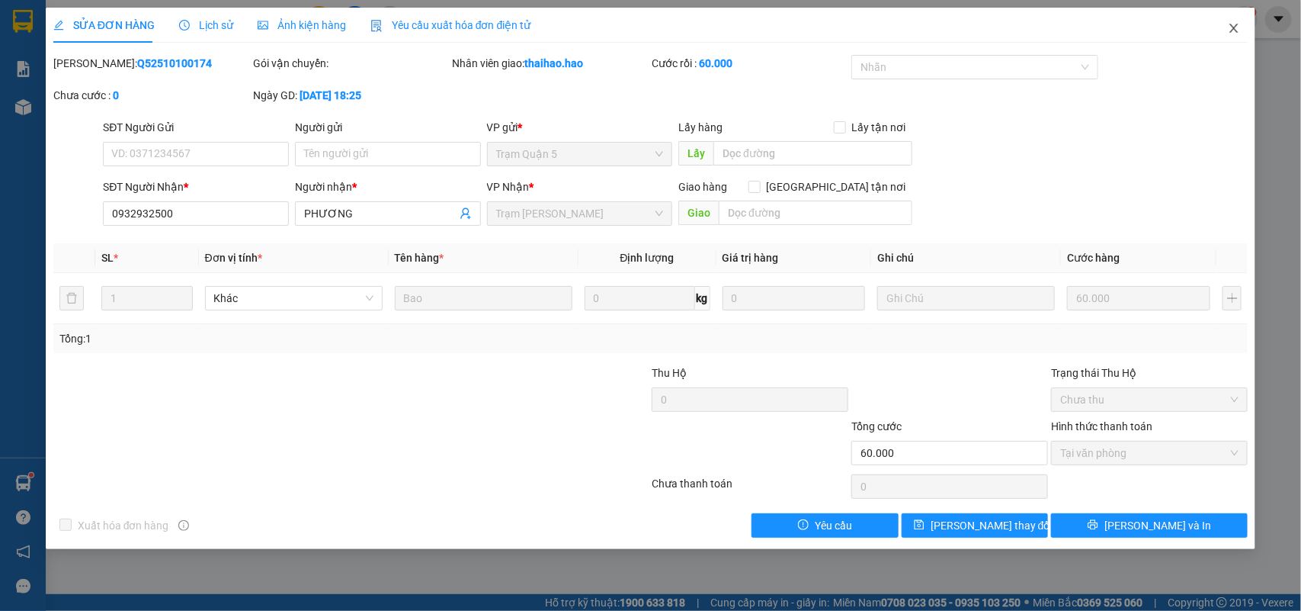
click at [1221, 29] on span "Close" at bounding box center [1234, 29] width 43 height 43
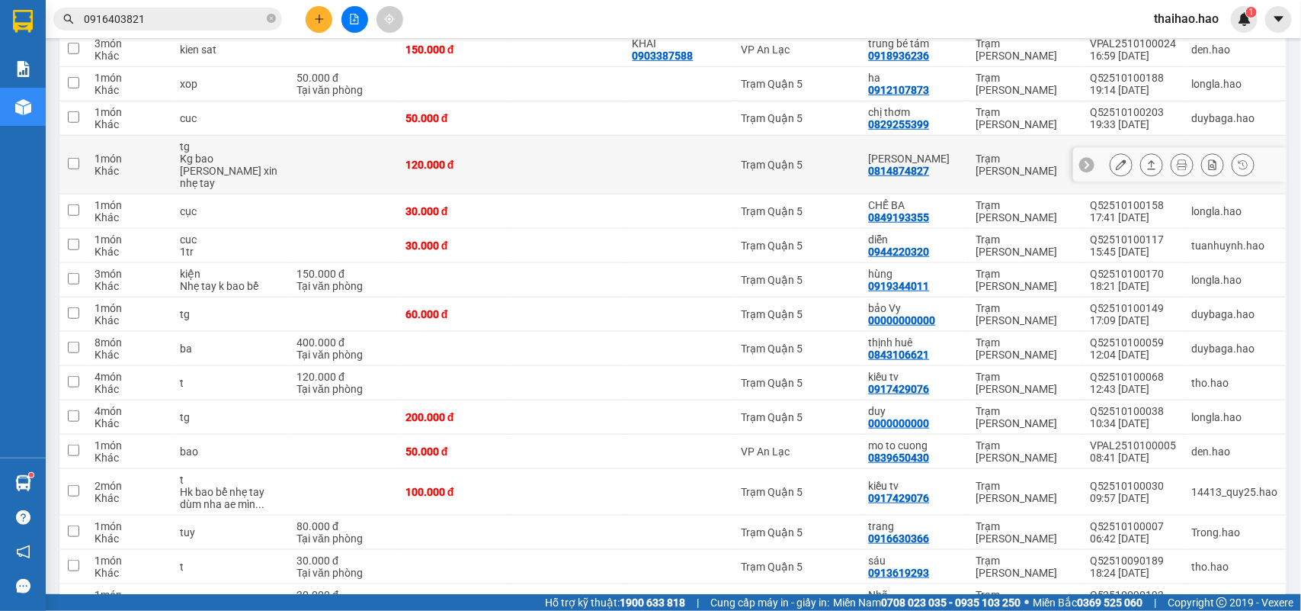
scroll to position [476, 0]
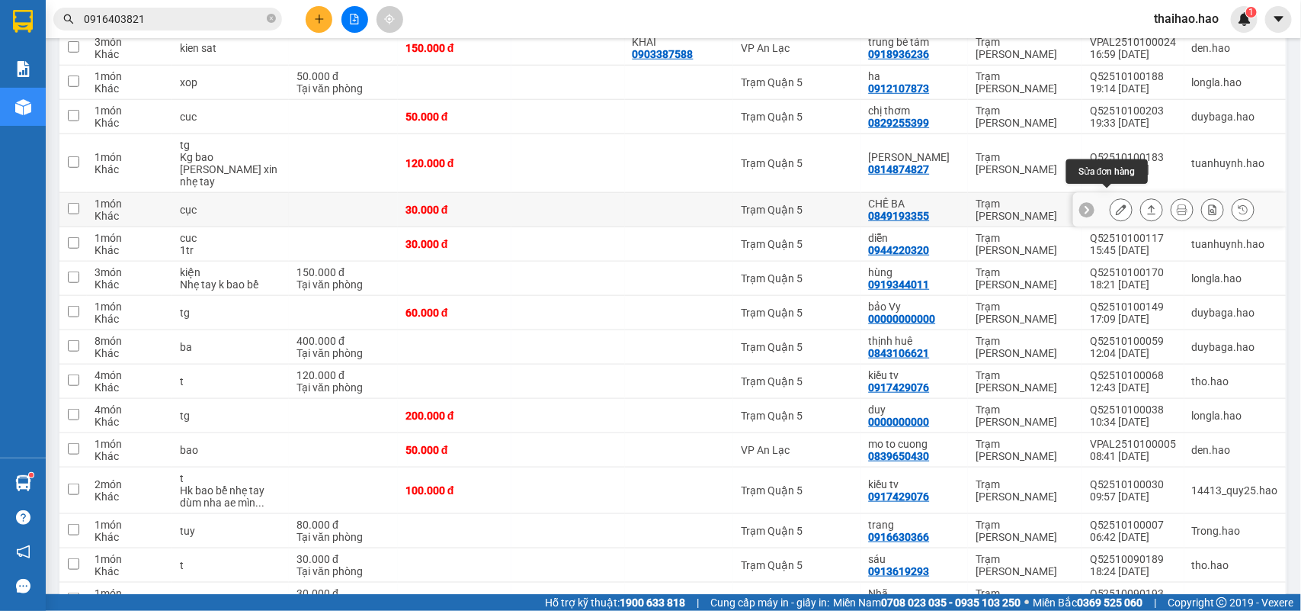
click at [1116, 204] on icon at bounding box center [1121, 209] width 11 height 11
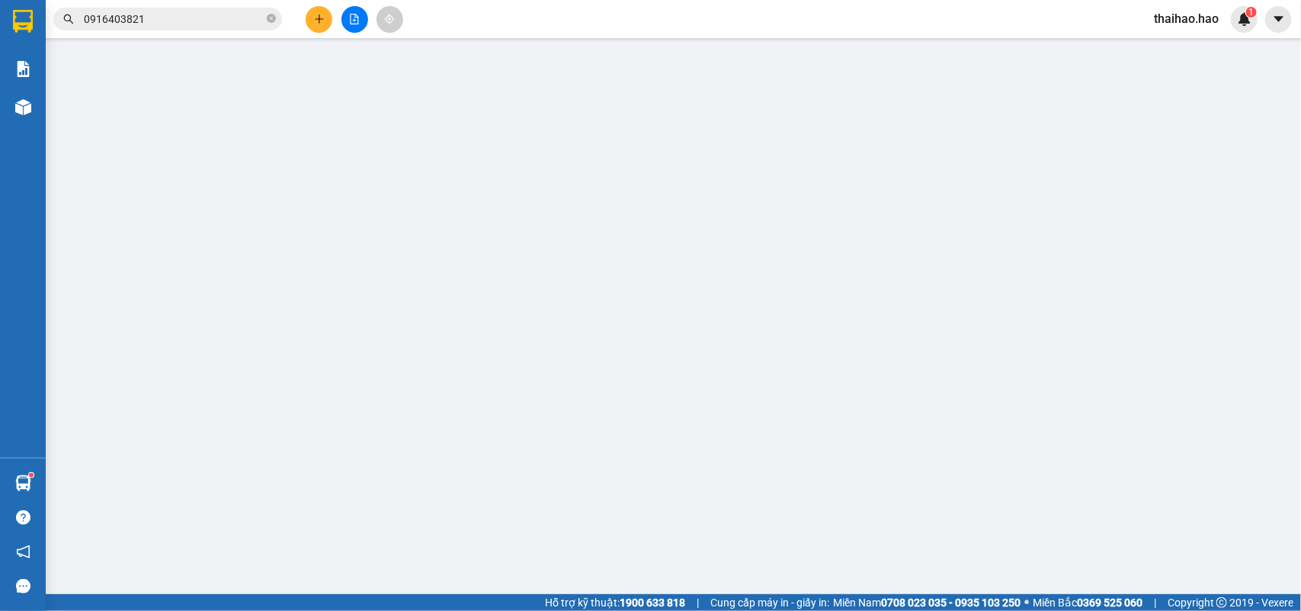
type input "0849193355"
type input "CHẾ BA"
type input "30.000"
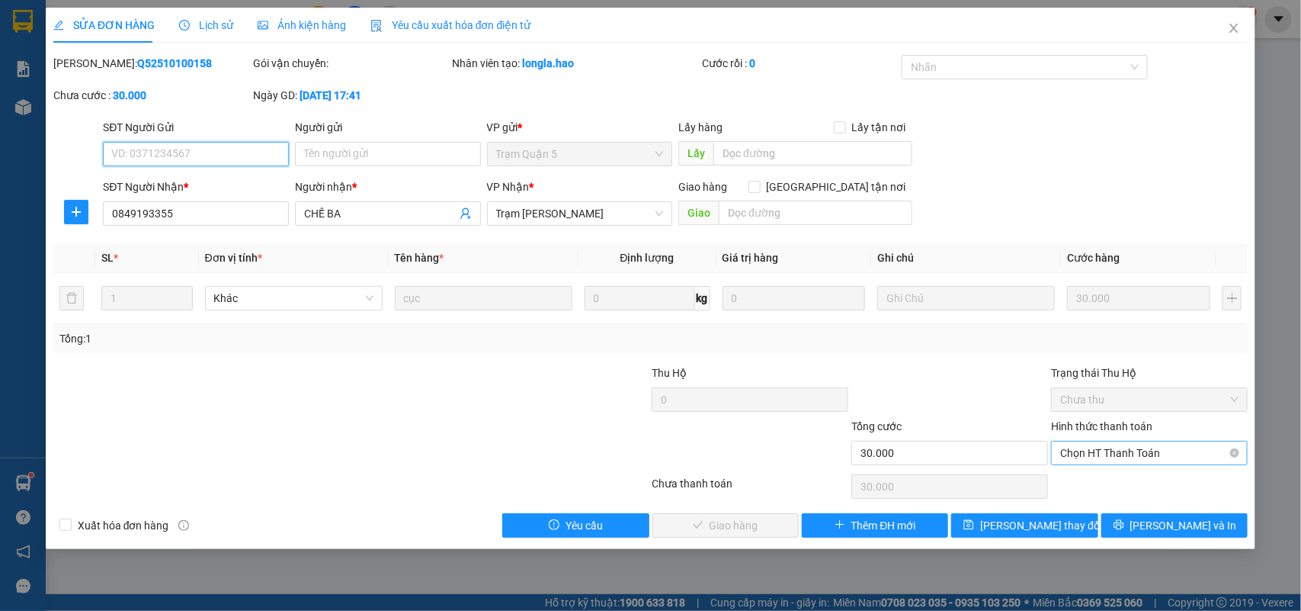
click at [1088, 463] on span "Chọn HT Thanh Toán" at bounding box center [1149, 452] width 178 height 23
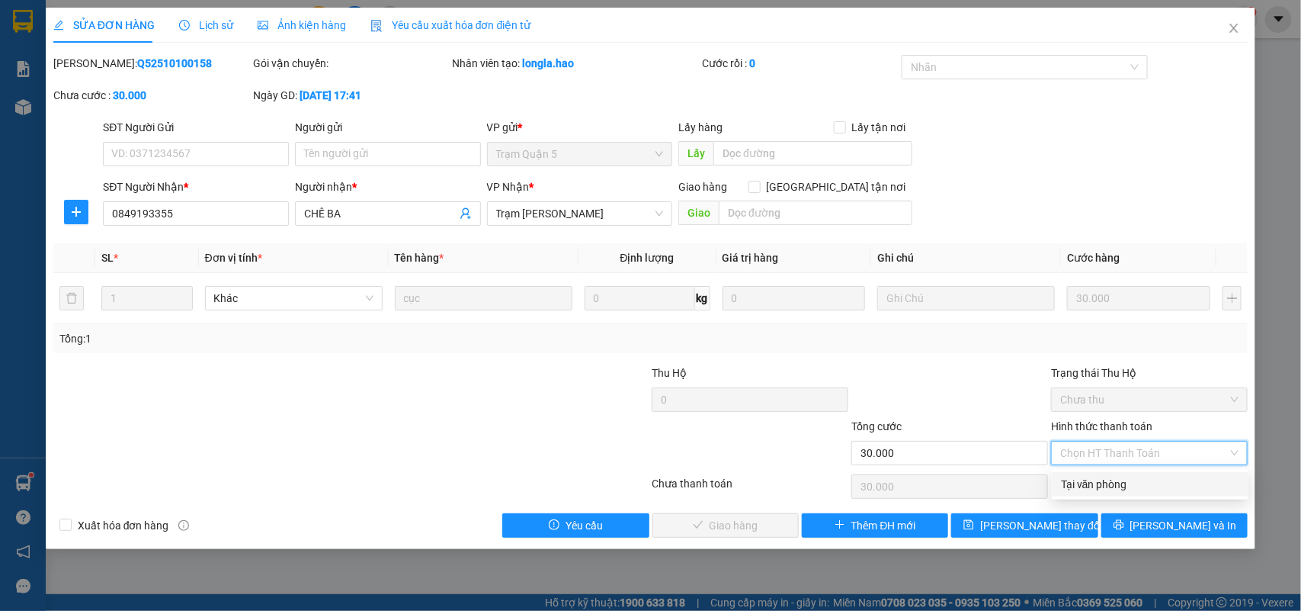
click at [1088, 485] on div "Tại văn phòng" at bounding box center [1150, 484] width 178 height 17
type input "0"
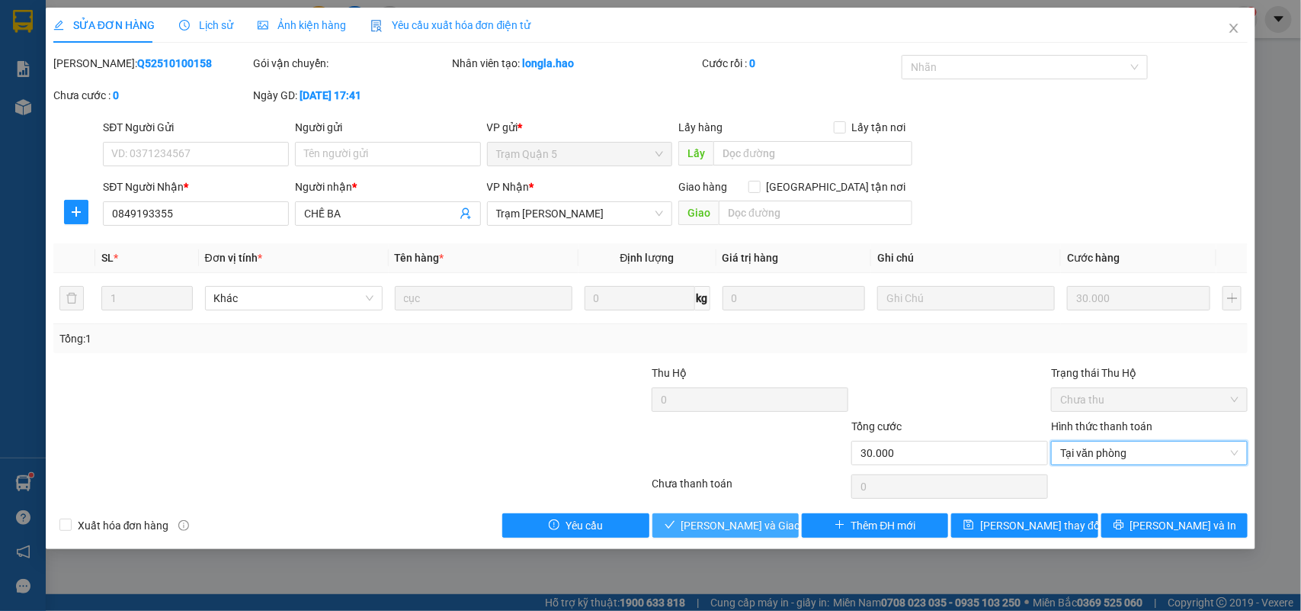
click at [774, 535] on button "[PERSON_NAME] và Giao hàng" at bounding box center [725, 525] width 146 height 24
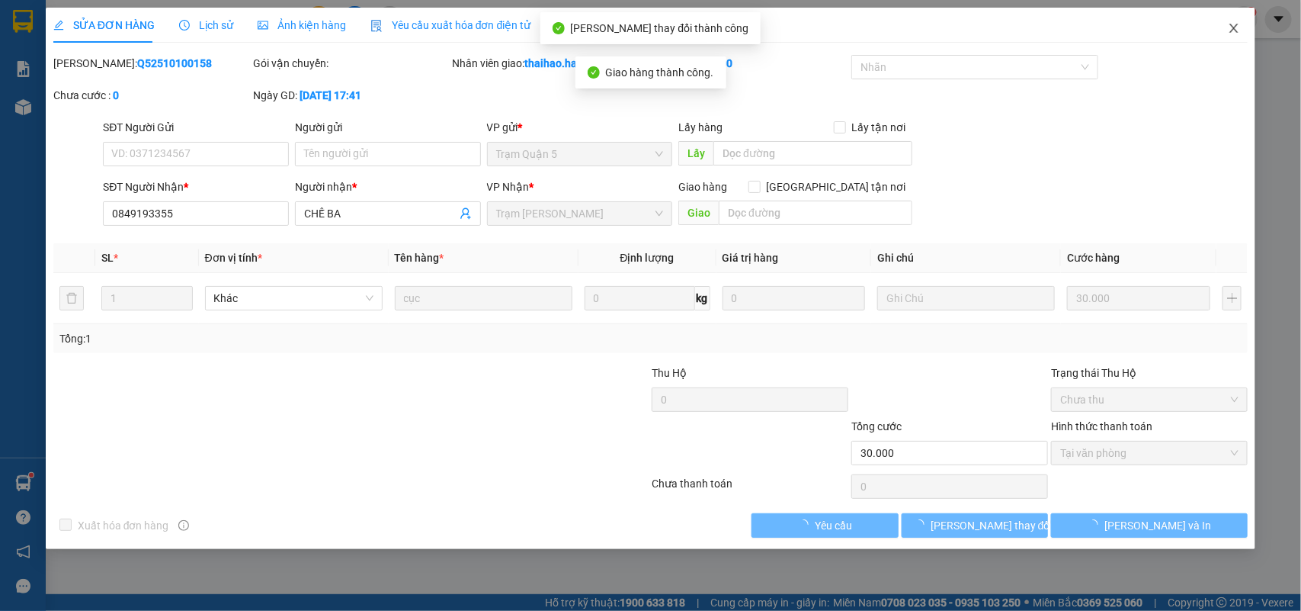
click at [1233, 29] on icon "close" at bounding box center [1234, 28] width 8 height 9
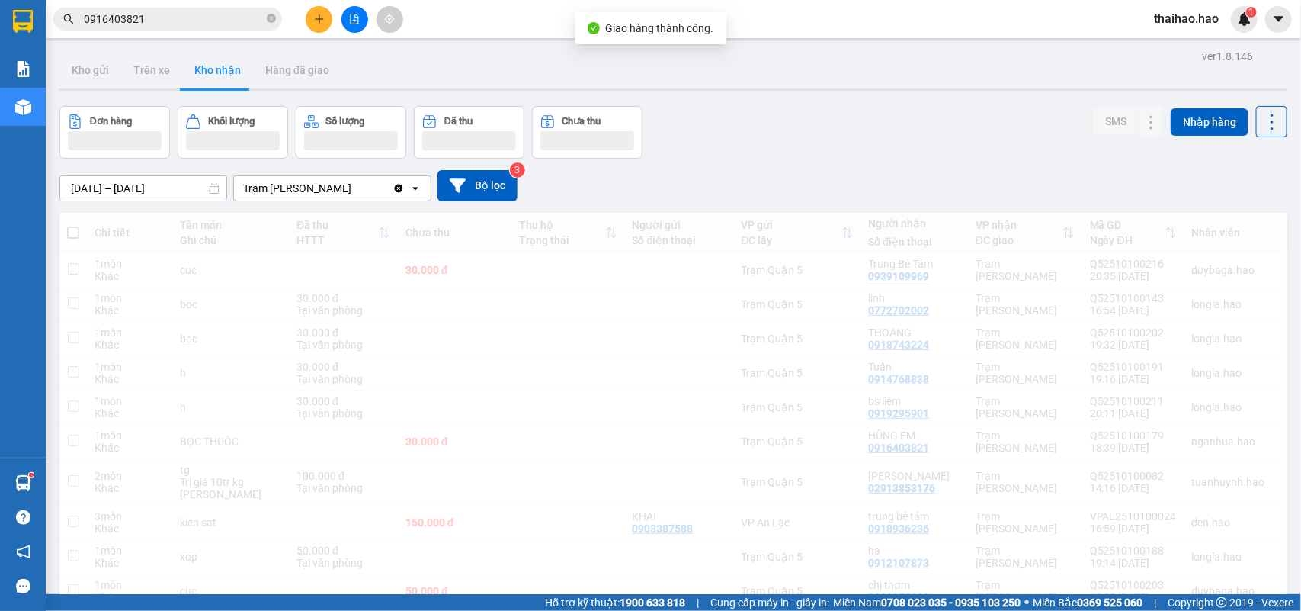
scroll to position [192, 0]
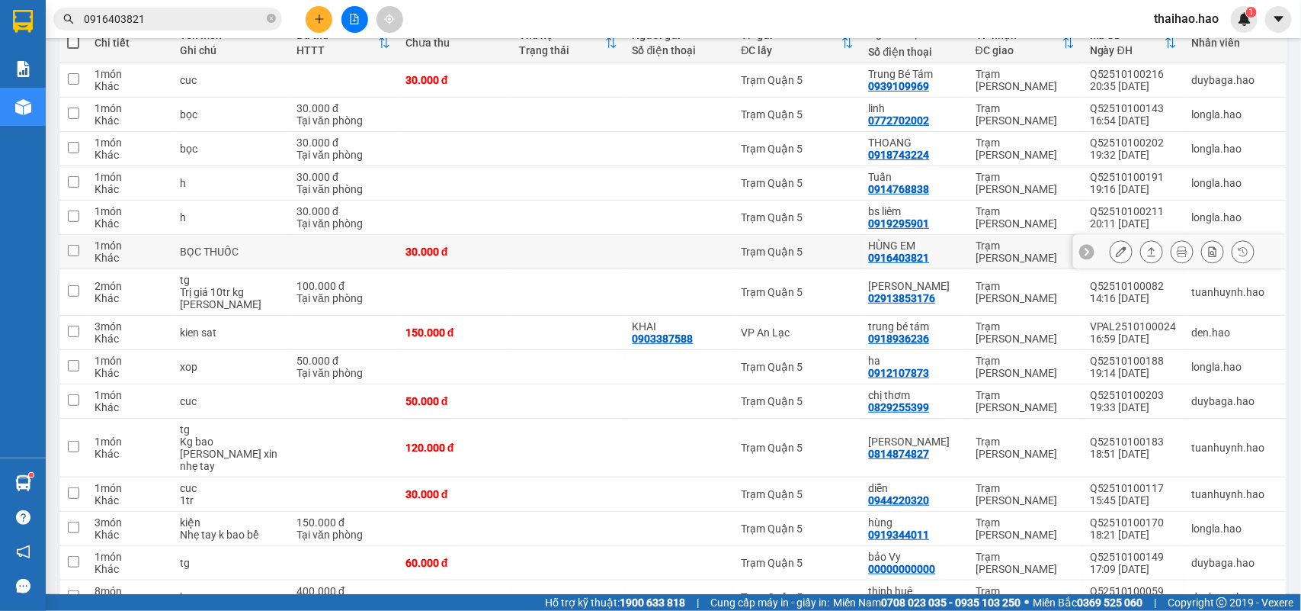
click at [1111, 257] on button at bounding box center [1121, 252] width 21 height 27
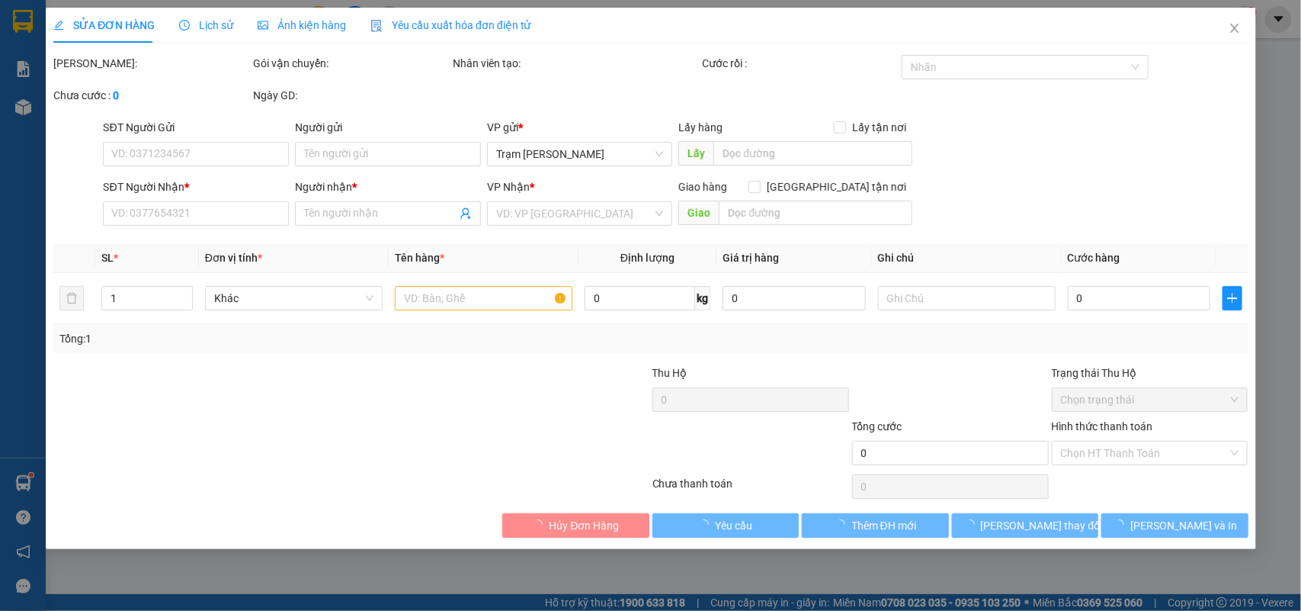
type input "0916403821"
type input "HÙNG EM"
type input "30.000"
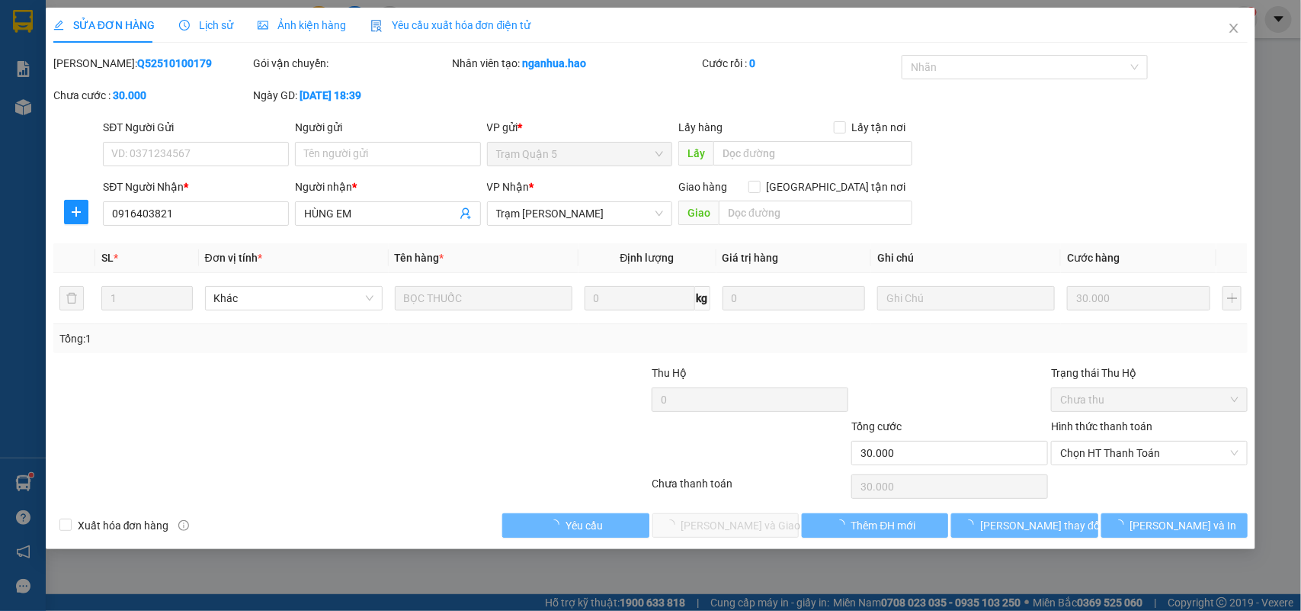
click at [291, 28] on span "Ảnh kiện hàng" at bounding box center [302, 25] width 88 height 12
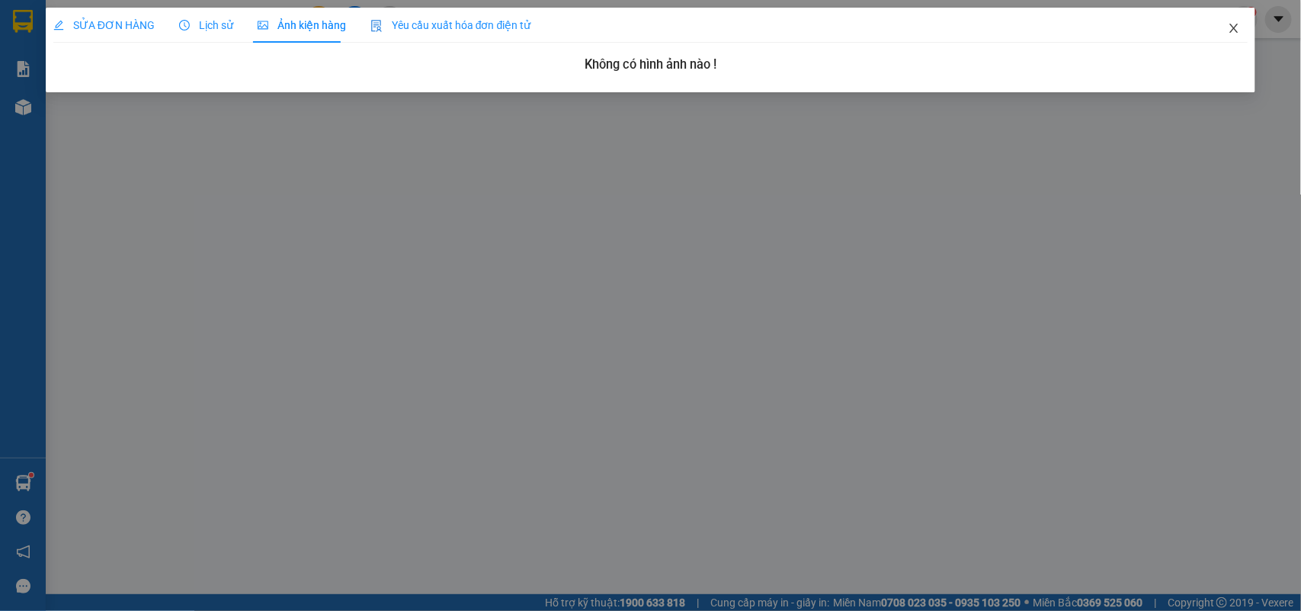
click at [1236, 22] on icon "close" at bounding box center [1234, 28] width 12 height 12
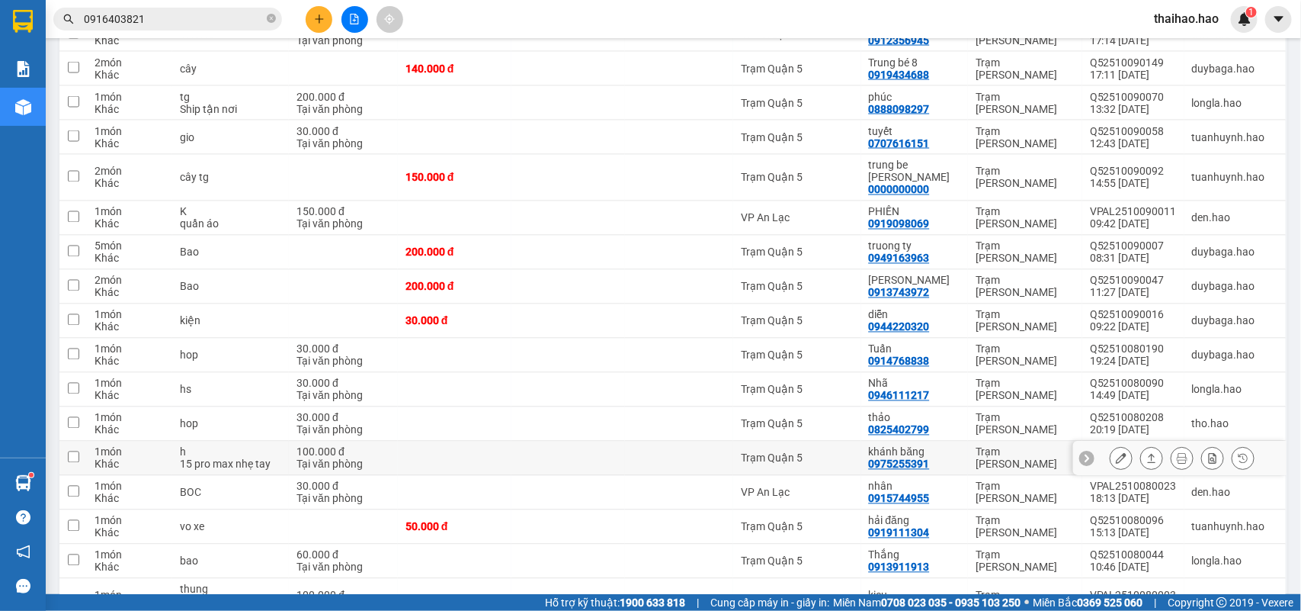
scroll to position [1143, 0]
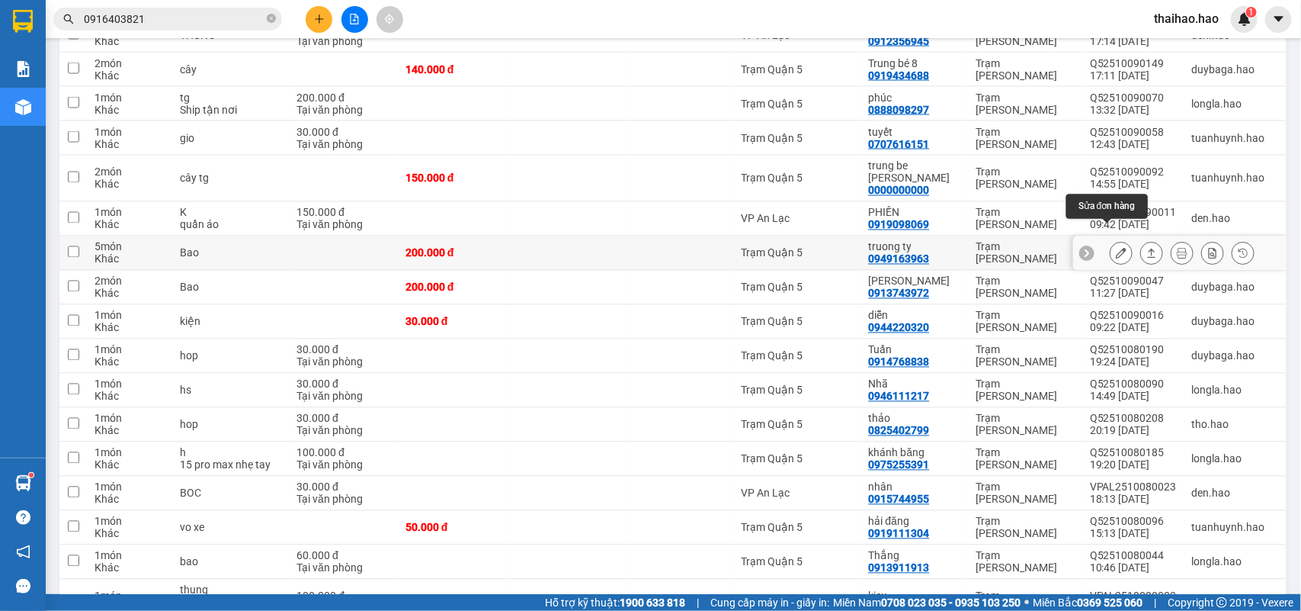
click at [1111, 240] on button at bounding box center [1121, 253] width 21 height 27
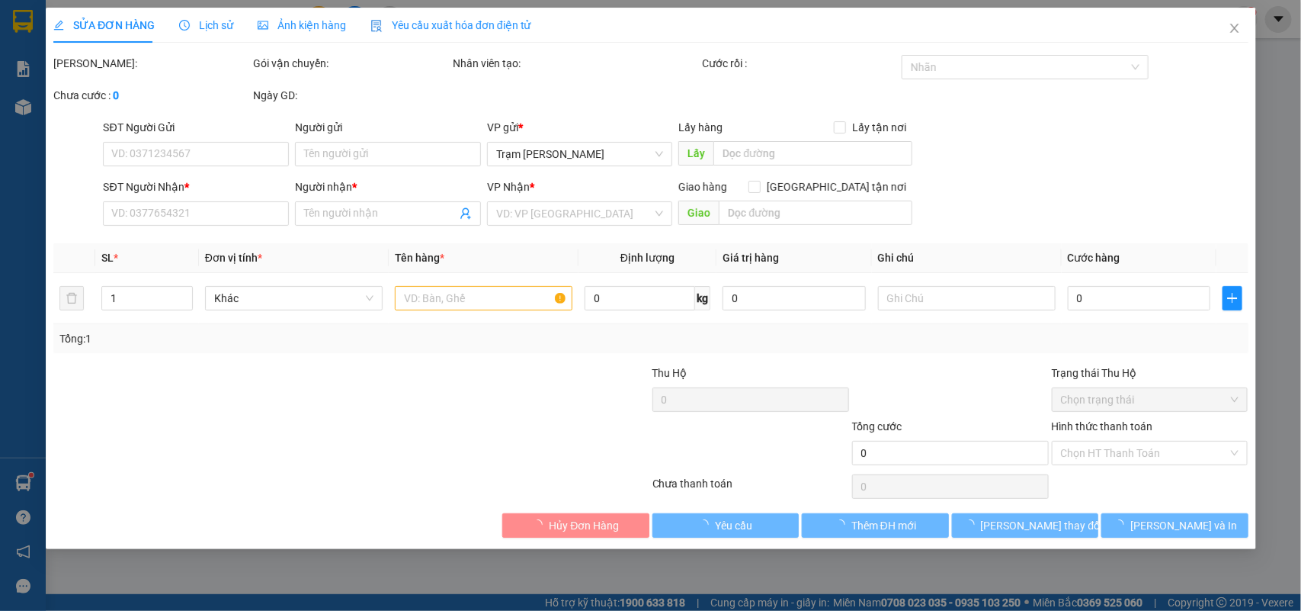
type input "0949163963"
type input "truong ty"
type input "200.000"
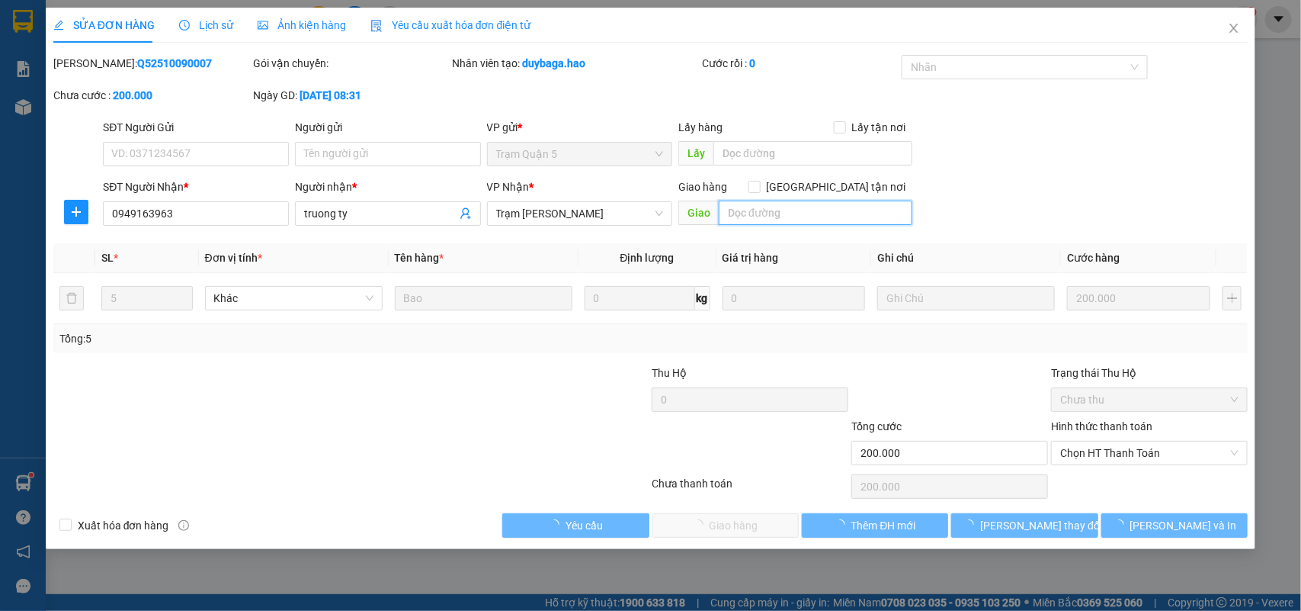
drag, startPoint x: 791, startPoint y: 211, endPoint x: 784, endPoint y: 212, distance: 7.7
click at [790, 211] on input "text" at bounding box center [816, 212] width 194 height 24
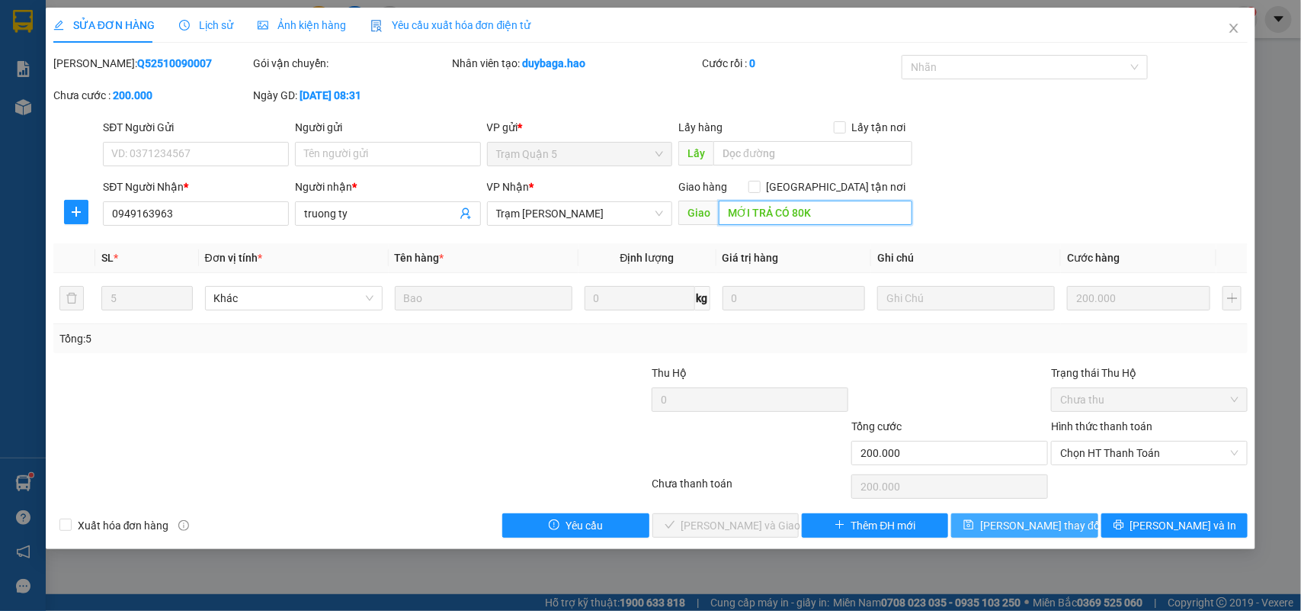
type input "MỚI TRẢ CÓ 80K"
click at [1010, 532] on span "[PERSON_NAME] thay đổi" at bounding box center [1041, 525] width 122 height 17
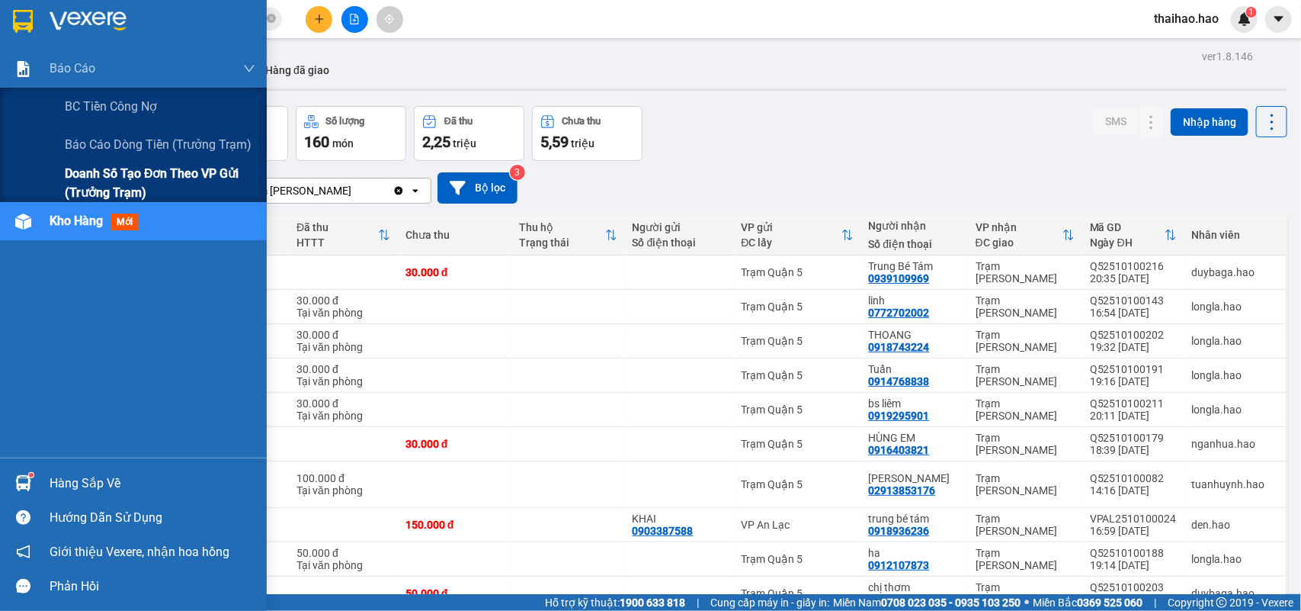
click at [90, 185] on span "Doanh số tạo đơn theo VP gửi (trưởng trạm)" at bounding box center [160, 183] width 191 height 38
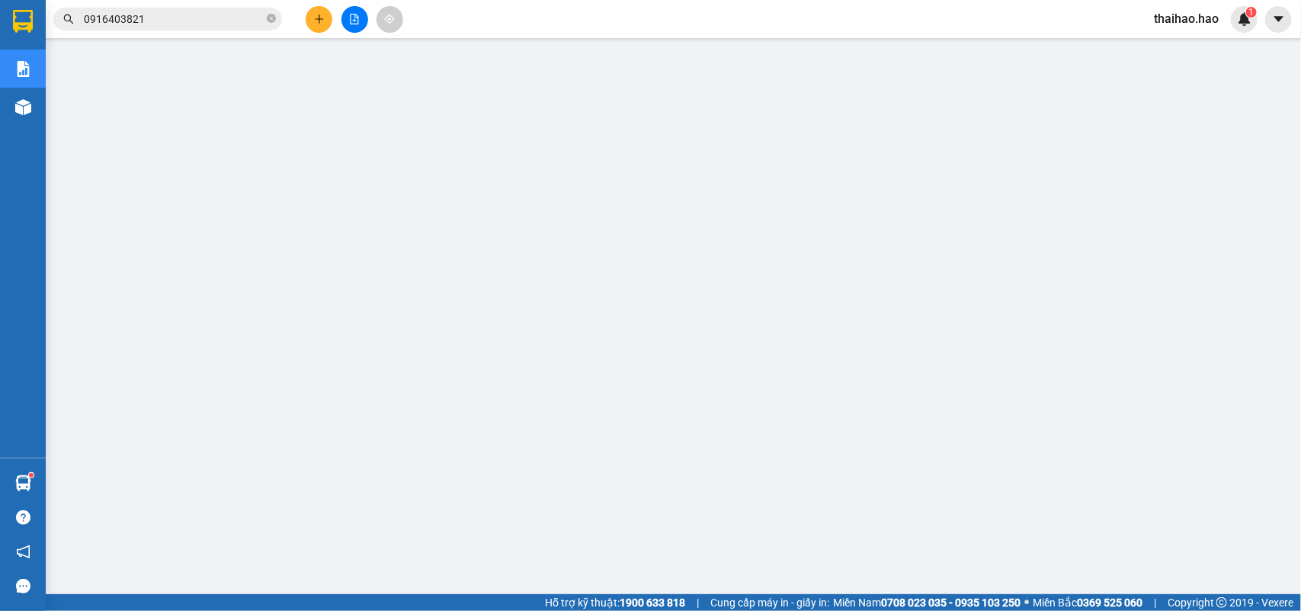
click at [229, 25] on input "0916403821" at bounding box center [174, 19] width 180 height 17
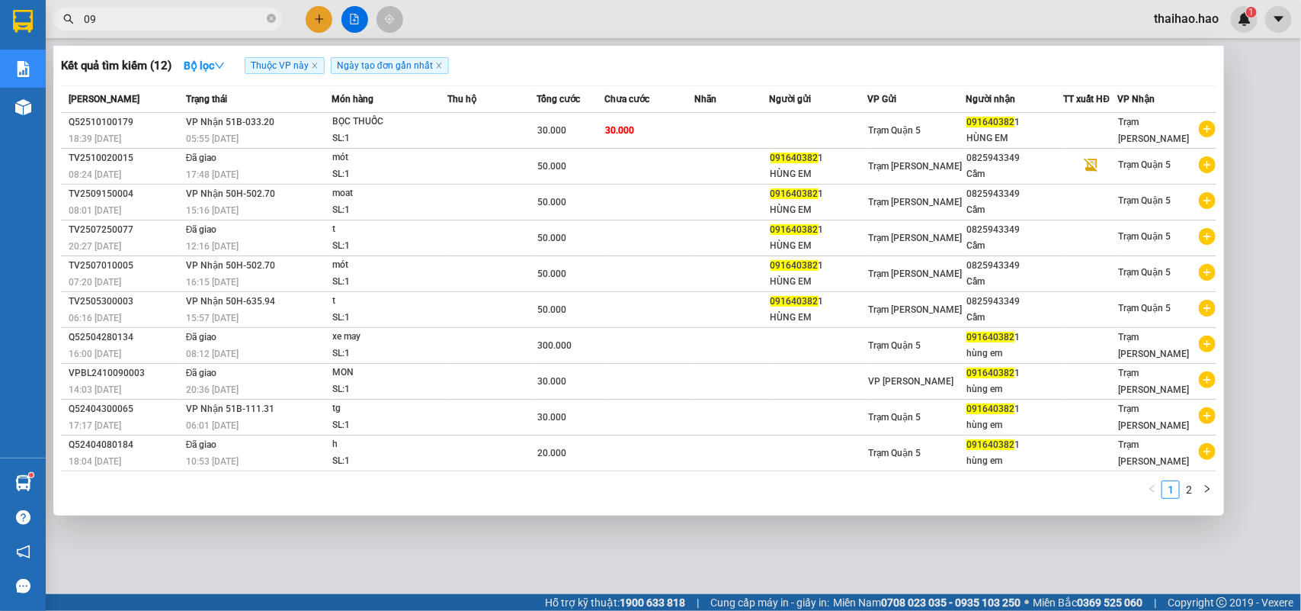
type input "0"
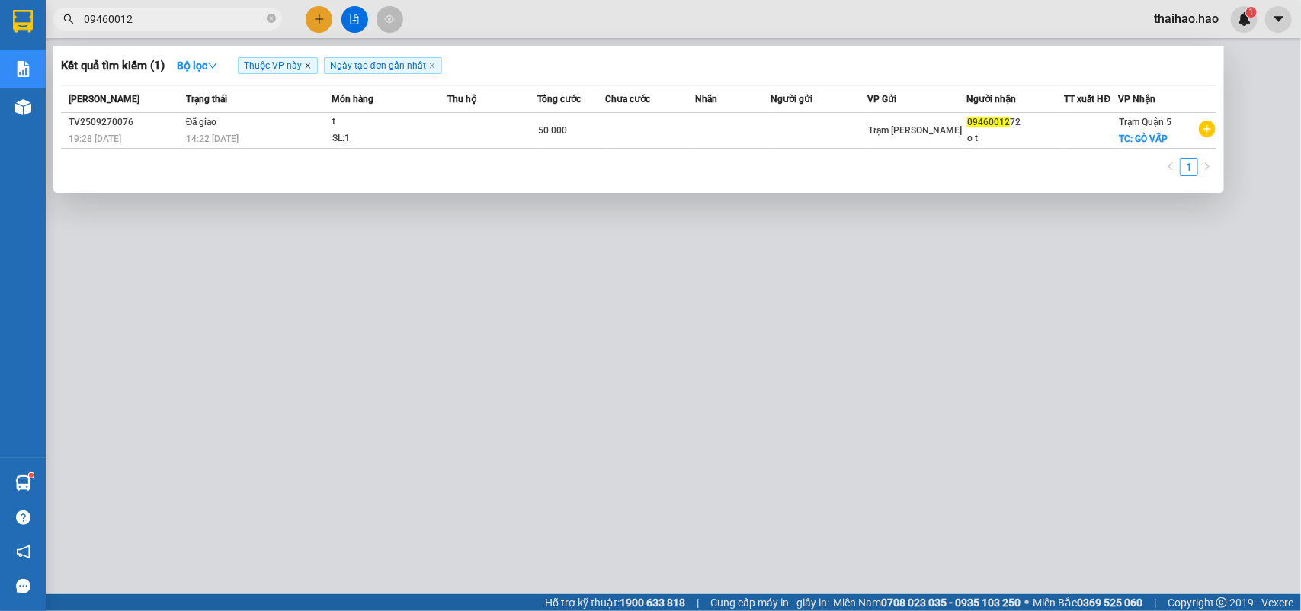
type input "09460012"
click at [311, 65] on icon "close" at bounding box center [308, 66] width 8 height 8
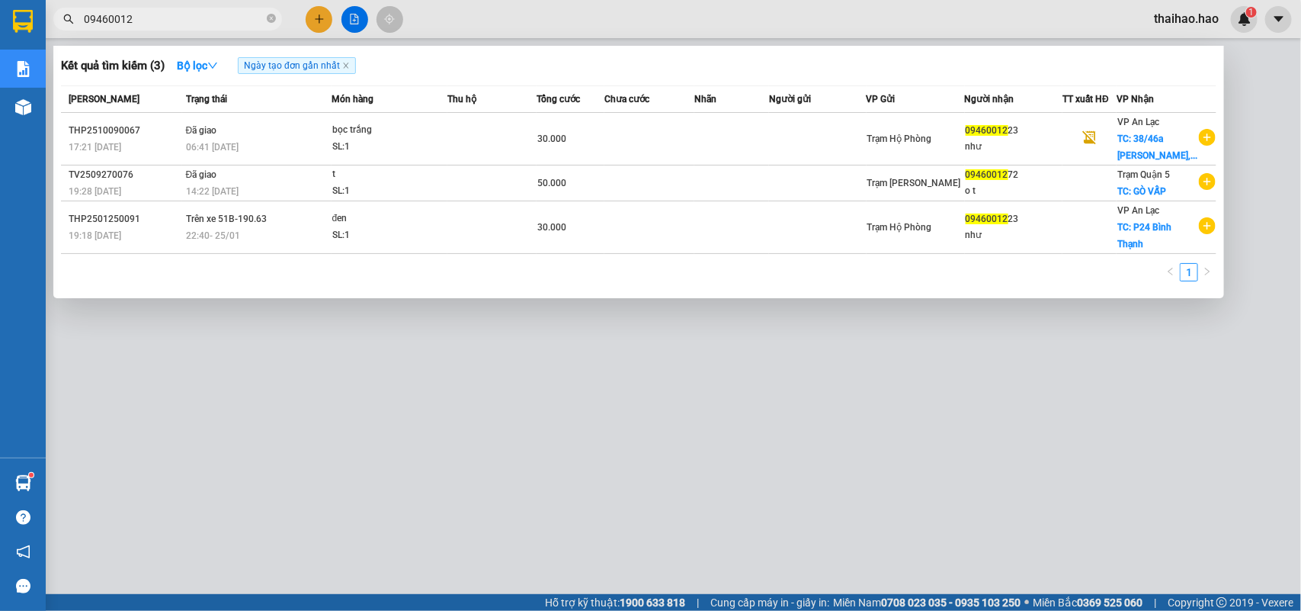
click at [348, 70] on span "Ngày tạo đơn gần nhất" at bounding box center [297, 65] width 118 height 17
click at [350, 63] on icon "close" at bounding box center [346, 66] width 8 height 8
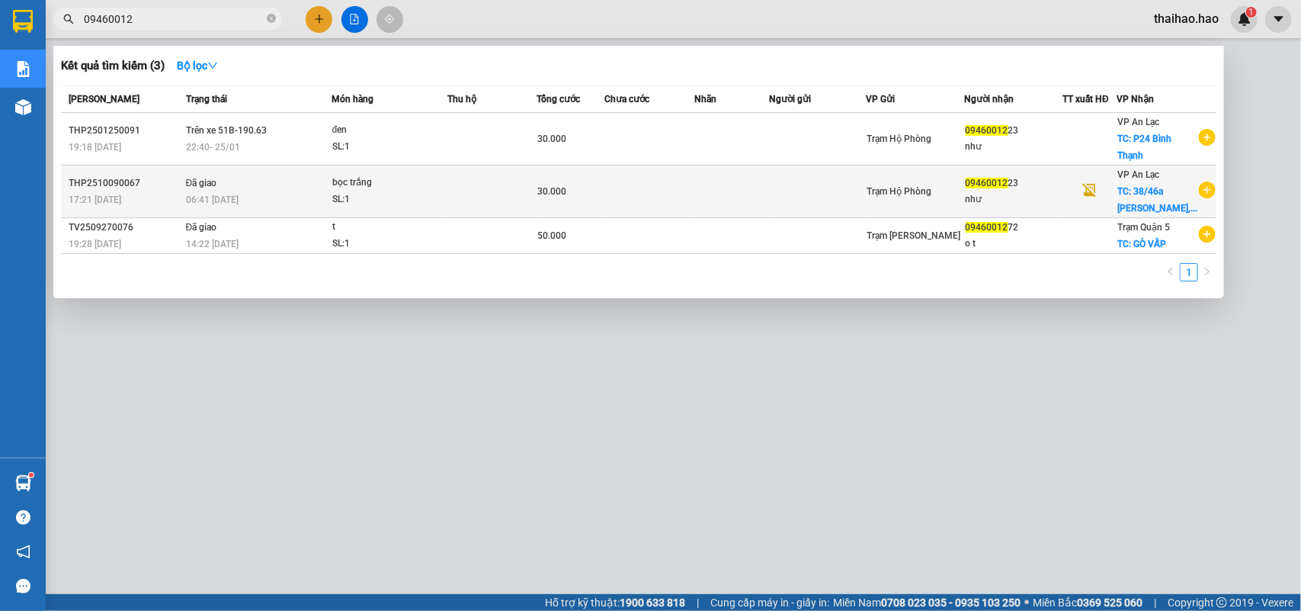
click at [341, 184] on div "bọc trắng" at bounding box center [389, 183] width 114 height 17
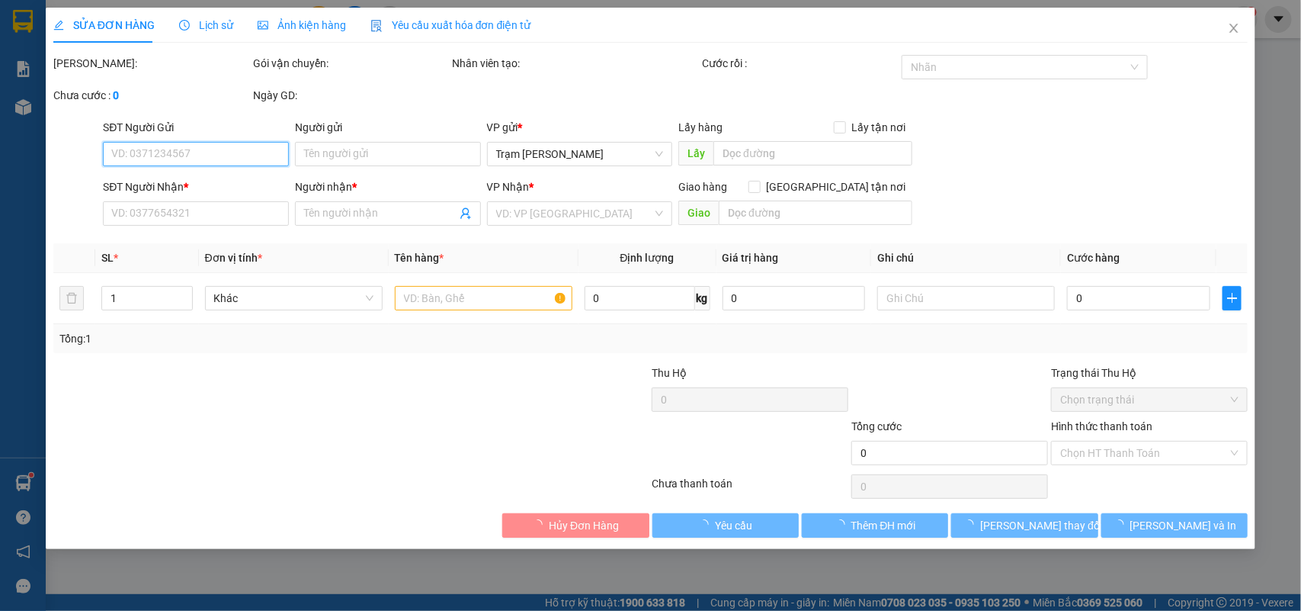
type input "0946001223"
type input "như"
checkbox input "true"
type input "38/46a nguyễn thiện thuật,P24 Bình Thạnh"
type input "30.000"
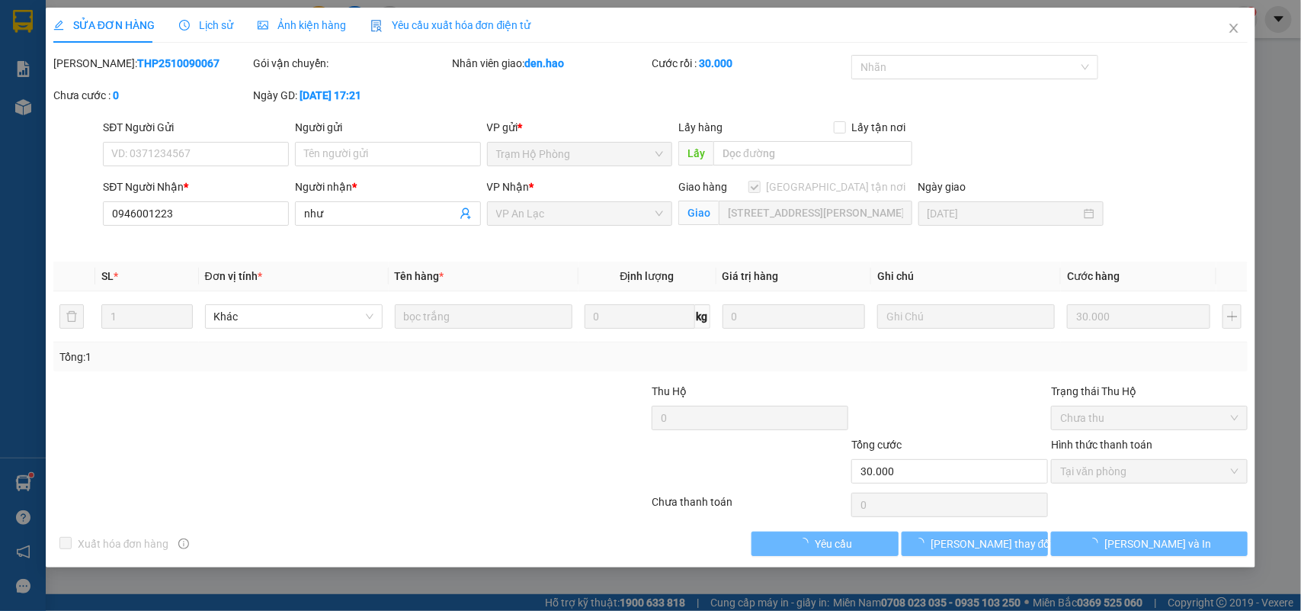
click at [305, 12] on div "Ảnh kiện hàng" at bounding box center [302, 25] width 88 height 35
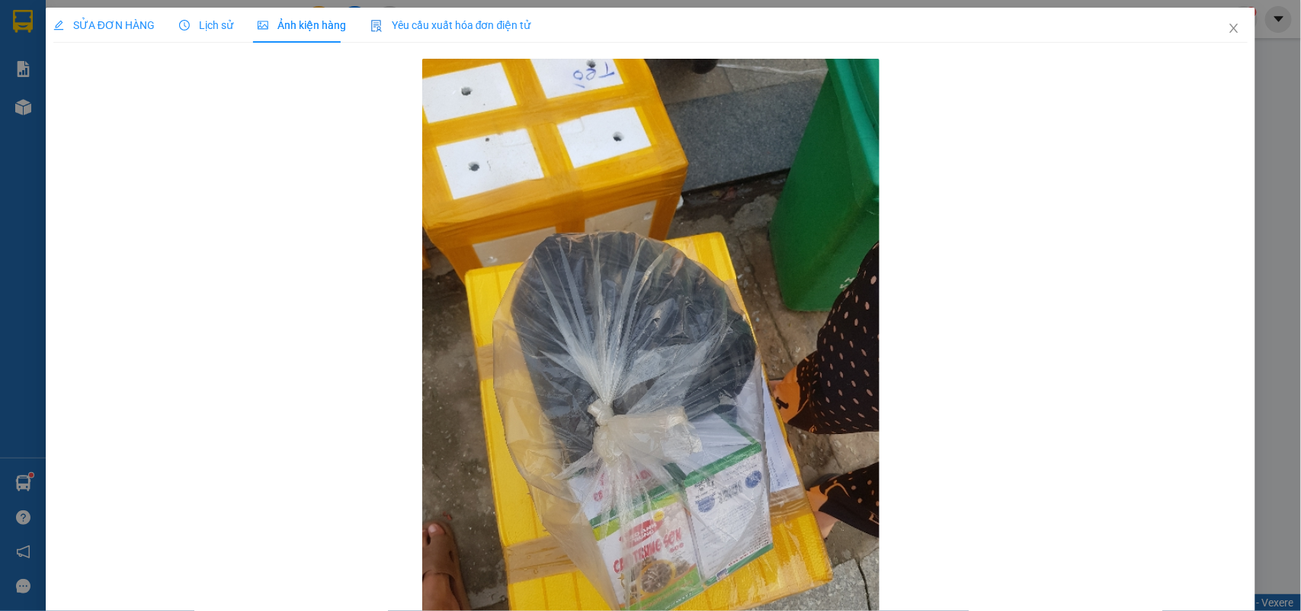
click at [211, 12] on div "Lịch sử" at bounding box center [206, 25] width 54 height 35
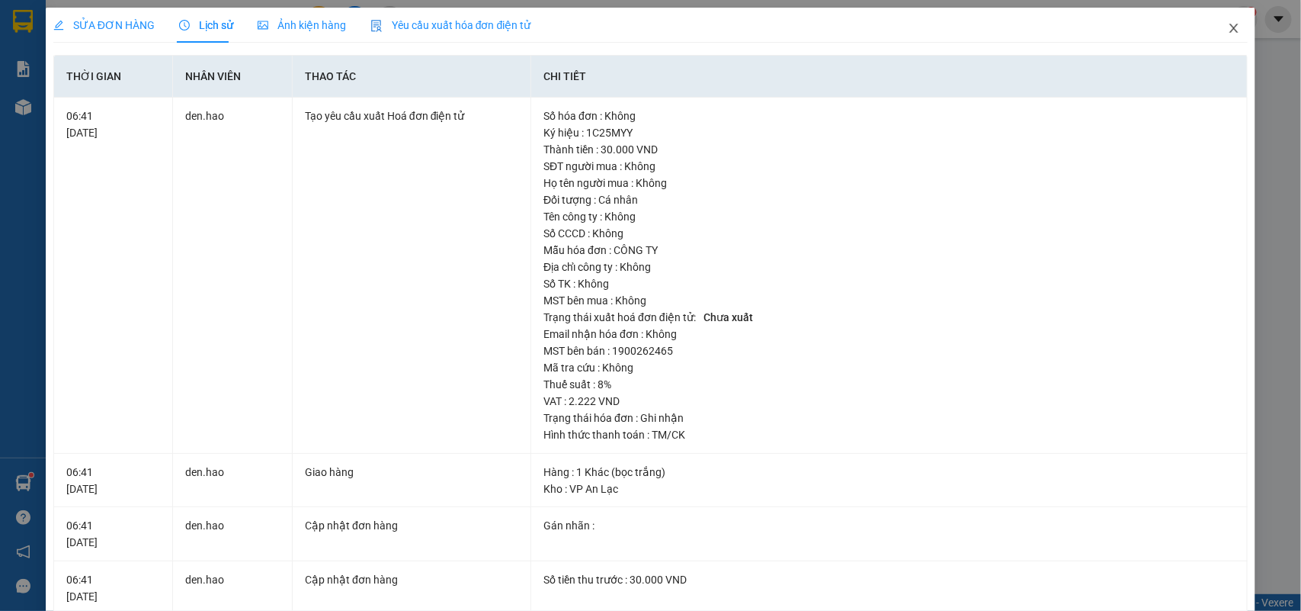
click at [1228, 25] on icon "close" at bounding box center [1234, 28] width 12 height 12
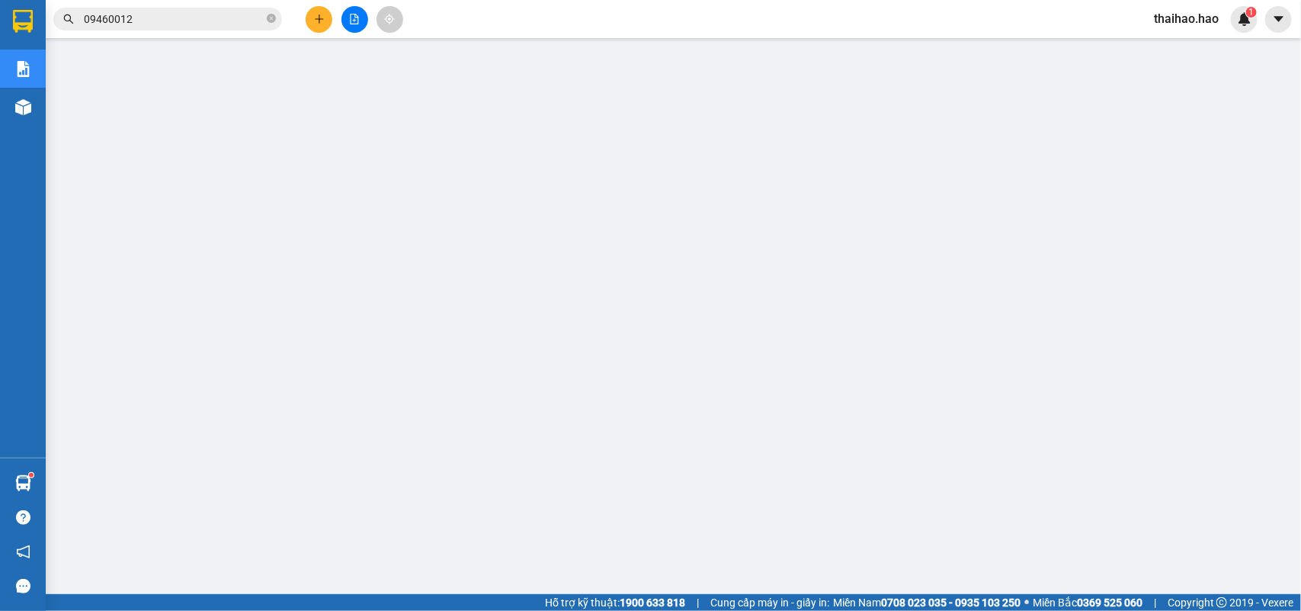
click at [200, 21] on input "09460012" at bounding box center [174, 19] width 180 height 17
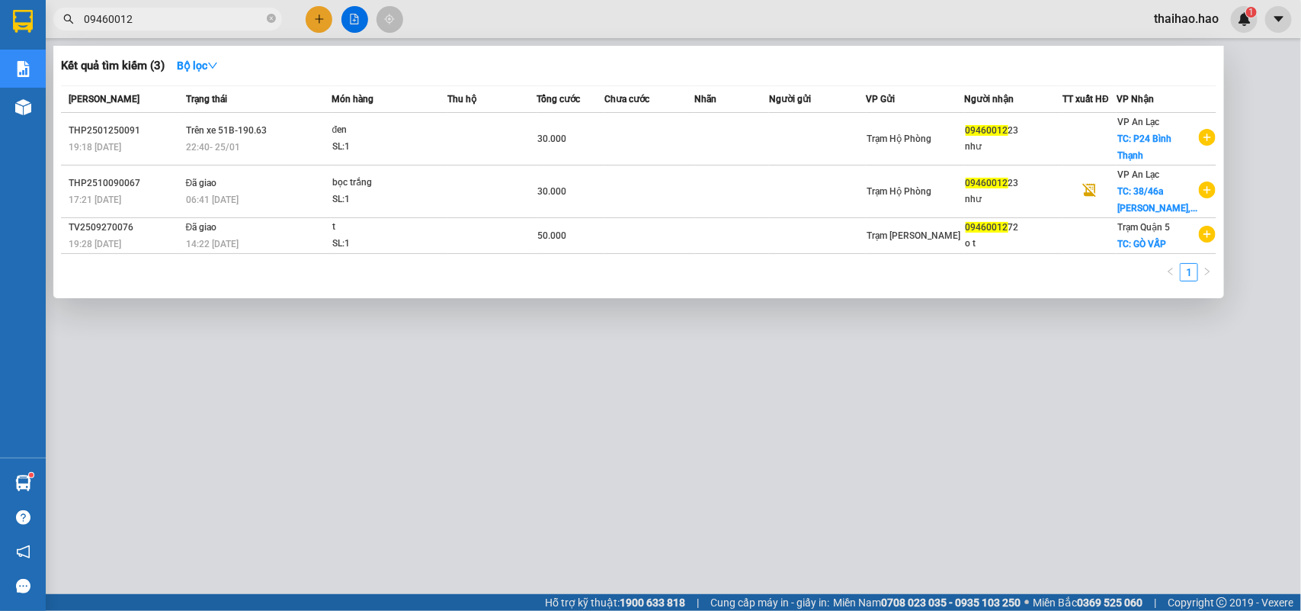
click at [500, 8] on div at bounding box center [650, 305] width 1301 height 611
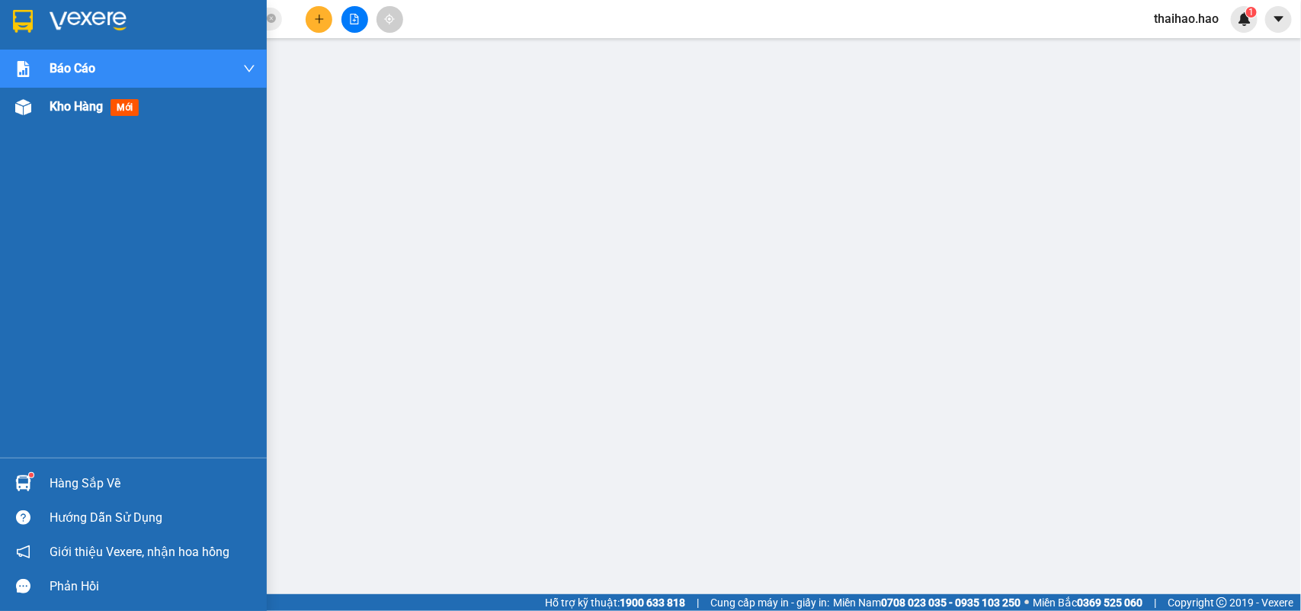
click at [40, 104] on div "Kho hàng mới" at bounding box center [133, 107] width 267 height 38
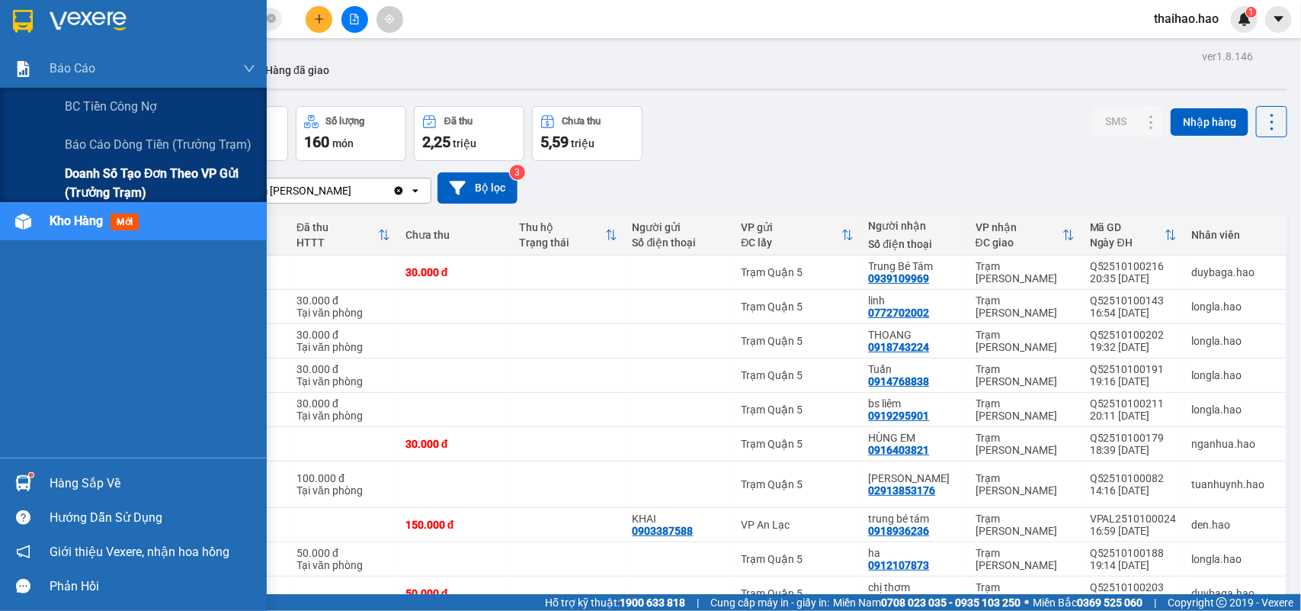
click at [104, 165] on span "Doanh số tạo đơn theo VP gửi (trưởng trạm)" at bounding box center [160, 183] width 191 height 38
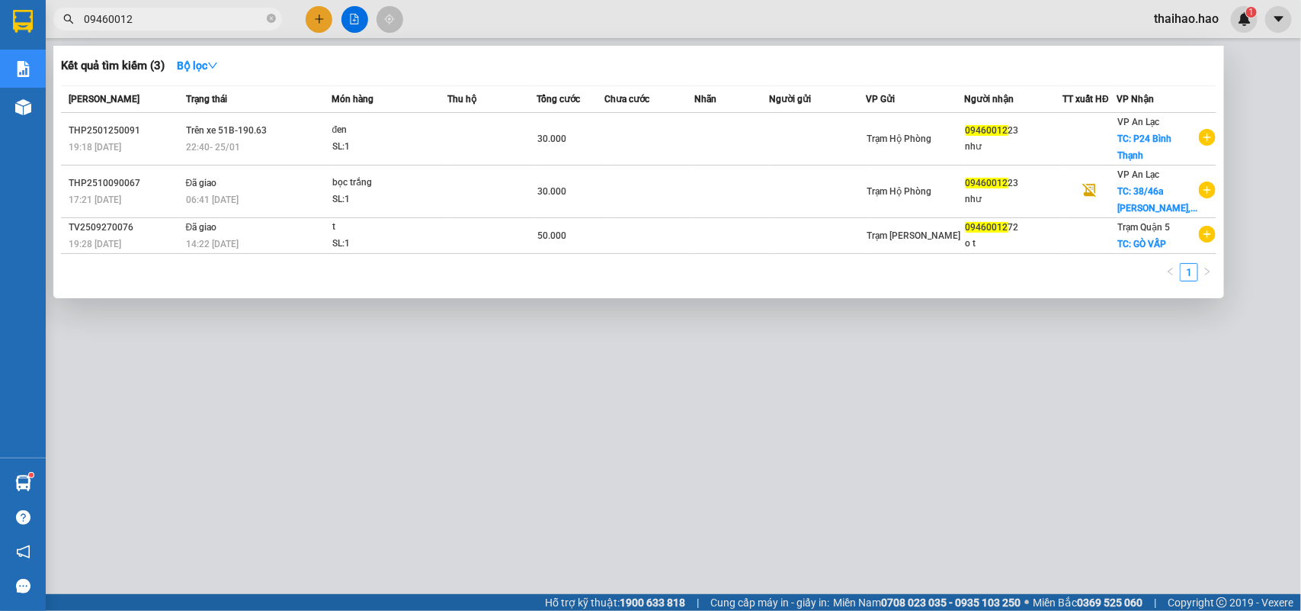
click at [215, 12] on input "09460012" at bounding box center [174, 19] width 180 height 17
click at [272, 20] on icon "close-circle" at bounding box center [271, 18] width 9 height 9
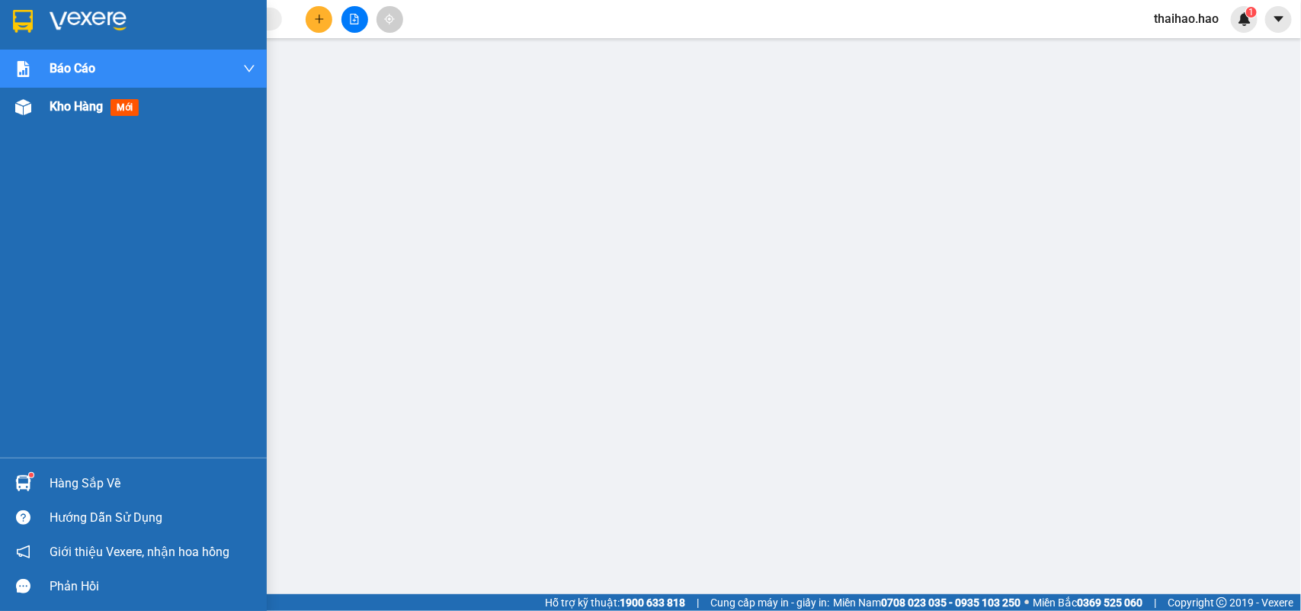
click at [11, 118] on div at bounding box center [23, 107] width 27 height 27
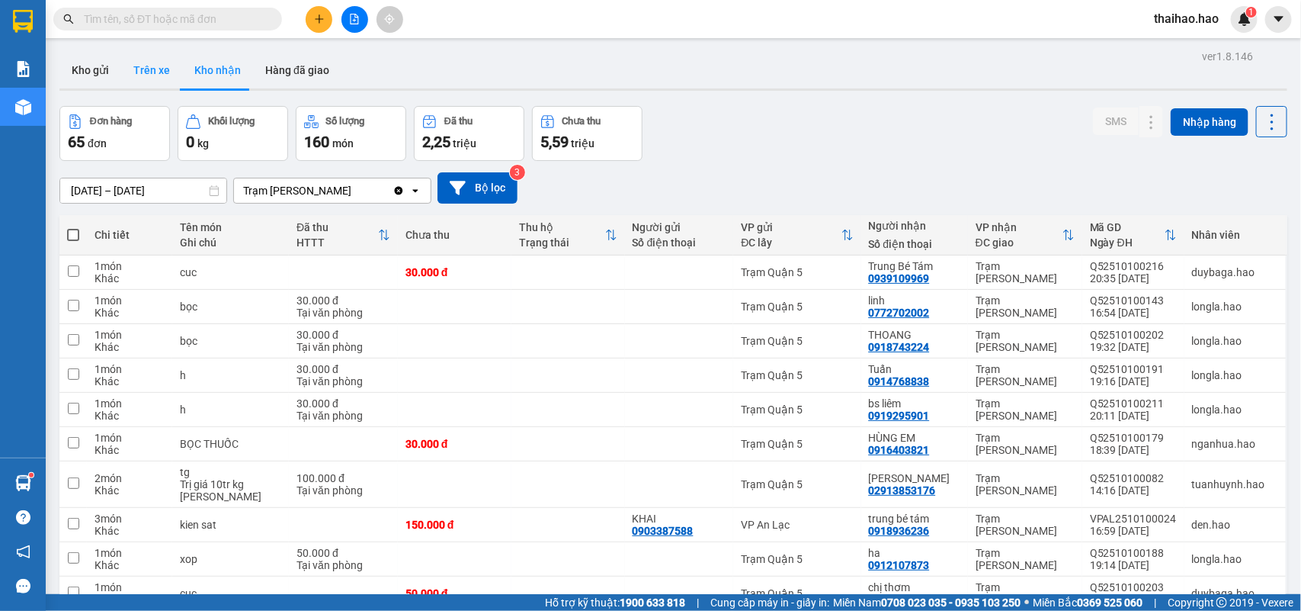
click at [149, 76] on button "Trên xe" at bounding box center [151, 70] width 61 height 37
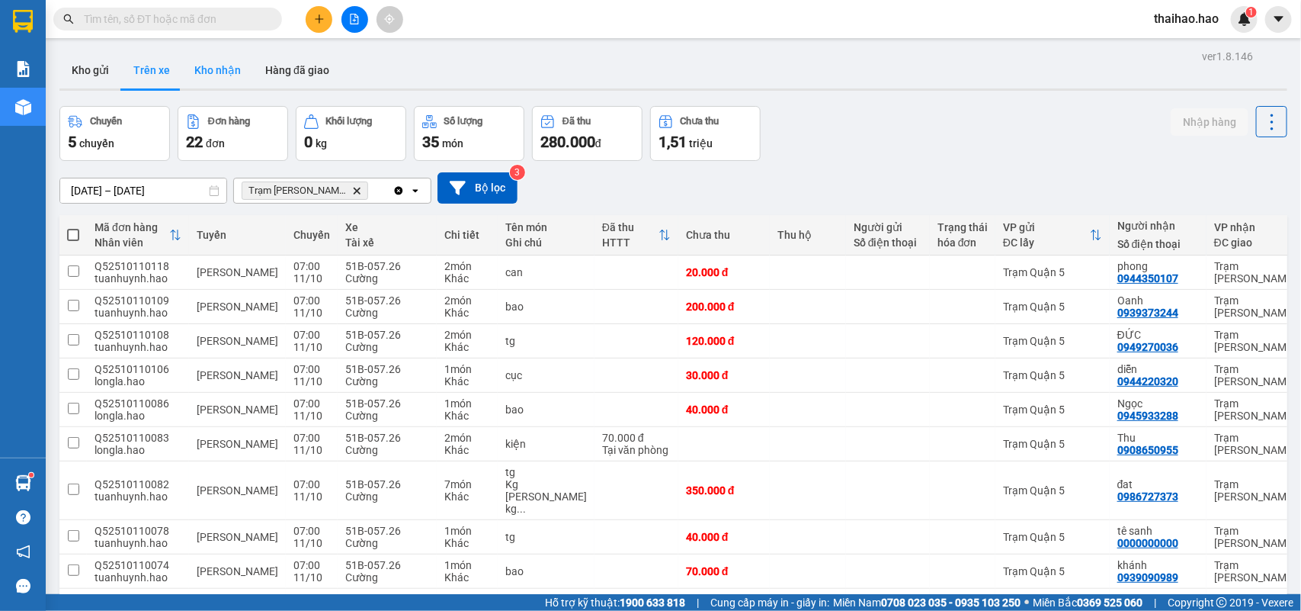
click at [203, 81] on button "Kho nhận" at bounding box center [217, 70] width 71 height 37
type input "[DATE] – [DATE]"
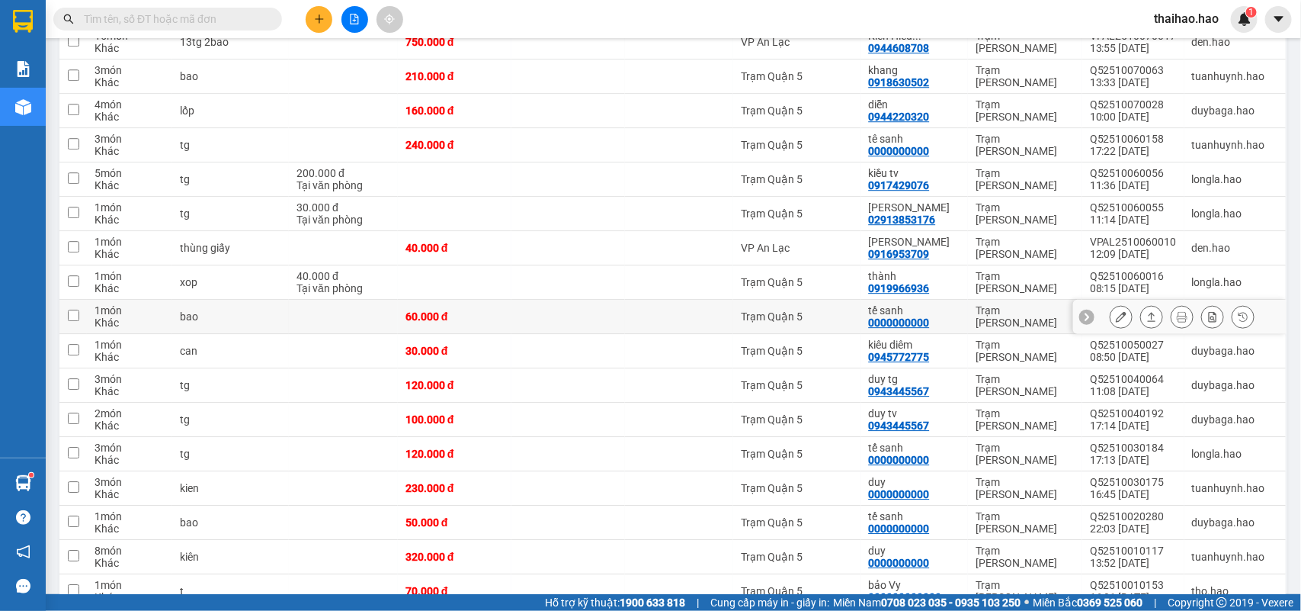
scroll to position [2040, 0]
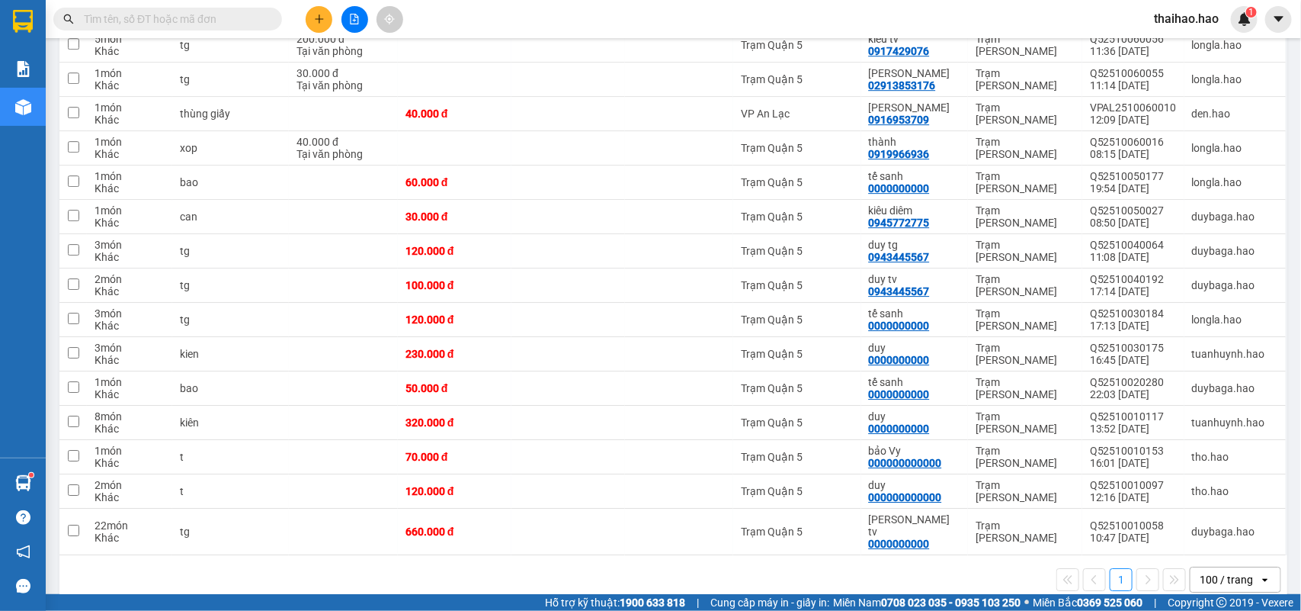
drag, startPoint x: 187, startPoint y: 31, endPoint x: 203, endPoint y: 24, distance: 17.4
click at [193, 28] on div "Kết quả tìm kiếm ( 3 ) Bộ lọc Mã ĐH Trạng thái Món hàng Thu hộ Tổng cước Chưa c…" at bounding box center [148, 19] width 297 height 27
click at [203, 24] on input "text" at bounding box center [174, 19] width 180 height 17
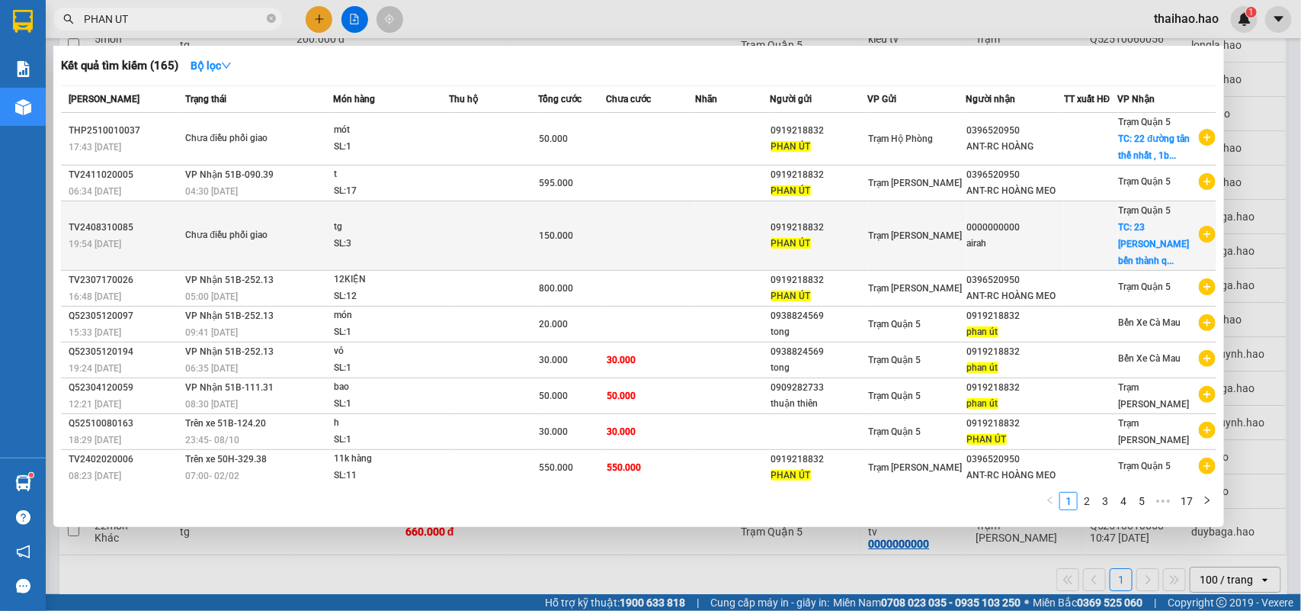
scroll to position [30, 0]
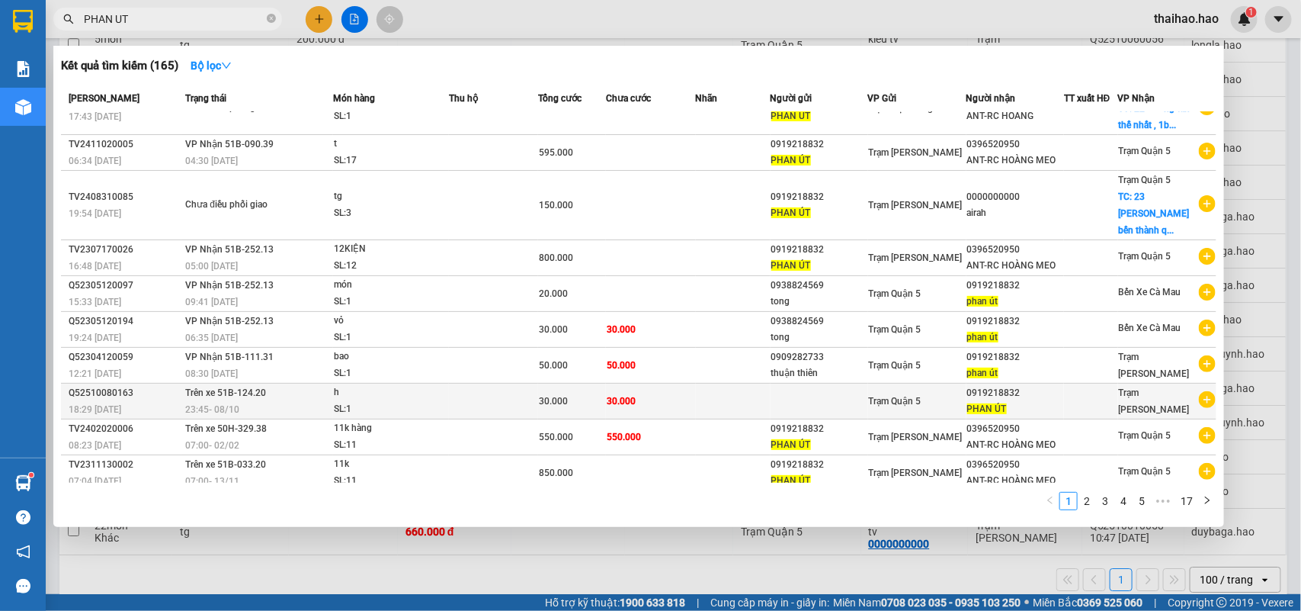
type input "PHAN UT"
click at [418, 401] on div "SL: 1" at bounding box center [391, 409] width 114 height 17
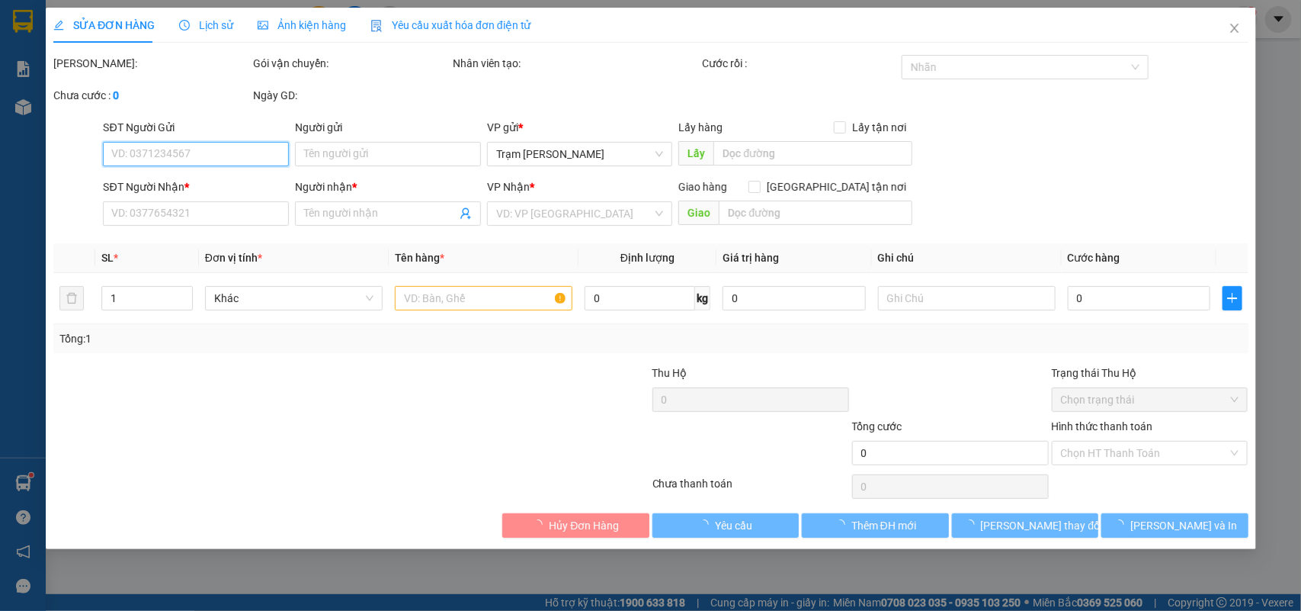
type input "0919218832"
type input "PHAN ÚT"
type input "30.000"
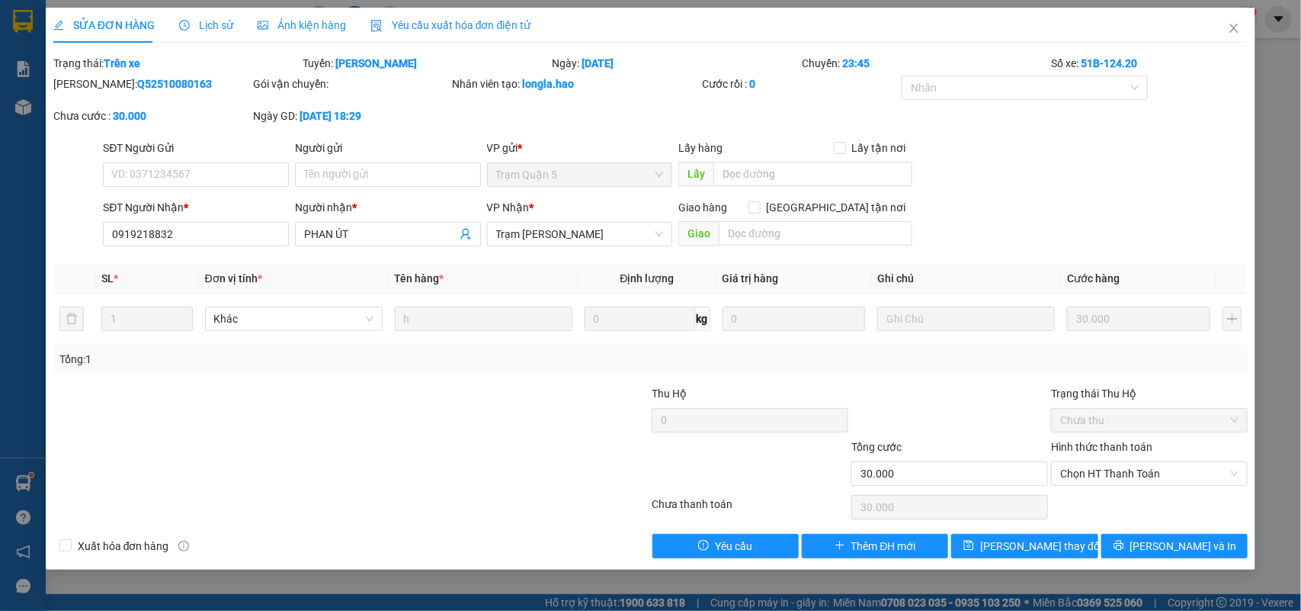
click at [273, 27] on span "Ảnh kiện hàng" at bounding box center [302, 25] width 88 height 12
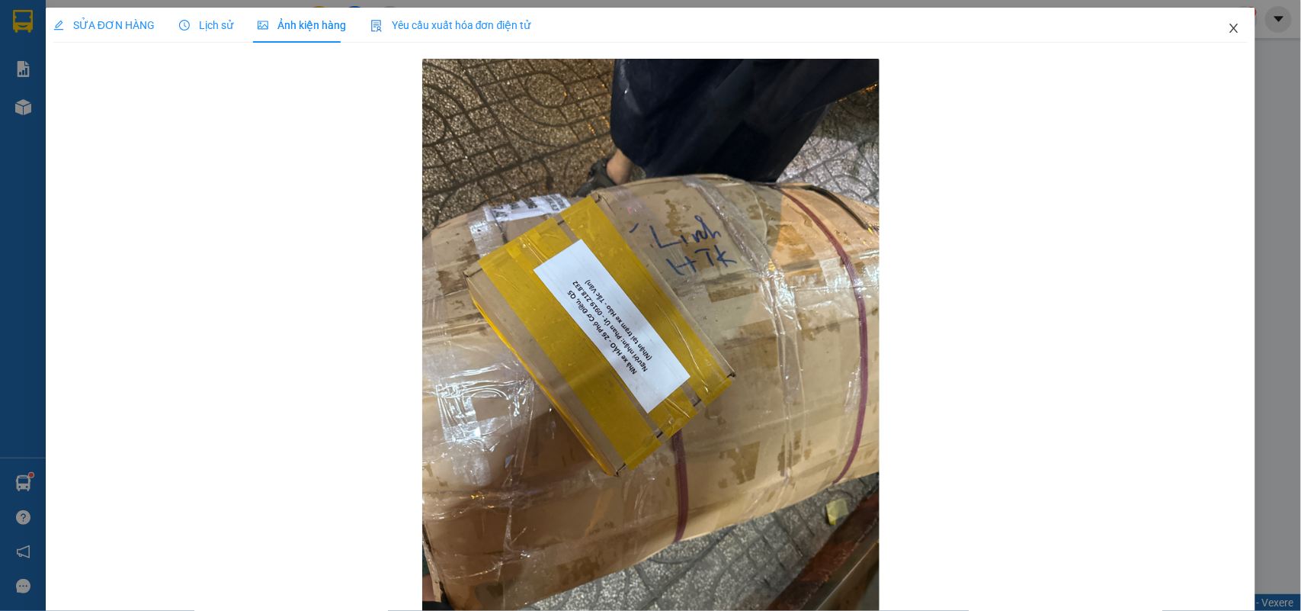
click at [1229, 29] on span "Close" at bounding box center [1234, 29] width 43 height 43
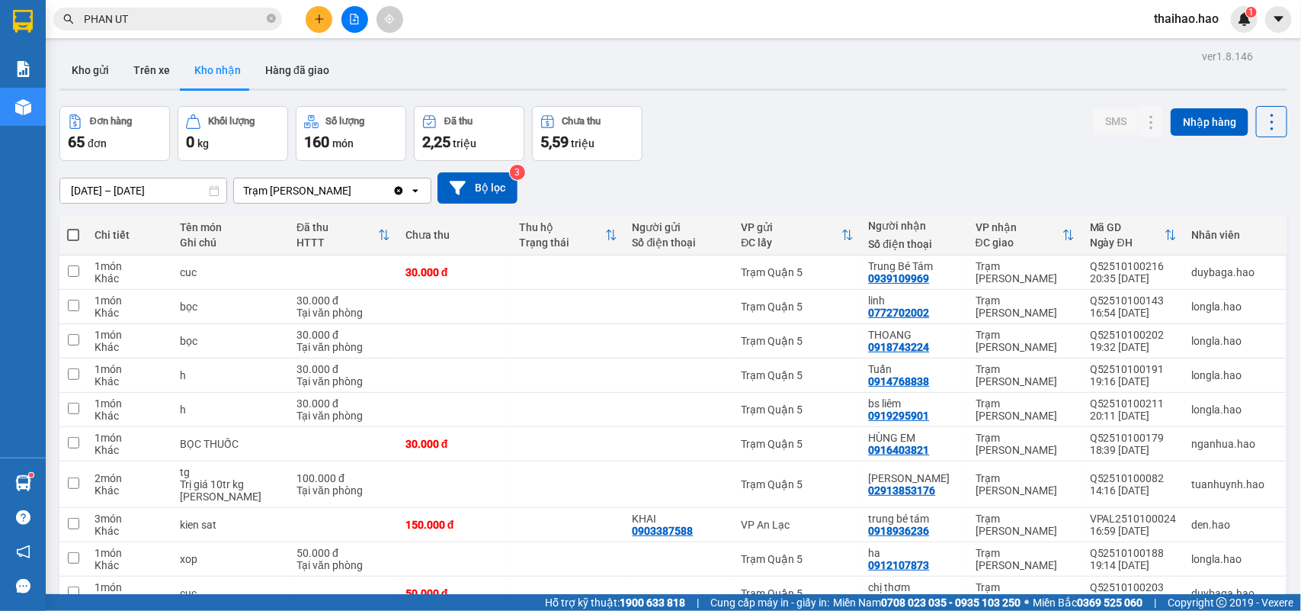
click at [150, 189] on input "01/10/2025 – 11/10/2025" at bounding box center [143, 190] width 166 height 24
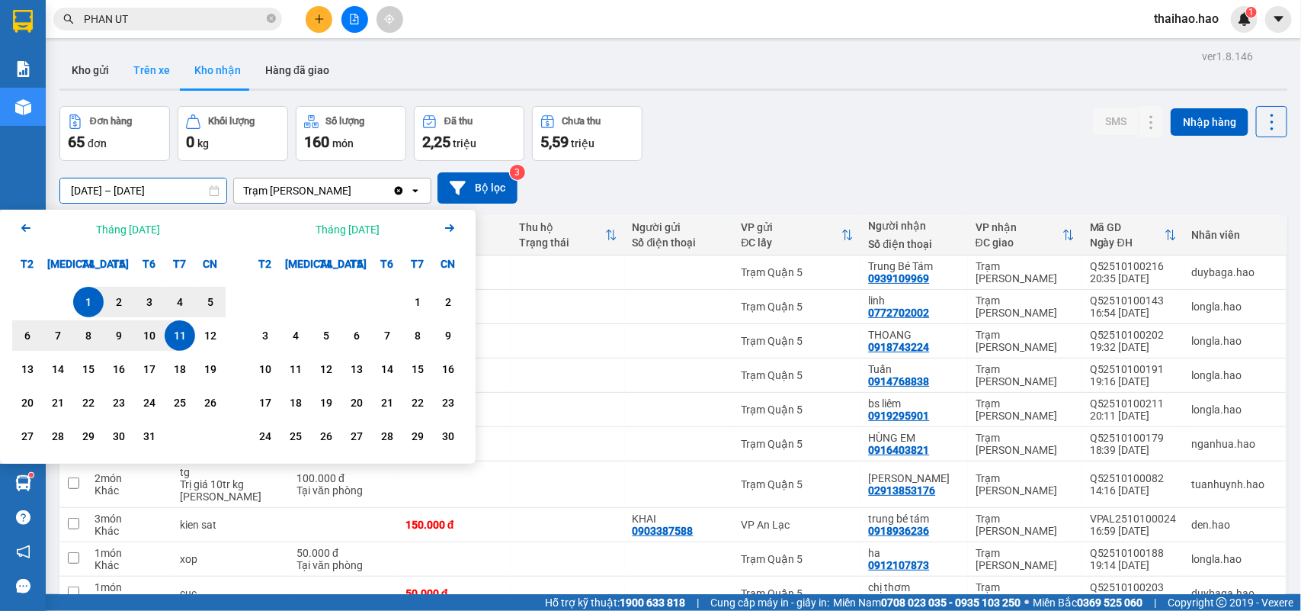
click at [135, 82] on button "Trên xe" at bounding box center [151, 70] width 61 height 37
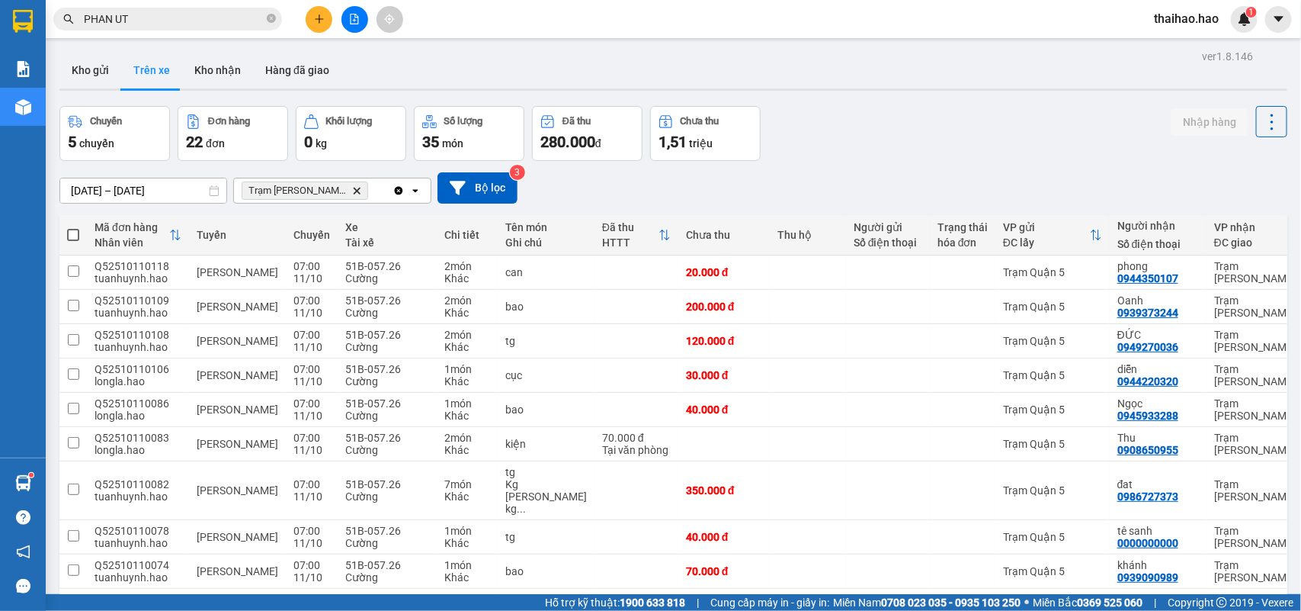
click at [128, 191] on input "[DATE] – [DATE]" at bounding box center [143, 190] width 166 height 24
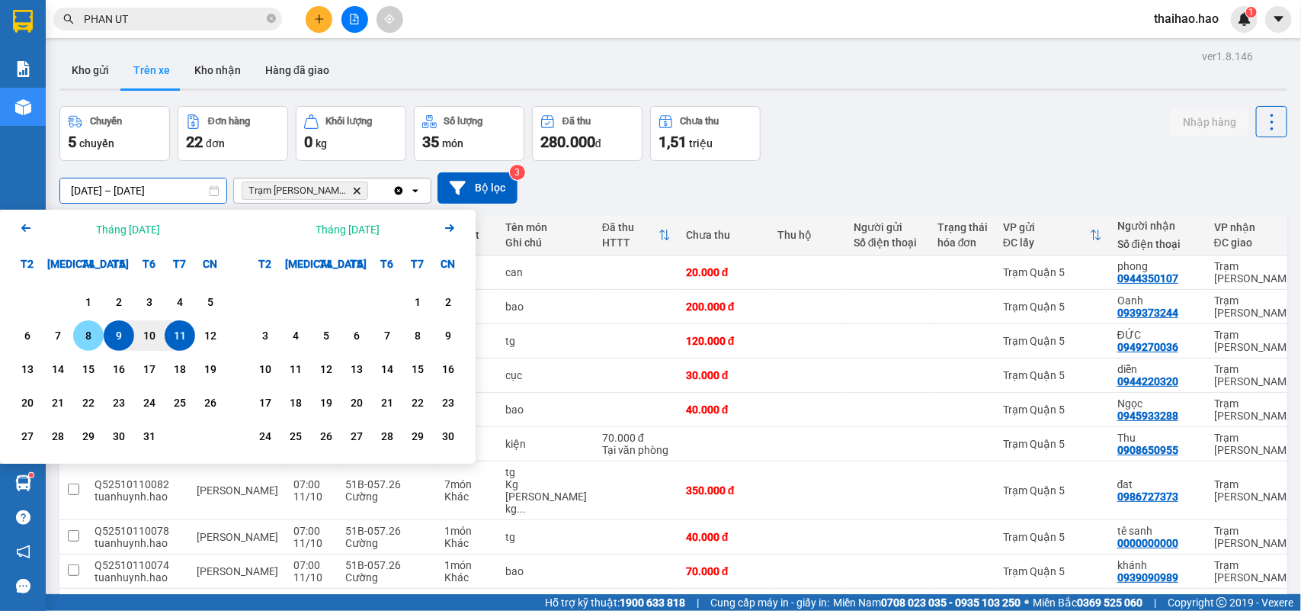
click at [93, 330] on div "8" at bounding box center [88, 335] width 21 height 18
type input "08/10/2025 – 08/10/2025"
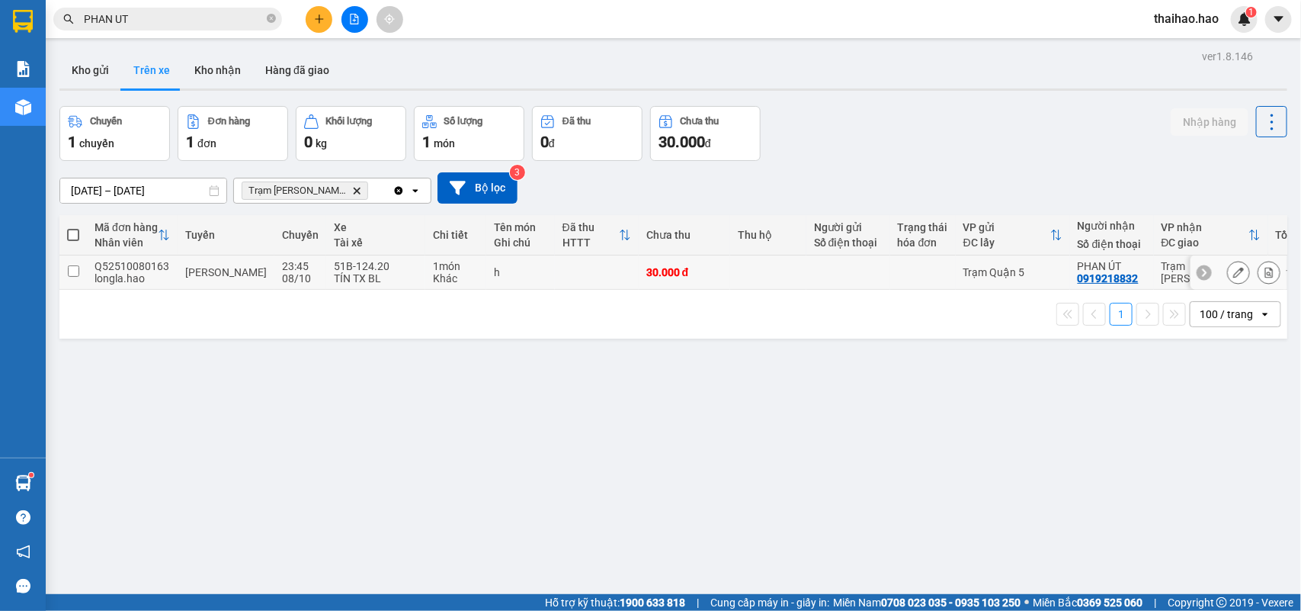
click at [555, 275] on td at bounding box center [597, 272] width 84 height 34
checkbox input "true"
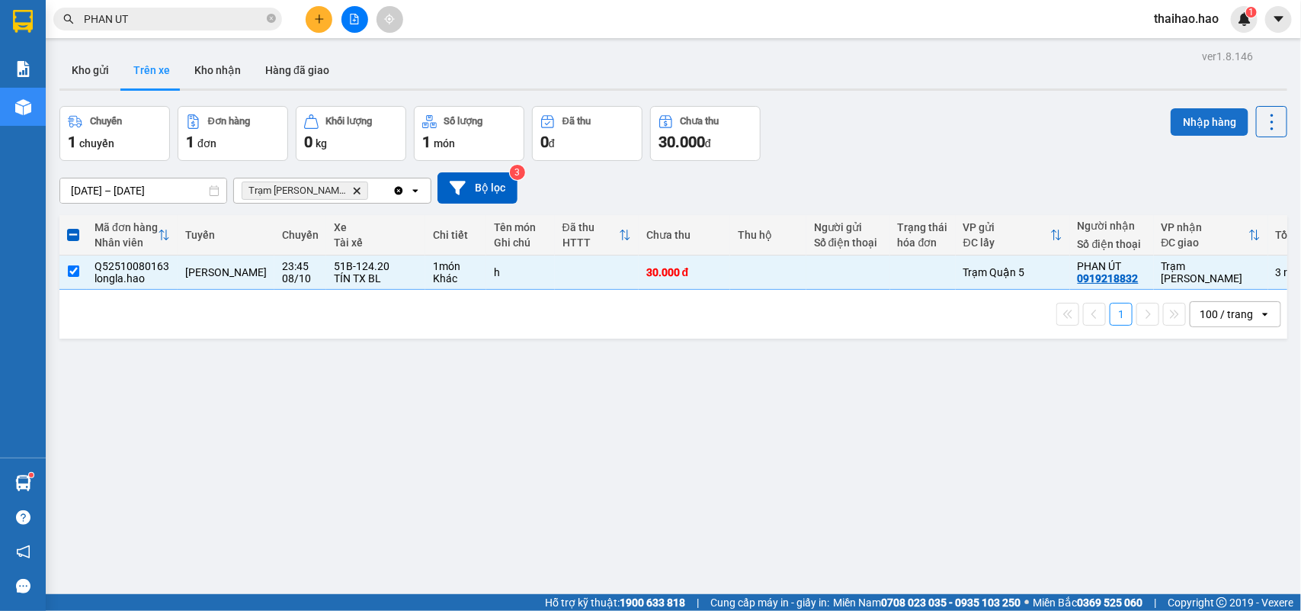
click at [1178, 119] on button "Nhập hàng" at bounding box center [1210, 121] width 78 height 27
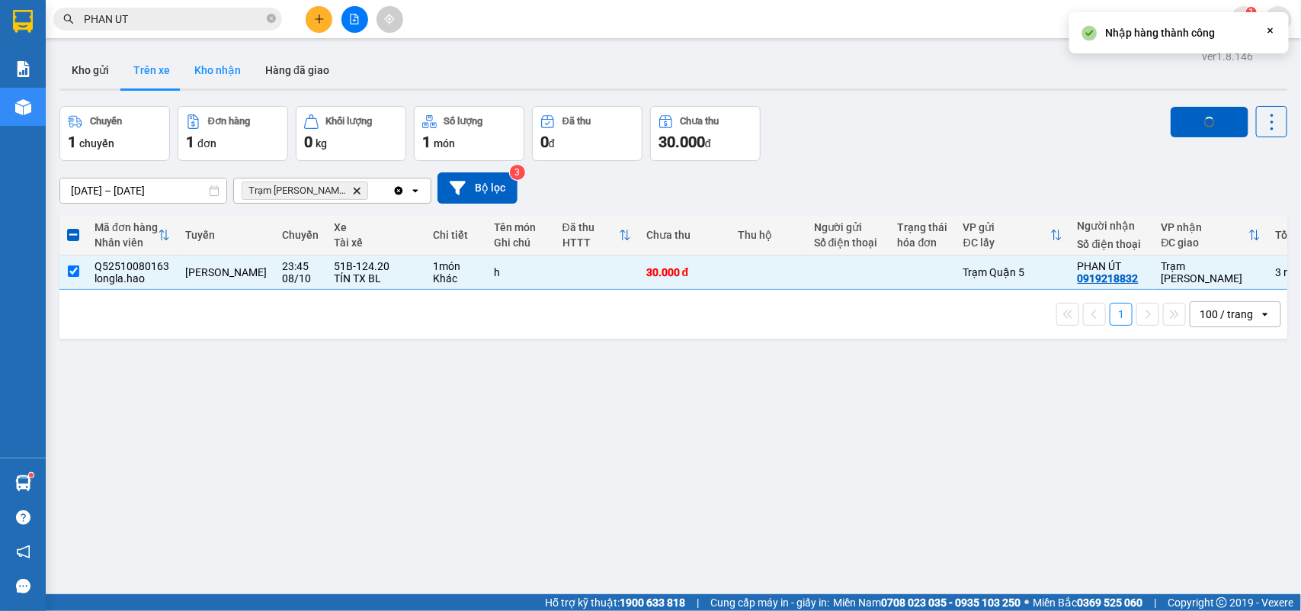
click at [216, 58] on button "Kho nhận" at bounding box center [217, 70] width 71 height 37
type input "01/10/2025 – 11/10/2025"
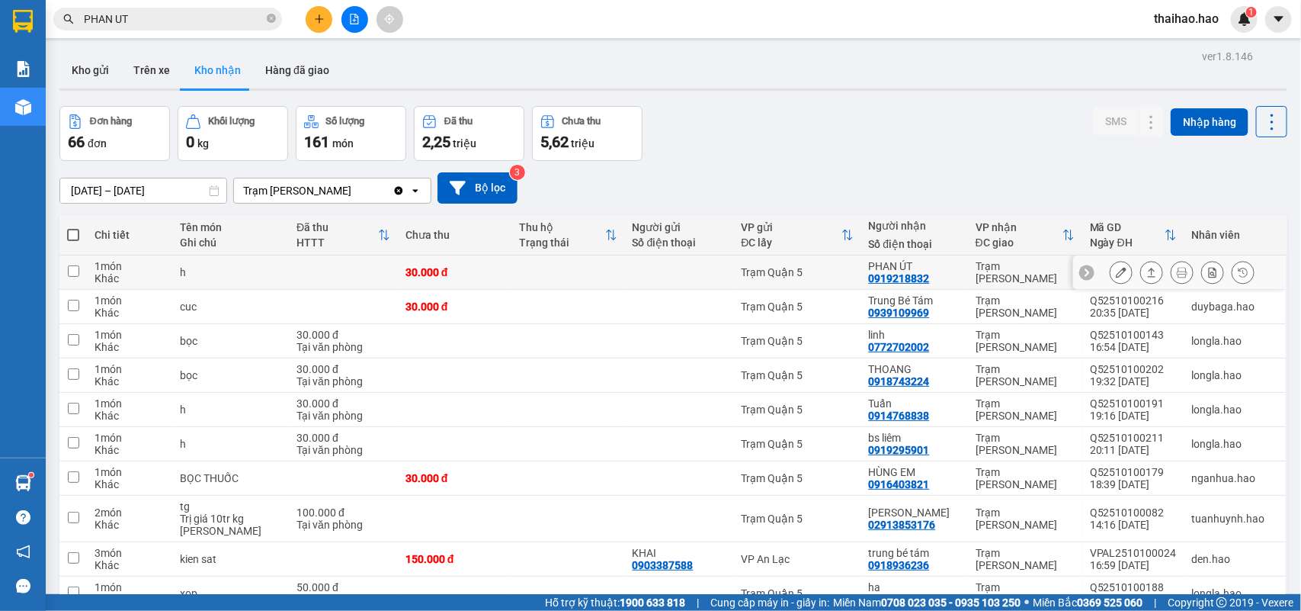
click at [1116, 271] on icon at bounding box center [1121, 272] width 11 height 11
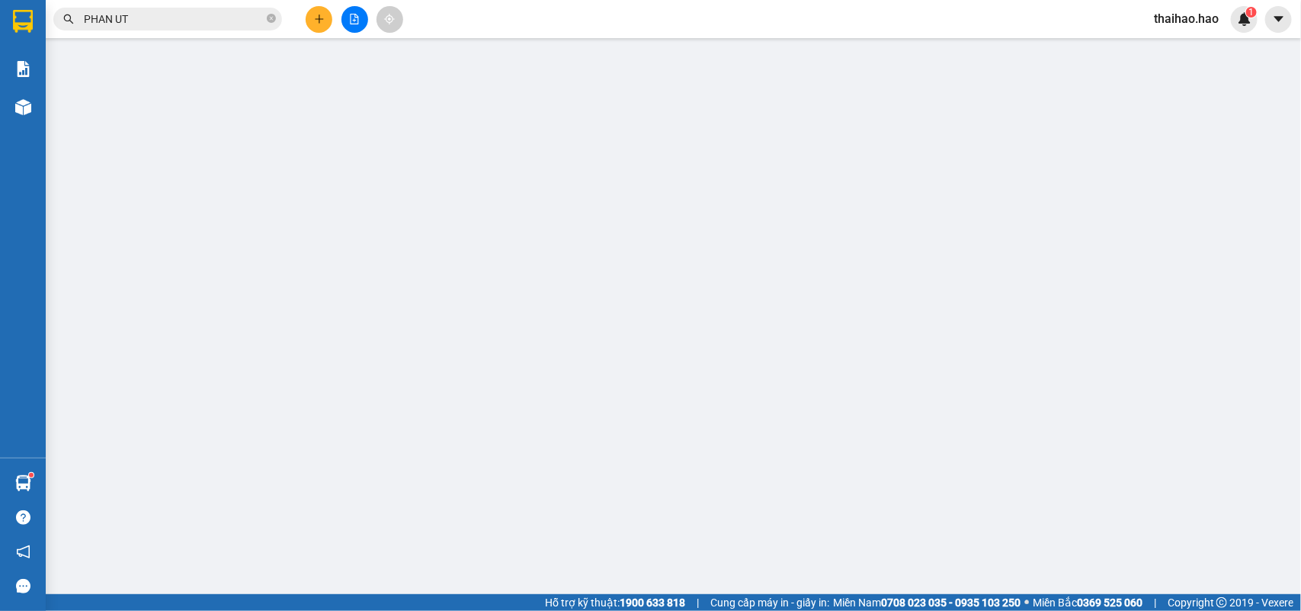
type input "0919218832"
type input "PHAN ÚT"
type input "30.000"
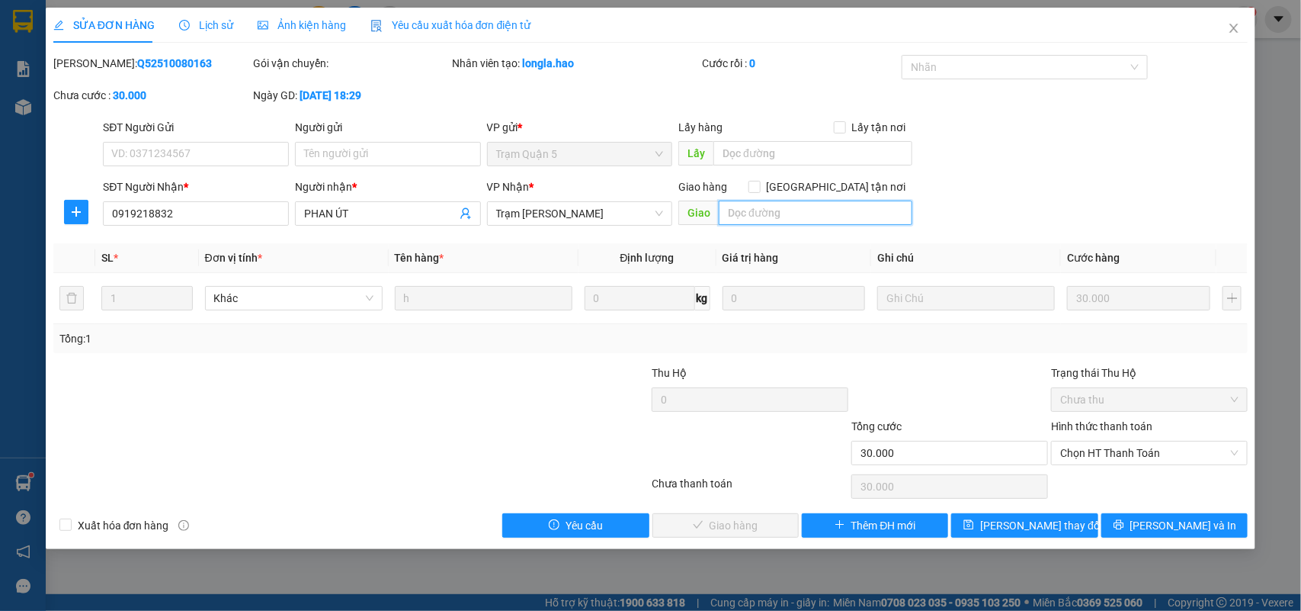
click at [778, 217] on input "text" at bounding box center [816, 212] width 194 height 24
type input "S"
type input "CẬU ĐIỀN NÓI KHÁCH PHẢI TRẢ THÊM 70K TỔNG THU KHÁCH 100K"
click at [1096, 464] on input "Hình thức thanh toán" at bounding box center [1144, 452] width 168 height 23
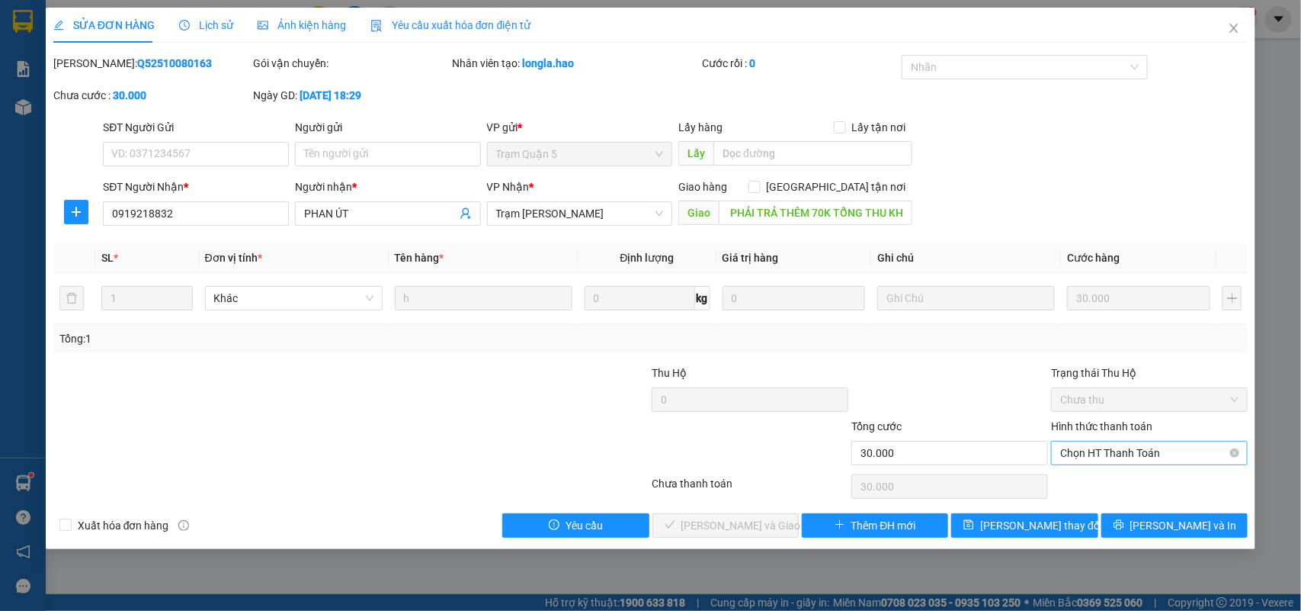
scroll to position [0, 0]
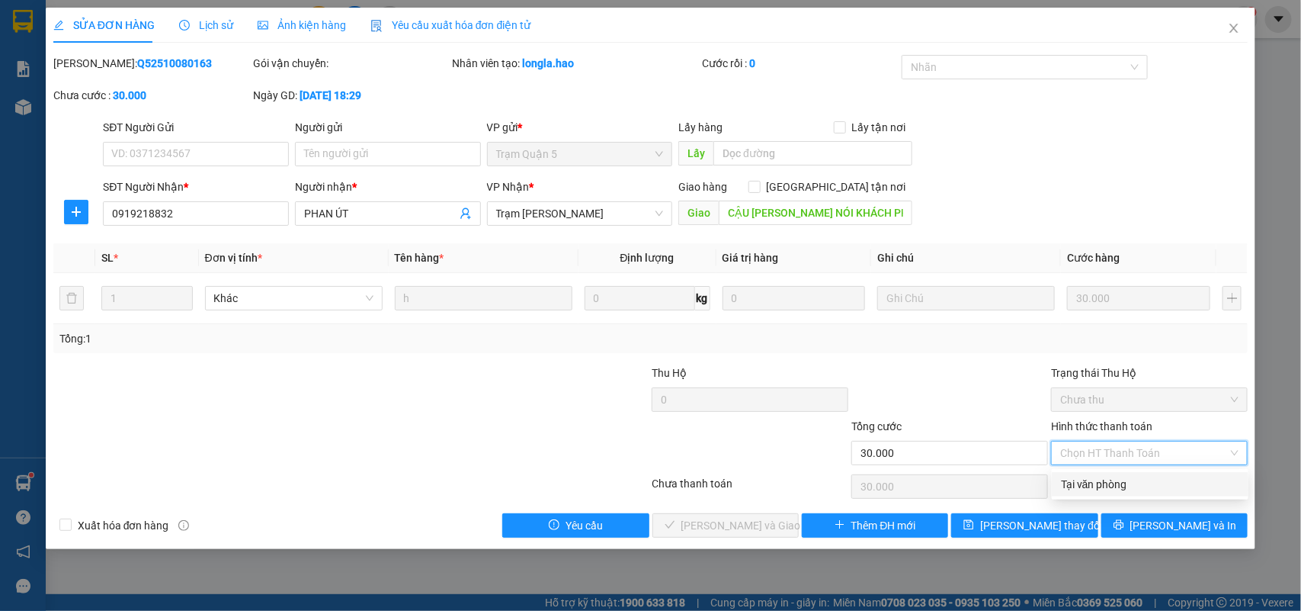
click at [1081, 477] on div "Tại văn phòng" at bounding box center [1150, 484] width 178 height 17
type input "0"
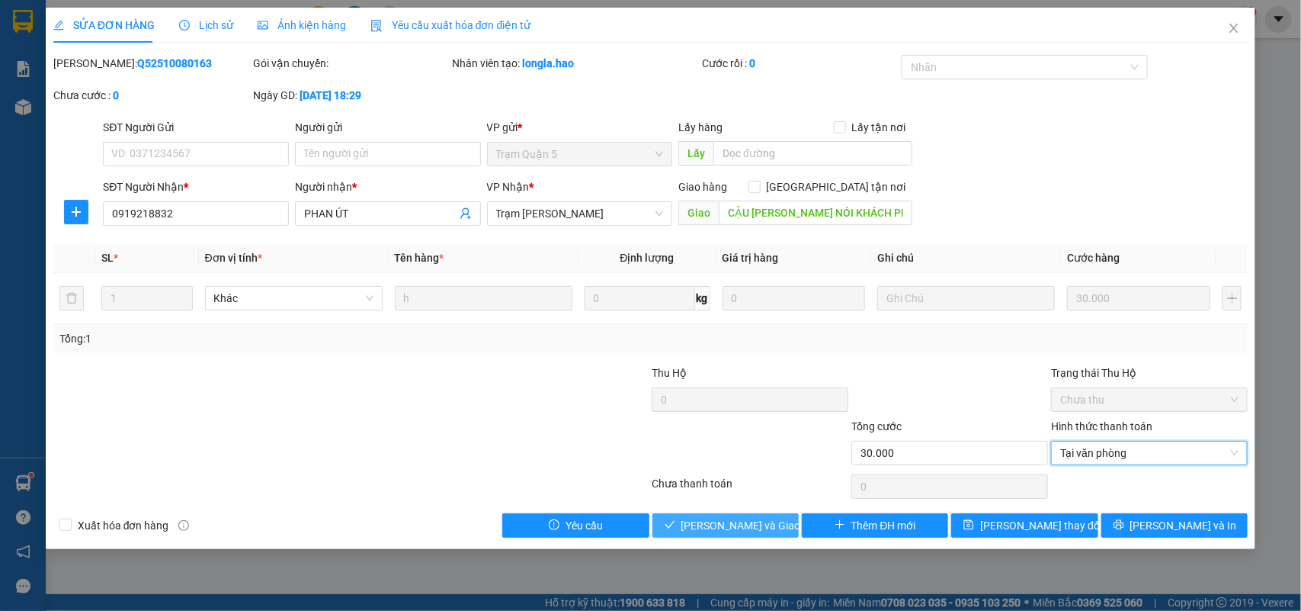
click at [702, 520] on span "Lưu và Giao hàng" at bounding box center [754, 525] width 146 height 17
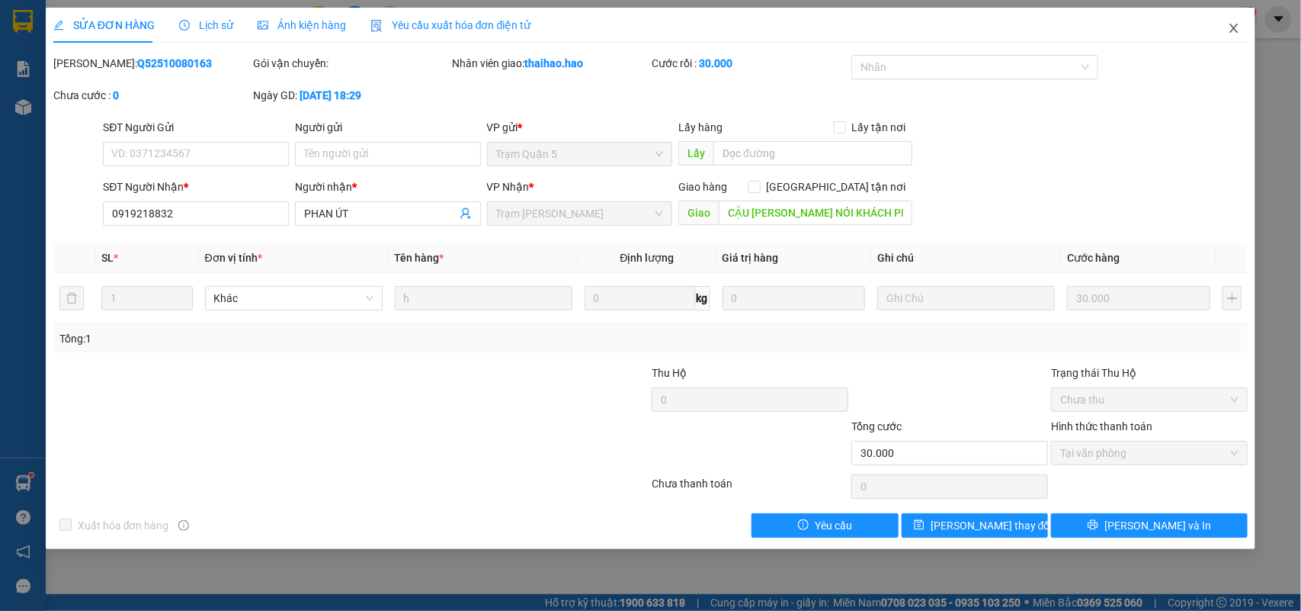
click at [1239, 15] on span "Close" at bounding box center [1234, 29] width 43 height 43
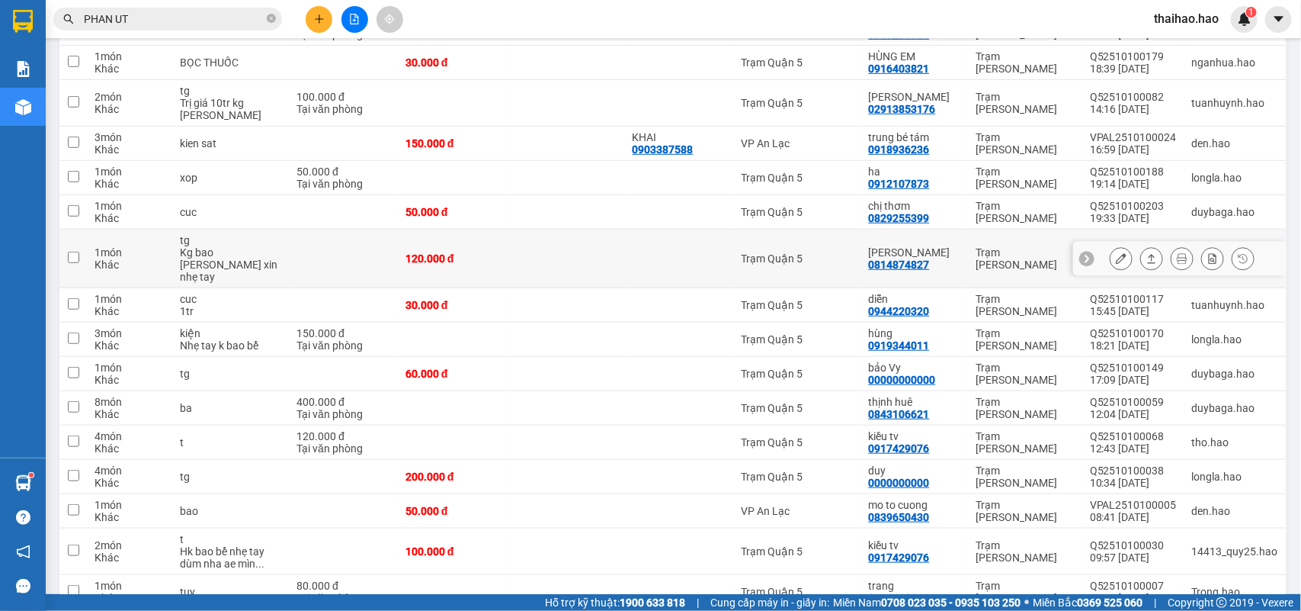
scroll to position [476, 0]
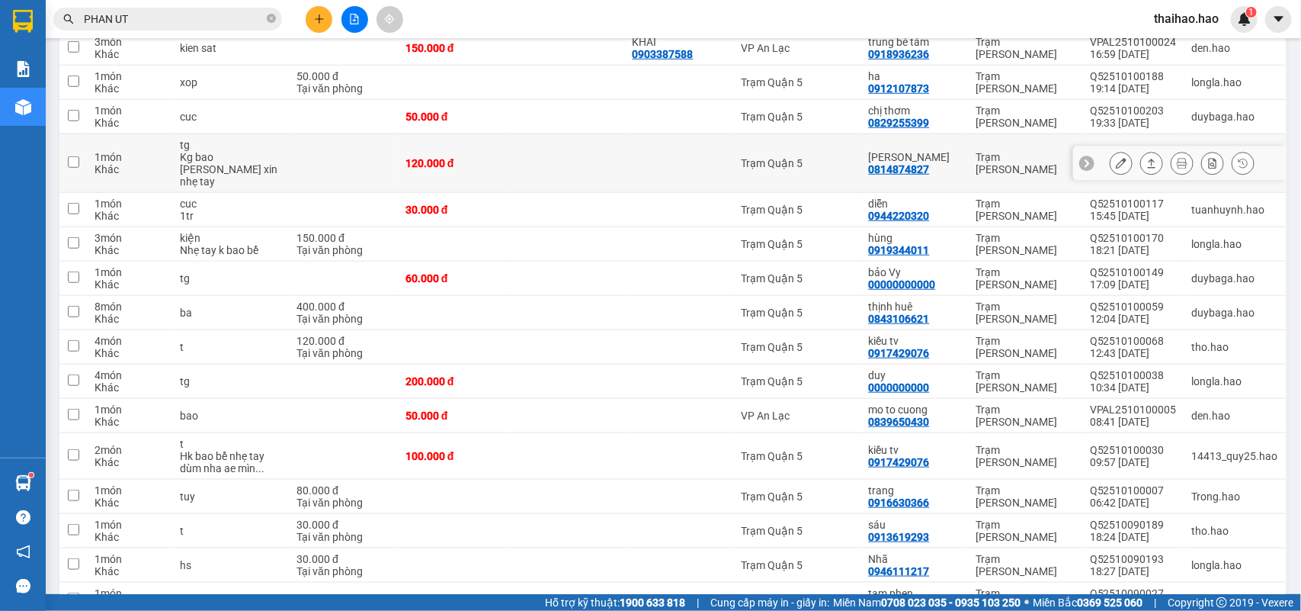
click at [1116, 159] on icon at bounding box center [1121, 163] width 11 height 11
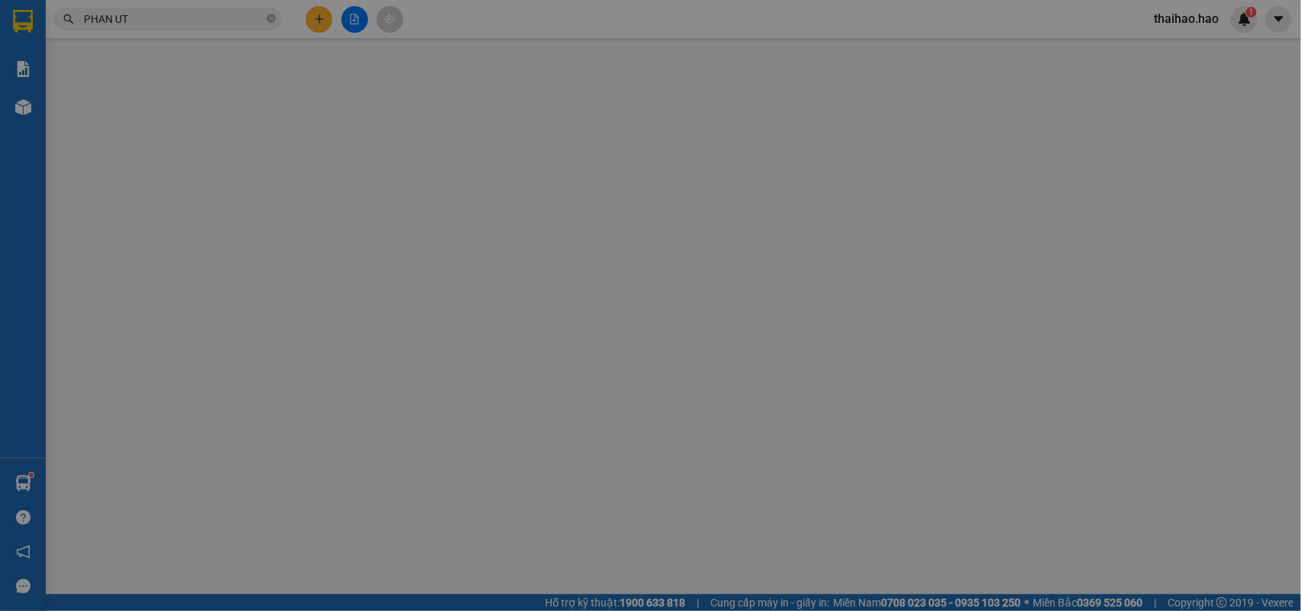
type input "0814874827"
type input "phuong hiep loi"
type input "120.000"
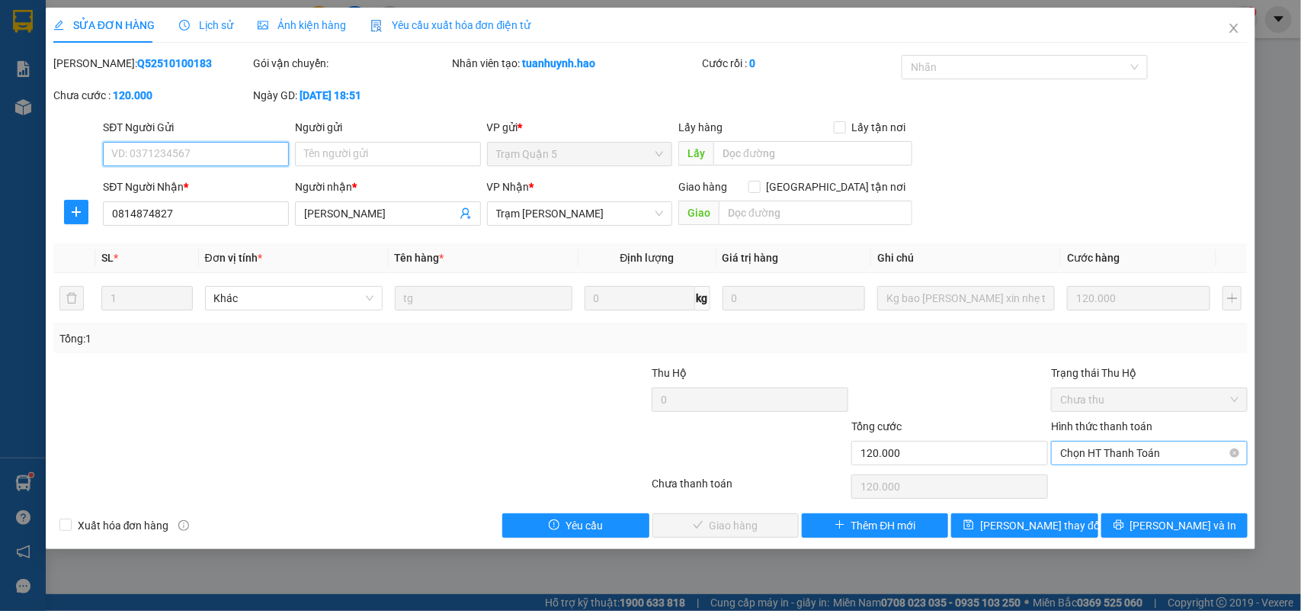
drag, startPoint x: 1082, startPoint y: 452, endPoint x: 1080, endPoint y: 463, distance: 11.7
click at [1082, 454] on span "Chọn HT Thanh Toán" at bounding box center [1149, 452] width 178 height 23
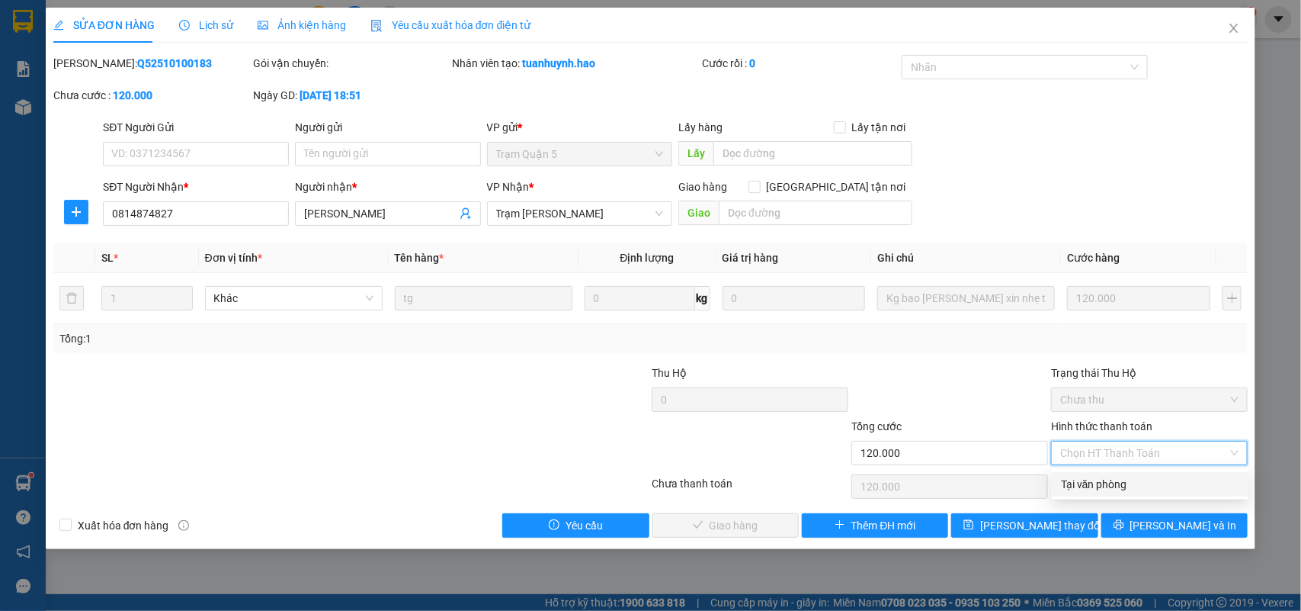
click at [1094, 486] on div "Tại văn phòng" at bounding box center [1150, 484] width 178 height 17
type input "0"
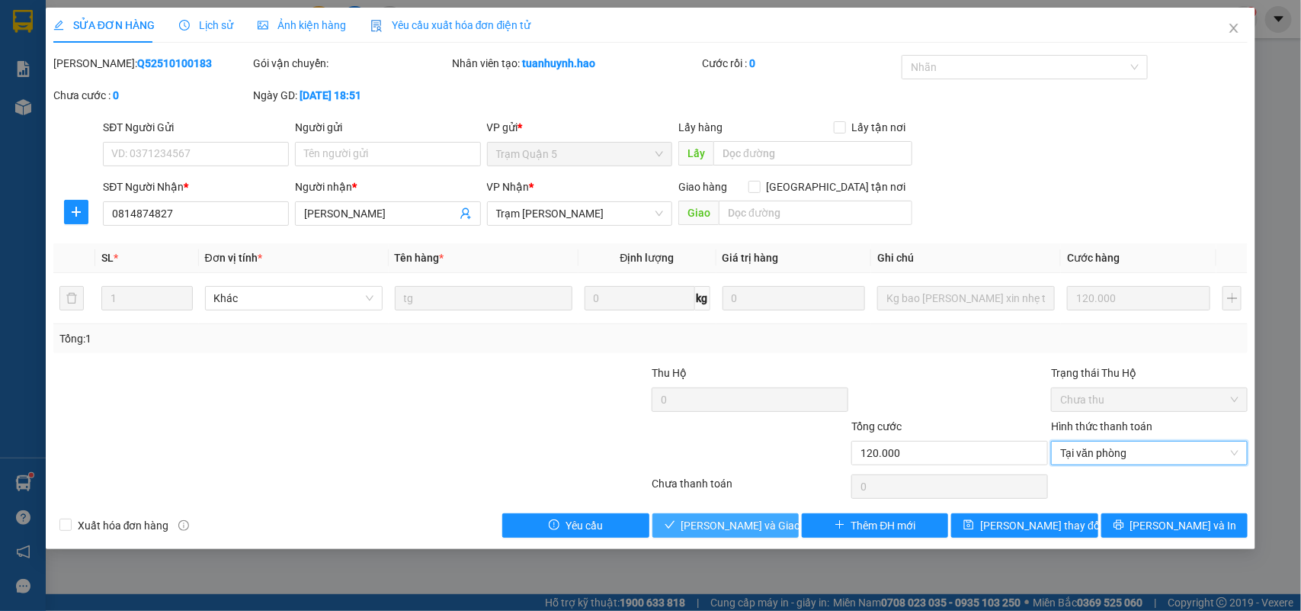
click at [744, 517] on span "Lưu và Giao hàng" at bounding box center [754, 525] width 146 height 17
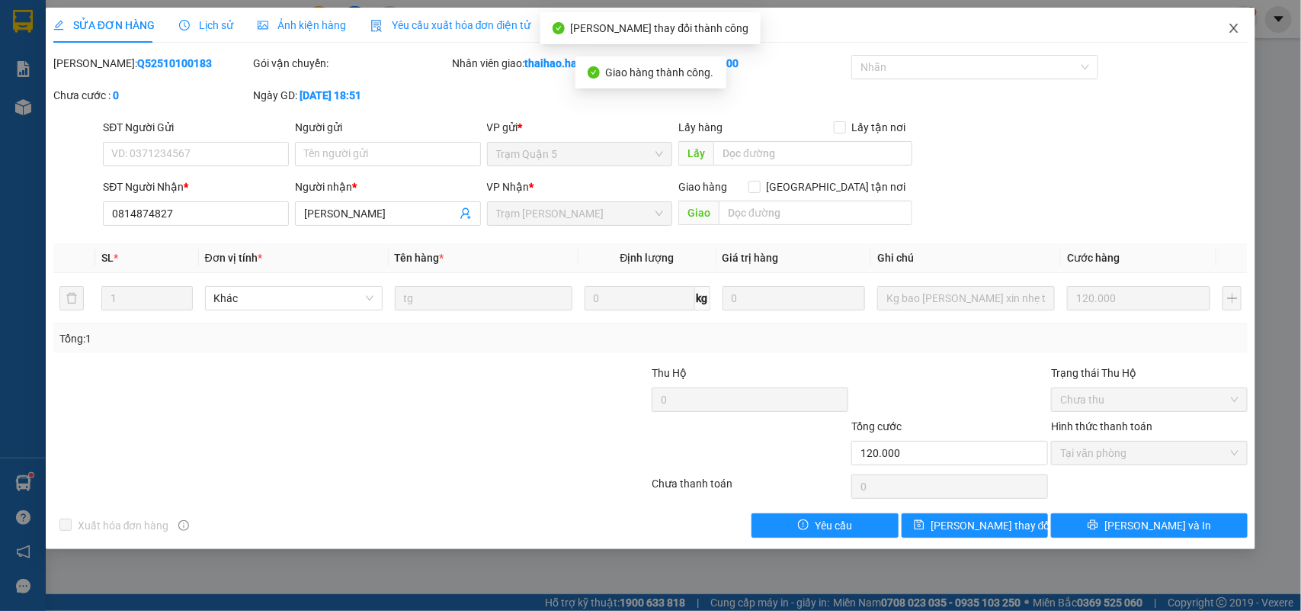
click at [1244, 21] on span "Close" at bounding box center [1234, 29] width 43 height 43
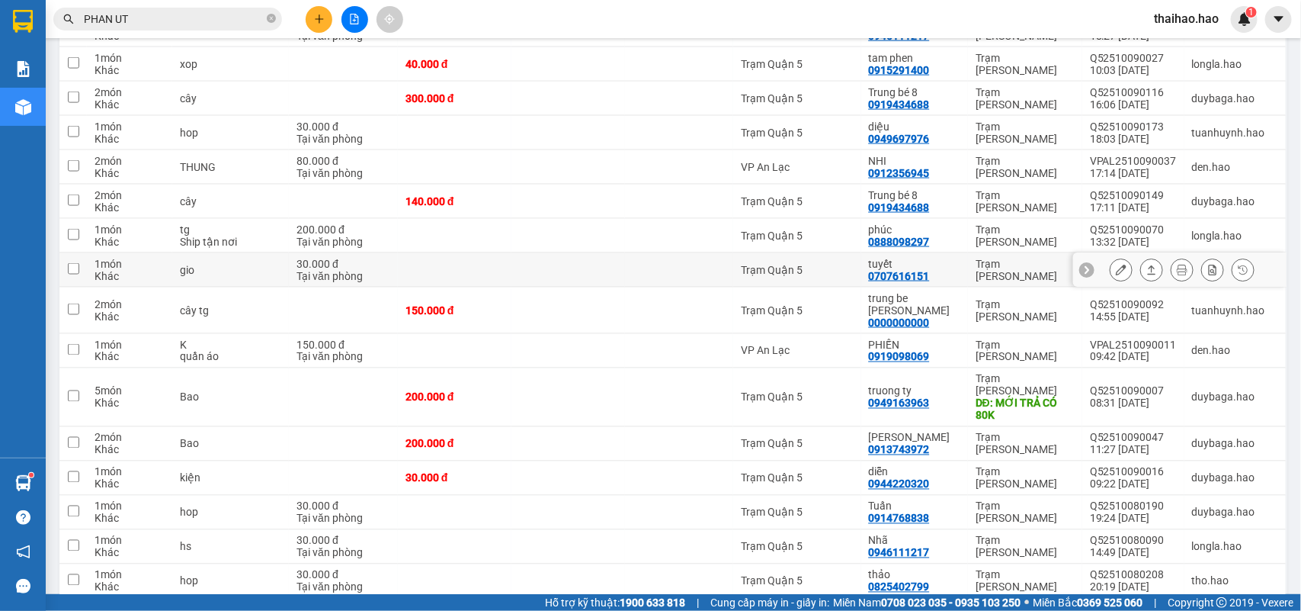
scroll to position [1143, 0]
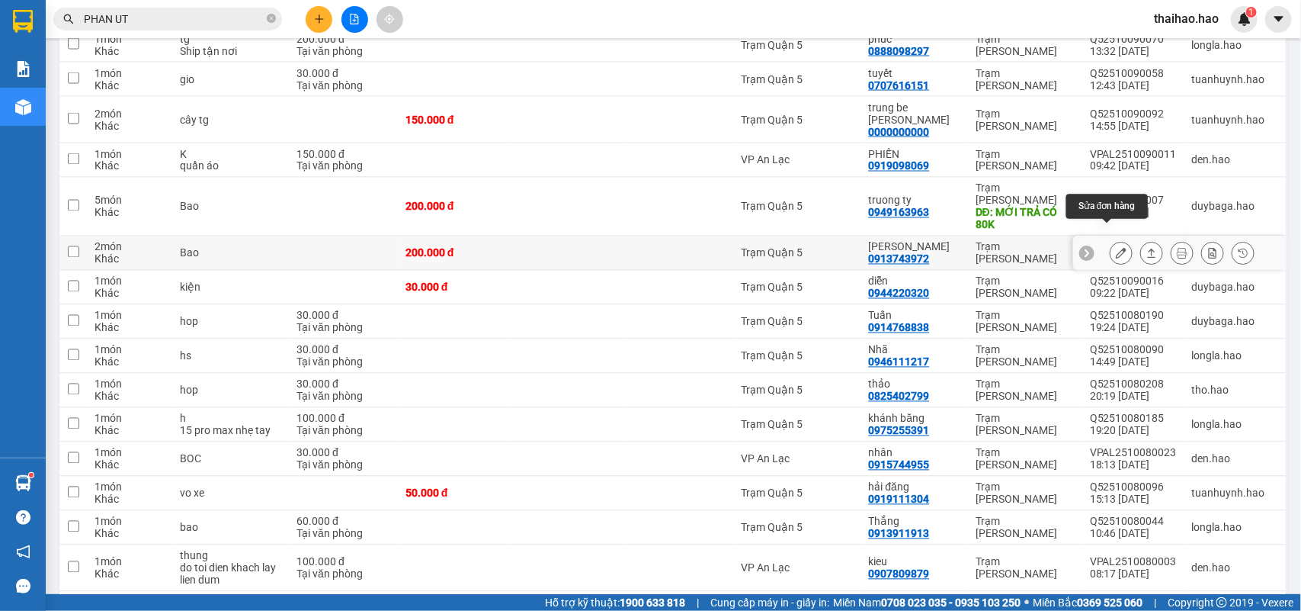
click at [1111, 240] on button at bounding box center [1121, 253] width 21 height 27
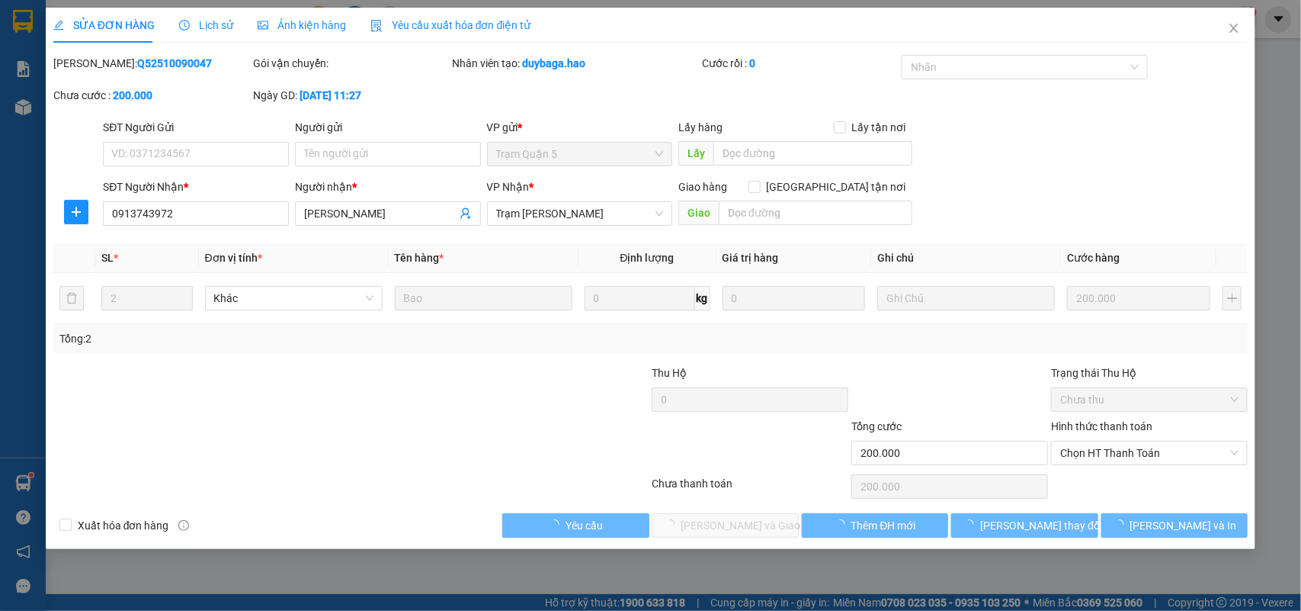
type input "0913743972"
type input "hoàng lê"
type input "200.000"
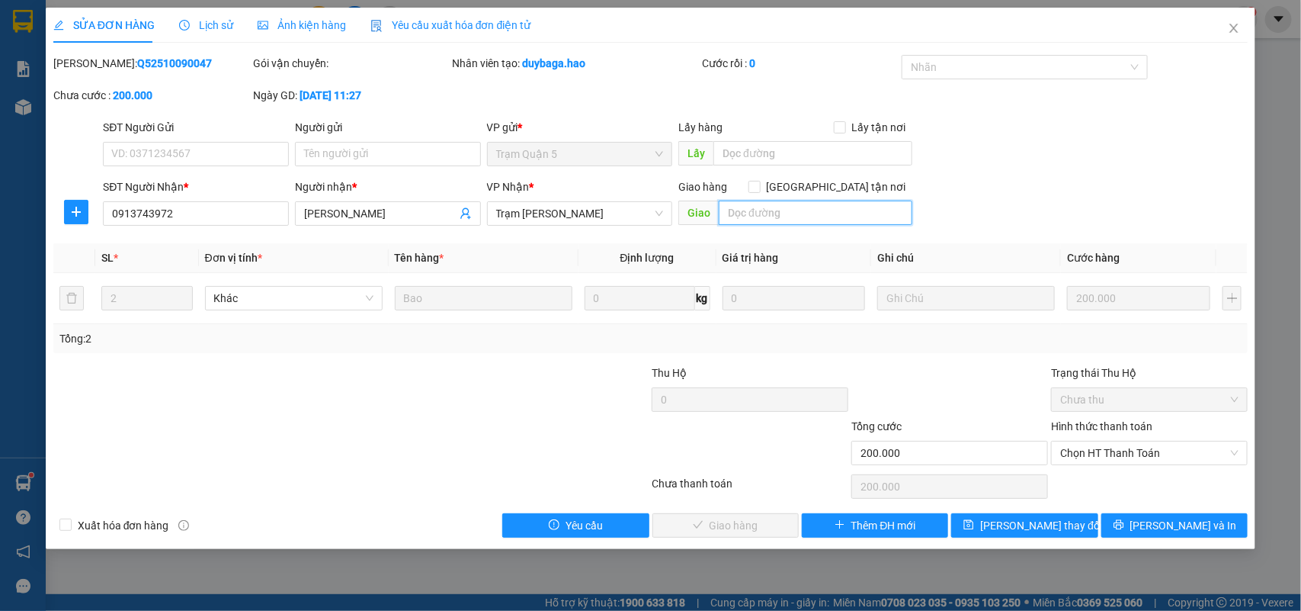
click at [762, 204] on input "text" at bounding box center [816, 212] width 194 height 24
click at [1095, 460] on span "Chọn HT Thanh Toán" at bounding box center [1149, 452] width 178 height 23
type input "BỚT 20K"
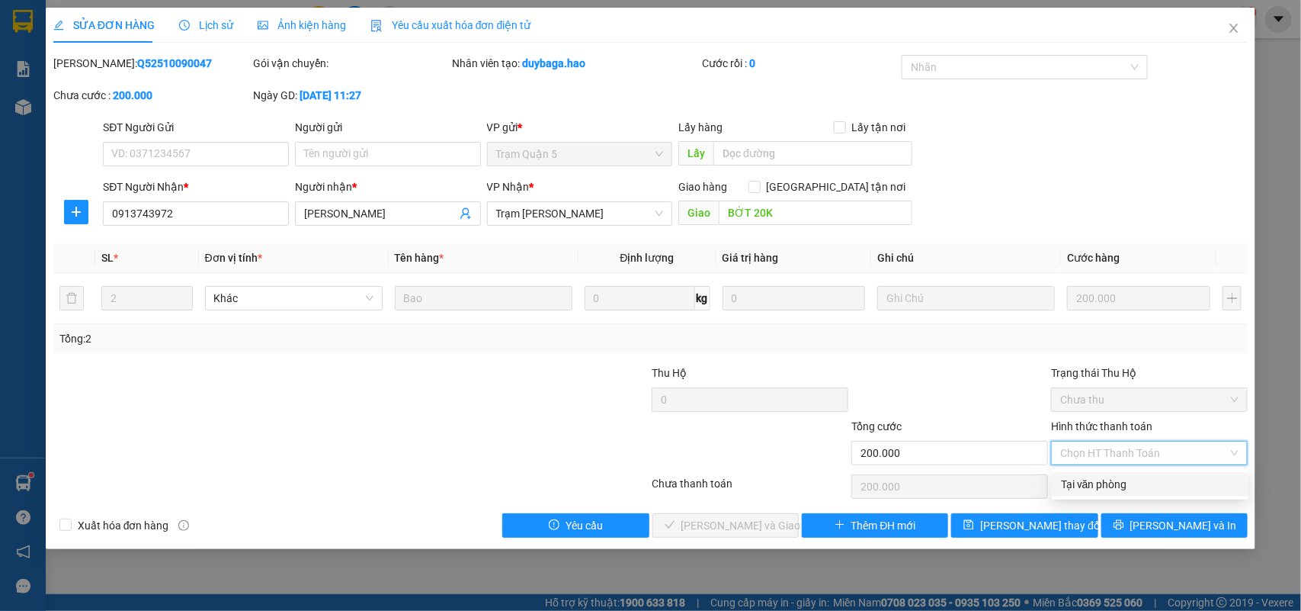
click at [1087, 481] on div "Tại văn phòng" at bounding box center [1150, 484] width 178 height 17
type input "0"
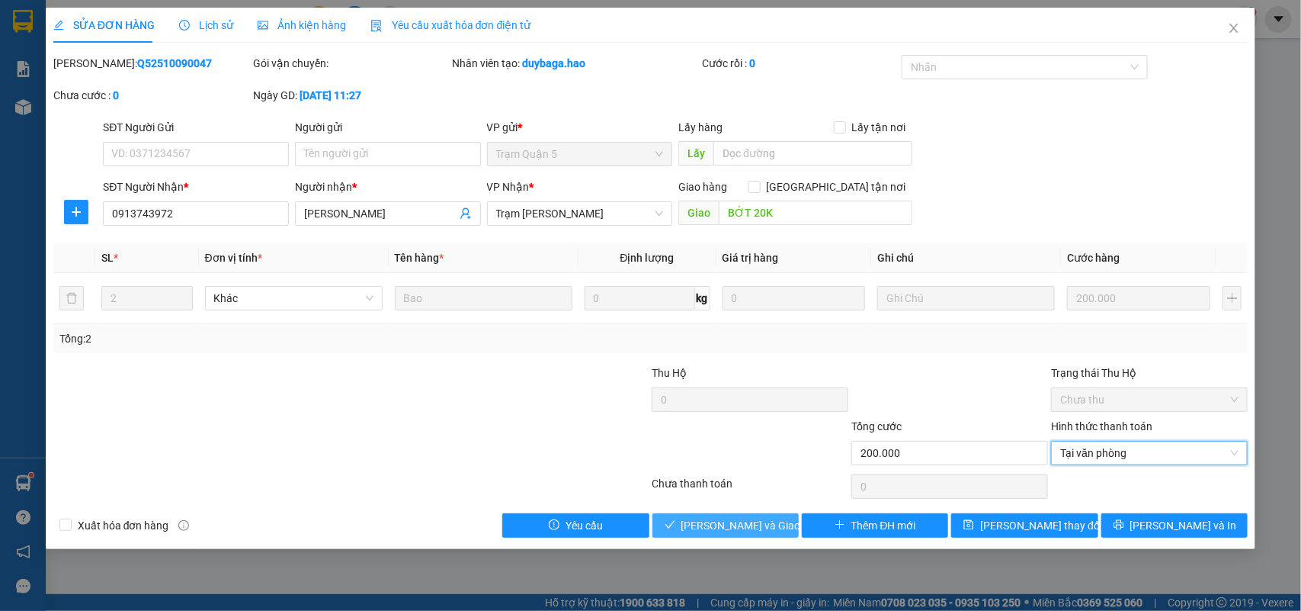
click at [741, 523] on span "Lưu và Giao hàng" at bounding box center [754, 525] width 146 height 17
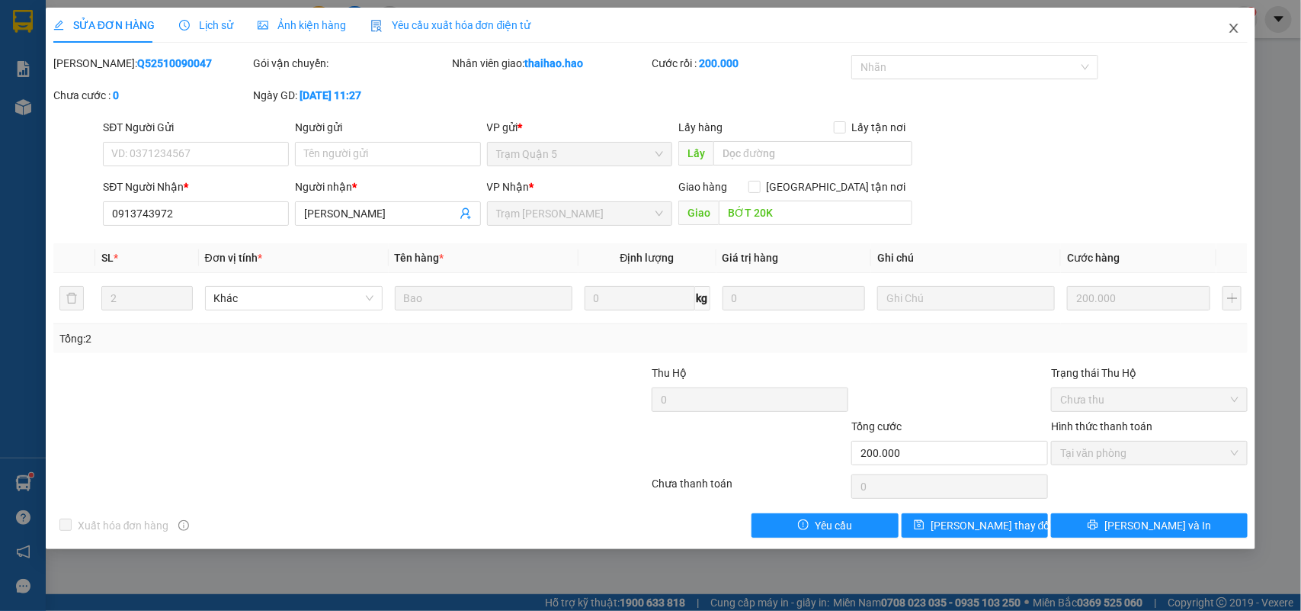
click at [1232, 30] on icon "close" at bounding box center [1234, 28] width 12 height 12
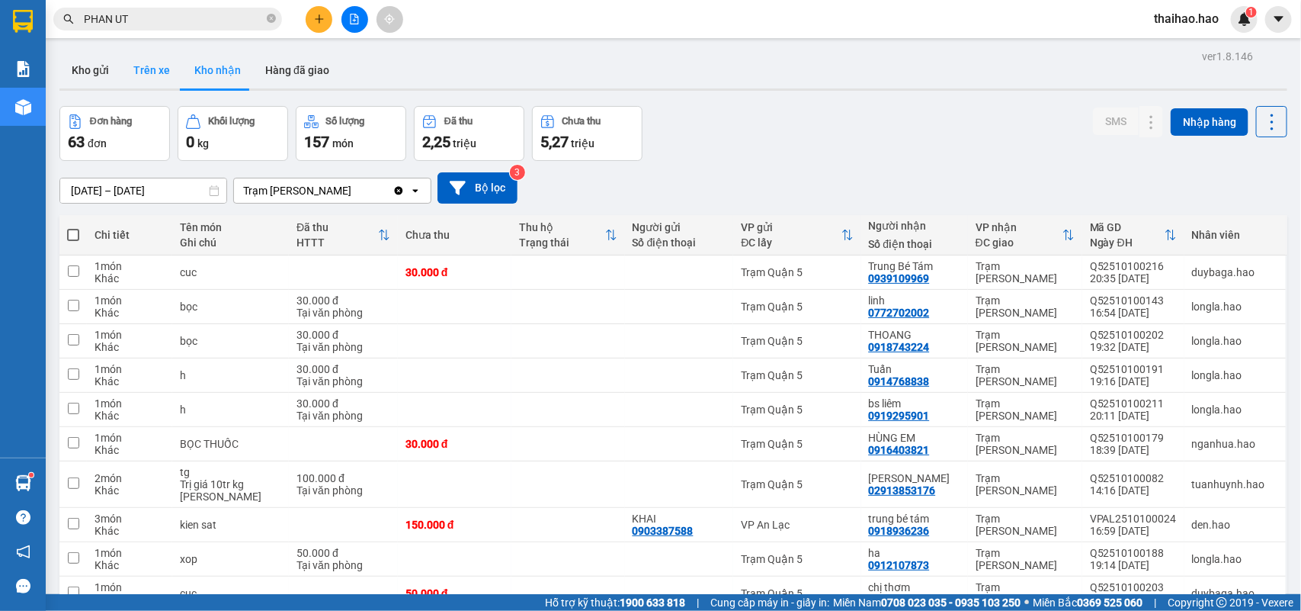
click at [147, 78] on button "Trên xe" at bounding box center [151, 70] width 61 height 37
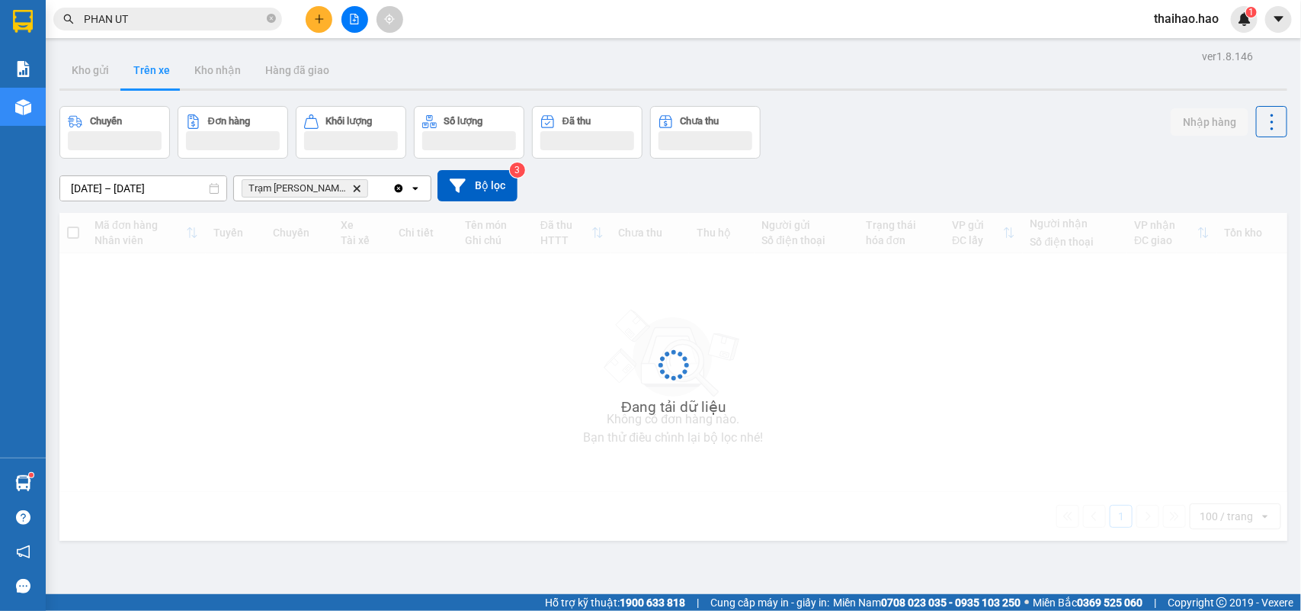
click at [147, 78] on button "Trên xe" at bounding box center [151, 70] width 61 height 37
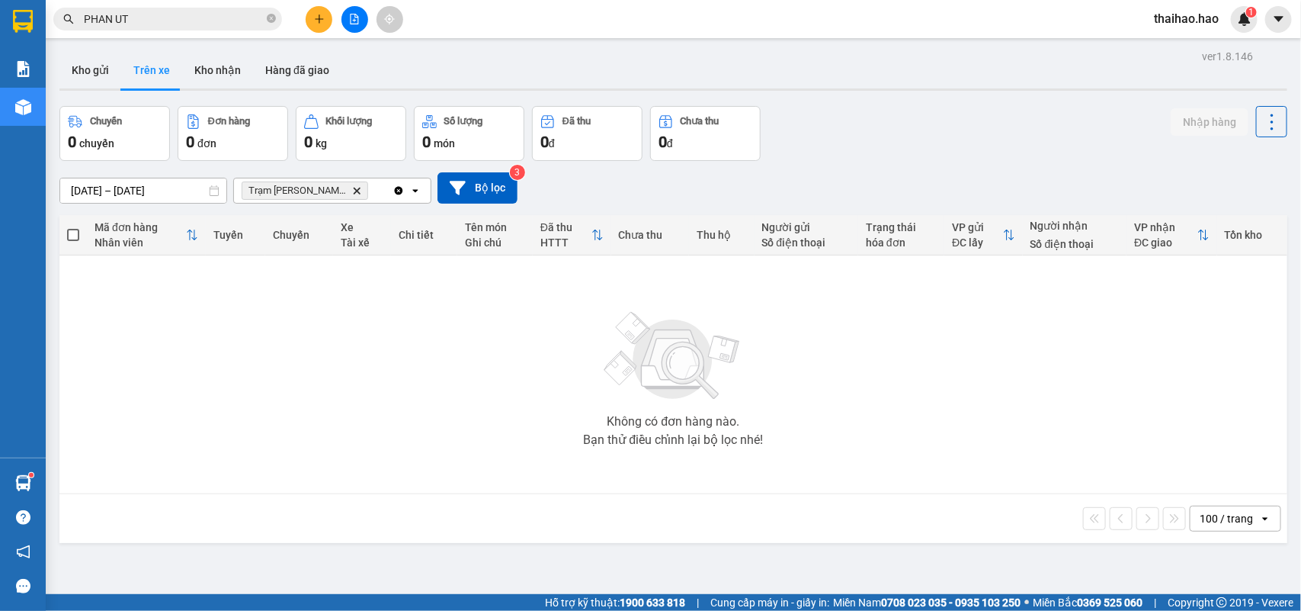
click at [141, 204] on div "08/10/2025 – 08/10/2025" at bounding box center [143, 191] width 168 height 26
click at [147, 192] on input "08/10/2025 – 08/10/2025" at bounding box center [143, 190] width 166 height 24
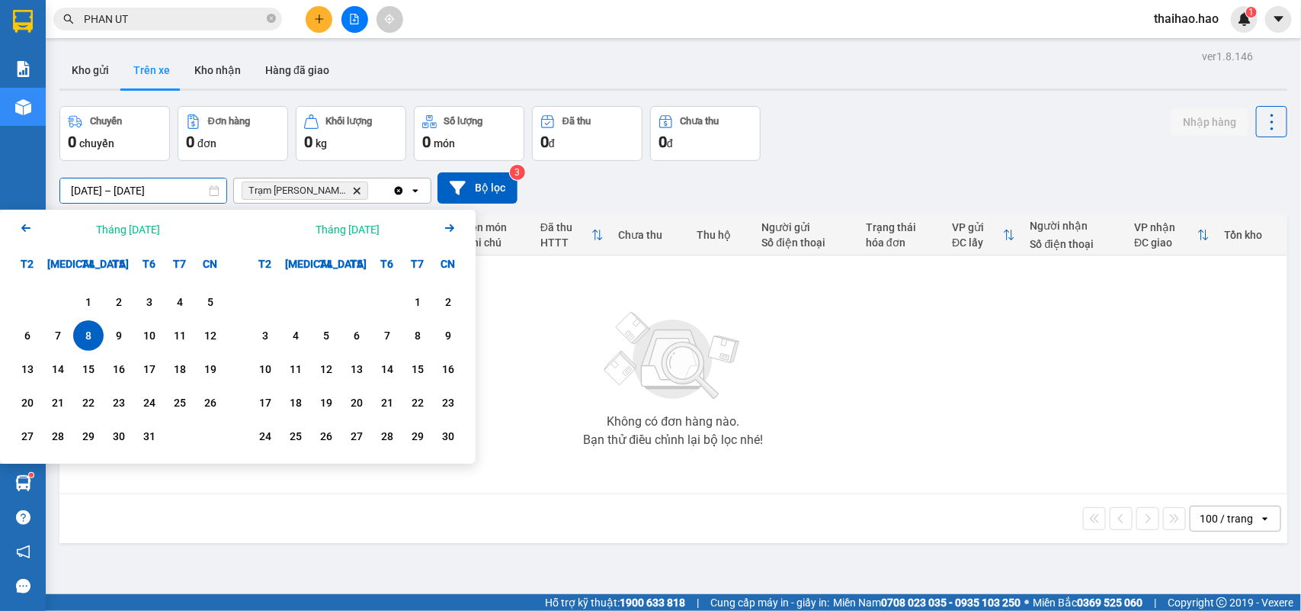
click at [95, 333] on div "8" at bounding box center [88, 335] width 21 height 18
click at [175, 334] on div "11" at bounding box center [179, 335] width 21 height 18
type input "08/10/2025 – 11/10/2025"
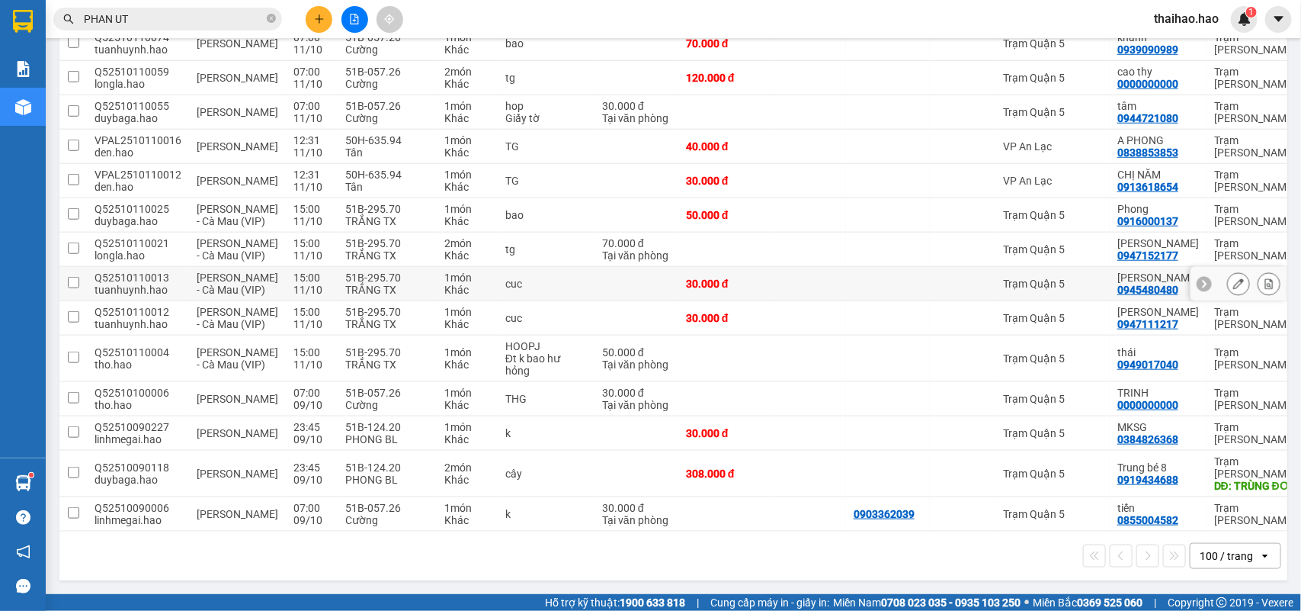
scroll to position [563, 0]
click at [1233, 438] on icon at bounding box center [1238, 433] width 11 height 11
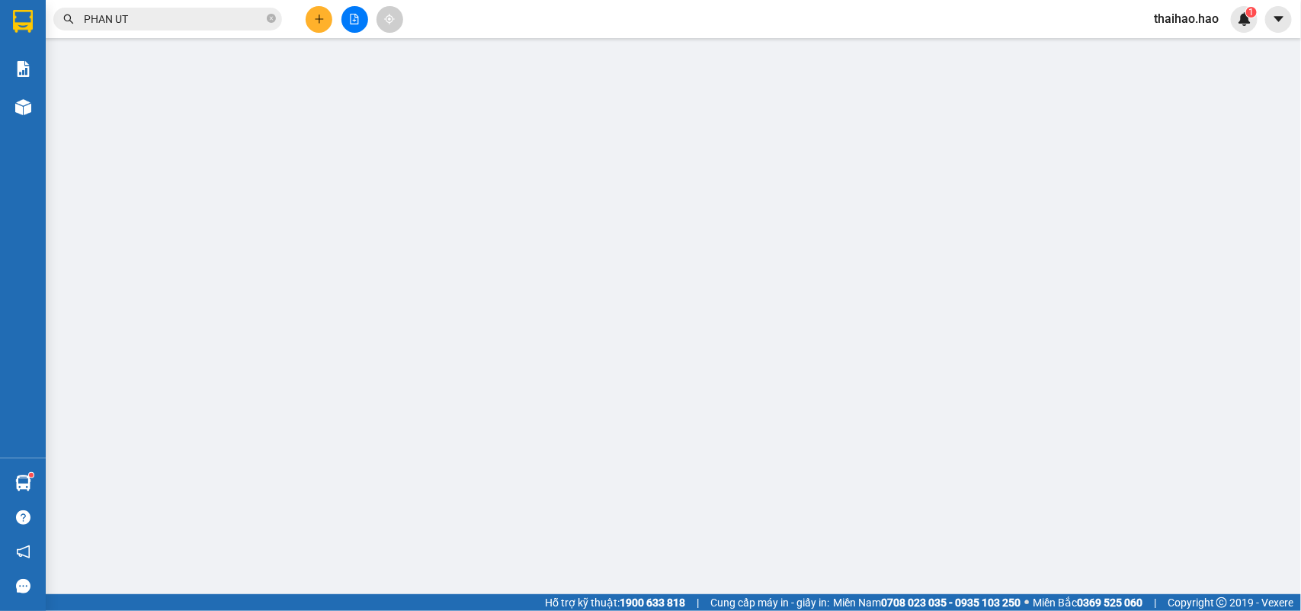
type input "0384826368"
type input "MKSG"
type input "30.000"
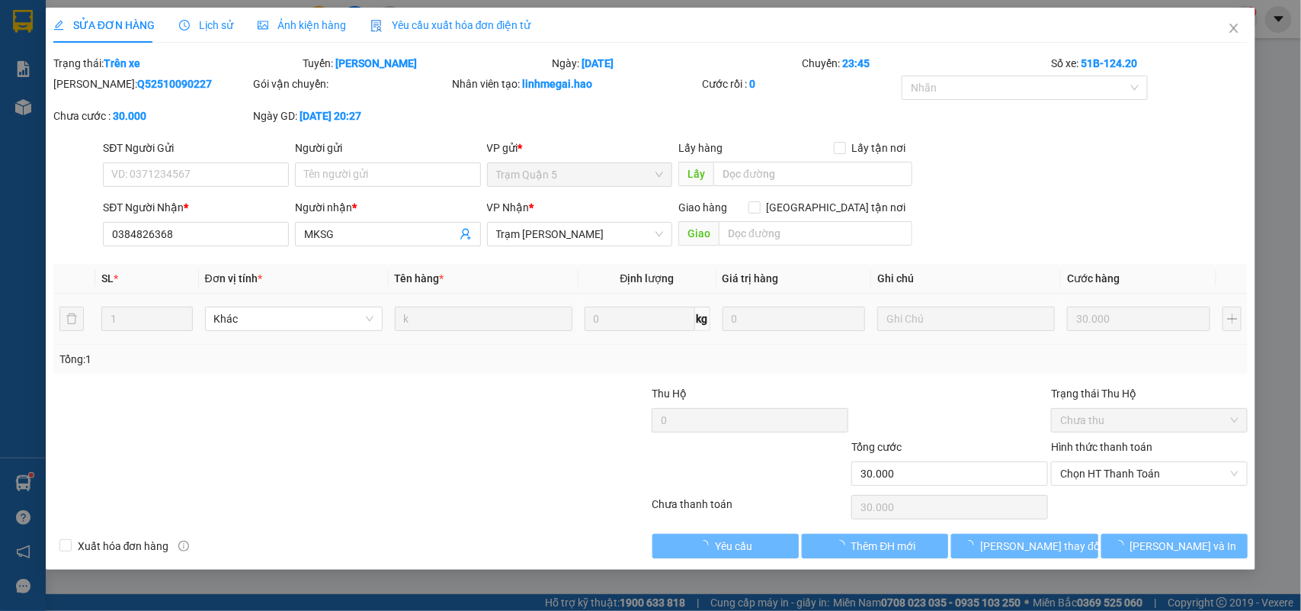
click at [192, 21] on span "Lịch sử" at bounding box center [206, 25] width 54 height 12
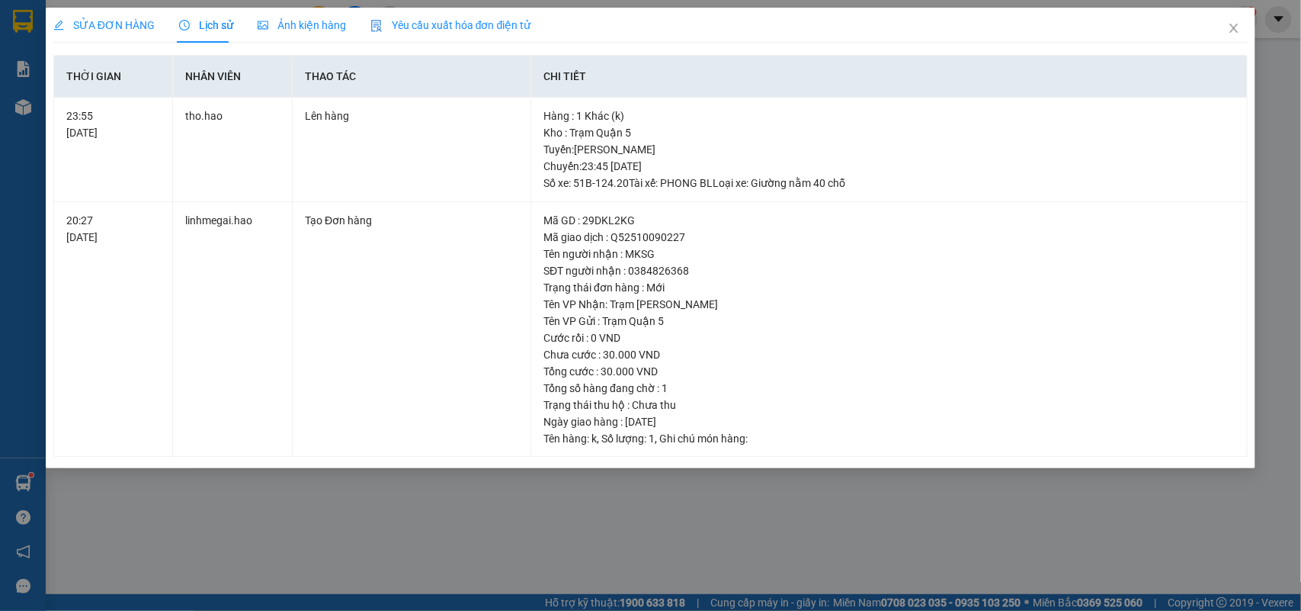
click at [274, 24] on span "Ảnh kiện hàng" at bounding box center [302, 25] width 88 height 12
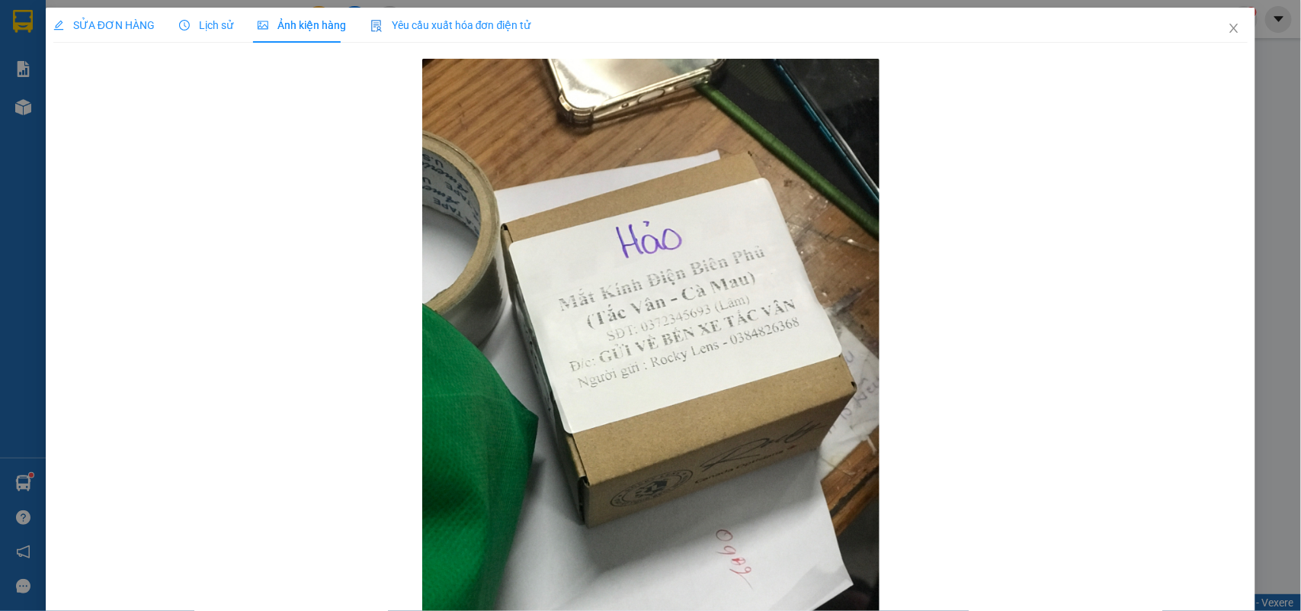
click at [188, 21] on span "Lịch sử" at bounding box center [206, 25] width 54 height 12
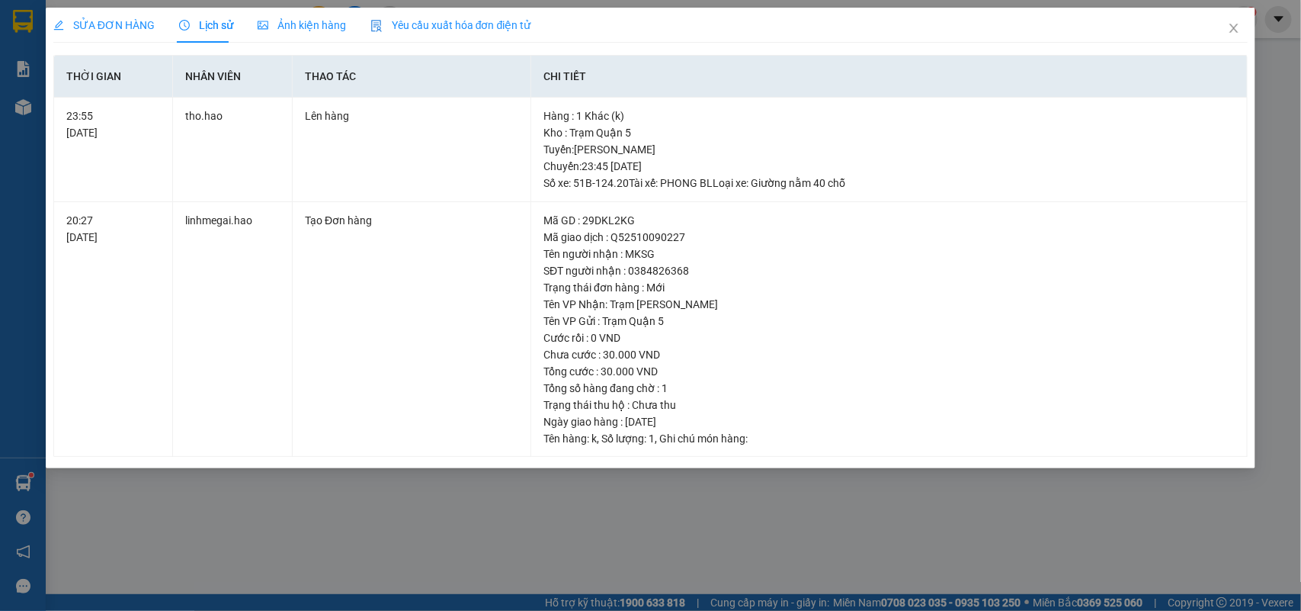
click at [116, 27] on span "SỬA ĐƠN HÀNG" at bounding box center [103, 25] width 101 height 12
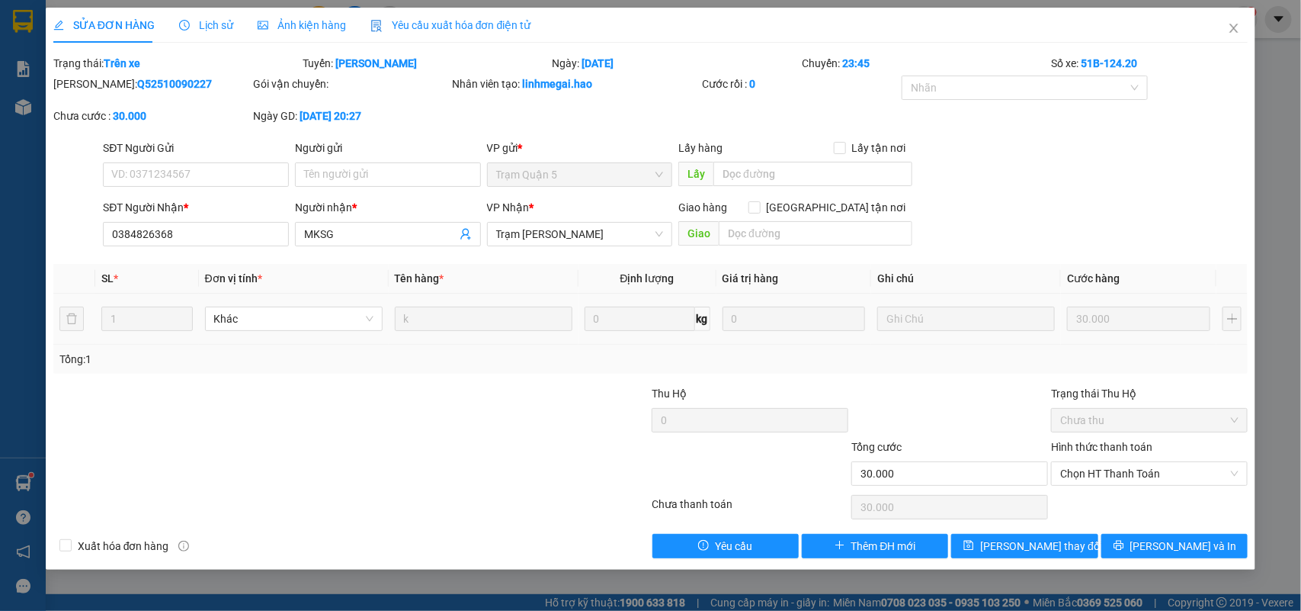
click at [210, 36] on div "Lịch sử" at bounding box center [206, 25] width 54 height 35
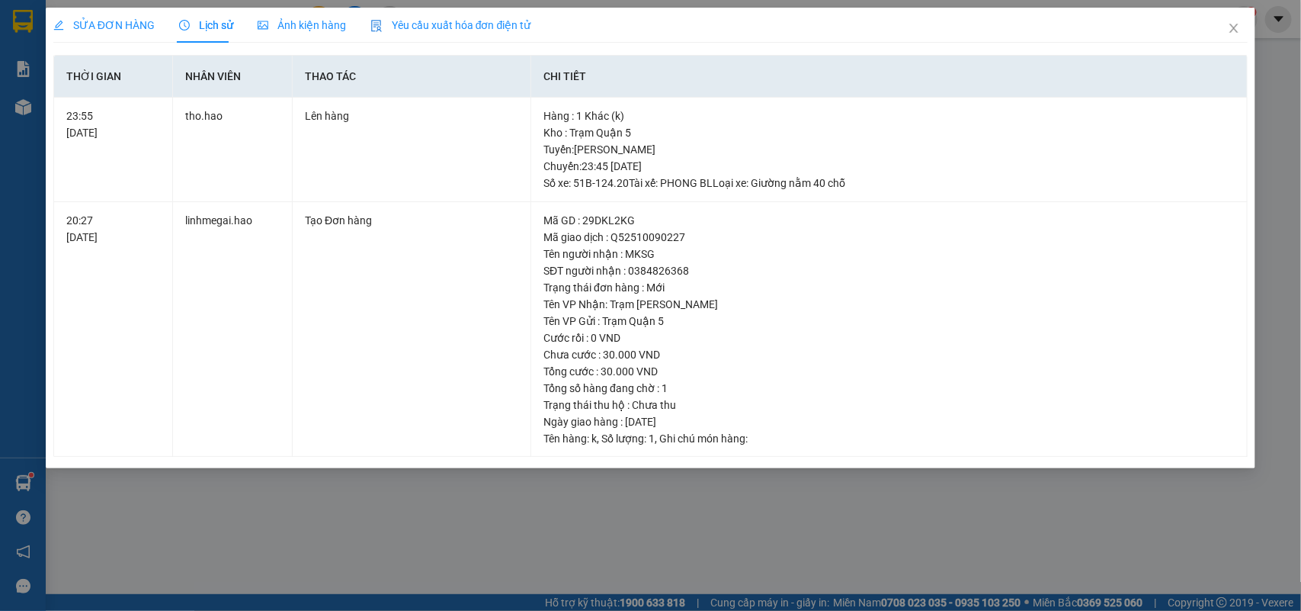
click at [291, 27] on span "Ảnh kiện hàng" at bounding box center [302, 25] width 88 height 12
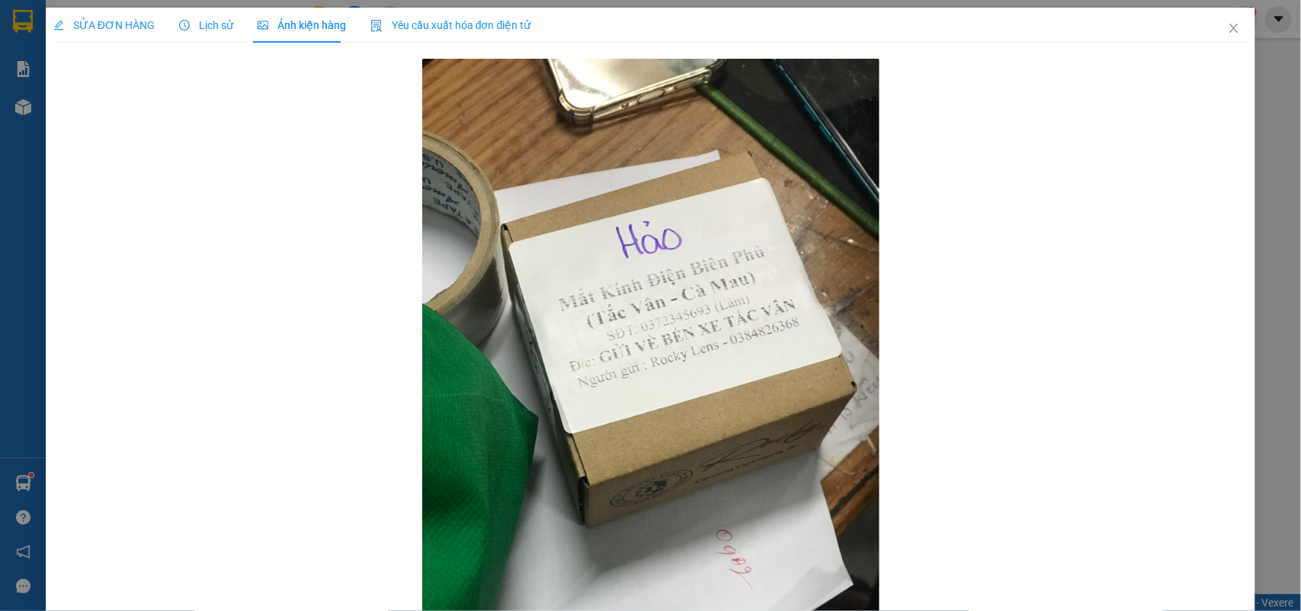
click at [109, 5] on div "SỬA ĐƠN HÀNG Lịch sử Ảnh kiện hàng Yêu cầu xuất hóa đơn điện tử Total Paid Fee …" at bounding box center [650, 305] width 1301 height 611
click at [105, 14] on div "SỬA ĐƠN HÀNG" at bounding box center [103, 25] width 101 height 35
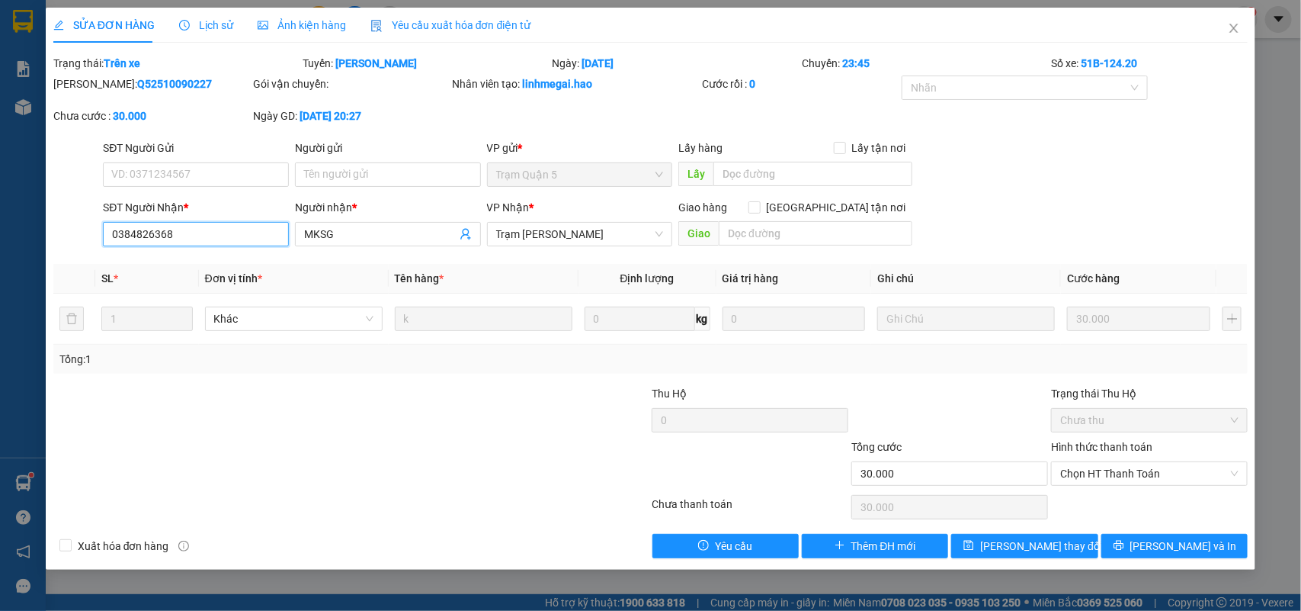
click at [171, 236] on input "0384826368" at bounding box center [196, 234] width 186 height 24
click at [292, 32] on div "Ảnh kiện hàng" at bounding box center [302, 25] width 88 height 17
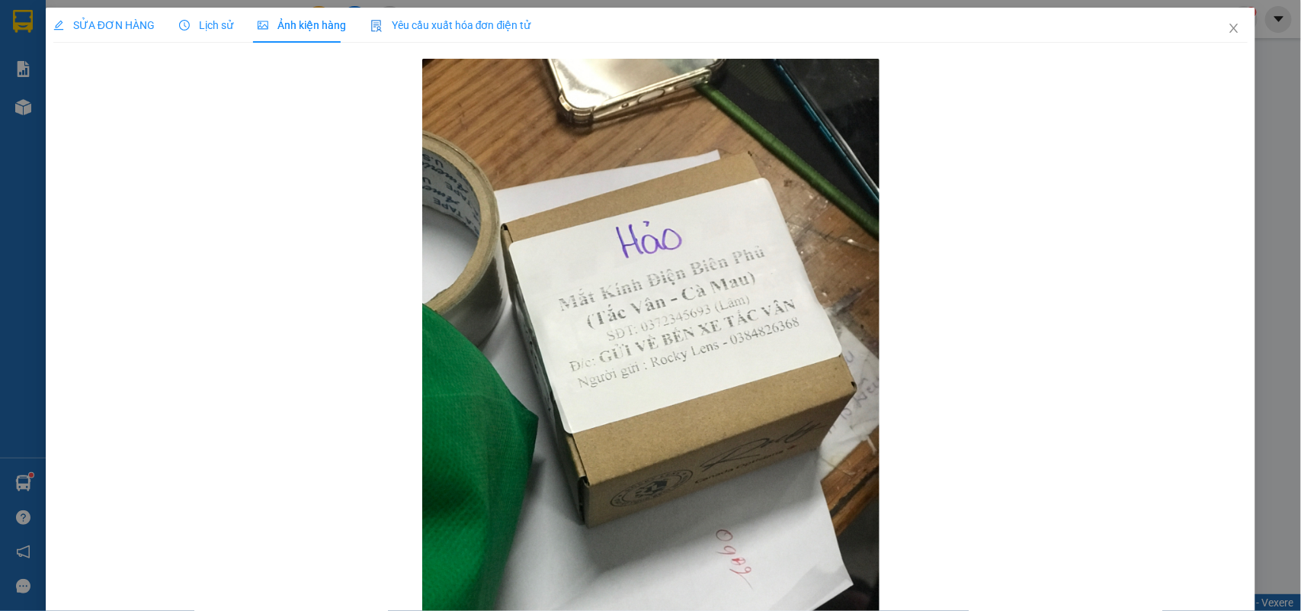
click at [210, 33] on div "Lịch sử" at bounding box center [206, 25] width 54 height 17
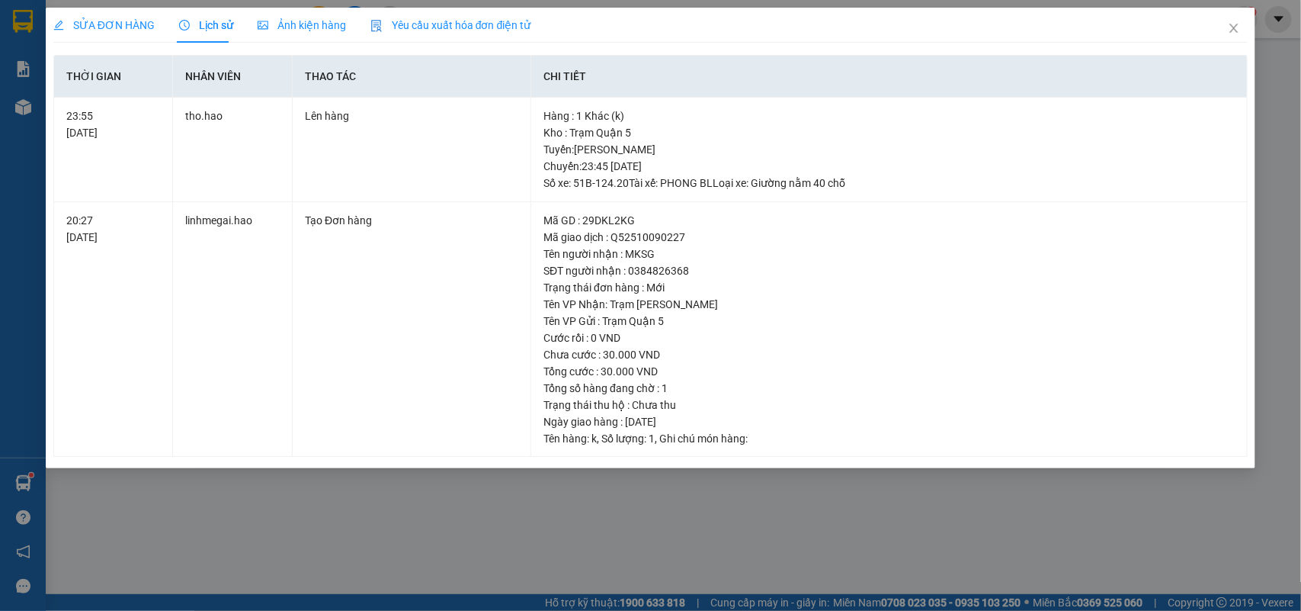
click at [296, 31] on span "Ảnh kiện hàng" at bounding box center [302, 25] width 88 height 12
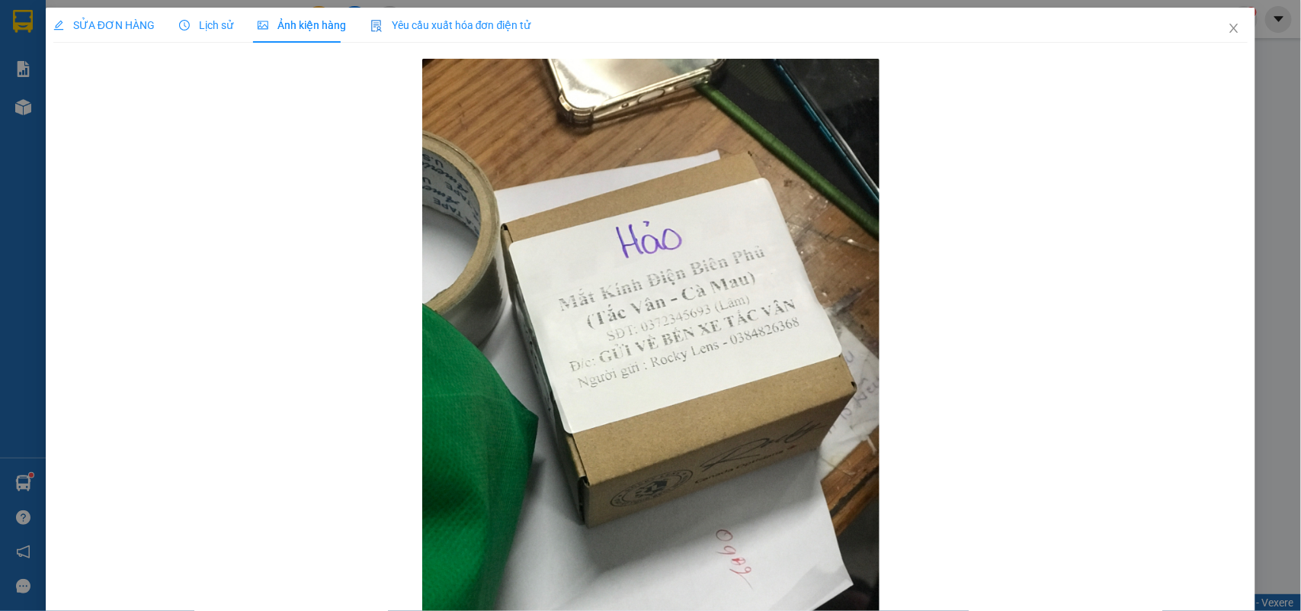
click at [98, 23] on span "SỬA ĐƠN HÀNG" at bounding box center [103, 25] width 101 height 12
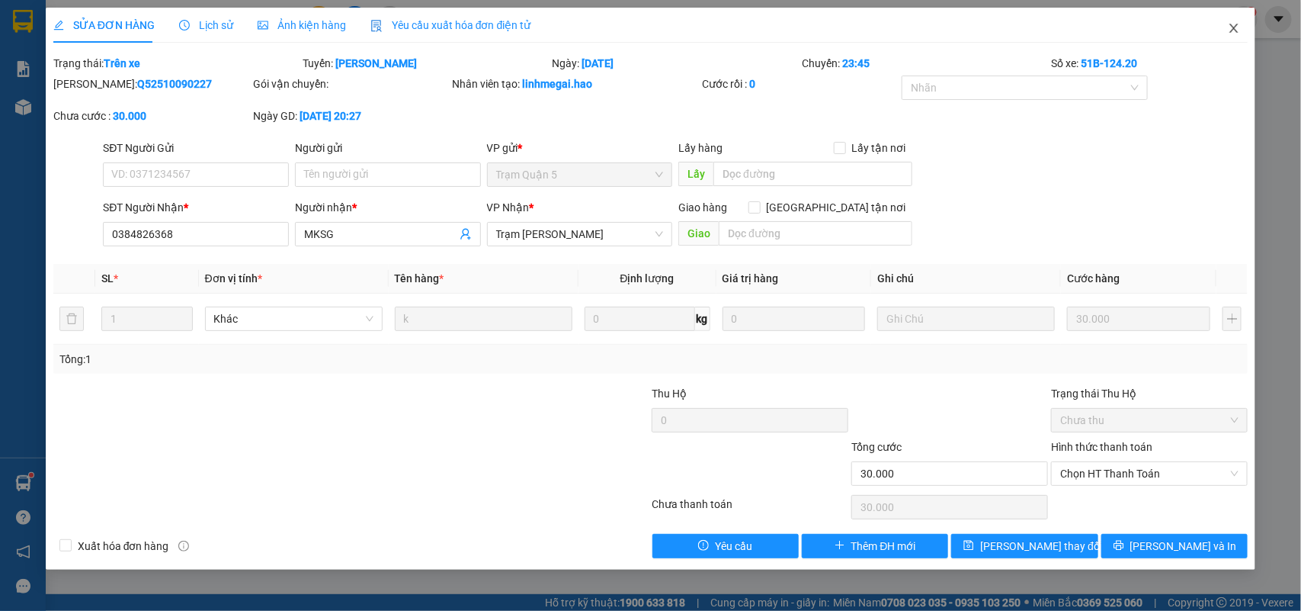
click at [1222, 28] on span "Close" at bounding box center [1234, 29] width 43 height 43
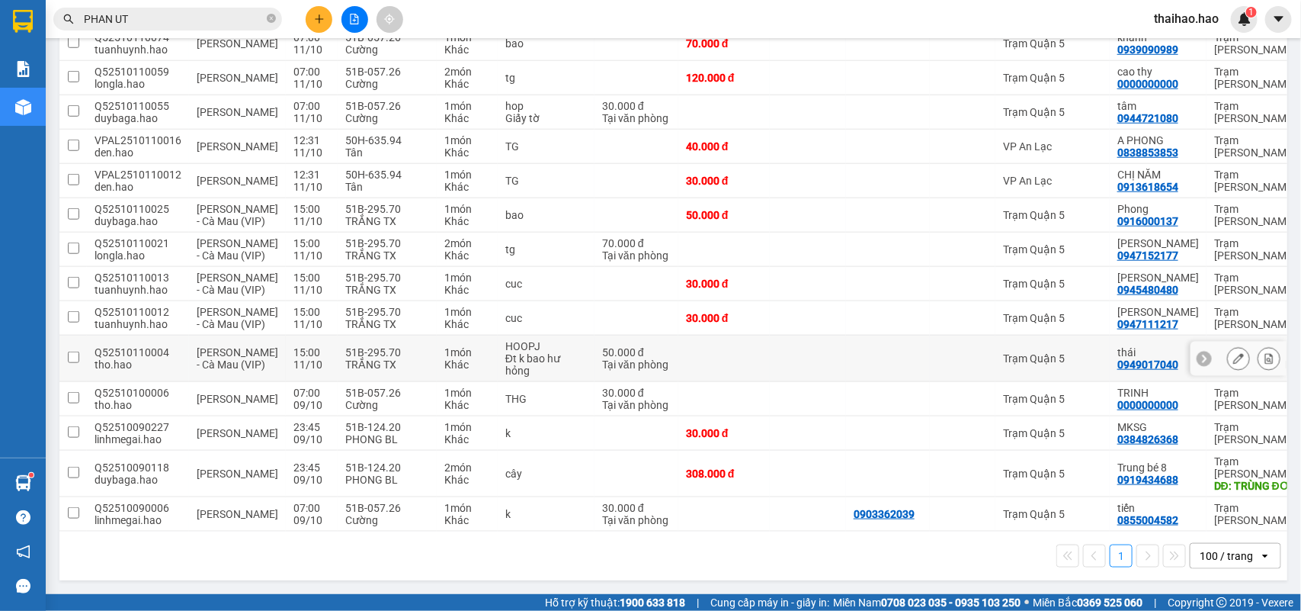
scroll to position [562, 0]
click at [1003, 434] on div "Trạm Quận 5" at bounding box center [1052, 433] width 99 height 12
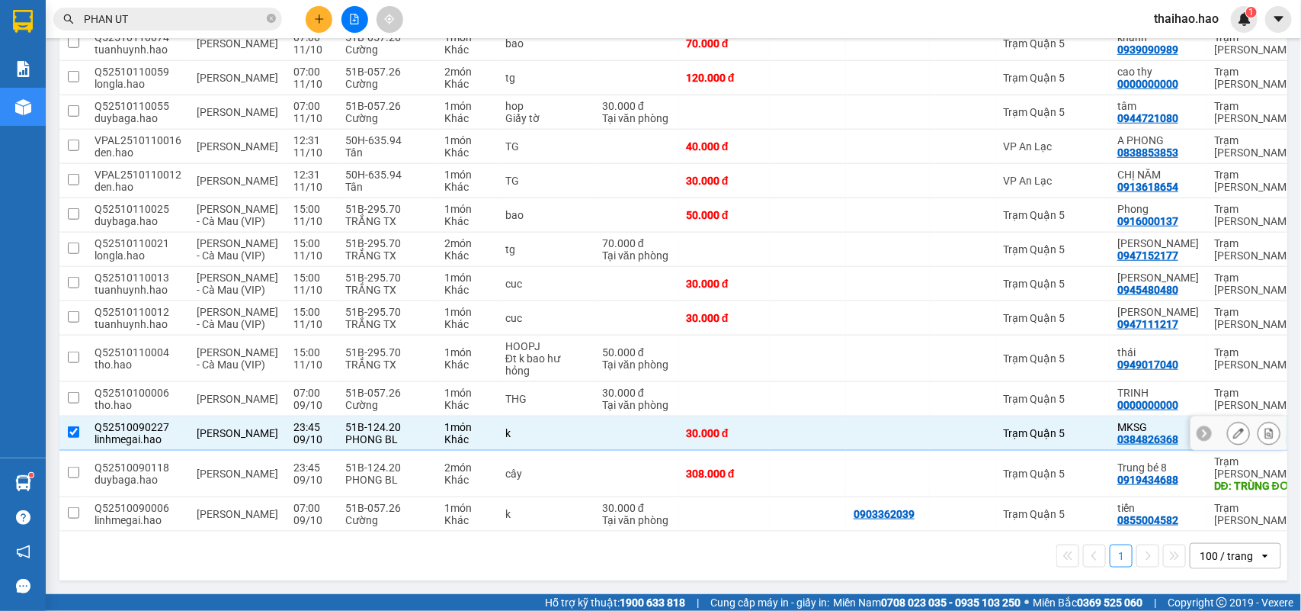
scroll to position [0, 0]
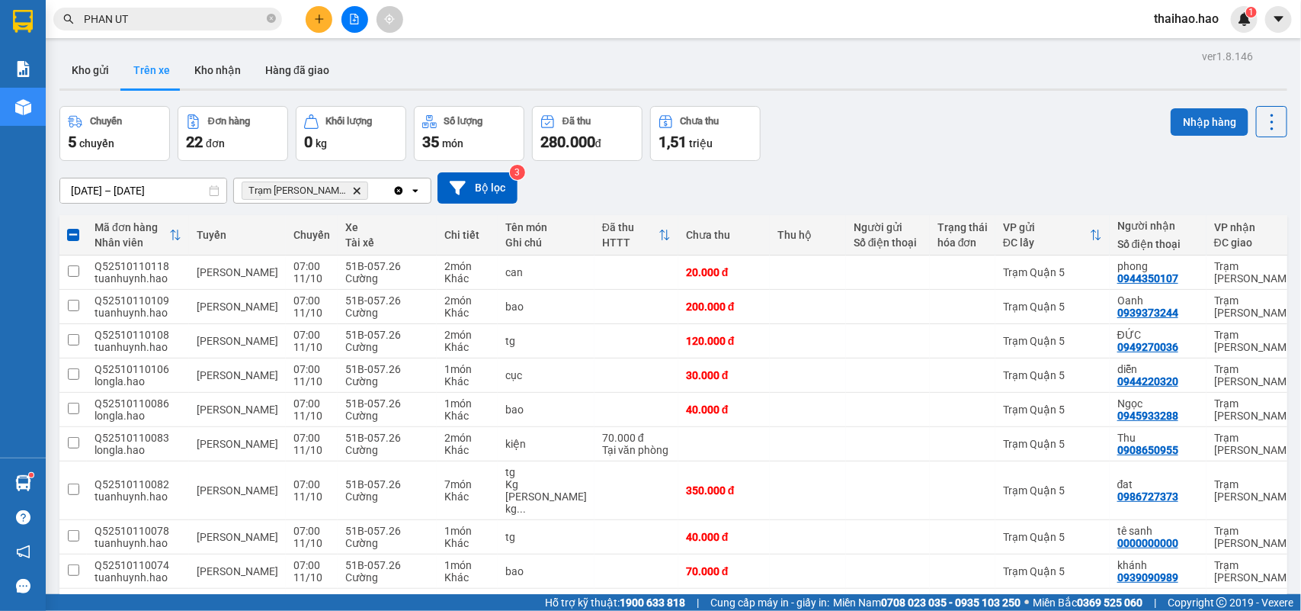
click at [1182, 120] on button "Nhập hàng" at bounding box center [1210, 121] width 78 height 27
checkbox input "false"
click at [82, 71] on button "Kho gửi" at bounding box center [90, 70] width 62 height 37
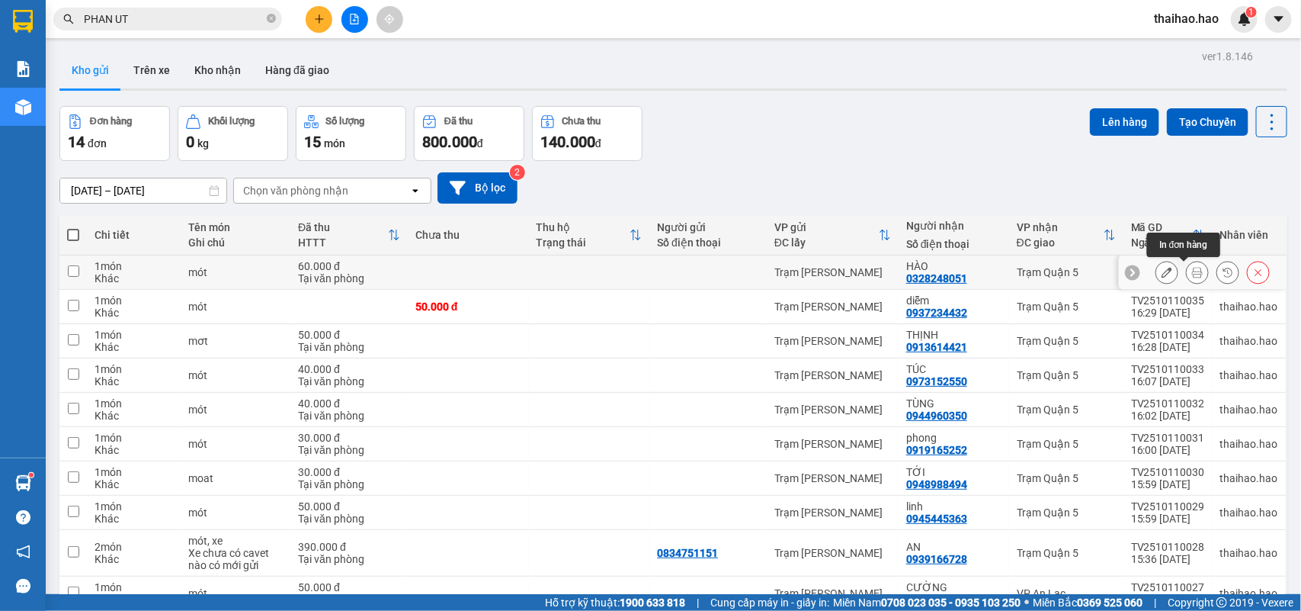
click at [1187, 264] on button at bounding box center [1197, 272] width 21 height 27
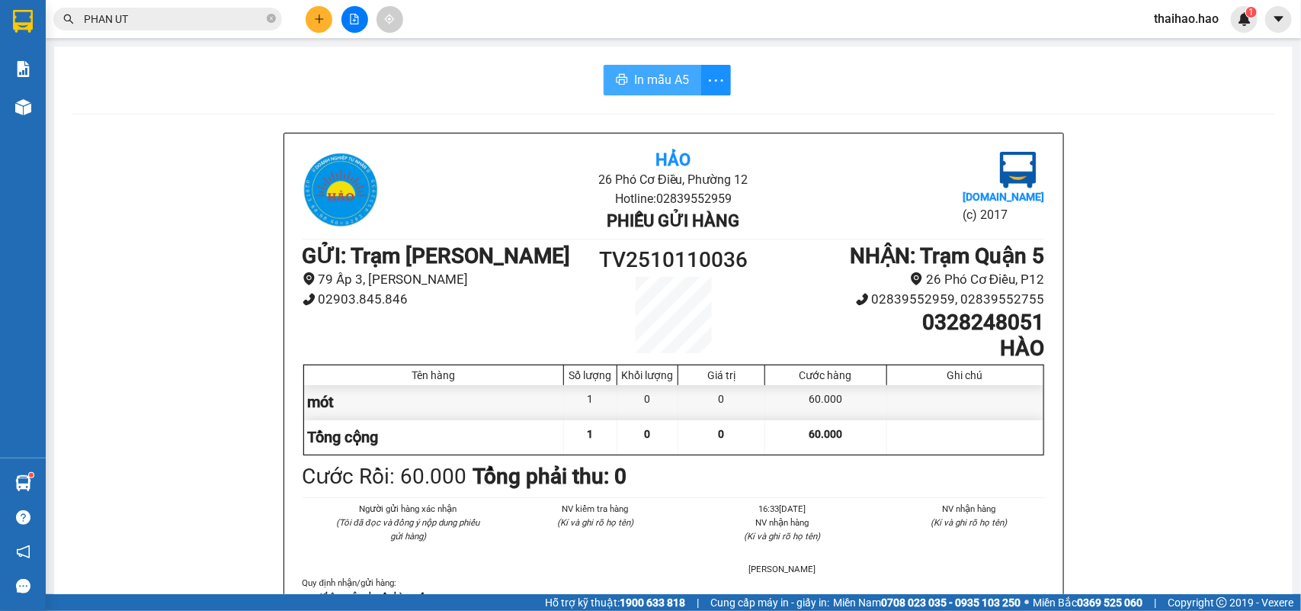
click at [634, 75] on span "In mẫu A5" at bounding box center [661, 79] width 55 height 19
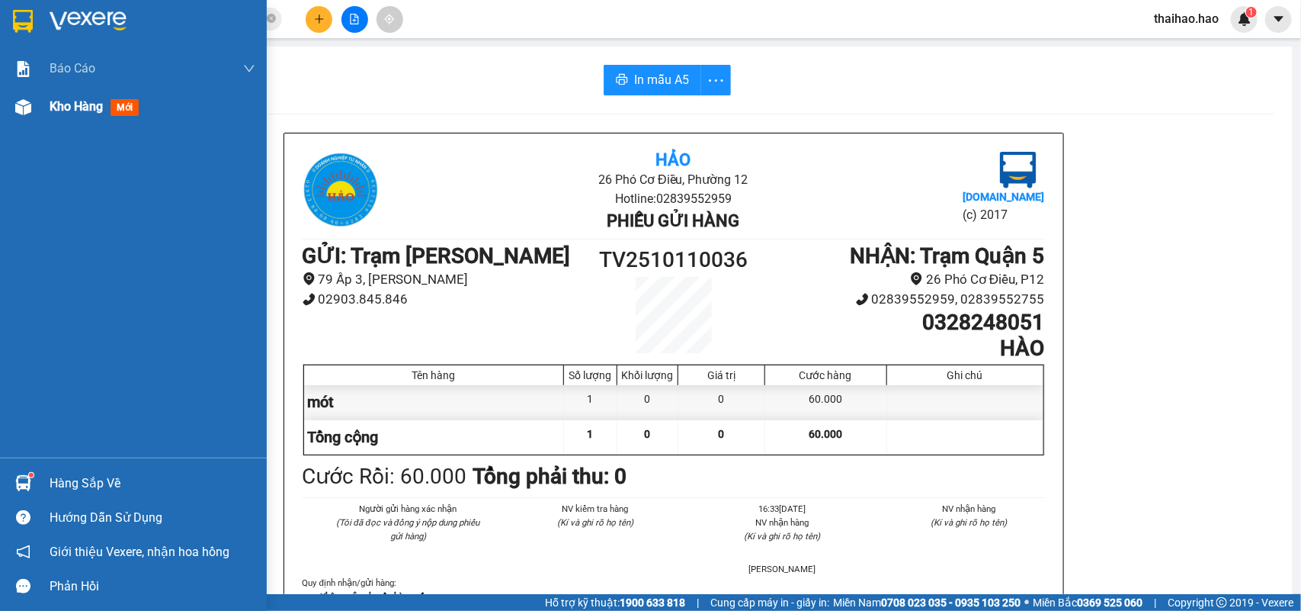
click at [43, 105] on div "Kho hàng mới" at bounding box center [133, 107] width 267 height 38
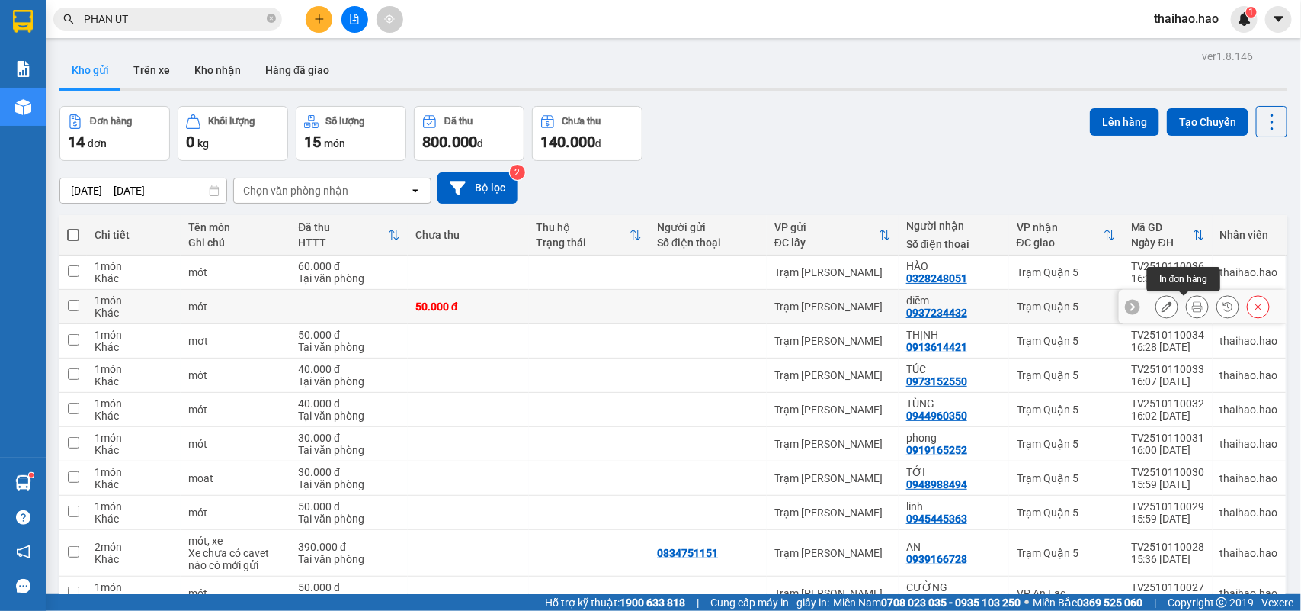
click at [1189, 298] on button at bounding box center [1197, 306] width 21 height 27
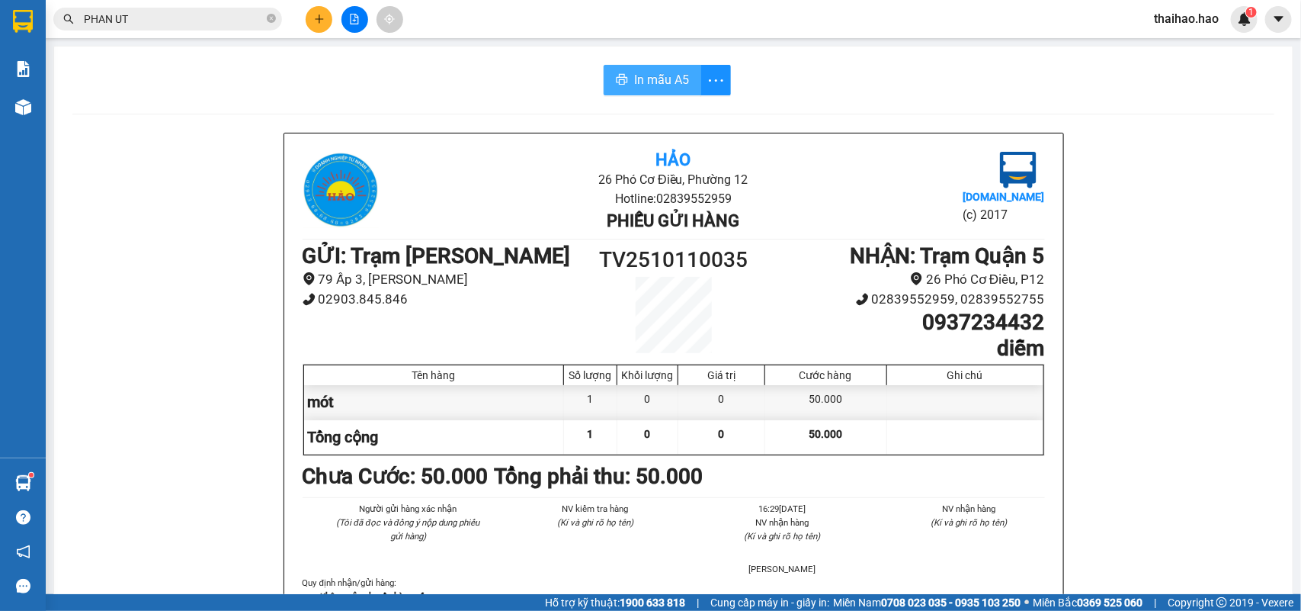
click at [661, 84] on span "In mẫu A5" at bounding box center [661, 79] width 55 height 19
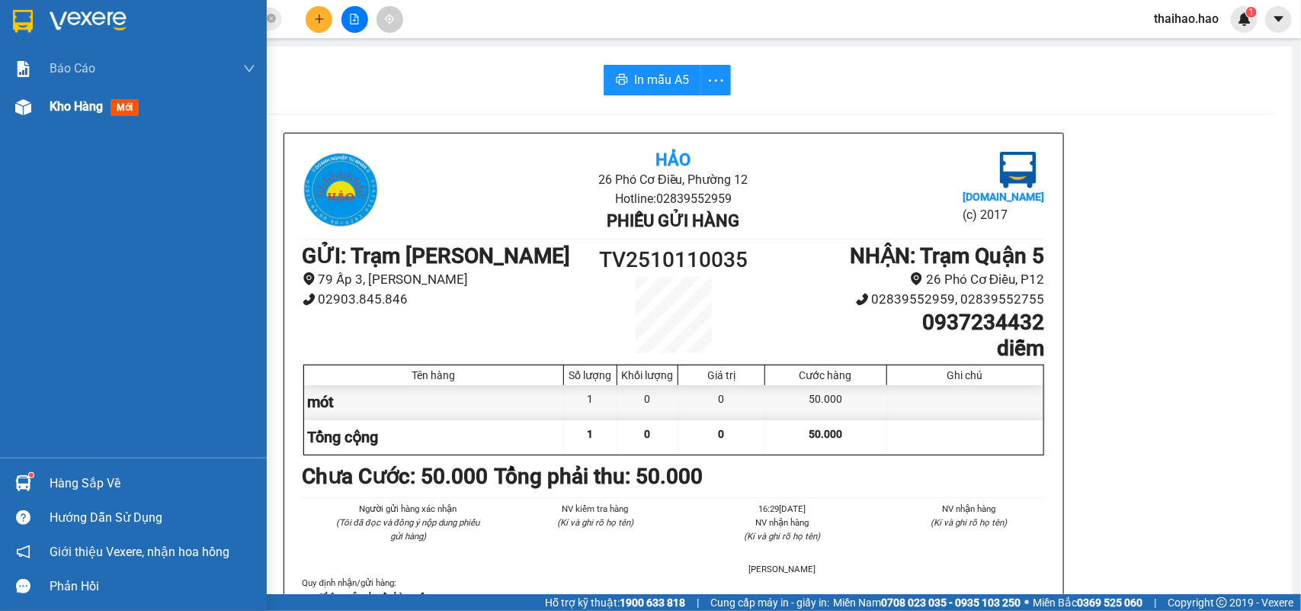
click at [24, 113] on img at bounding box center [23, 107] width 16 height 16
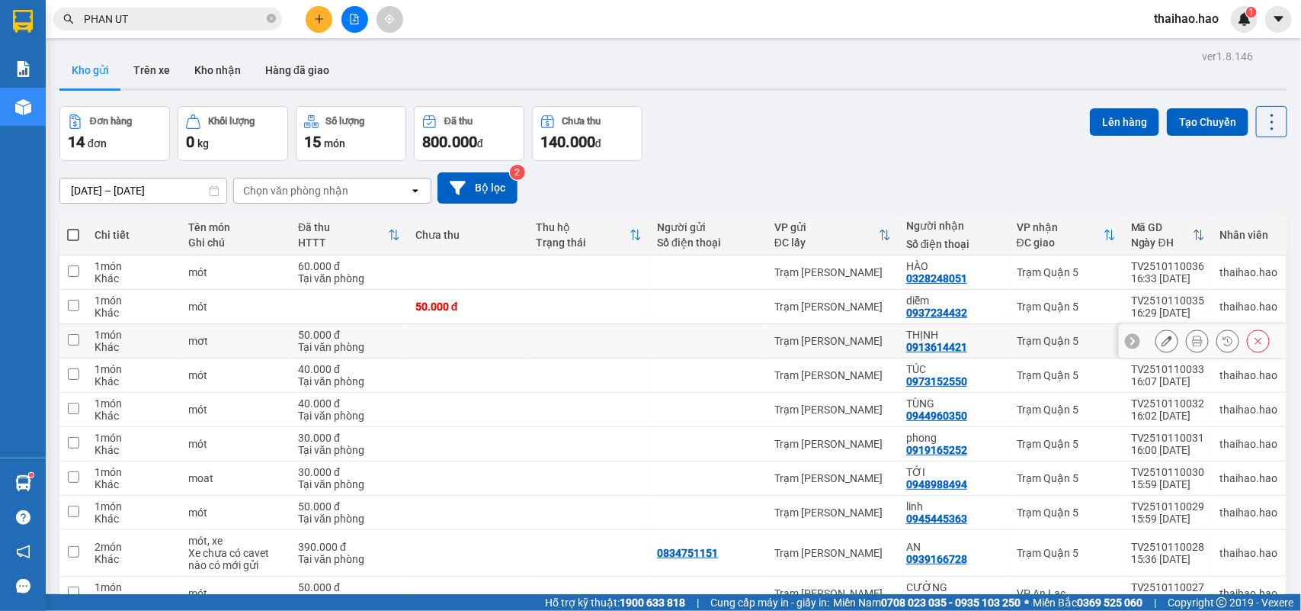
click at [1187, 334] on button at bounding box center [1197, 341] width 21 height 27
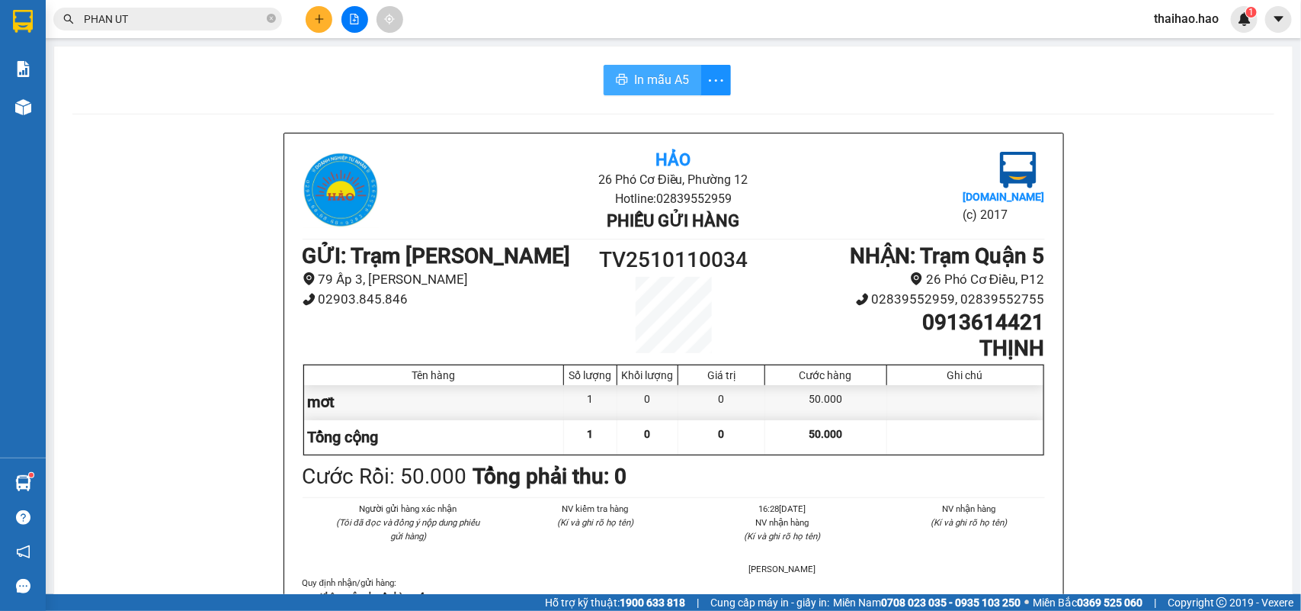
click at [675, 67] on button "In mẫu A5" at bounding box center [653, 80] width 98 height 30
click at [24, 104] on img at bounding box center [23, 107] width 16 height 16
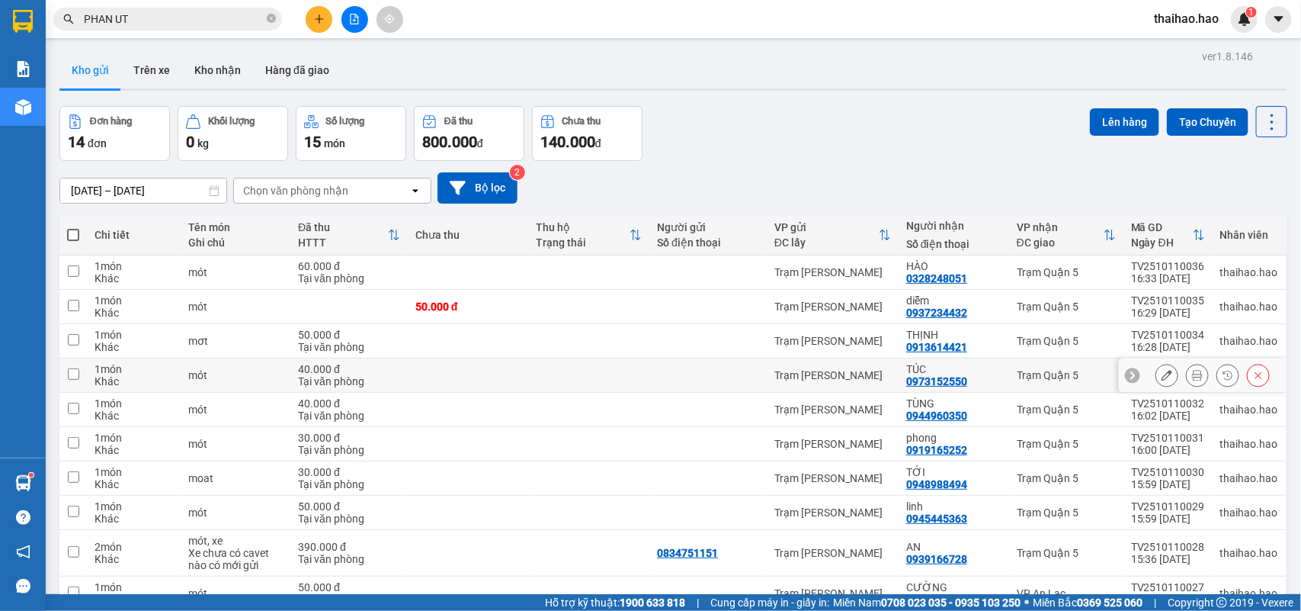
click at [1192, 378] on icon at bounding box center [1197, 375] width 11 height 11
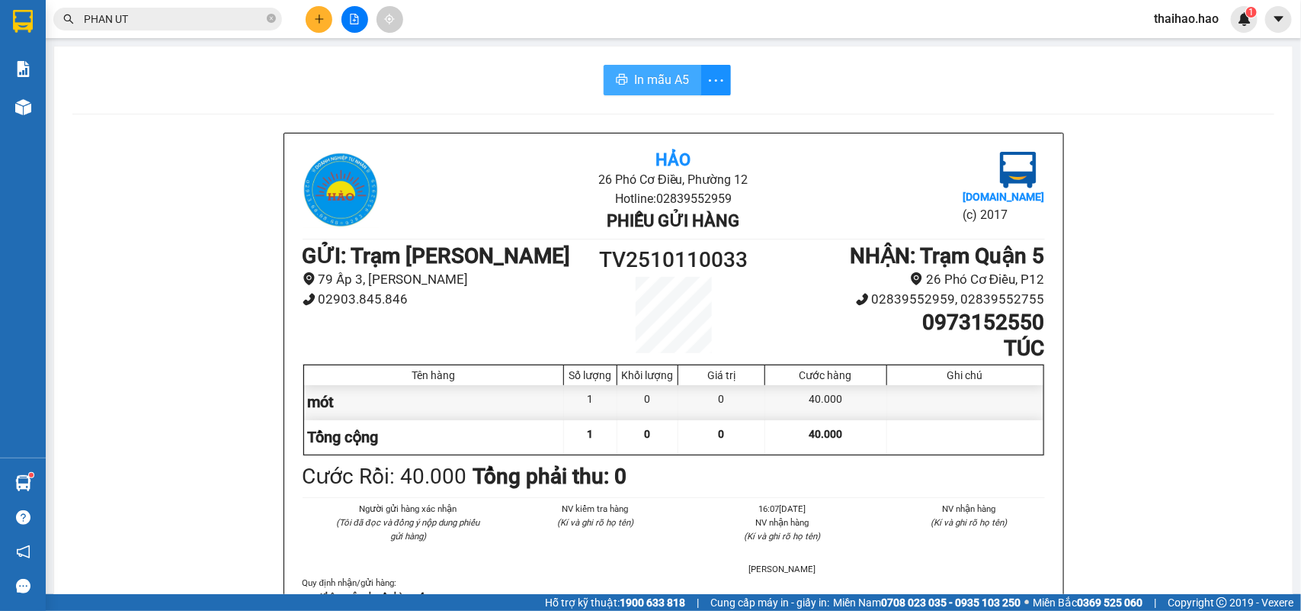
click at [676, 84] on span "In mẫu A5" at bounding box center [661, 79] width 55 height 19
click at [24, 101] on img at bounding box center [23, 107] width 16 height 16
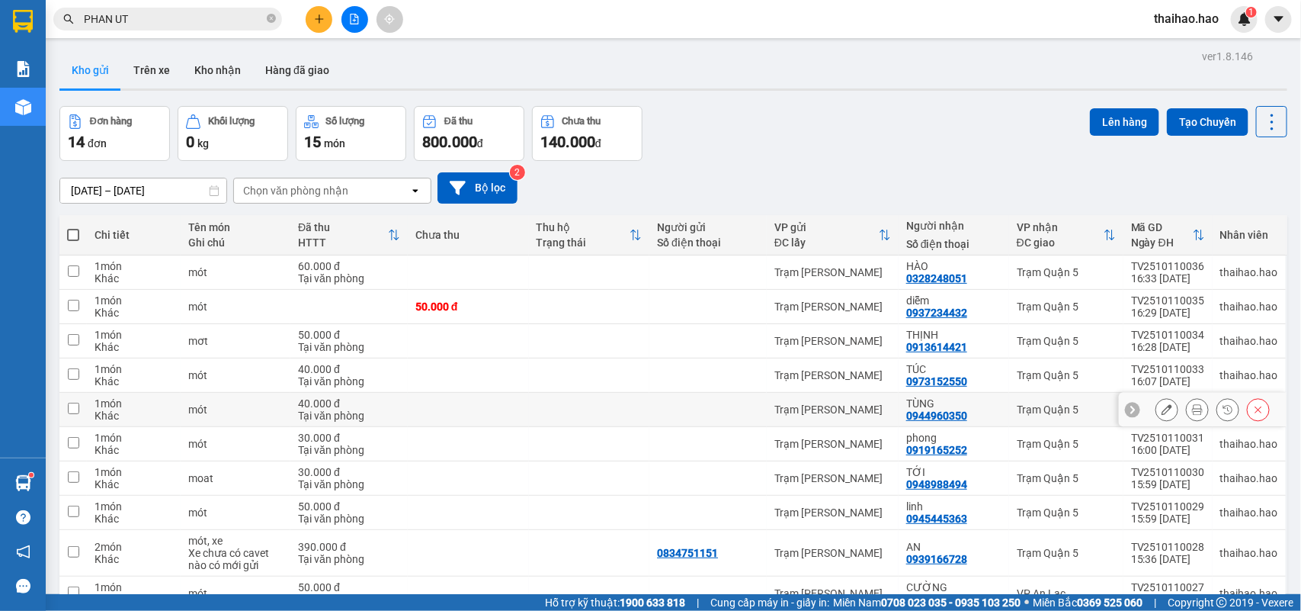
click at [1192, 404] on icon at bounding box center [1197, 409] width 11 height 11
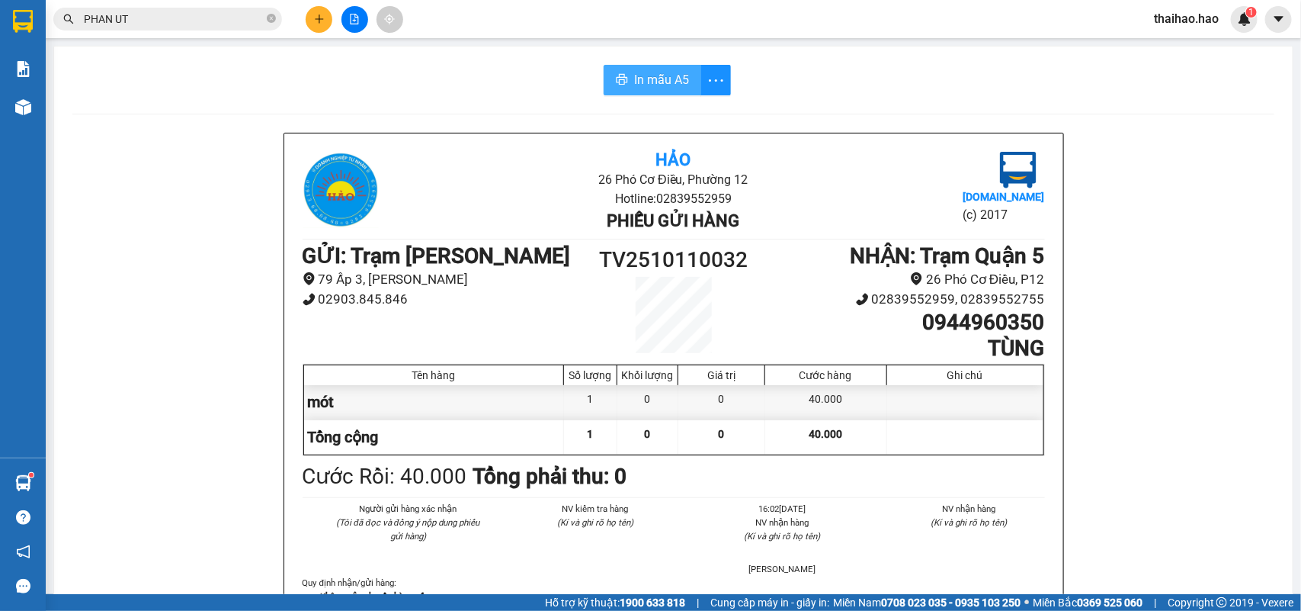
click at [661, 78] on span "In mẫu A5" at bounding box center [661, 79] width 55 height 19
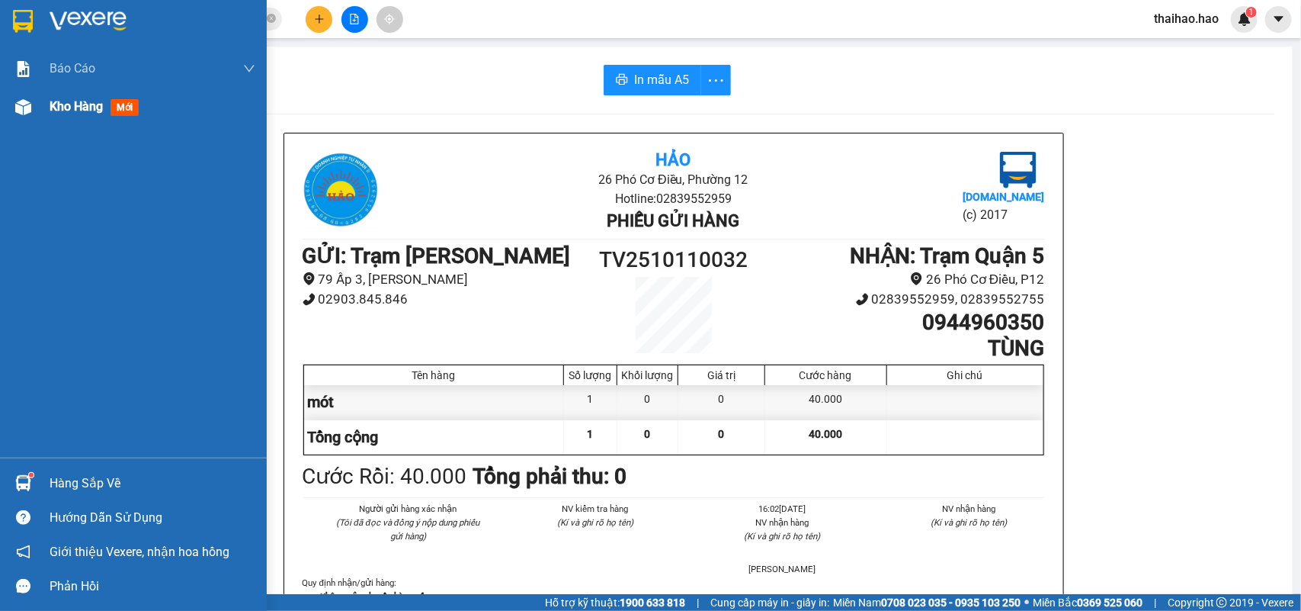
click at [40, 115] on div "Kho hàng mới" at bounding box center [133, 107] width 267 height 38
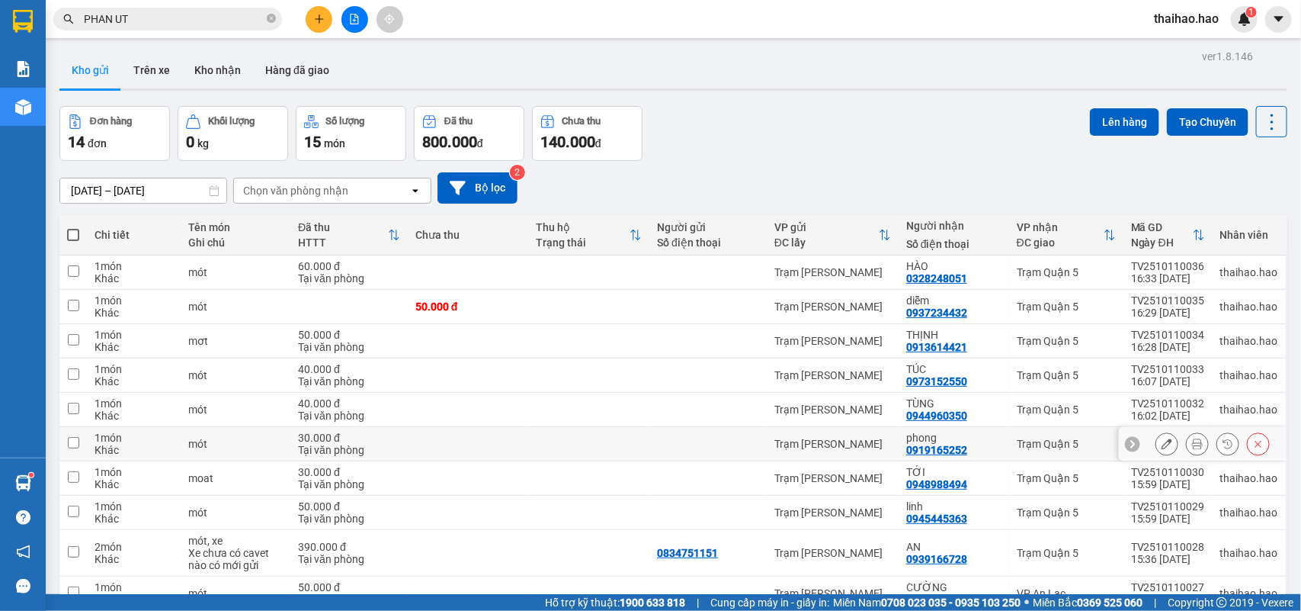
click at [1191, 447] on button at bounding box center [1197, 444] width 21 height 27
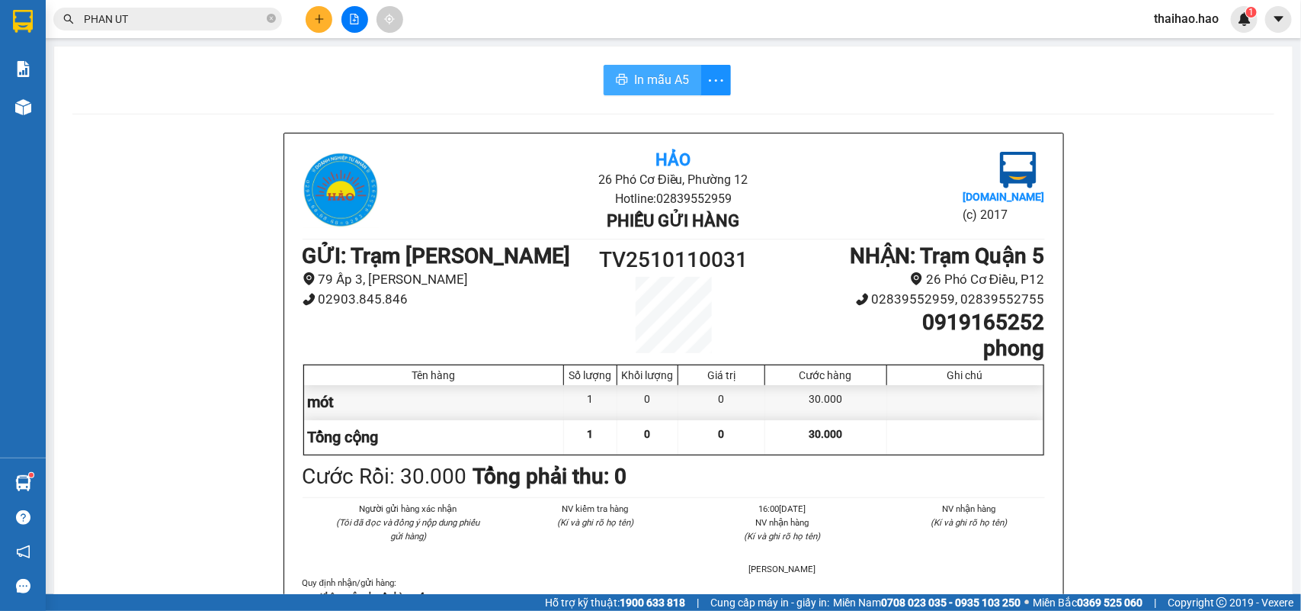
click at [621, 77] on button "In mẫu A5" at bounding box center [653, 80] width 98 height 30
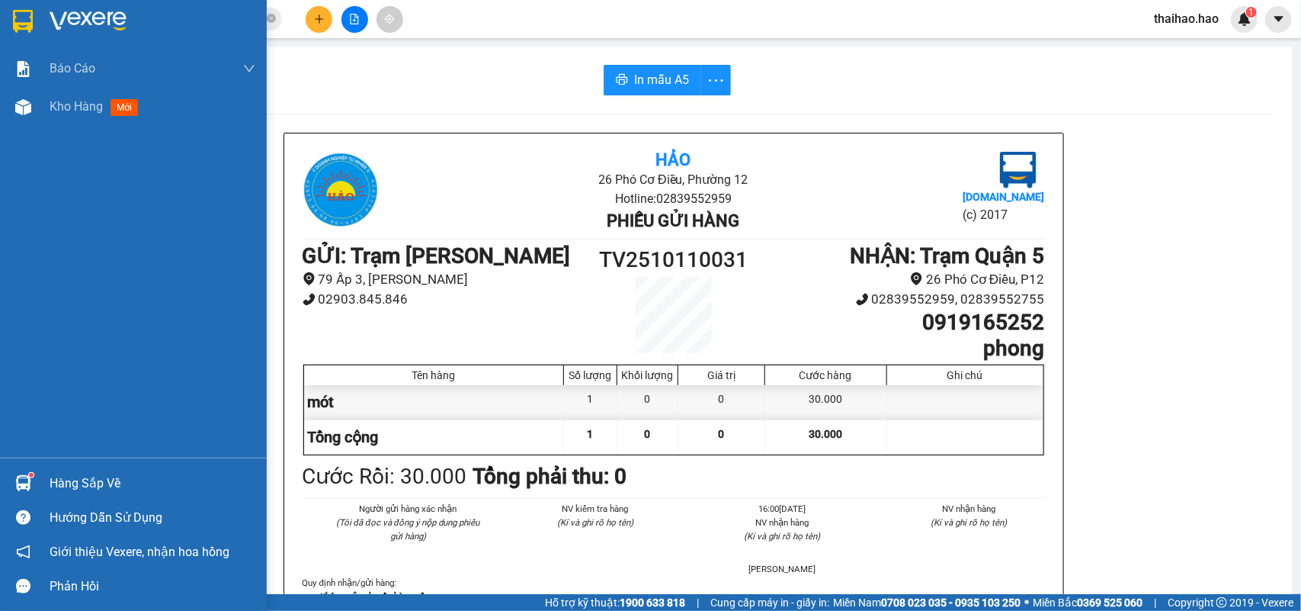
click at [13, 109] on div at bounding box center [23, 107] width 27 height 27
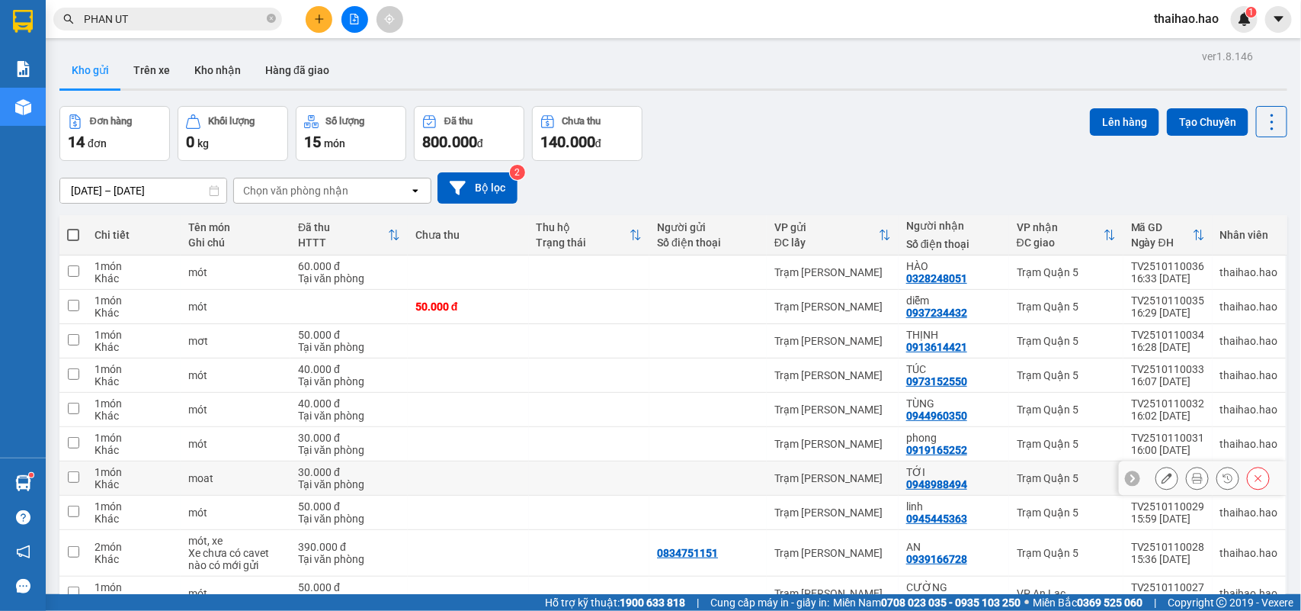
click at [1187, 465] on button at bounding box center [1197, 478] width 21 height 27
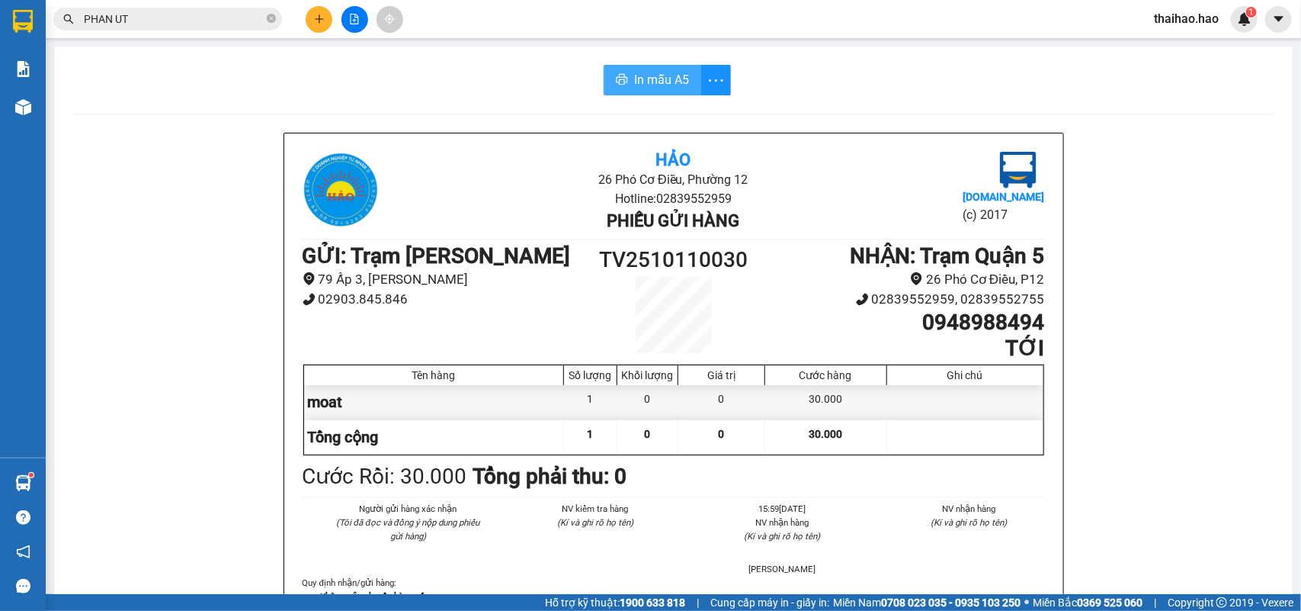
click at [634, 82] on span "In mẫu A5" at bounding box center [661, 79] width 55 height 19
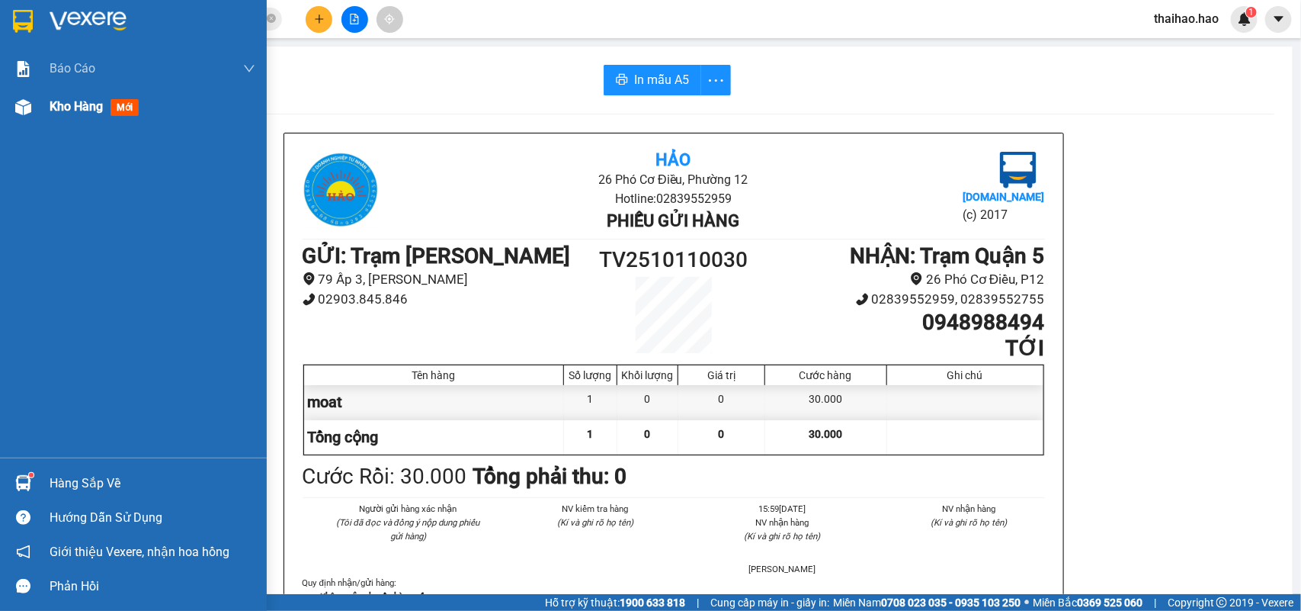
click at [21, 107] on img at bounding box center [23, 107] width 16 height 16
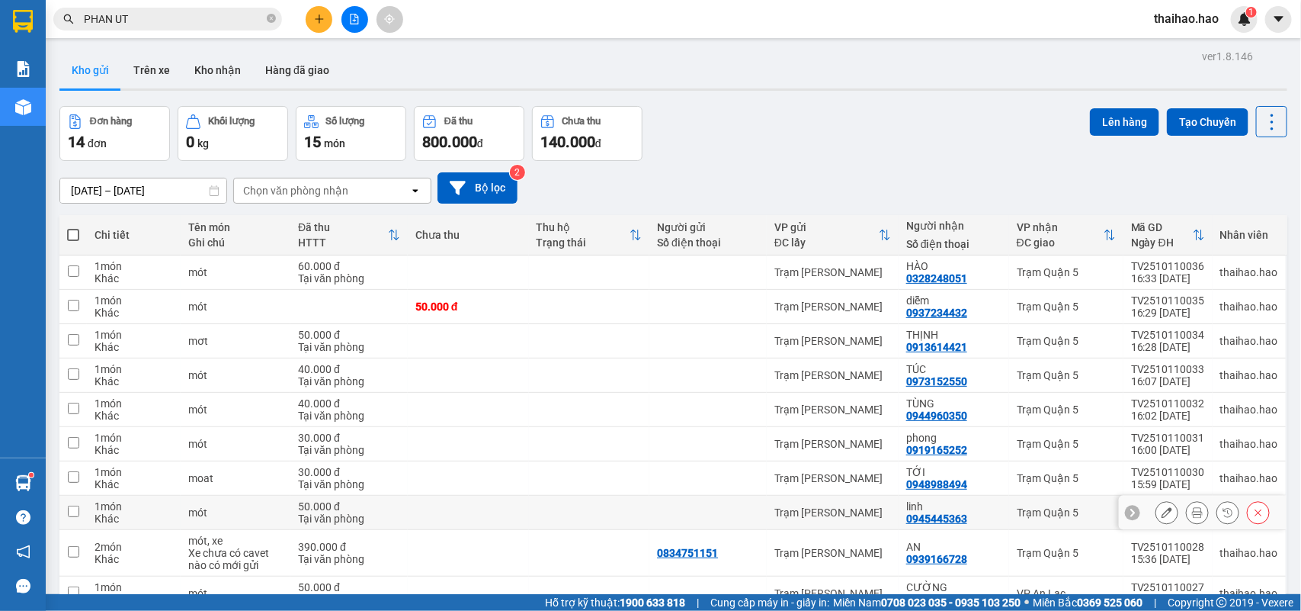
click at [1192, 507] on icon at bounding box center [1197, 512] width 11 height 11
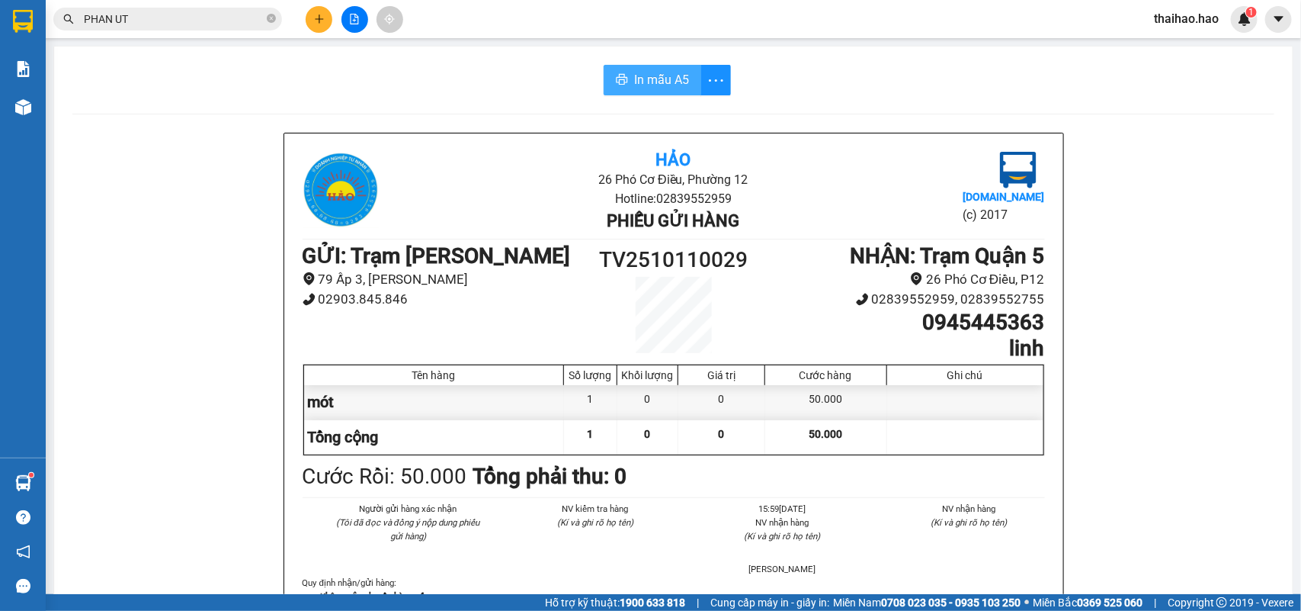
click at [652, 75] on span "In mẫu A5" at bounding box center [661, 79] width 55 height 19
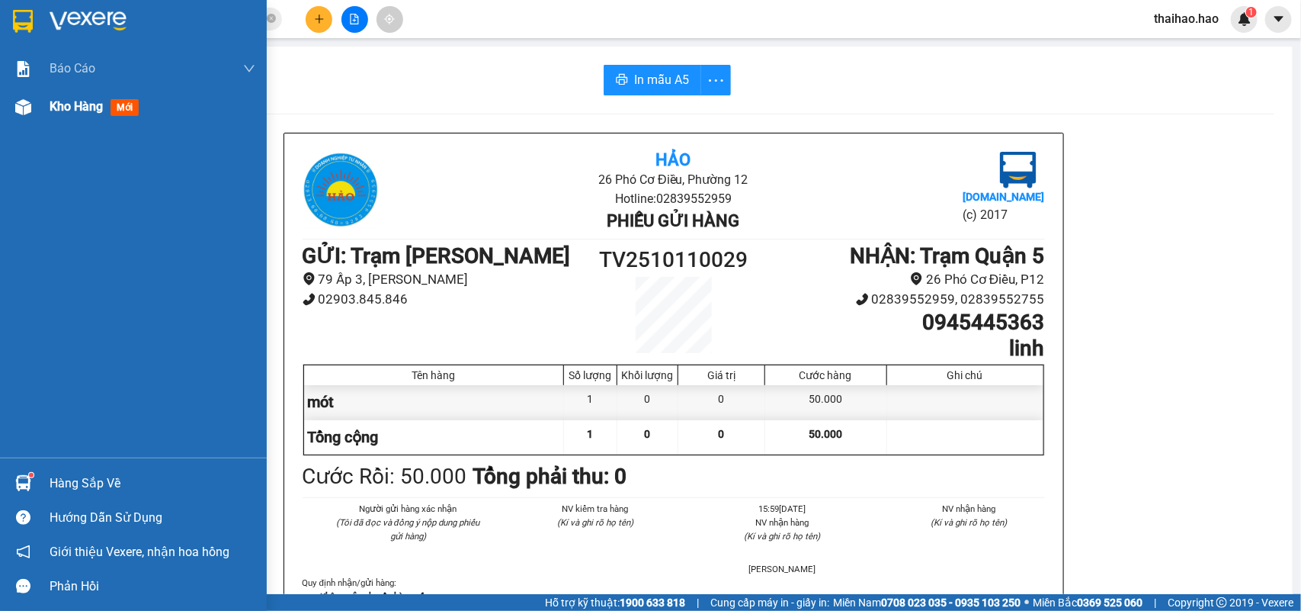
click at [20, 99] on img at bounding box center [23, 107] width 16 height 16
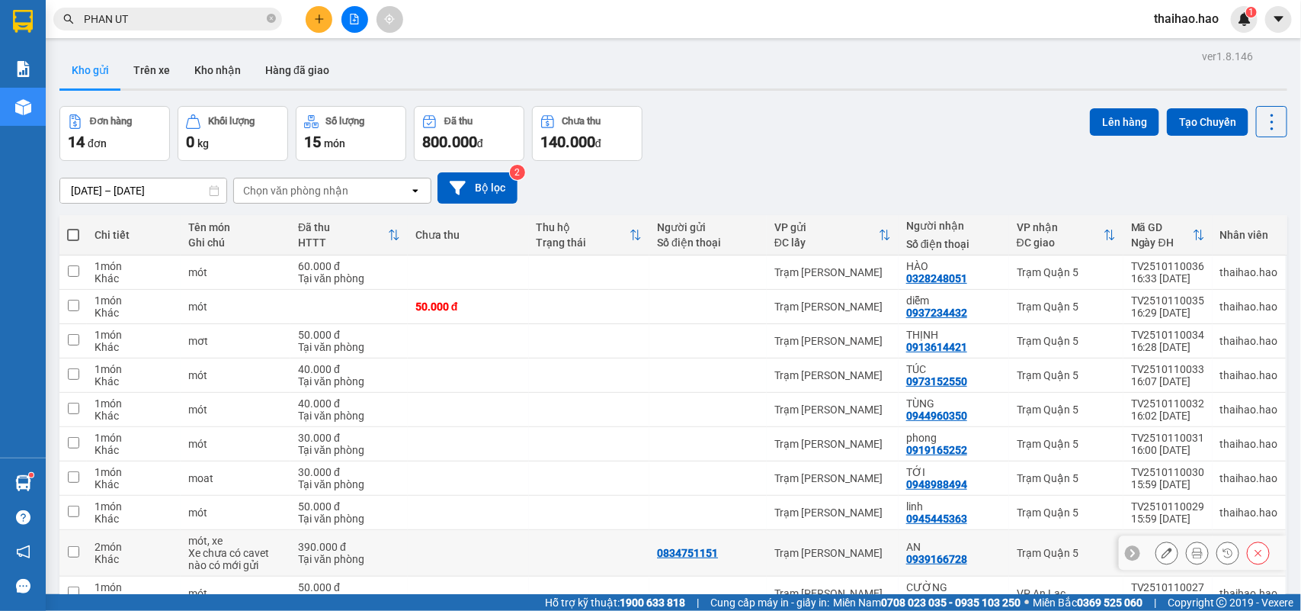
click at [1192, 547] on icon at bounding box center [1197, 552] width 11 height 11
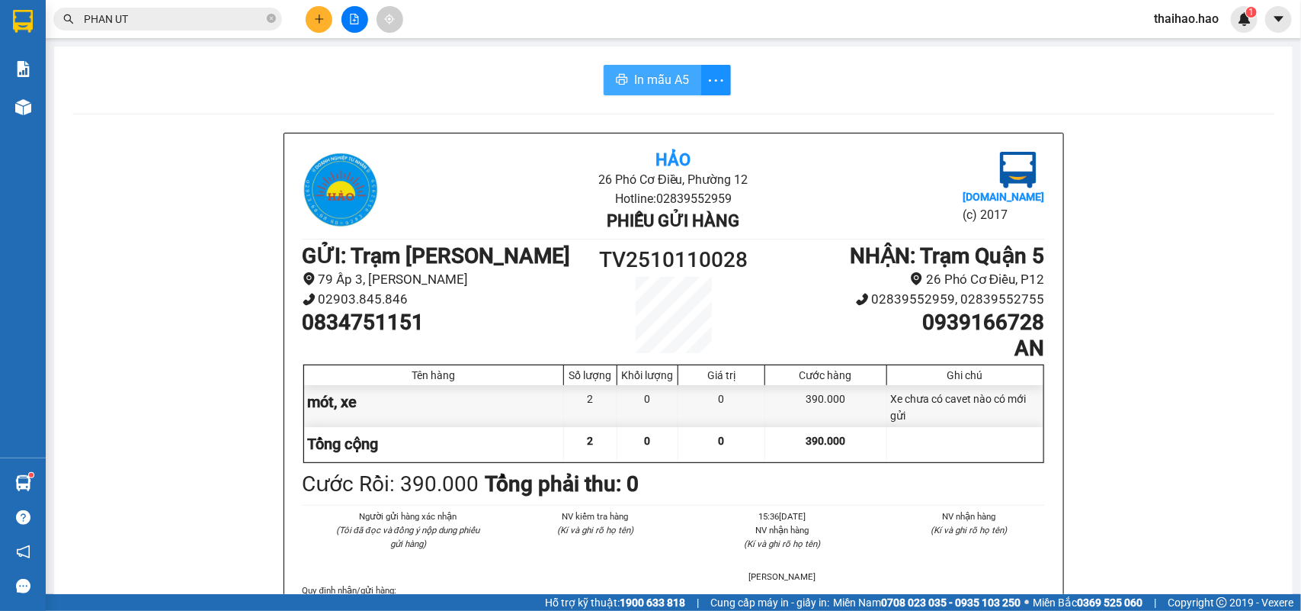
click at [619, 88] on button "In mẫu A5" at bounding box center [653, 80] width 98 height 30
click at [634, 85] on span "In mẫu A5" at bounding box center [661, 79] width 55 height 19
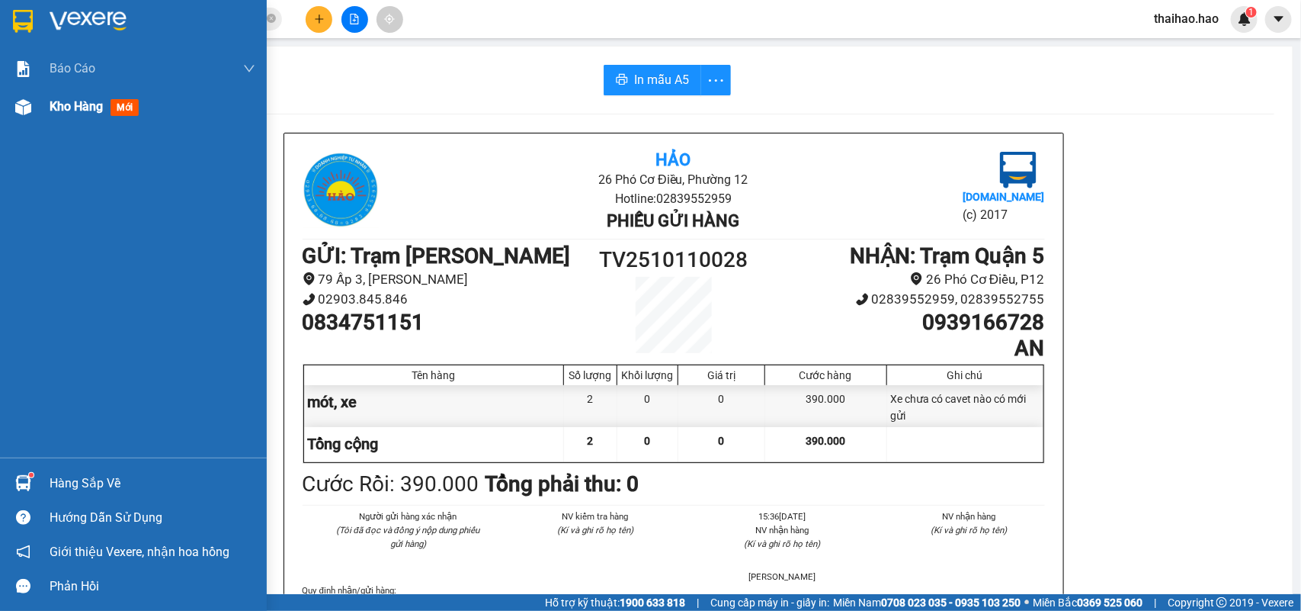
click at [34, 115] on div at bounding box center [23, 107] width 27 height 27
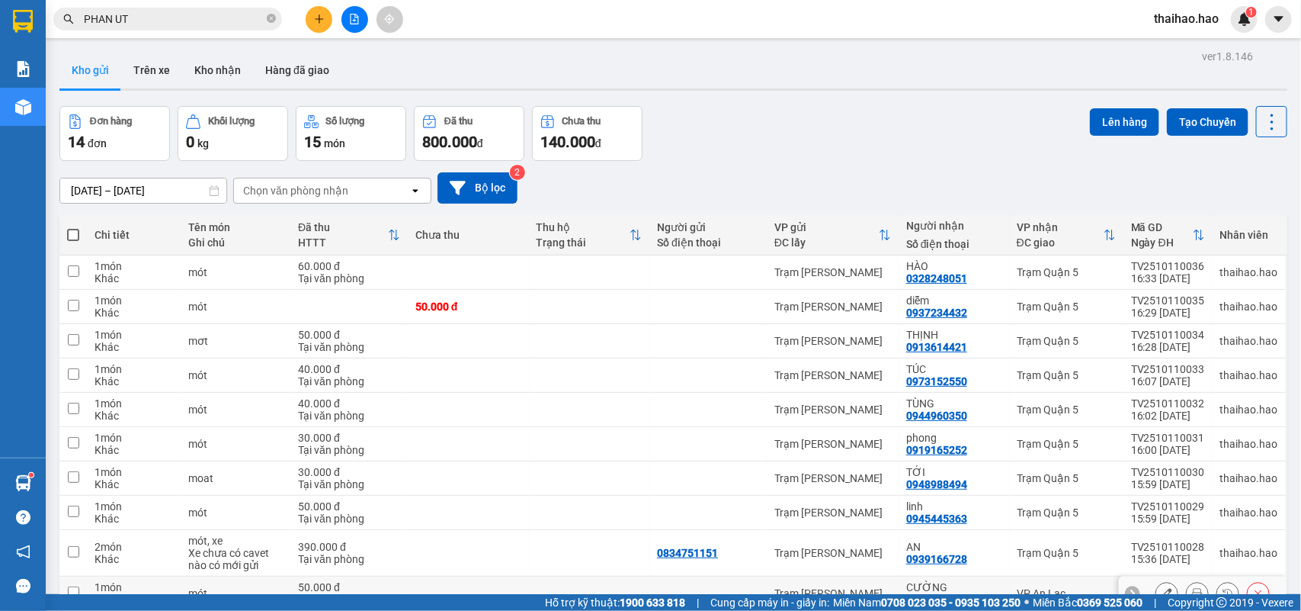
click at [1192, 588] on icon at bounding box center [1197, 593] width 11 height 11
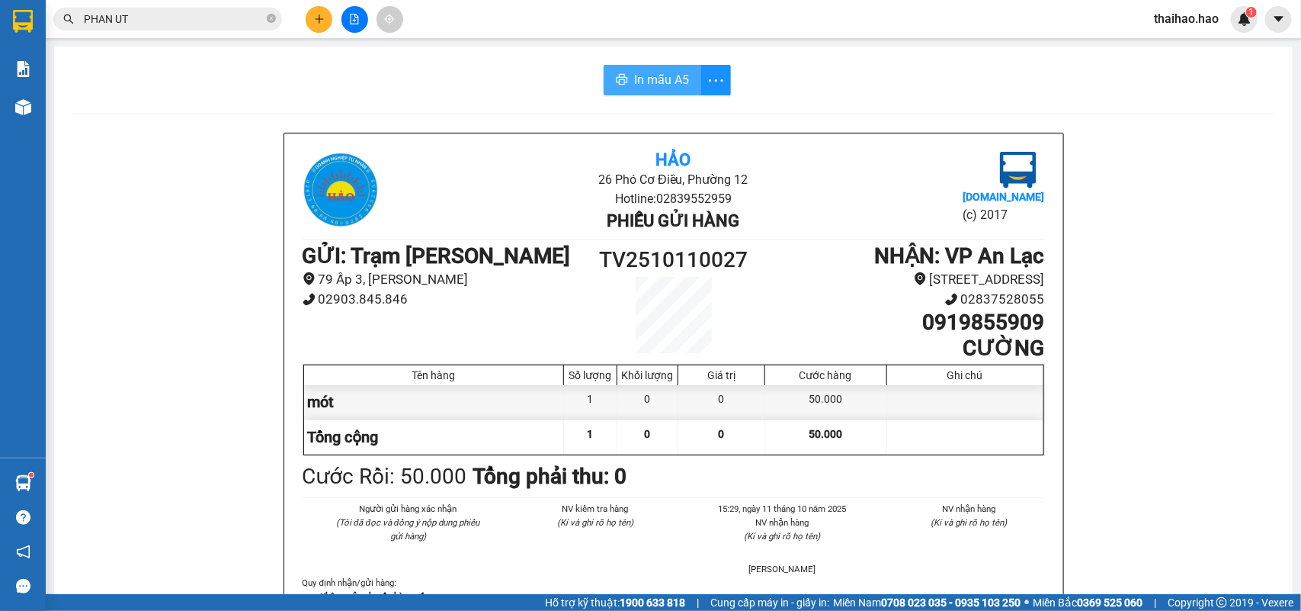
click at [604, 76] on button "In mẫu A5" at bounding box center [653, 80] width 98 height 30
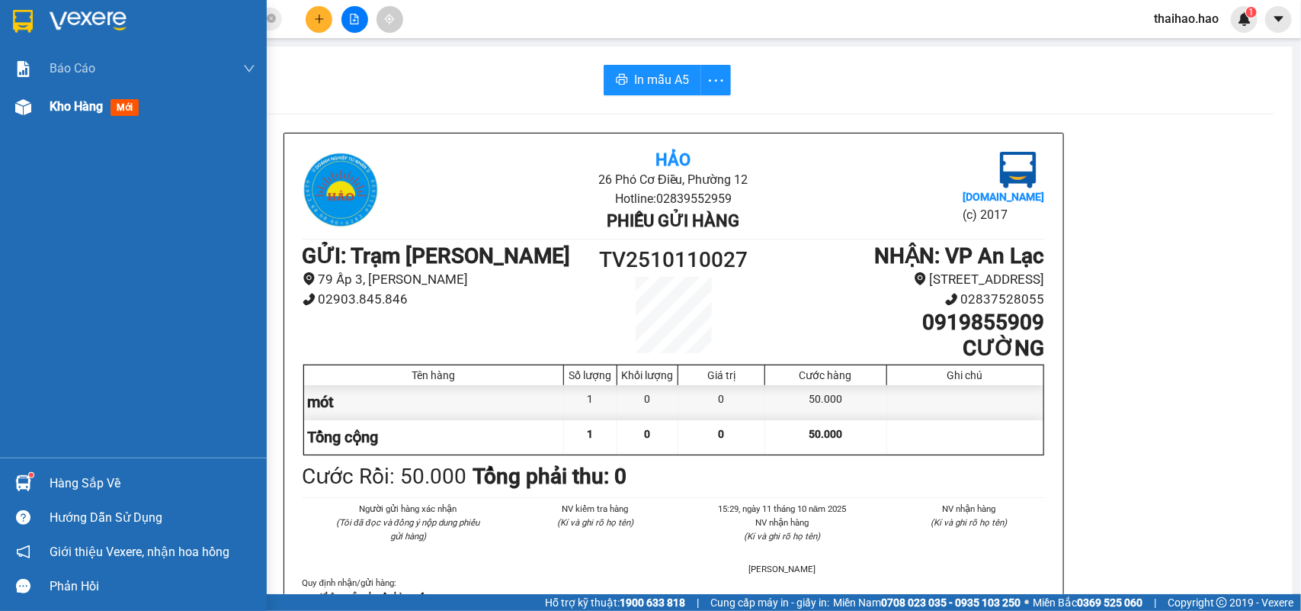
click at [23, 111] on img at bounding box center [23, 107] width 16 height 16
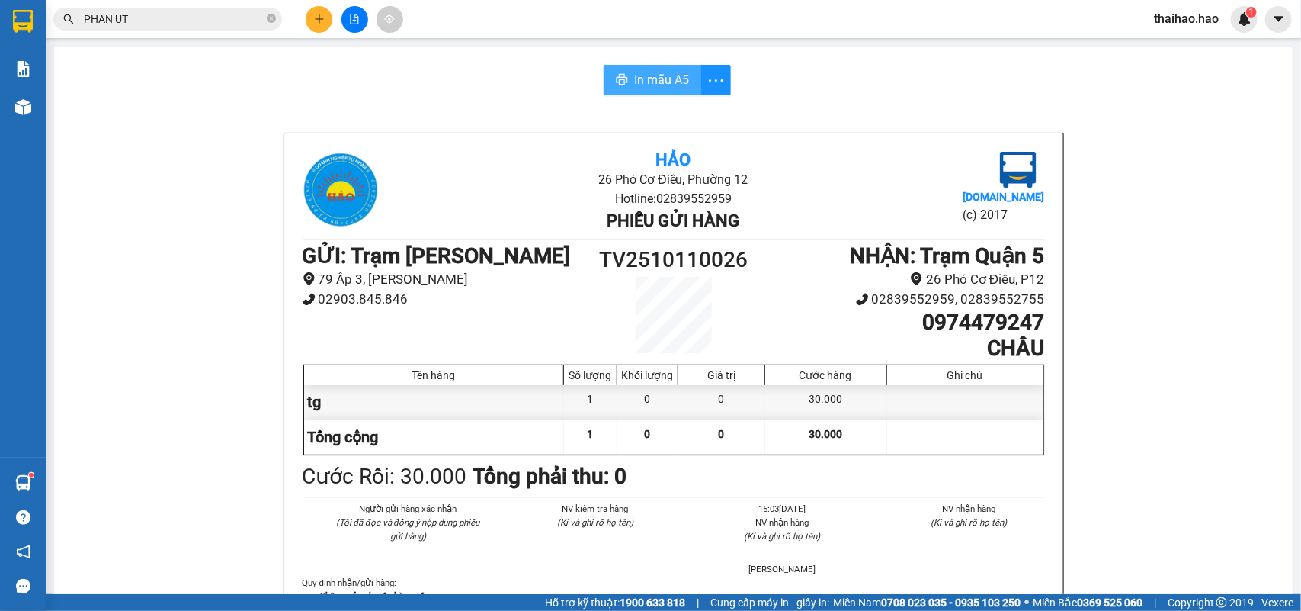
click at [636, 88] on span "In mẫu A5" at bounding box center [661, 79] width 55 height 19
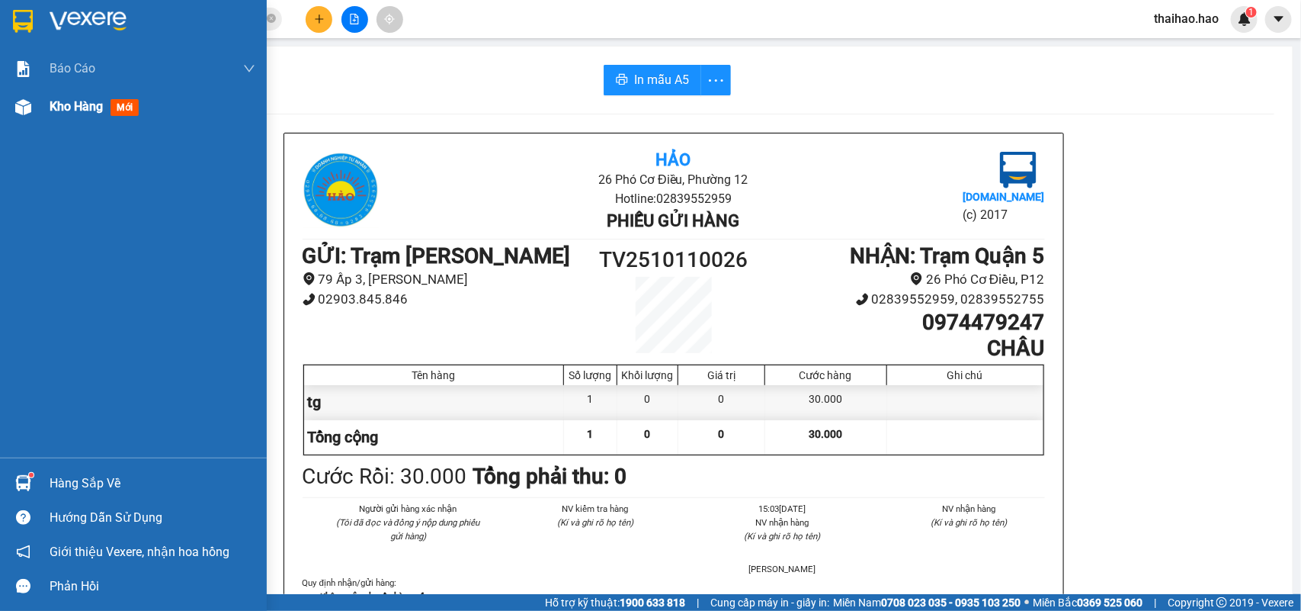
click at [25, 120] on div "Kho hàng mới" at bounding box center [133, 107] width 267 height 38
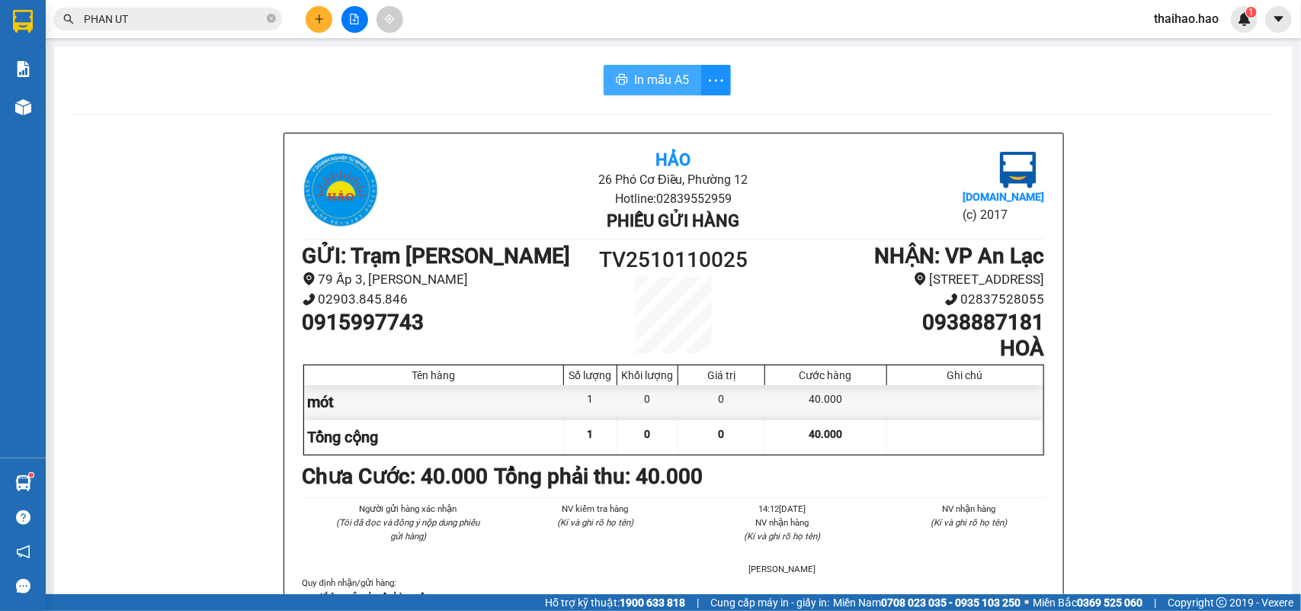
click at [604, 84] on button "In mẫu A5" at bounding box center [653, 80] width 98 height 30
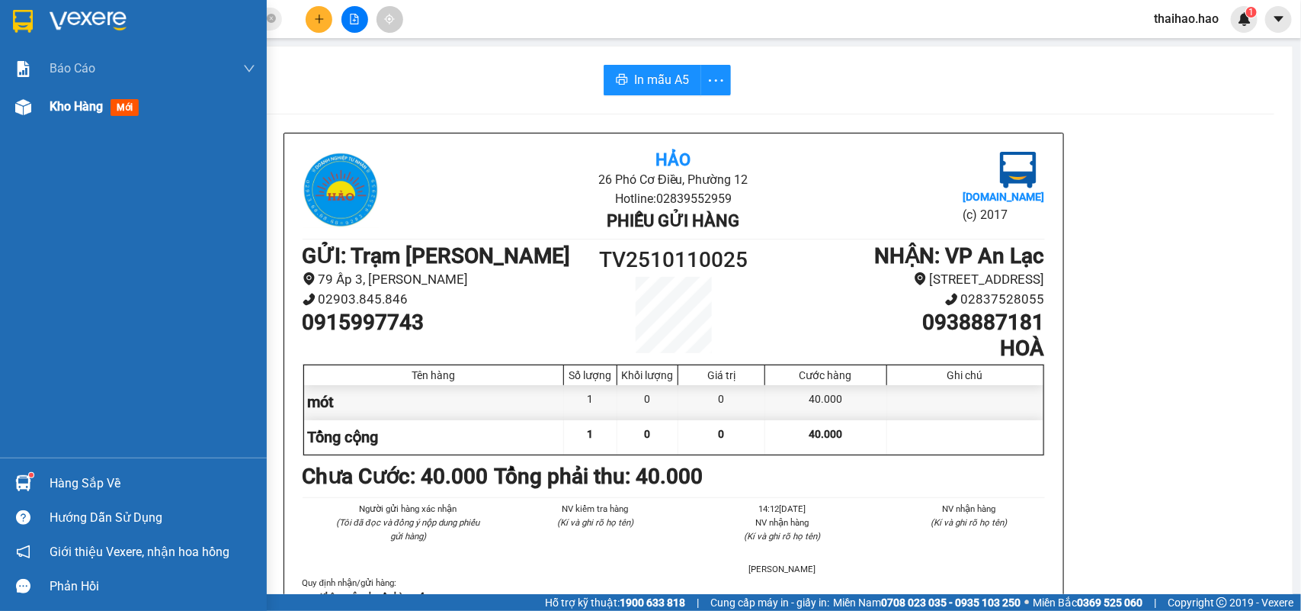
click at [20, 99] on img at bounding box center [23, 107] width 16 height 16
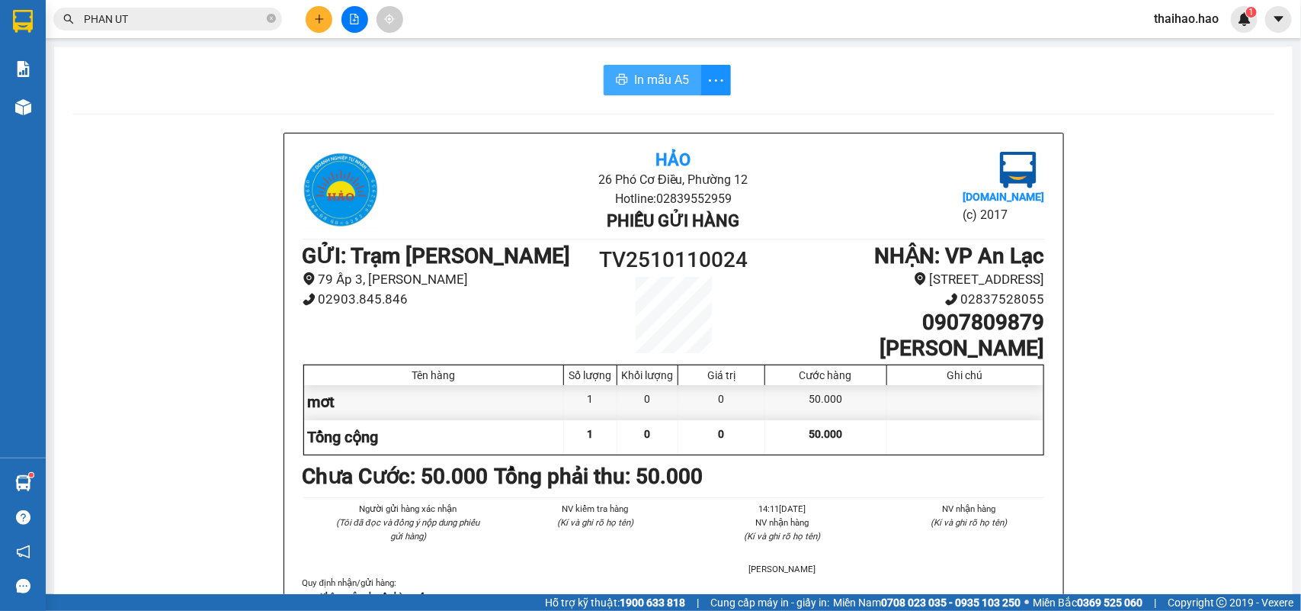
click at [675, 84] on span "In mẫu A5" at bounding box center [661, 79] width 55 height 19
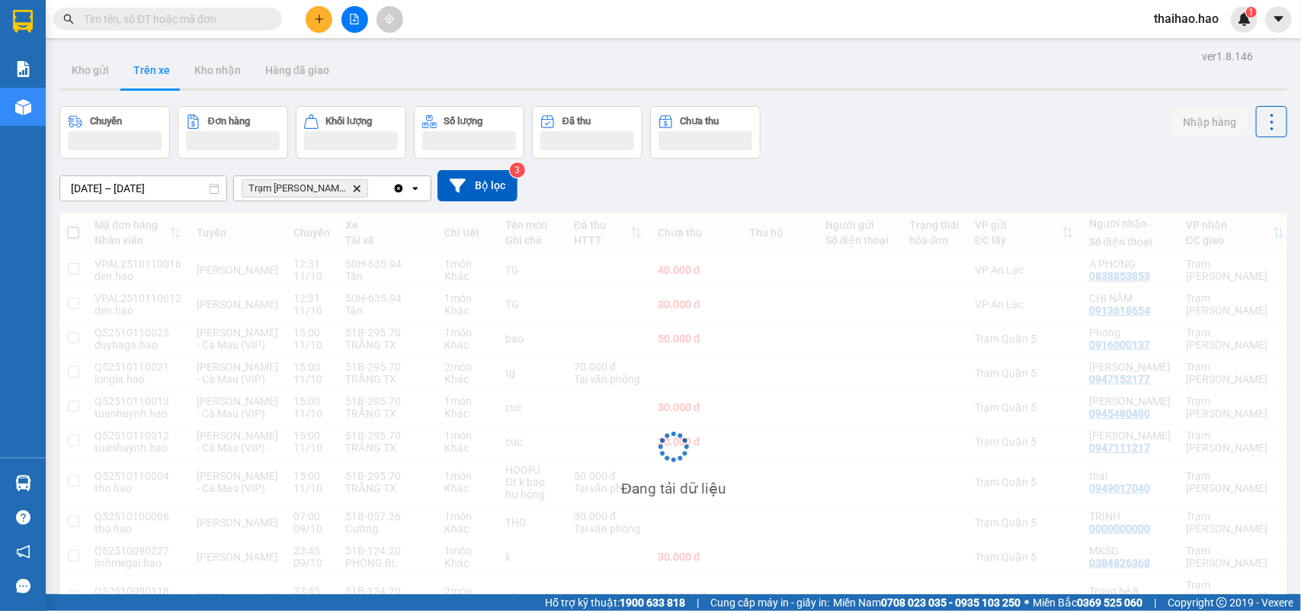
click at [168, 23] on input "text" at bounding box center [174, 19] width 180 height 17
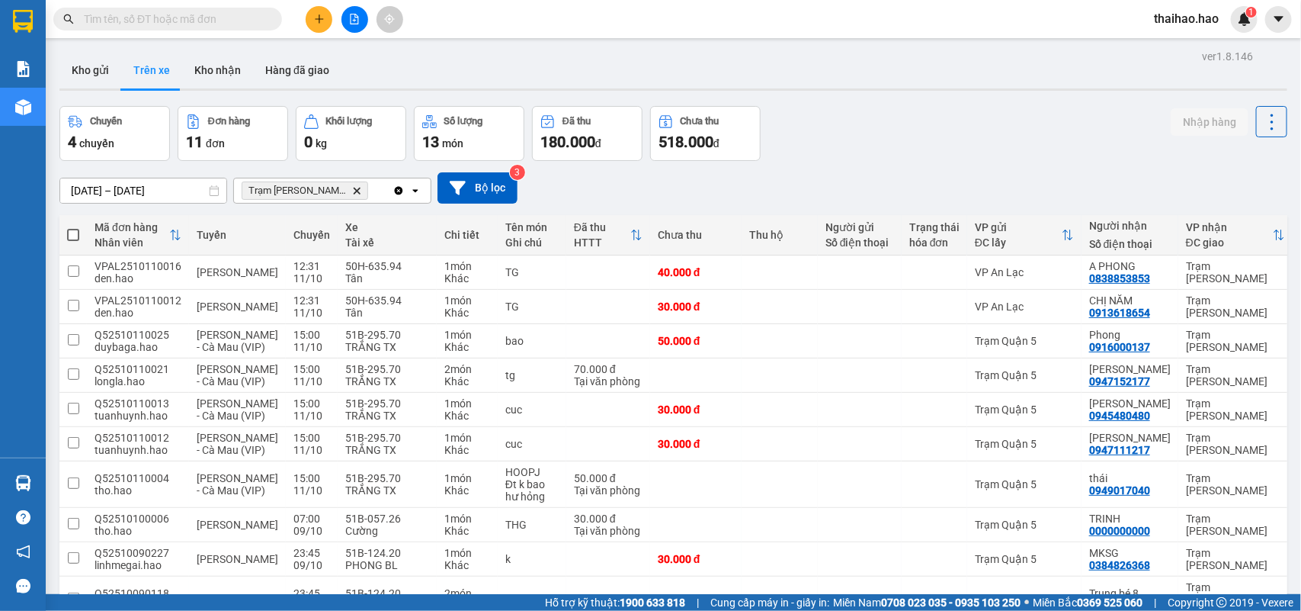
click at [252, 23] on input "text" at bounding box center [174, 19] width 180 height 17
paste input "TV2510100051"
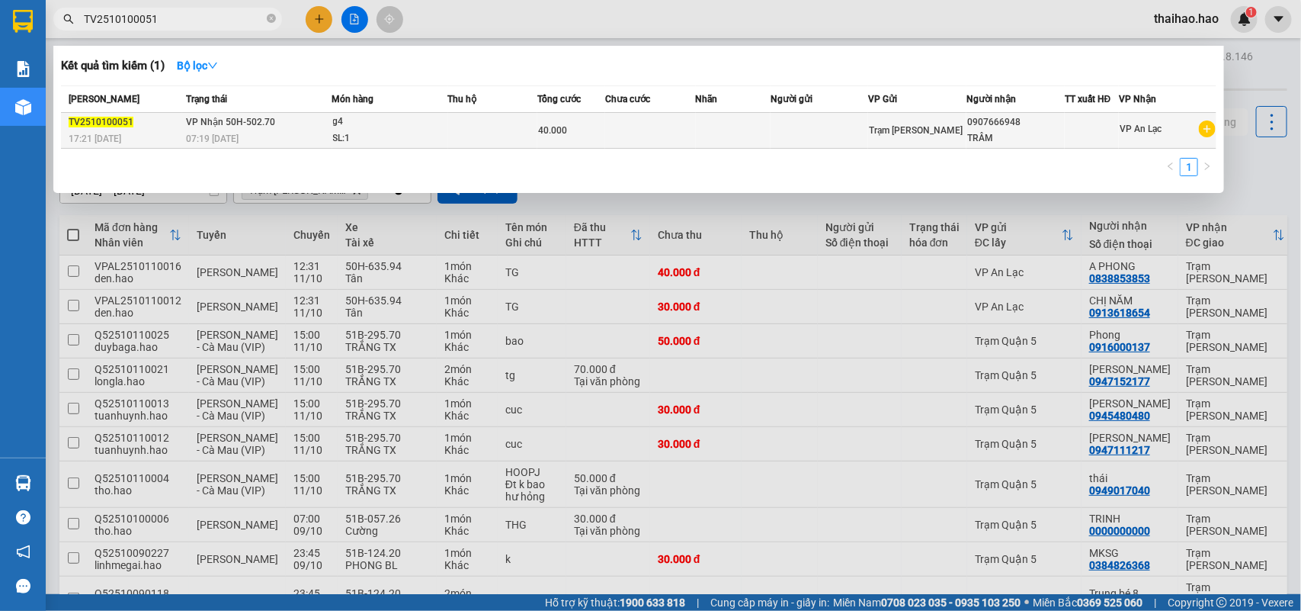
type input "TV2510100051"
click at [553, 133] on span "40.000" at bounding box center [552, 130] width 29 height 11
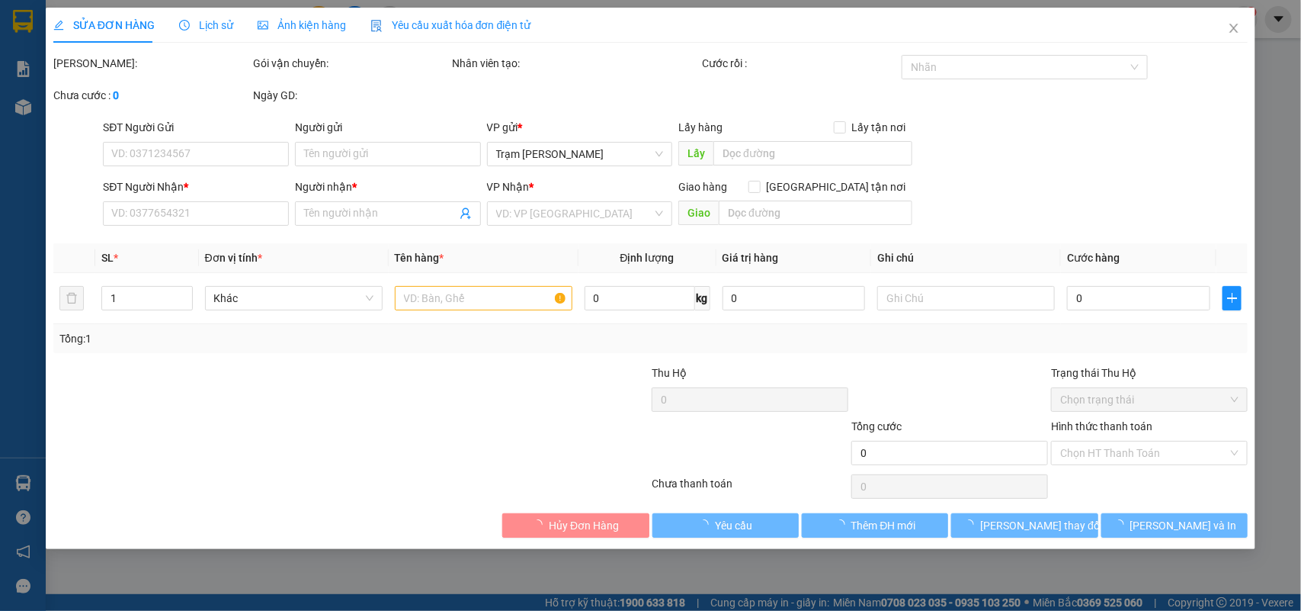
click at [315, 27] on span "Ảnh kiện hàng" at bounding box center [302, 25] width 88 height 12
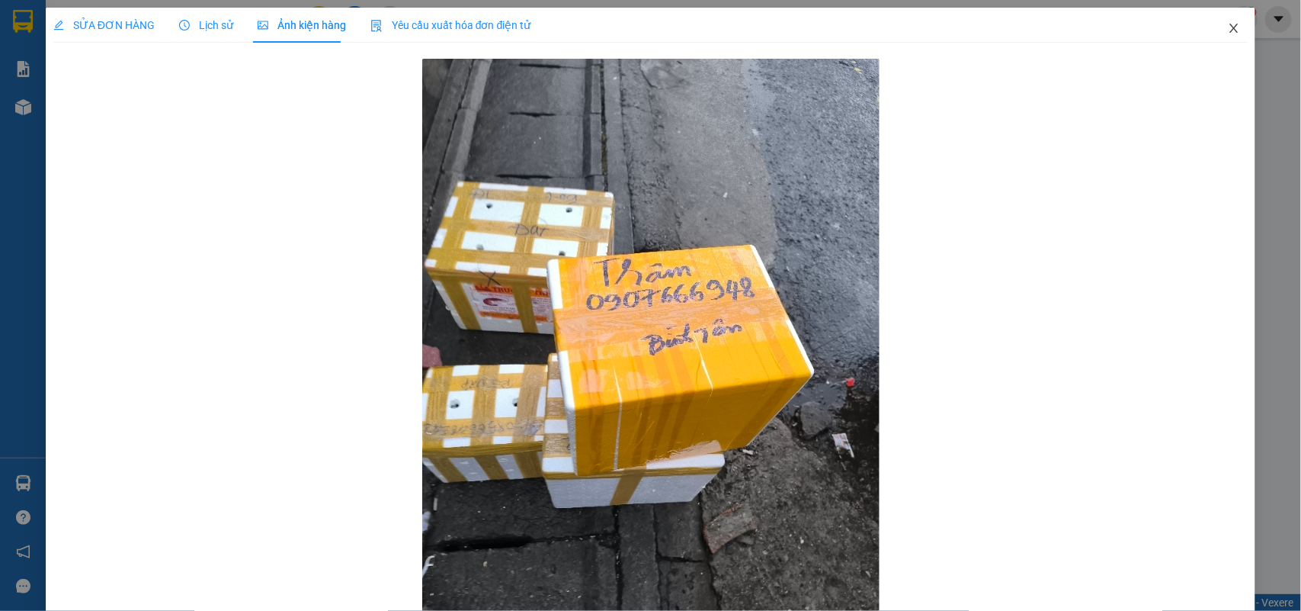
click at [1230, 27] on icon "close" at bounding box center [1234, 28] width 8 height 9
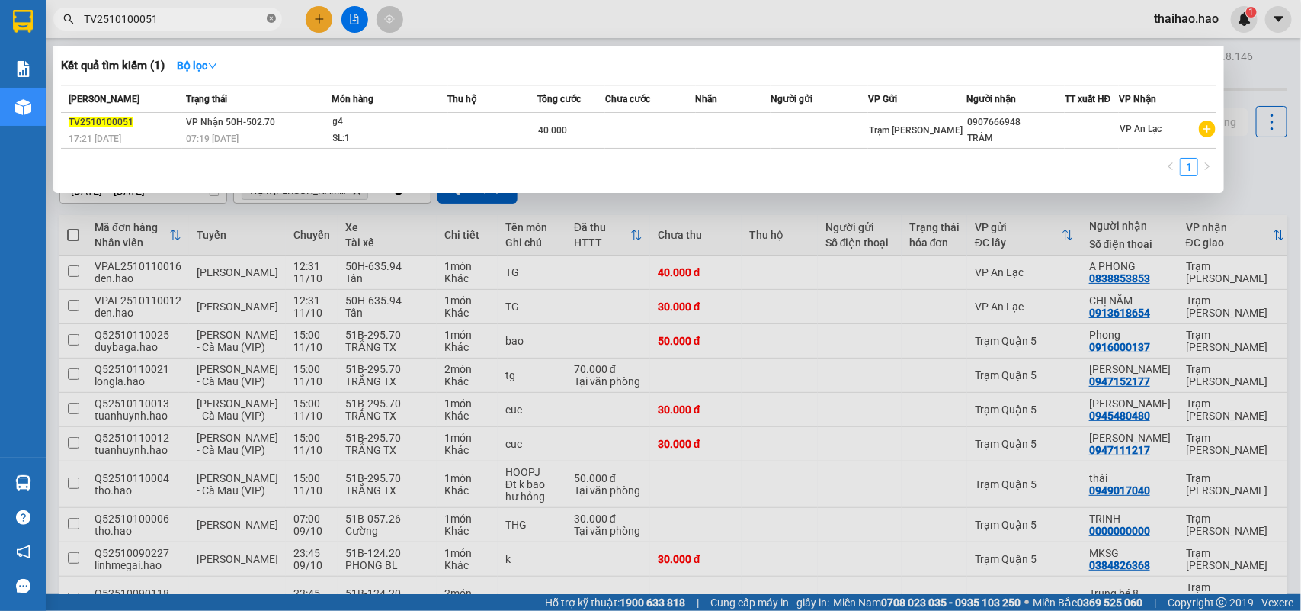
click at [271, 18] on icon "close-circle" at bounding box center [271, 18] width 9 height 9
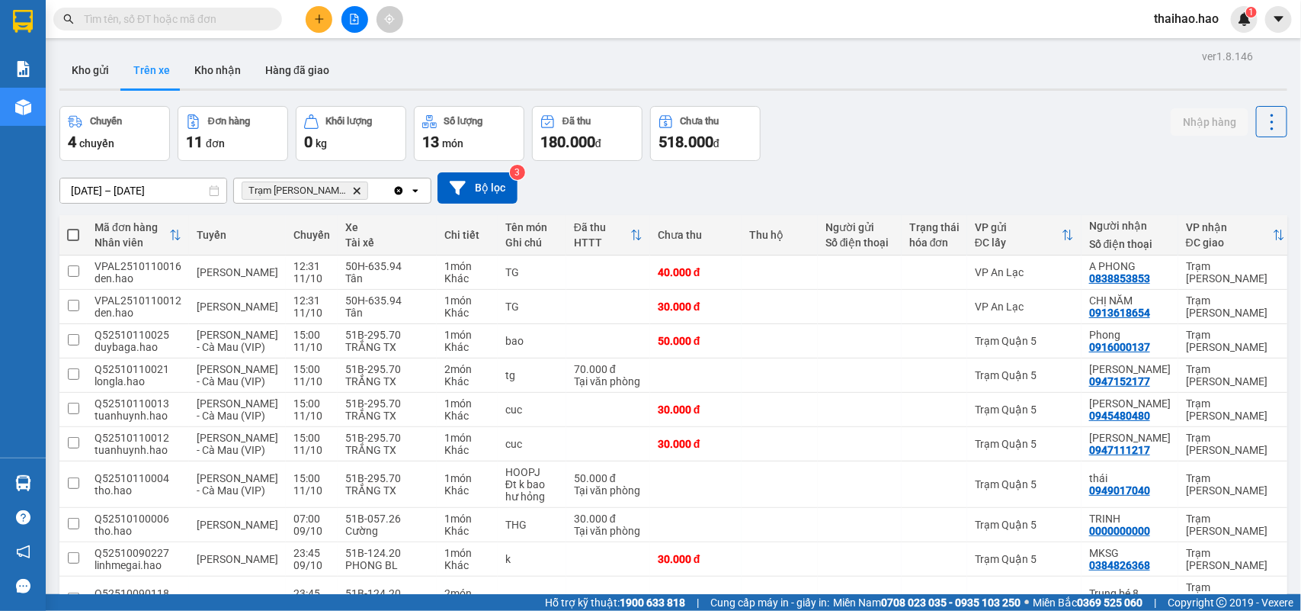
click at [249, 15] on input "text" at bounding box center [174, 19] width 180 height 17
paste input "TV2510100052"
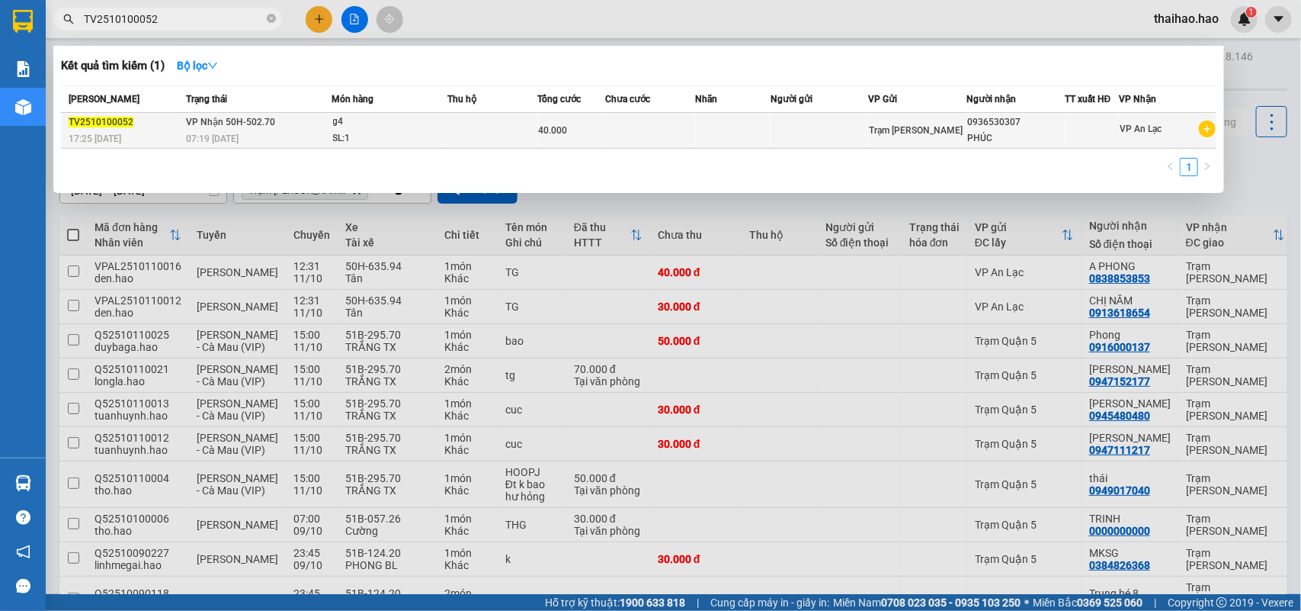
type input "TV2510100052"
click at [588, 128] on div "40.000" at bounding box center [571, 130] width 66 height 17
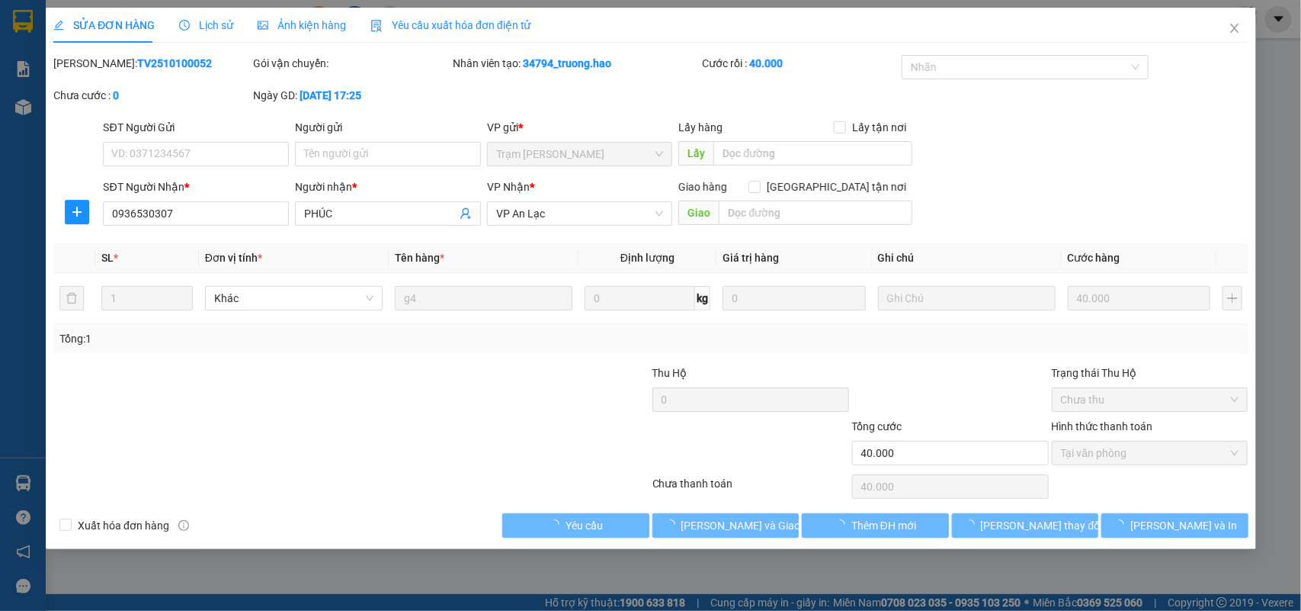
type input "0936530307"
type input "PHÚC"
type input "40.000"
click at [287, 27] on div "SỬA ĐƠN HÀNG Lịch sử Ảnh kiện hàng Yêu cầu xuất hóa đơn điện tử Total Paid Fee …" at bounding box center [650, 305] width 1301 height 611
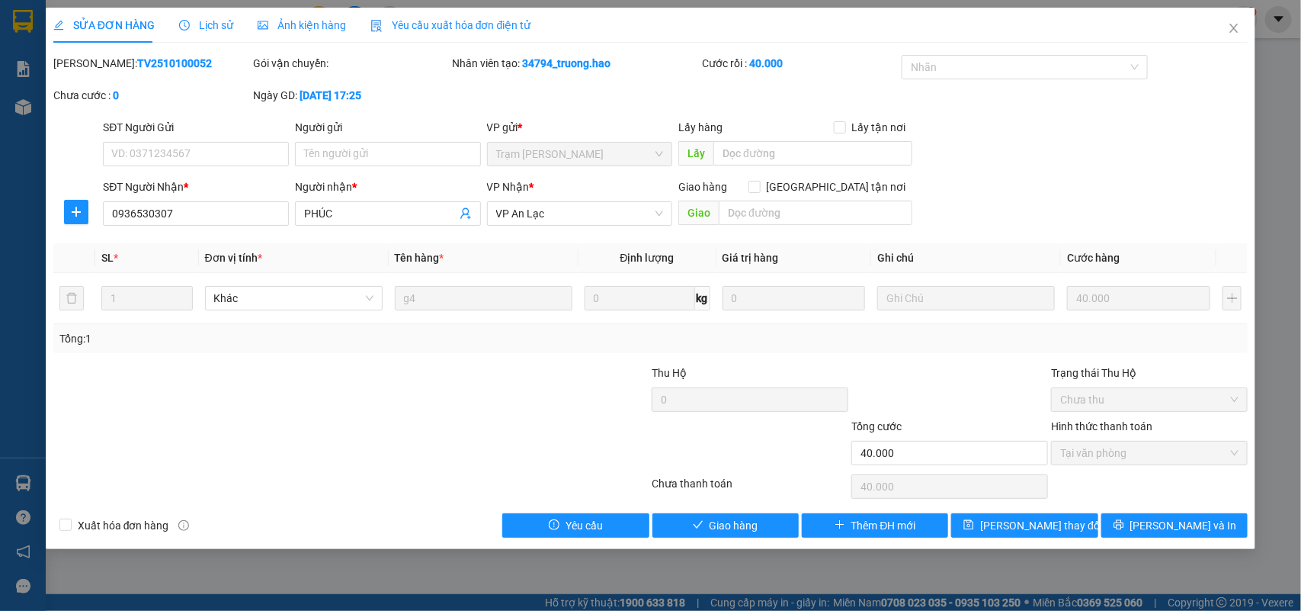
click at [287, 27] on span "Ảnh kiện hàng" at bounding box center [302, 25] width 88 height 12
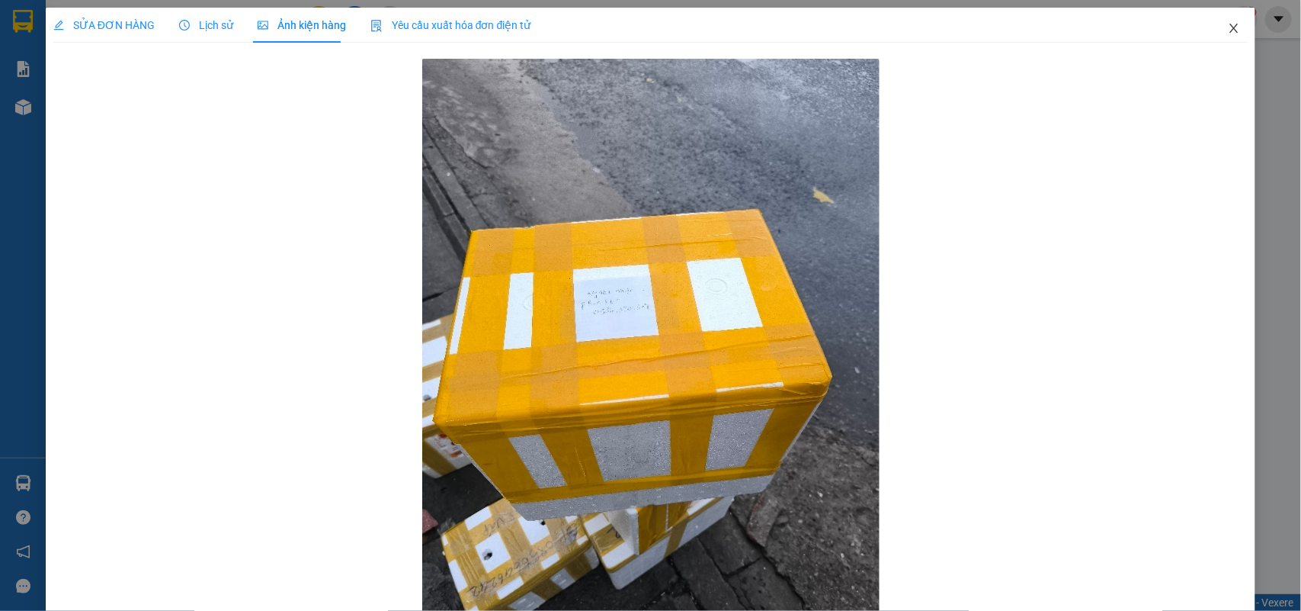
click at [1228, 32] on span "Close" at bounding box center [1234, 29] width 43 height 43
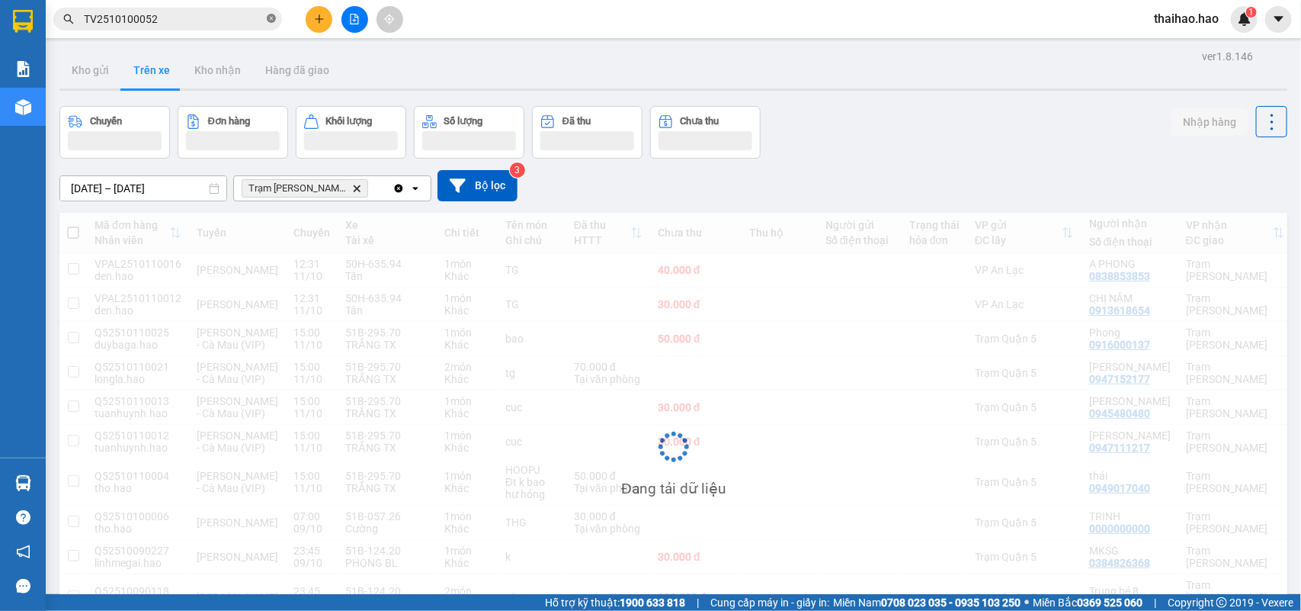
click at [271, 19] on icon "close-circle" at bounding box center [271, 18] width 9 height 9
click at [215, 29] on span at bounding box center [167, 19] width 229 height 23
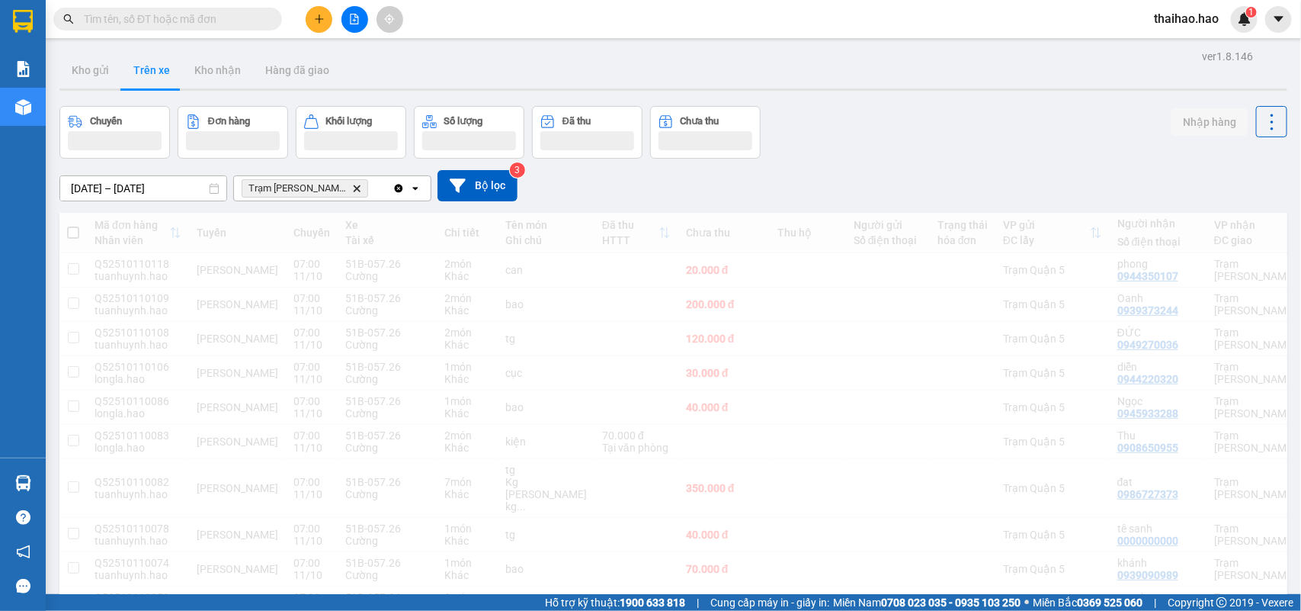
click at [215, 25] on input "text" at bounding box center [174, 19] width 180 height 17
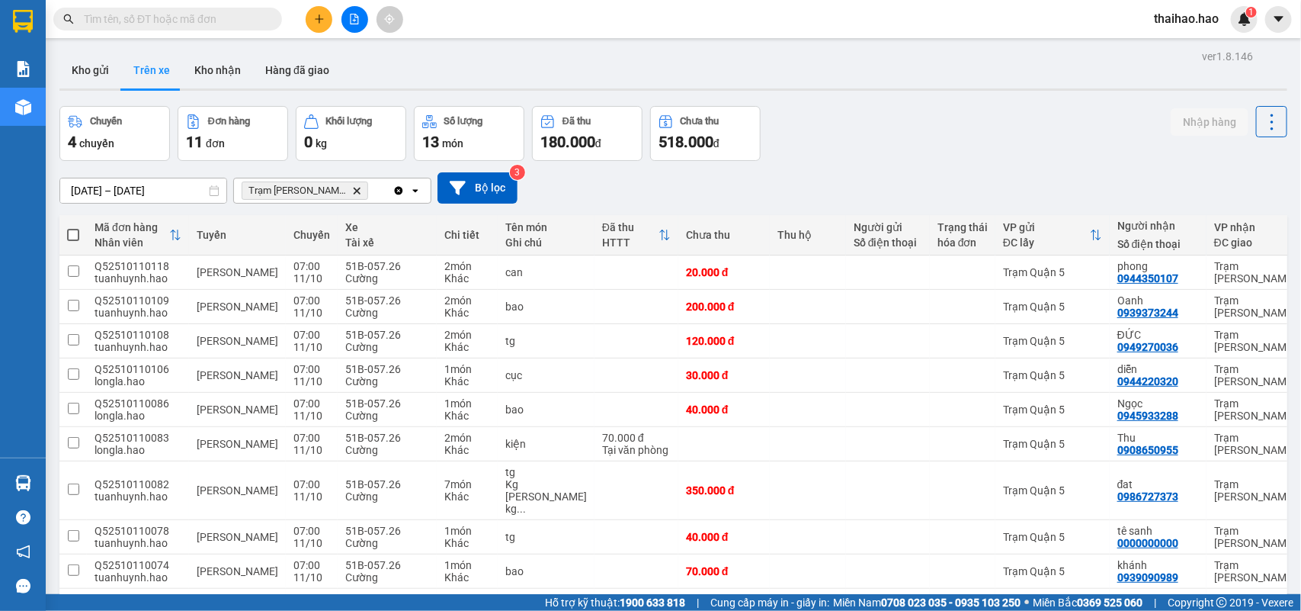
paste input "TV2510100067"
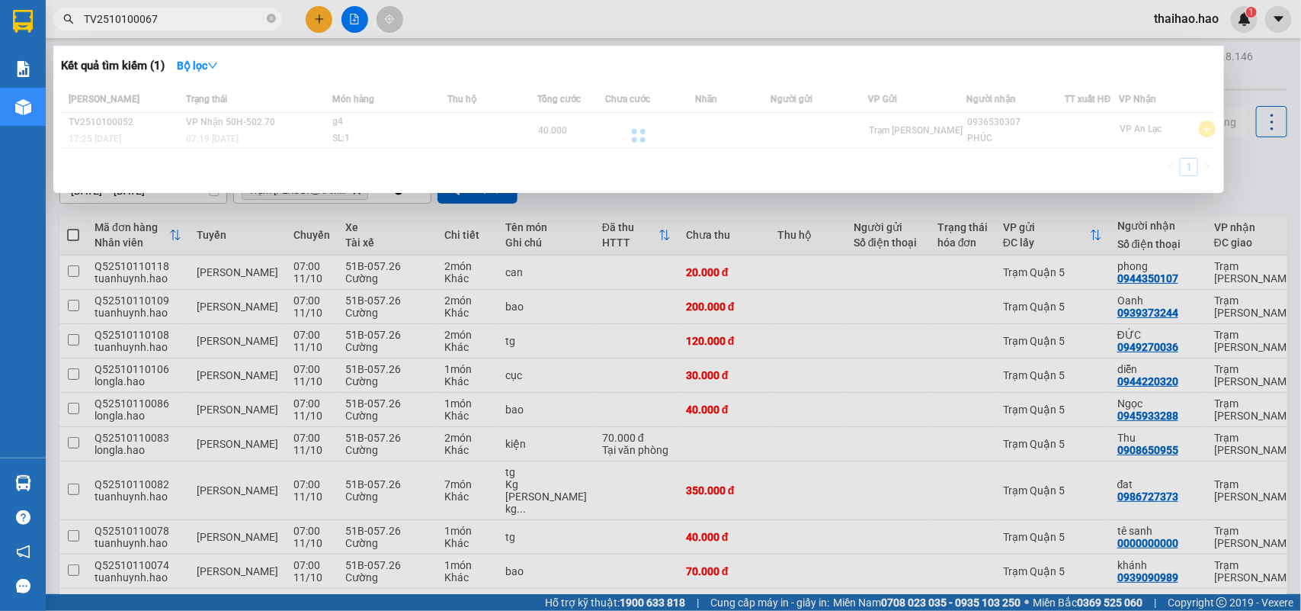
type input "TV2510100067"
click at [387, 130] on div at bounding box center [638, 135] width 1155 height 100
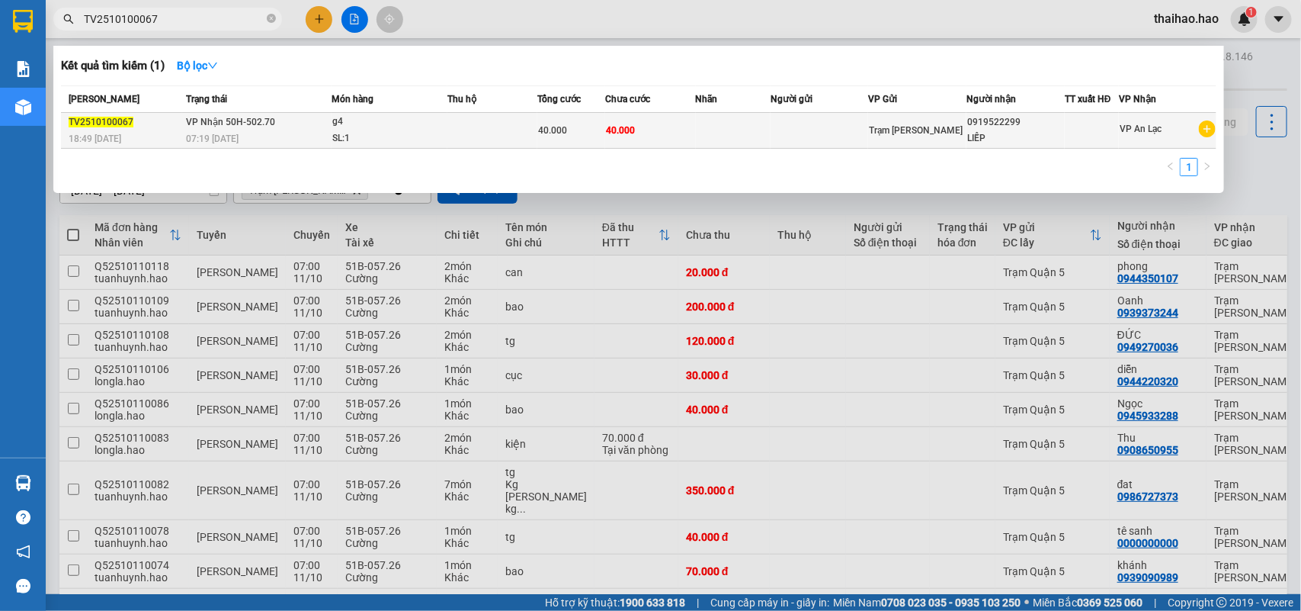
click at [387, 127] on div "g4" at bounding box center [389, 122] width 114 height 17
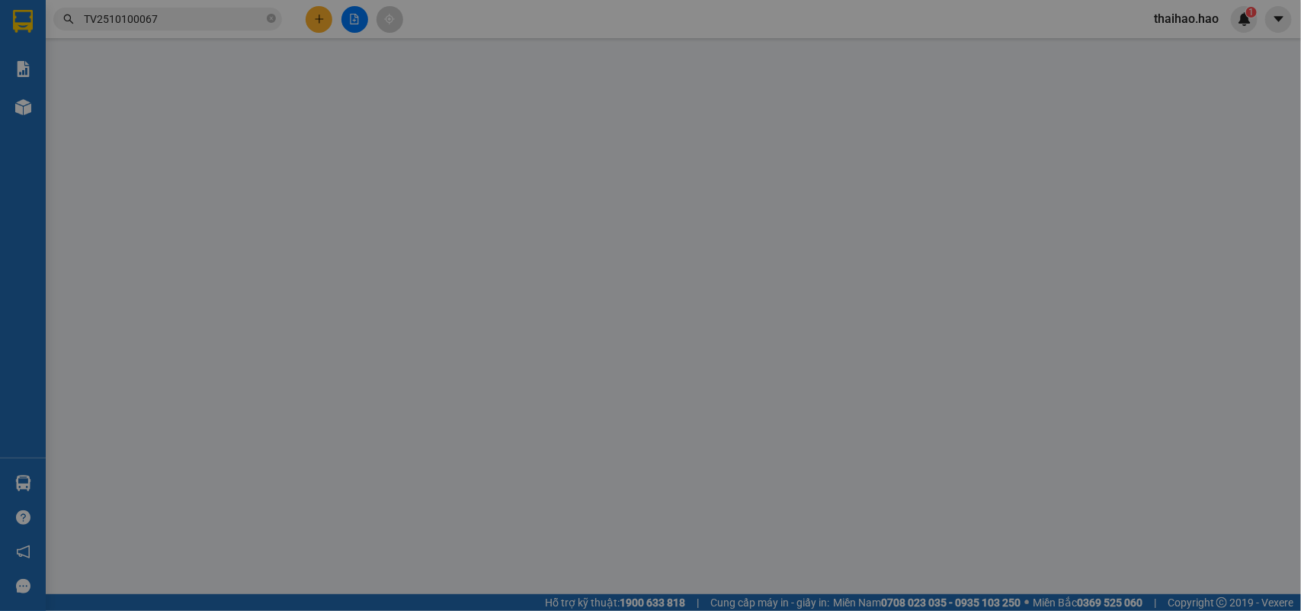
type input "0919522299"
type input "LIẾP"
type input "40.000"
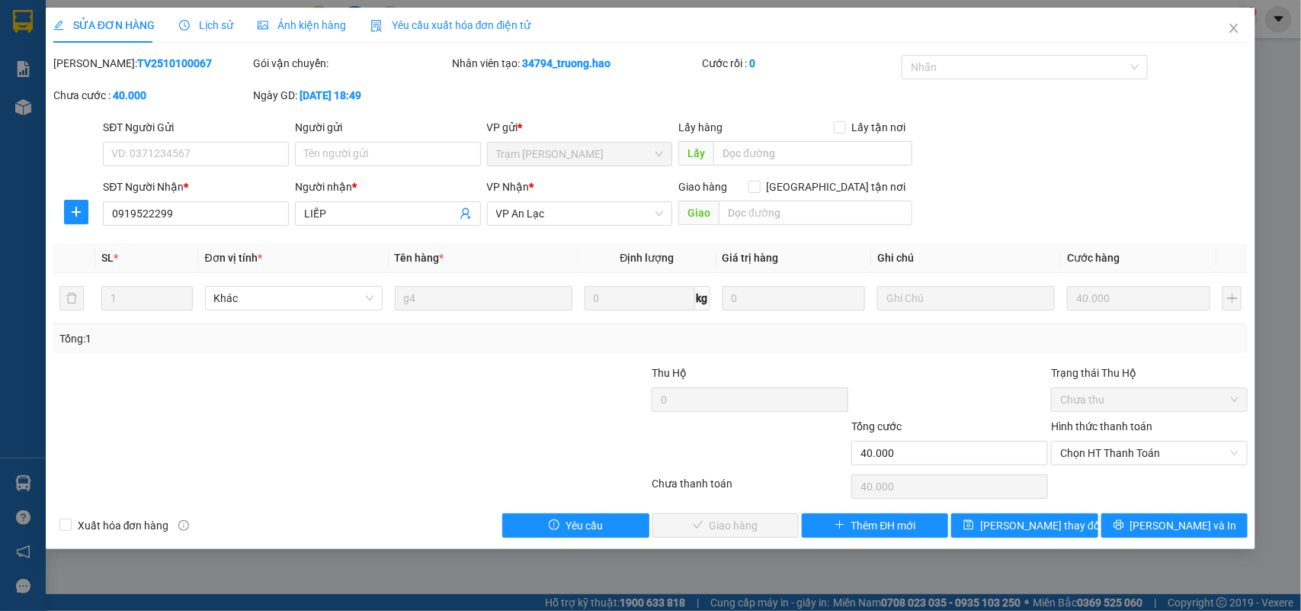
click at [203, 23] on span "Lịch sử" at bounding box center [206, 25] width 54 height 12
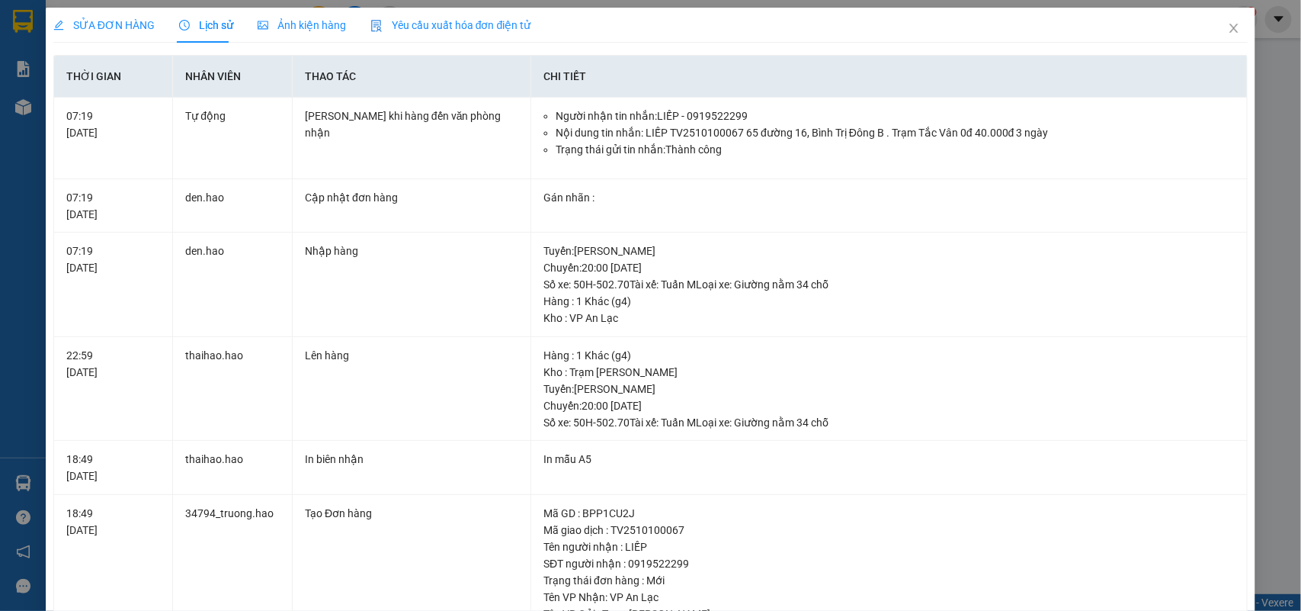
click at [315, 34] on div "Ảnh kiện hàng" at bounding box center [302, 25] width 88 height 35
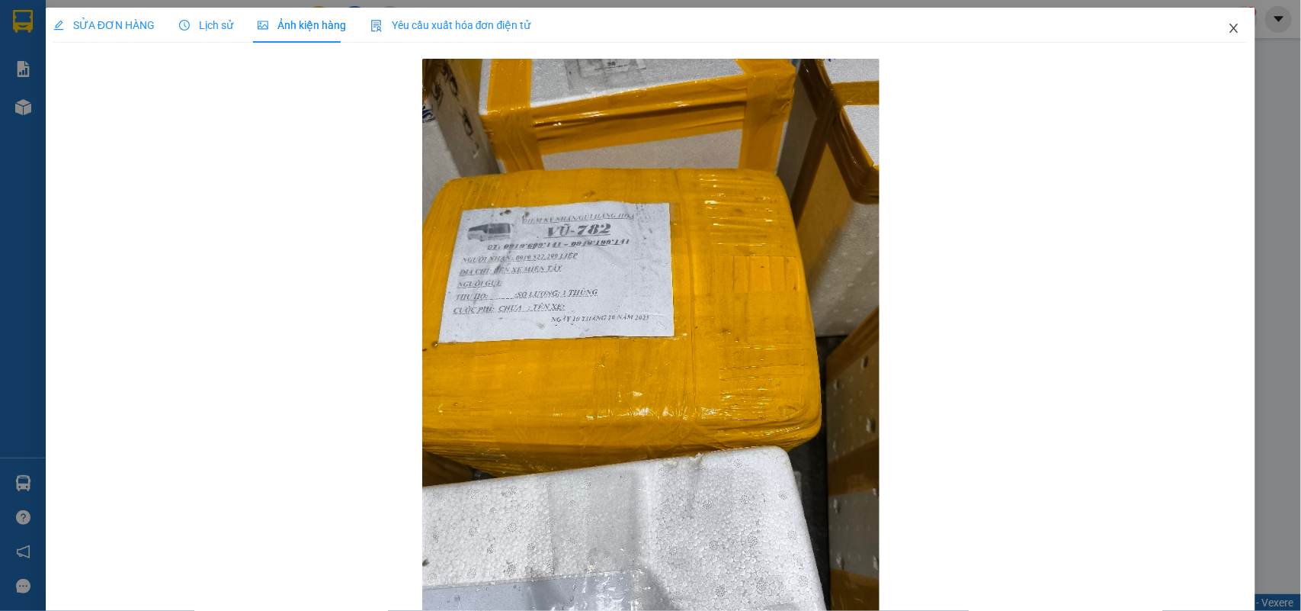
click at [1230, 24] on icon "close" at bounding box center [1234, 28] width 8 height 9
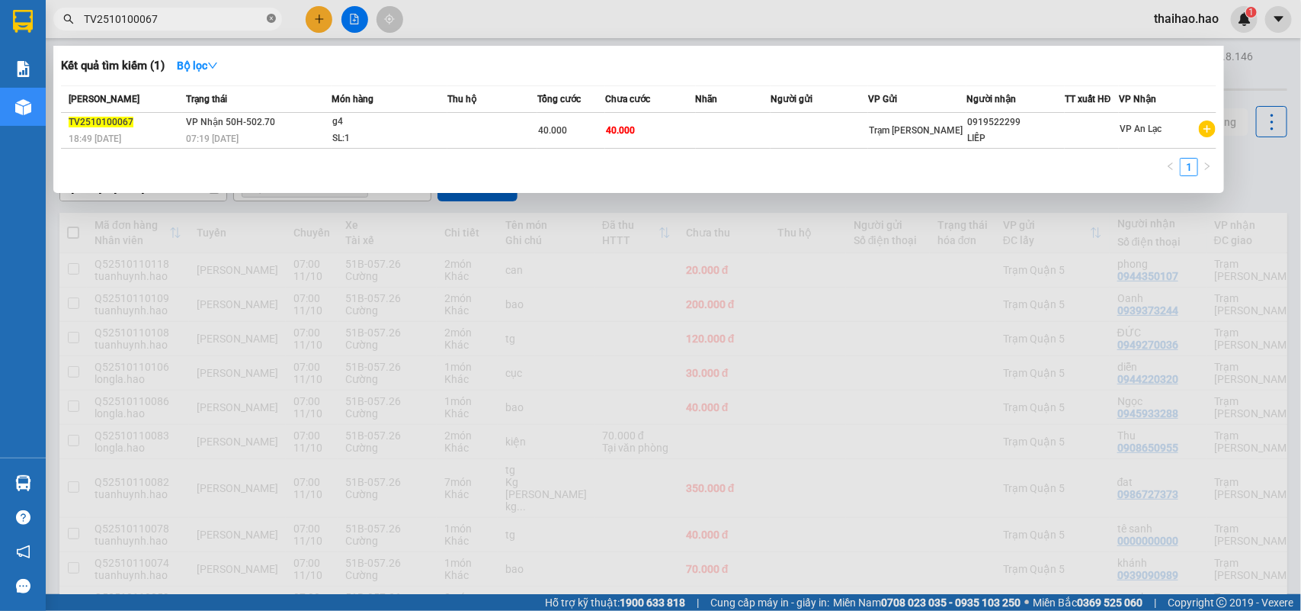
click at [272, 13] on span at bounding box center [271, 19] width 9 height 14
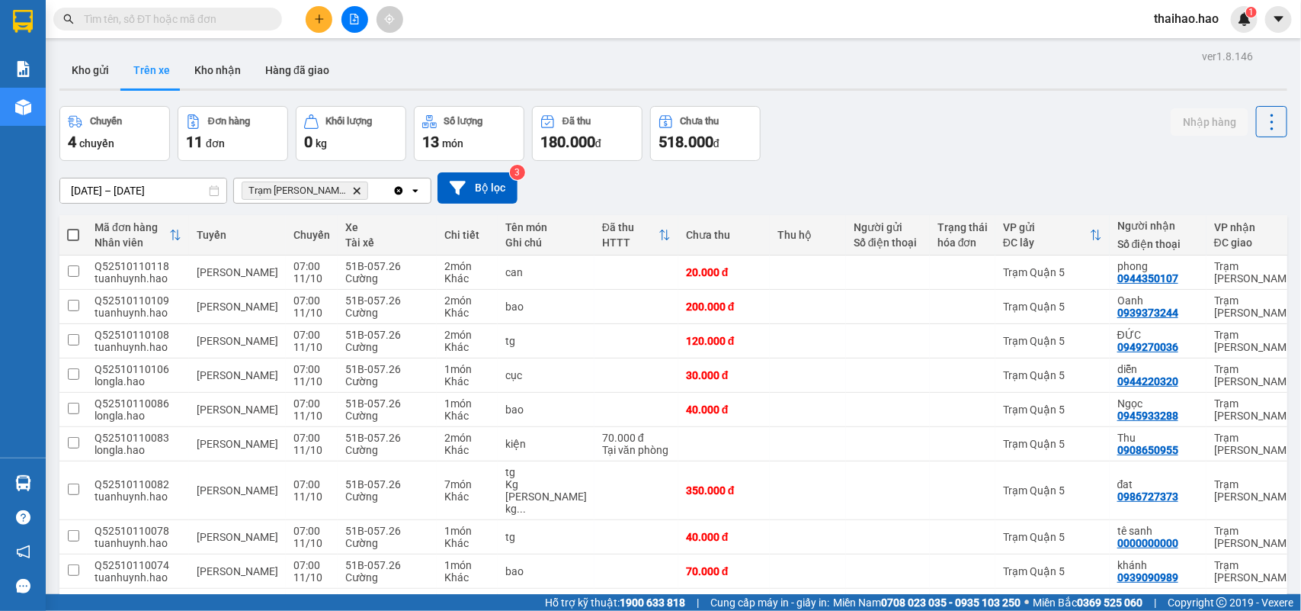
click at [248, 13] on input "text" at bounding box center [174, 19] width 180 height 17
paste input "TV2510100065"
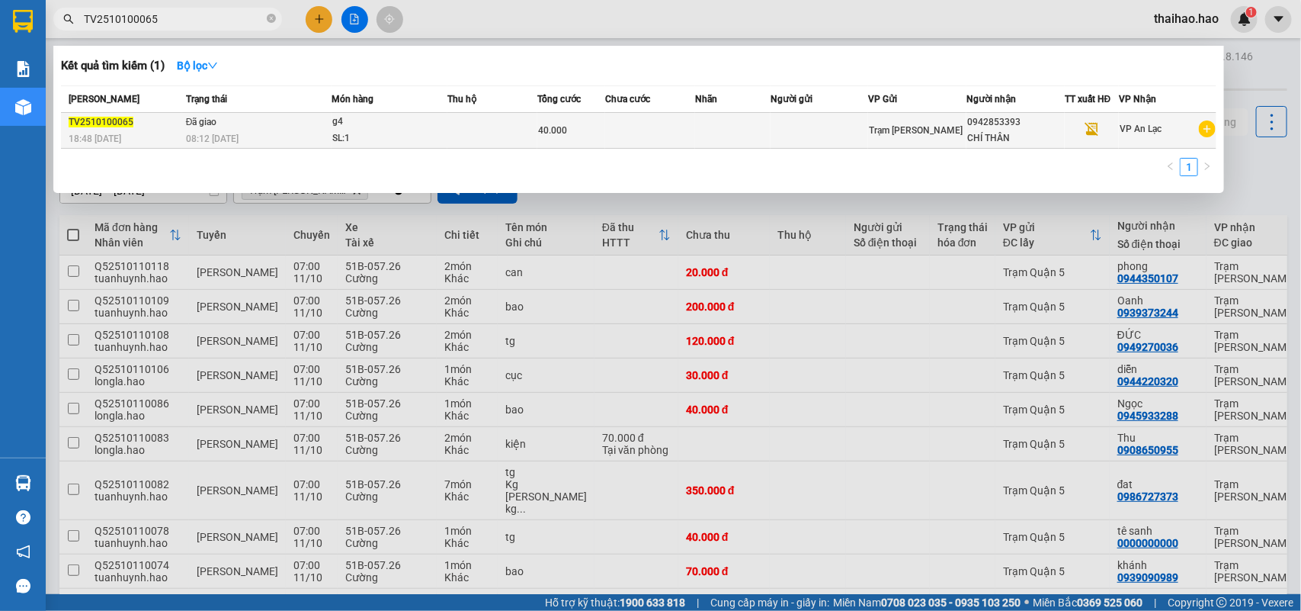
type input "TV2510100065"
click at [443, 135] on div "SL: 1" at bounding box center [389, 138] width 114 height 17
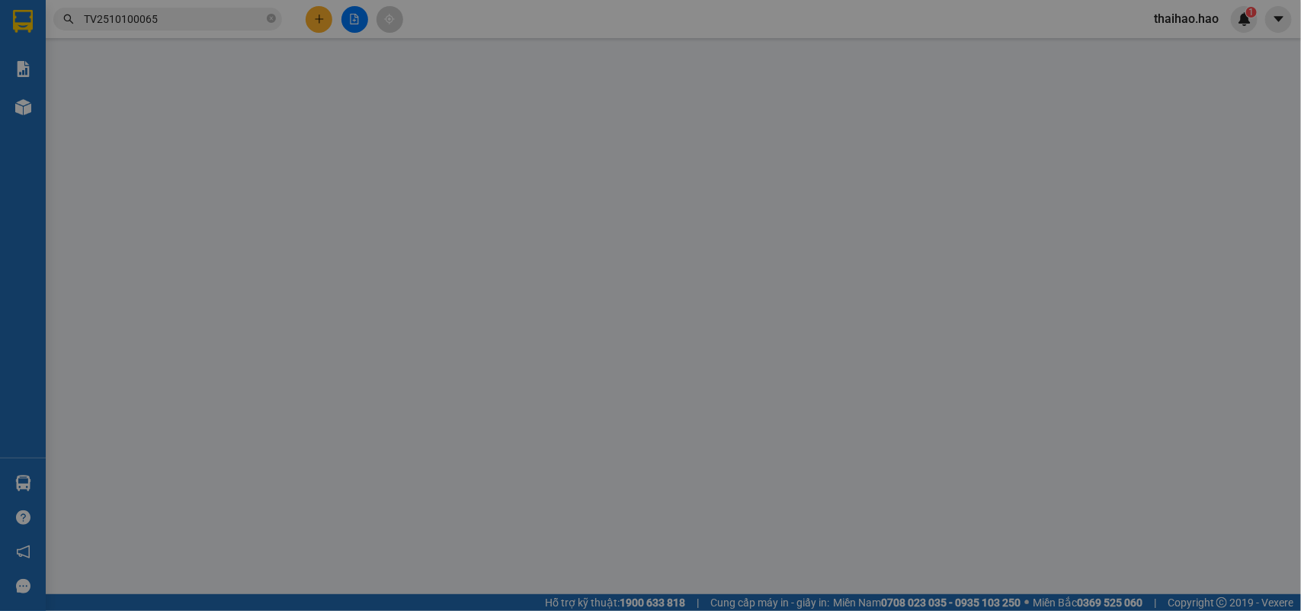
type input "0942853393"
type input "CHÍ THÂN"
type input "40.000"
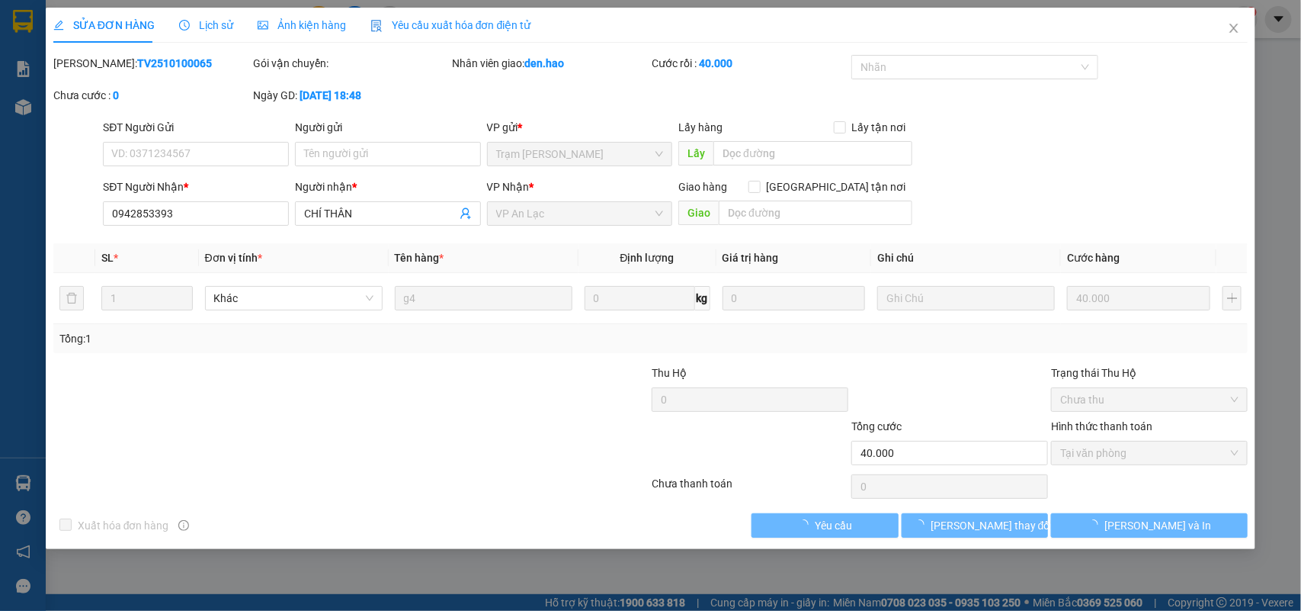
click at [284, 28] on span "Ảnh kiện hàng" at bounding box center [302, 25] width 88 height 12
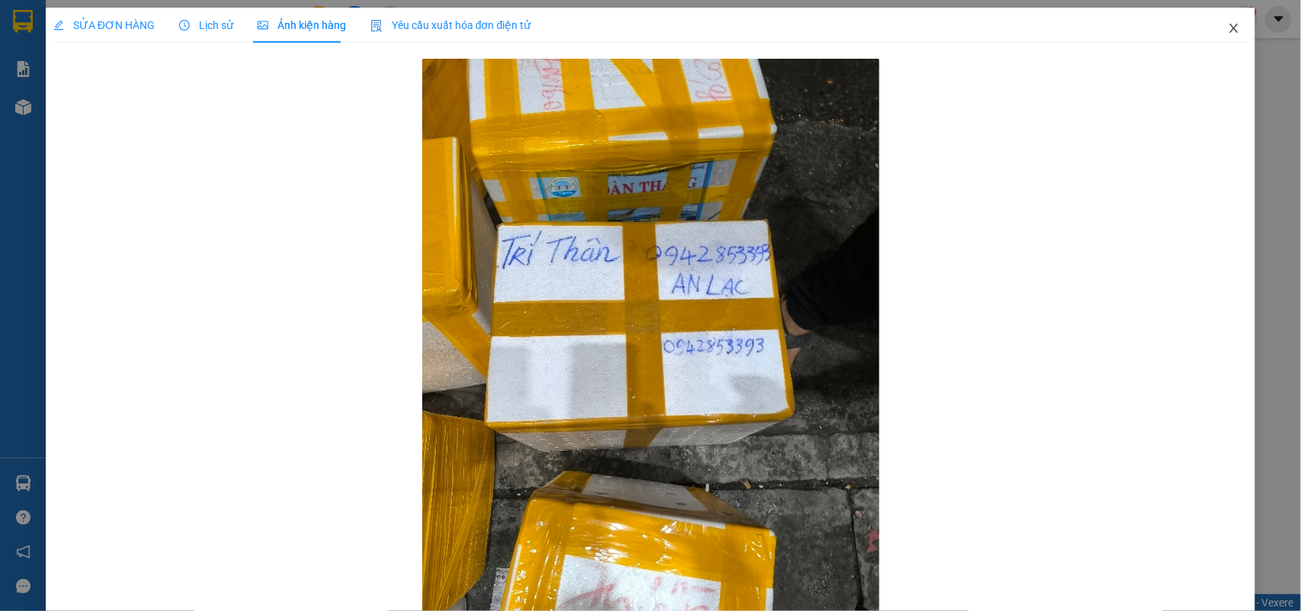
click at [1228, 30] on icon "close" at bounding box center [1234, 28] width 12 height 12
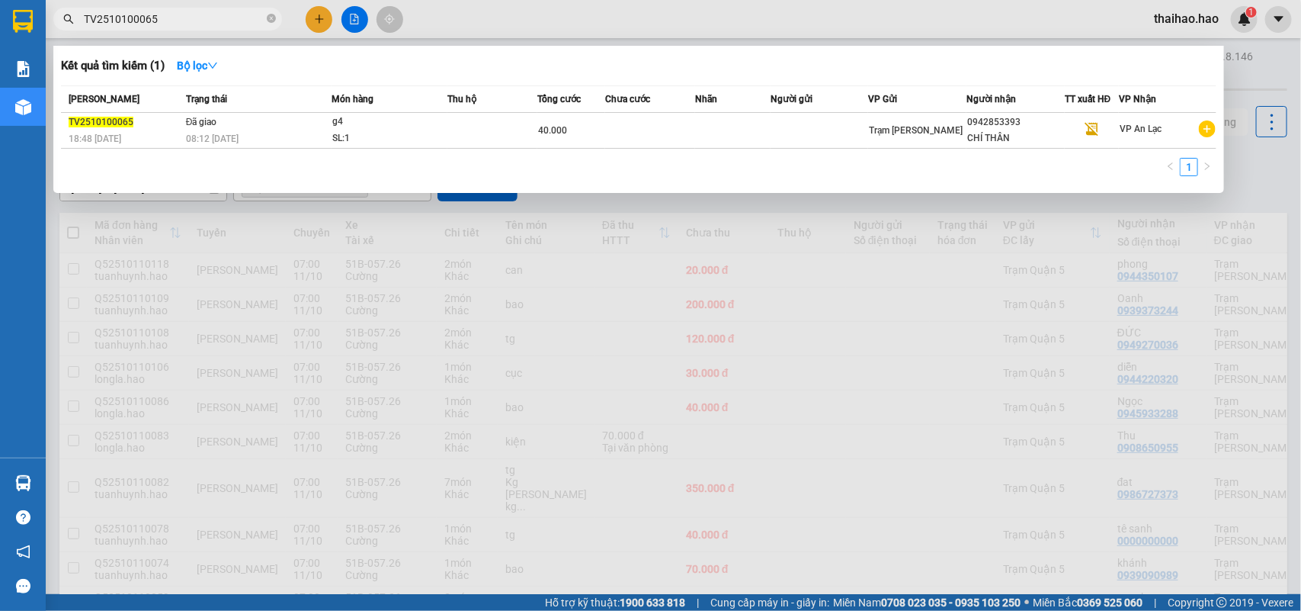
click at [271, 15] on icon "close-circle" at bounding box center [271, 18] width 9 height 9
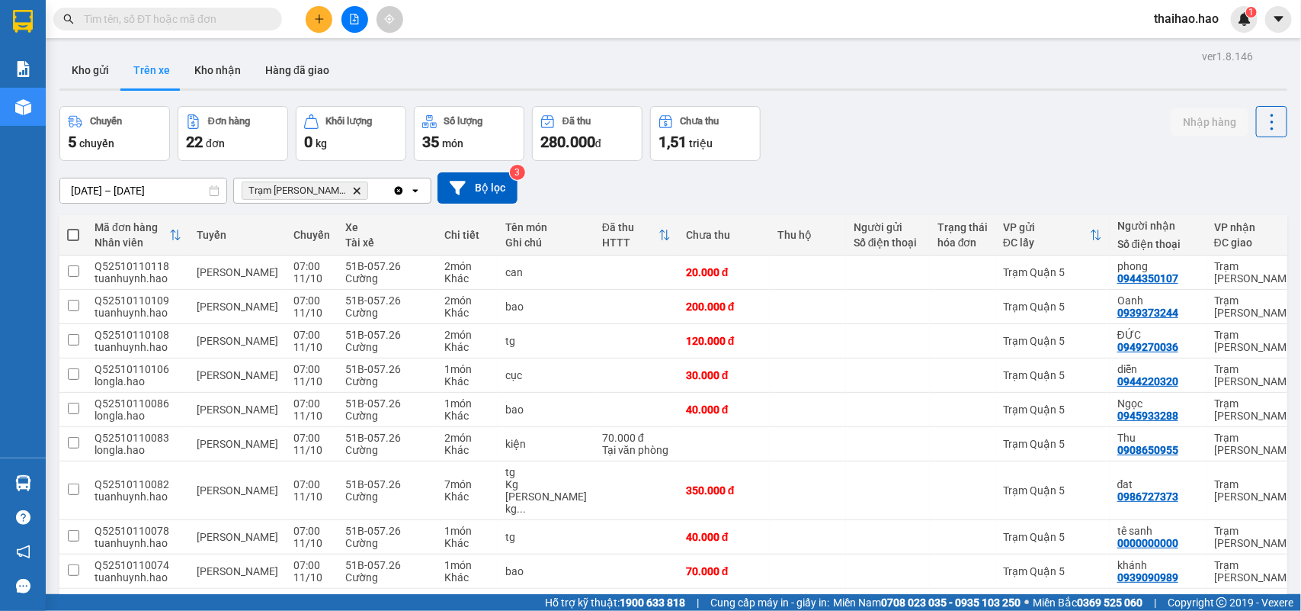
click at [245, 12] on input "text" at bounding box center [174, 19] width 180 height 17
paste input "TV2510100081"
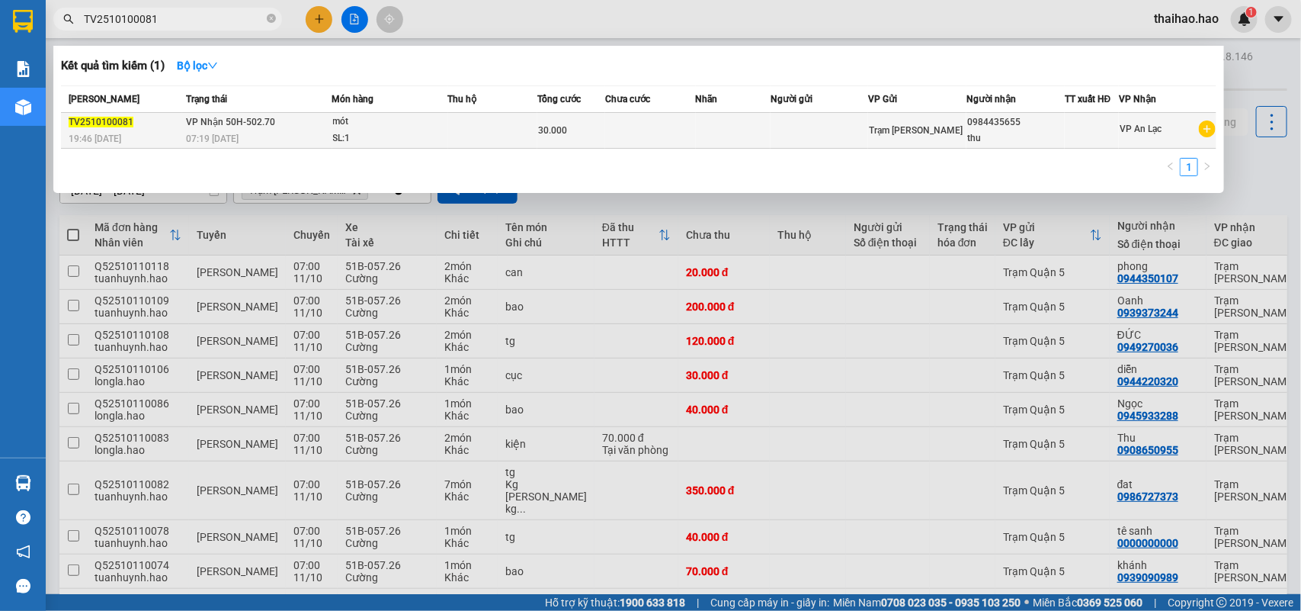
type input "TV2510100081"
click at [419, 141] on div "SL: 1" at bounding box center [390, 138] width 114 height 17
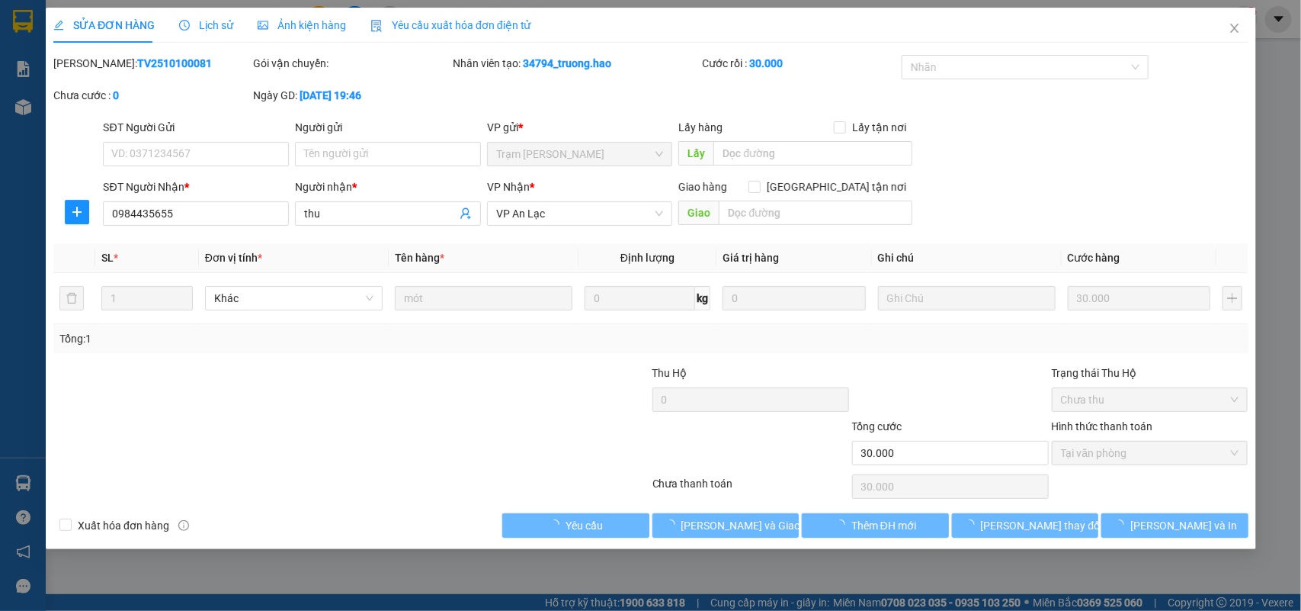
type input "0984435655"
type input "thu"
type input "30.000"
click at [324, 39] on div "Ảnh kiện hàng" at bounding box center [302, 25] width 88 height 35
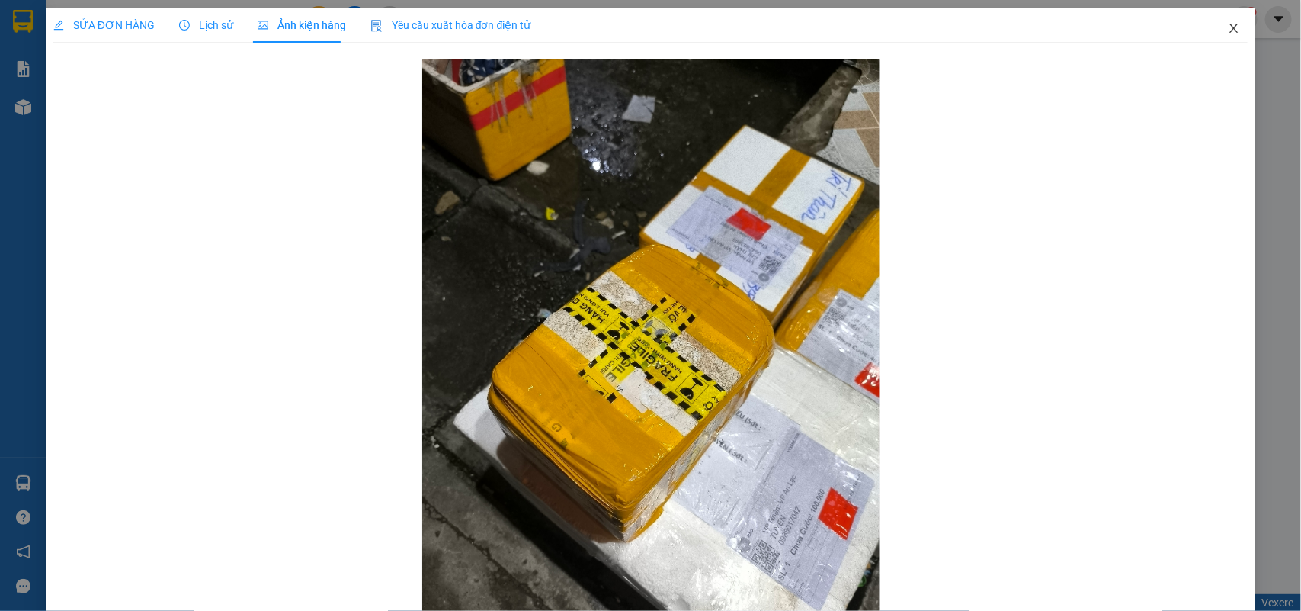
click at [1228, 32] on icon "close" at bounding box center [1234, 28] width 12 height 12
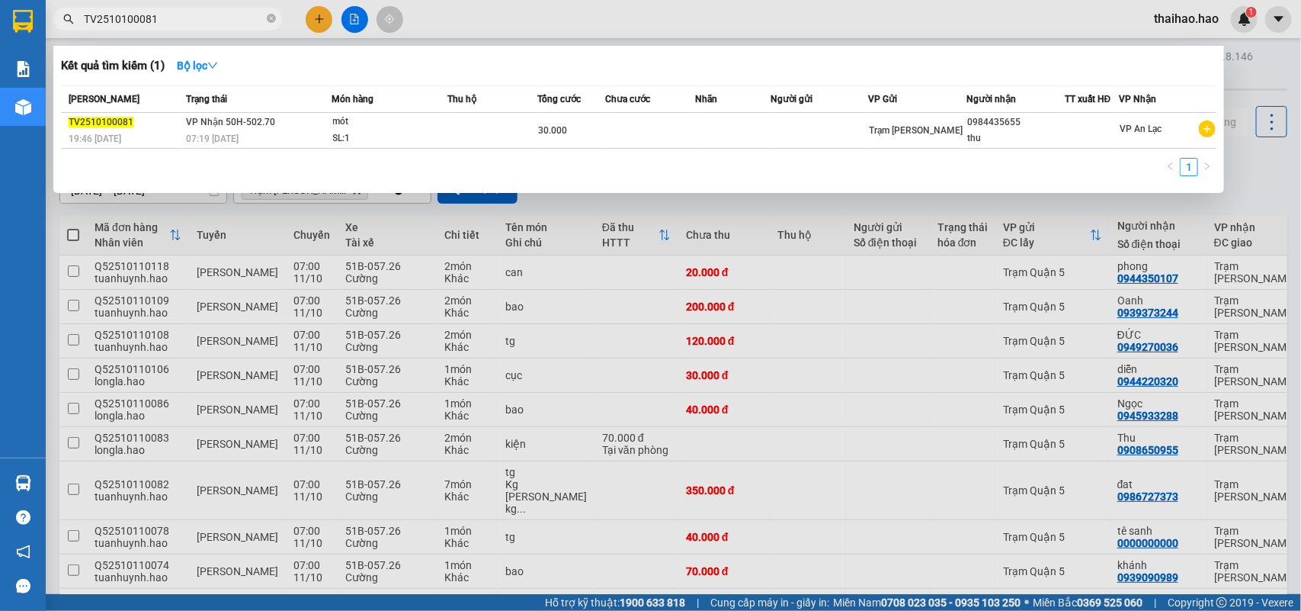
click at [230, 19] on input "TV2510100081" at bounding box center [174, 19] width 180 height 17
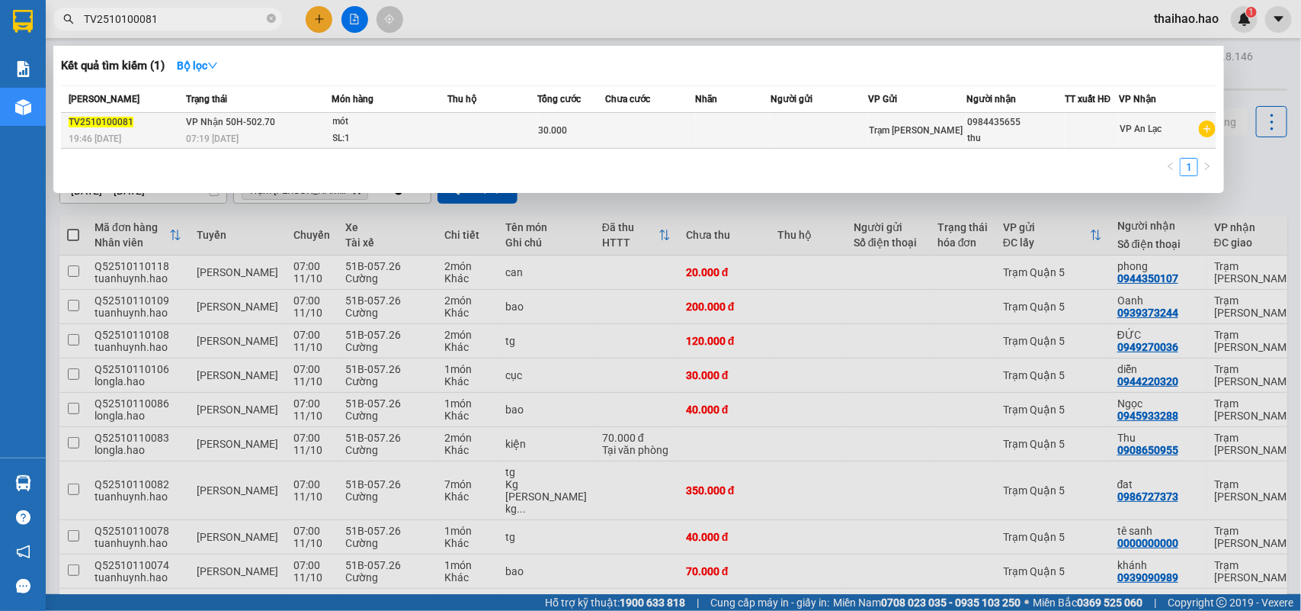
click at [439, 114] on div "mót" at bounding box center [390, 122] width 114 height 17
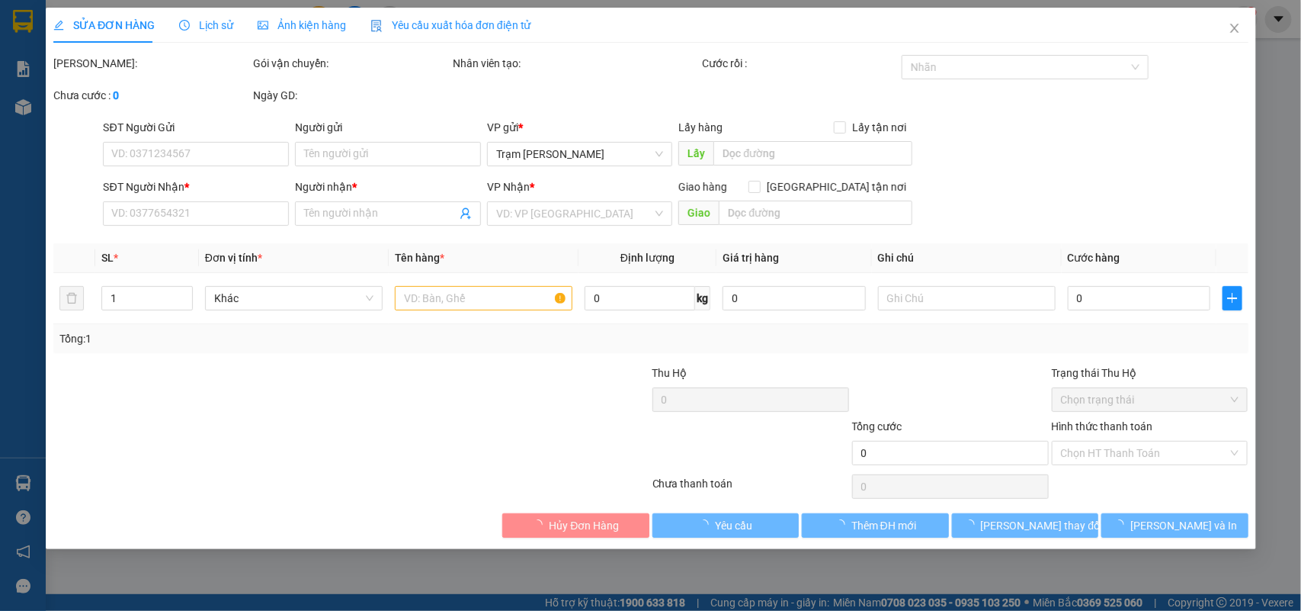
type input "0984435655"
type input "thu"
type input "30.000"
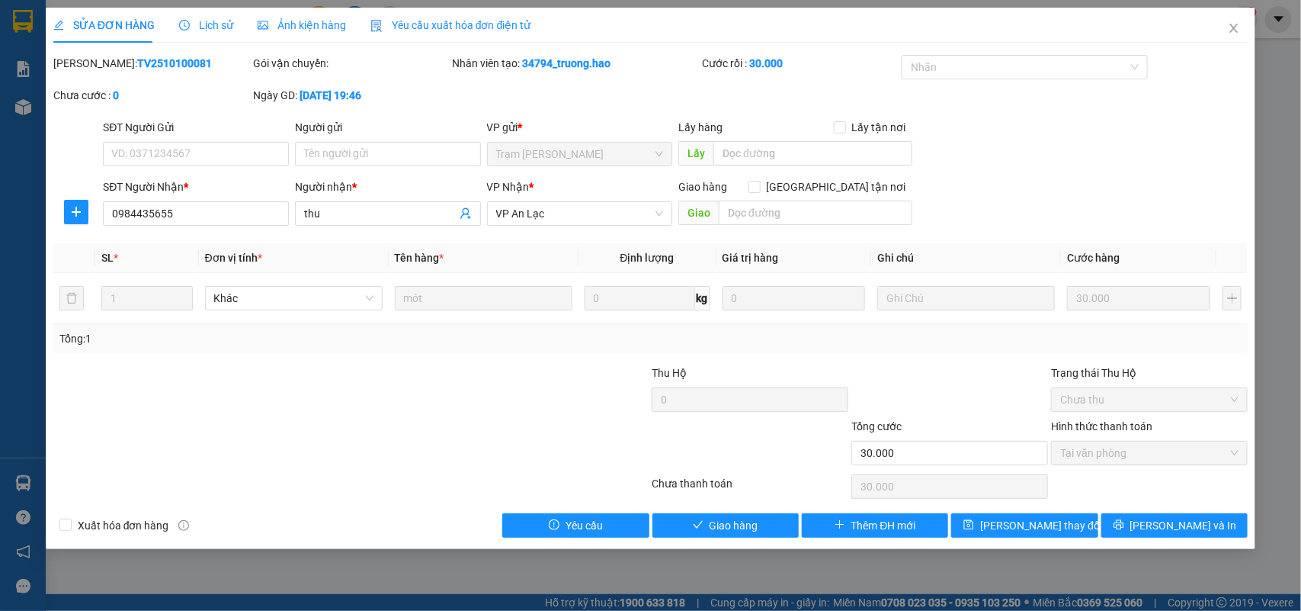
click at [325, 15] on div "Ảnh kiện hàng" at bounding box center [302, 25] width 88 height 35
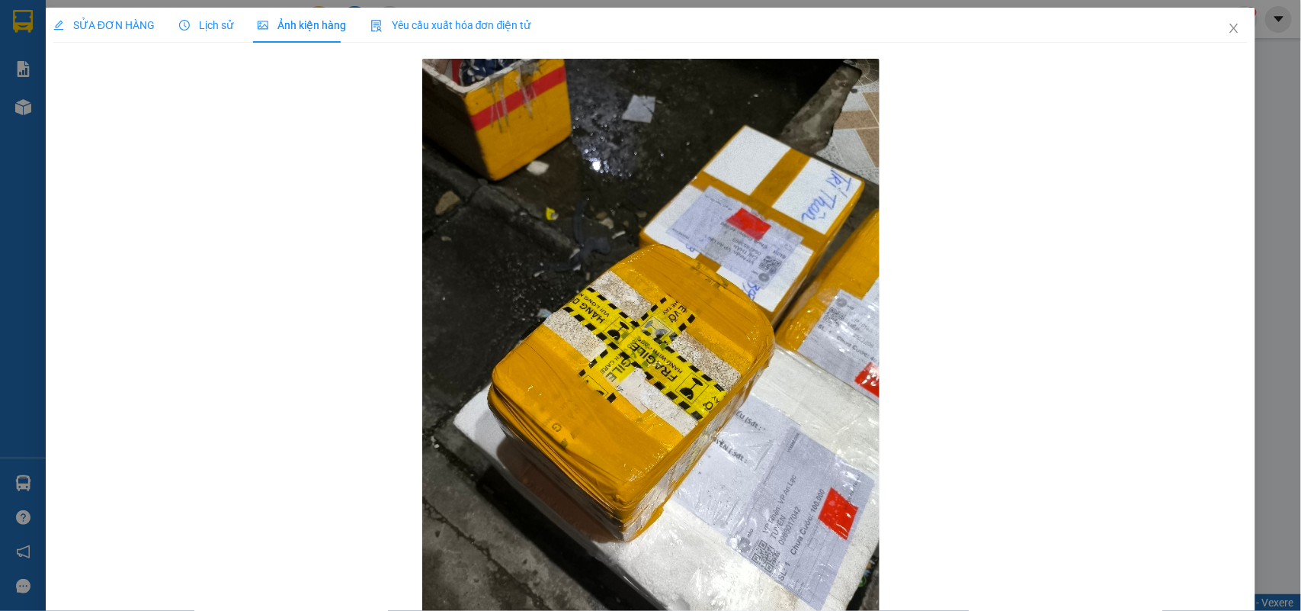
click at [187, 50] on div "SỬA ĐƠN HÀNG Lịch sử Ảnh kiện hàng Yêu cầu xuất hóa đơn điện tử Total Paid Fee …" at bounding box center [650, 340] width 1195 height 665
click at [193, 31] on span "Lịch sử" at bounding box center [206, 25] width 54 height 12
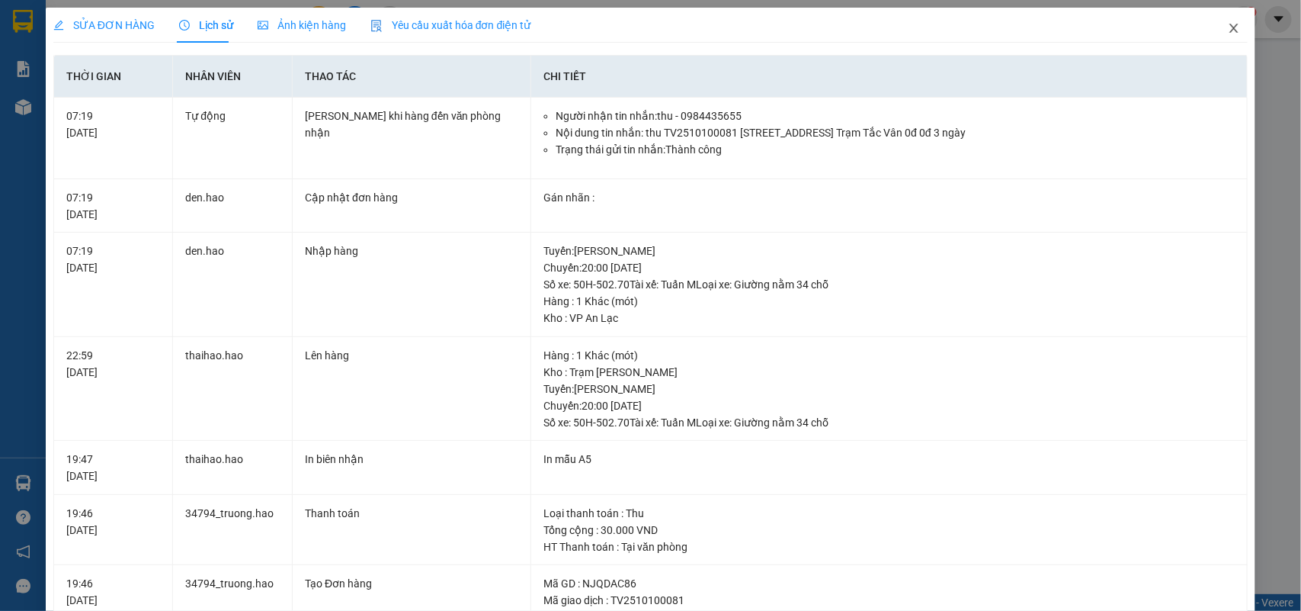
click at [1230, 28] on icon "close" at bounding box center [1234, 28] width 8 height 9
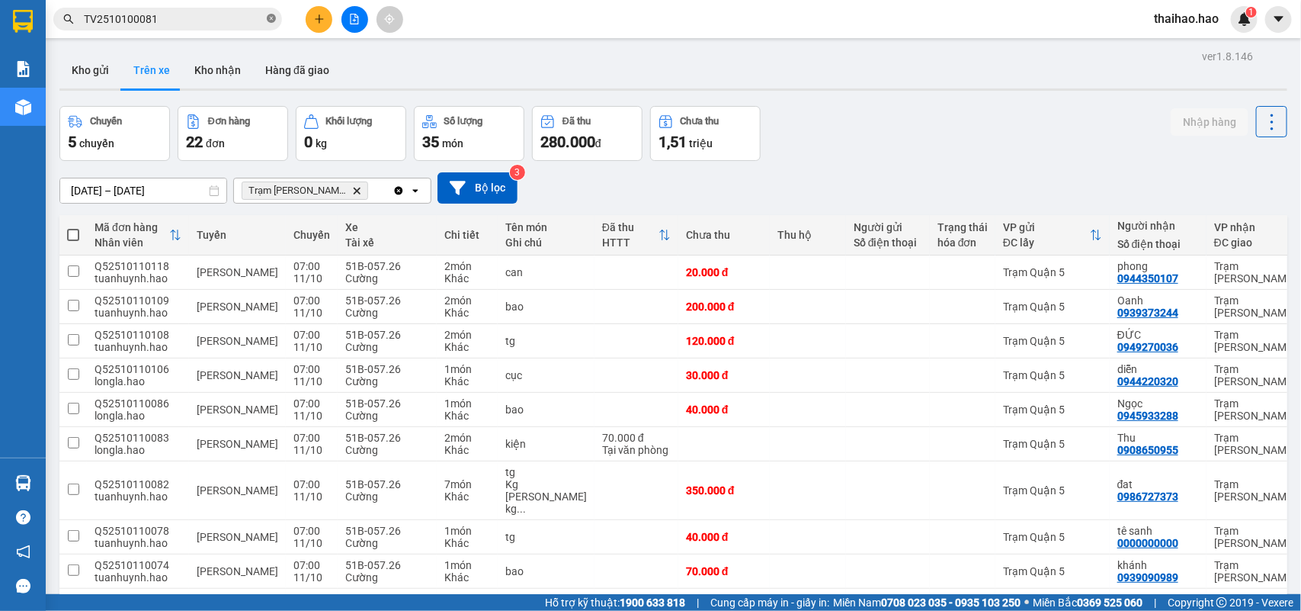
click at [274, 16] on icon "close-circle" at bounding box center [271, 18] width 9 height 9
click at [229, 23] on input "text" at bounding box center [174, 19] width 180 height 17
paste input "TV2510100067"
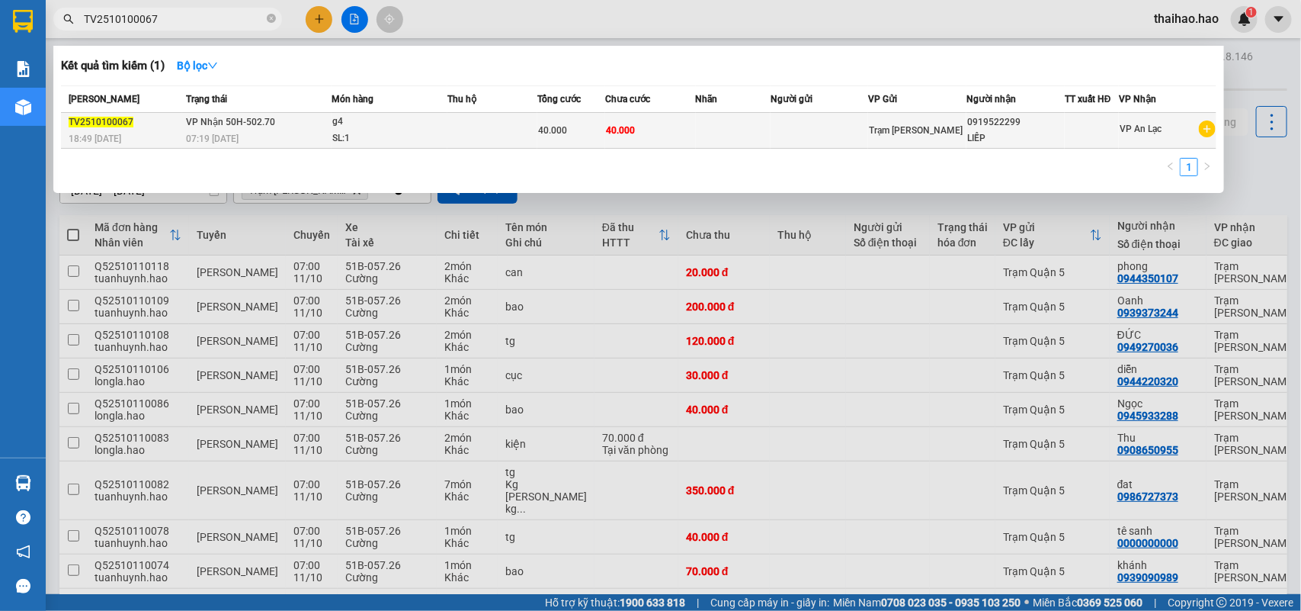
type input "TV2510100067"
click at [414, 136] on div "SL: 1" at bounding box center [389, 138] width 114 height 17
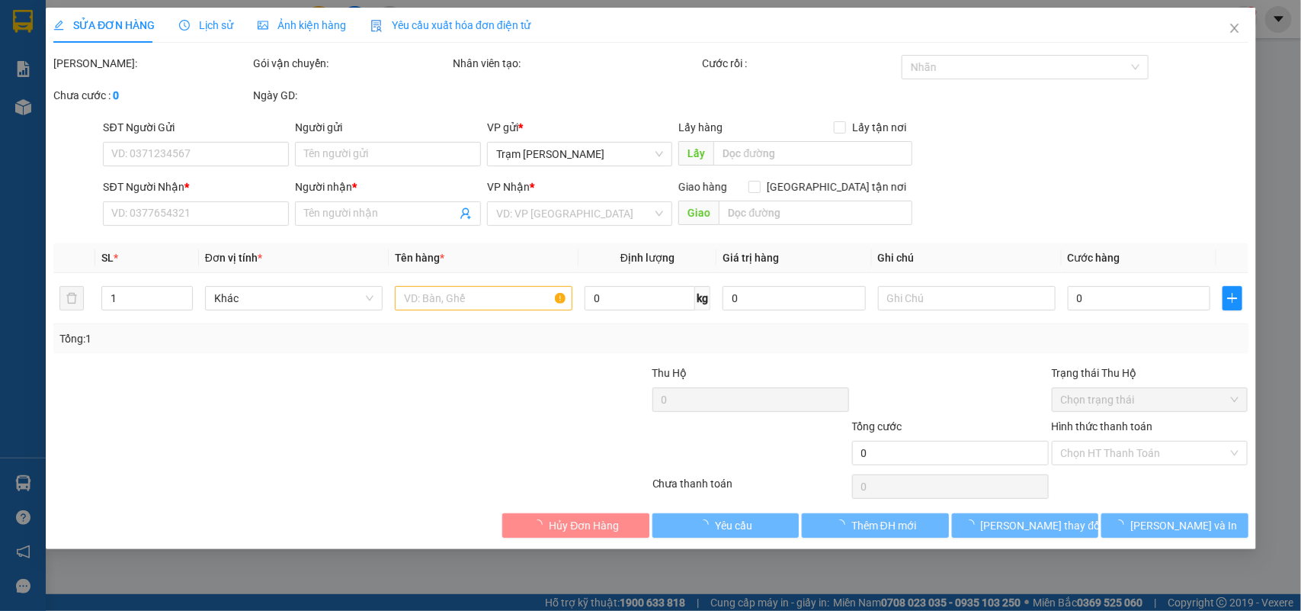
type input "0919522299"
type input "LIẾP"
type input "40.000"
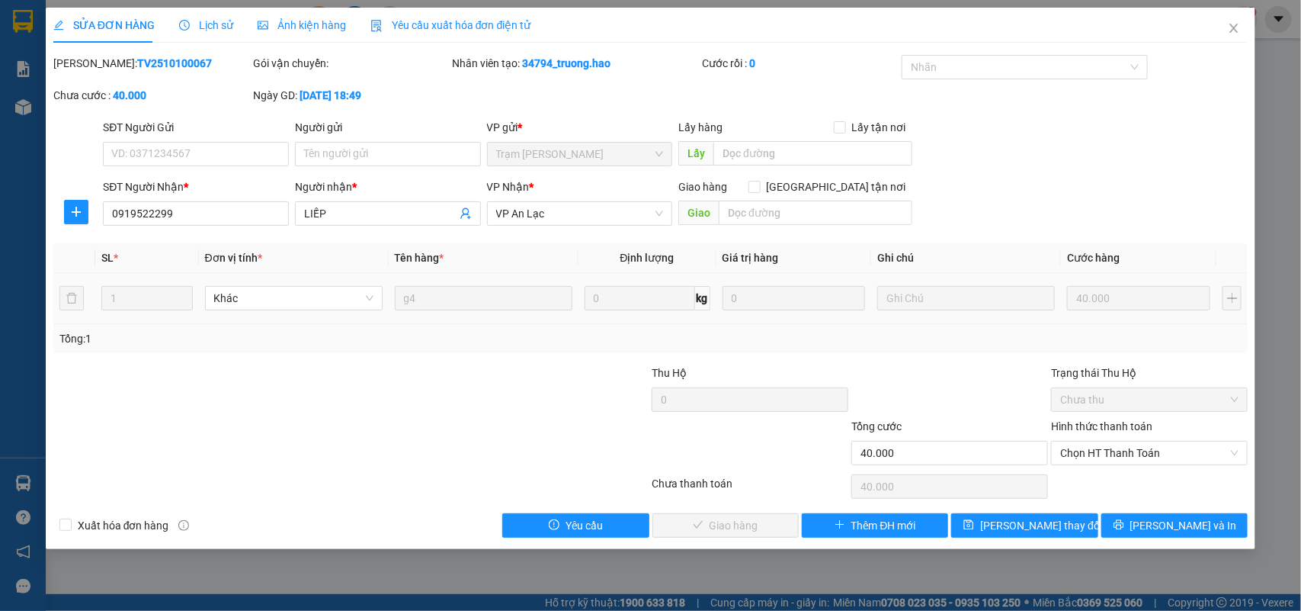
click at [277, 34] on div "Ảnh kiện hàng" at bounding box center [302, 25] width 88 height 35
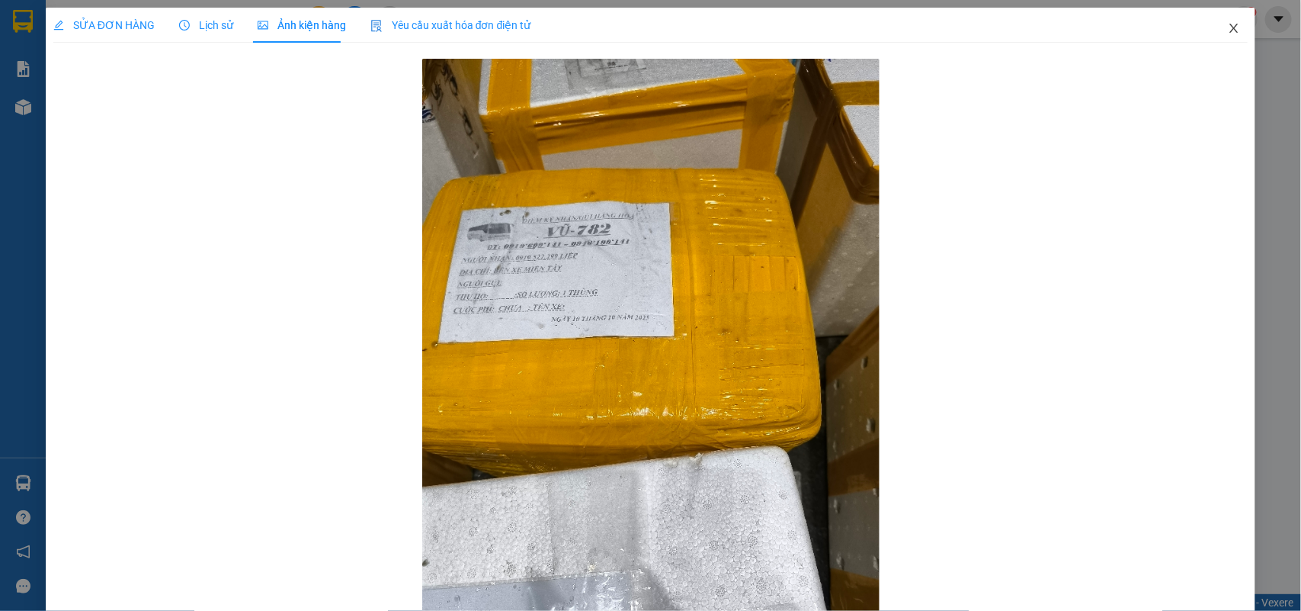
drag, startPoint x: 1233, startPoint y: 24, endPoint x: 1203, endPoint y: 13, distance: 32.3
click at [1231, 24] on span "Close" at bounding box center [1234, 29] width 43 height 43
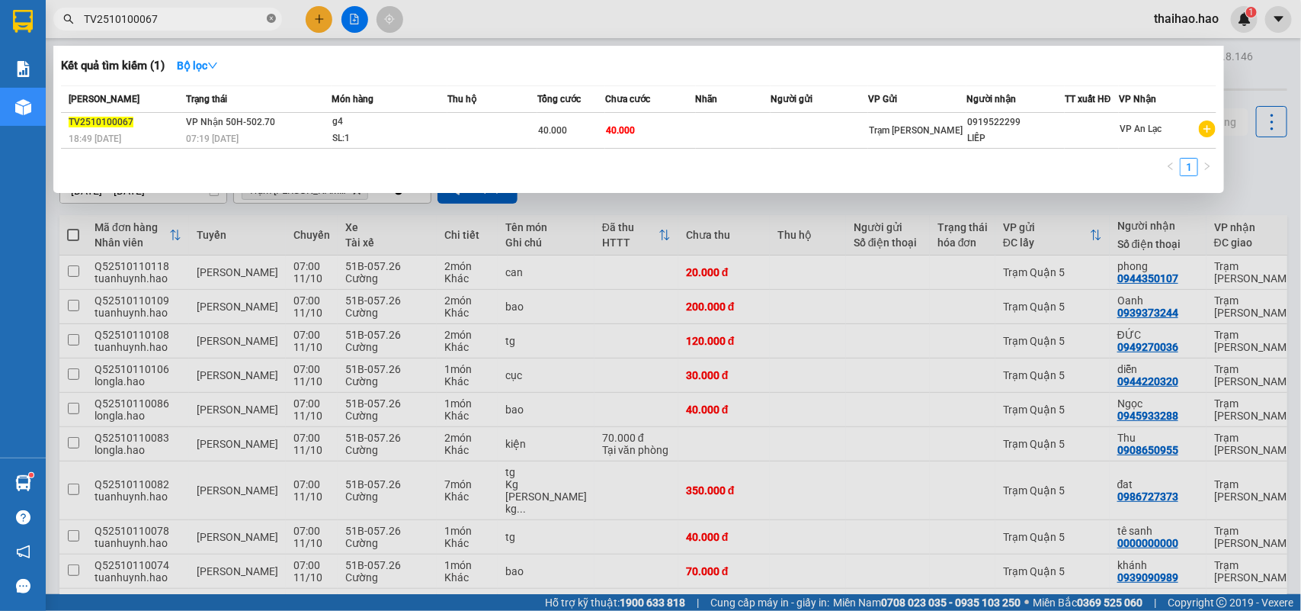
click at [274, 13] on span at bounding box center [271, 19] width 9 height 14
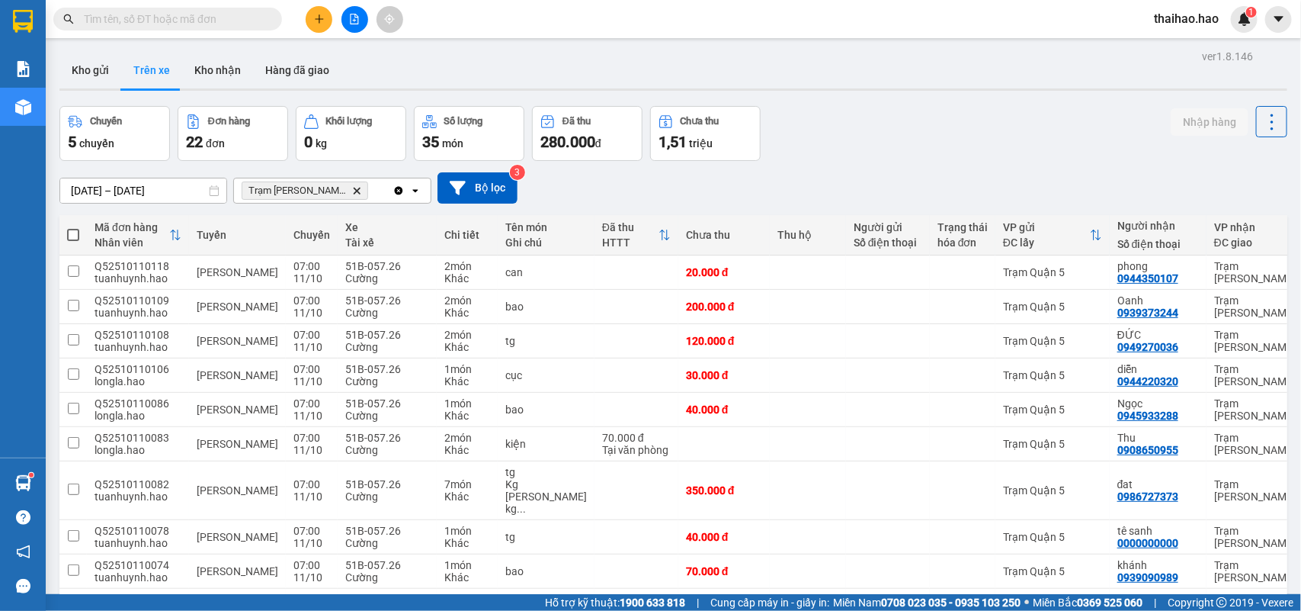
click at [231, 8] on span at bounding box center [167, 19] width 229 height 23
click at [231, 17] on input "text" at bounding box center [174, 19] width 180 height 17
paste input "TV2510100065"
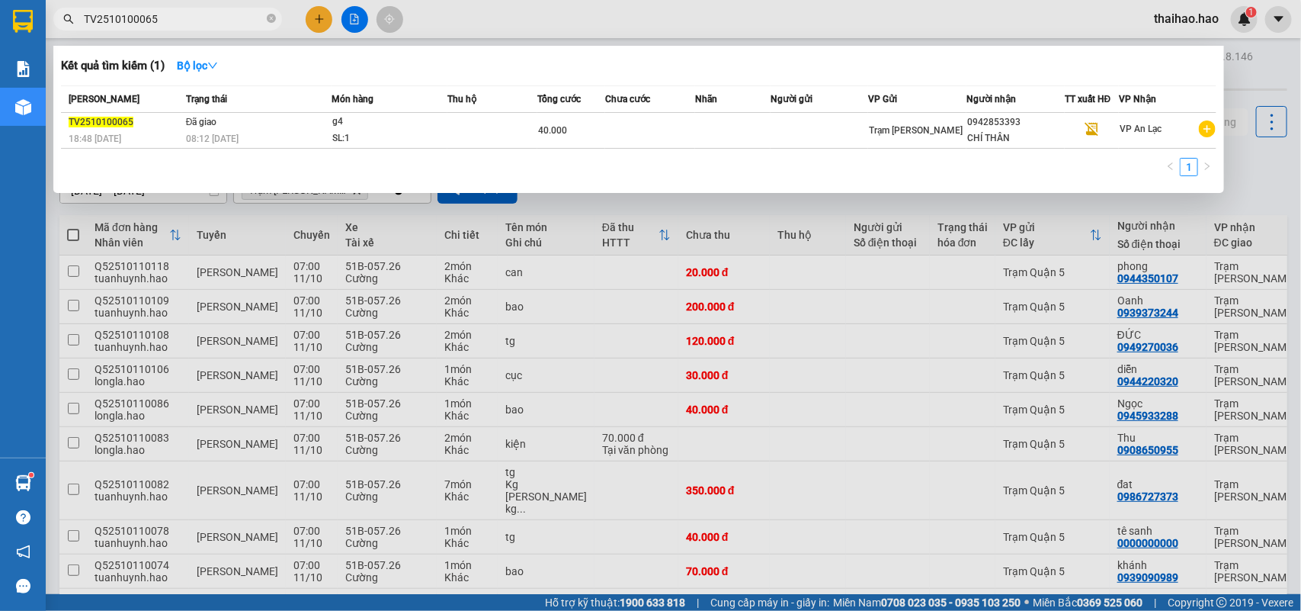
type input "TV2510100065"
click at [316, 128] on td "Đã giao 08:12 - 11/10" at bounding box center [257, 131] width 150 height 36
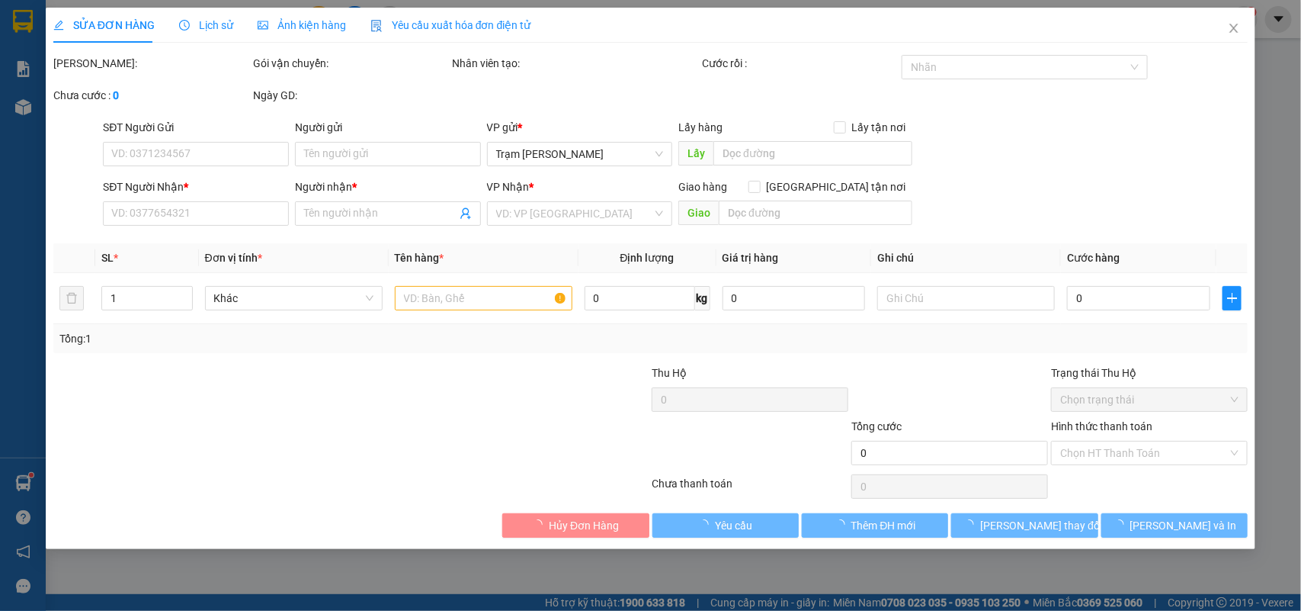
click at [207, 29] on span "Lịch sử" at bounding box center [206, 25] width 54 height 12
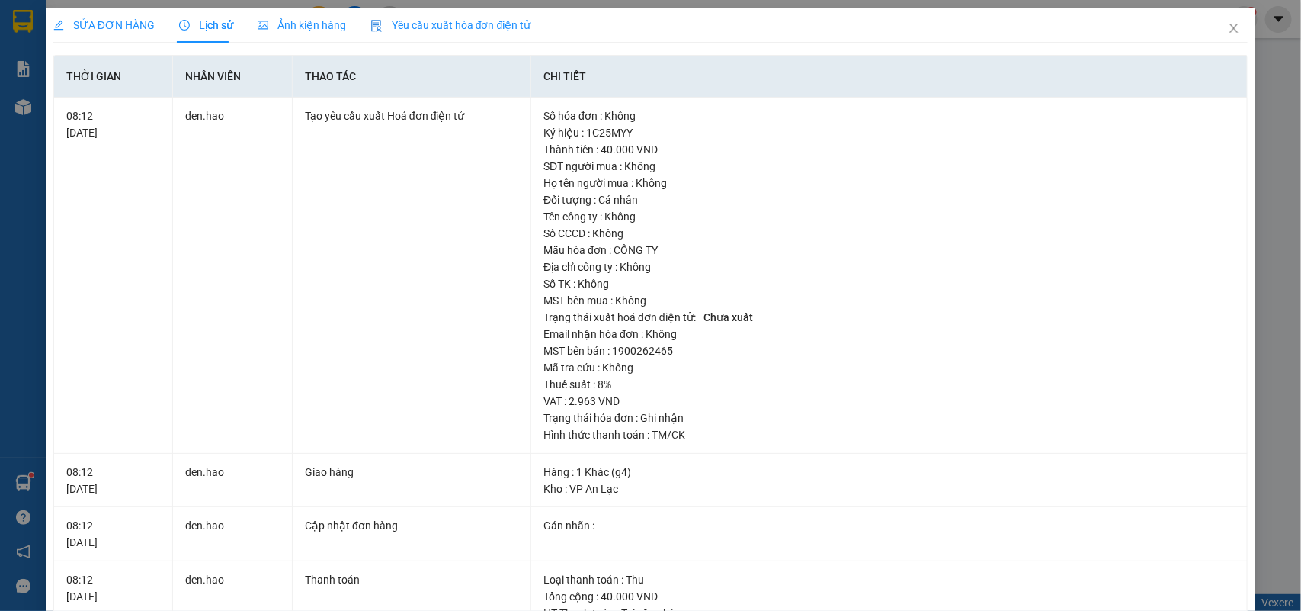
click at [293, 21] on span "Ảnh kiện hàng" at bounding box center [302, 25] width 88 height 12
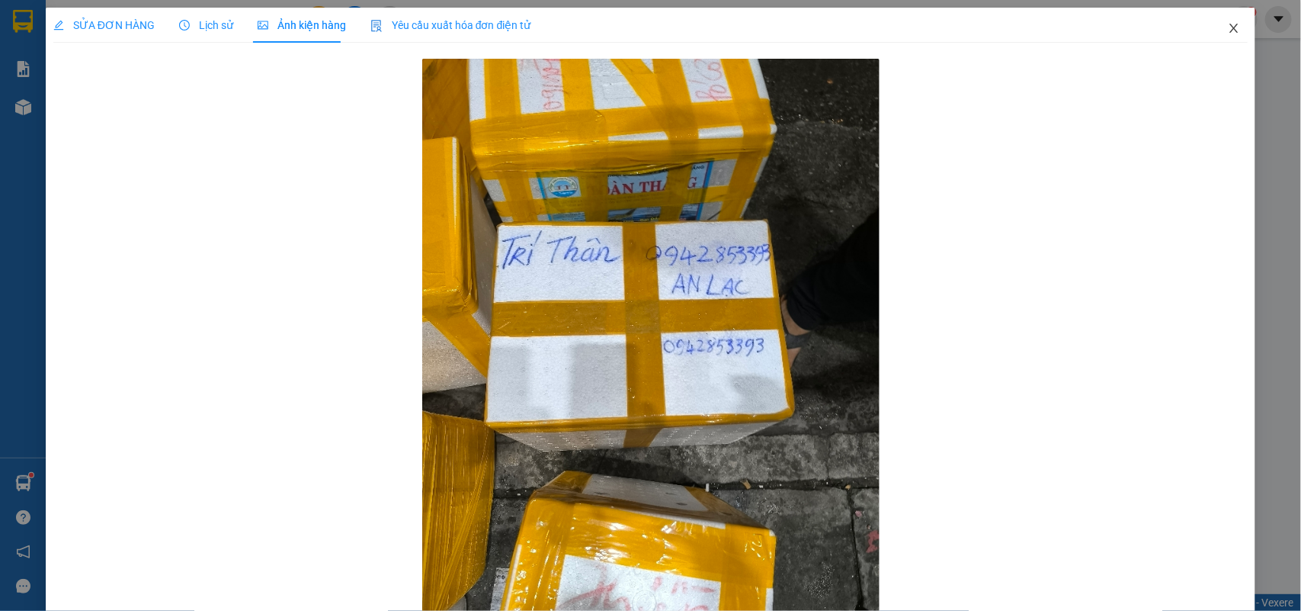
click at [1228, 24] on icon "close" at bounding box center [1234, 28] width 12 height 12
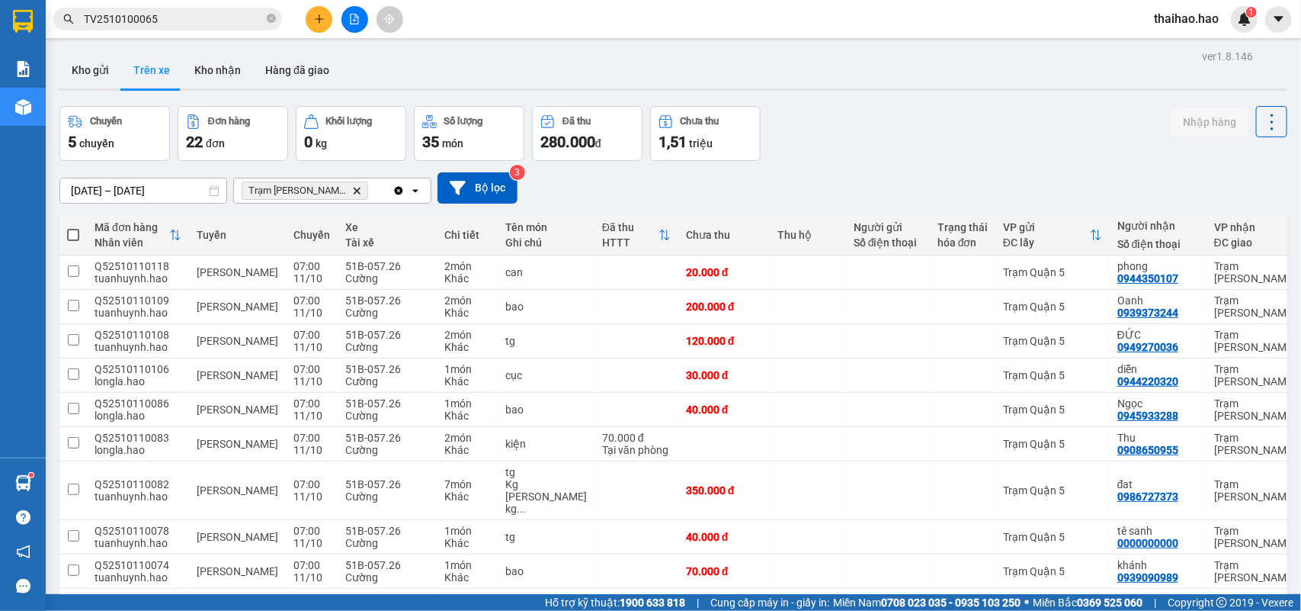
click at [199, 25] on input "TV2510100065" at bounding box center [174, 19] width 180 height 17
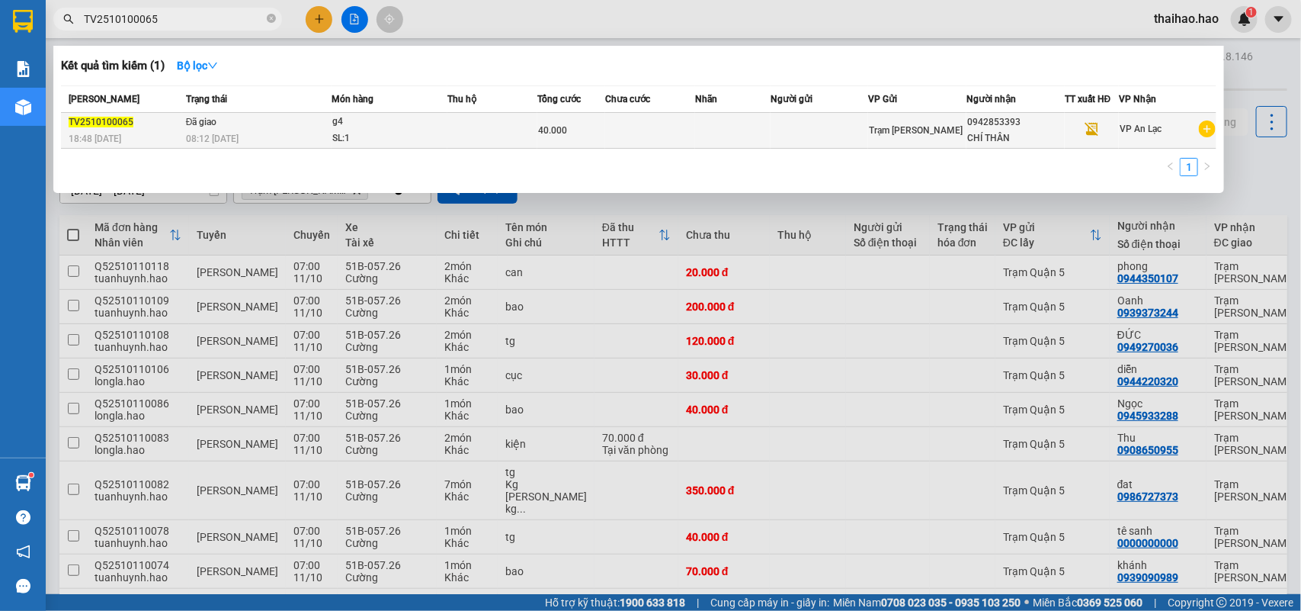
click at [315, 123] on td "Đã giao 08:12 - 11/10" at bounding box center [257, 131] width 150 height 36
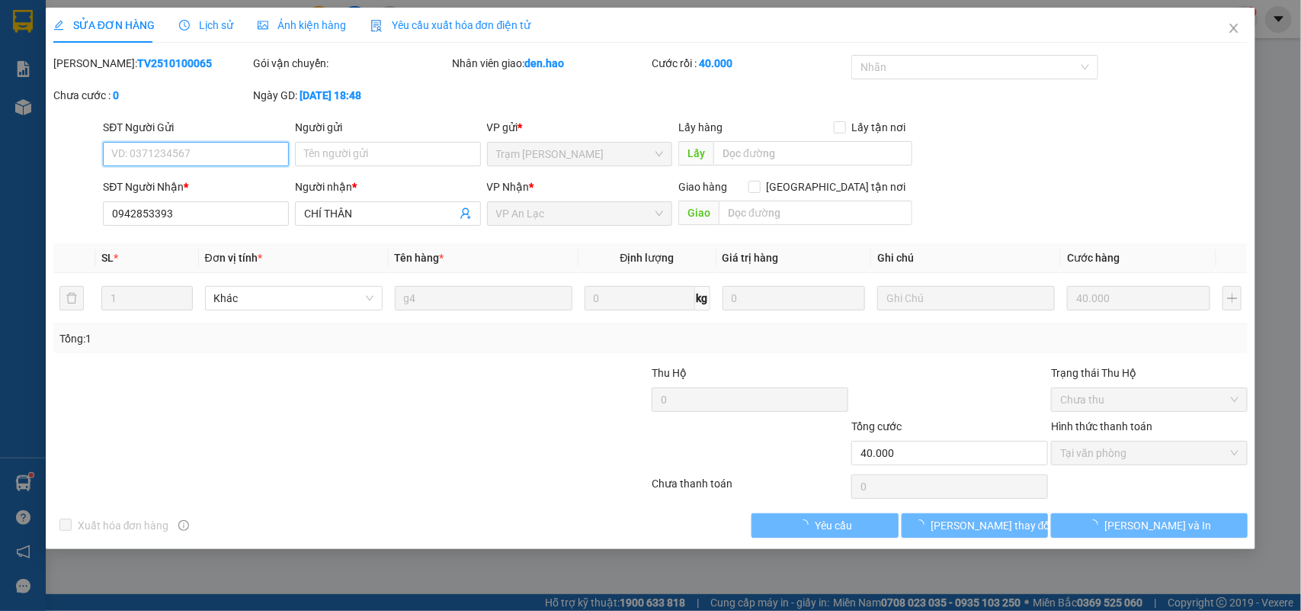
click at [200, 13] on div "Lịch sử" at bounding box center [206, 25] width 54 height 35
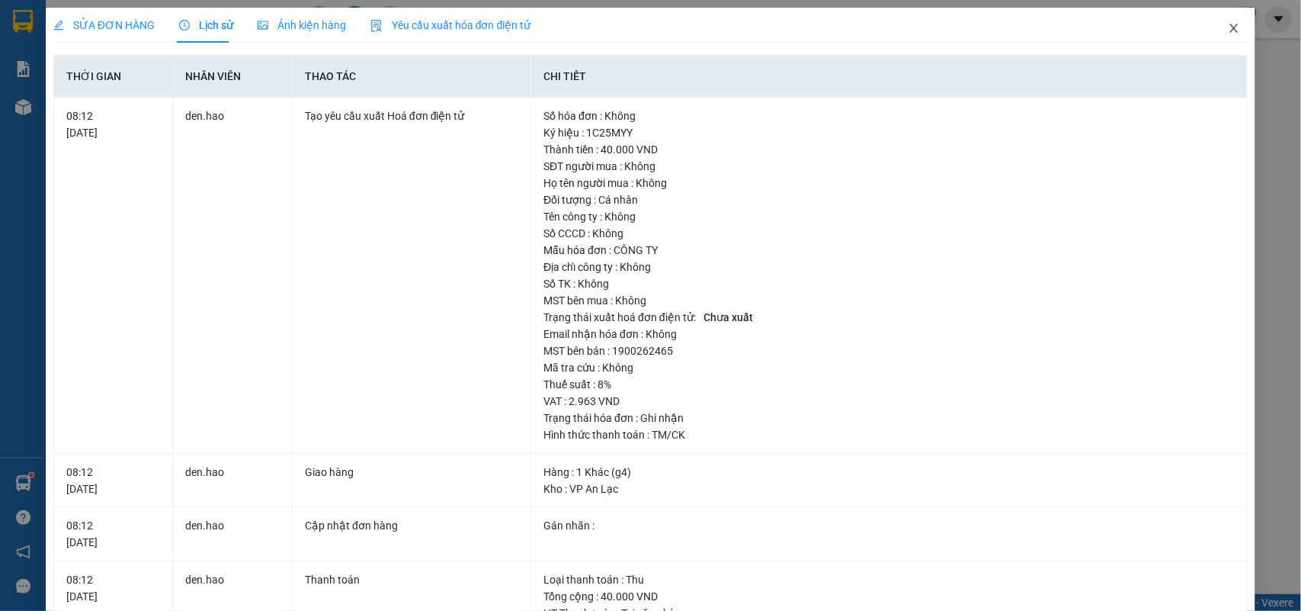
click at [1230, 27] on icon "close" at bounding box center [1234, 28] width 8 height 9
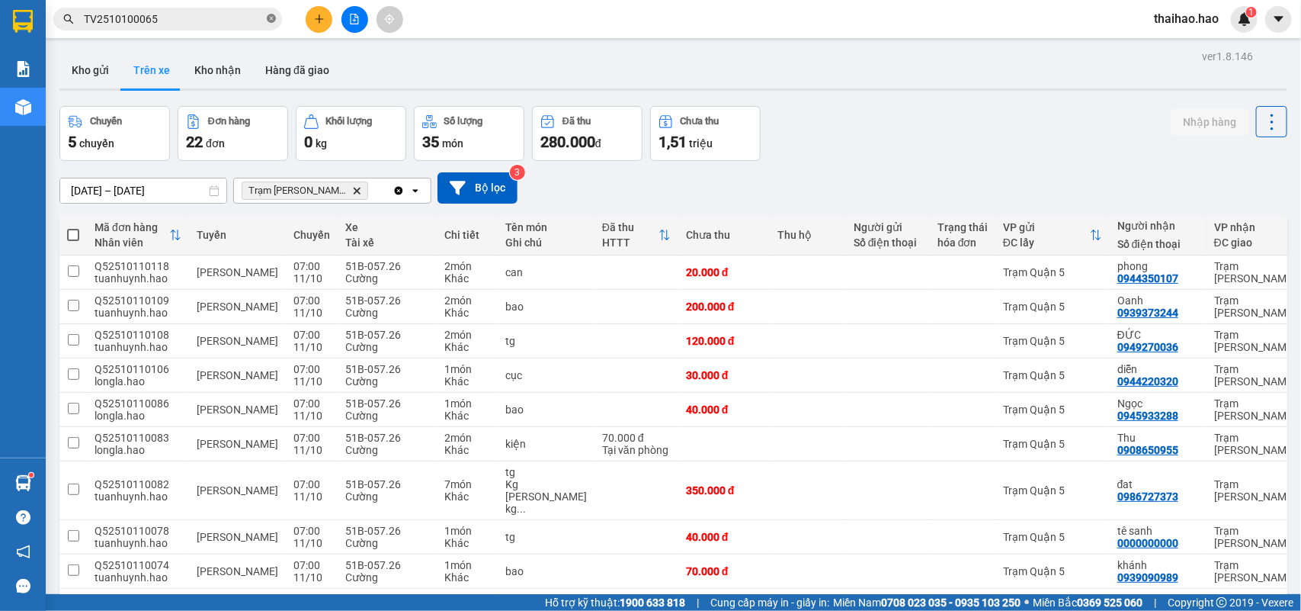
click at [269, 15] on icon "close-circle" at bounding box center [271, 18] width 9 height 9
click at [250, 15] on input "text" at bounding box center [174, 19] width 180 height 17
paste input "TV2510100067"
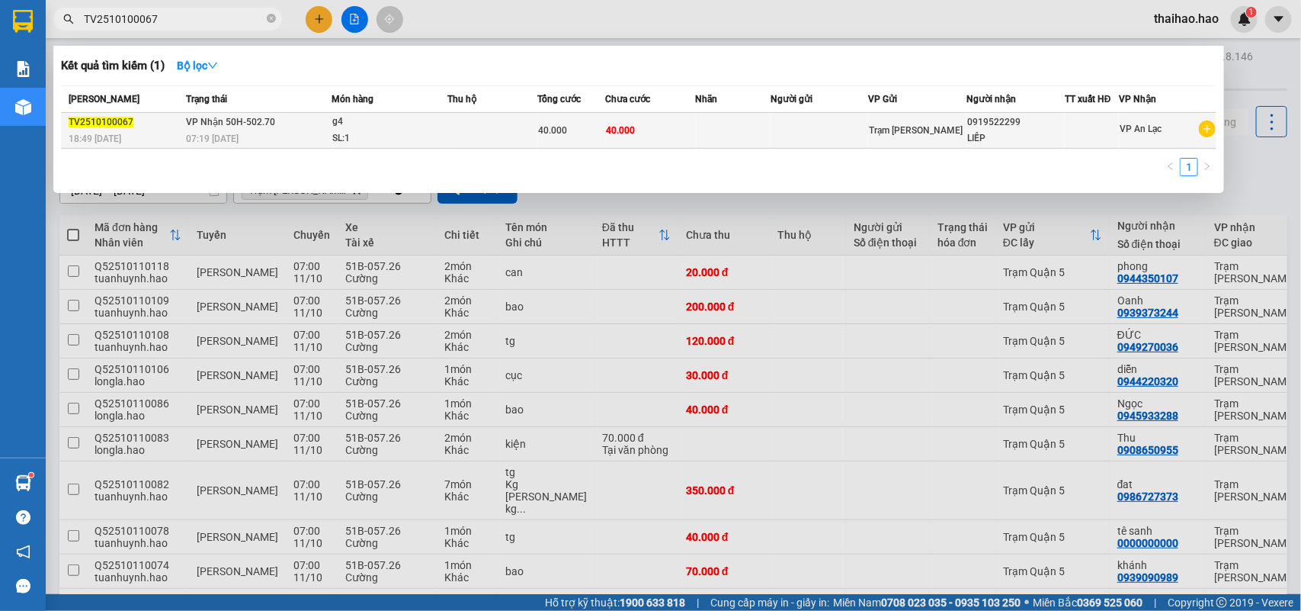
type input "TV2510100067"
click at [444, 130] on div "SL: 1" at bounding box center [389, 138] width 114 height 17
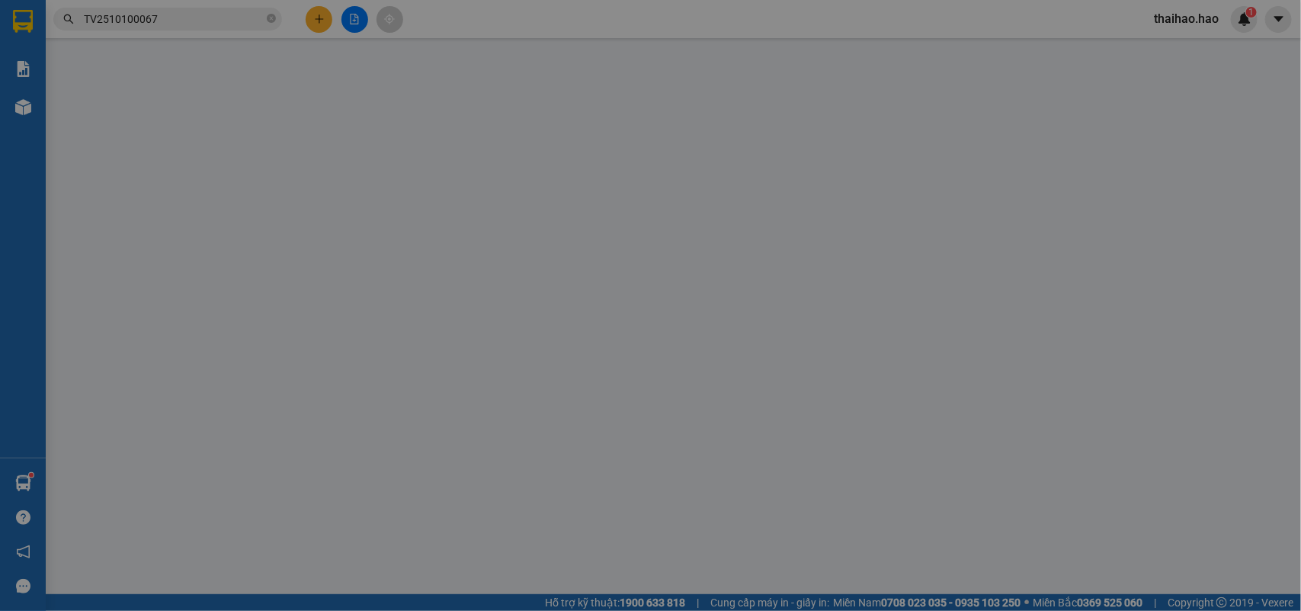
type input "0919522299"
type input "LIẾP"
type input "40.000"
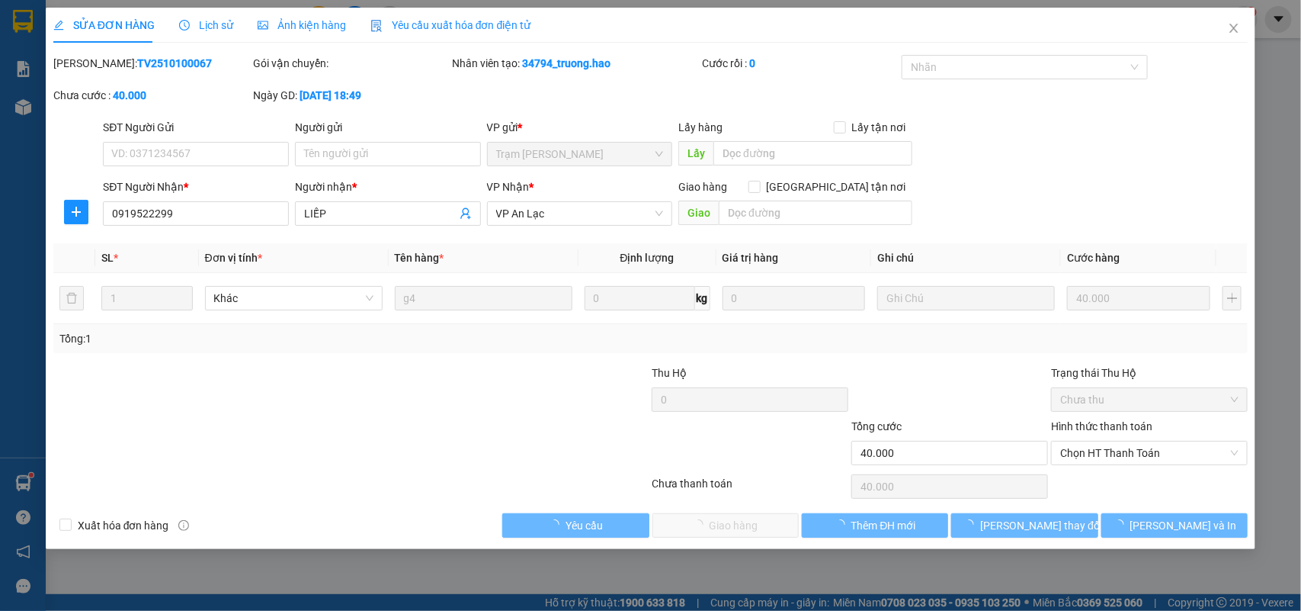
click at [213, 19] on span "Lịch sử" at bounding box center [206, 25] width 54 height 12
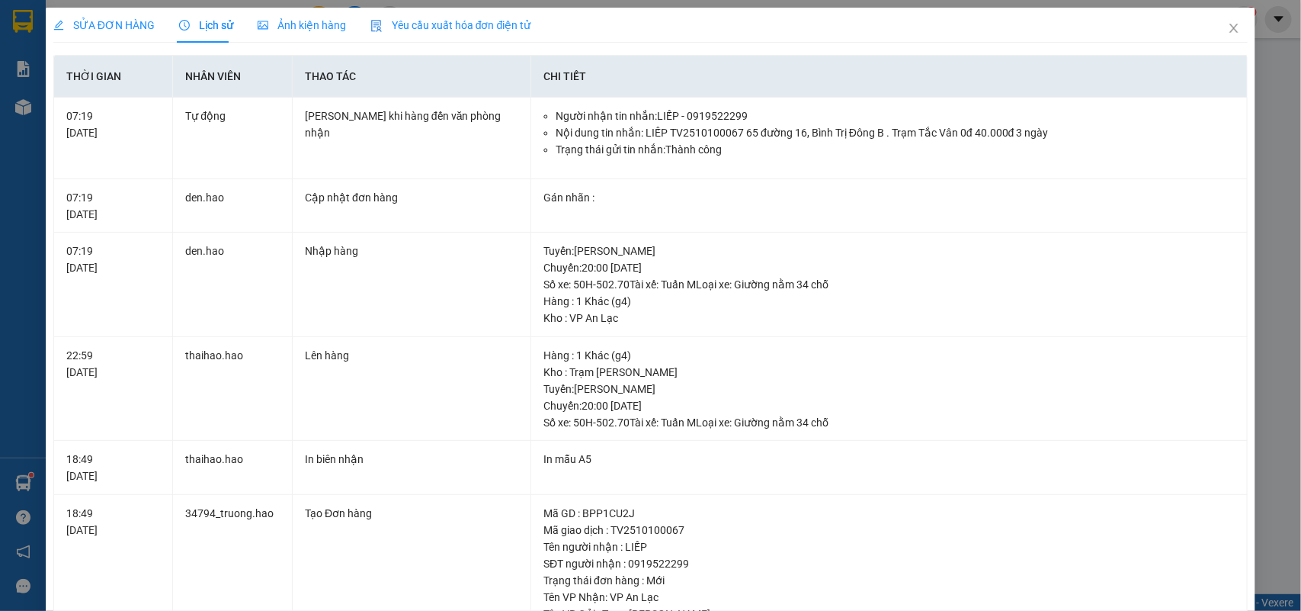
click at [290, 31] on span "Ảnh kiện hàng" at bounding box center [302, 25] width 88 height 12
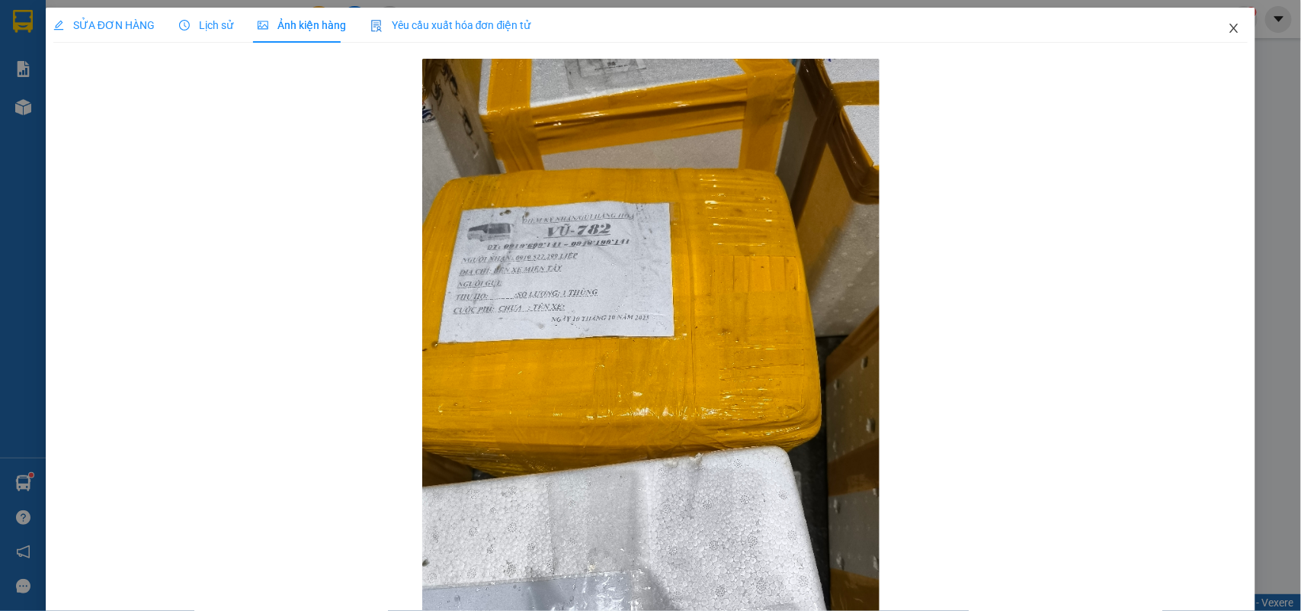
click at [1228, 25] on icon "close" at bounding box center [1234, 28] width 12 height 12
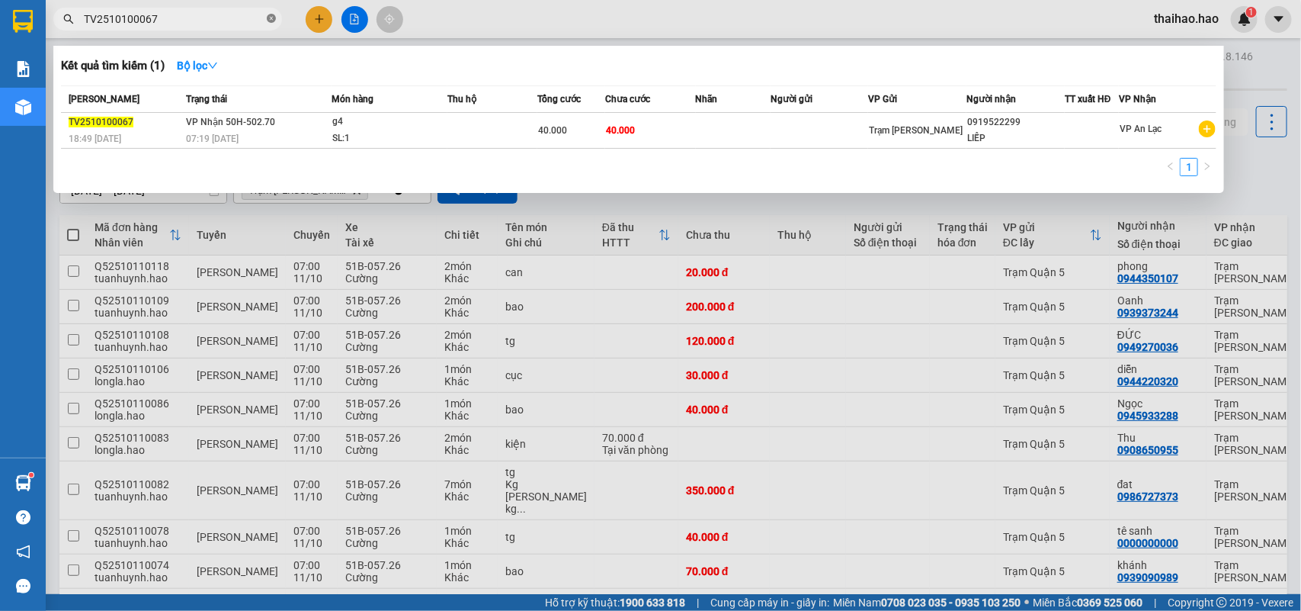
click at [269, 20] on icon "close-circle" at bounding box center [271, 18] width 9 height 9
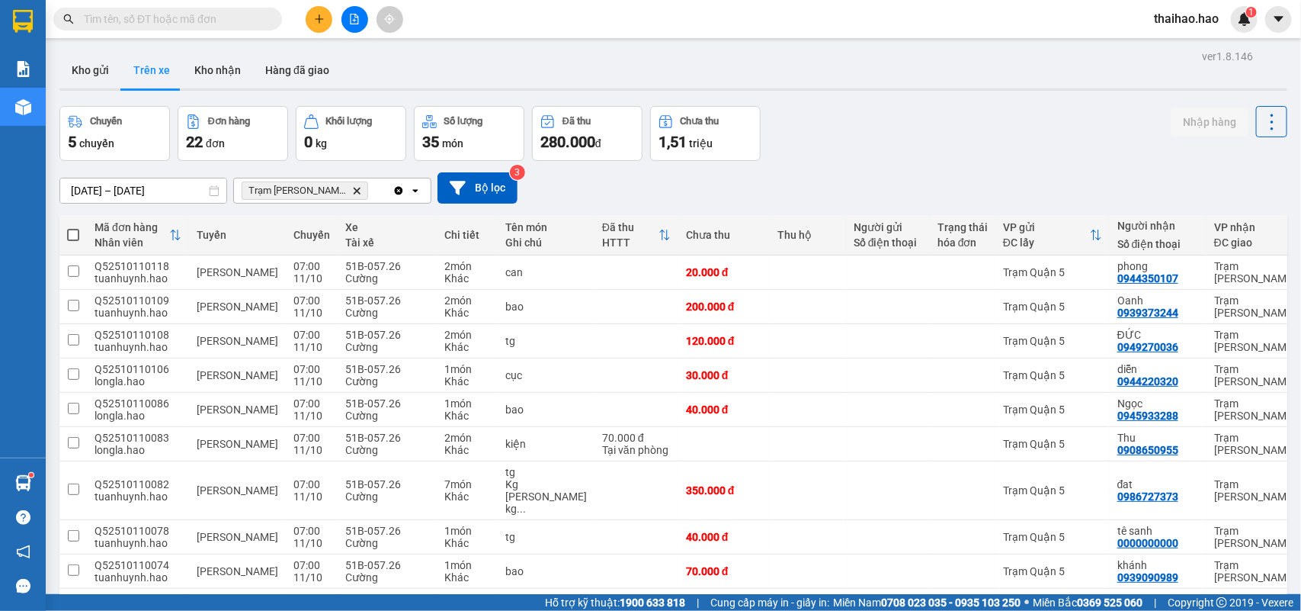
click at [255, 21] on input "text" at bounding box center [174, 19] width 180 height 17
paste input "TV2510100052"
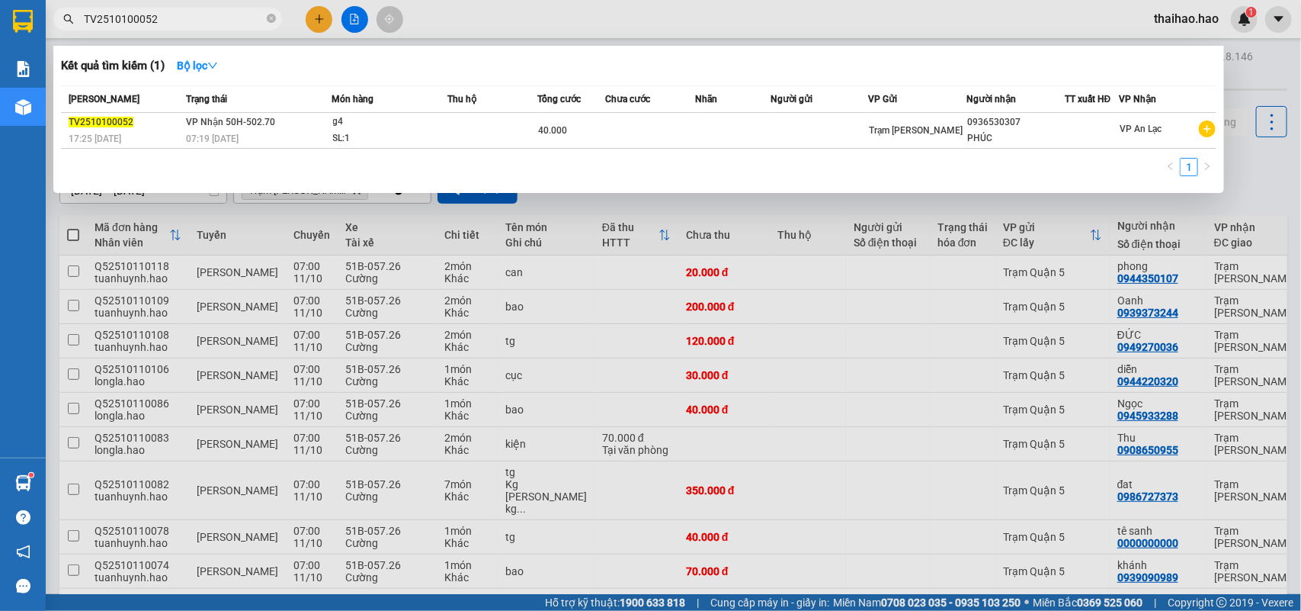
type input "TV2510100052"
click at [344, 132] on div "SL: 1" at bounding box center [390, 138] width 114 height 17
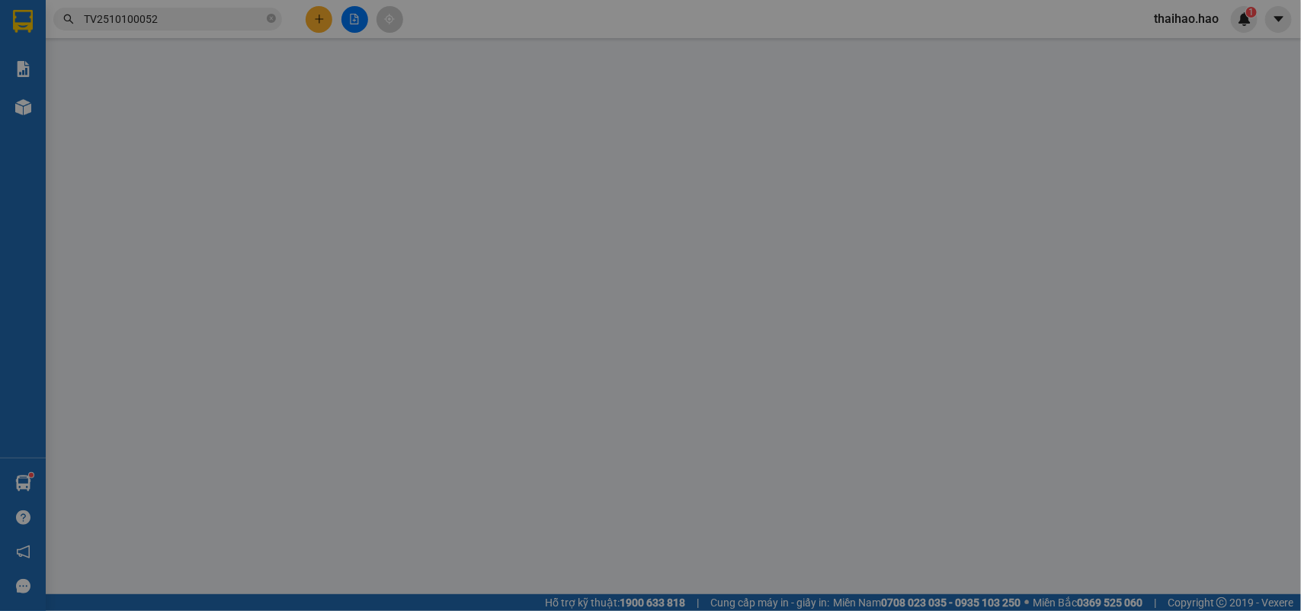
type input "0936530307"
type input "PHÚC"
type input "40.000"
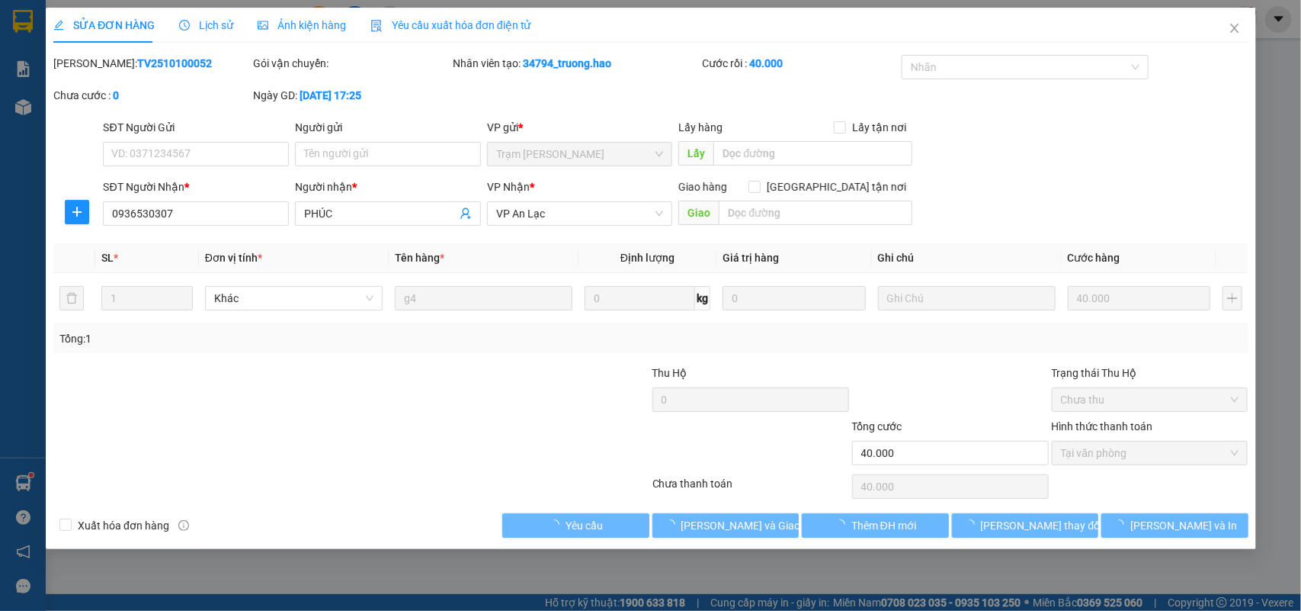
click at [210, 19] on span "Lịch sử" at bounding box center [206, 25] width 54 height 12
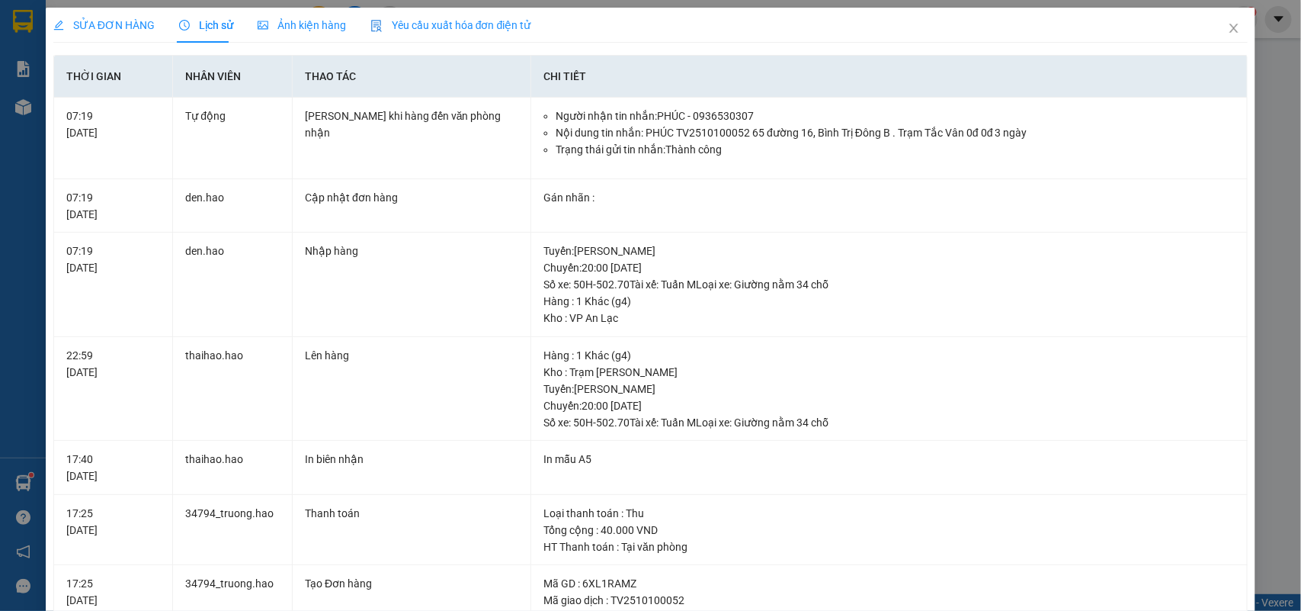
click at [310, 24] on span "Ảnh kiện hàng" at bounding box center [302, 25] width 88 height 12
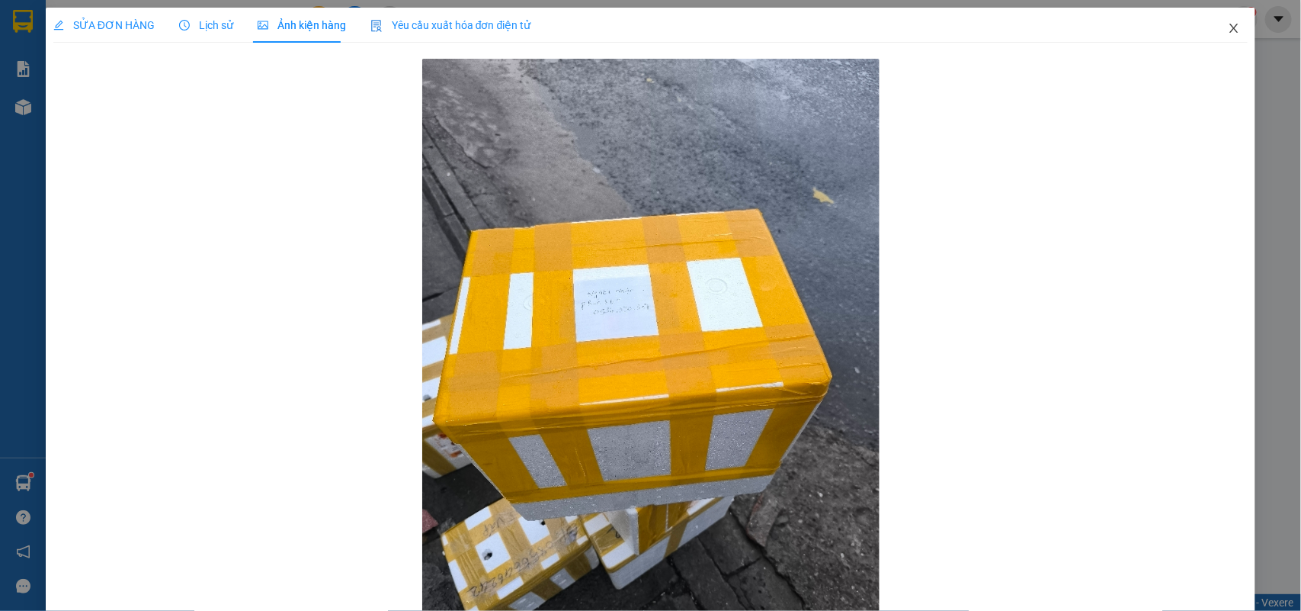
click at [1231, 34] on span "Close" at bounding box center [1234, 29] width 43 height 43
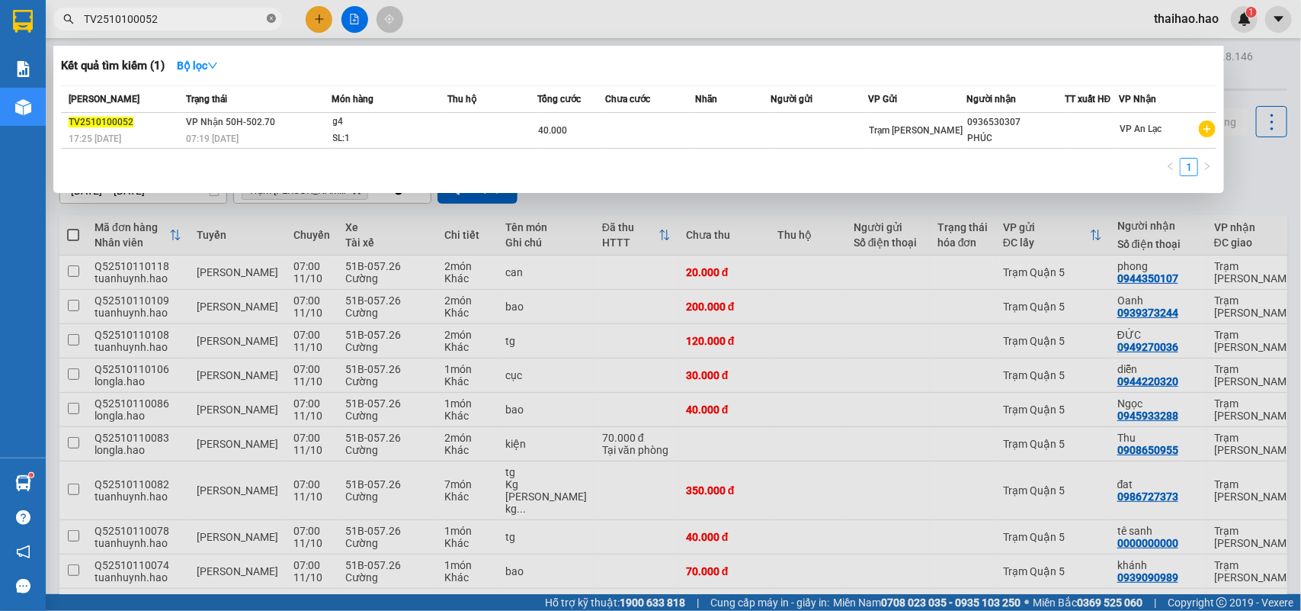
click at [274, 23] on icon "close-circle" at bounding box center [271, 18] width 9 height 9
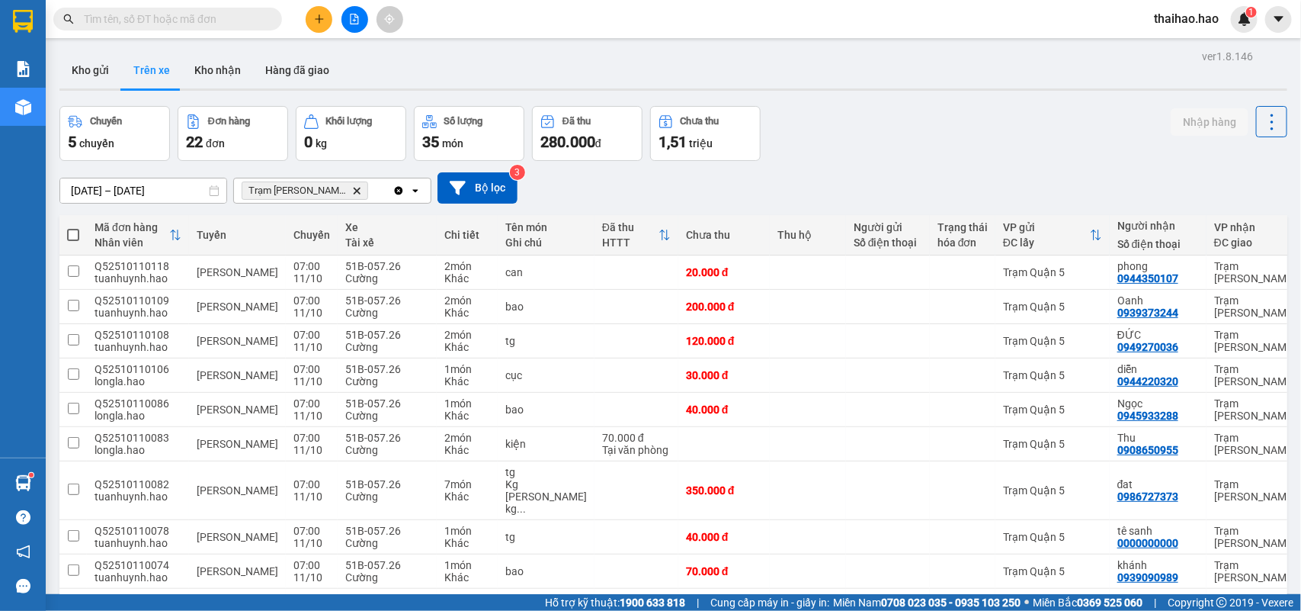
click at [255, 17] on input "text" at bounding box center [174, 19] width 180 height 17
paste input "TV2510100063"
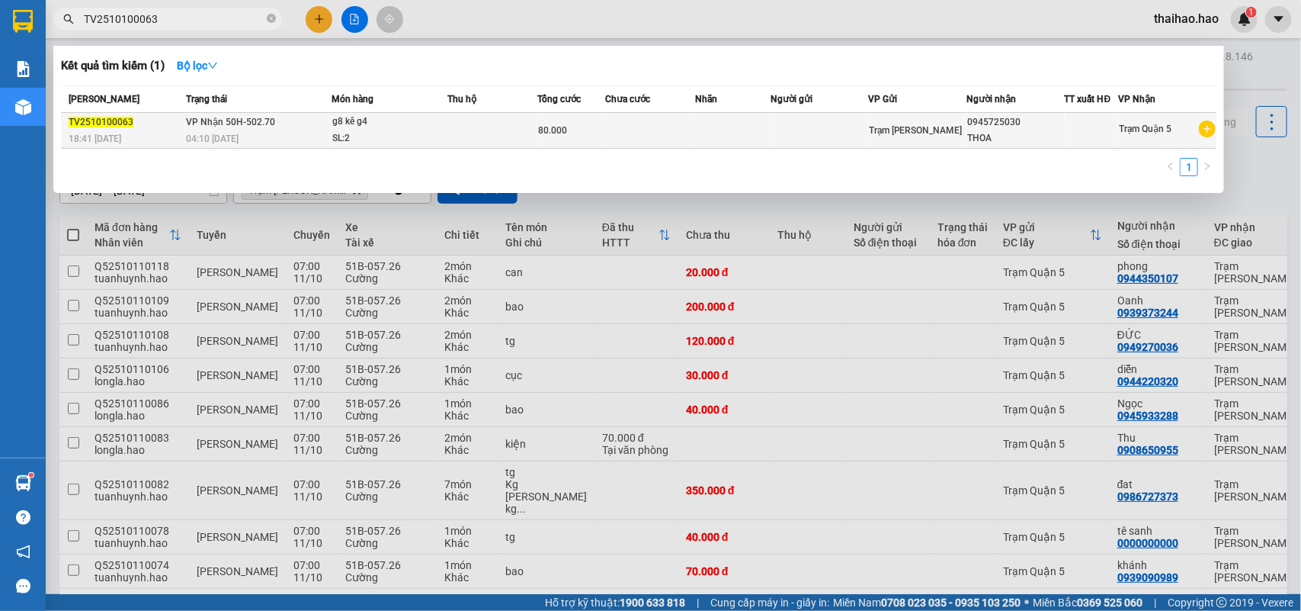
type input "TV2510100063"
click at [337, 131] on div "SL: 2" at bounding box center [389, 138] width 114 height 17
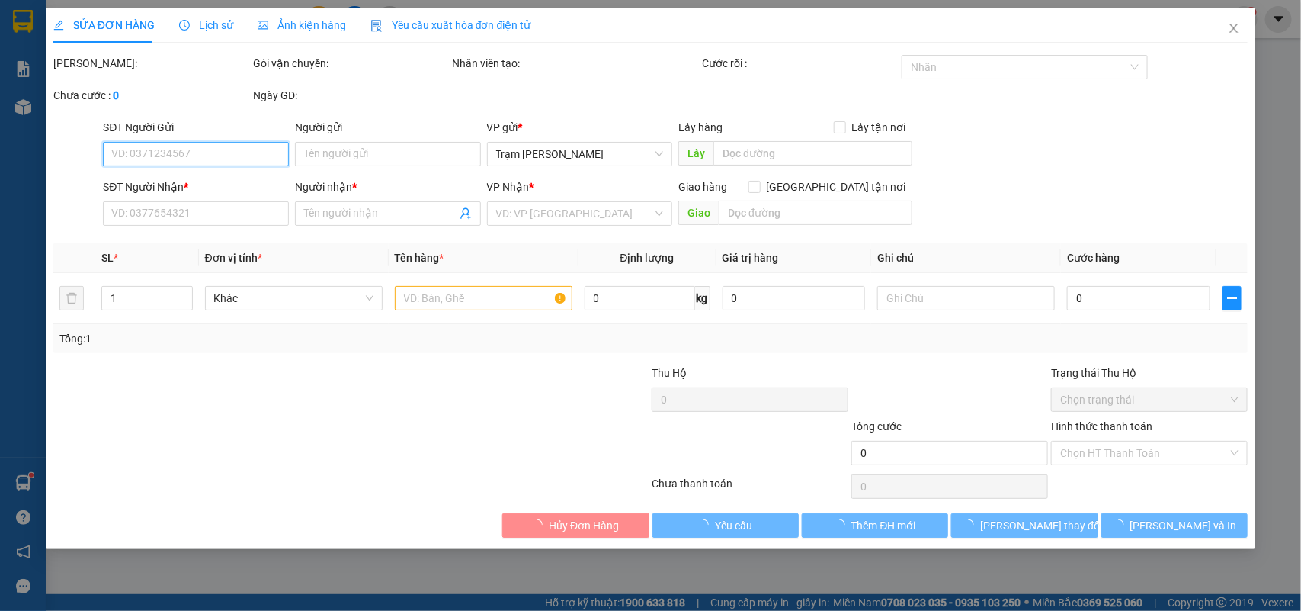
type input "0945725030"
type input "THOA"
type input "80.000"
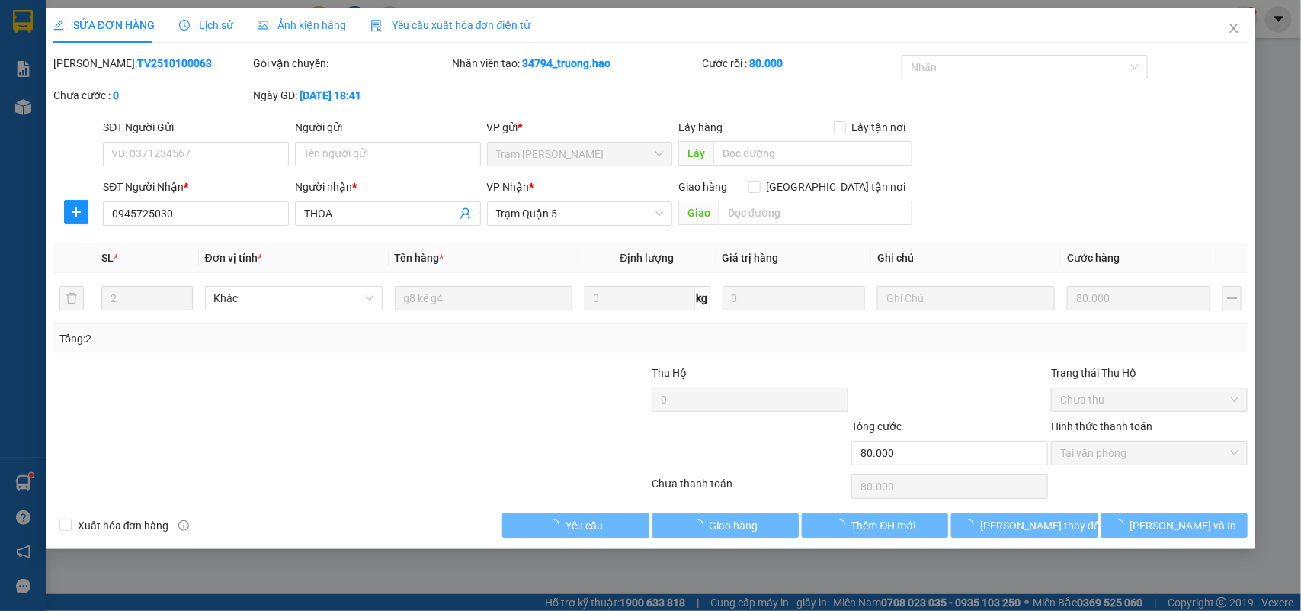
click at [278, 21] on span "Ảnh kiện hàng" at bounding box center [302, 25] width 88 height 12
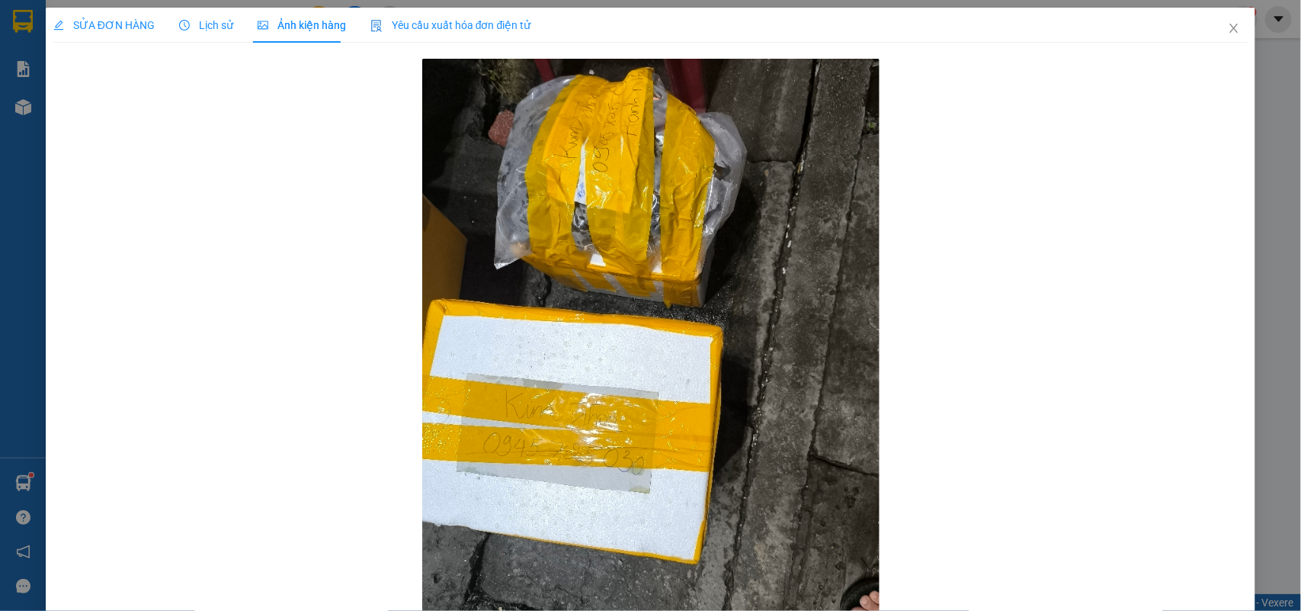
click at [203, 35] on div "Lịch sử" at bounding box center [206, 25] width 54 height 35
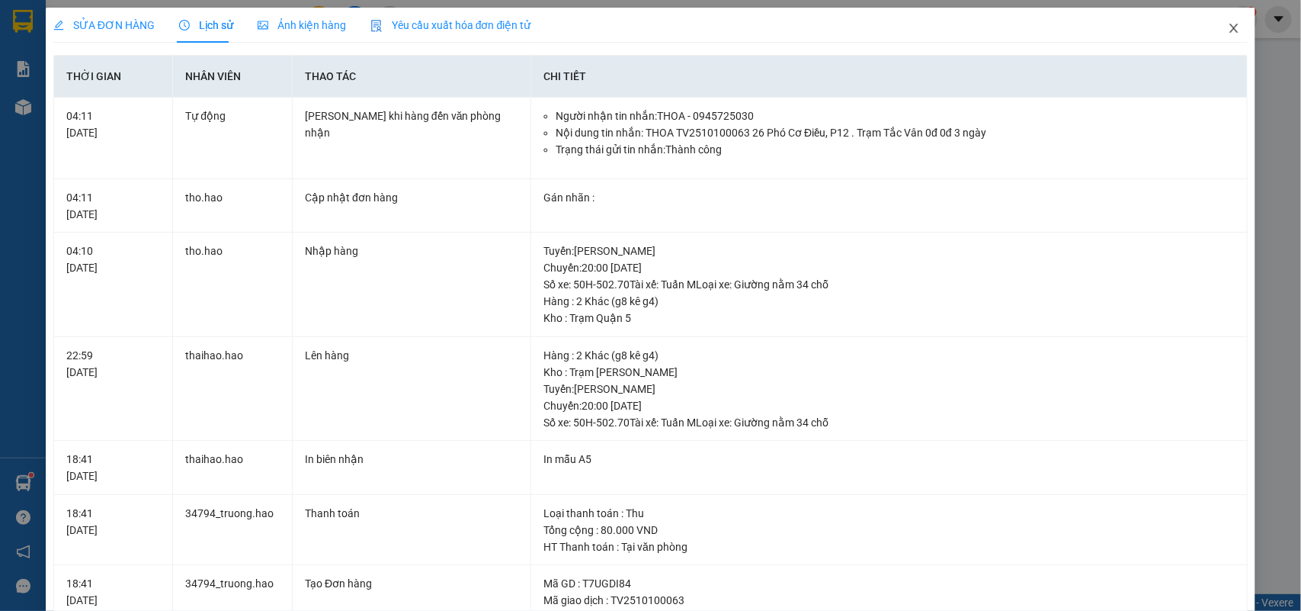
click at [1221, 36] on span "Close" at bounding box center [1234, 29] width 43 height 43
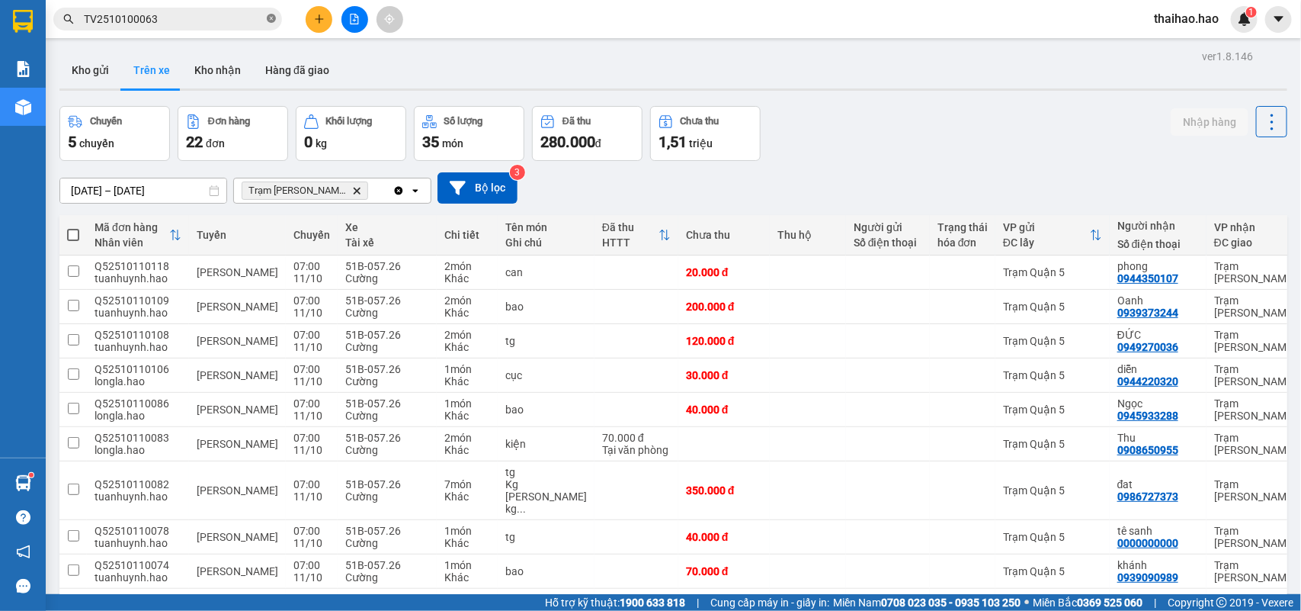
click at [268, 12] on span at bounding box center [271, 19] width 9 height 14
click at [240, 13] on input "text" at bounding box center [174, 19] width 180 height 17
click at [240, 14] on input "text" at bounding box center [174, 19] width 180 height 17
paste input "TV2510100066"
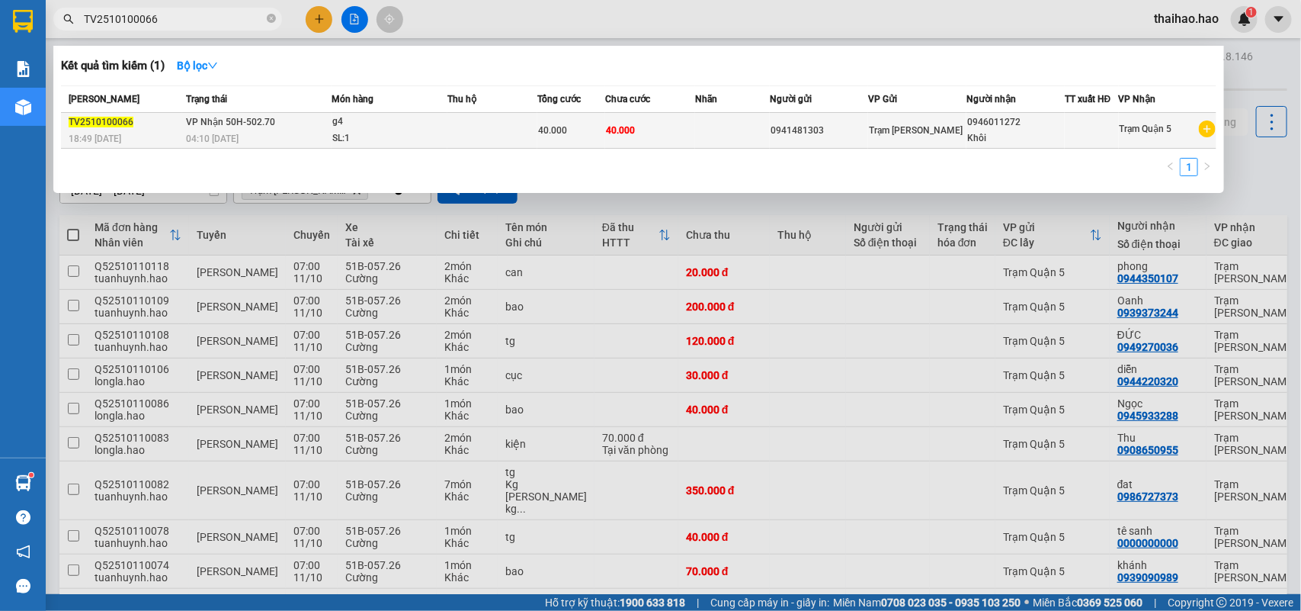
type input "TV2510100066"
click at [313, 133] on div "04:10 - 11/10" at bounding box center [258, 138] width 145 height 17
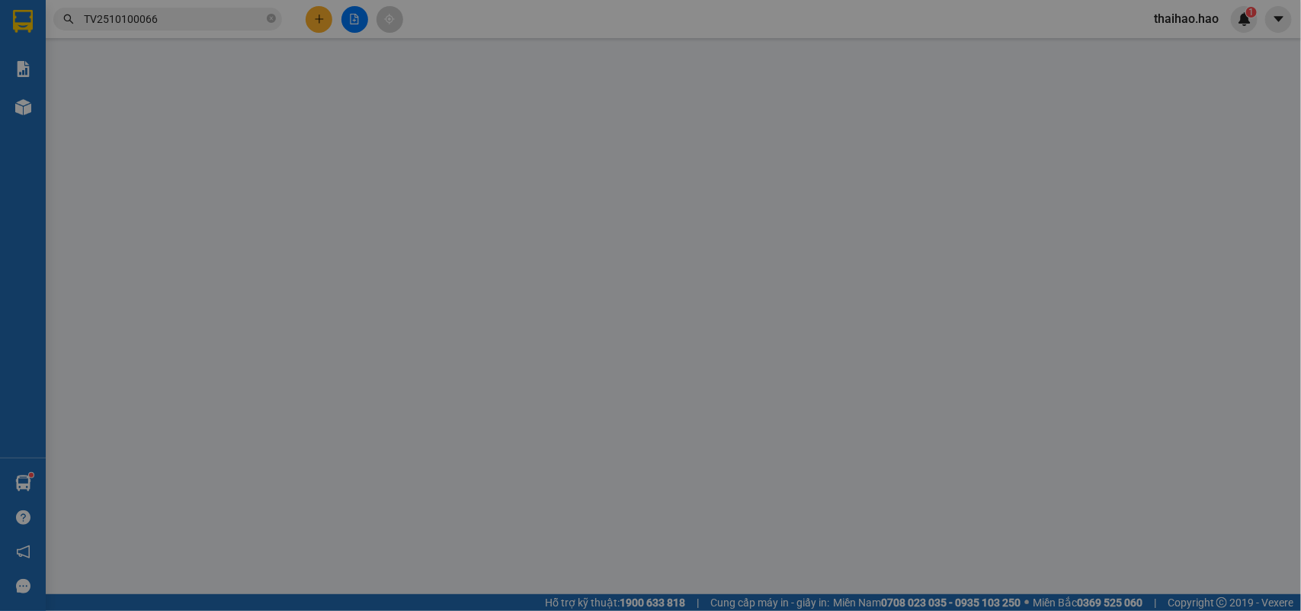
type input "0941481303"
type input "0946011272"
type input "Khôi"
type input "40.000"
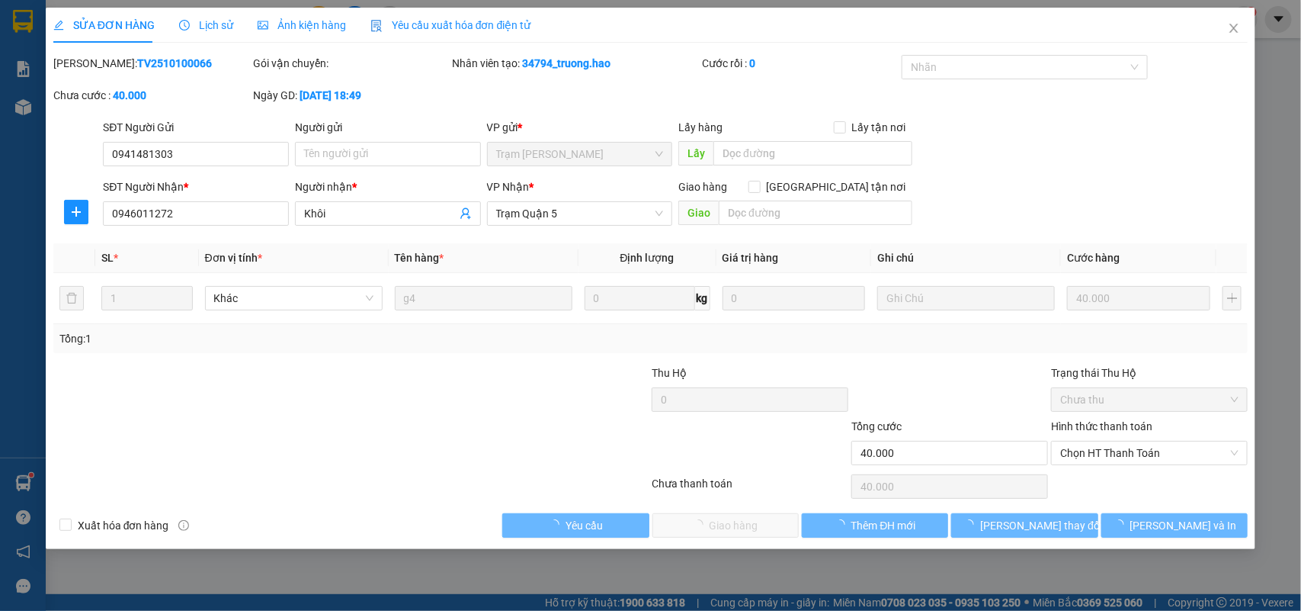
click at [274, 21] on span "Ảnh kiện hàng" at bounding box center [302, 25] width 88 height 12
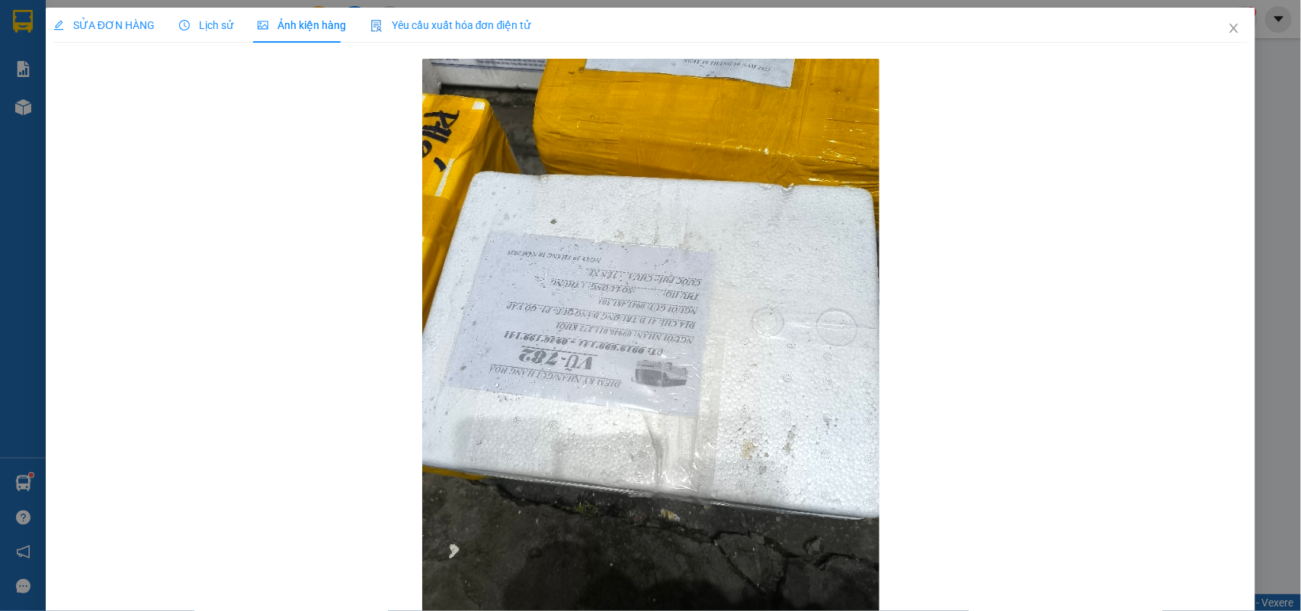
click at [203, 39] on div "Lịch sử" at bounding box center [206, 25] width 54 height 35
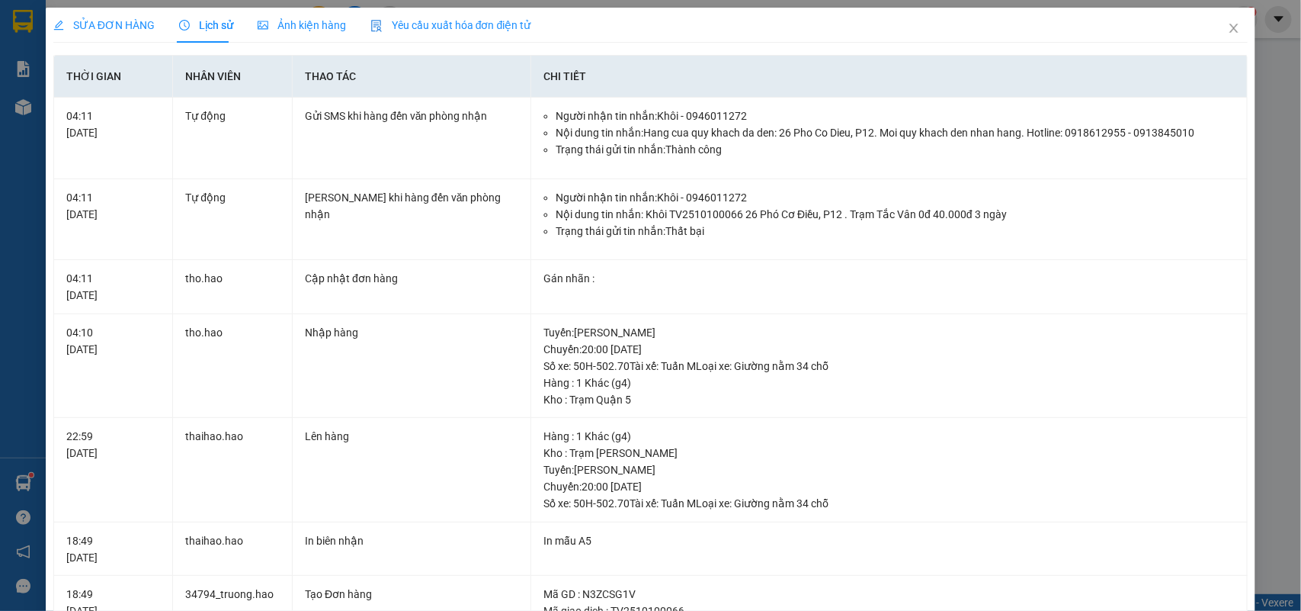
click at [112, 25] on span "SỬA ĐƠN HÀNG" at bounding box center [103, 25] width 101 height 12
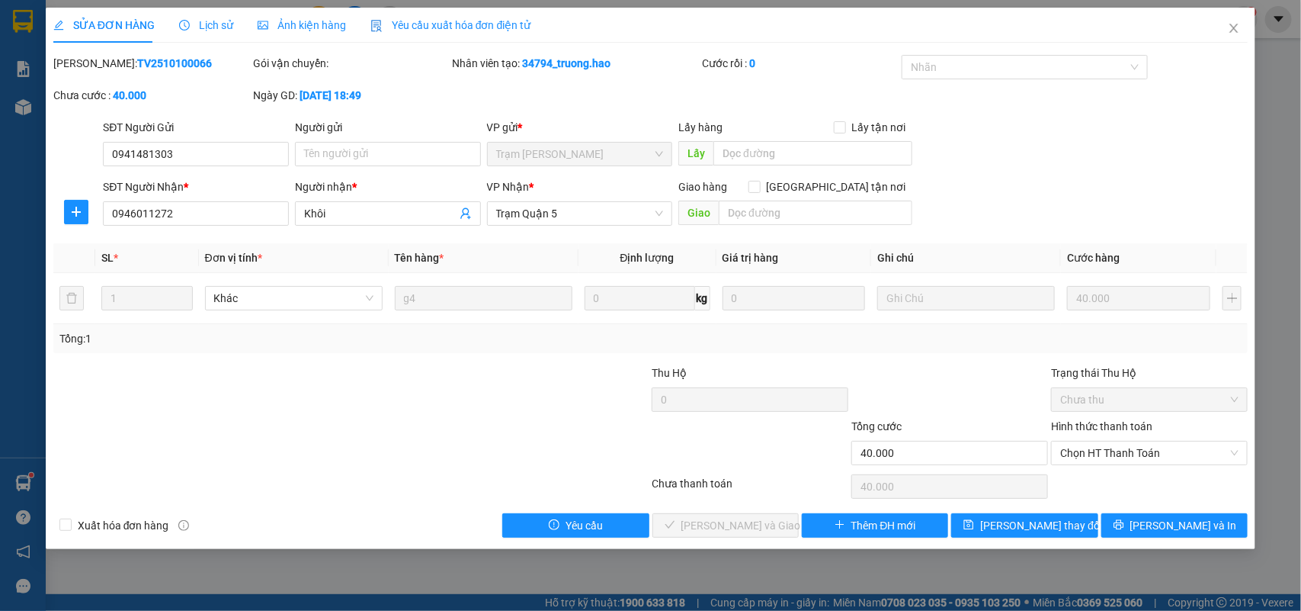
click at [301, 28] on span "Ảnh kiện hàng" at bounding box center [302, 25] width 88 height 12
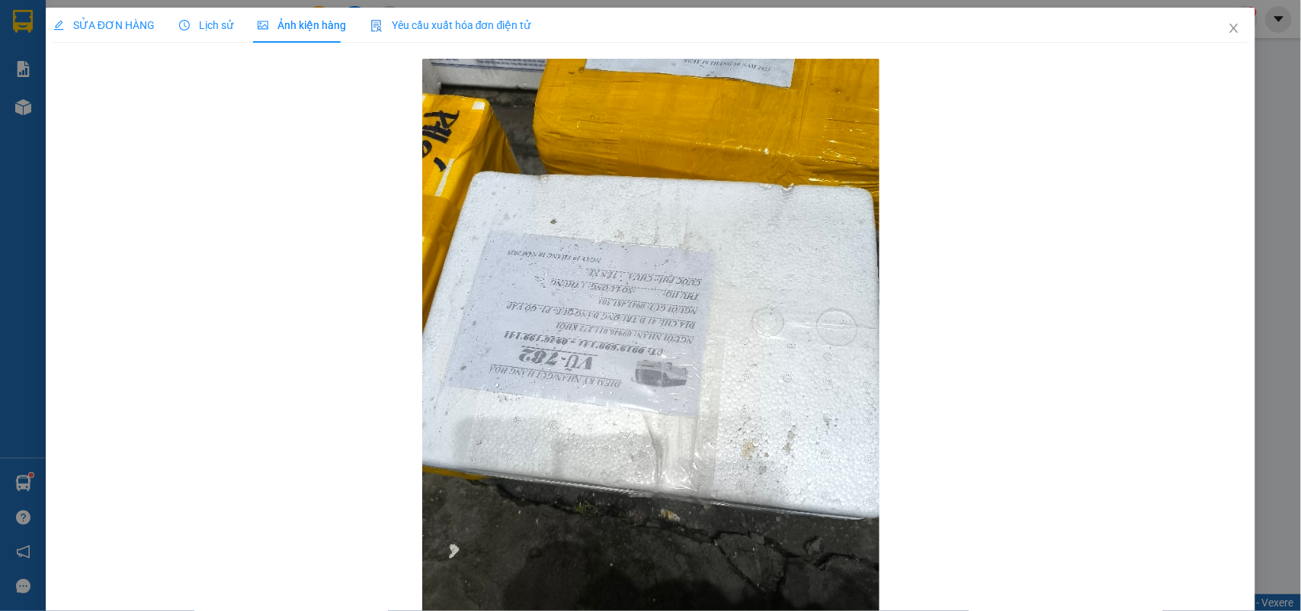
click at [96, 39] on div "SỬA ĐƠN HÀNG" at bounding box center [103, 25] width 101 height 35
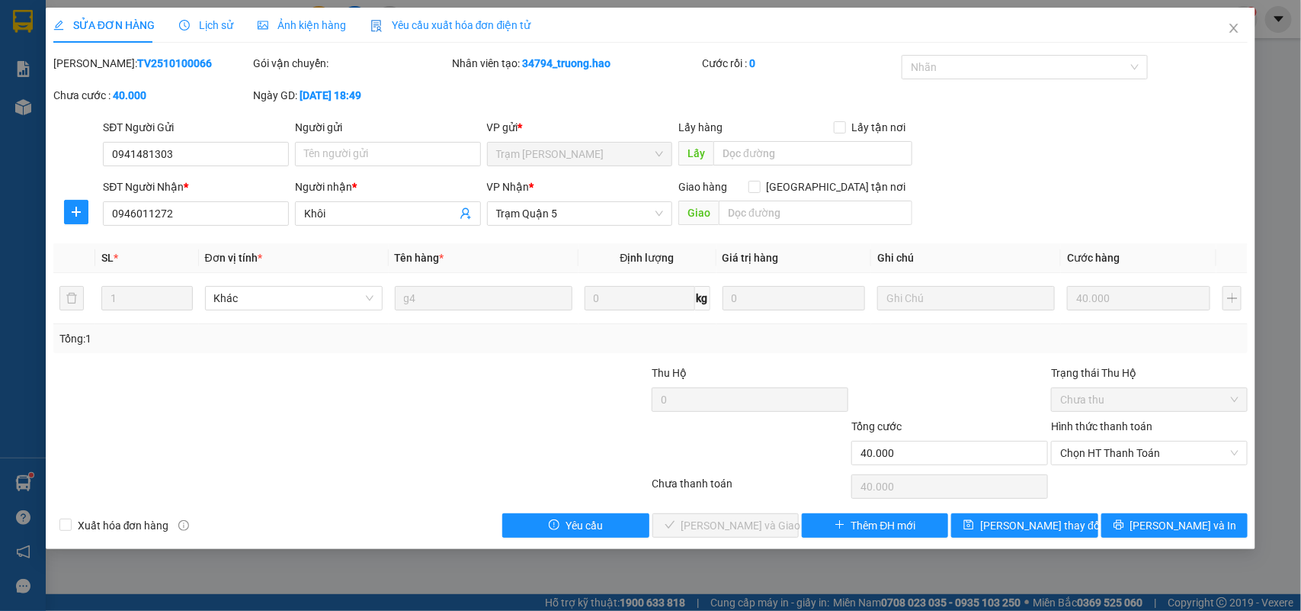
click at [280, 27] on span "Ảnh kiện hàng" at bounding box center [302, 25] width 88 height 12
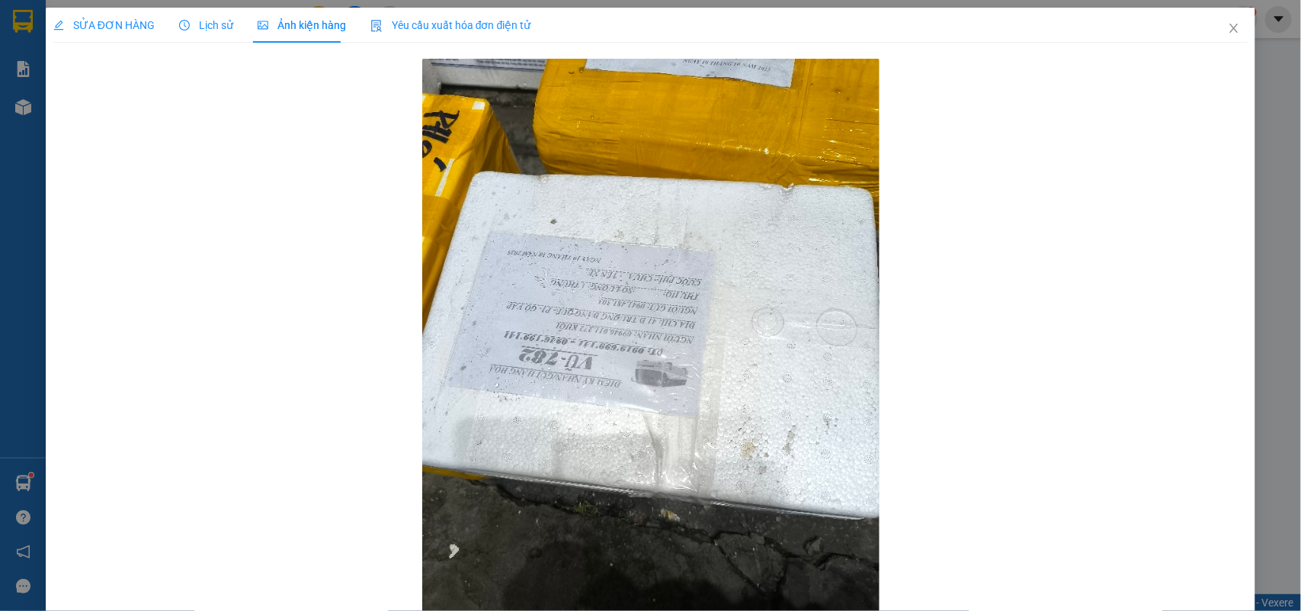
click at [123, 13] on div "SỬA ĐƠN HÀNG" at bounding box center [103, 25] width 101 height 35
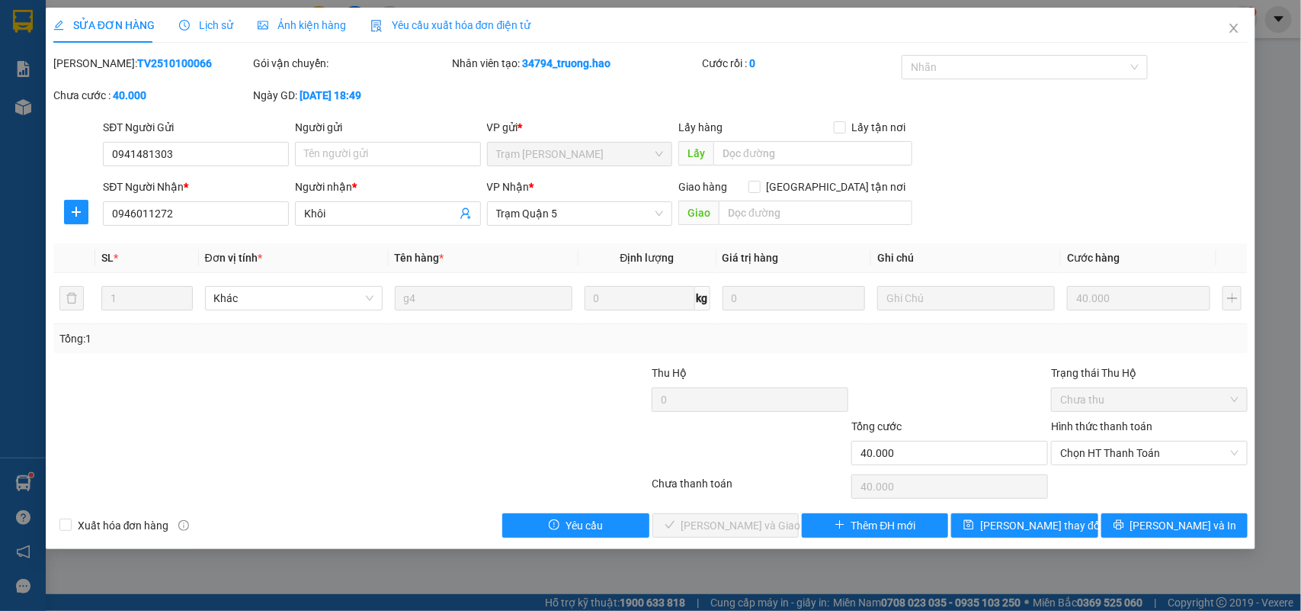
click at [290, 11] on div "Ảnh kiện hàng" at bounding box center [302, 25] width 88 height 35
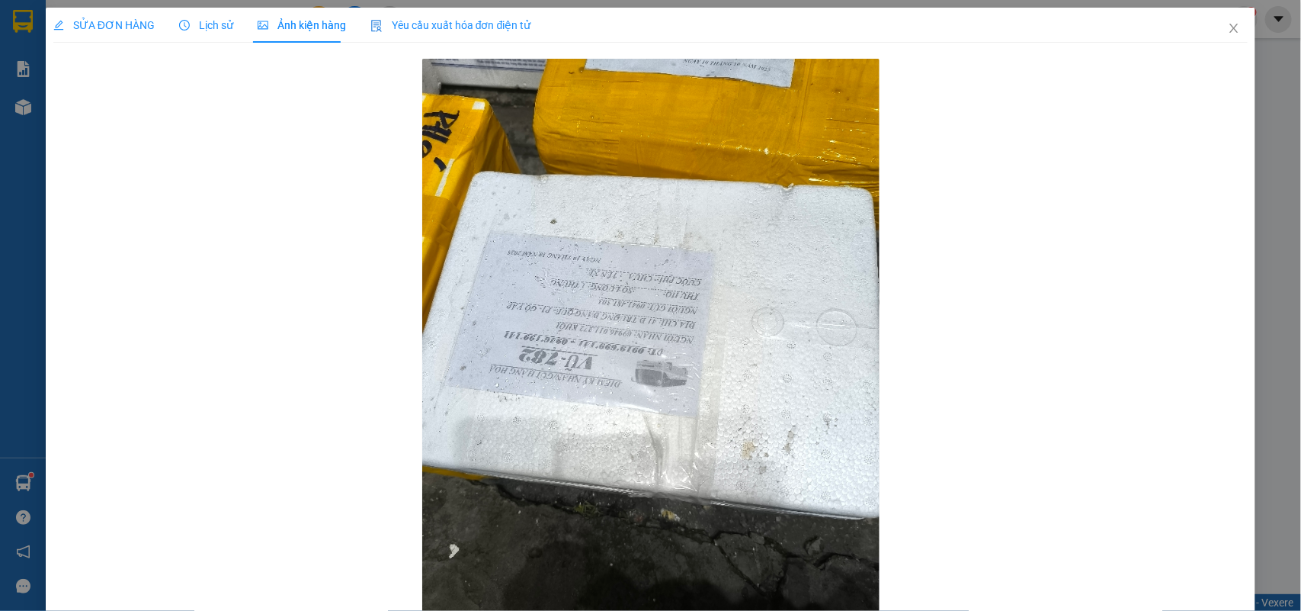
click at [107, 27] on span "SỬA ĐƠN HÀNG" at bounding box center [103, 25] width 101 height 12
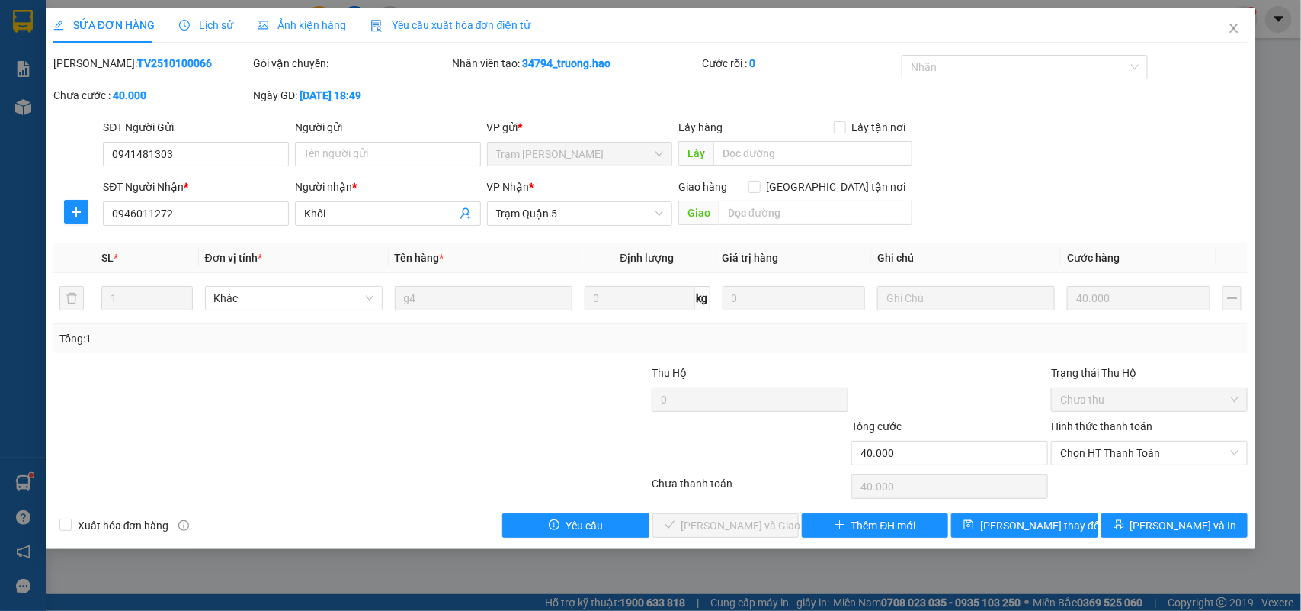
click at [218, 31] on span "Lịch sử" at bounding box center [206, 25] width 54 height 12
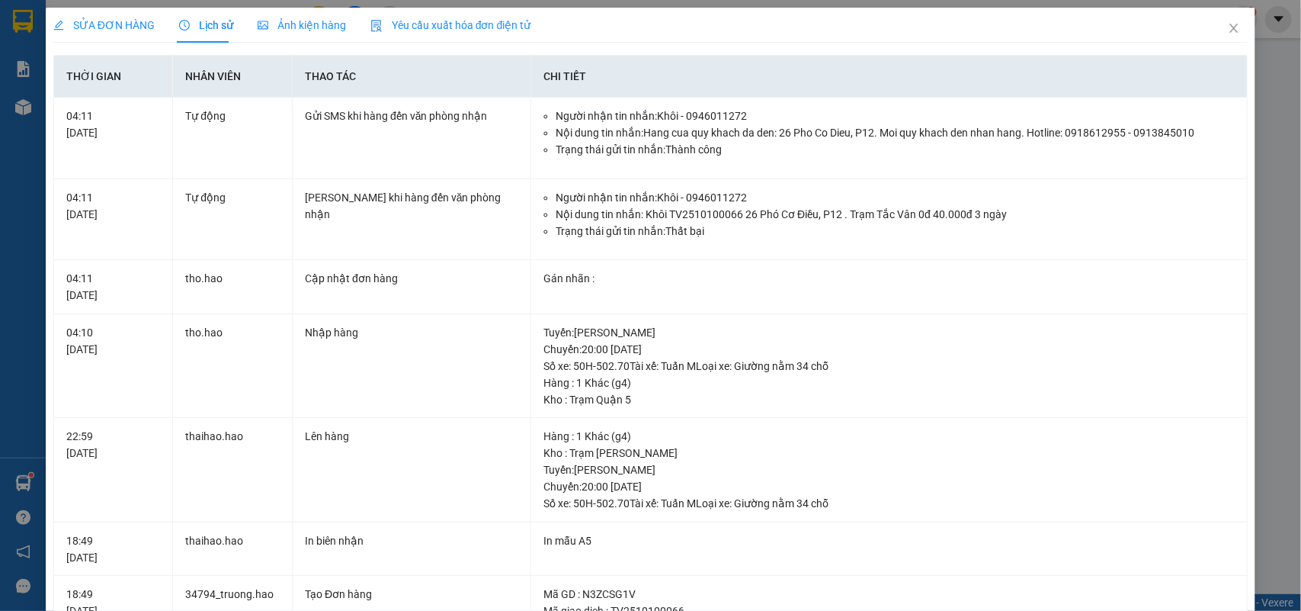
click at [271, 24] on span "Ảnh kiện hàng" at bounding box center [302, 25] width 88 height 12
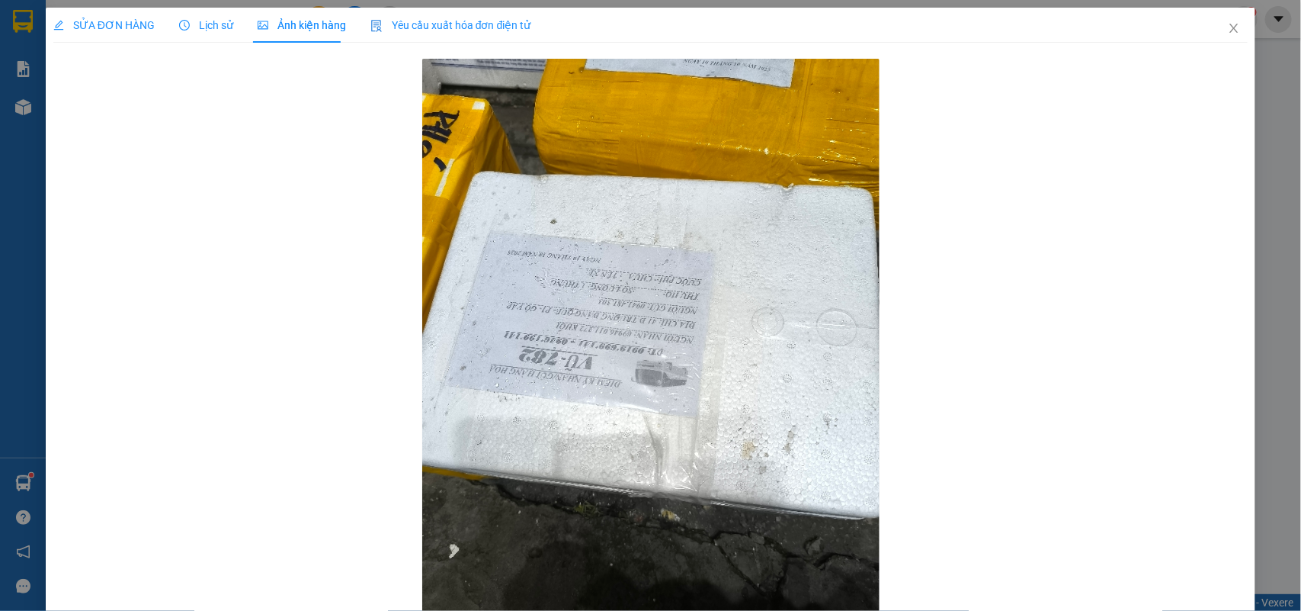
click at [111, 37] on div "SỬA ĐƠN HÀNG" at bounding box center [103, 25] width 101 height 35
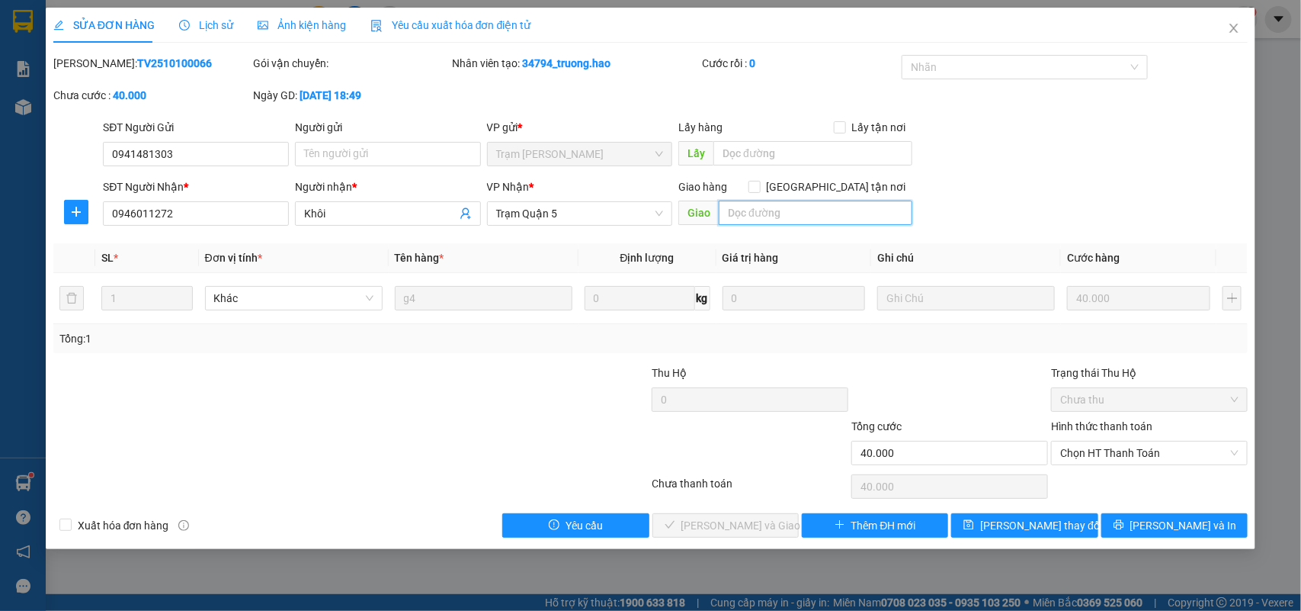
click at [829, 214] on input "text" at bounding box center [816, 212] width 194 height 24
type input "0946011272"
click at [261, 29] on icon "picture" at bounding box center [263, 25] width 11 height 11
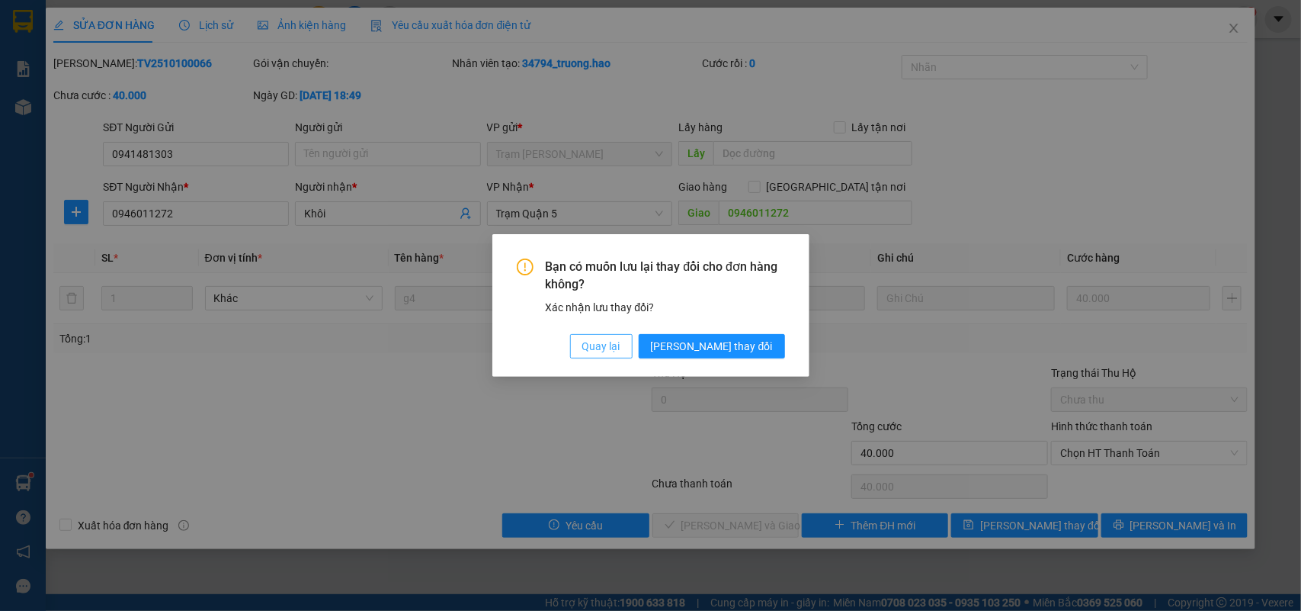
click at [620, 351] on span "Quay lại" at bounding box center [601, 346] width 38 height 17
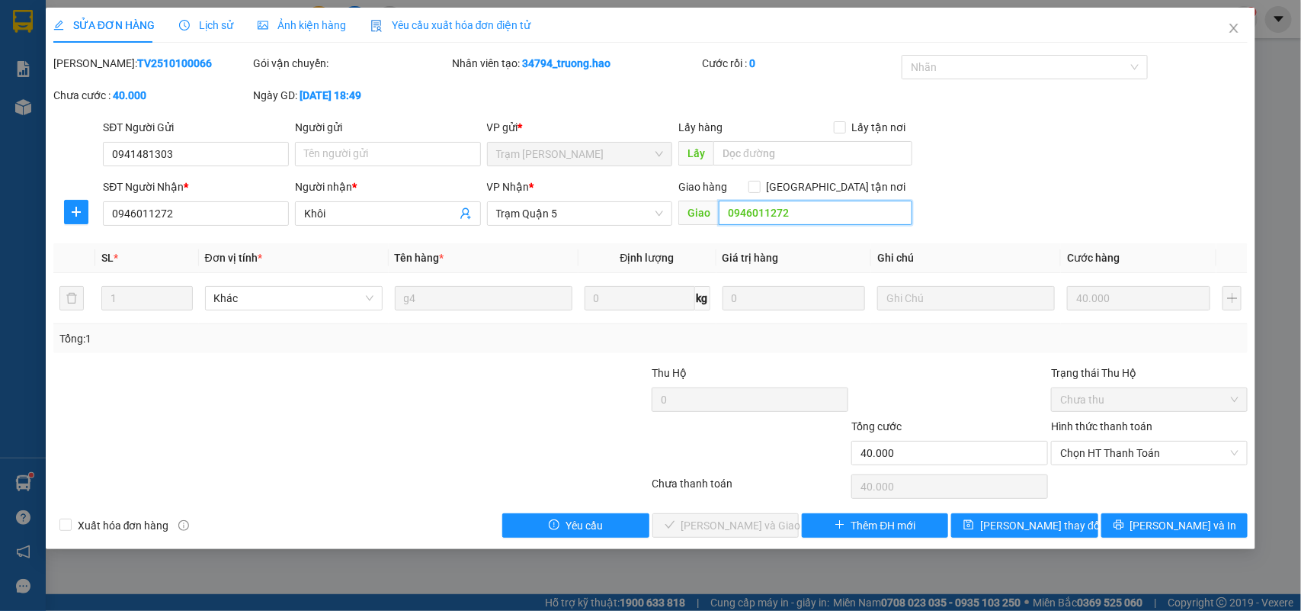
click at [822, 213] on input "0946011272" at bounding box center [816, 212] width 194 height 24
click at [307, 15] on div "Ảnh kiện hàng" at bounding box center [302, 25] width 88 height 35
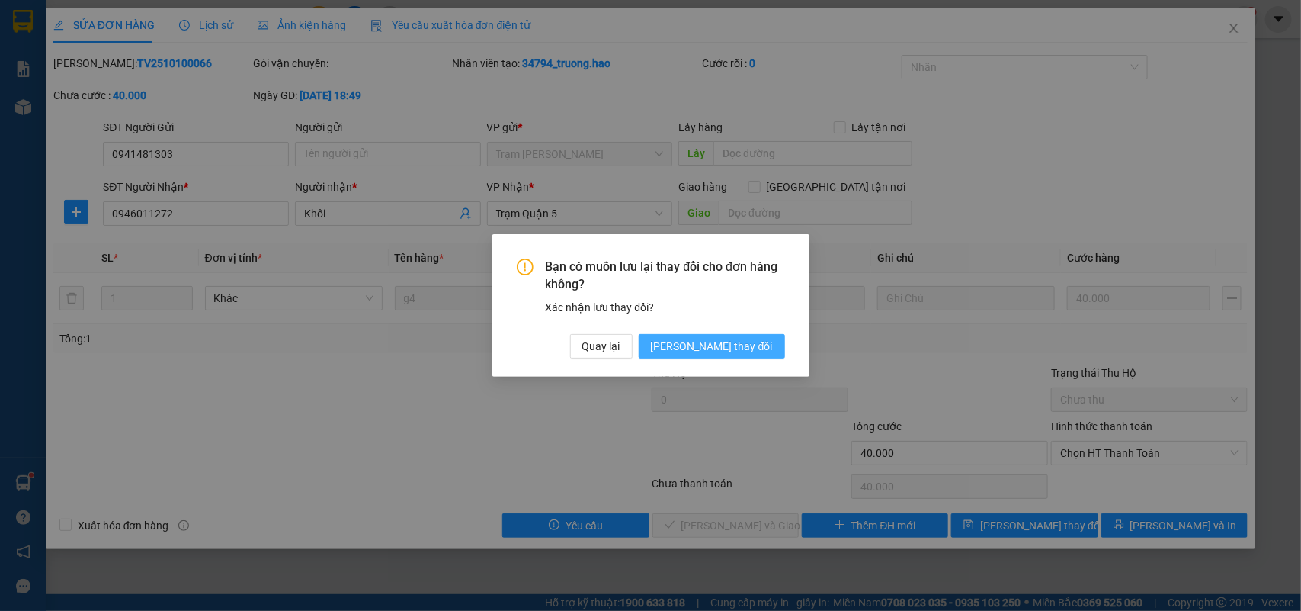
click at [719, 339] on span "[PERSON_NAME] thay đổi" at bounding box center [712, 346] width 122 height 17
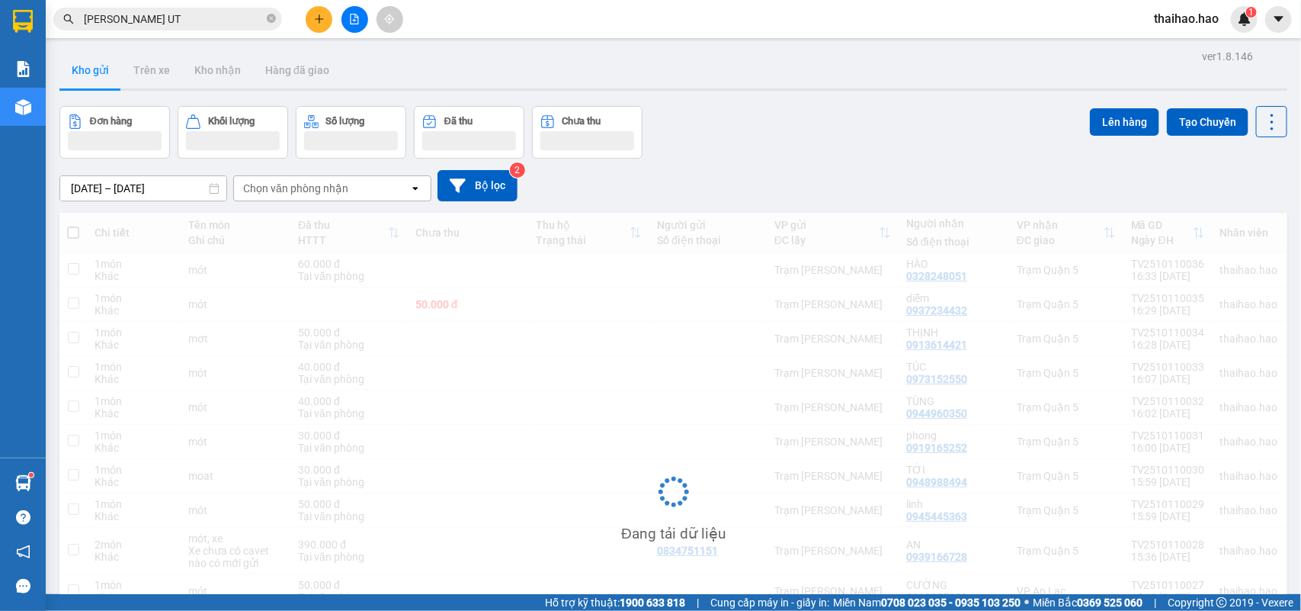
scroll to position [220, 0]
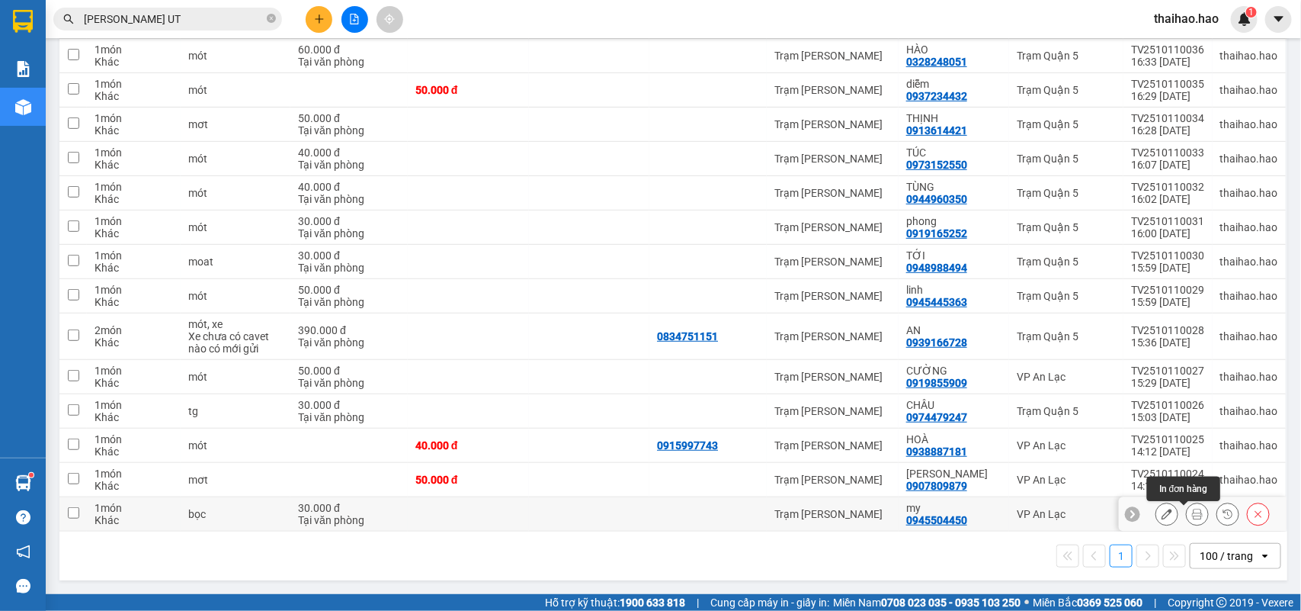
click at [1192, 515] on icon at bounding box center [1197, 513] width 11 height 11
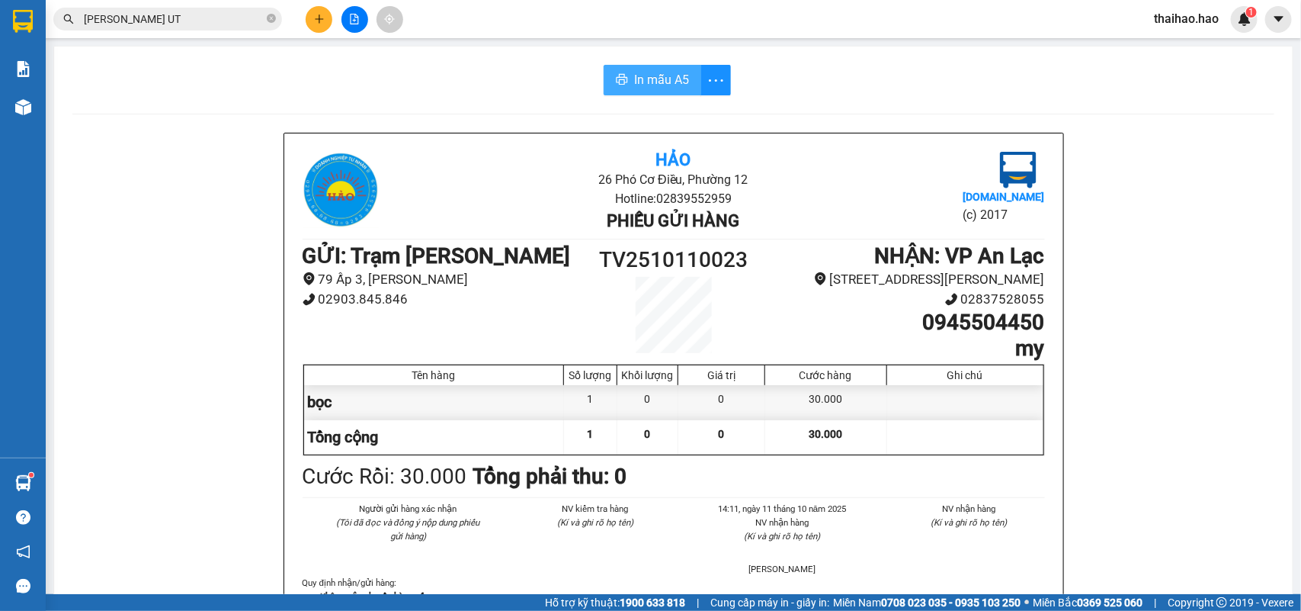
click at [643, 90] on button "In mẫu A5" at bounding box center [653, 80] width 98 height 30
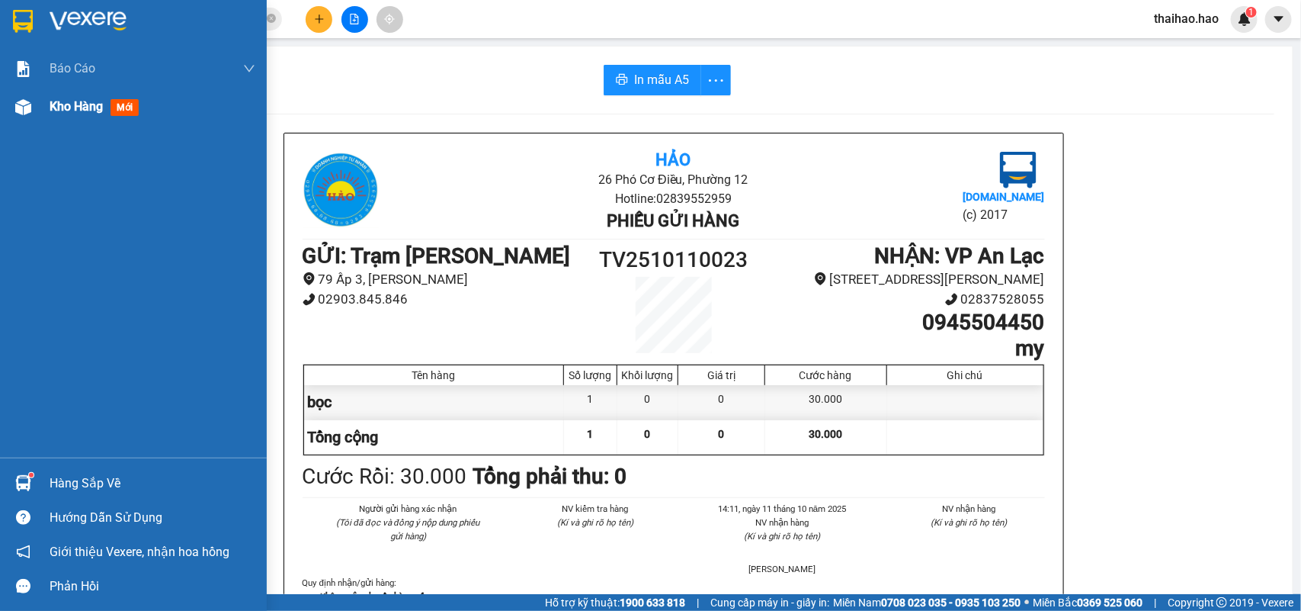
click at [27, 111] on img at bounding box center [23, 107] width 16 height 16
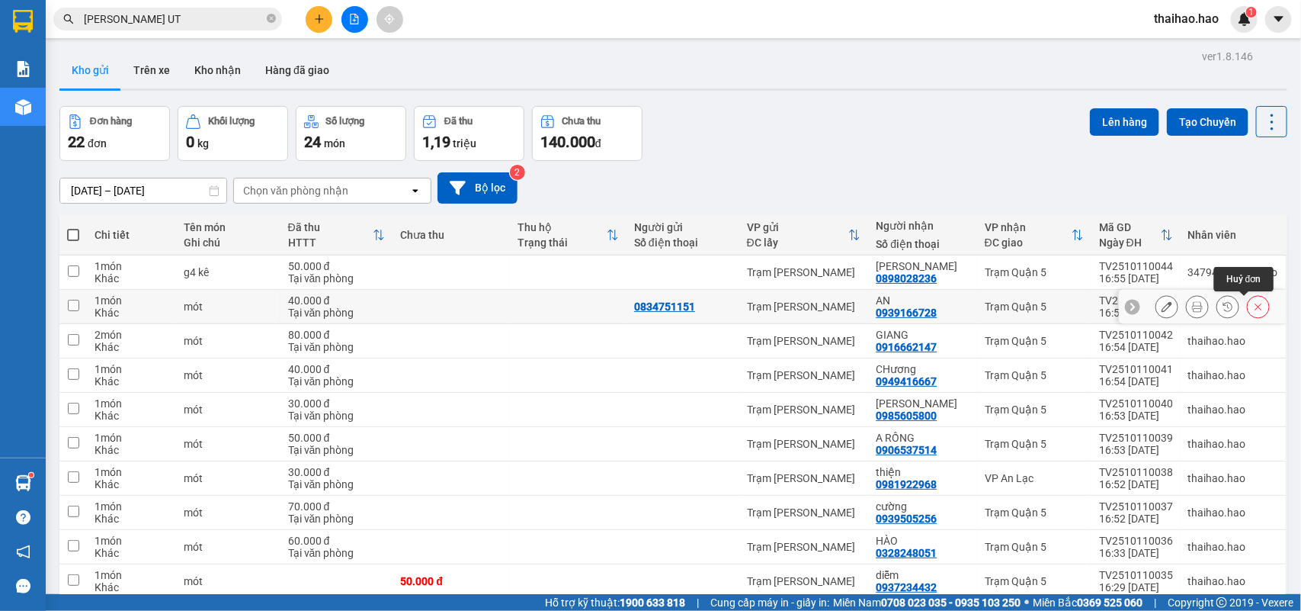
click at [1253, 306] on icon at bounding box center [1258, 306] width 11 height 11
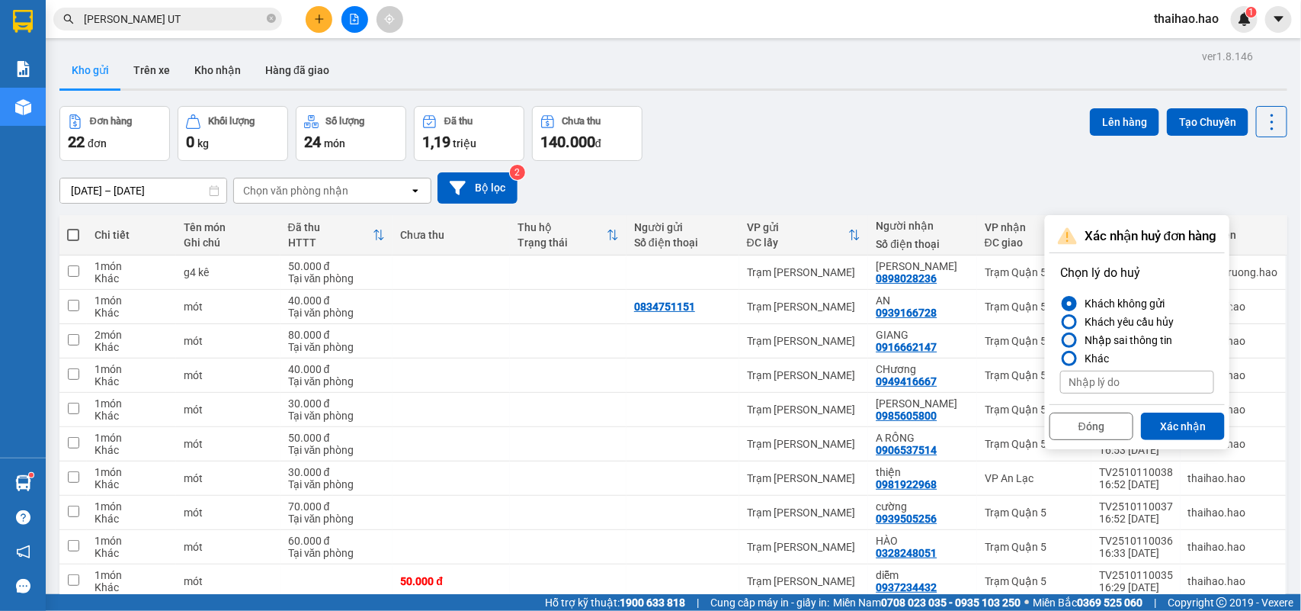
click at [1115, 337] on div "Nhập sai thông tin" at bounding box center [1126, 340] width 94 height 18
click at [1060, 340] on input "Nhập sai thông tin" at bounding box center [1060, 340] width 0 height 0
click at [1194, 428] on button "Xác nhận" at bounding box center [1183, 425] width 84 height 27
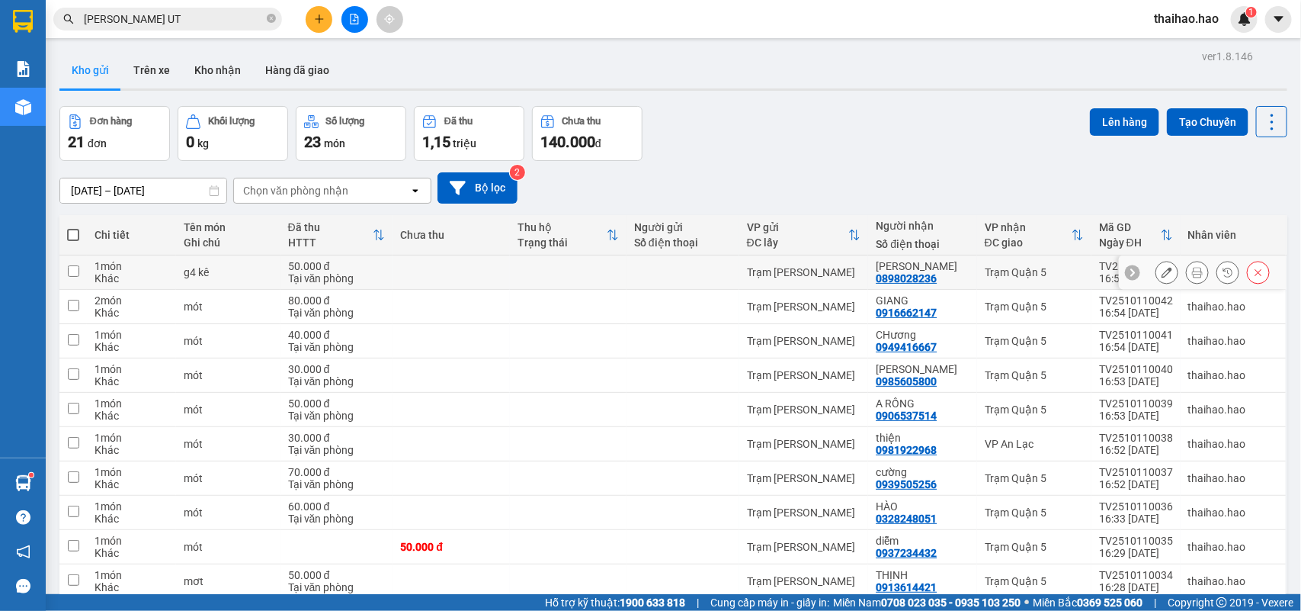
click at [1187, 271] on button at bounding box center [1197, 272] width 21 height 27
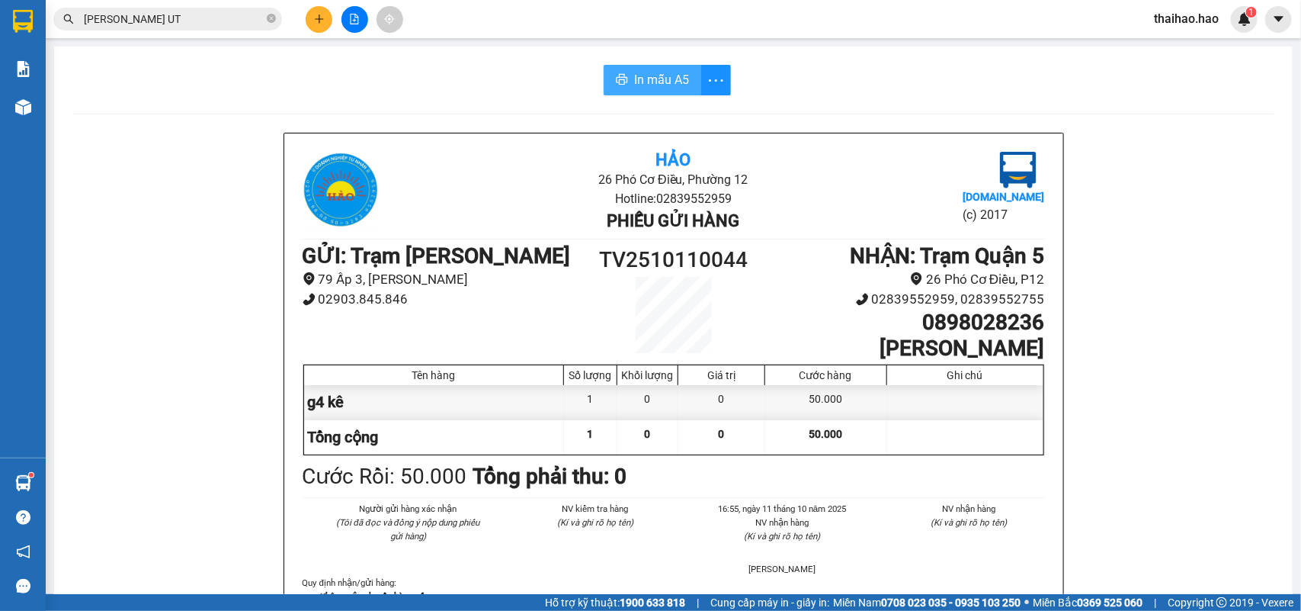
click at [672, 88] on span "In mẫu A5" at bounding box center [661, 79] width 55 height 19
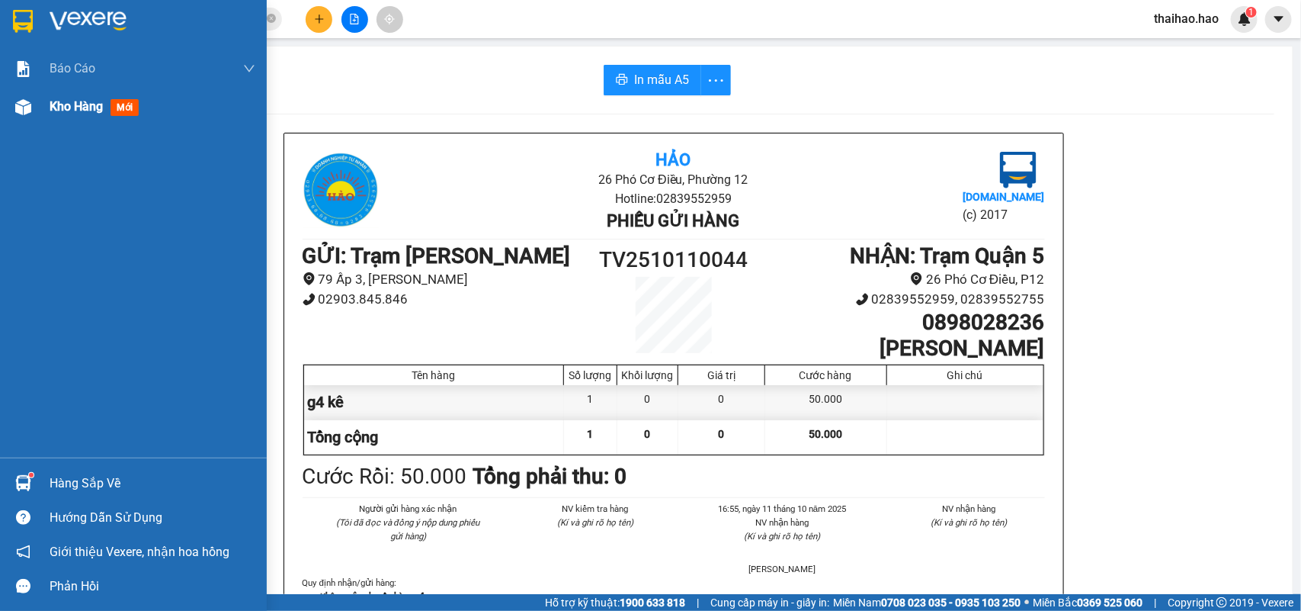
click at [19, 104] on img at bounding box center [23, 107] width 16 height 16
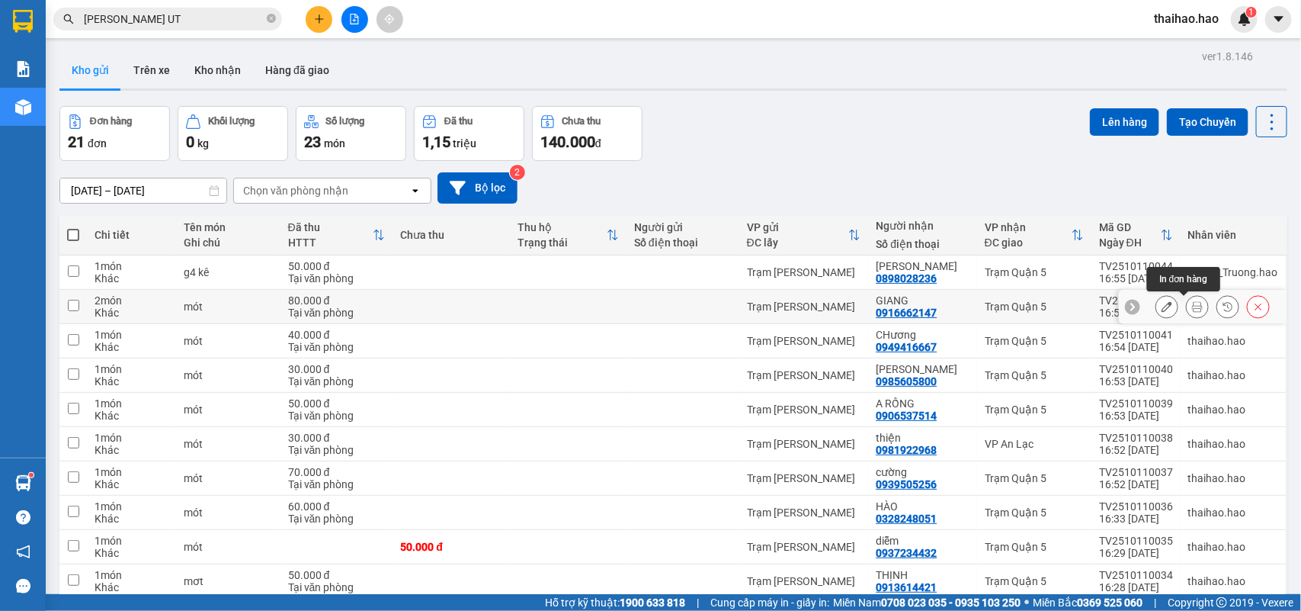
click at [1189, 307] on button at bounding box center [1197, 306] width 21 height 27
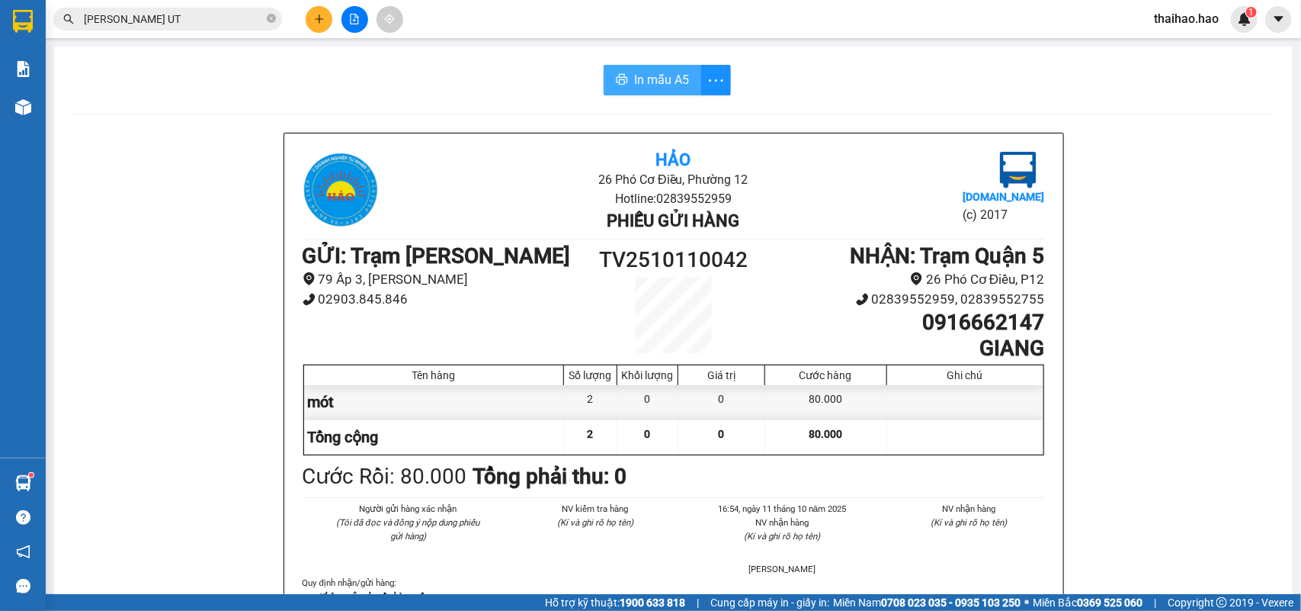
click at [644, 92] on button "In mẫu A5" at bounding box center [653, 80] width 98 height 30
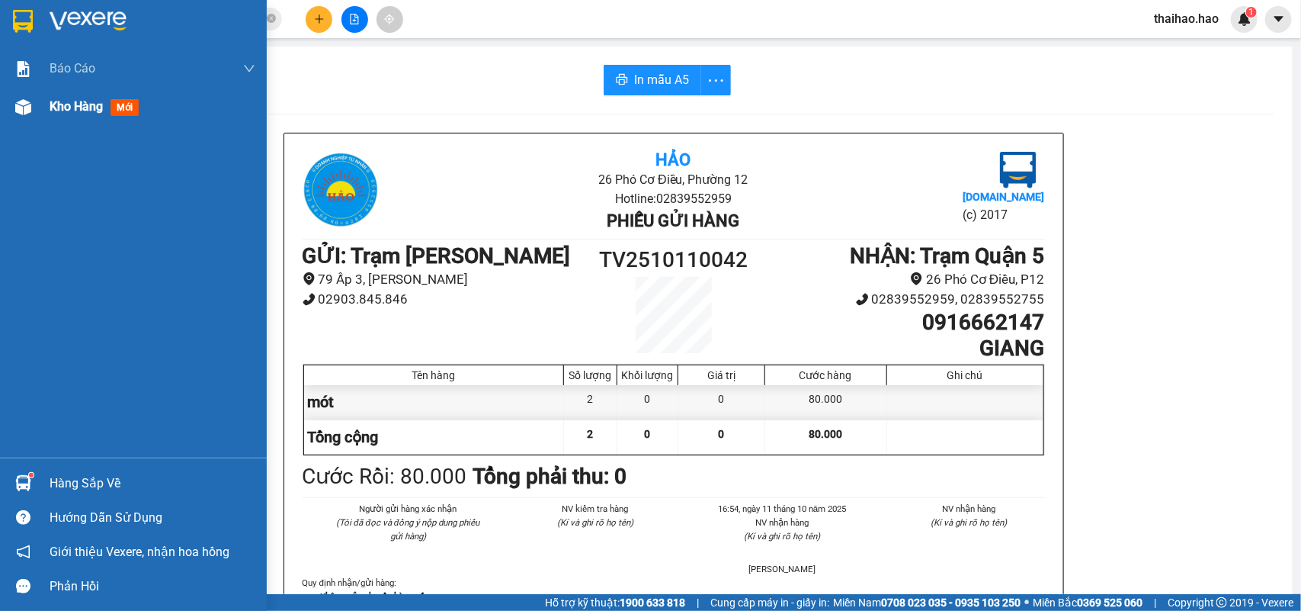
click at [18, 101] on img at bounding box center [23, 107] width 16 height 16
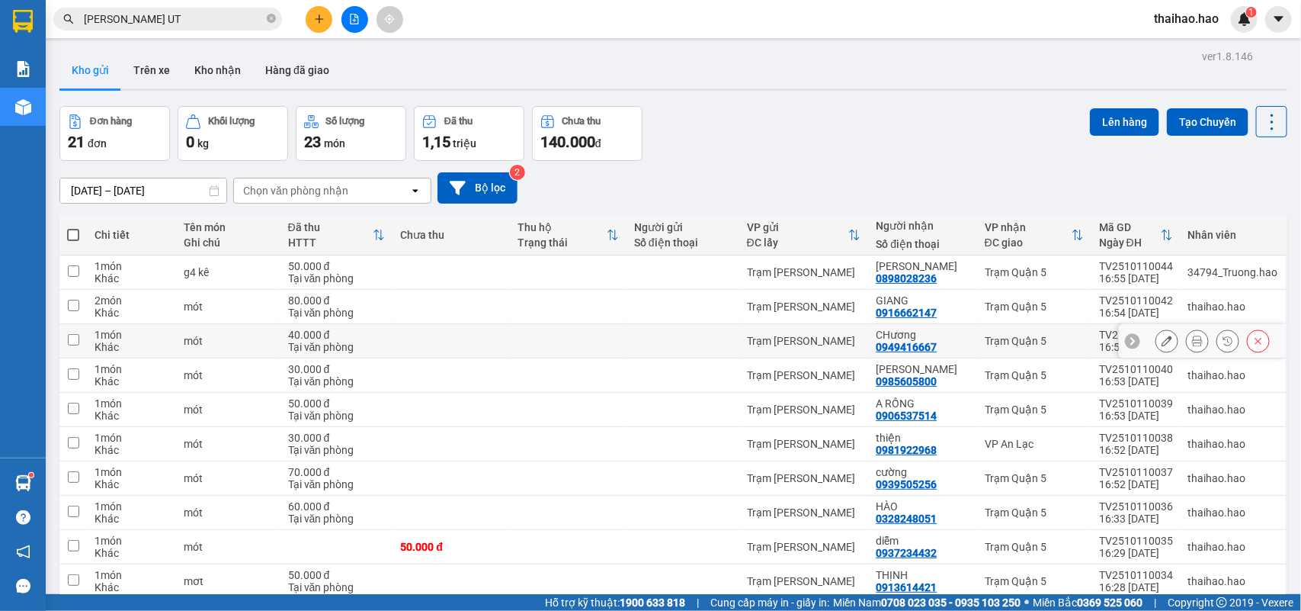
click at [1192, 339] on icon at bounding box center [1197, 340] width 11 height 11
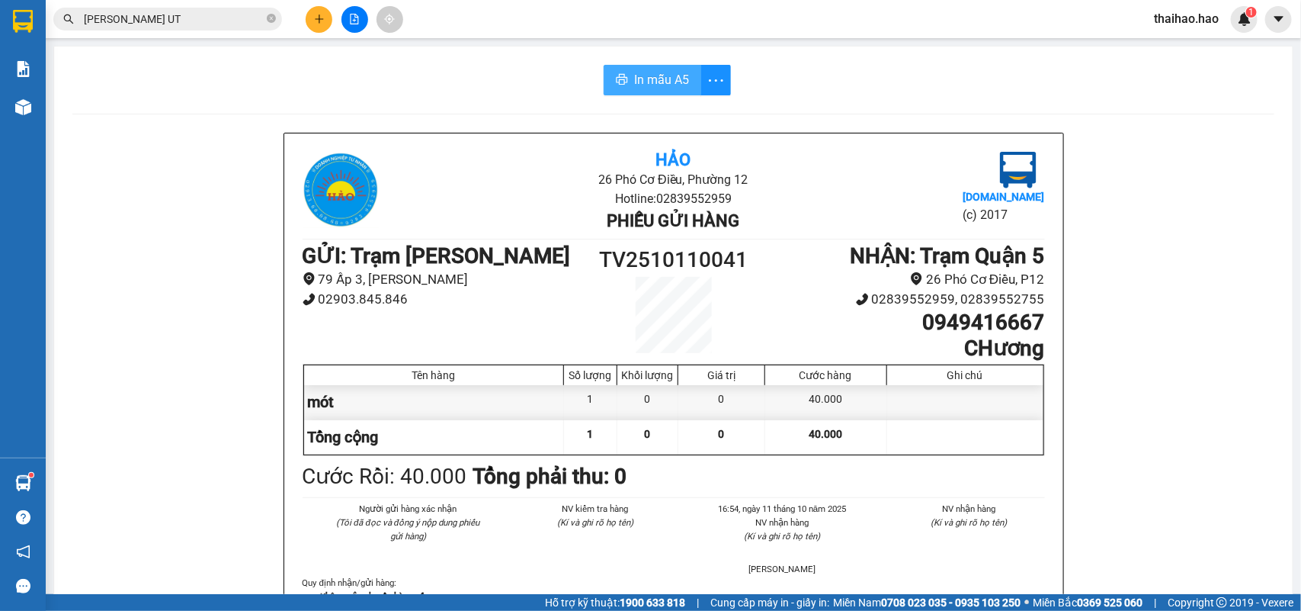
click at [622, 89] on button "In mẫu A5" at bounding box center [653, 80] width 98 height 30
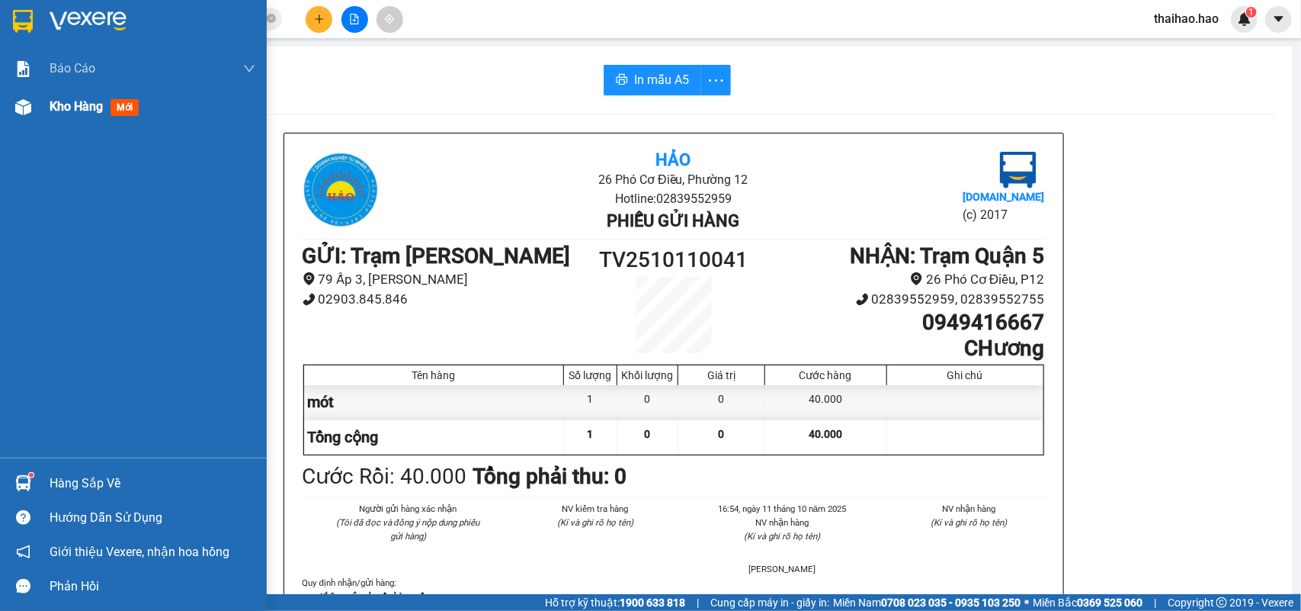
click at [21, 107] on img at bounding box center [23, 107] width 16 height 16
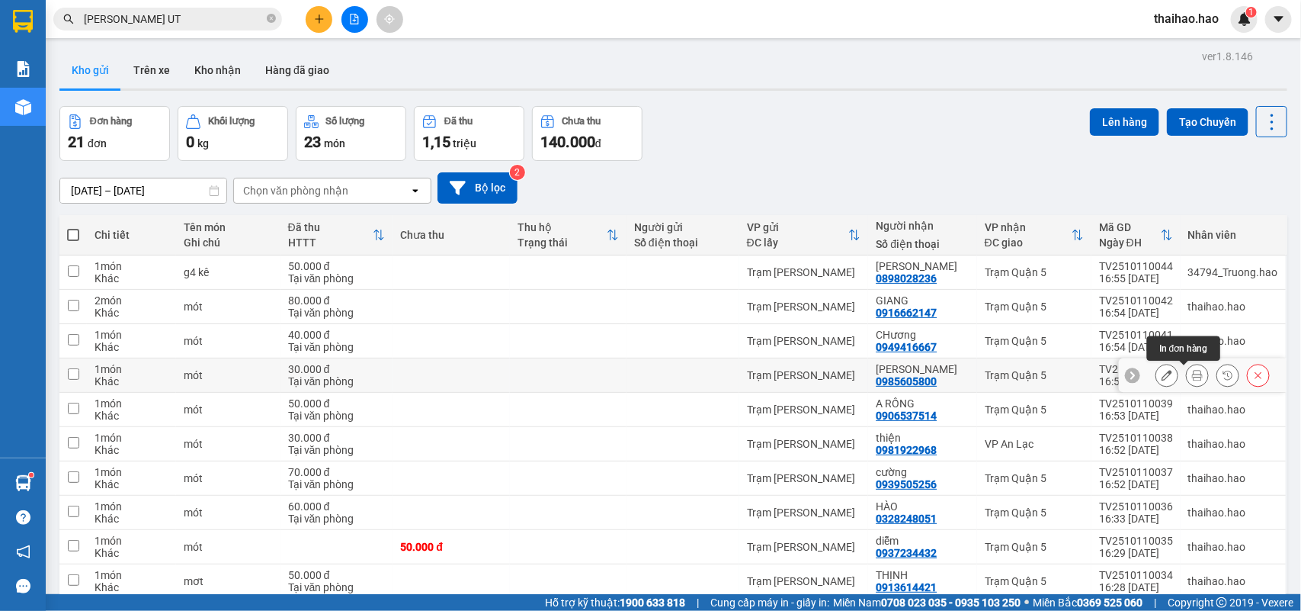
click at [1189, 382] on button at bounding box center [1197, 375] width 21 height 27
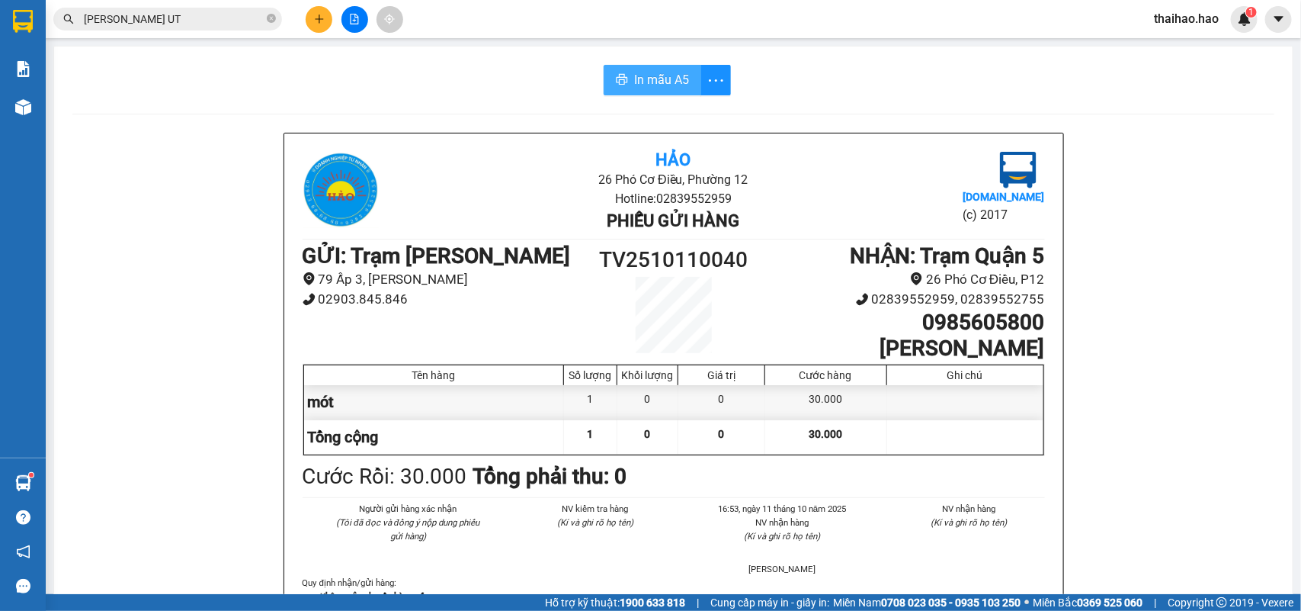
click at [662, 74] on span "In mẫu A5" at bounding box center [661, 79] width 55 height 19
click at [27, 108] on img at bounding box center [23, 107] width 16 height 16
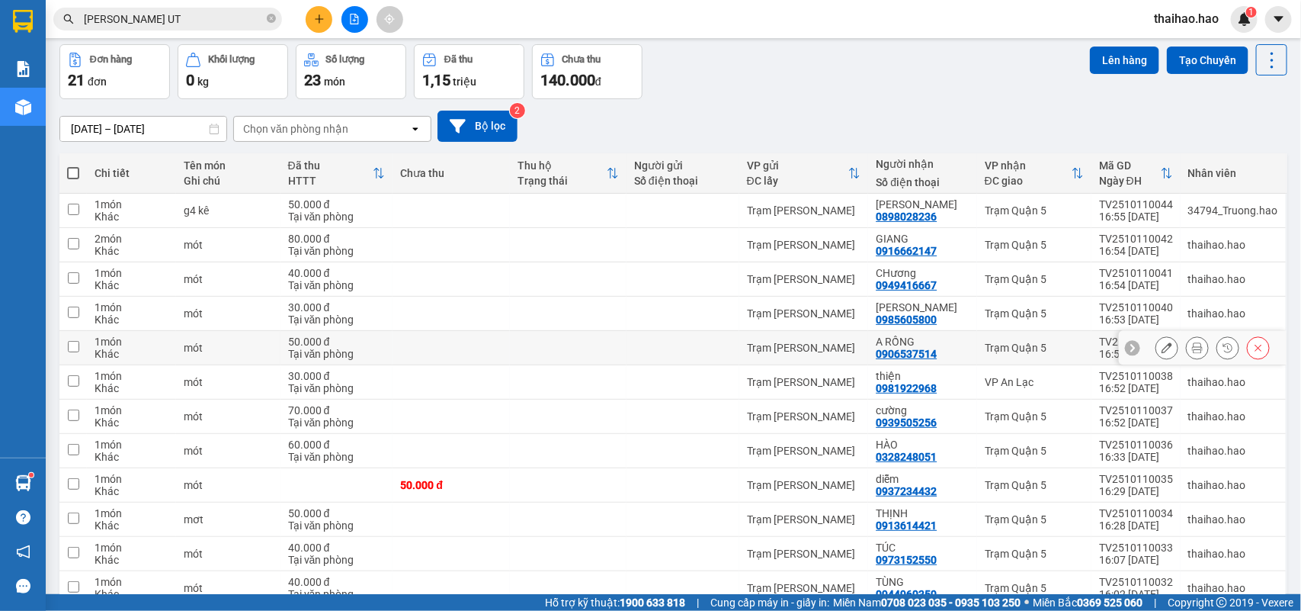
scroll to position [95, 0]
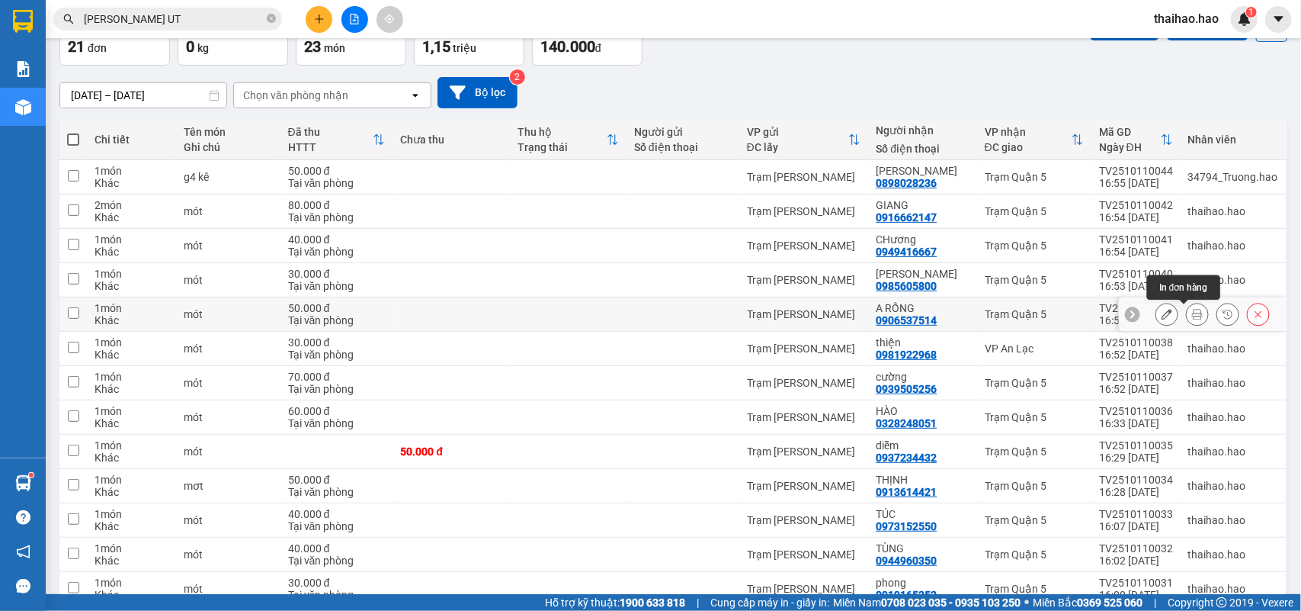
click at [1192, 316] on icon at bounding box center [1197, 314] width 11 height 11
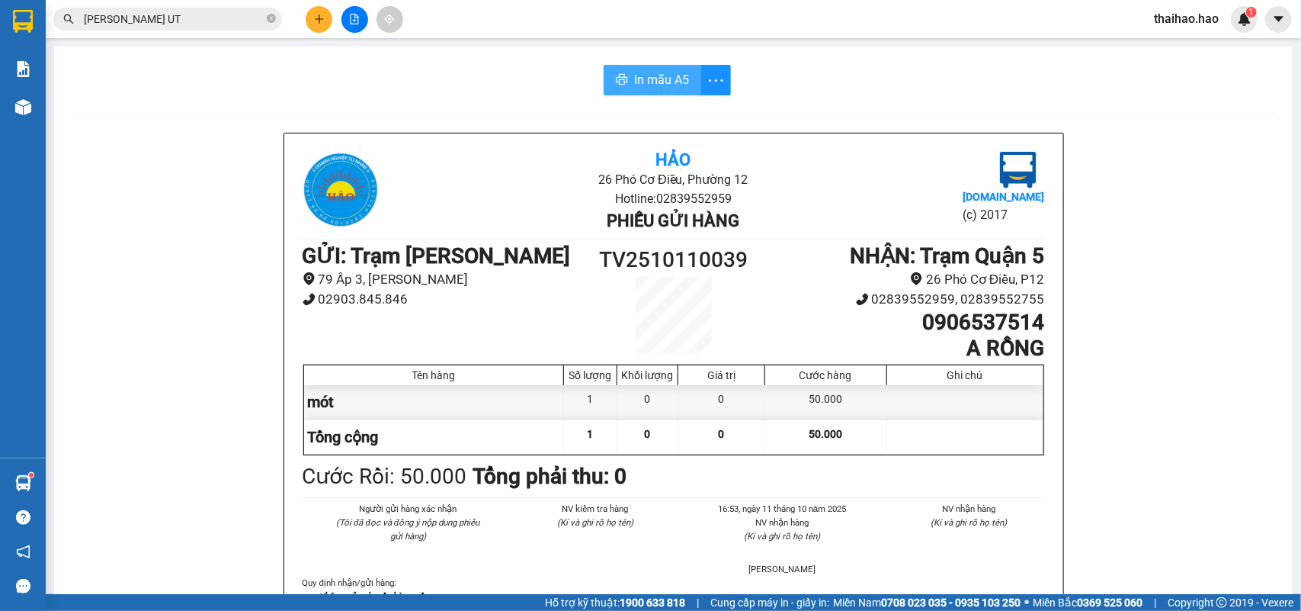
click at [659, 82] on span "In mẫu A5" at bounding box center [661, 79] width 55 height 19
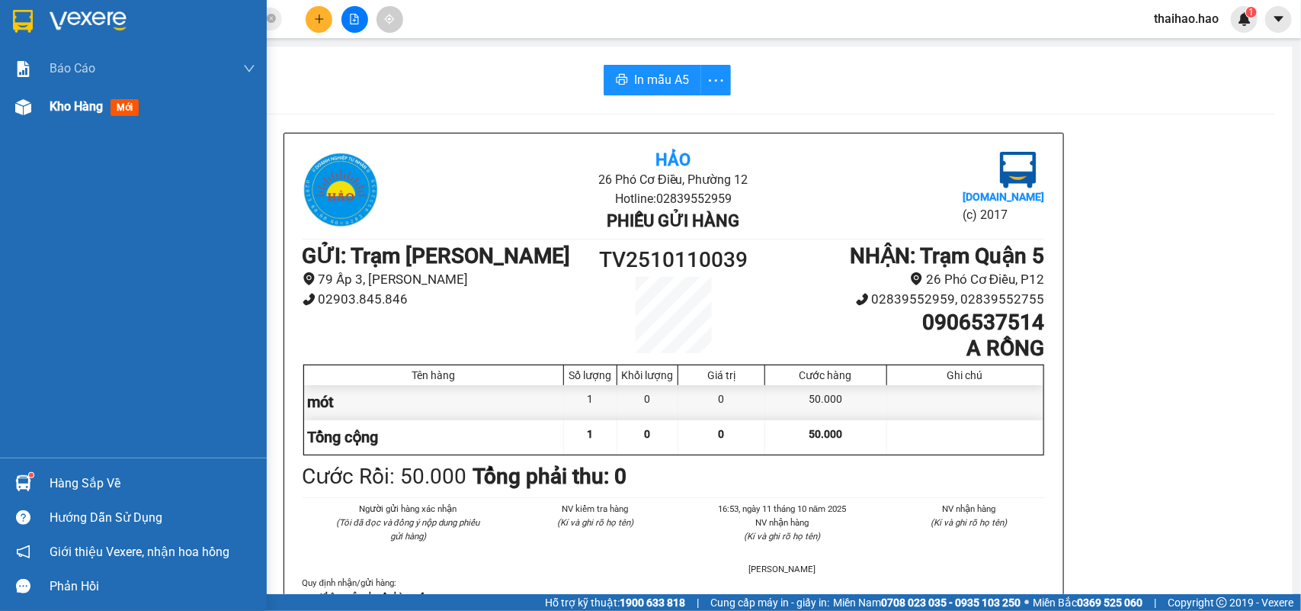
click at [39, 108] on div "Kho hàng mới" at bounding box center [133, 107] width 267 height 38
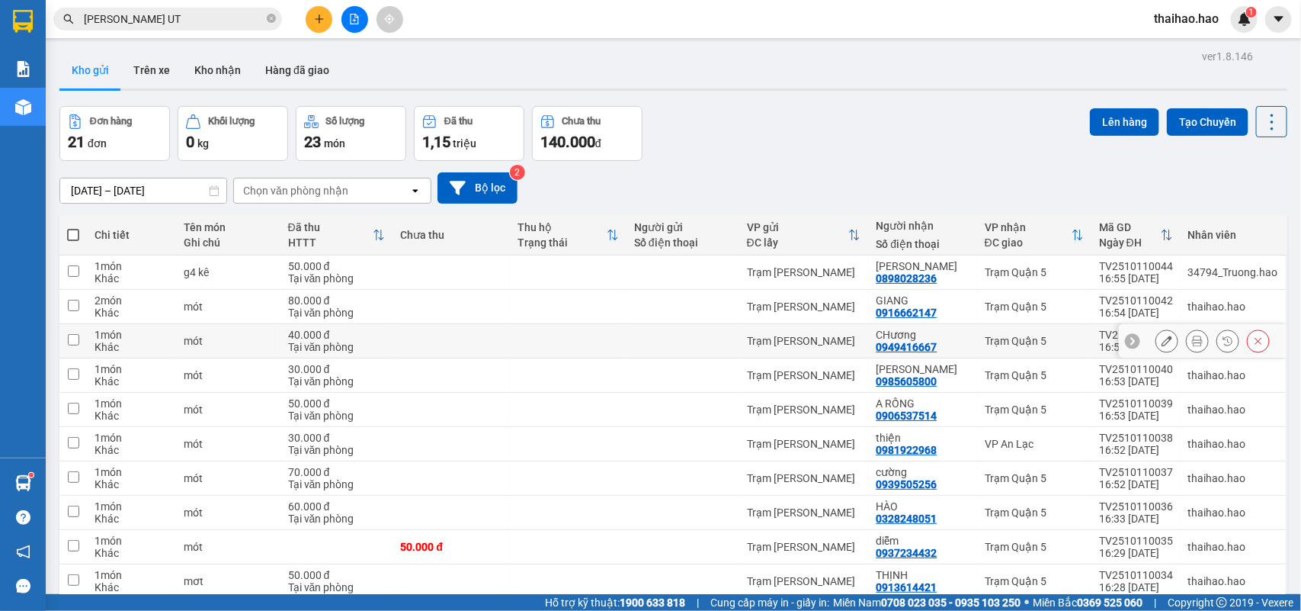
scroll to position [95, 0]
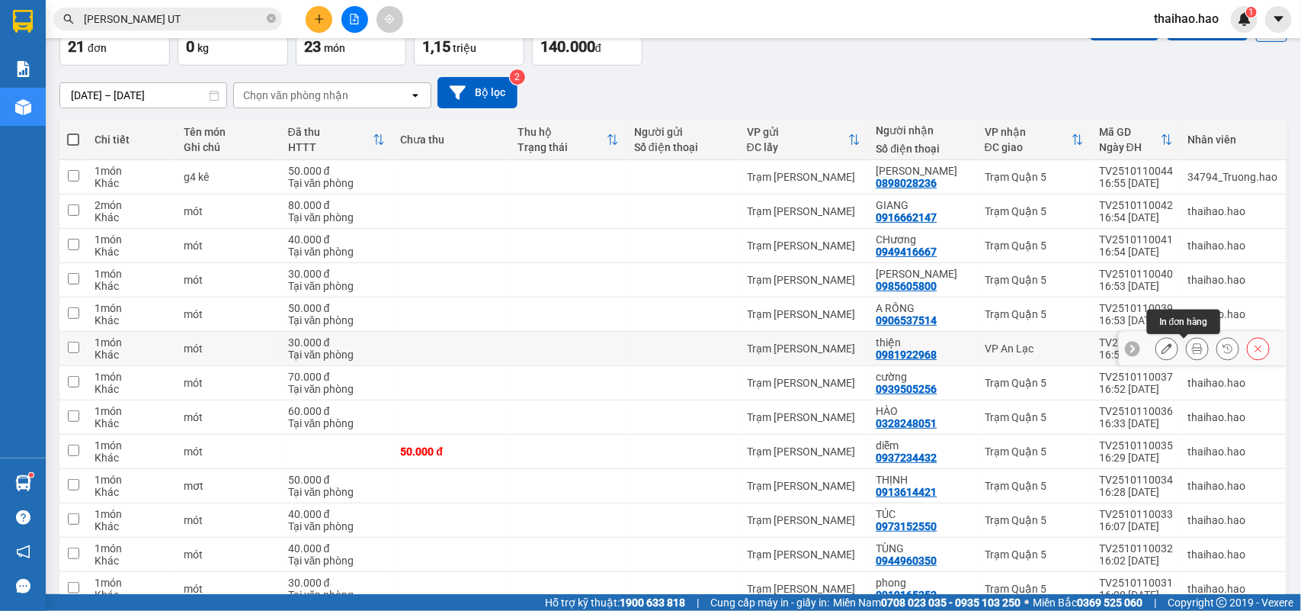
click at [1192, 351] on icon at bounding box center [1197, 348] width 11 height 11
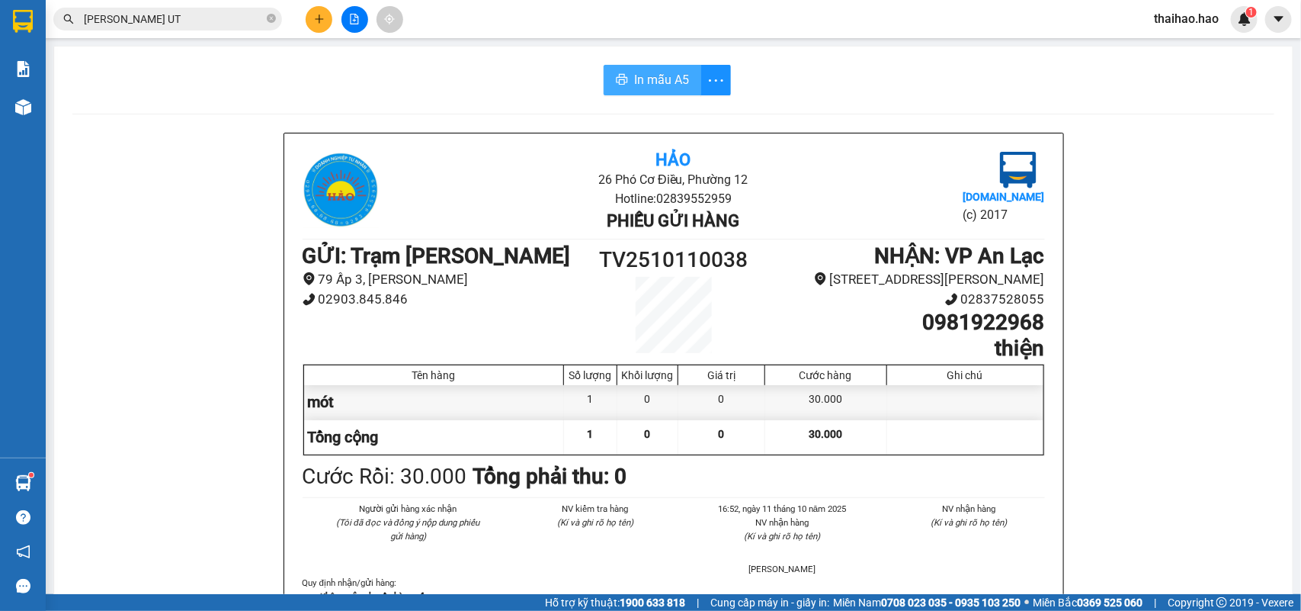
click at [604, 84] on button "In mẫu A5" at bounding box center [653, 80] width 98 height 30
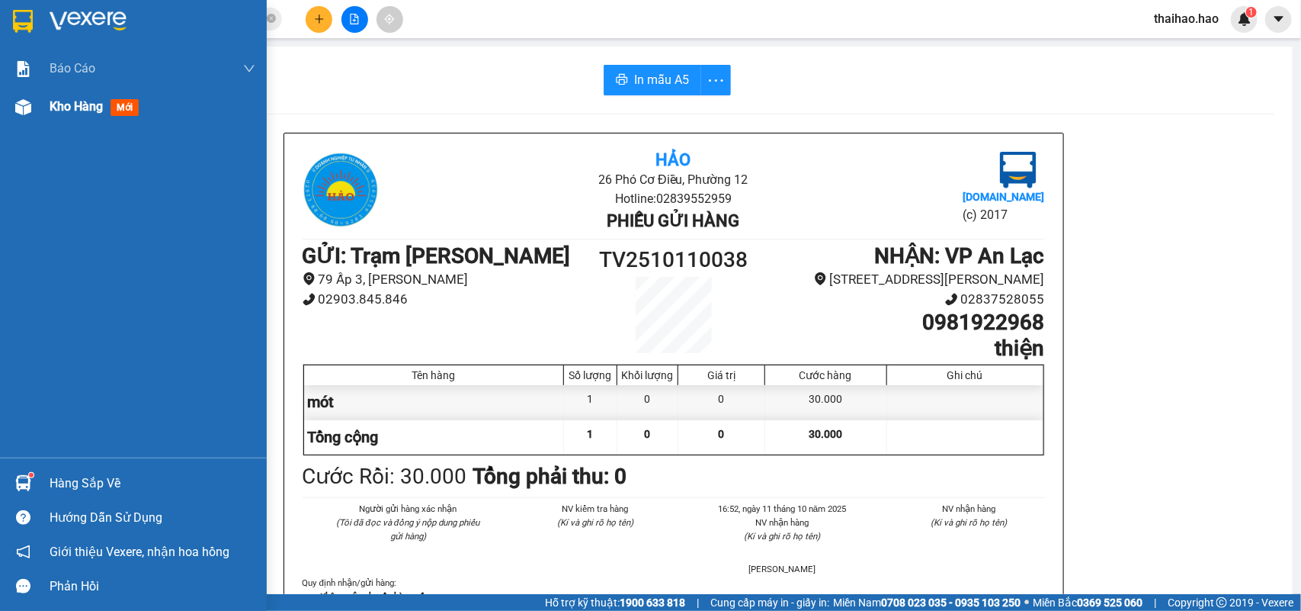
click at [63, 111] on span "Kho hàng" at bounding box center [76, 106] width 53 height 14
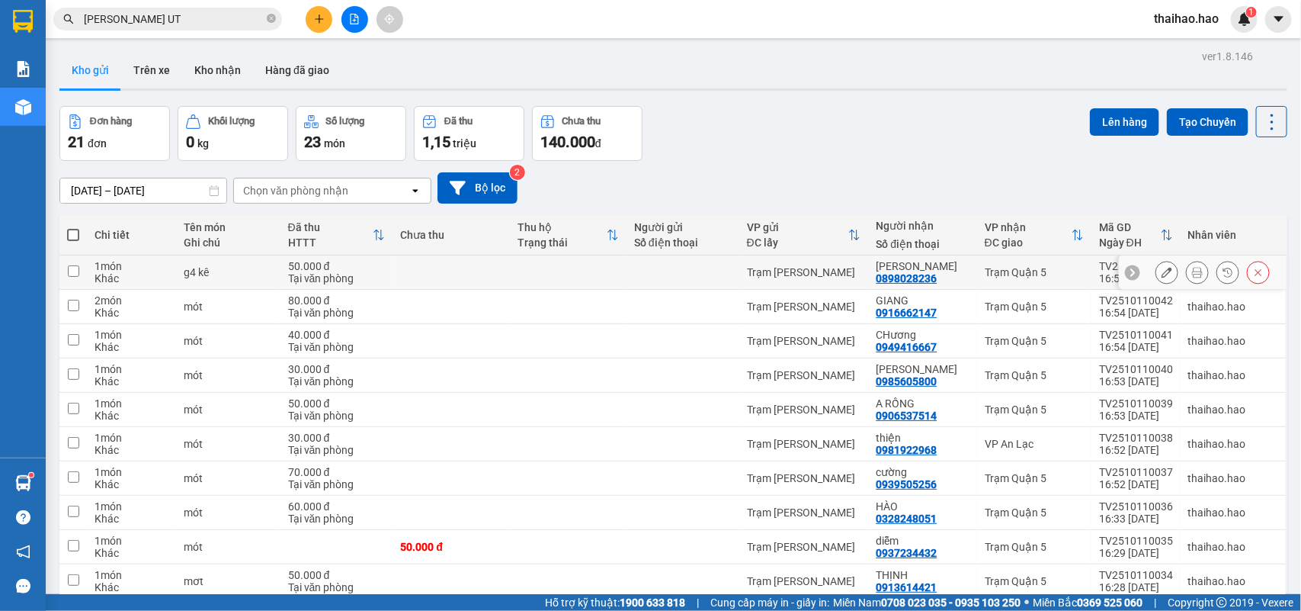
click at [1192, 271] on icon at bounding box center [1197, 272] width 11 height 11
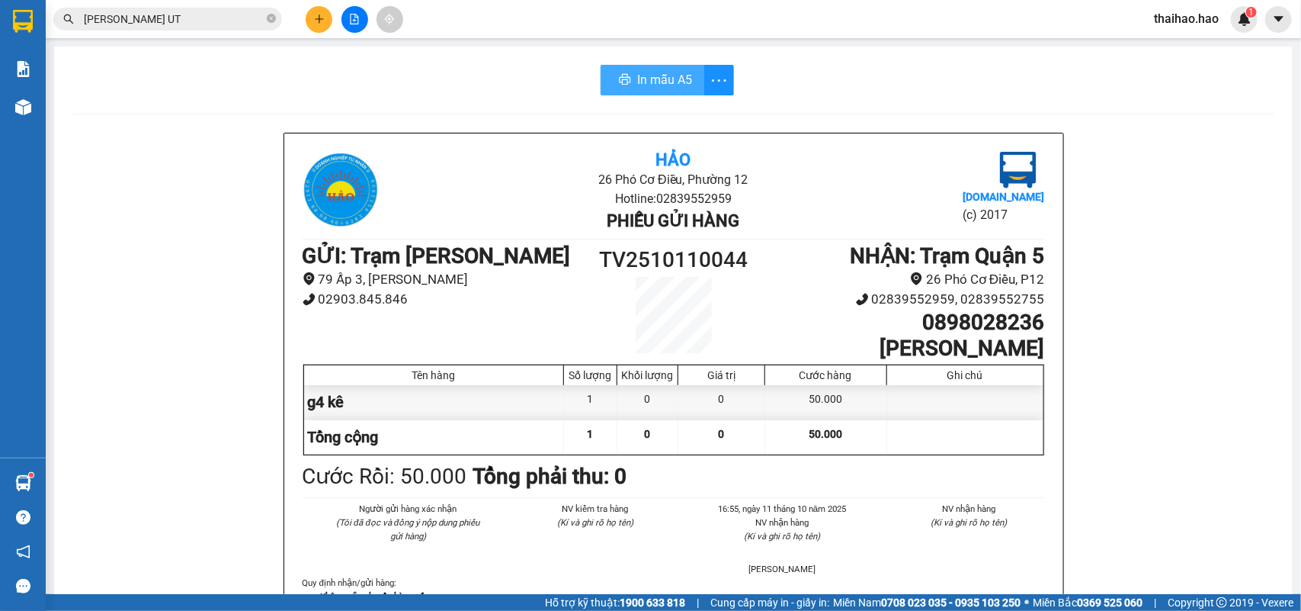
click at [627, 74] on button "In mẫu A5" at bounding box center [653, 80] width 104 height 30
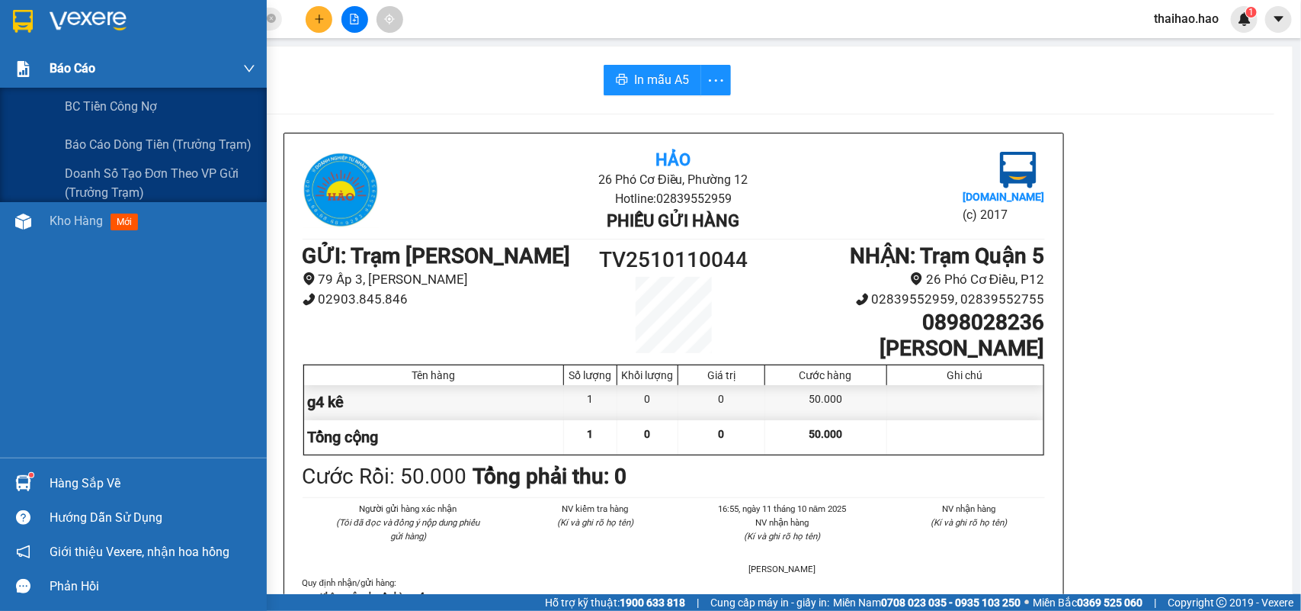
click at [58, 74] on span "Báo cáo" at bounding box center [73, 68] width 46 height 19
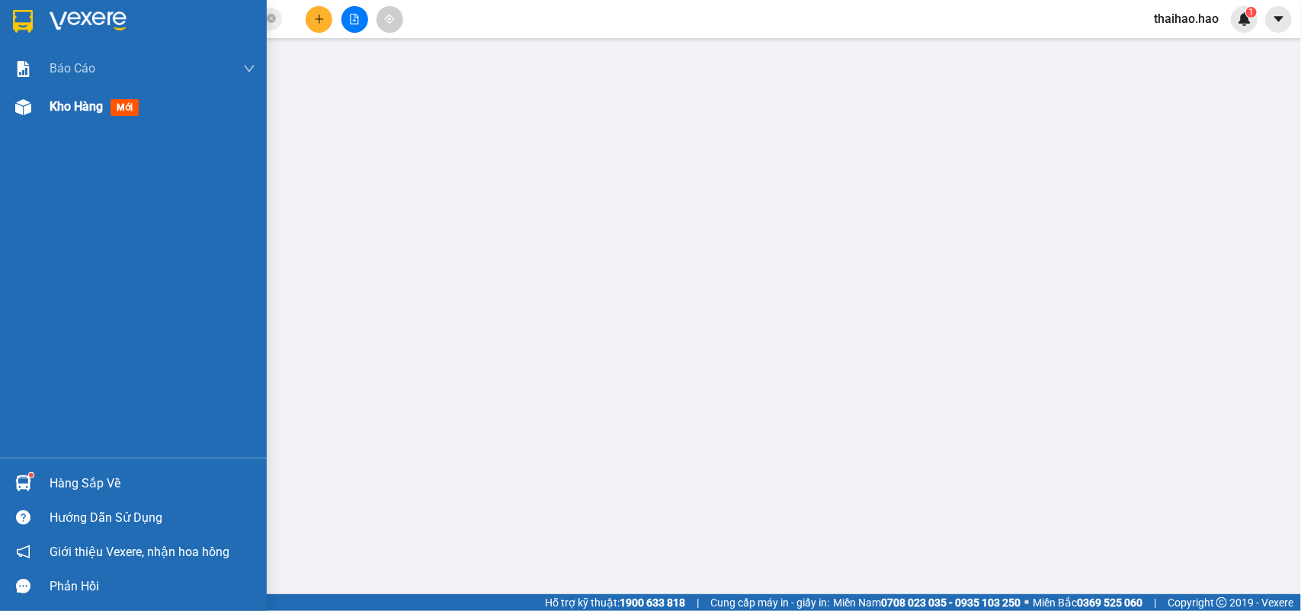
click at [89, 105] on span "Kho hàng" at bounding box center [76, 106] width 53 height 14
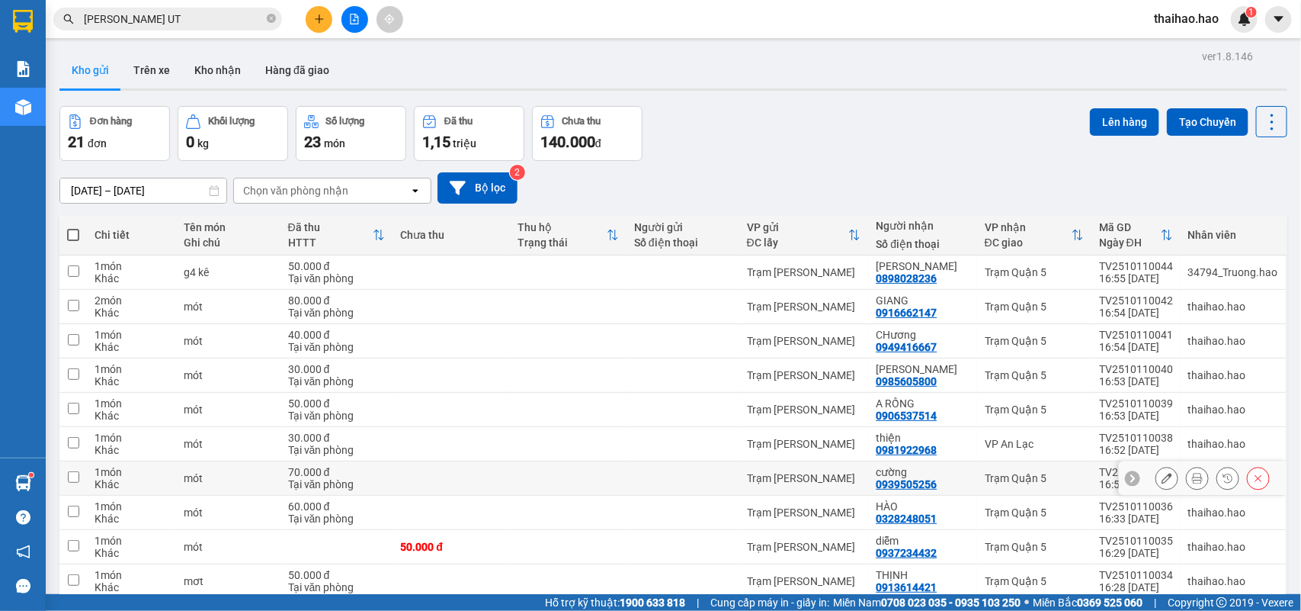
click at [1162, 477] on icon at bounding box center [1167, 478] width 11 height 11
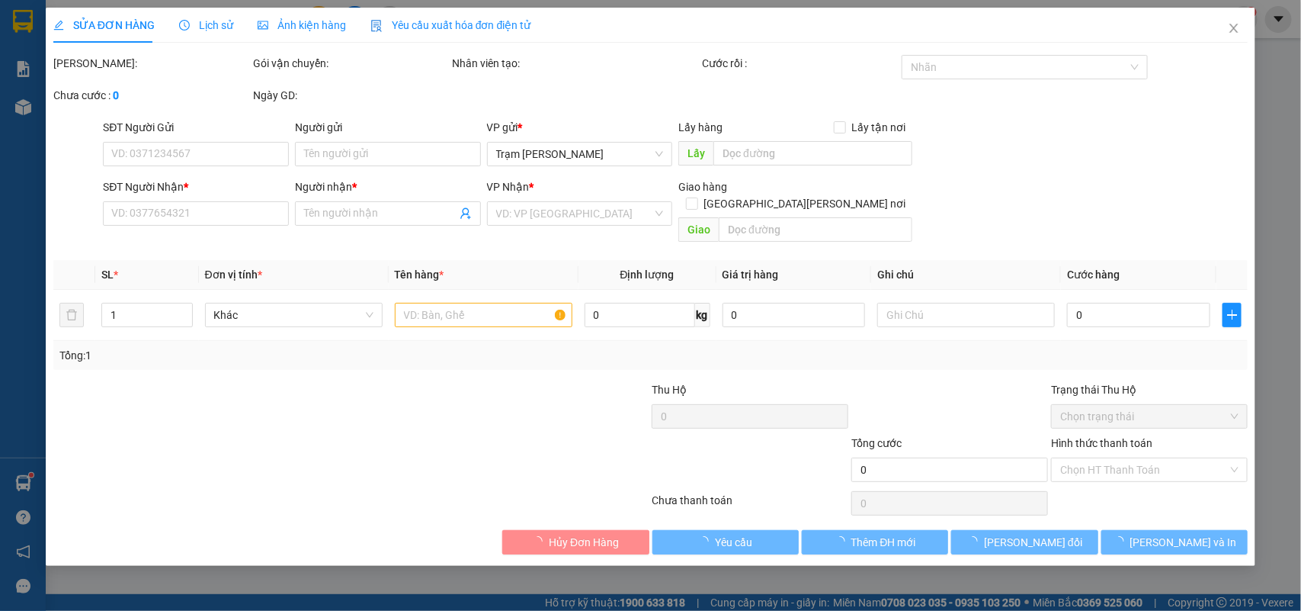
click at [288, 37] on div "Ảnh kiện hàng" at bounding box center [302, 25] width 88 height 35
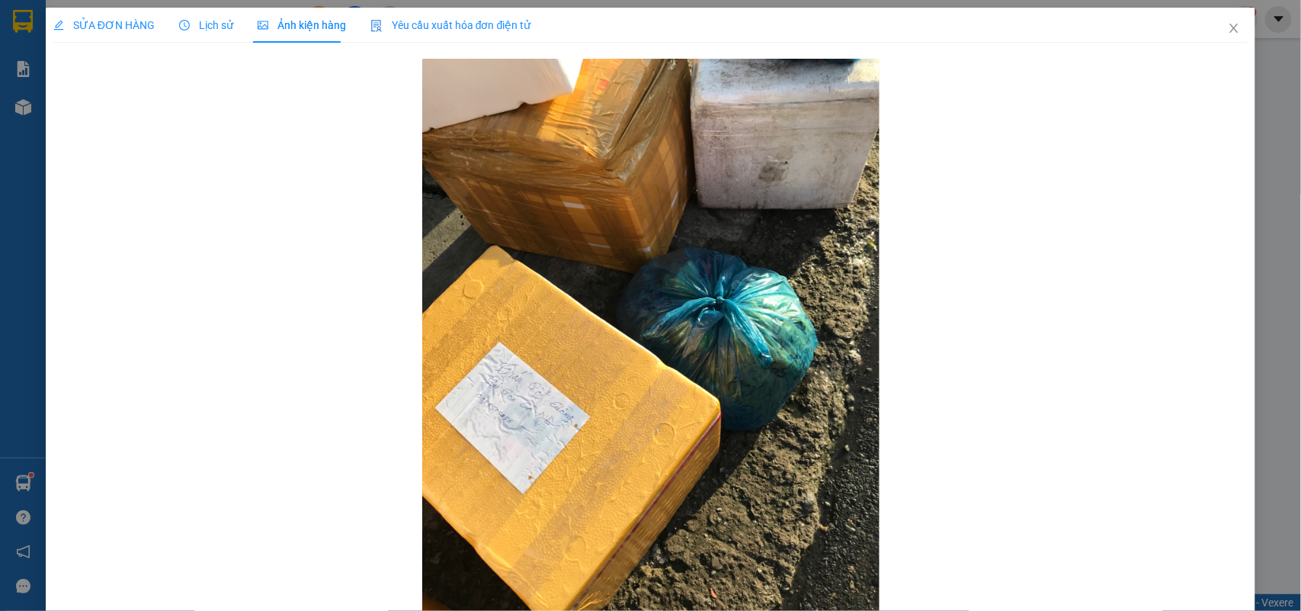
click at [194, 33] on div "Lịch sử" at bounding box center [206, 25] width 54 height 17
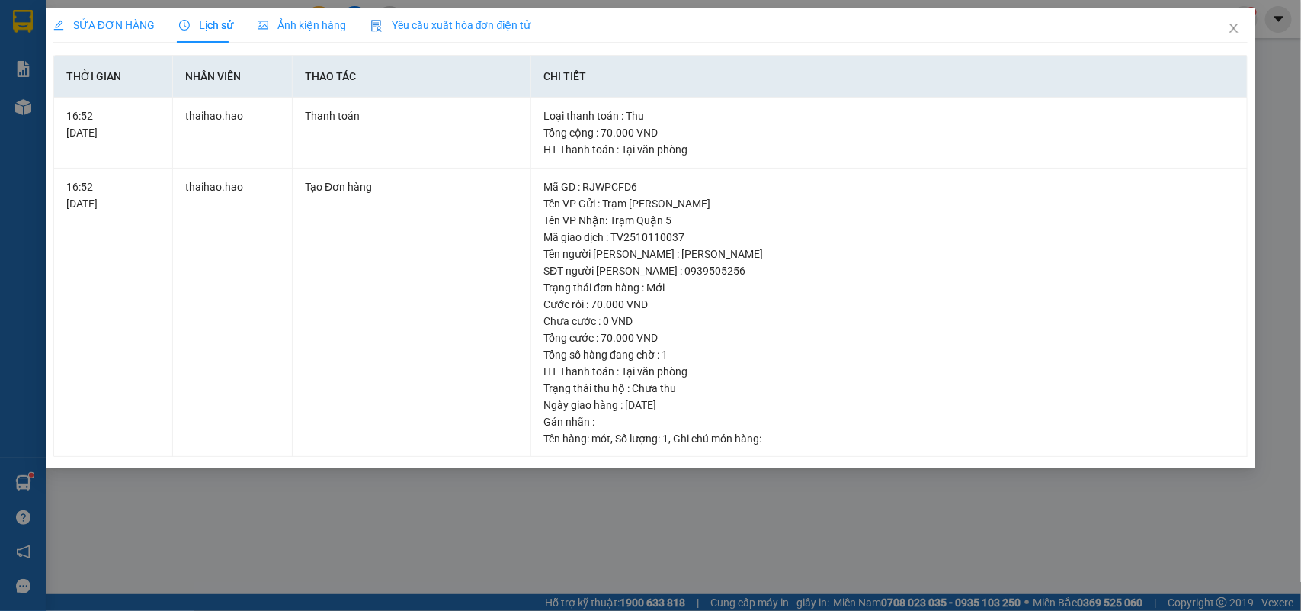
click at [269, 5] on div "SỬA ĐƠN HÀNG Lịch sử Ảnh kiện hàng Yêu cầu xuất hóa đơn điện tử Total Paid Fee …" at bounding box center [650, 305] width 1301 height 611
click at [271, 5] on div "SỬA ĐƠN HÀNG Lịch sử Ảnh kiện hàng Yêu cầu xuất hóa đơn điện tử Total Paid Fee …" at bounding box center [650, 305] width 1301 height 611
click at [86, 19] on span "SỬA ĐƠN HÀNG" at bounding box center [103, 25] width 101 height 12
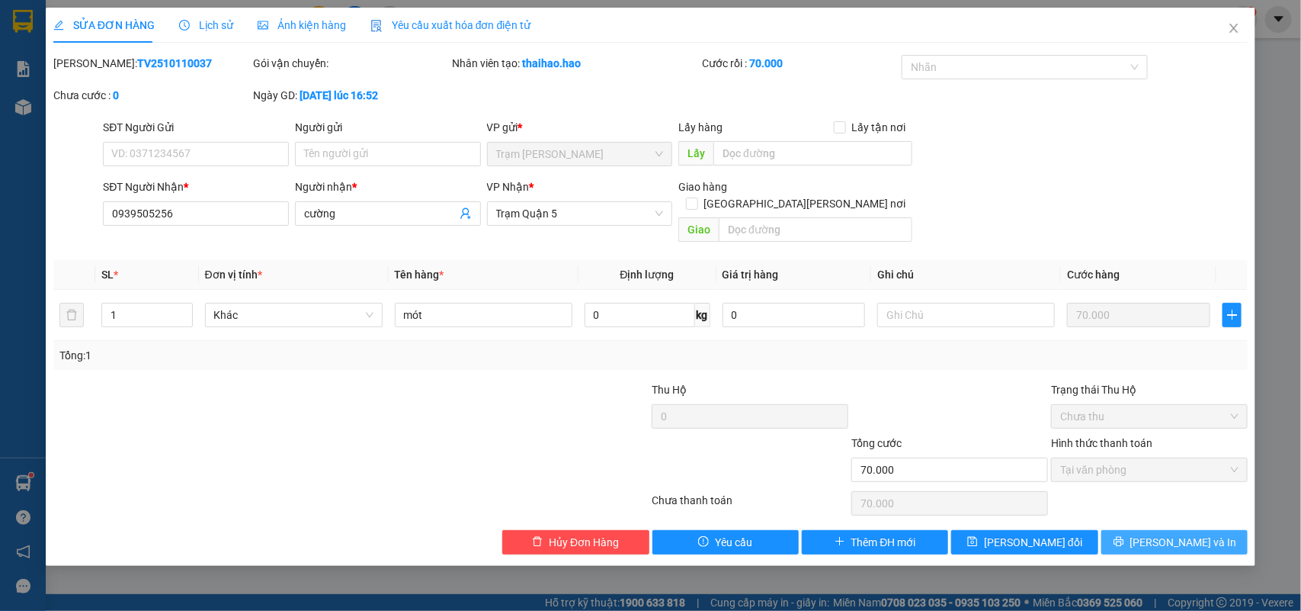
click at [1111, 530] on button "[PERSON_NAME] và In" at bounding box center [1174, 542] width 146 height 24
type input "0"
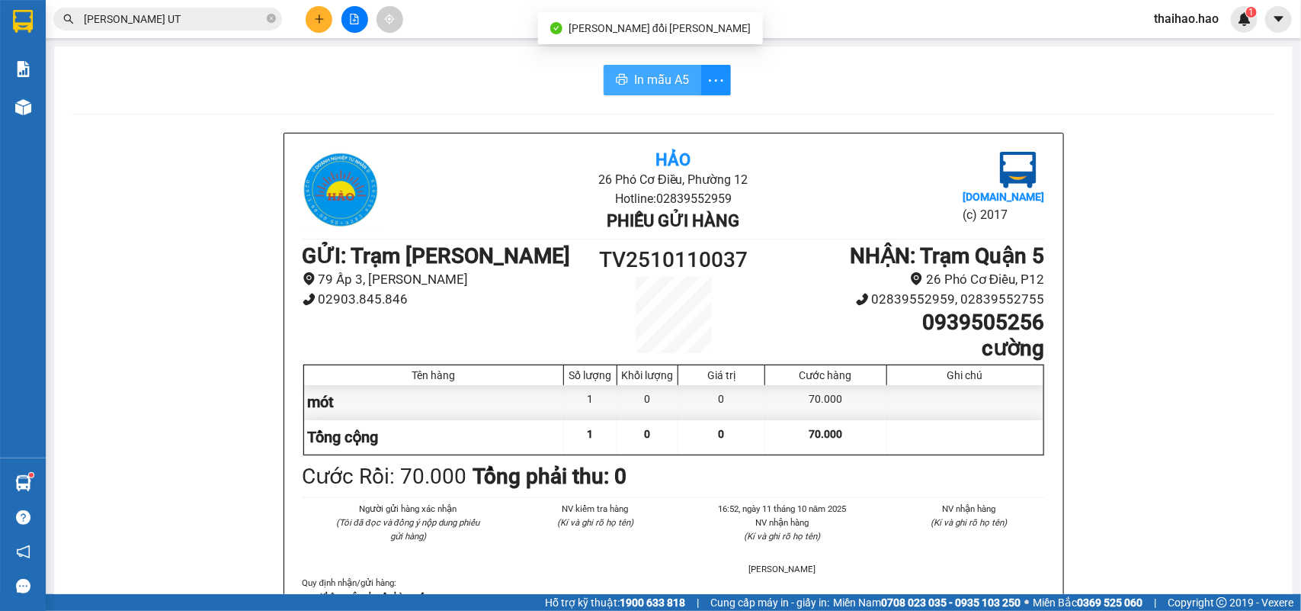
click at [623, 88] on button "In mẫu A5" at bounding box center [653, 80] width 98 height 30
click at [11, 94] on div at bounding box center [23, 107] width 27 height 27
click at [18, 99] on img at bounding box center [23, 107] width 16 height 16
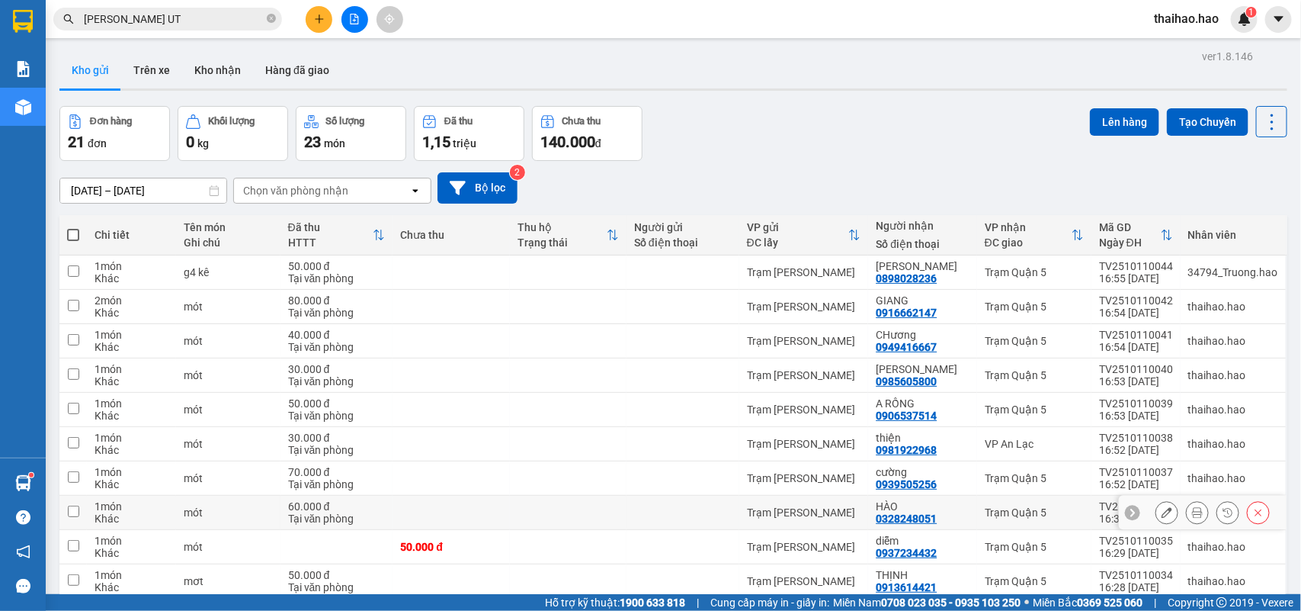
click at [1156, 521] on button at bounding box center [1166, 512] width 21 height 27
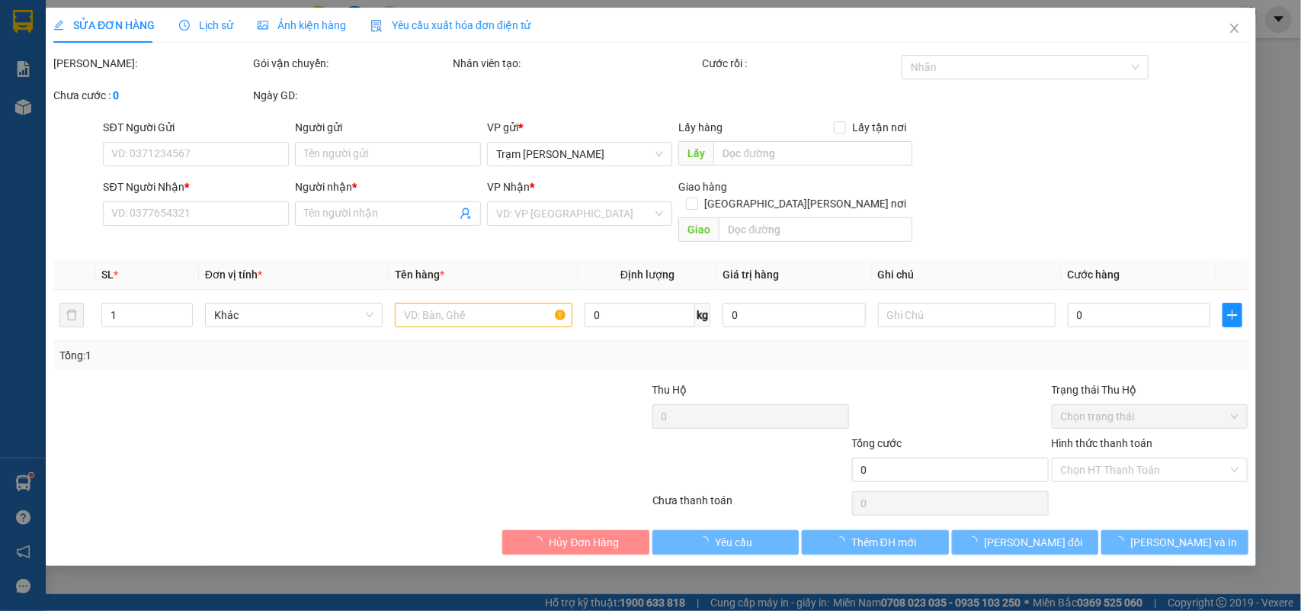
type input "0328248051"
type input "HÀO"
type input "60.000"
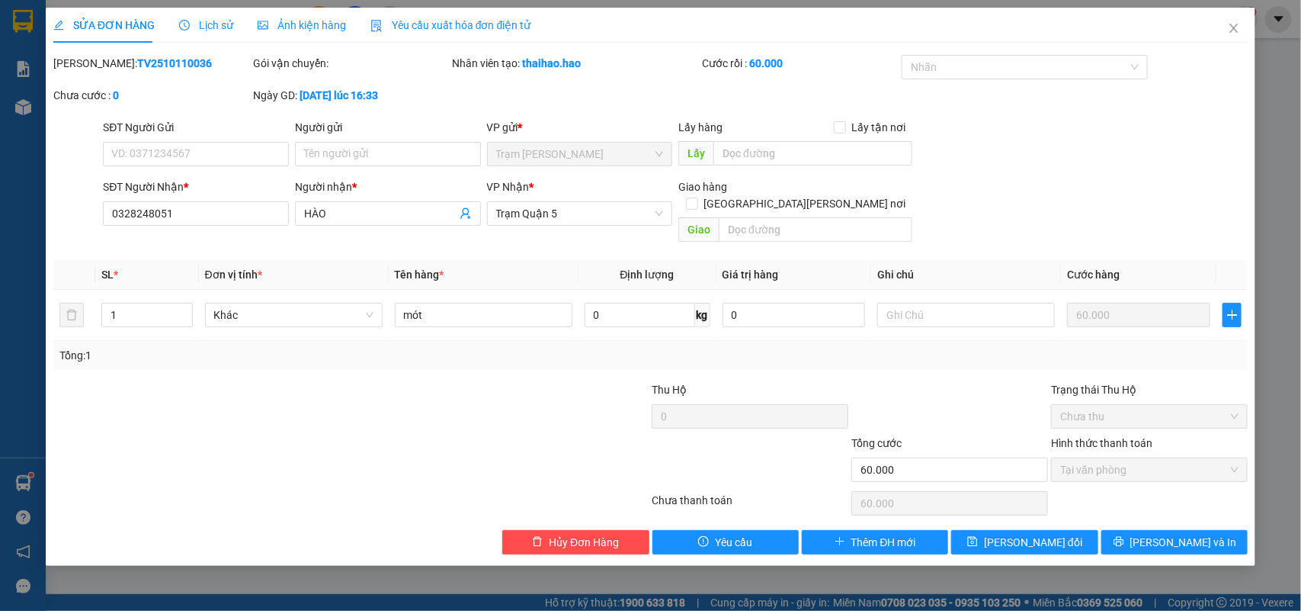
drag, startPoint x: 214, startPoint y: 31, endPoint x: 279, endPoint y: 34, distance: 64.9
click at [219, 30] on span "Lịch sử" at bounding box center [206, 25] width 54 height 12
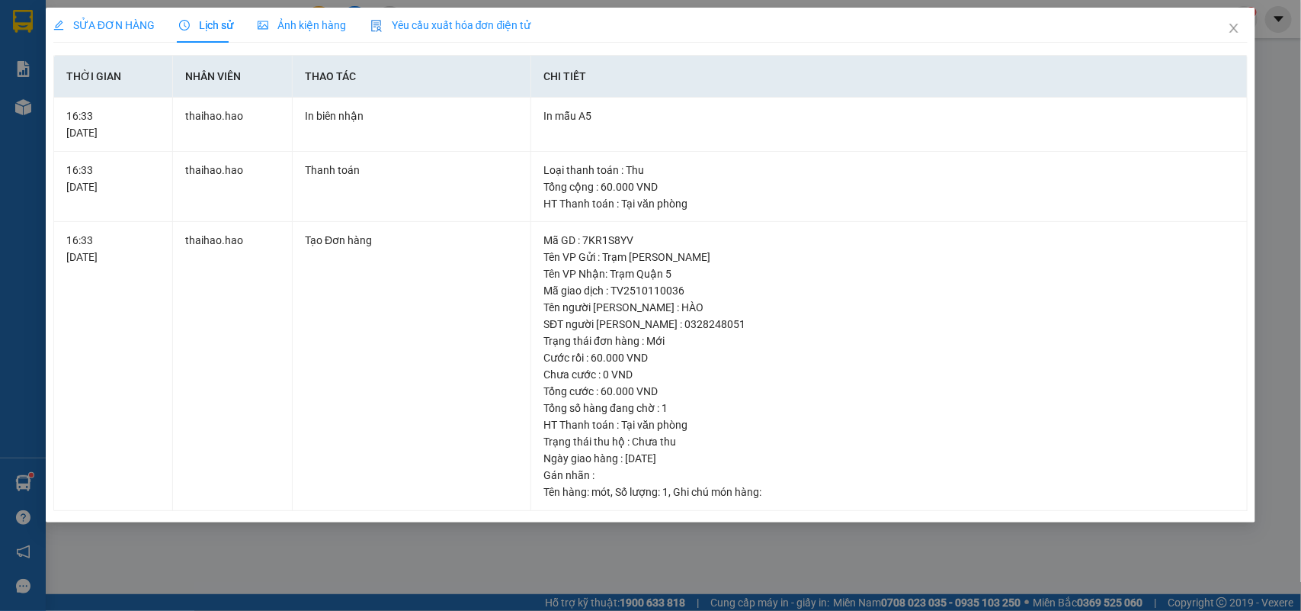
click at [307, 34] on div "Ảnh kiện hàng" at bounding box center [302, 25] width 88 height 35
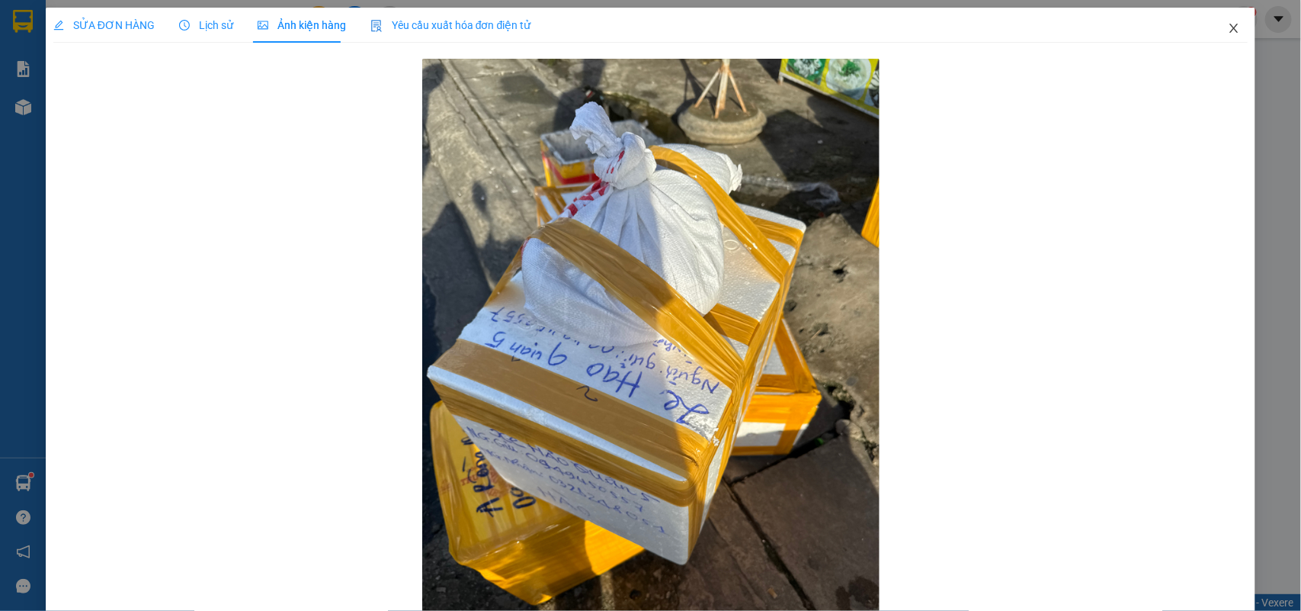
click at [1228, 24] on icon "close" at bounding box center [1234, 28] width 12 height 12
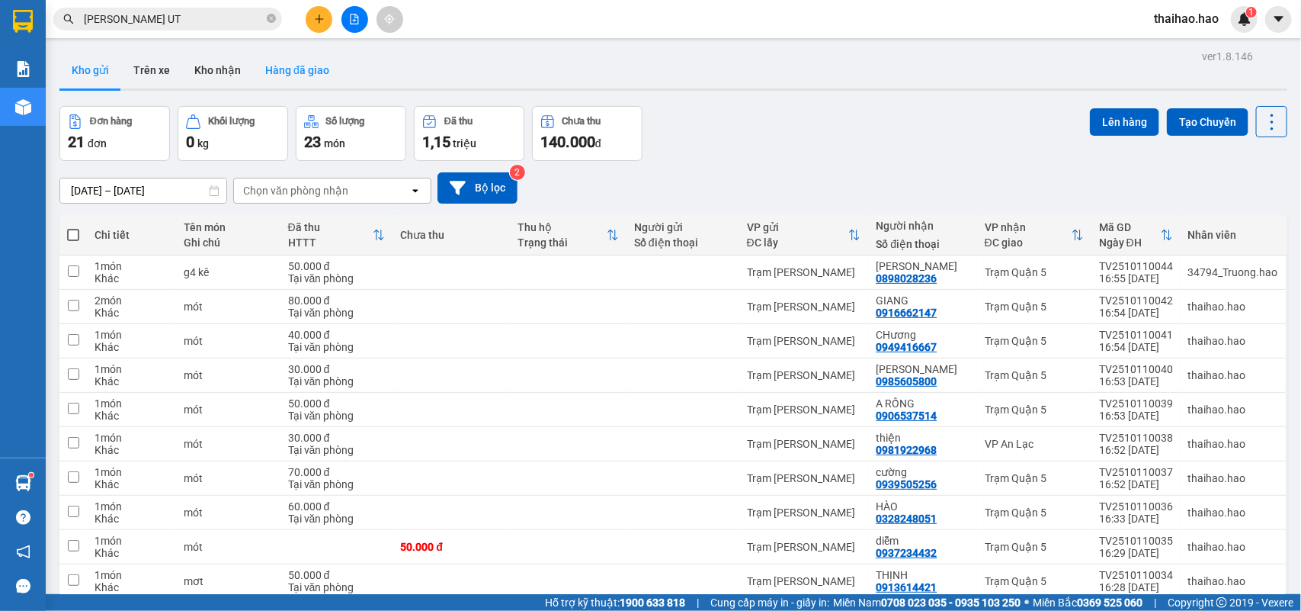
click at [296, 72] on button "Hàng đã giao" at bounding box center [297, 70] width 88 height 37
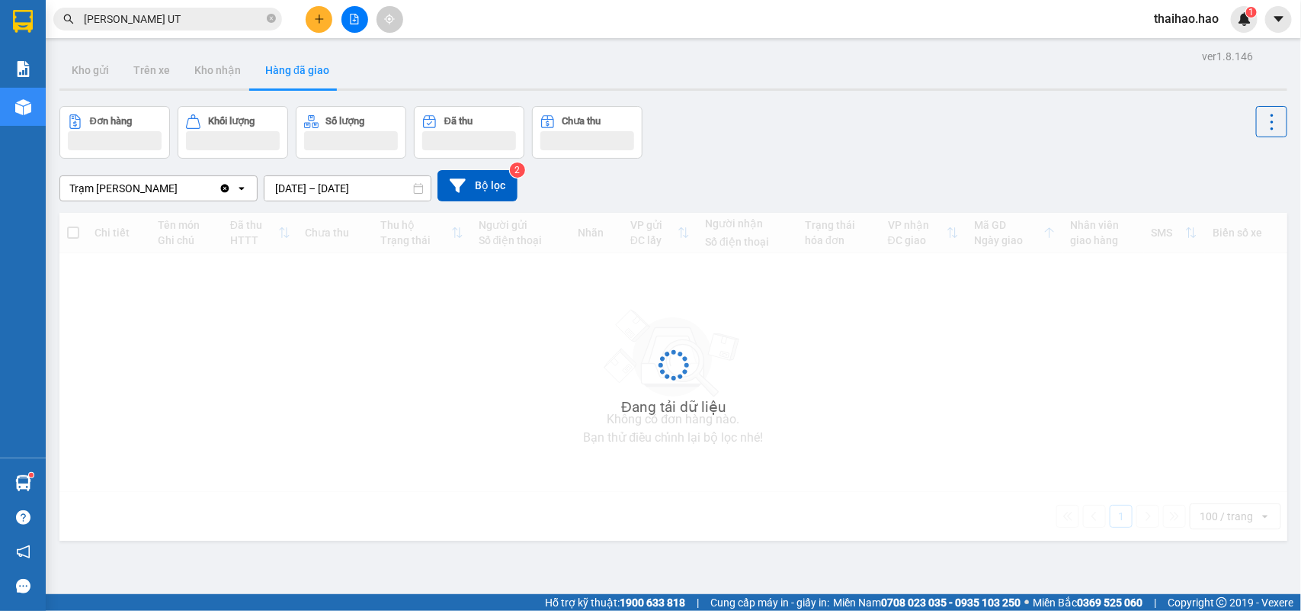
click at [339, 189] on input "[DATE] – [DATE]" at bounding box center [347, 188] width 166 height 24
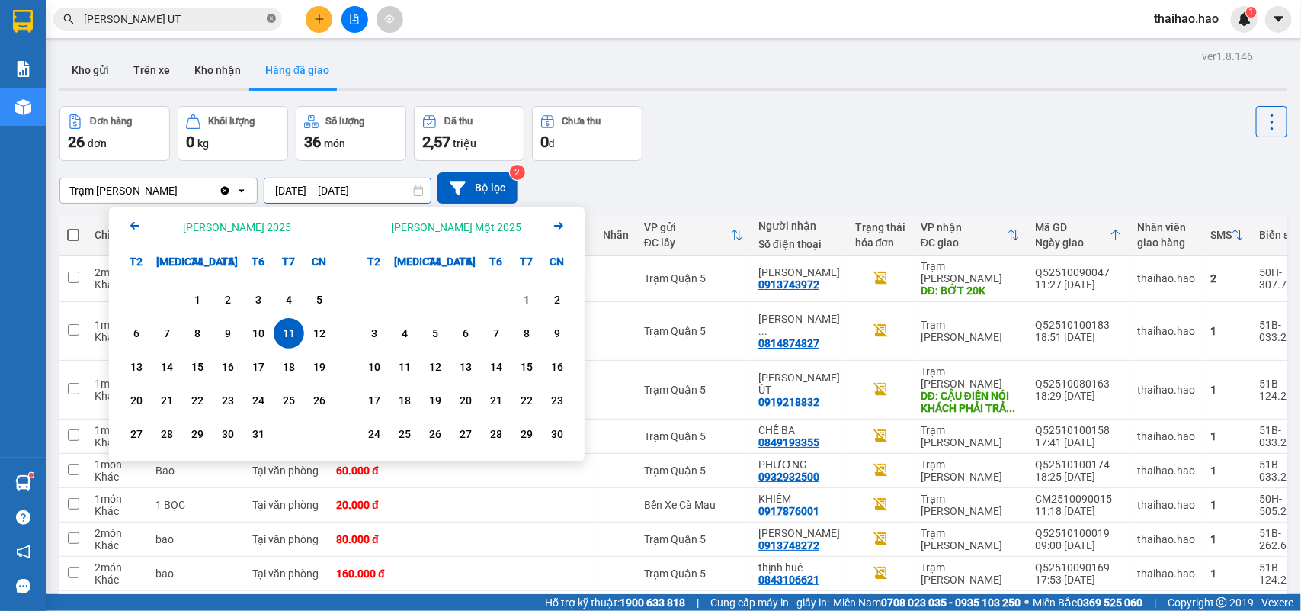
click at [268, 20] on icon "close-circle" at bounding box center [271, 18] width 9 height 9
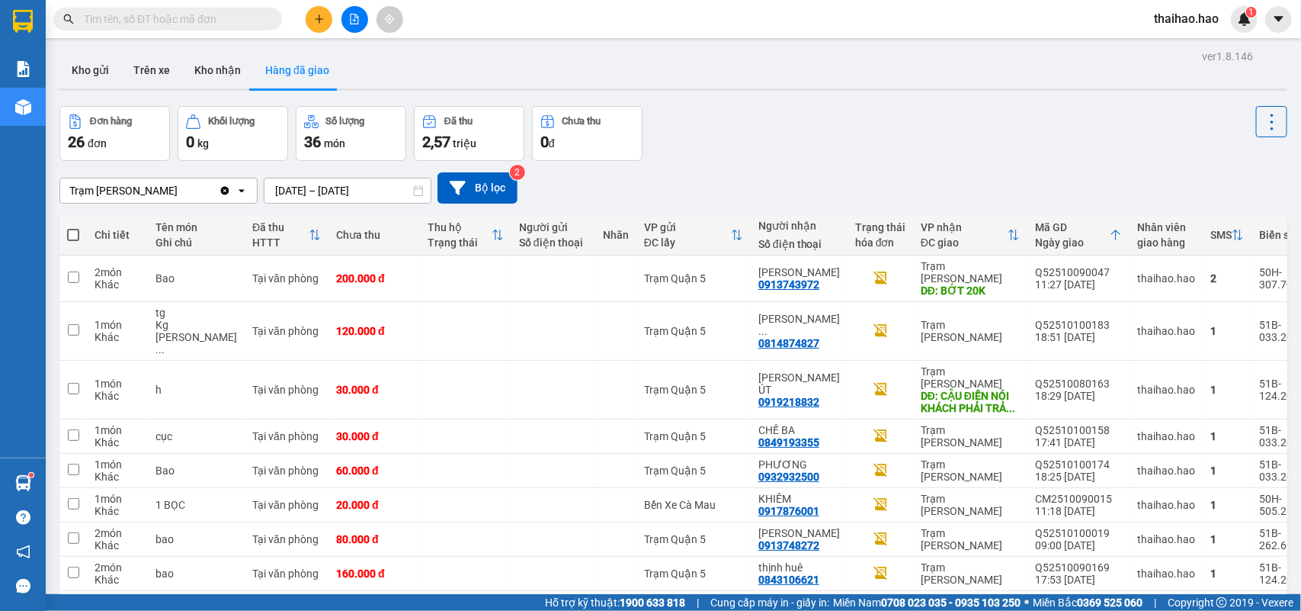
click at [259, 21] on input "text" at bounding box center [174, 19] width 180 height 17
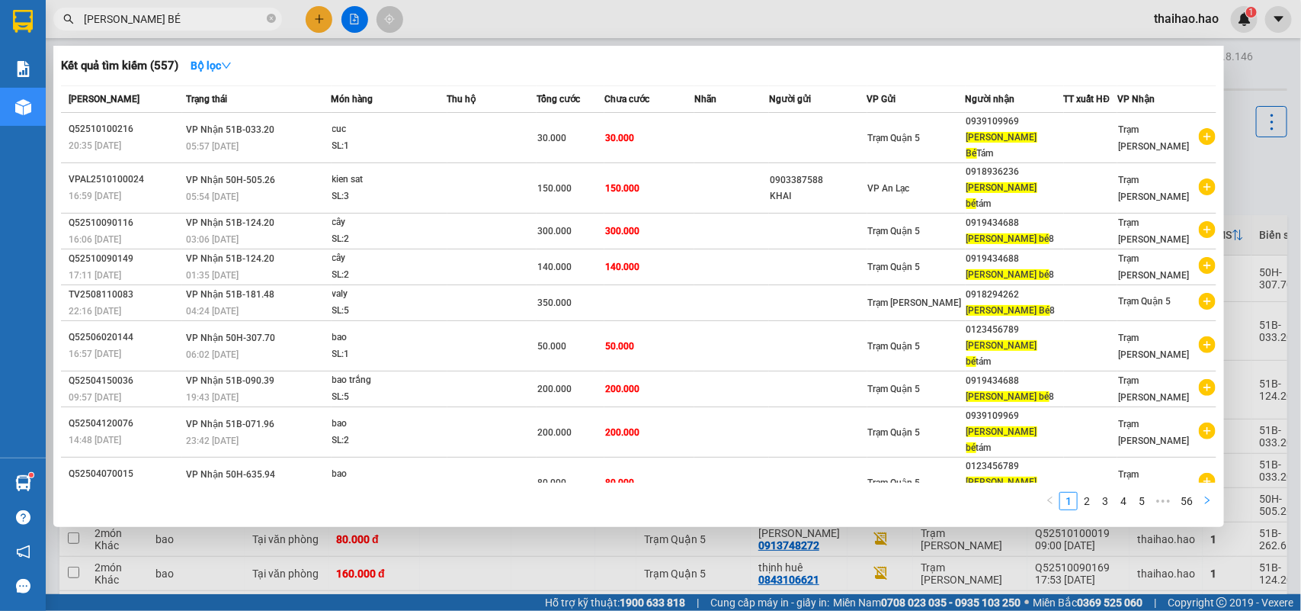
type input "TRUNG BÉ"
click at [1206, 481] on div "Mã ĐH Trạng thái Món hàng Thu hộ Tổng cước Chưa cước Nhãn Người gửi VP Gửi Ngườ…" at bounding box center [638, 302] width 1155 height 434
click at [1206, 495] on icon "right" at bounding box center [1207, 499] width 9 height 9
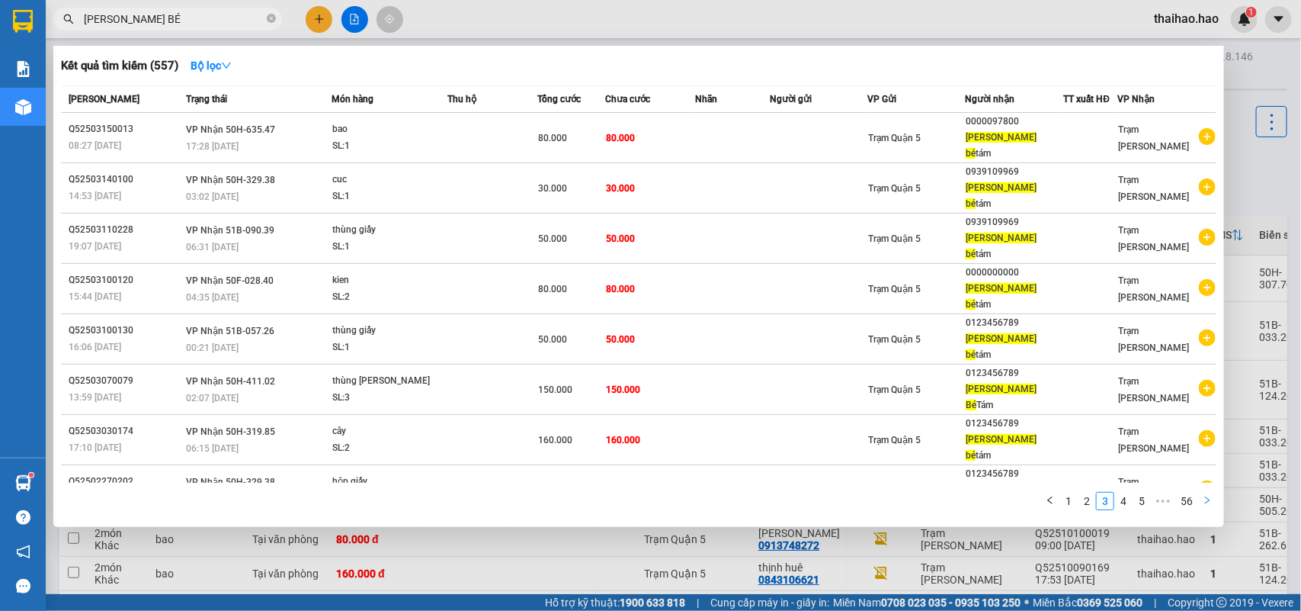
click at [1206, 495] on icon "right" at bounding box center [1207, 499] width 9 height 9
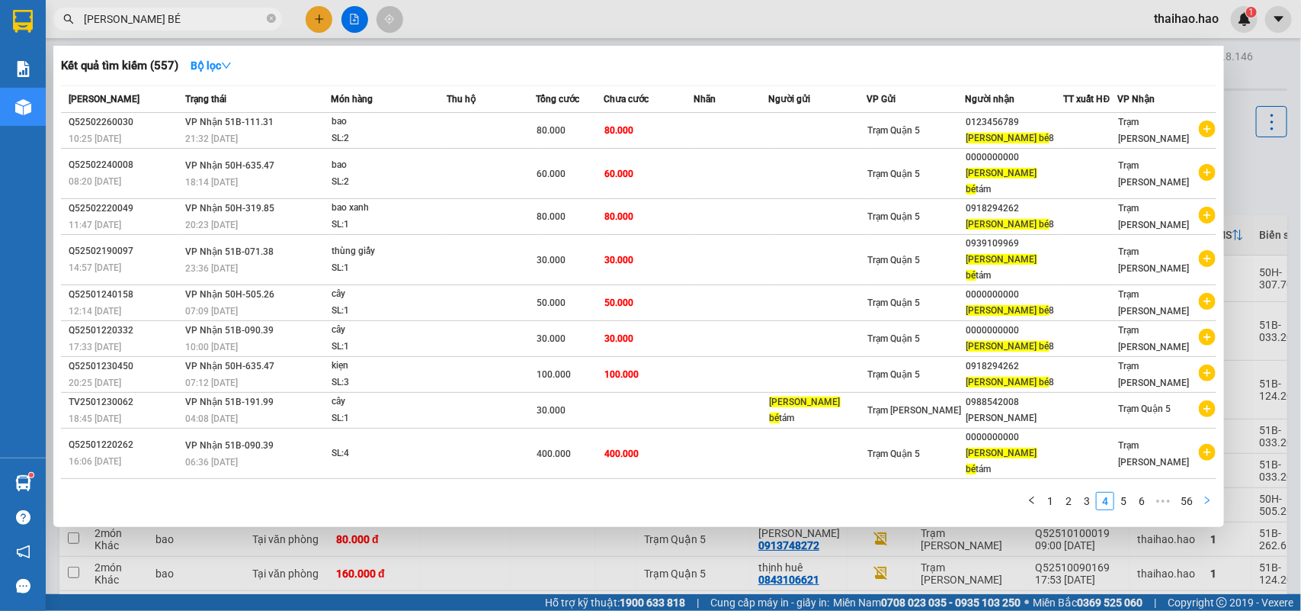
click at [1206, 495] on icon "right" at bounding box center [1207, 499] width 9 height 9
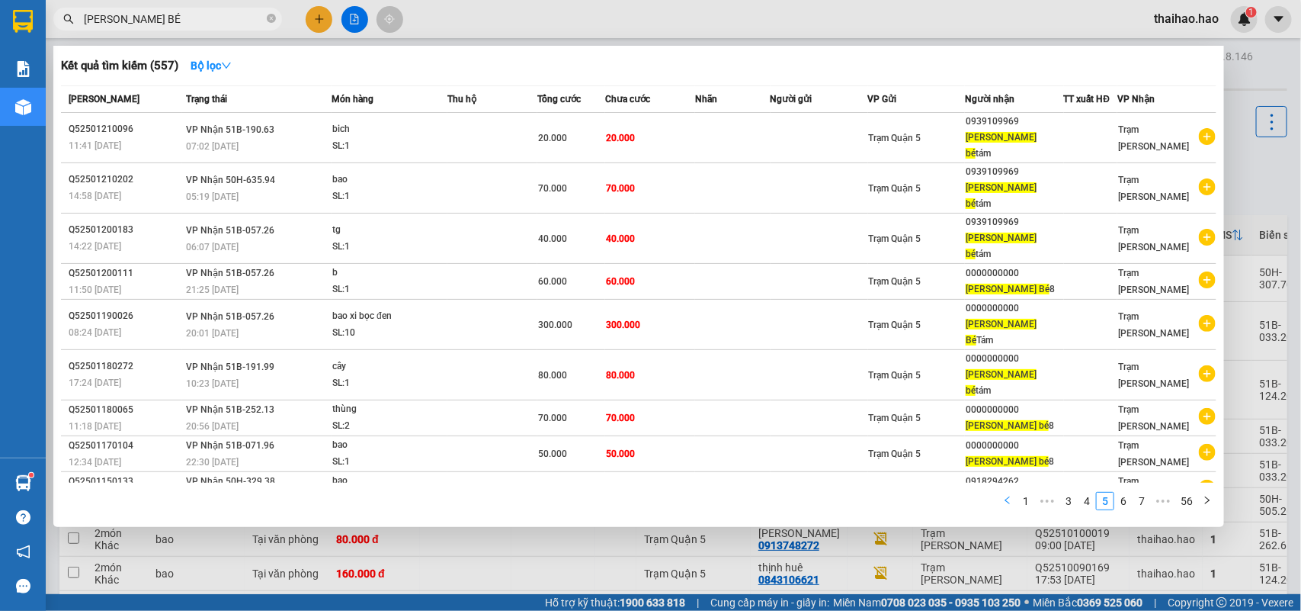
click at [1008, 495] on icon "left" at bounding box center [1007, 499] width 9 height 9
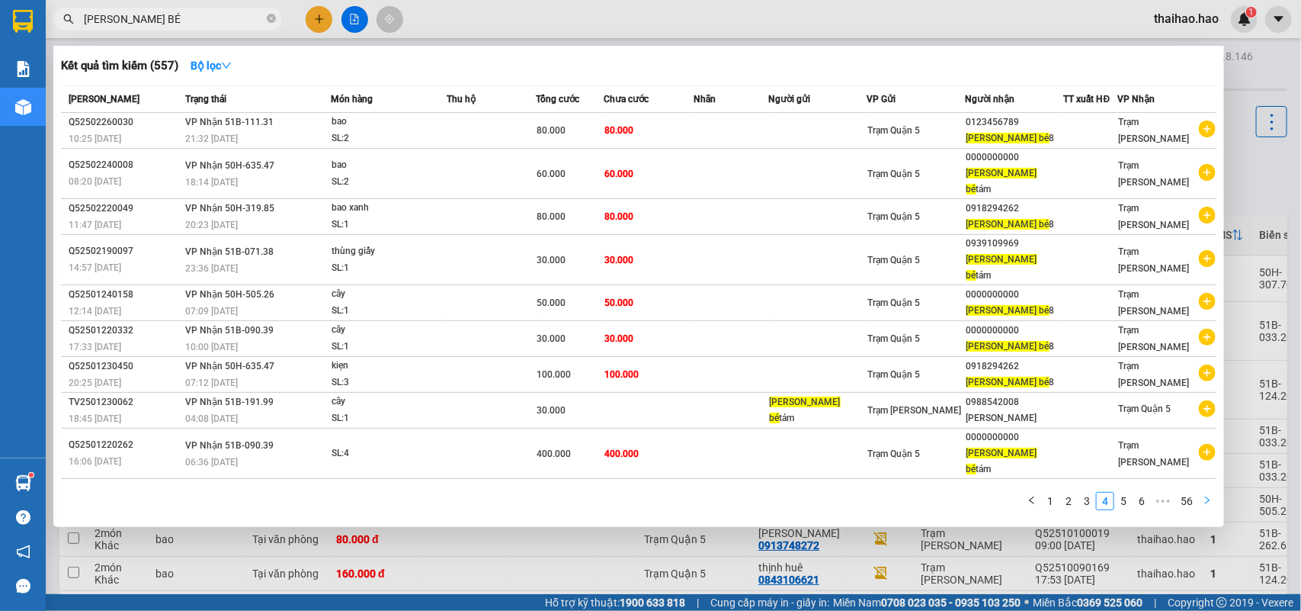
click at [1213, 492] on button "button" at bounding box center [1207, 501] width 18 height 18
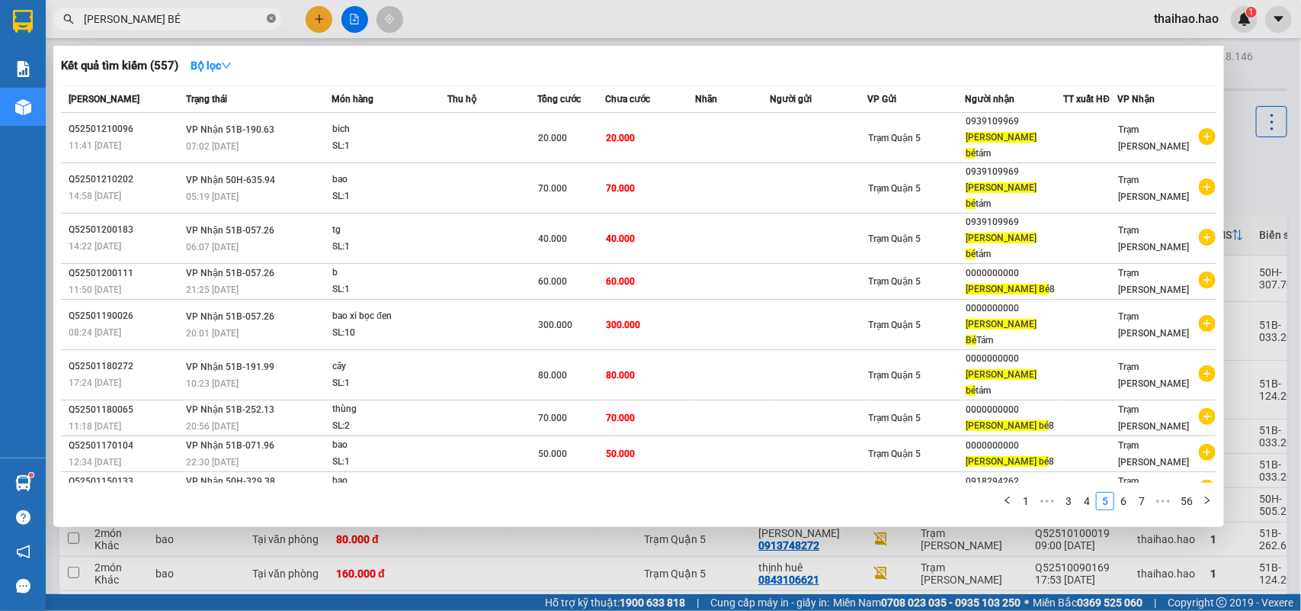
click at [271, 12] on span at bounding box center [271, 19] width 9 height 14
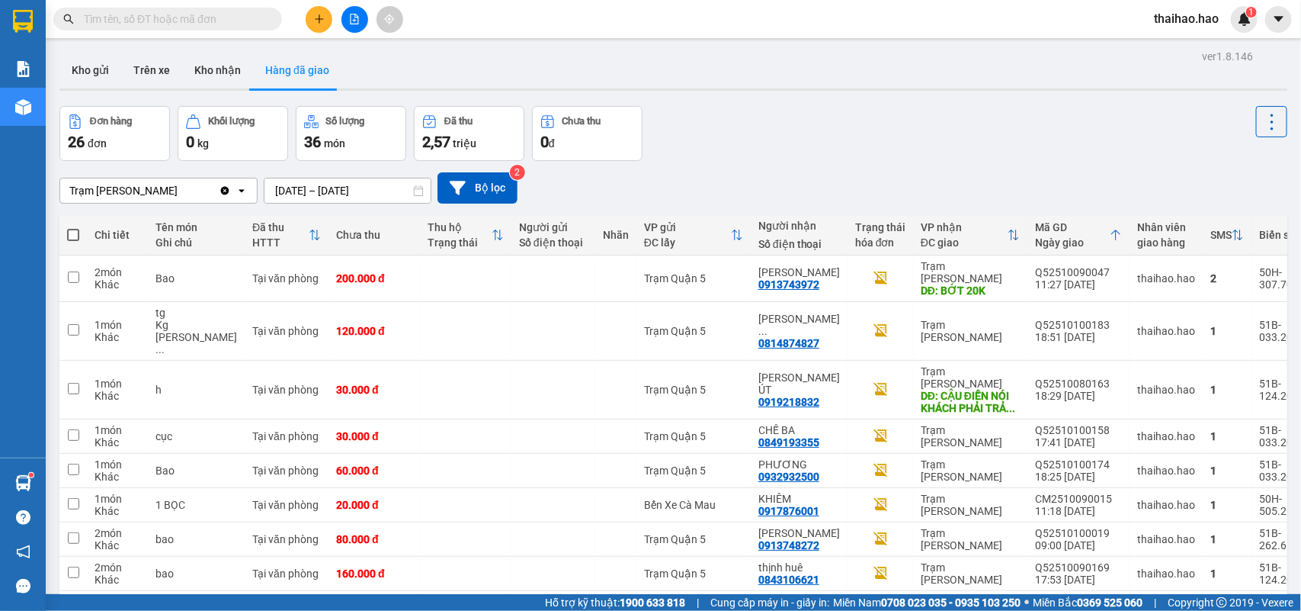
click at [330, 195] on input "11/10/2025 – 11/10/2025" at bounding box center [347, 190] width 166 height 24
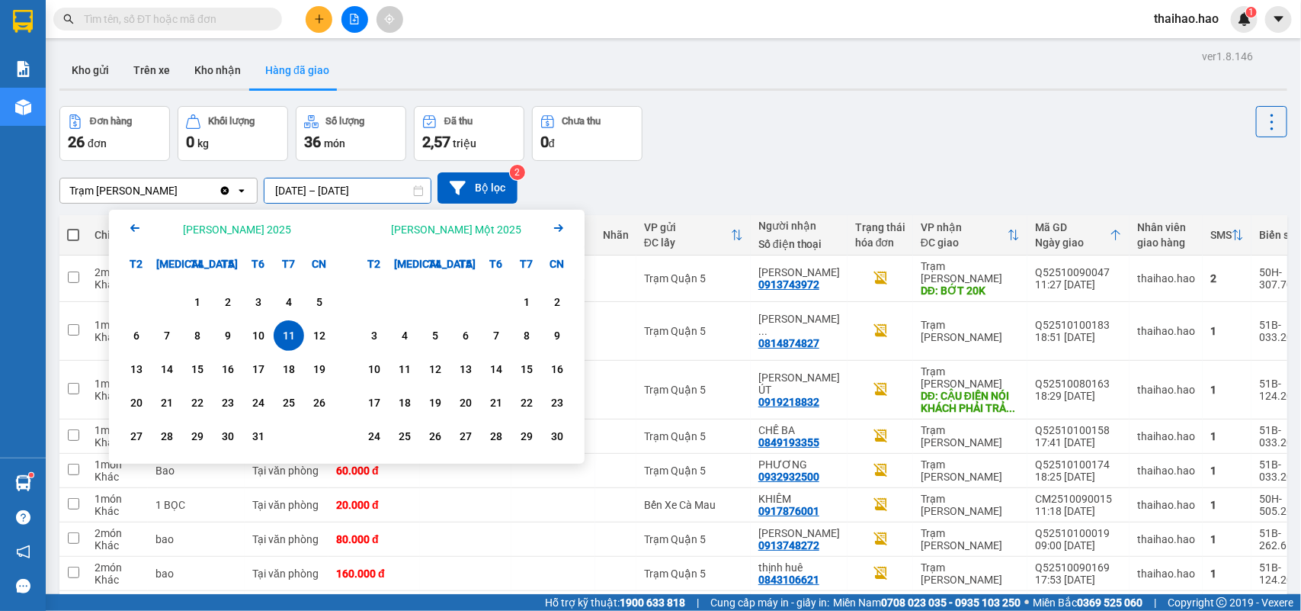
click at [715, 154] on div "Đơn hàng 26 đơn Khối lượng 0 kg Số lượng 36 món Đã thu 2,57 triệu Chưa thu 0 đ" at bounding box center [673, 133] width 1228 height 55
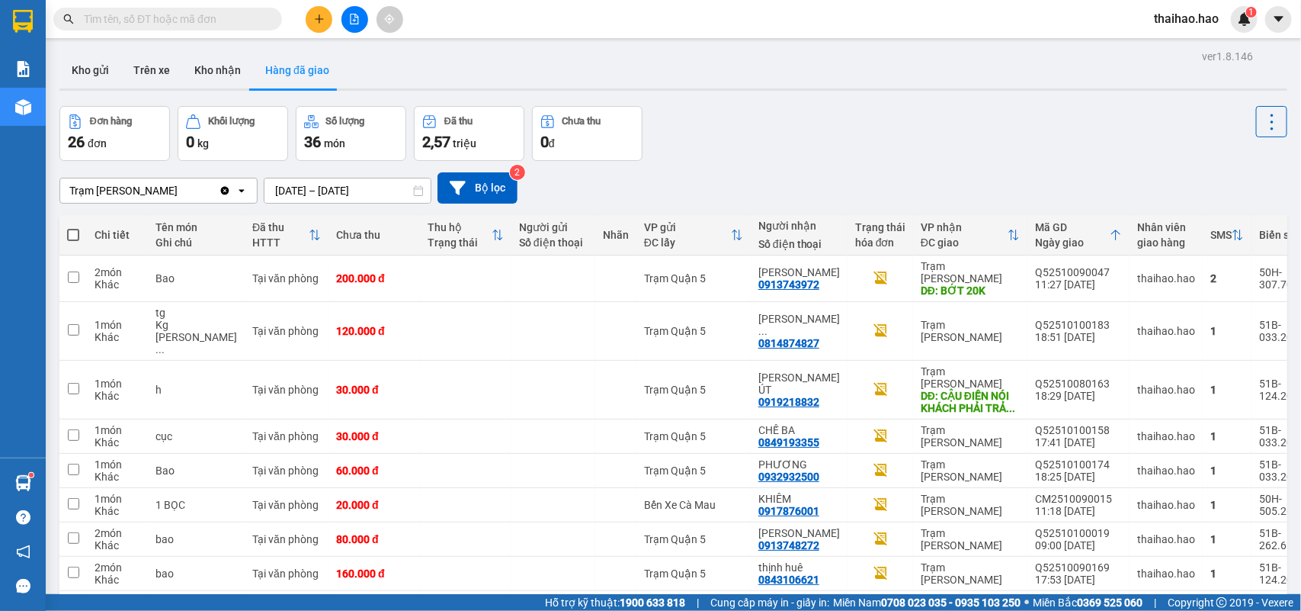
click at [364, 188] on input "11/10/2025 – 11/10/2025" at bounding box center [347, 190] width 166 height 24
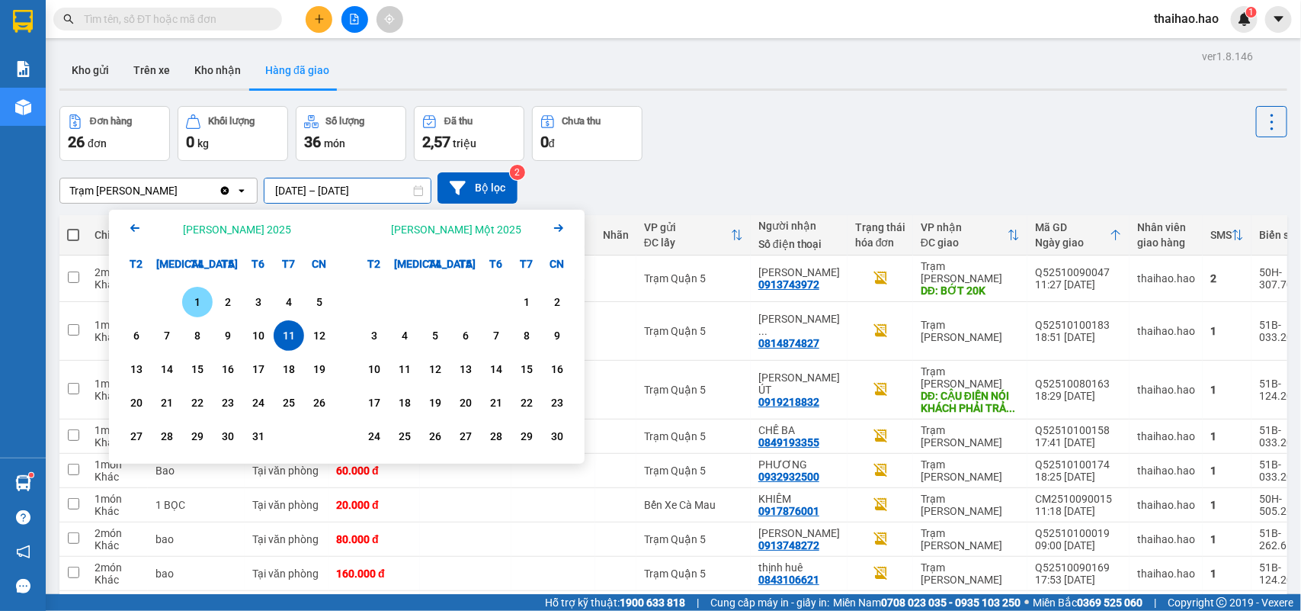
click at [200, 297] on div "1" at bounding box center [197, 302] width 21 height 18
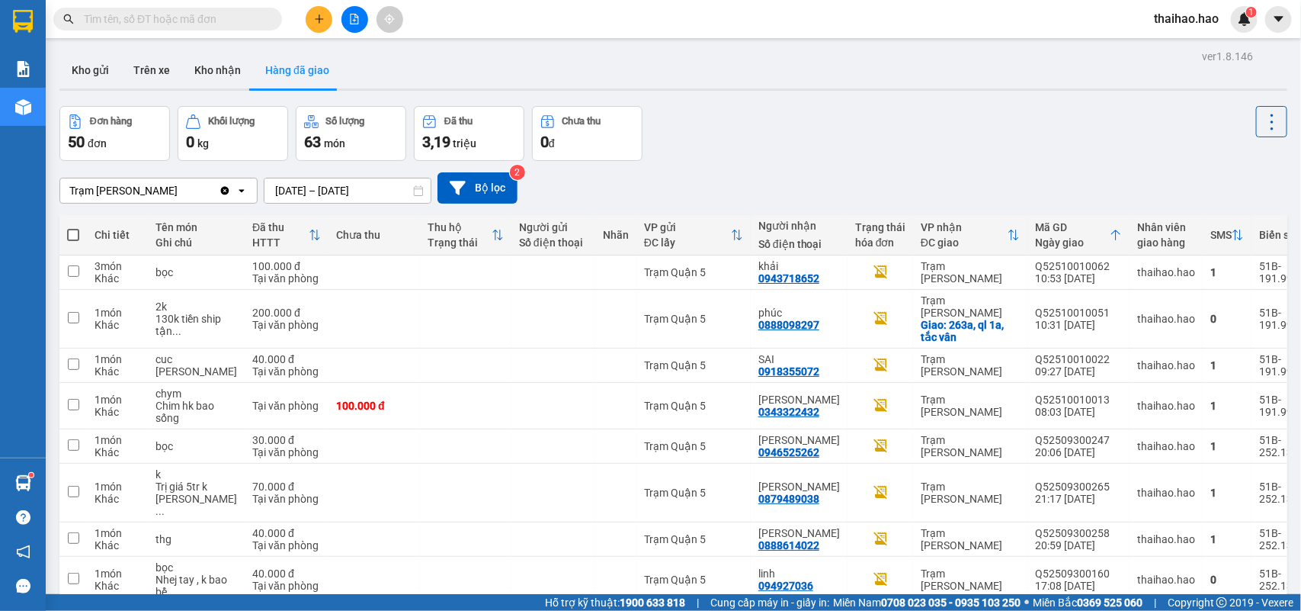
click at [305, 196] on input "01/10/2025 – 01/10/2025" at bounding box center [347, 190] width 166 height 24
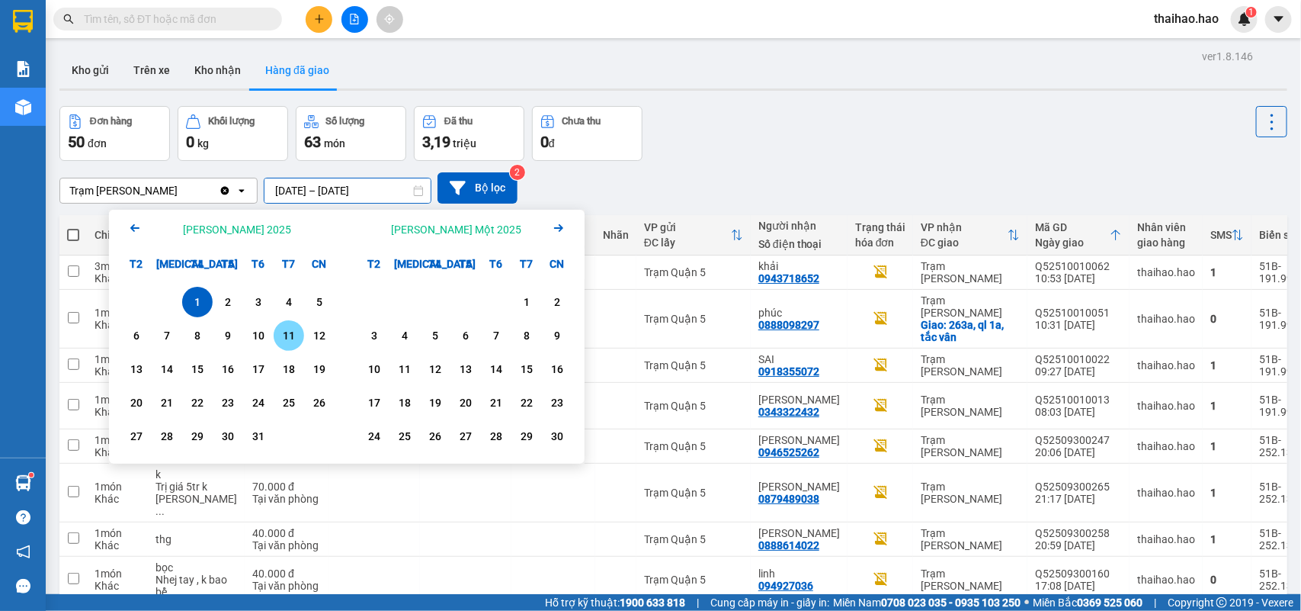
click at [288, 336] on div "11" at bounding box center [288, 335] width 21 height 18
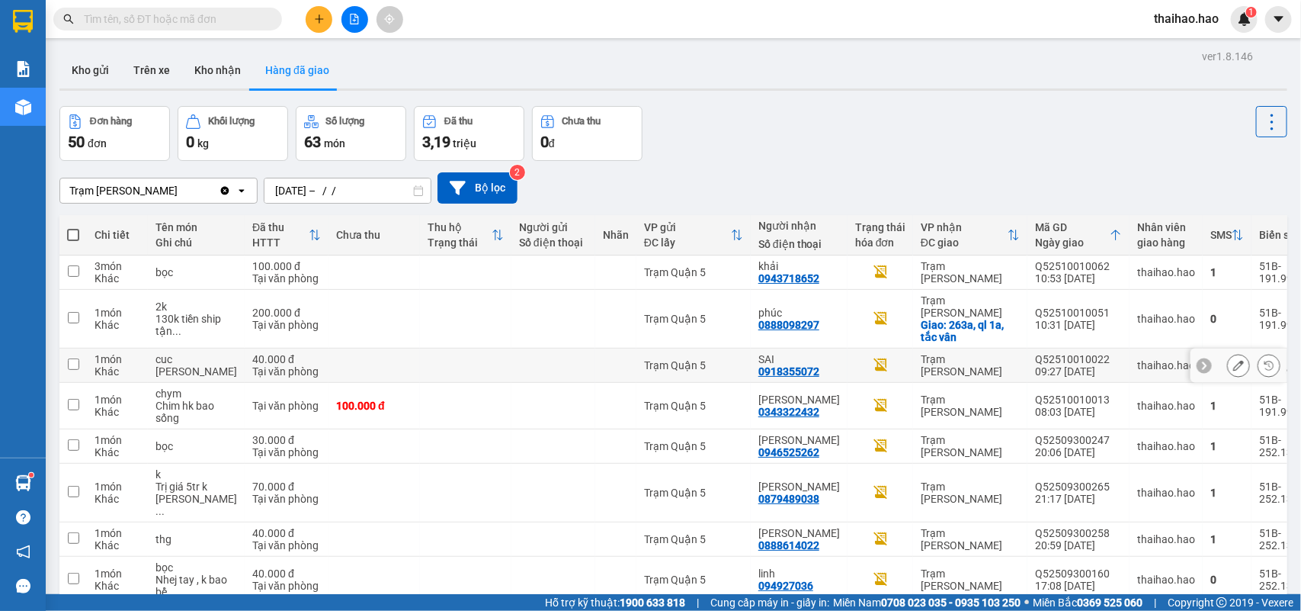
type input "11/10/2025 – 11/10/2025"
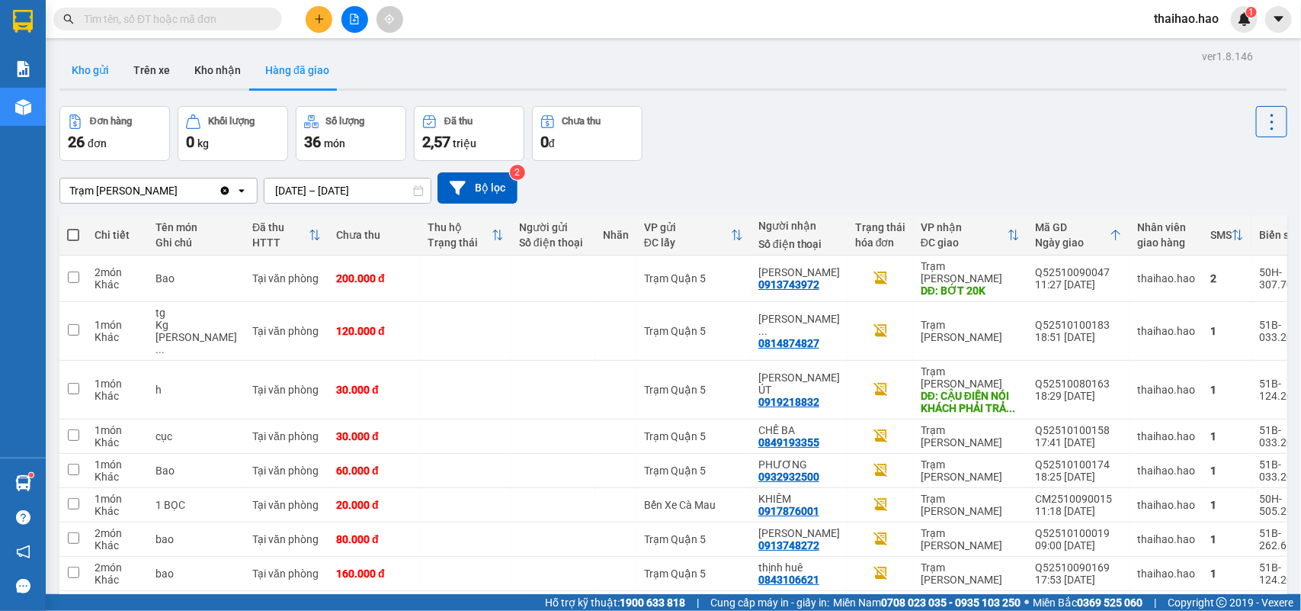
click at [100, 66] on button "Kho gửi" at bounding box center [90, 70] width 62 height 37
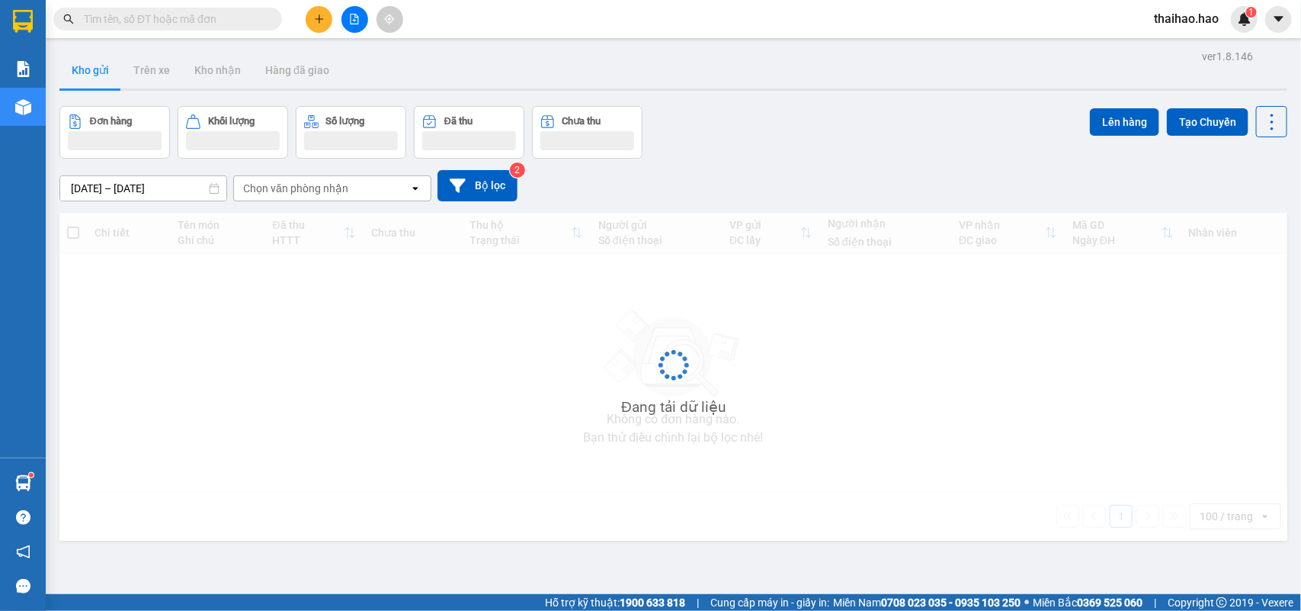
click at [100, 66] on button "Kho gửi" at bounding box center [90, 70] width 62 height 37
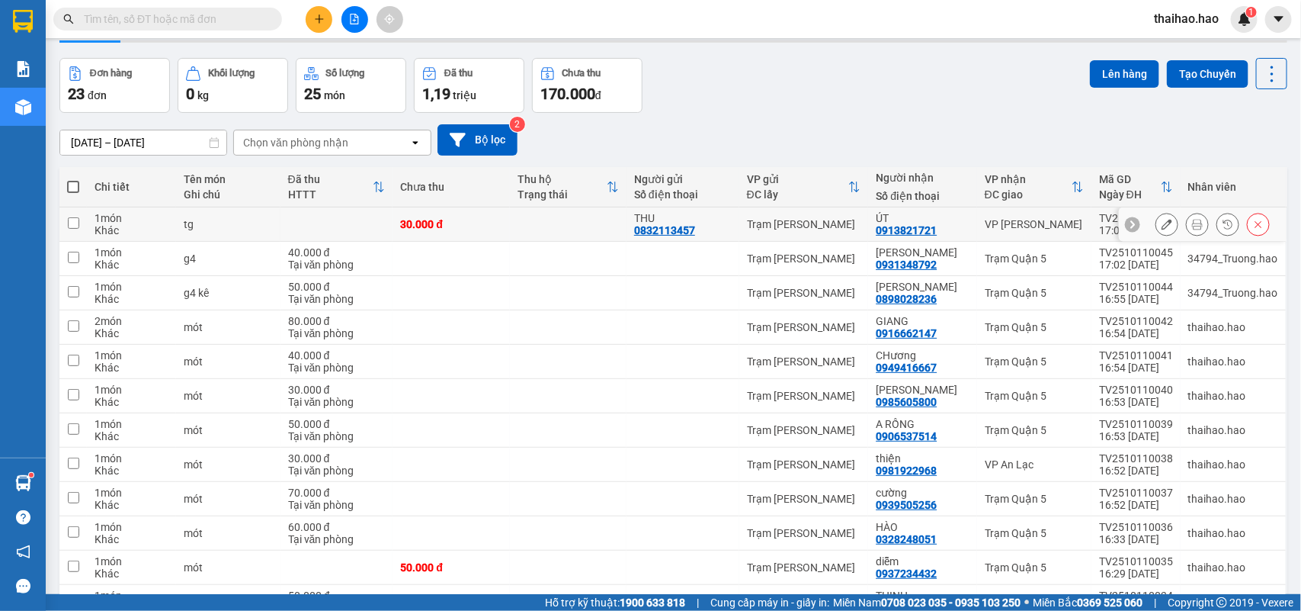
scroll to position [95, 0]
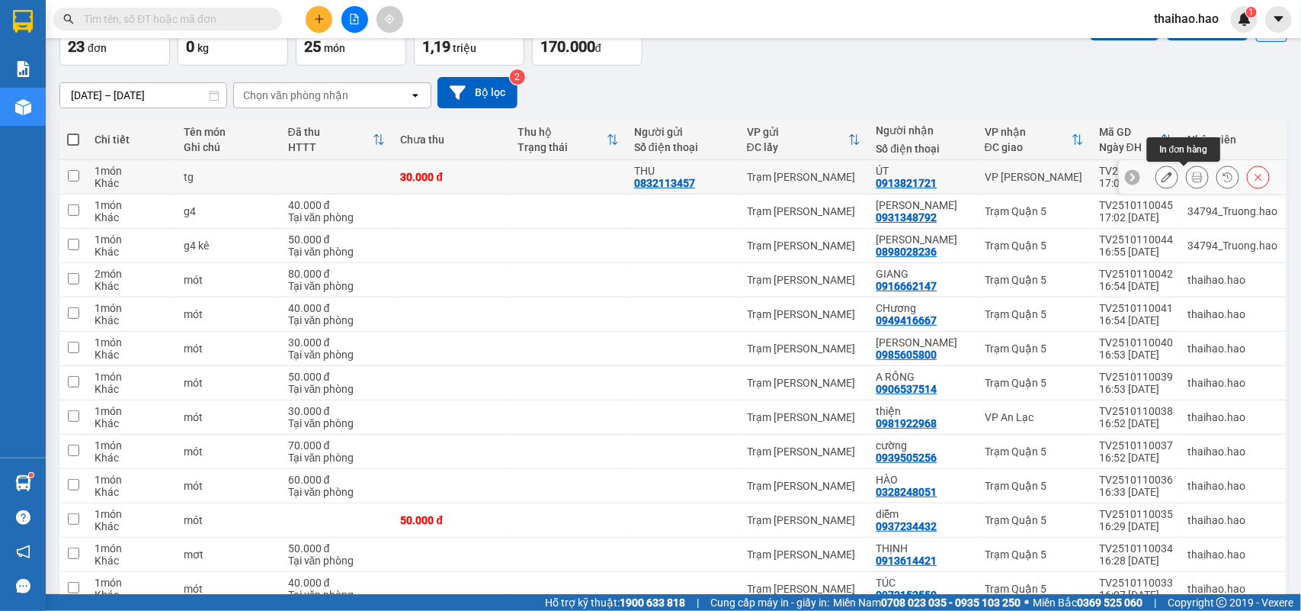
click at [1192, 181] on icon at bounding box center [1197, 176] width 11 height 11
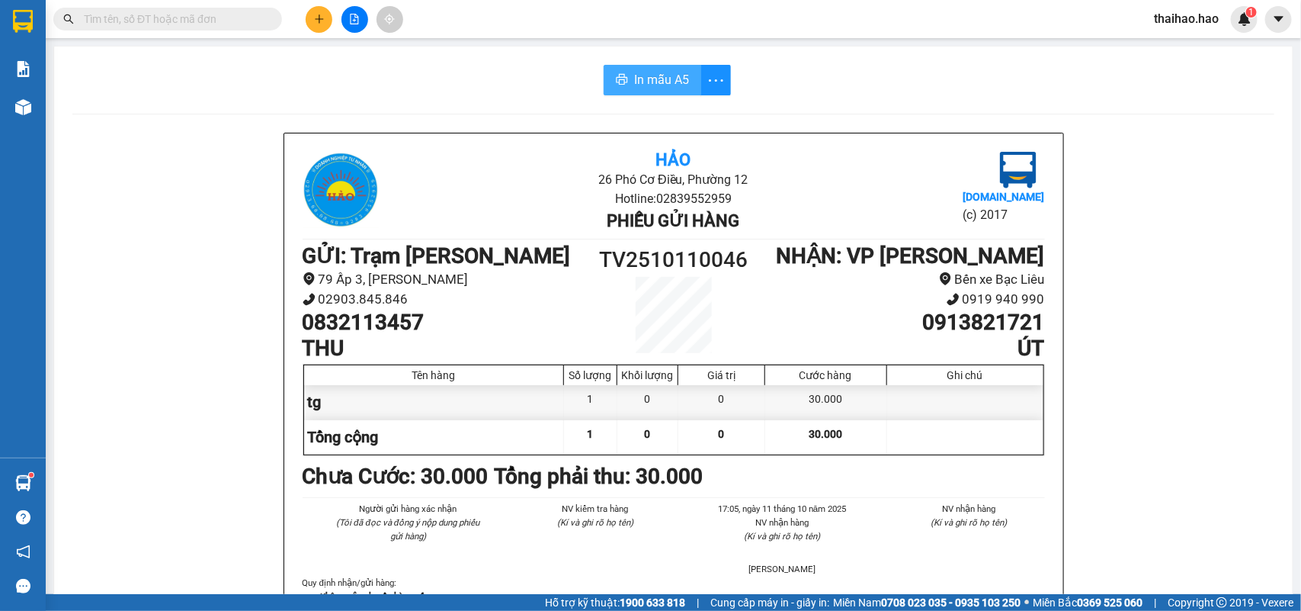
click at [656, 82] on span "In mẫu A5" at bounding box center [661, 79] width 55 height 19
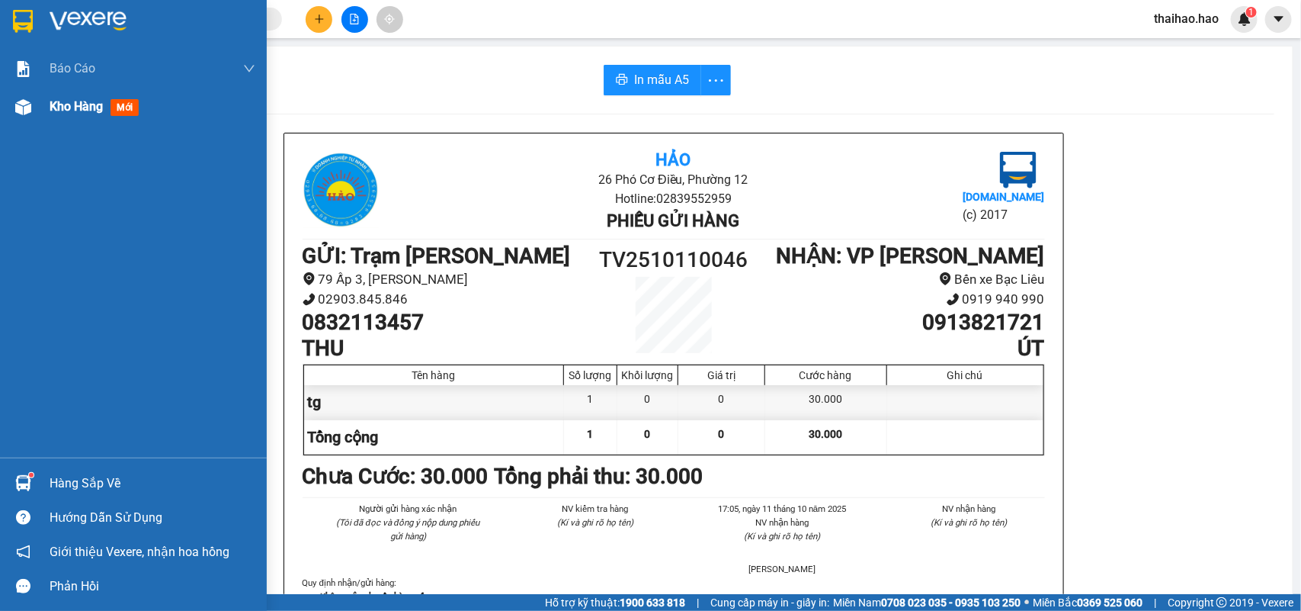
click at [24, 101] on img at bounding box center [23, 107] width 16 height 16
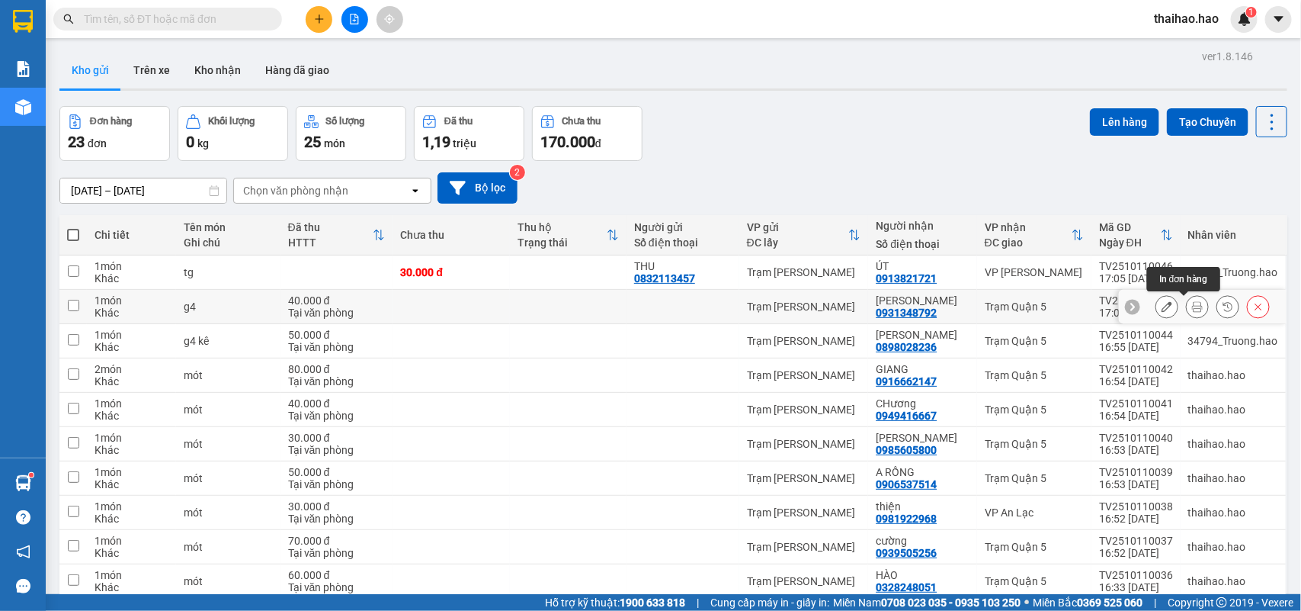
click at [1187, 314] on button at bounding box center [1197, 306] width 21 height 27
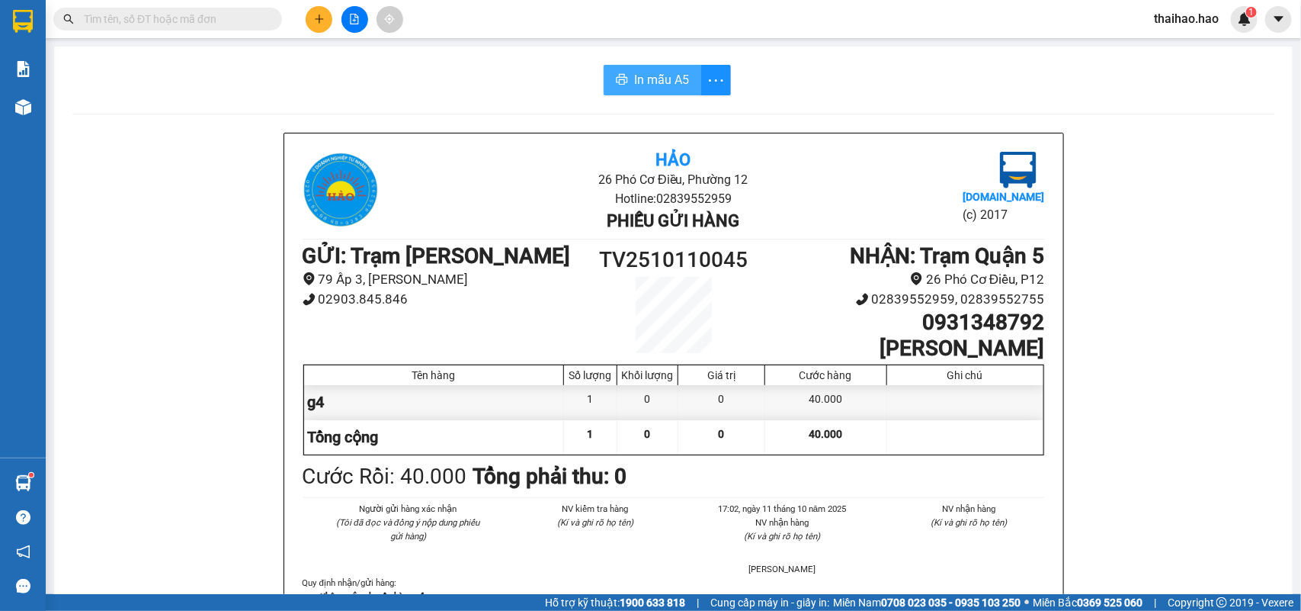
click at [638, 82] on span "In mẫu A5" at bounding box center [661, 79] width 55 height 19
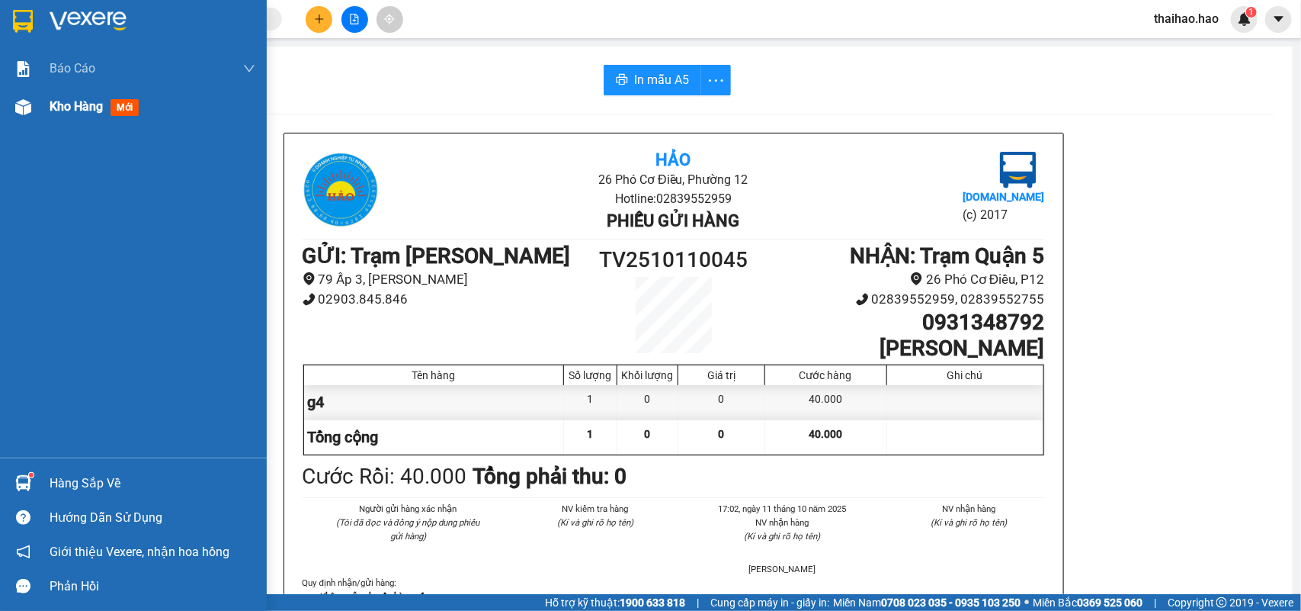
click at [19, 105] on img at bounding box center [23, 107] width 16 height 16
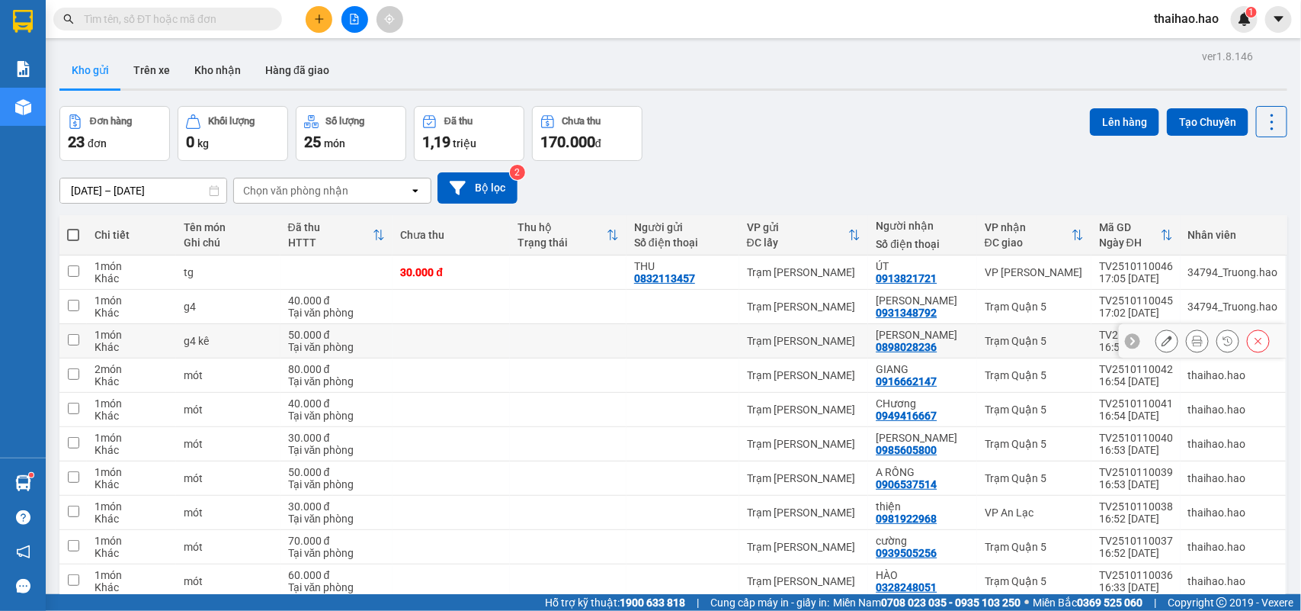
click at [1156, 348] on button at bounding box center [1166, 341] width 21 height 27
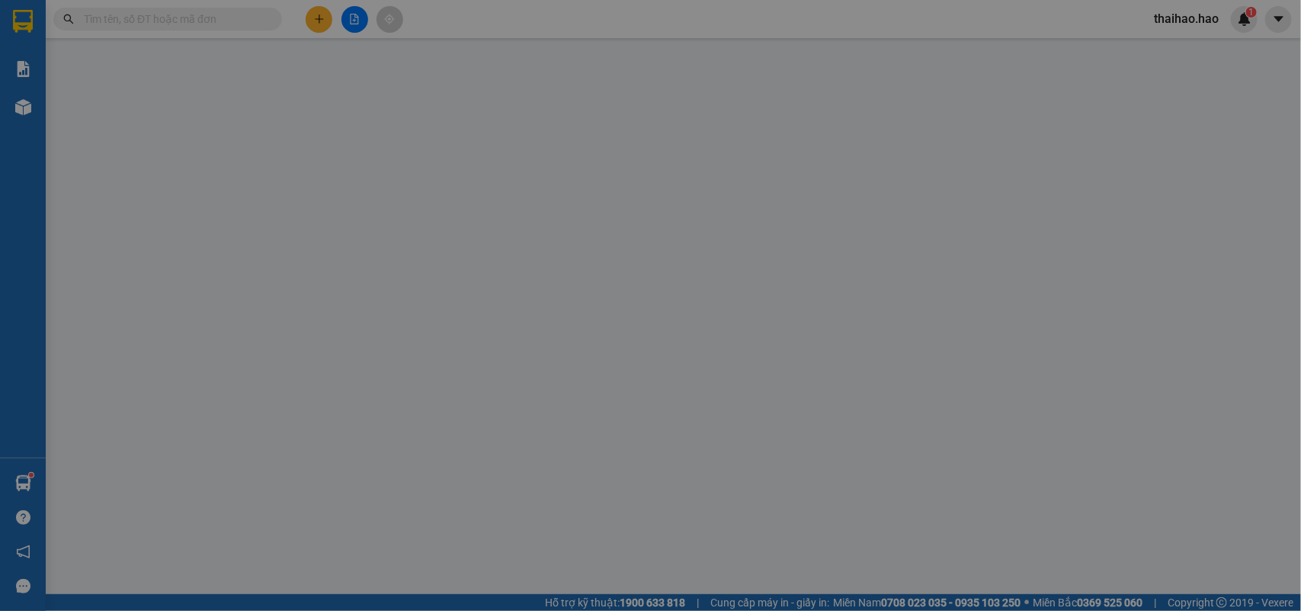
type input "0898028236"
type input "[PERSON_NAME]"
type input "50.000"
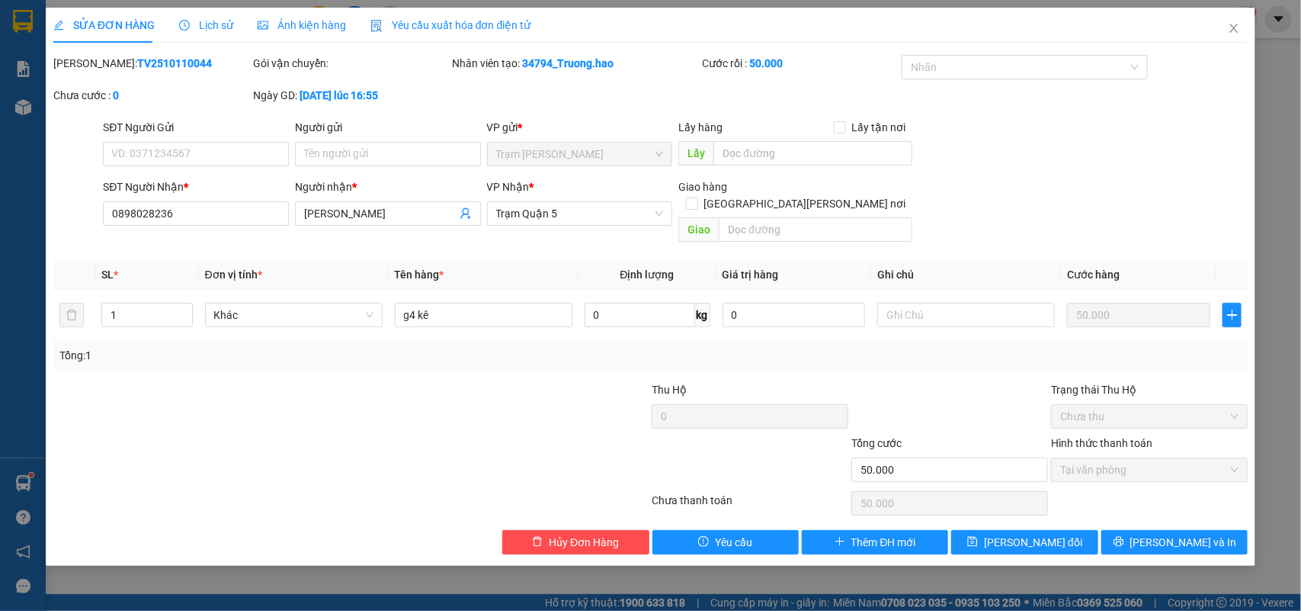
click at [226, 24] on span "Lịch sử" at bounding box center [206, 25] width 54 height 12
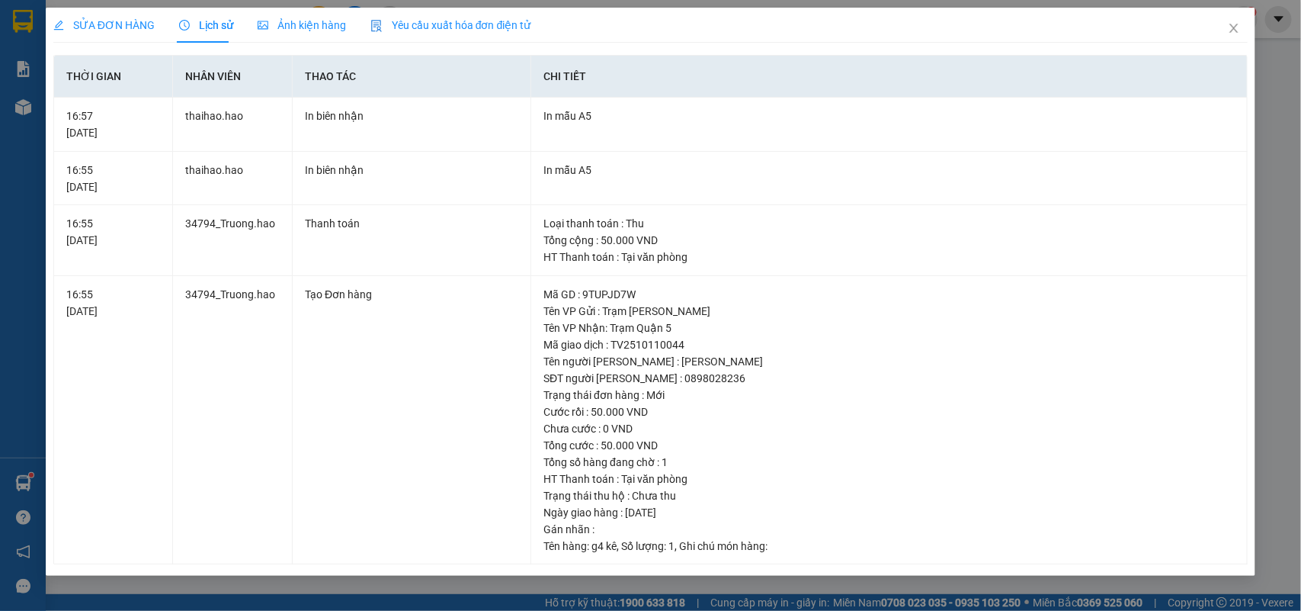
click at [286, 21] on span "Ảnh kiện hàng" at bounding box center [302, 25] width 88 height 12
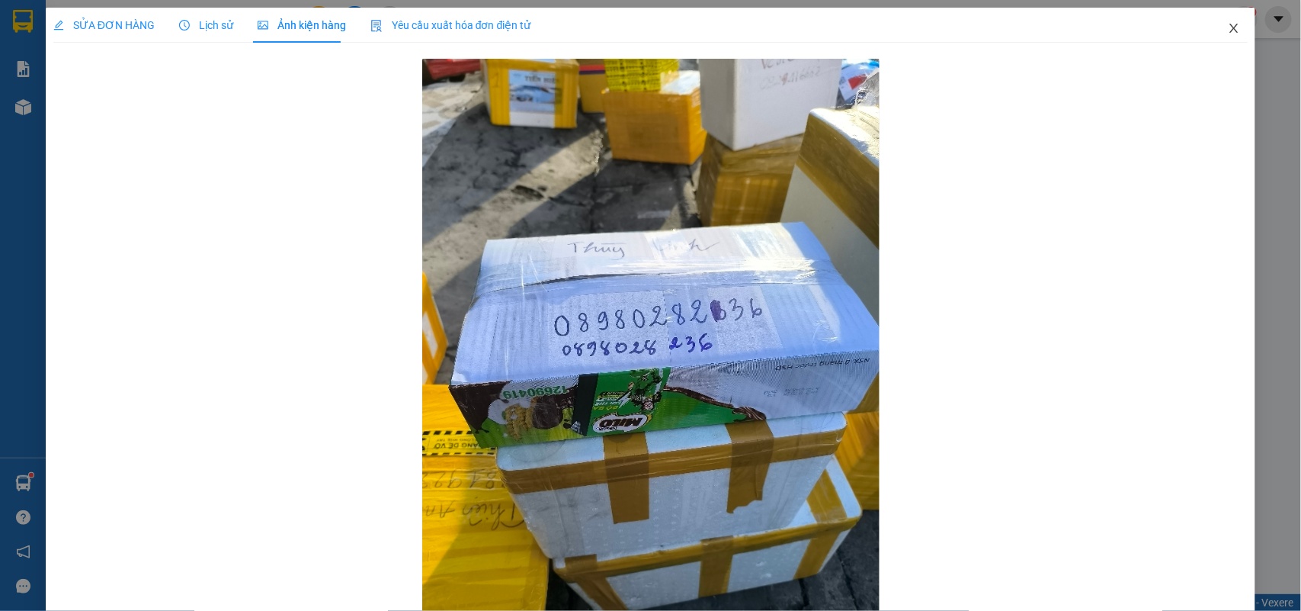
click at [1222, 40] on span "Close" at bounding box center [1234, 29] width 43 height 43
click at [1221, 33] on div "Kết quả tìm kiếm ( 557 ) Bộ lọc Mã ĐH Trạng thái Món hàng Thu hộ Tổng cước Chưa…" at bounding box center [650, 19] width 1301 height 38
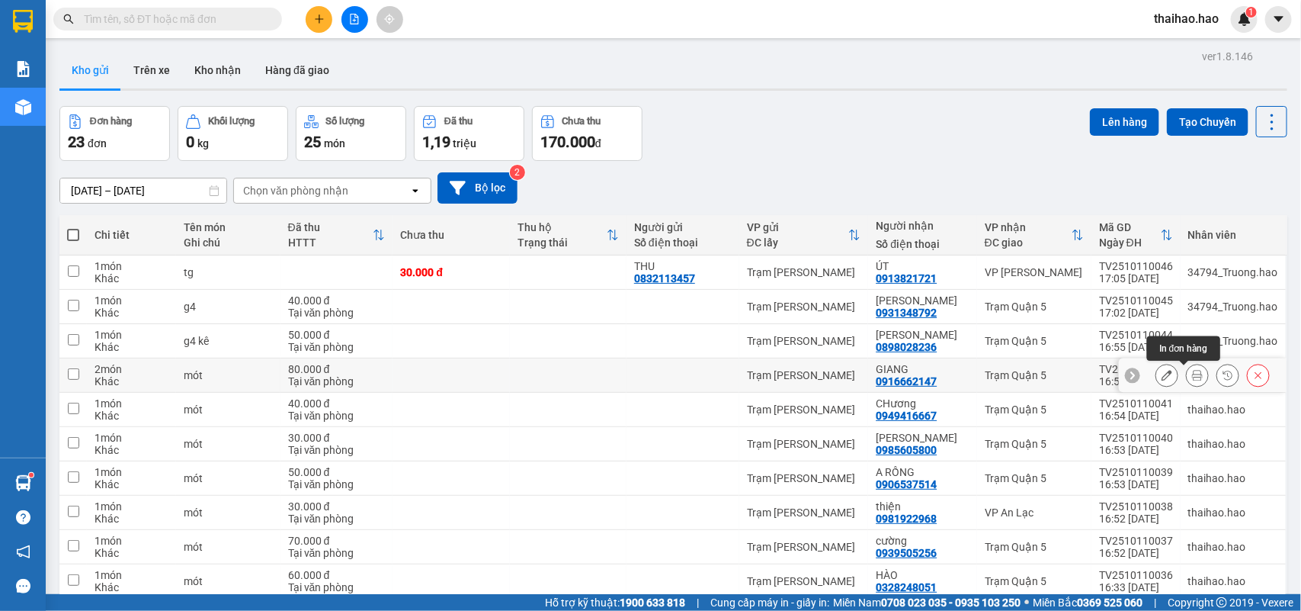
click at [1192, 377] on icon at bounding box center [1197, 375] width 11 height 11
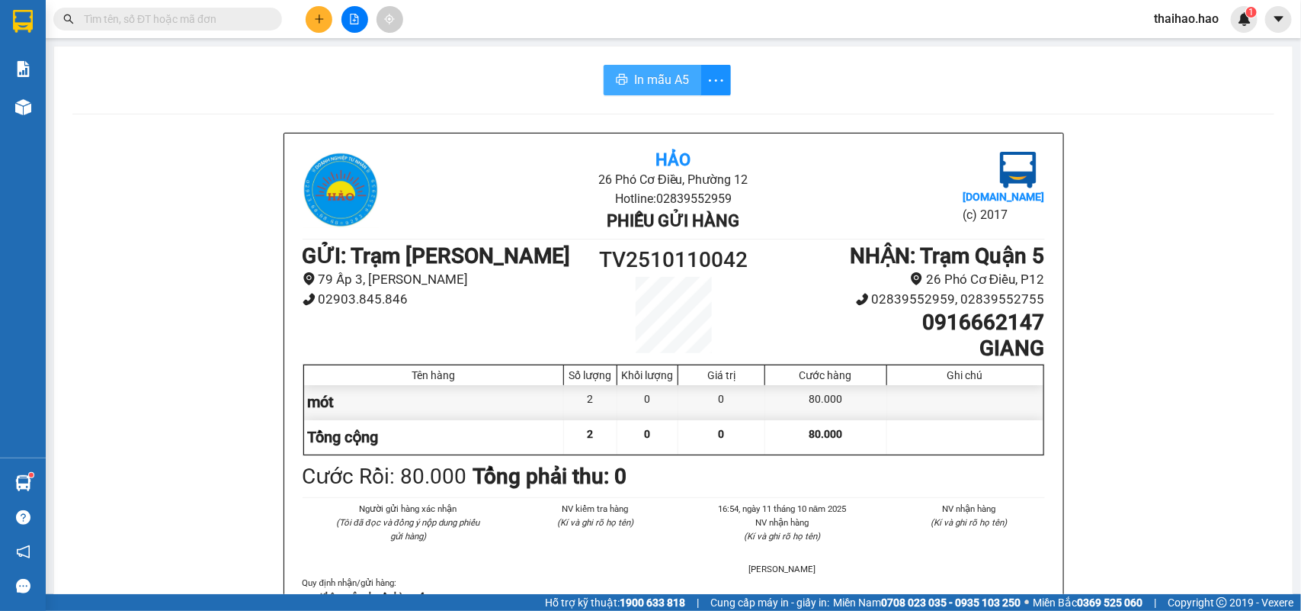
click at [655, 82] on span "In mẫu A5" at bounding box center [661, 79] width 55 height 19
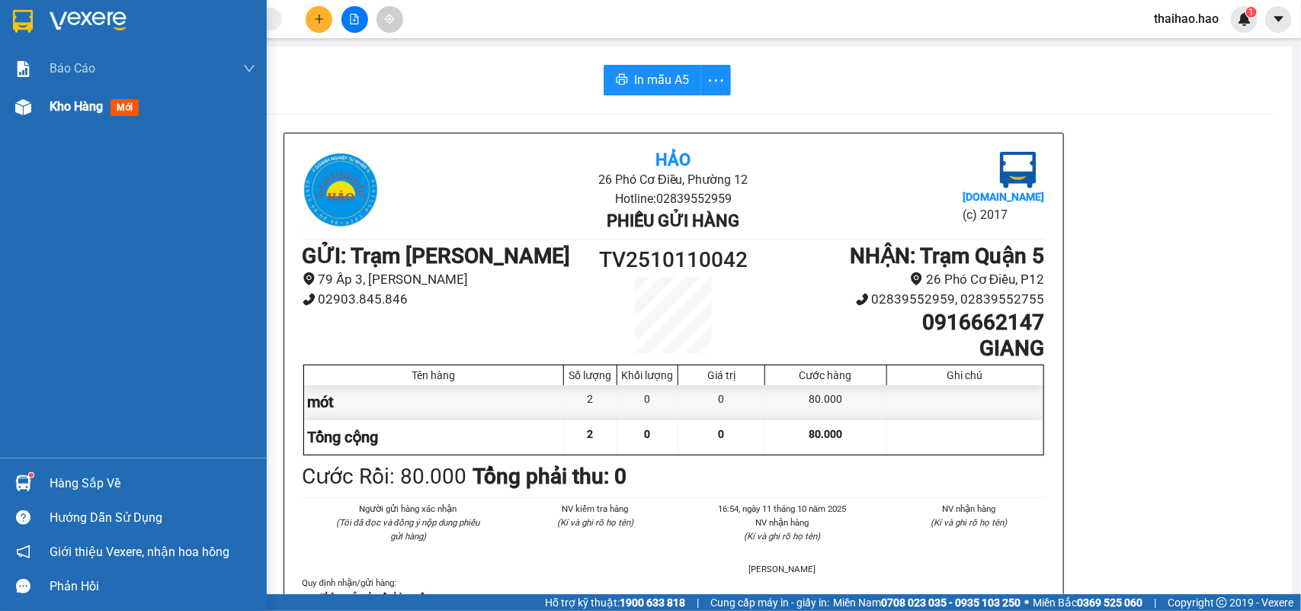
click at [92, 111] on span "Kho hàng" at bounding box center [76, 106] width 53 height 14
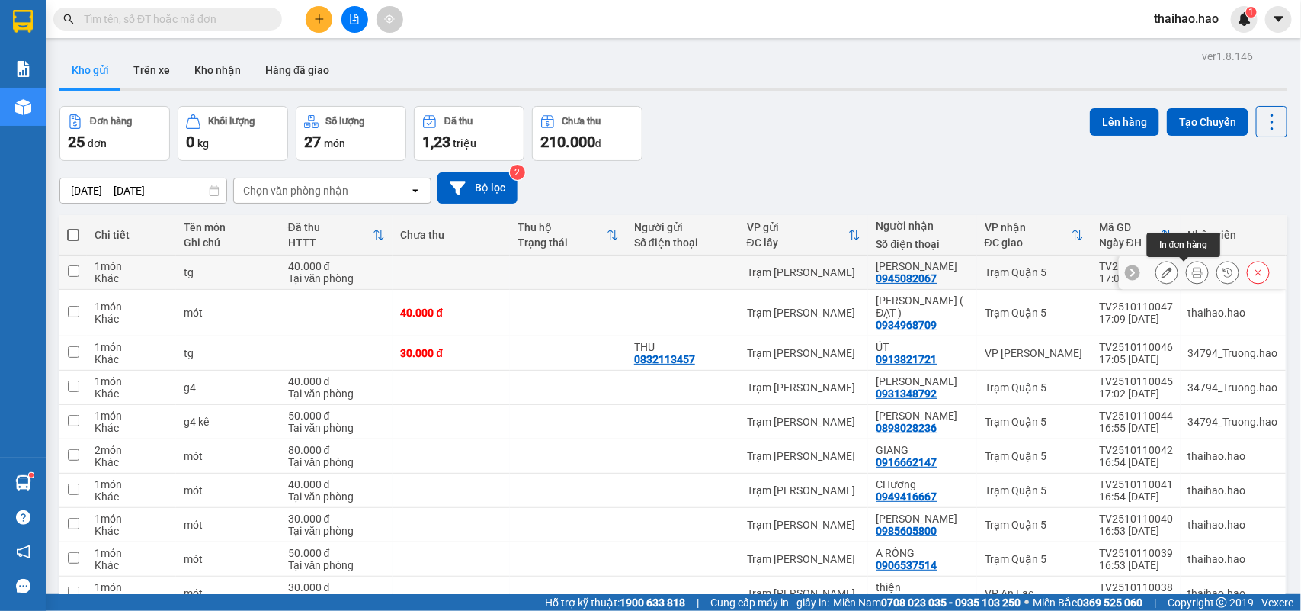
click at [1192, 272] on icon at bounding box center [1197, 272] width 11 height 11
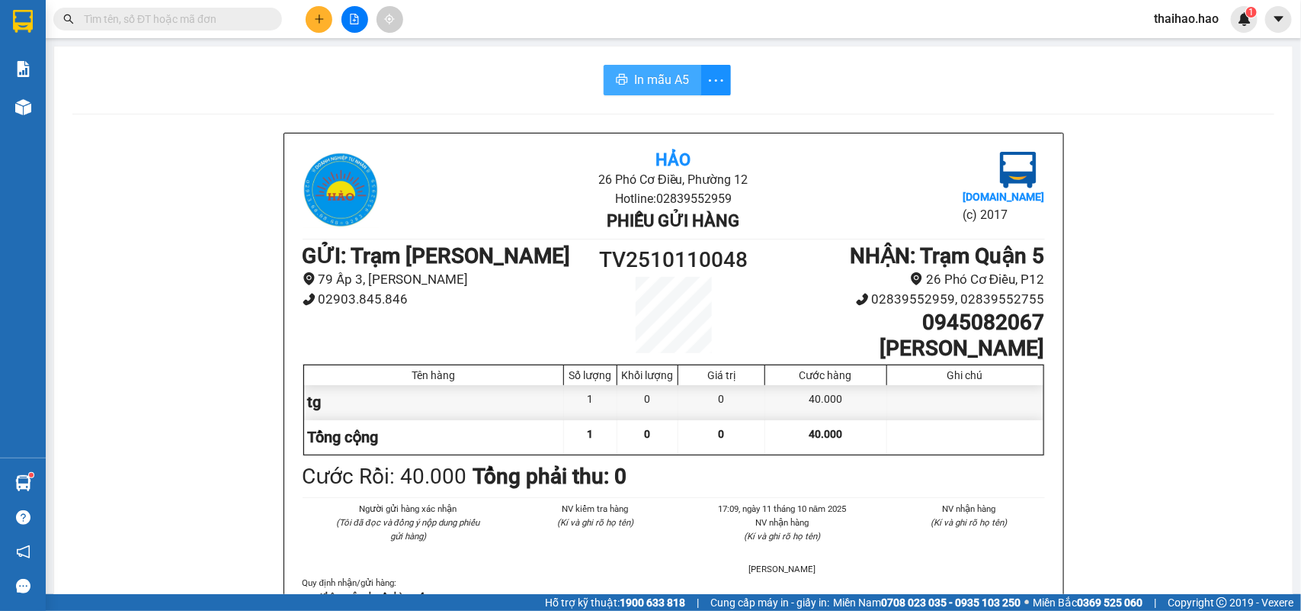
click at [667, 78] on span "In mẫu A5" at bounding box center [661, 79] width 55 height 19
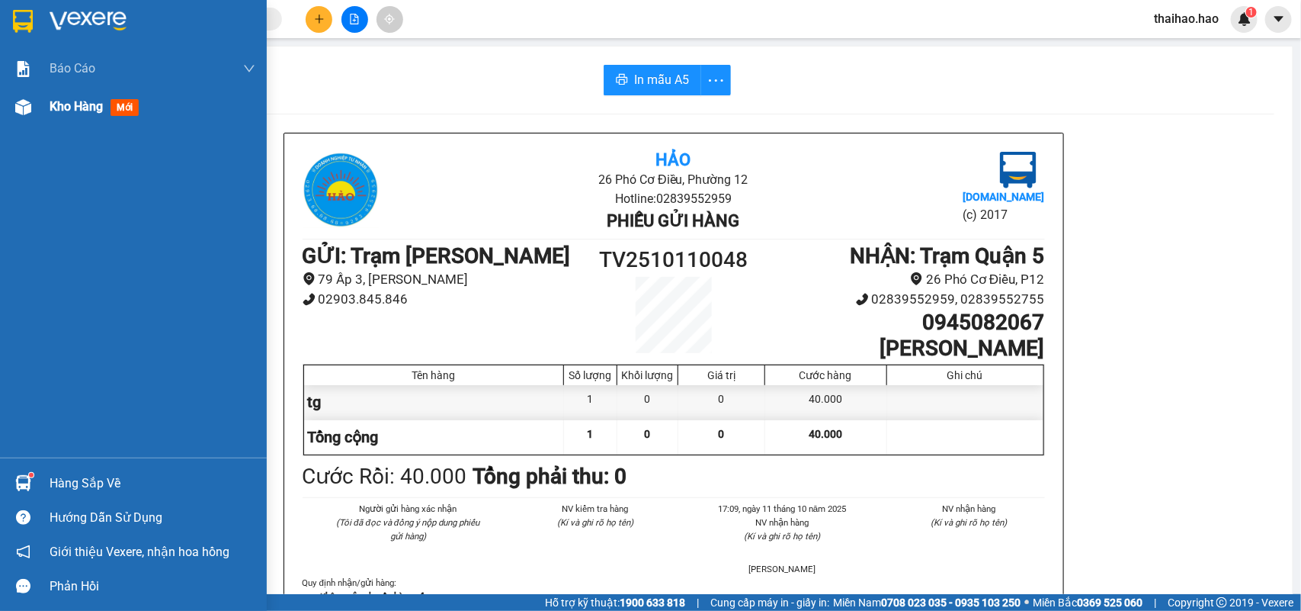
click at [57, 105] on span "Kho hàng" at bounding box center [76, 106] width 53 height 14
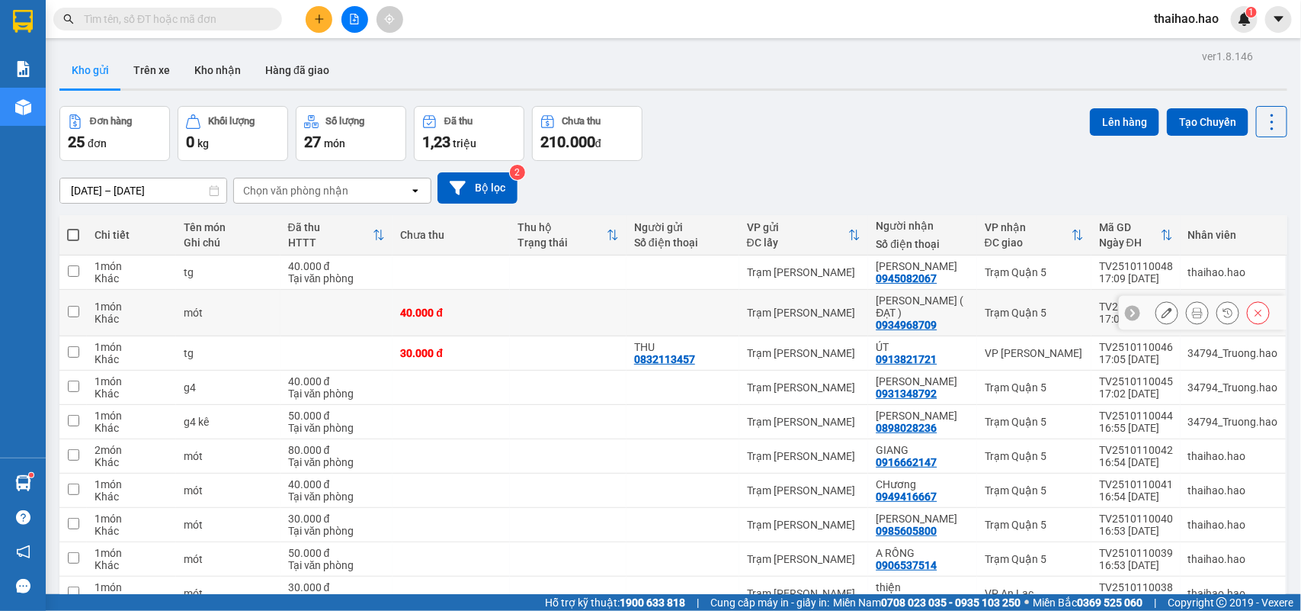
click at [1192, 307] on icon at bounding box center [1197, 312] width 11 height 11
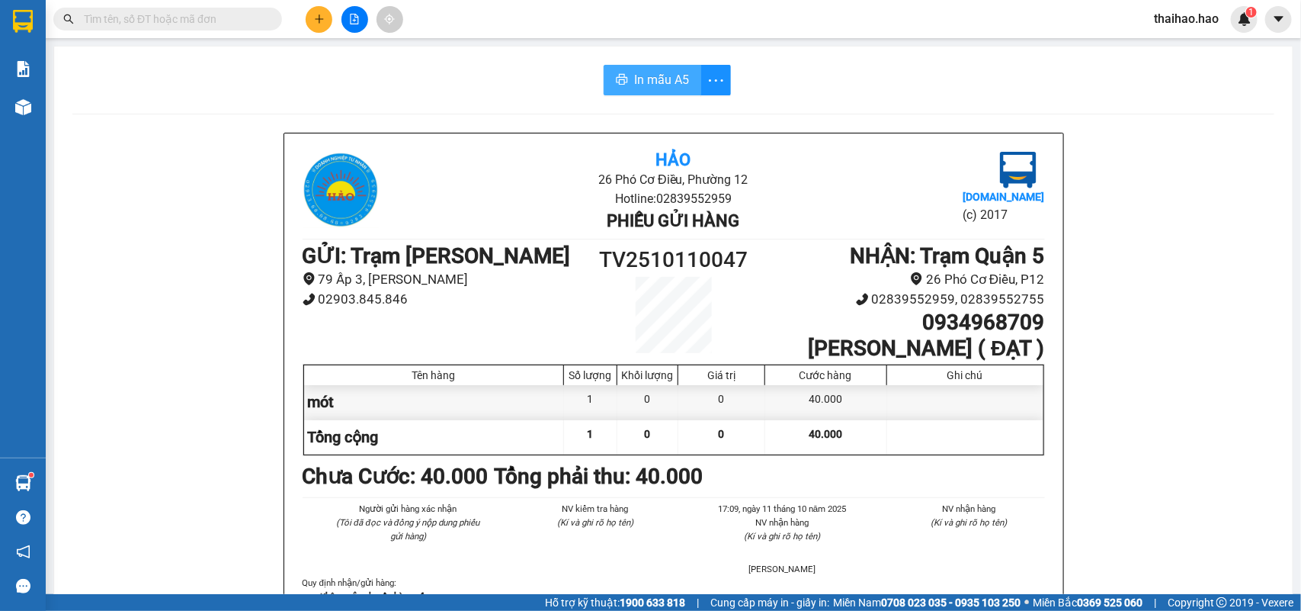
click at [635, 84] on span "In mẫu A5" at bounding box center [661, 79] width 55 height 19
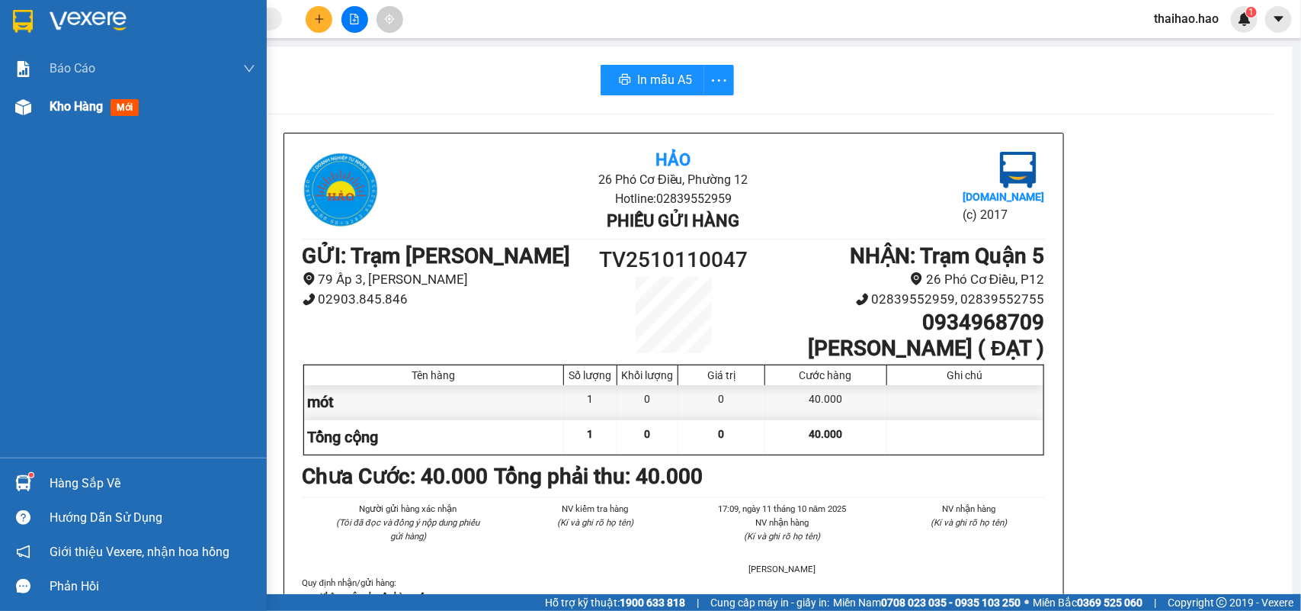
click at [128, 108] on span "mới" at bounding box center [125, 107] width 28 height 17
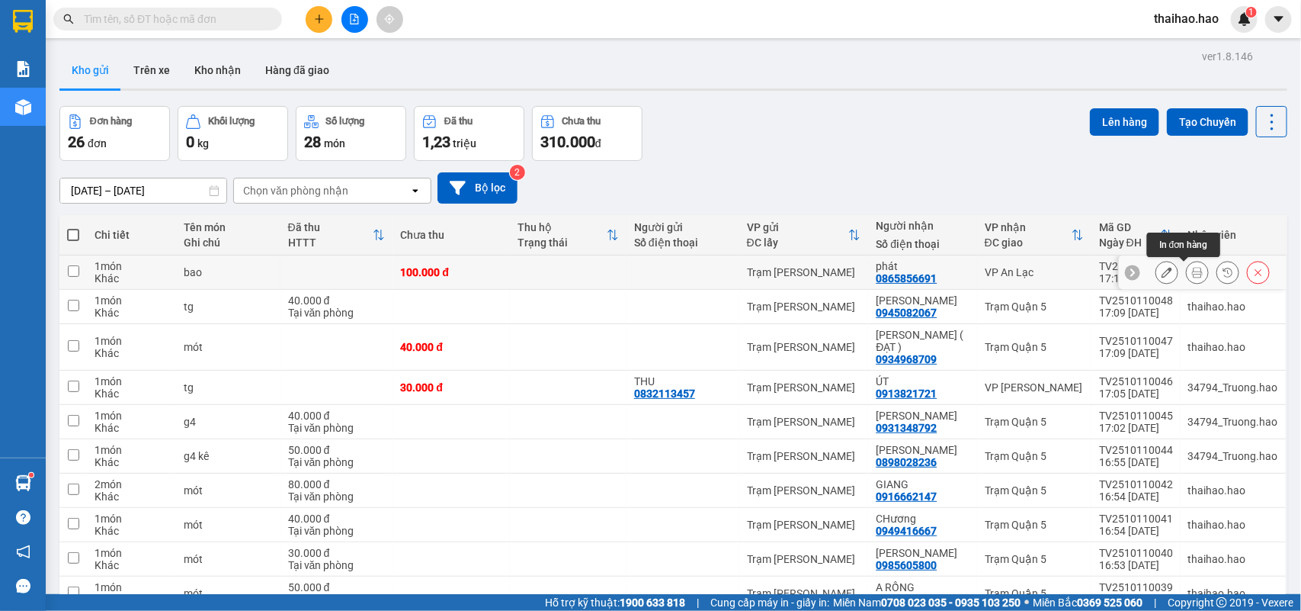
click at [1192, 272] on icon at bounding box center [1197, 272] width 11 height 11
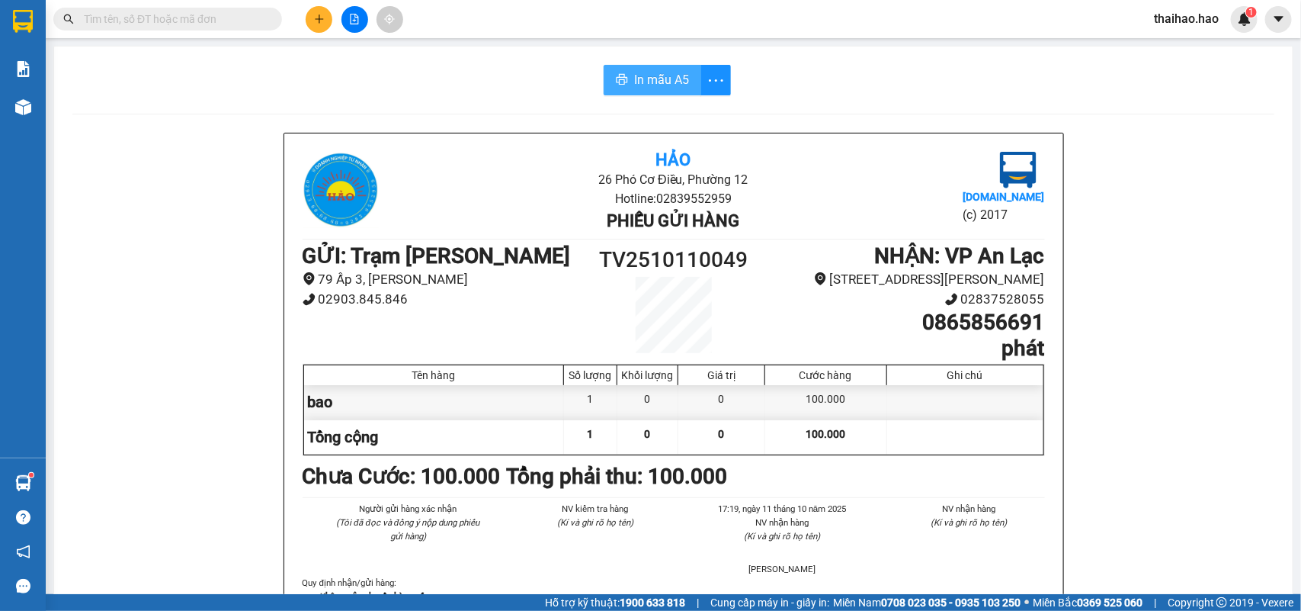
click at [665, 77] on span "In mẫu A5" at bounding box center [661, 79] width 55 height 19
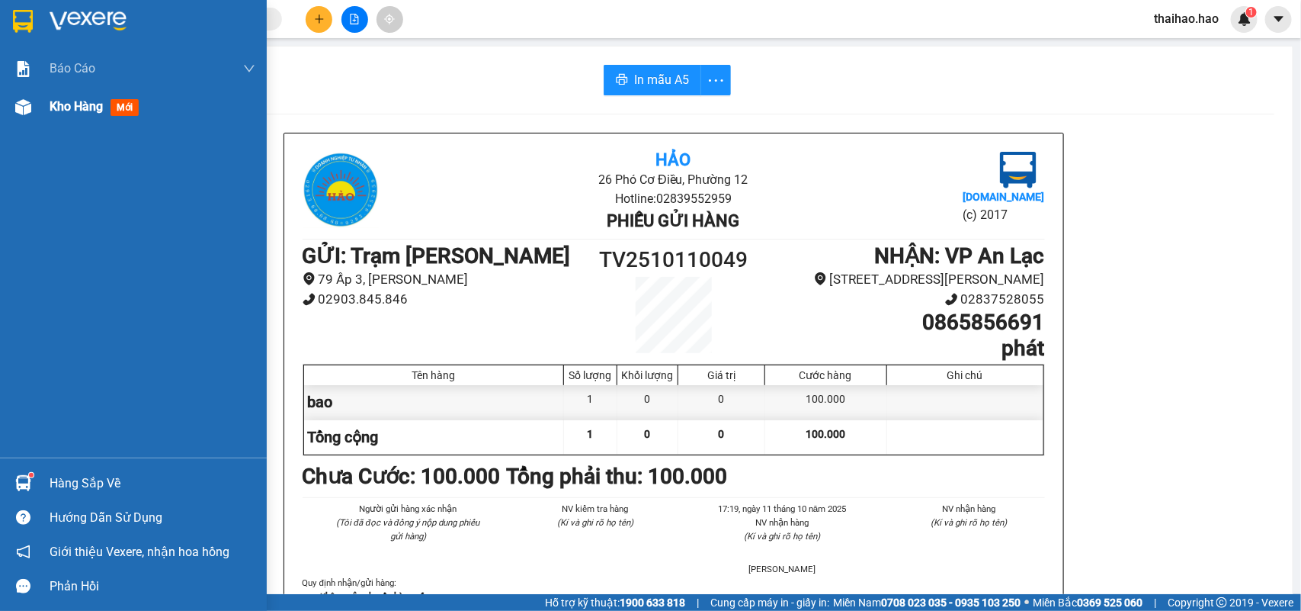
click at [128, 108] on span "mới" at bounding box center [125, 107] width 28 height 17
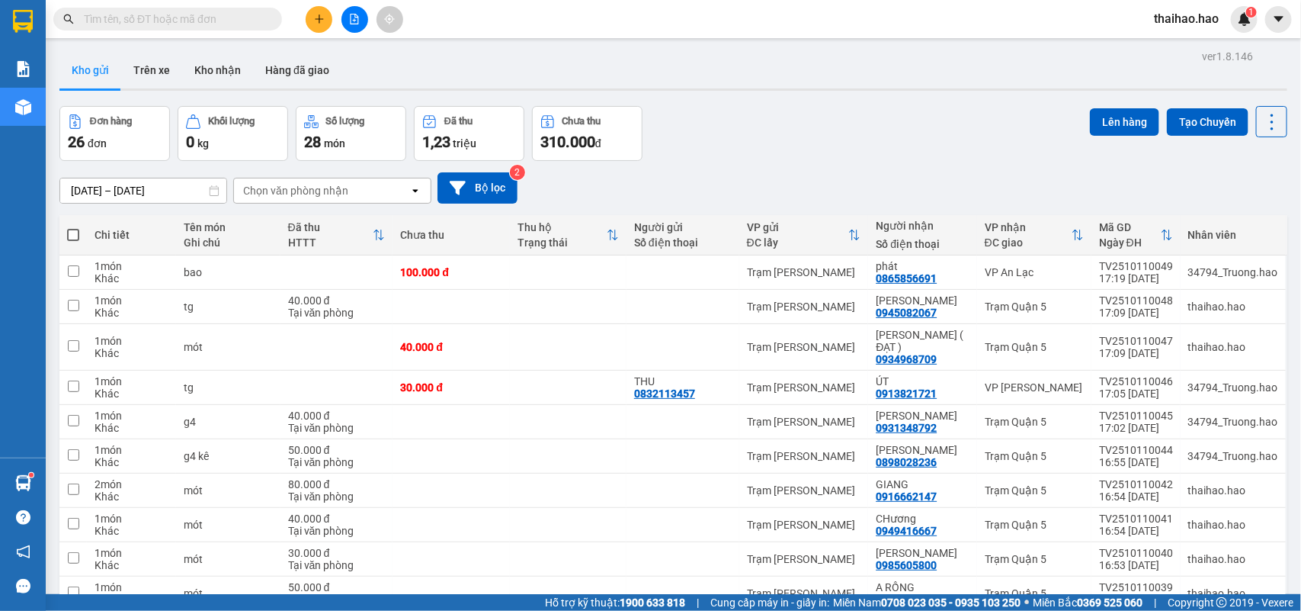
click at [86, 11] on input "text" at bounding box center [174, 19] width 180 height 17
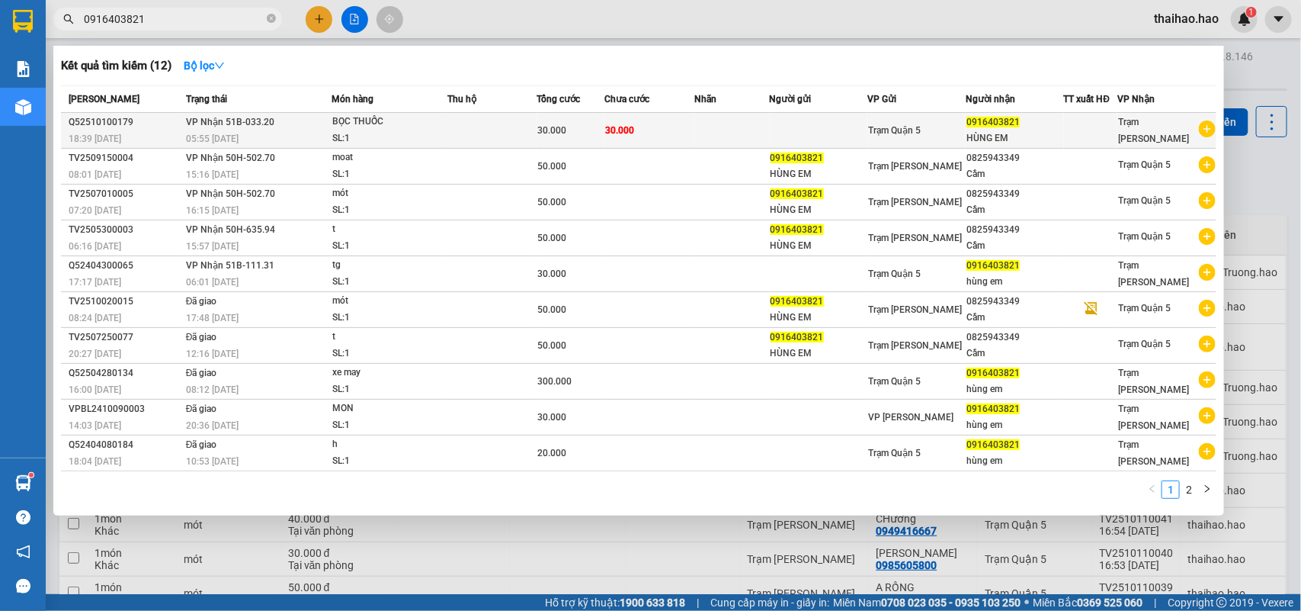
type input "0916403821"
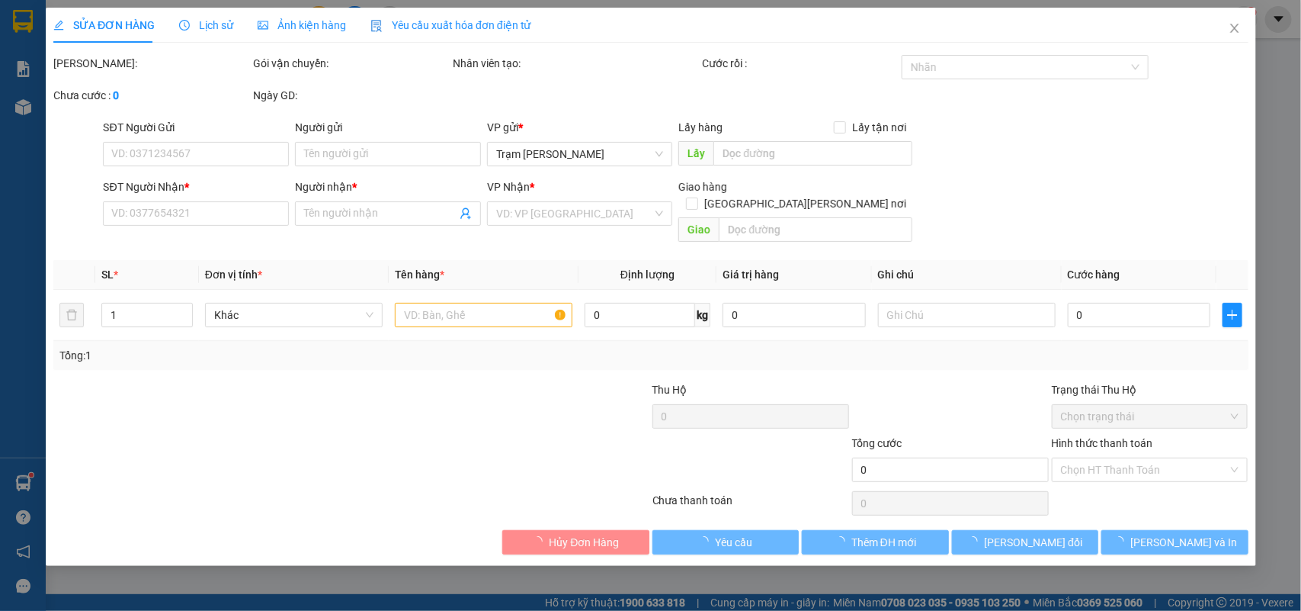
type input "0916403821"
type input "HÙNG EM"
type input "30.000"
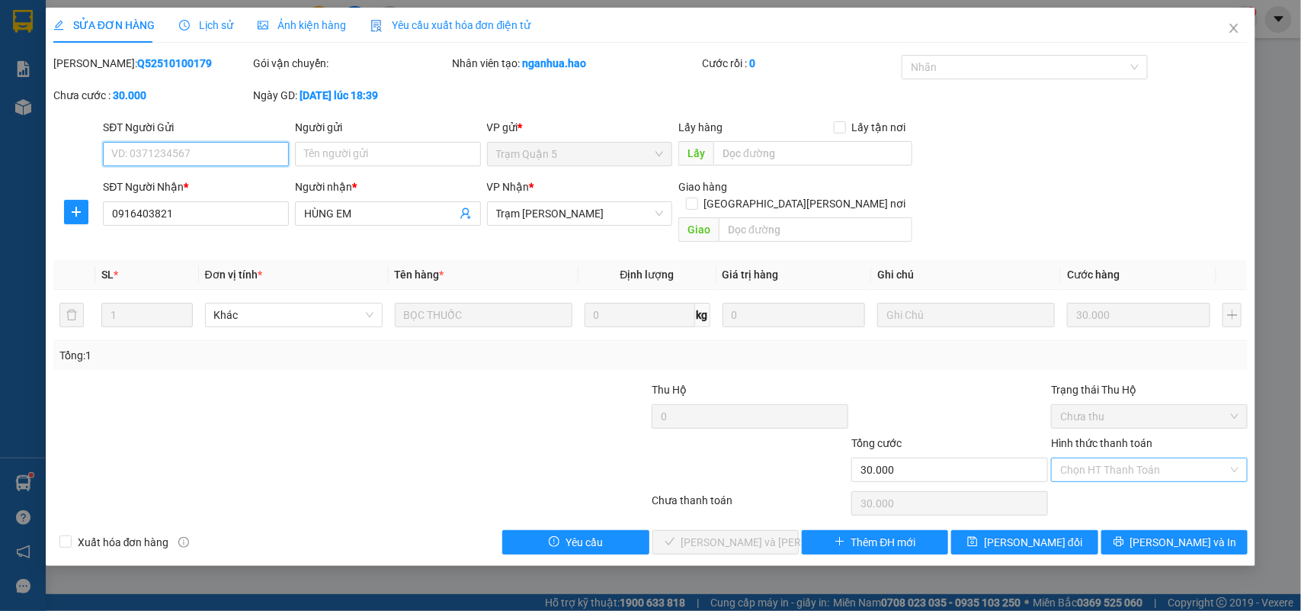
click at [1239, 457] on div "Chọn HT Thanh Toán" at bounding box center [1149, 469] width 197 height 24
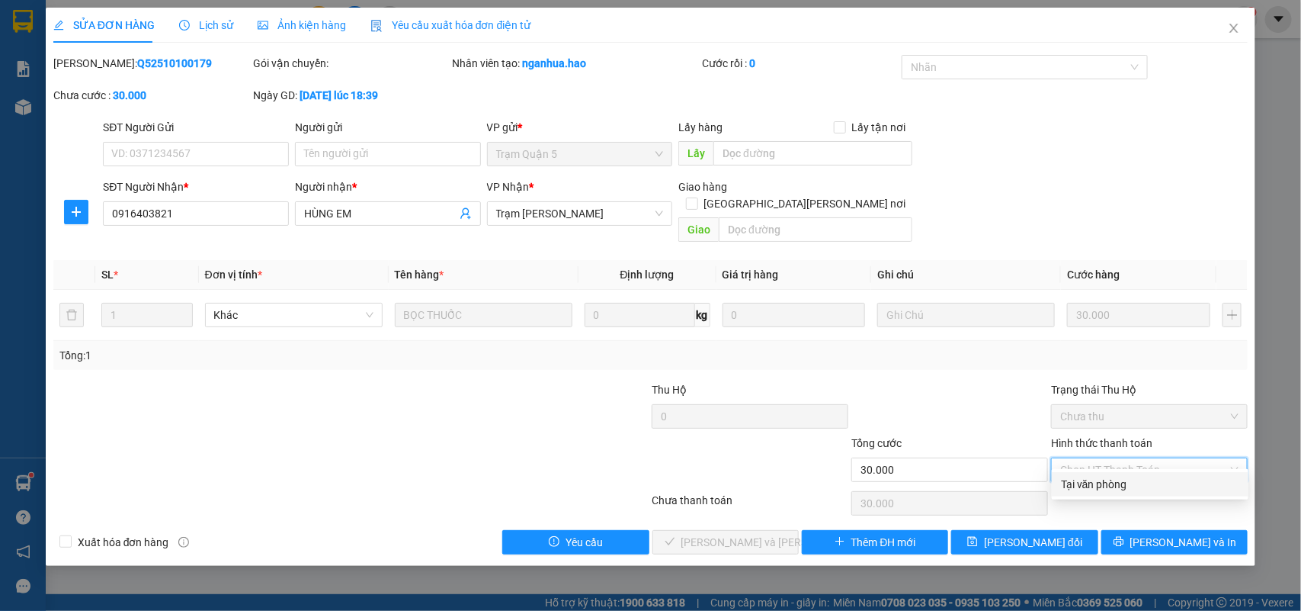
click at [1099, 484] on div "Tại văn phòng" at bounding box center [1150, 484] width 178 height 17
type input "0"
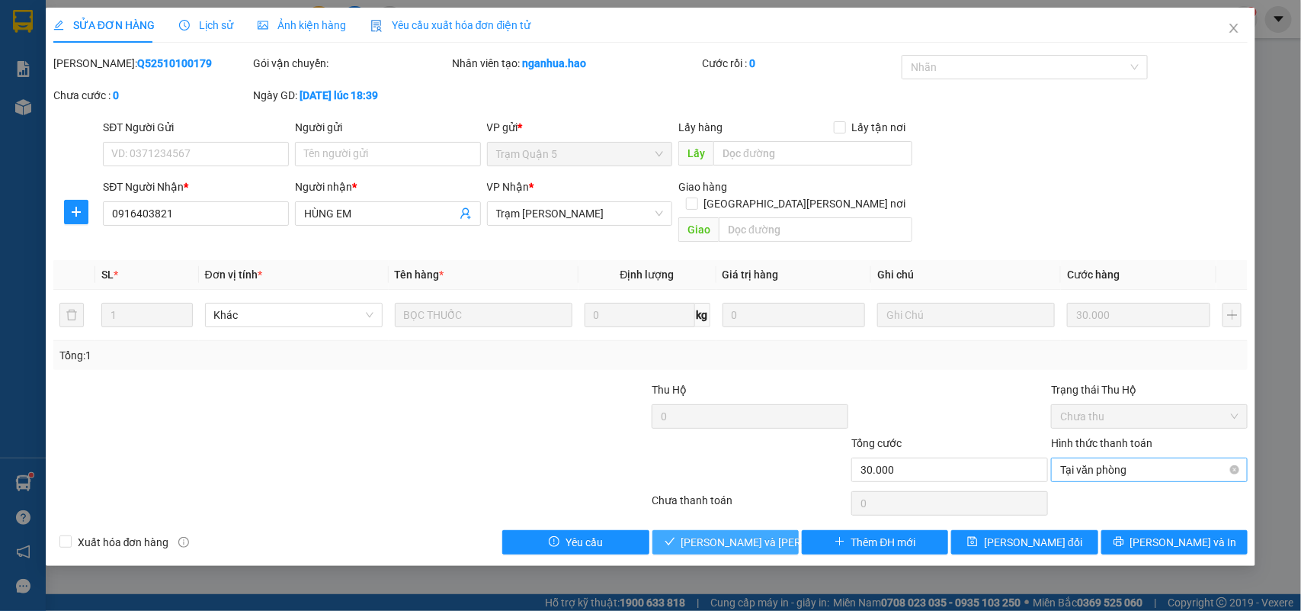
click at [737, 534] on span "Lưu và Giao hàng" at bounding box center [784, 542] width 206 height 17
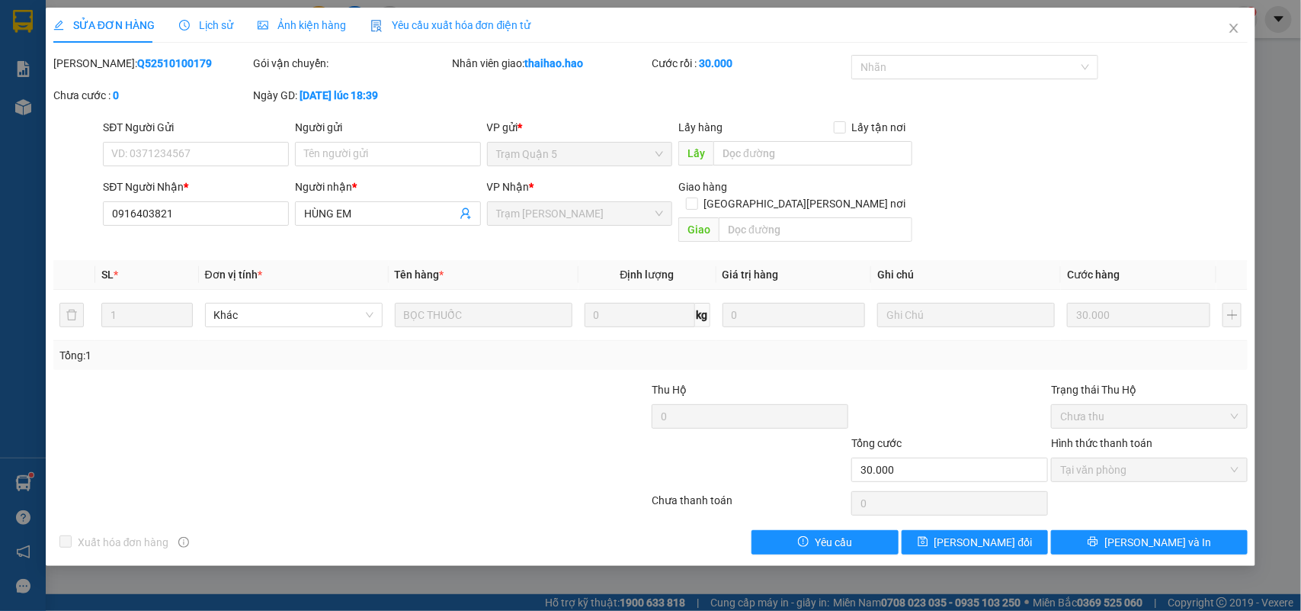
click at [24, 103] on div "SỬA ĐƠN HÀNG Lịch sử Ảnh kiện hàng Yêu cầu xuất hóa đơn điện tử Total Paid Fee …" at bounding box center [650, 305] width 1301 height 611
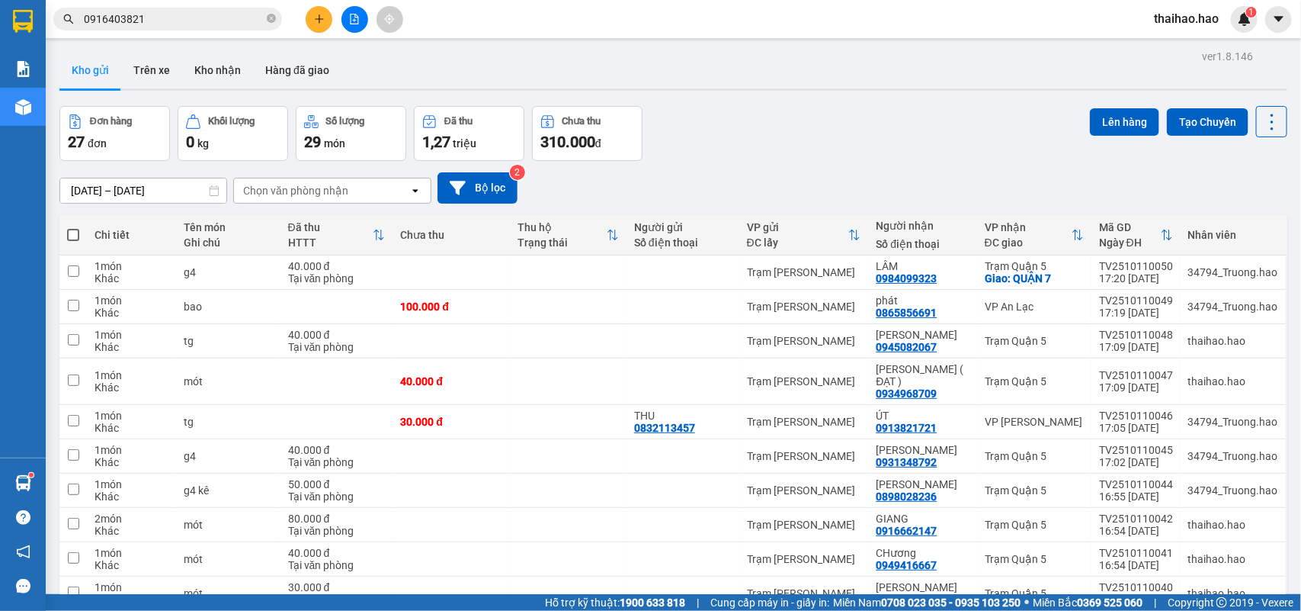
click at [104, 74] on button "Kho gửi" at bounding box center [90, 70] width 62 height 37
click at [1192, 276] on icon at bounding box center [1197, 272] width 11 height 11
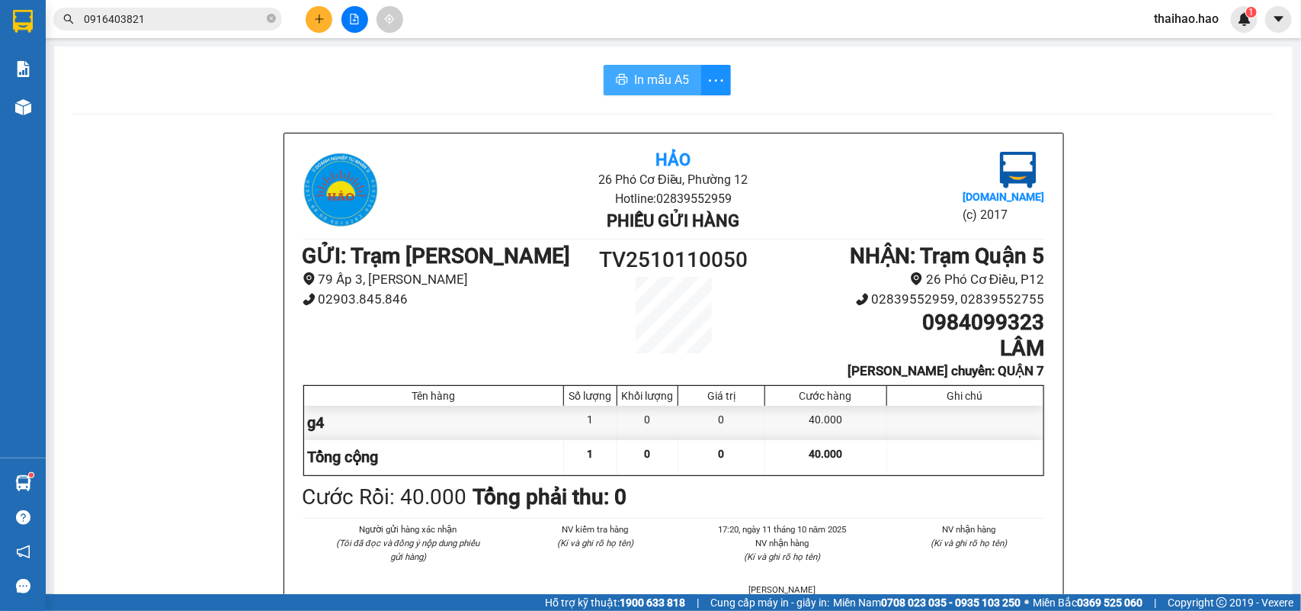
click at [675, 82] on span "In mẫu A5" at bounding box center [661, 79] width 55 height 19
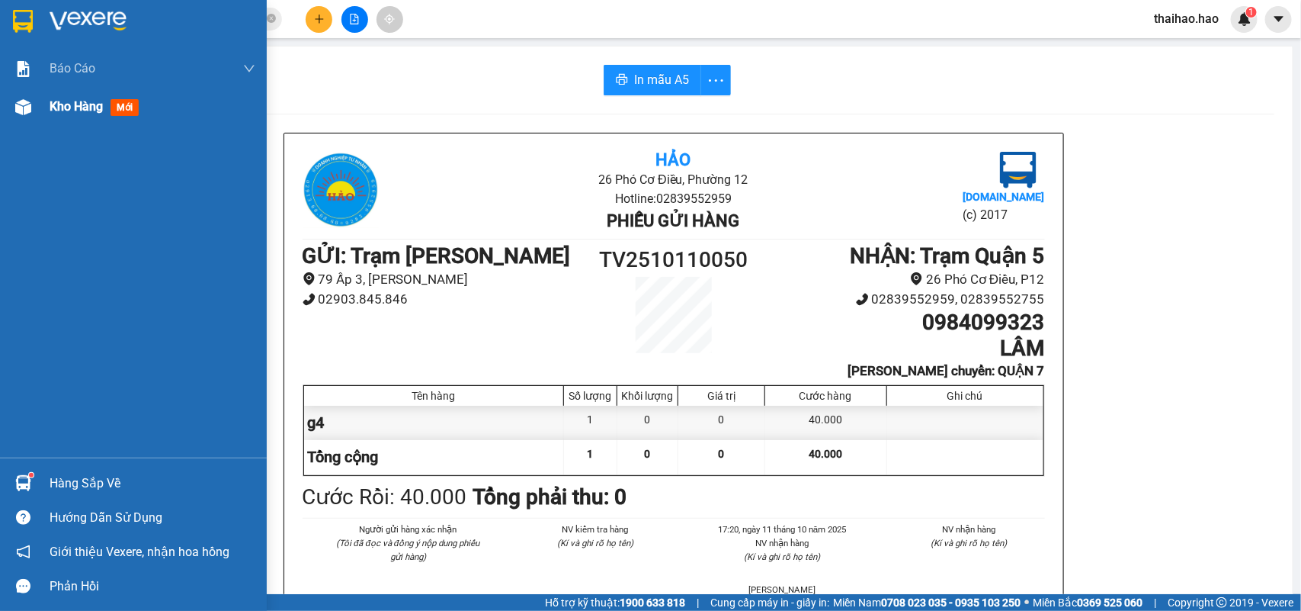
click at [124, 107] on span "mới" at bounding box center [125, 107] width 28 height 17
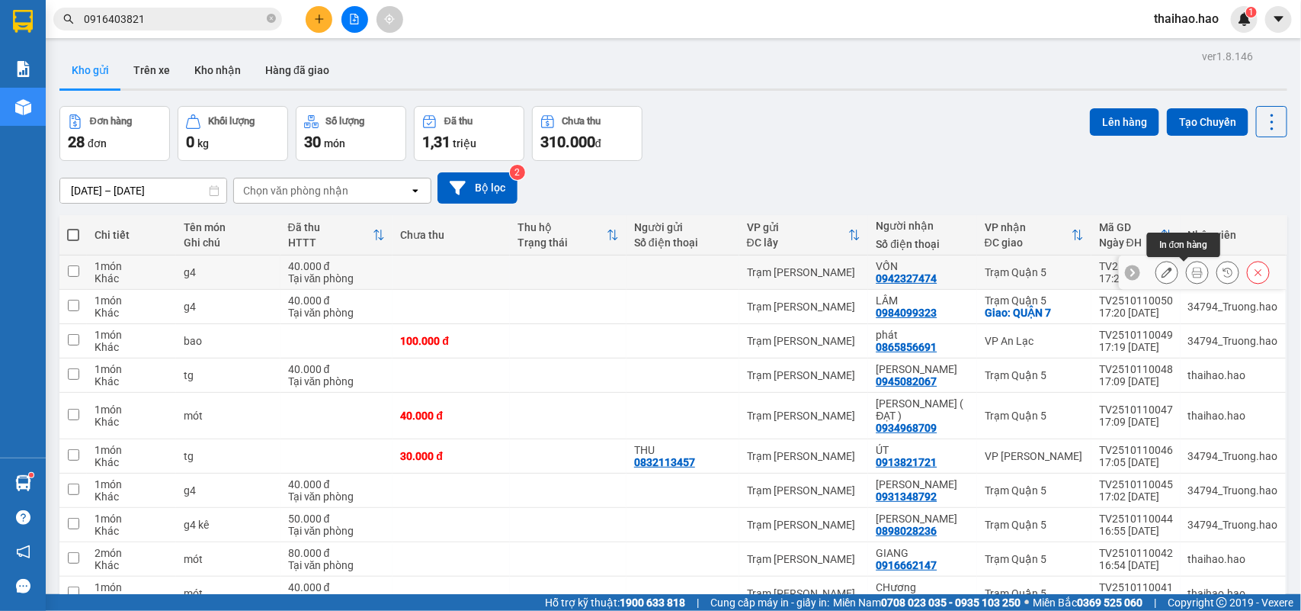
click at [1192, 275] on icon at bounding box center [1197, 272] width 11 height 11
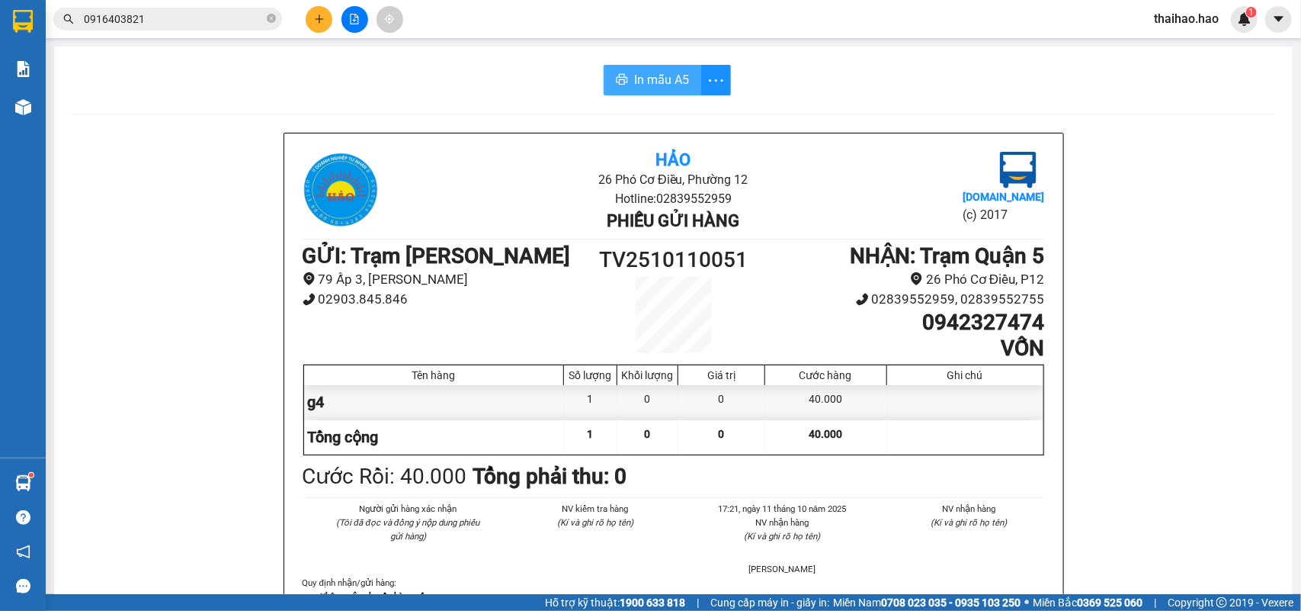
click at [650, 85] on span "In mẫu A5" at bounding box center [661, 79] width 55 height 19
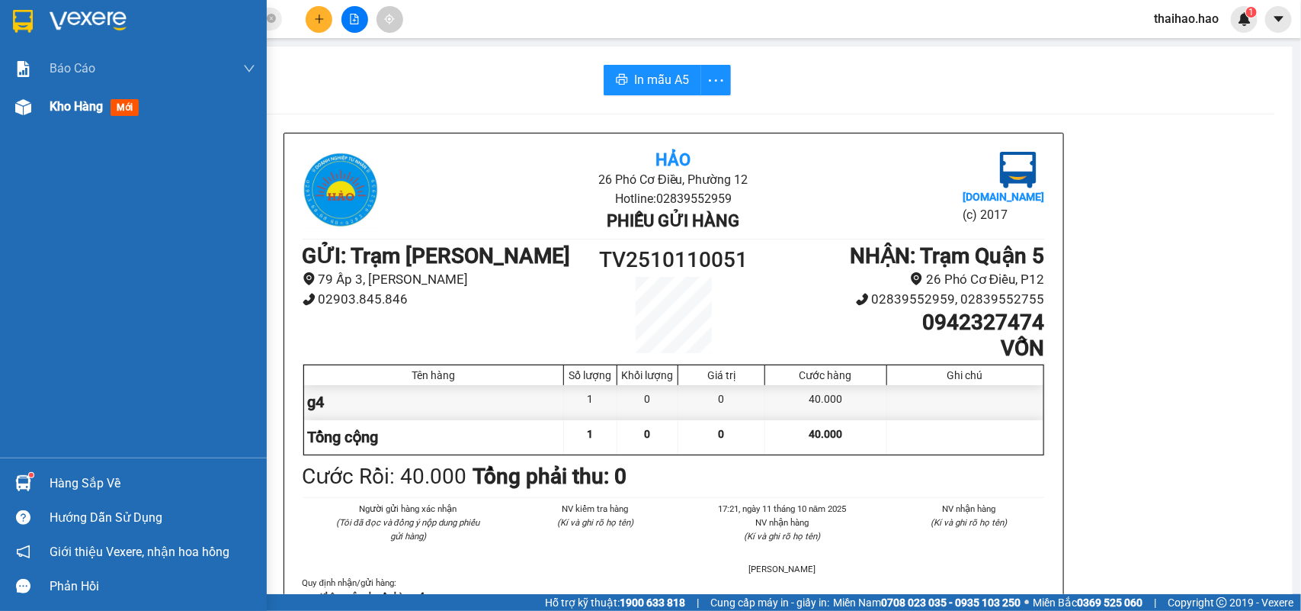
click at [120, 100] on span "mới" at bounding box center [125, 107] width 28 height 17
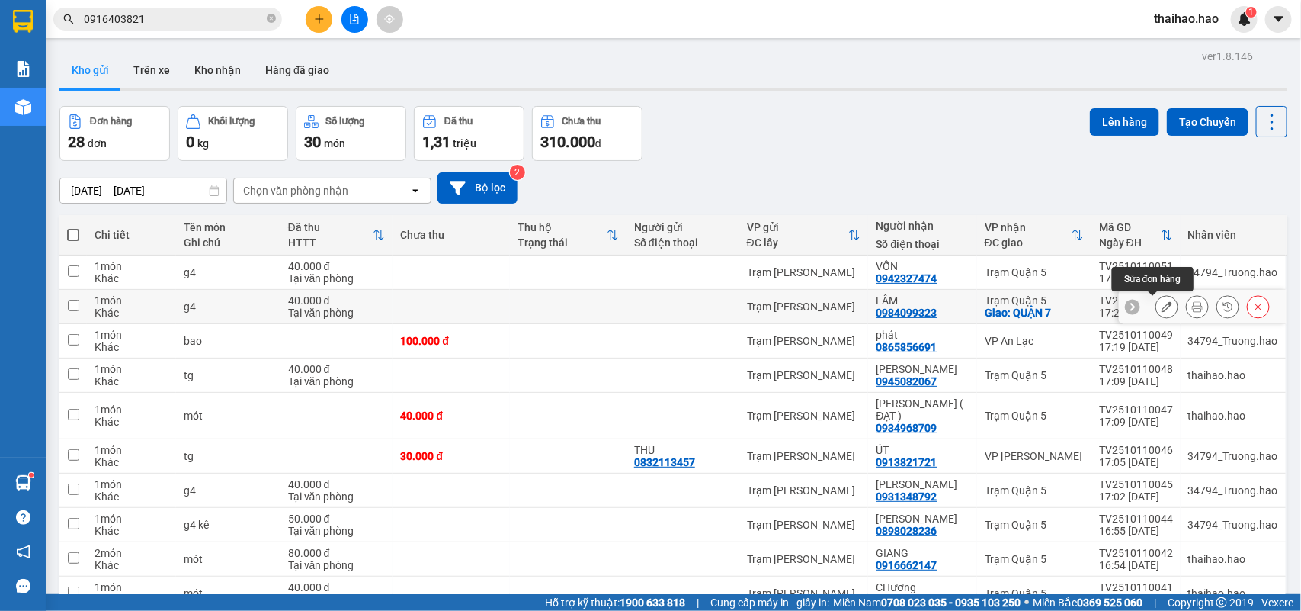
click at [1162, 305] on icon at bounding box center [1167, 306] width 11 height 11
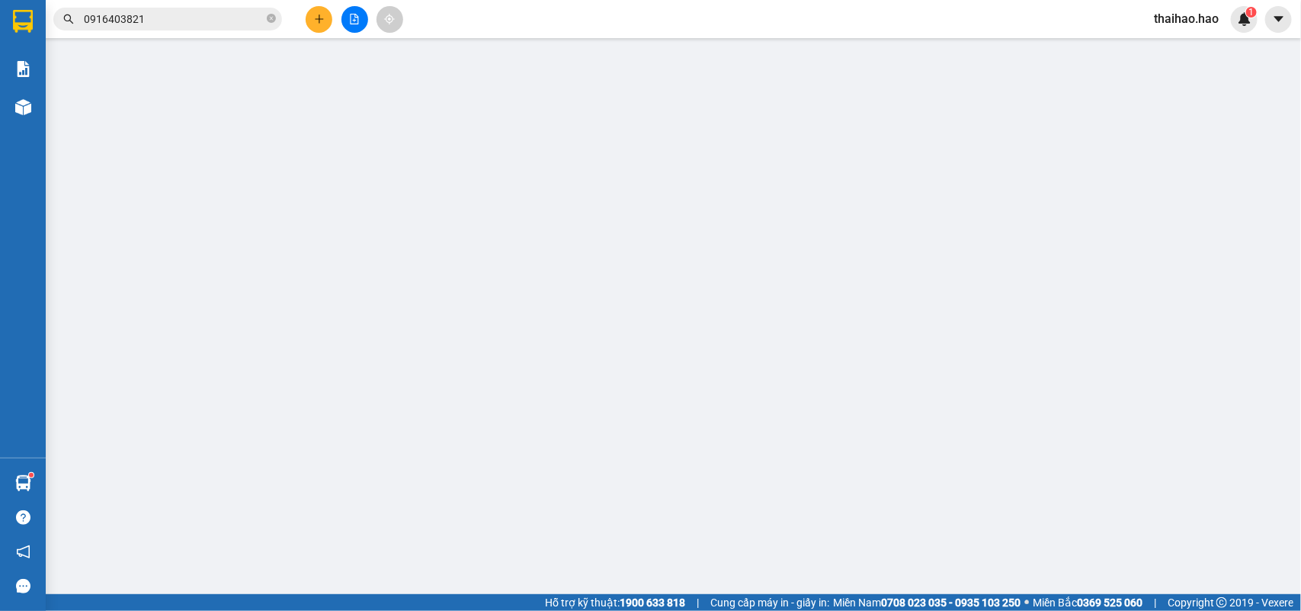
type input "0984099323"
type input "LÂM"
checkbox input "true"
type input "QUẬN 7"
type input "40.000"
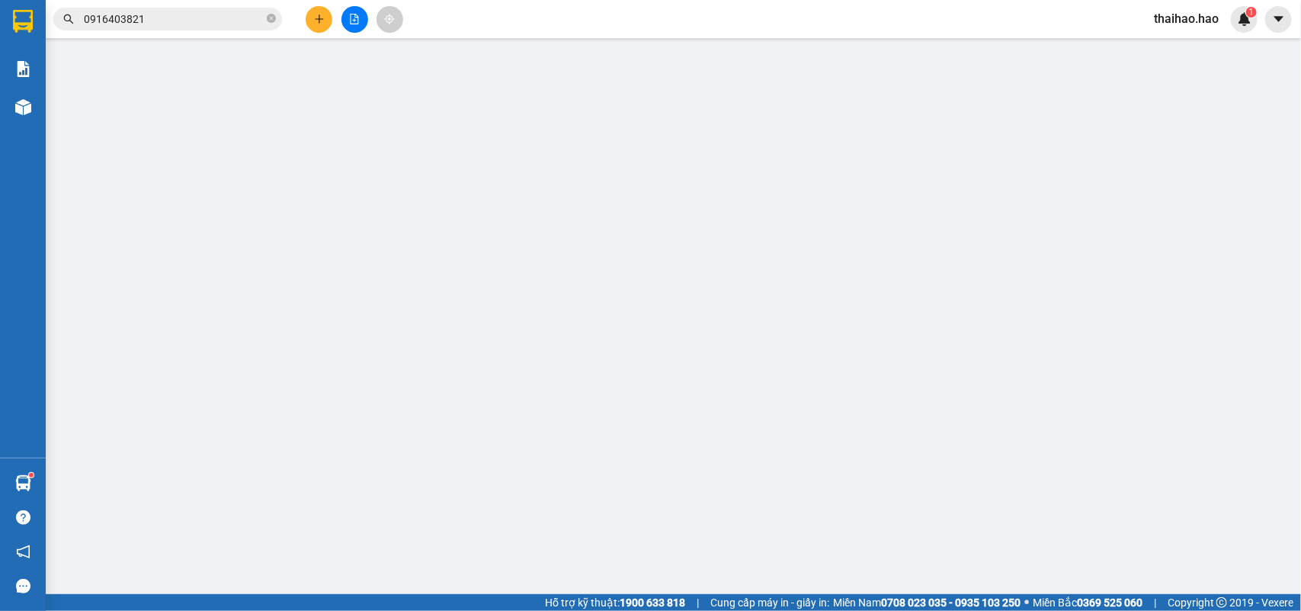
type input "0"
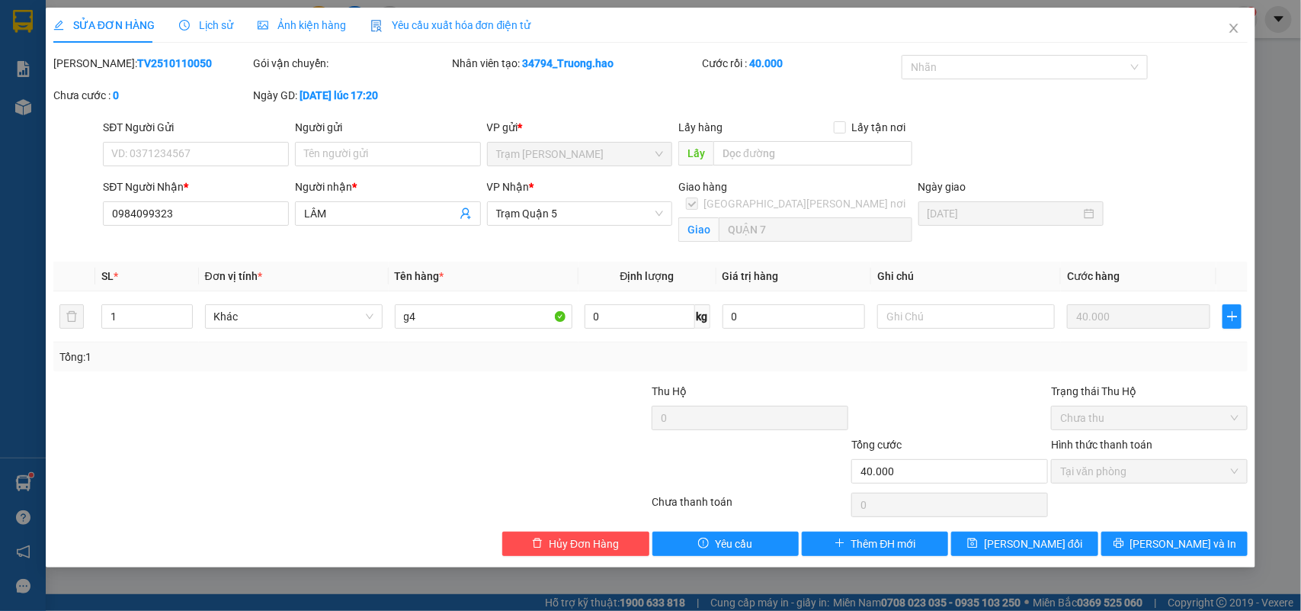
click at [208, 23] on span "Lịch sử" at bounding box center [206, 25] width 54 height 12
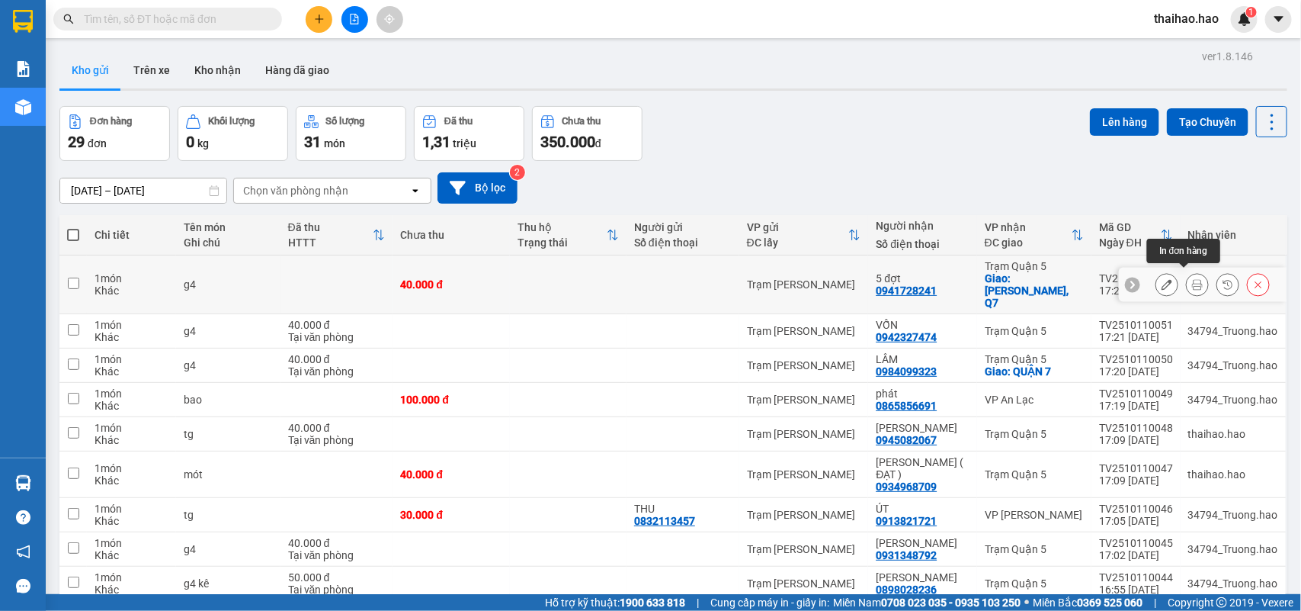
click at [1192, 280] on icon at bounding box center [1197, 284] width 11 height 11
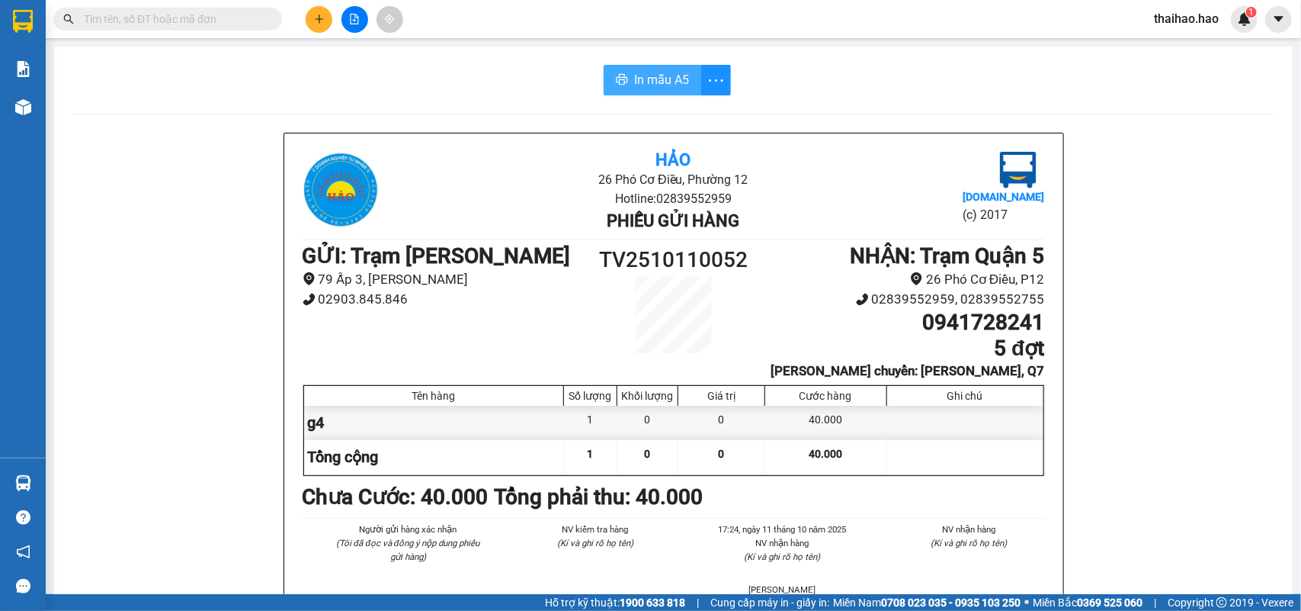
click at [684, 82] on button "In mẫu A5" at bounding box center [653, 80] width 98 height 30
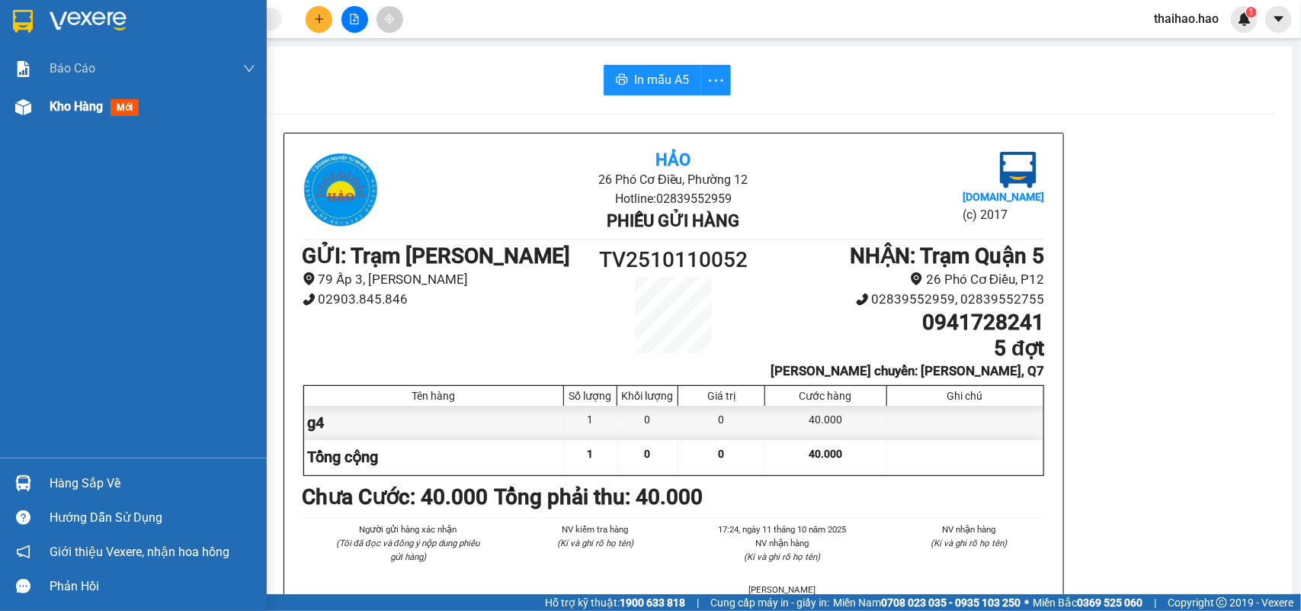
click at [124, 101] on span "mới" at bounding box center [125, 107] width 28 height 17
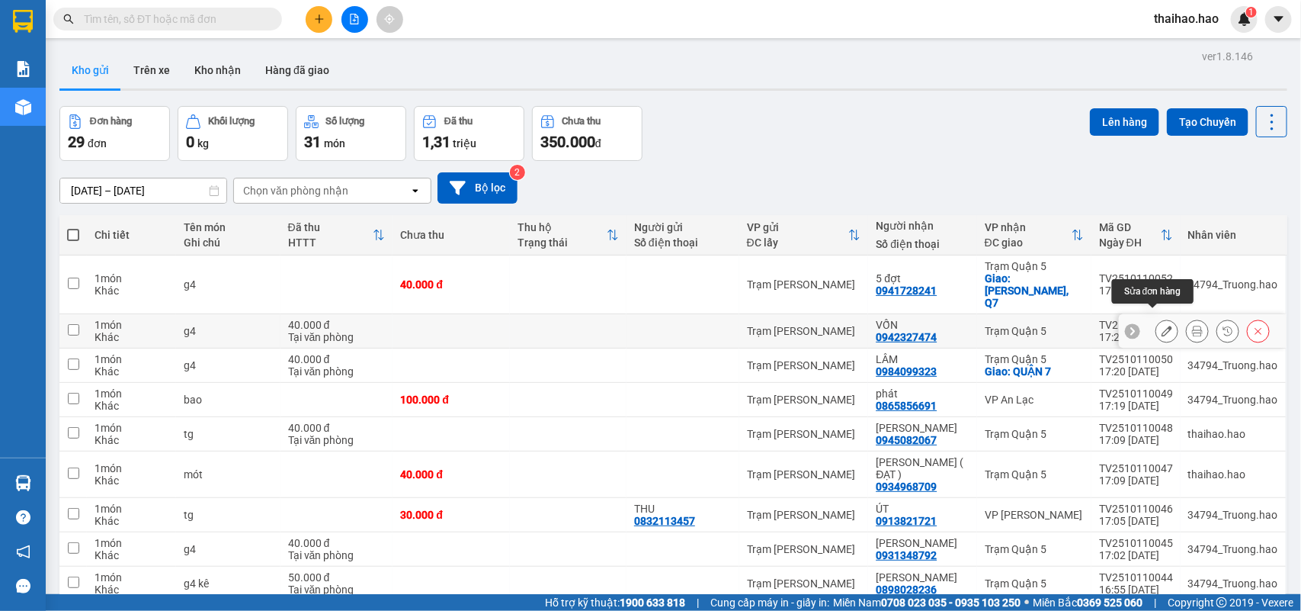
click at [1162, 325] on icon at bounding box center [1167, 330] width 11 height 11
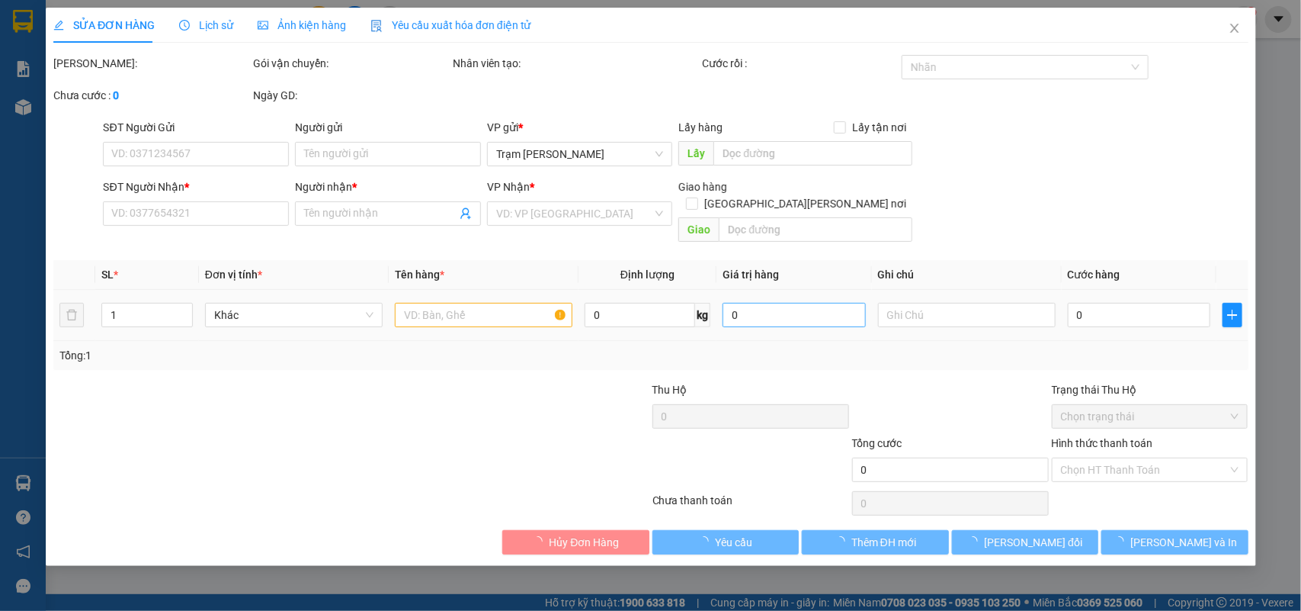
type input "0942327474"
type input "VỐN"
type input "40.000"
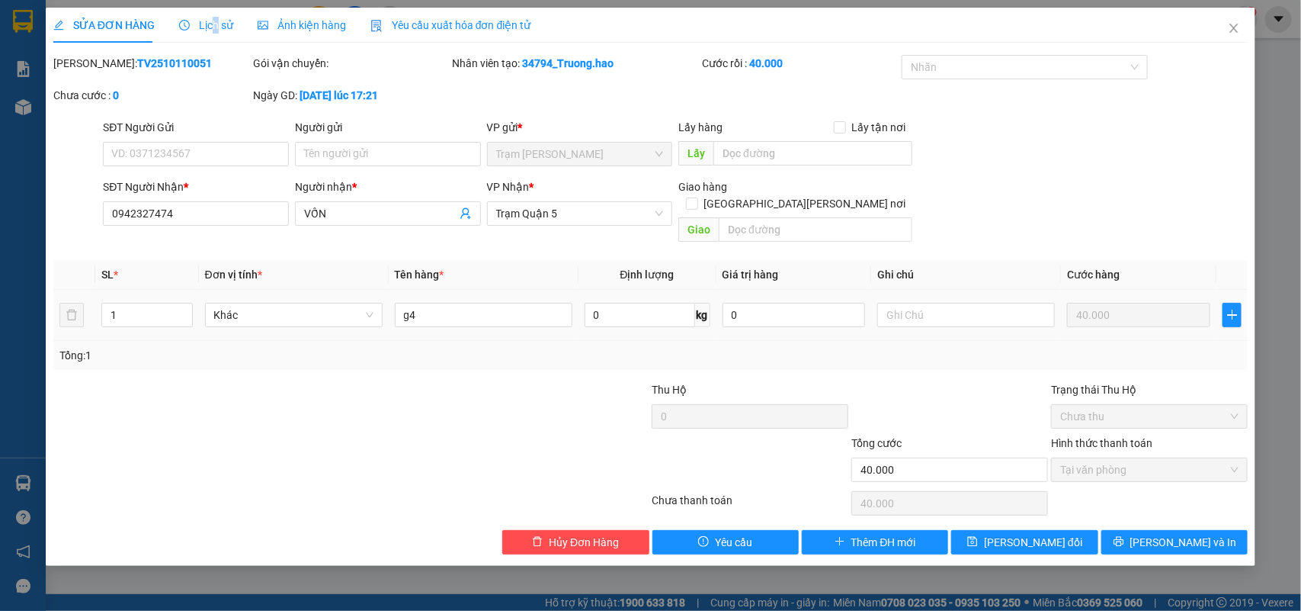
click at [211, 32] on div "Lịch sử" at bounding box center [206, 25] width 54 height 17
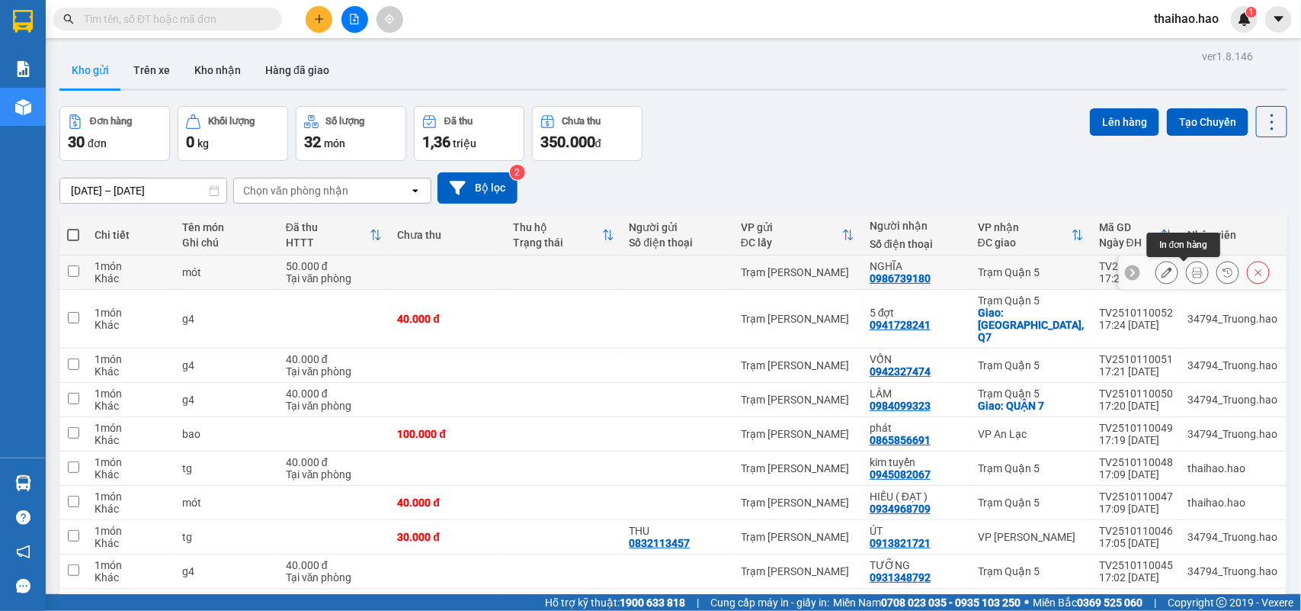
click at [1192, 273] on icon at bounding box center [1197, 272] width 11 height 11
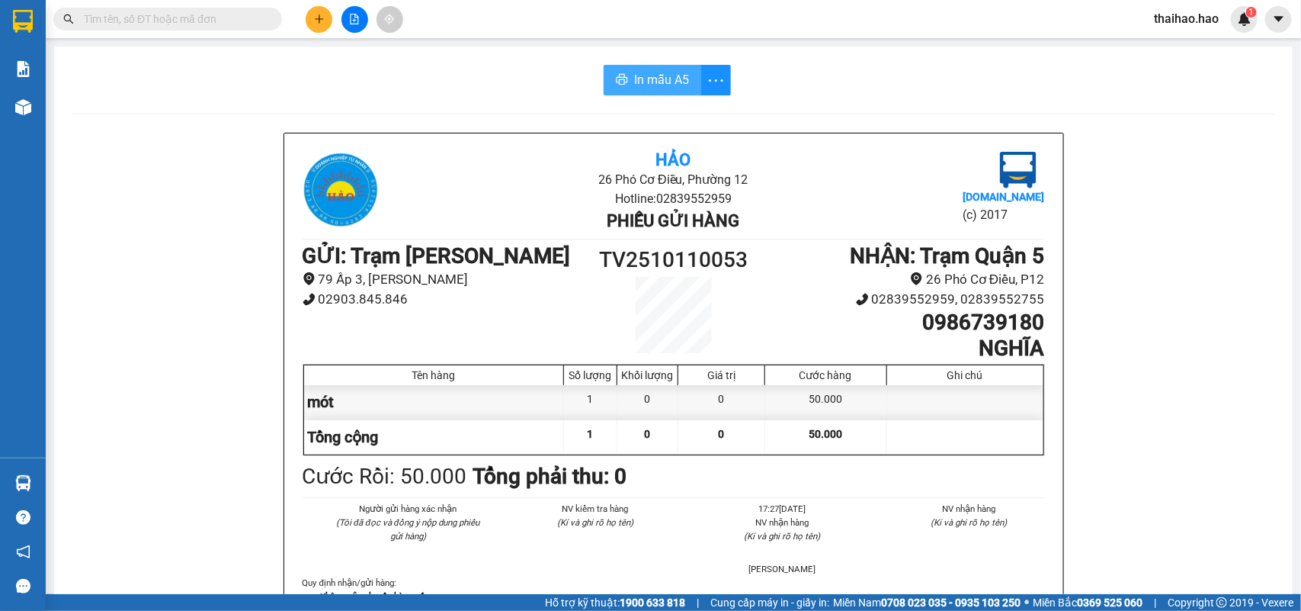
click at [662, 80] on span "In mẫu A5" at bounding box center [661, 79] width 55 height 19
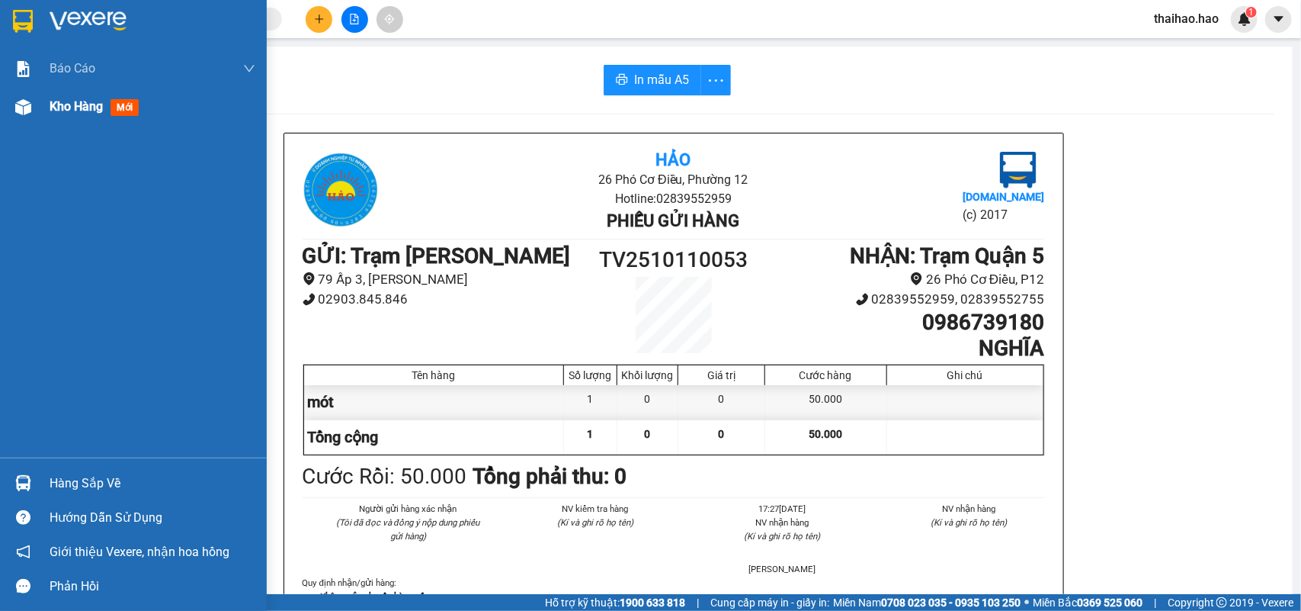
click at [63, 107] on span "Kho hàng" at bounding box center [76, 106] width 53 height 14
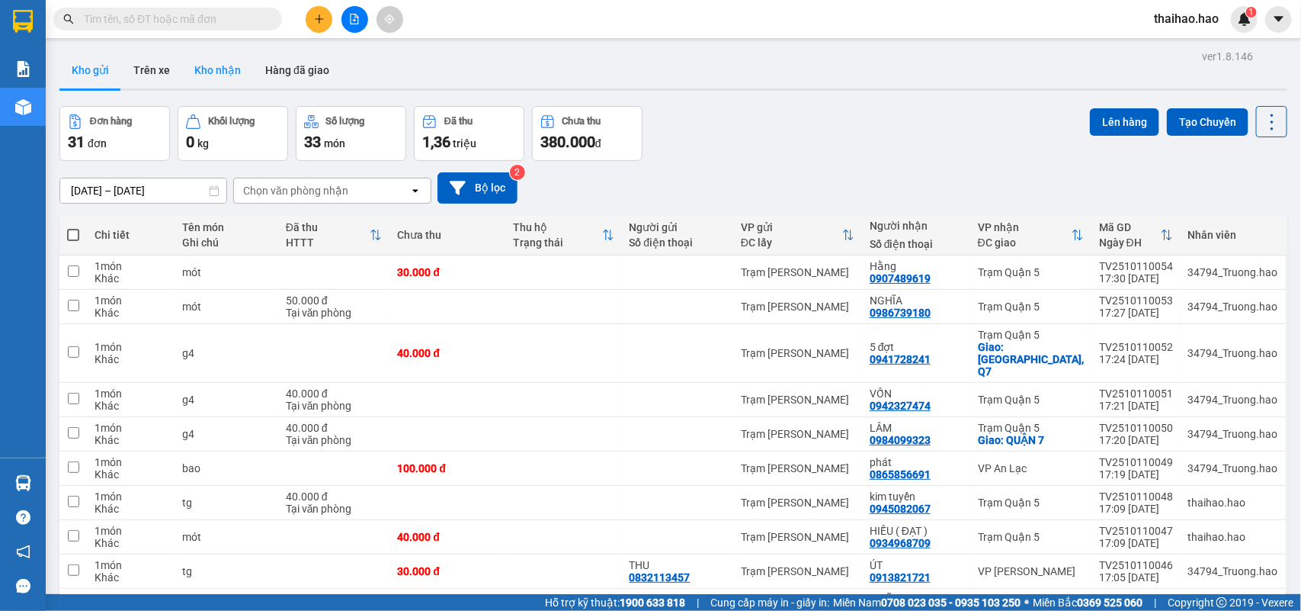
click at [220, 63] on button "Kho nhận" at bounding box center [217, 70] width 71 height 37
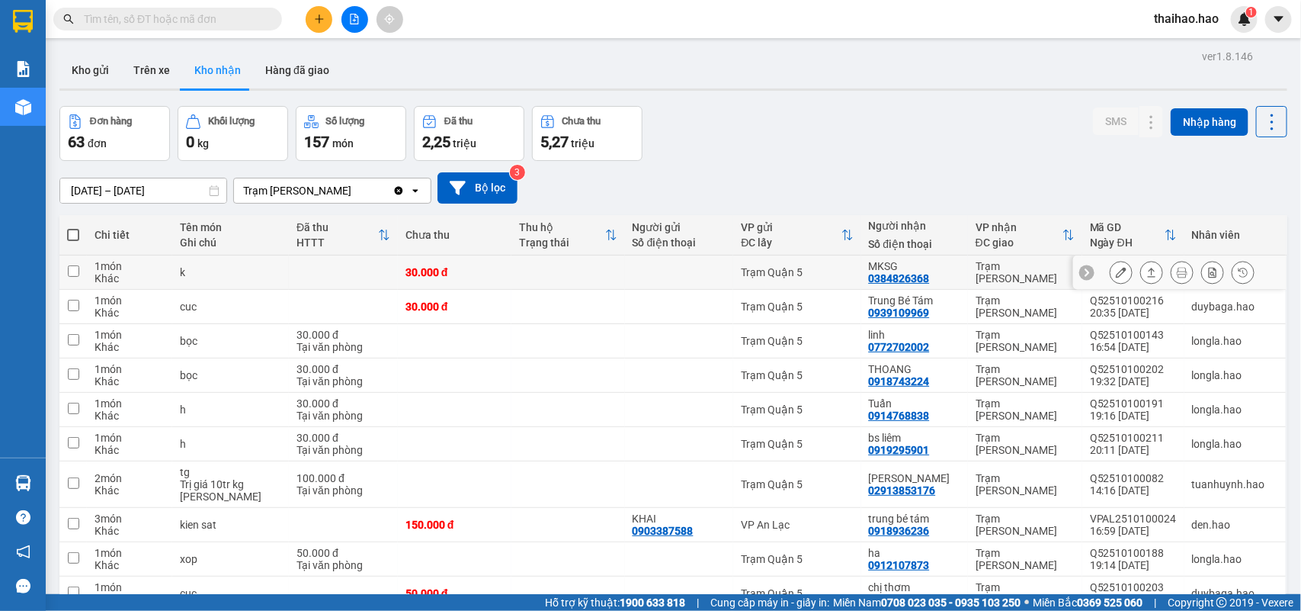
click at [1114, 265] on div at bounding box center [1121, 272] width 23 height 23
click at [1111, 265] on button at bounding box center [1121, 272] width 21 height 27
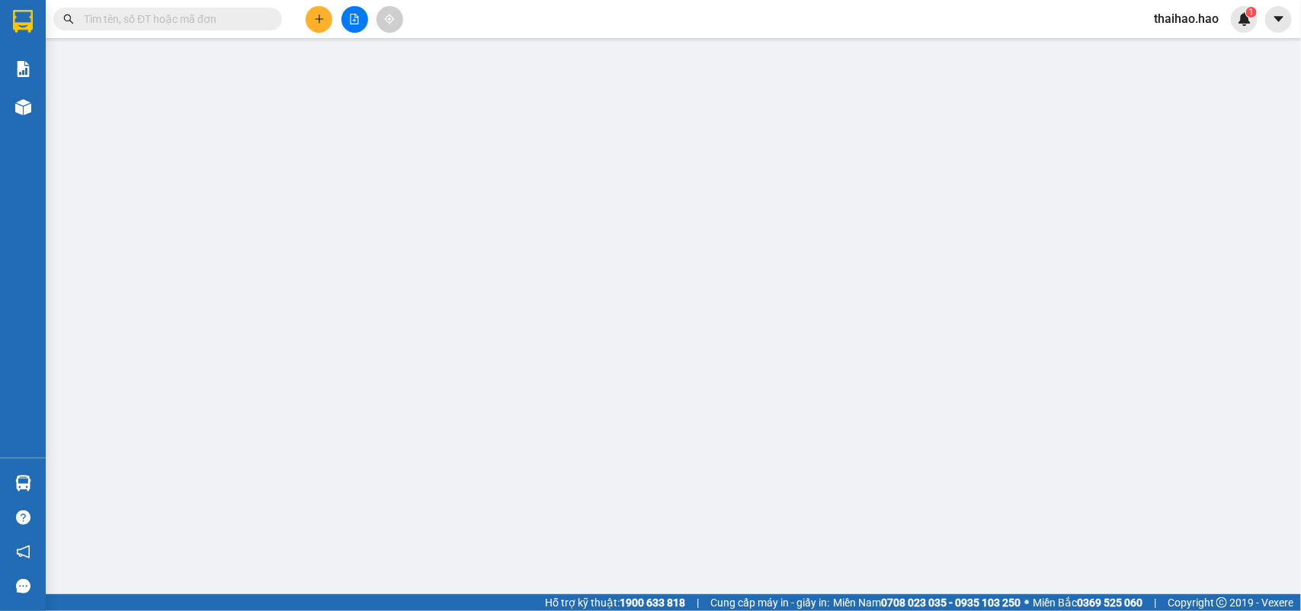
type input "0384826368"
type input "MKSG"
type input "30.000"
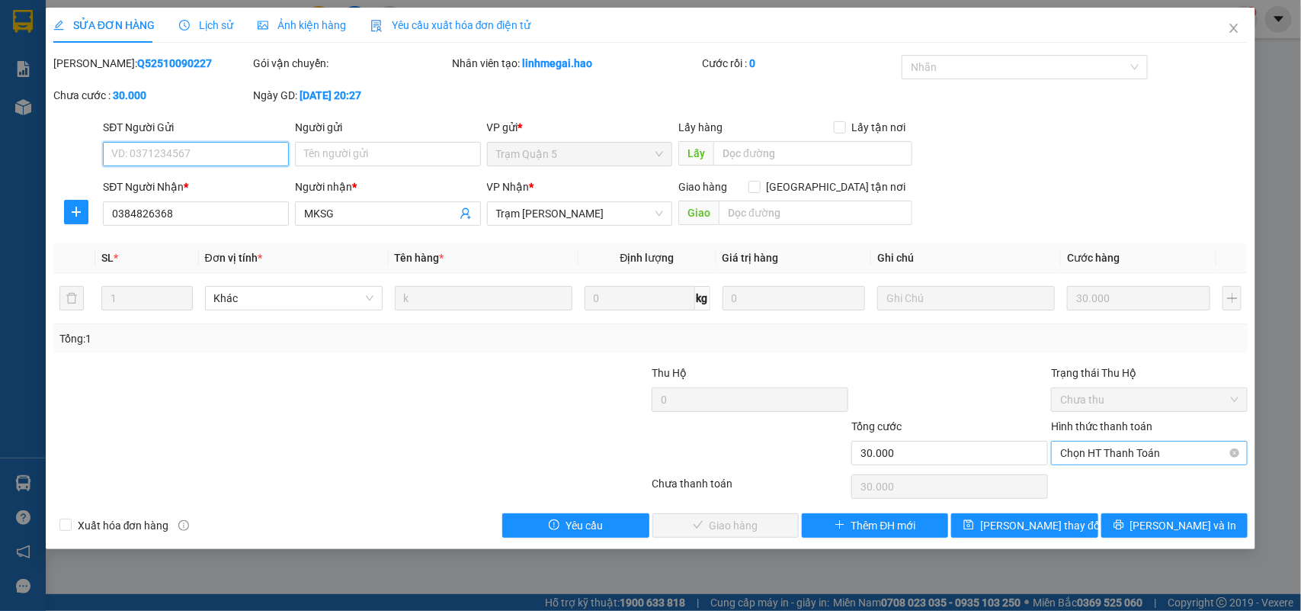
click at [1107, 448] on span "Chọn HT Thanh Toán" at bounding box center [1149, 452] width 178 height 23
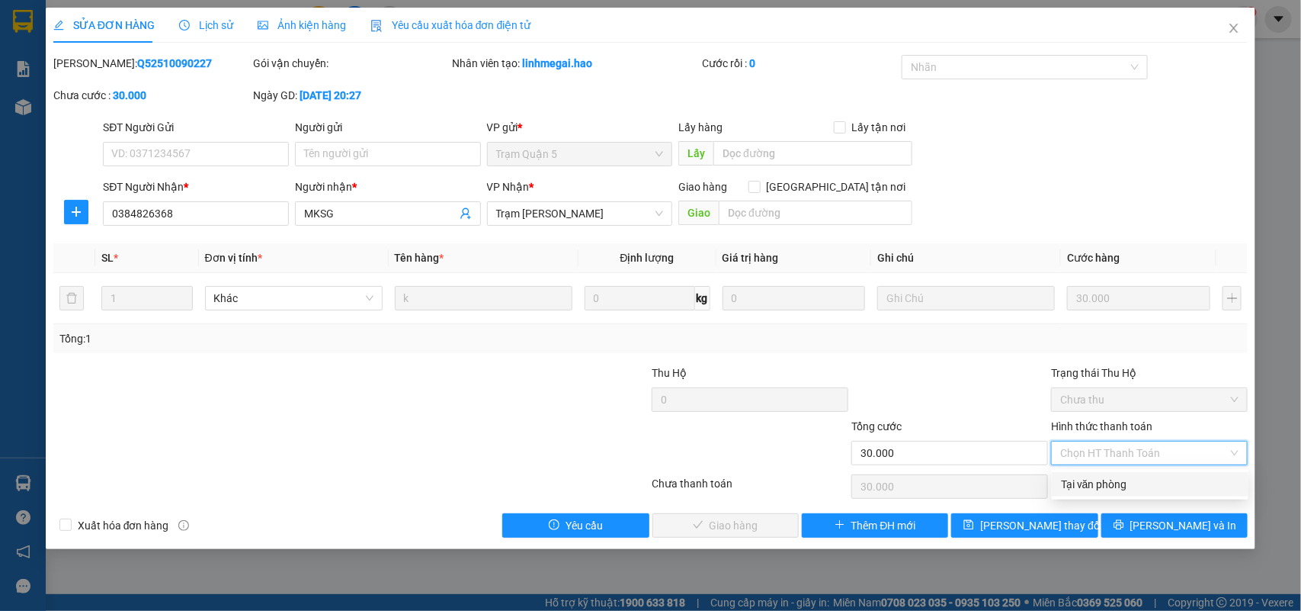
drag, startPoint x: 1107, startPoint y: 478, endPoint x: 784, endPoint y: 507, distance: 325.2
click at [1098, 480] on div "Tại văn phòng" at bounding box center [1150, 484] width 178 height 17
type input "0"
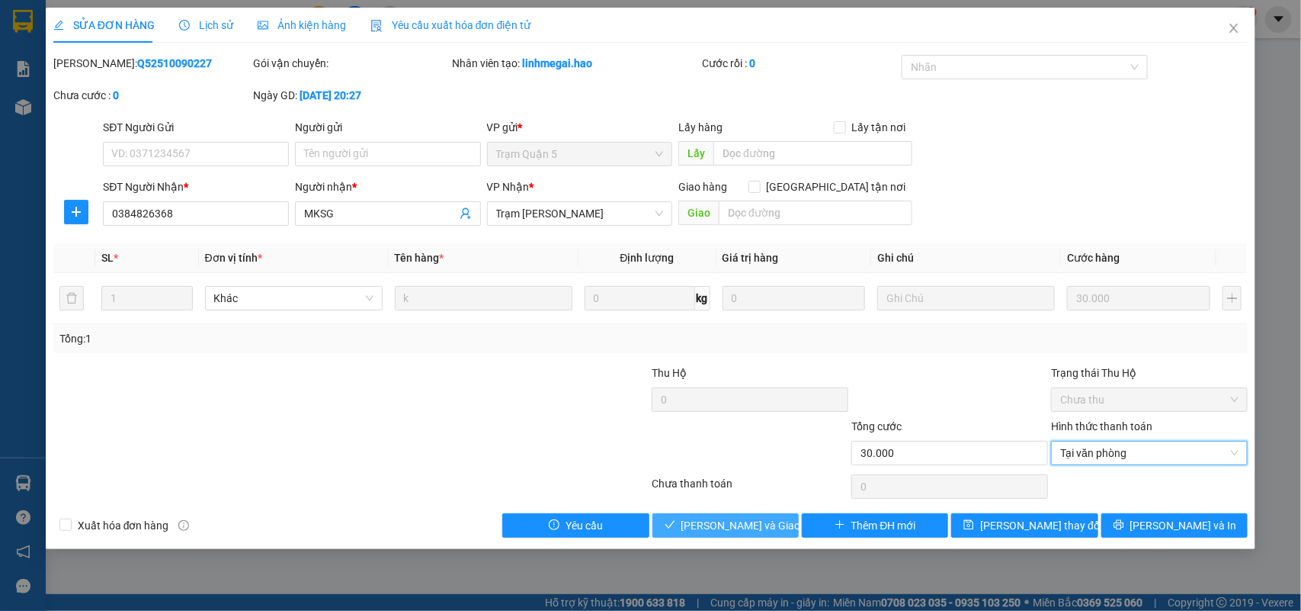
click at [724, 534] on span "[PERSON_NAME] và Giao hàng" at bounding box center [754, 525] width 146 height 17
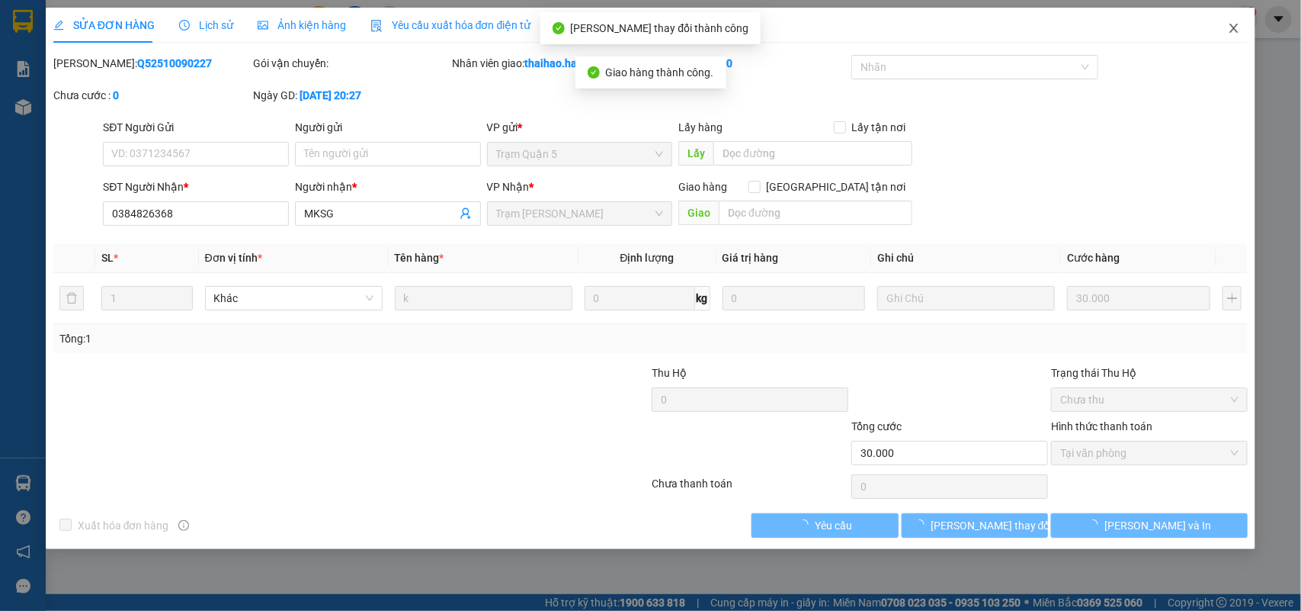
click at [1239, 31] on icon "close" at bounding box center [1234, 28] width 12 height 12
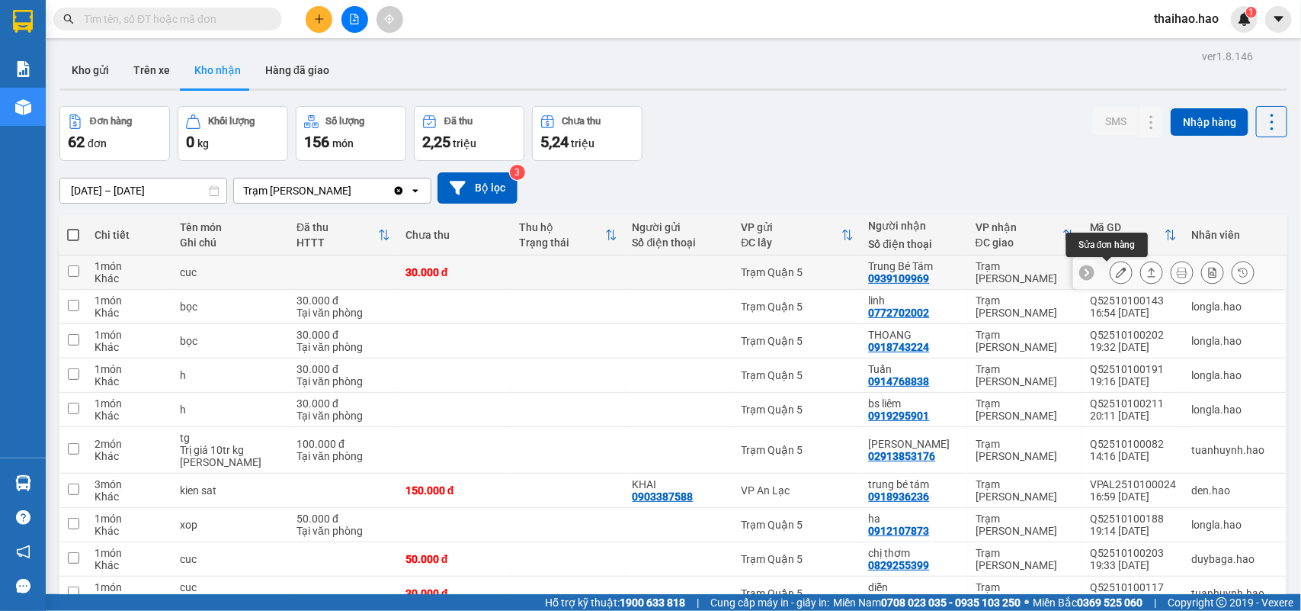
click at [1116, 271] on icon at bounding box center [1121, 272] width 11 height 11
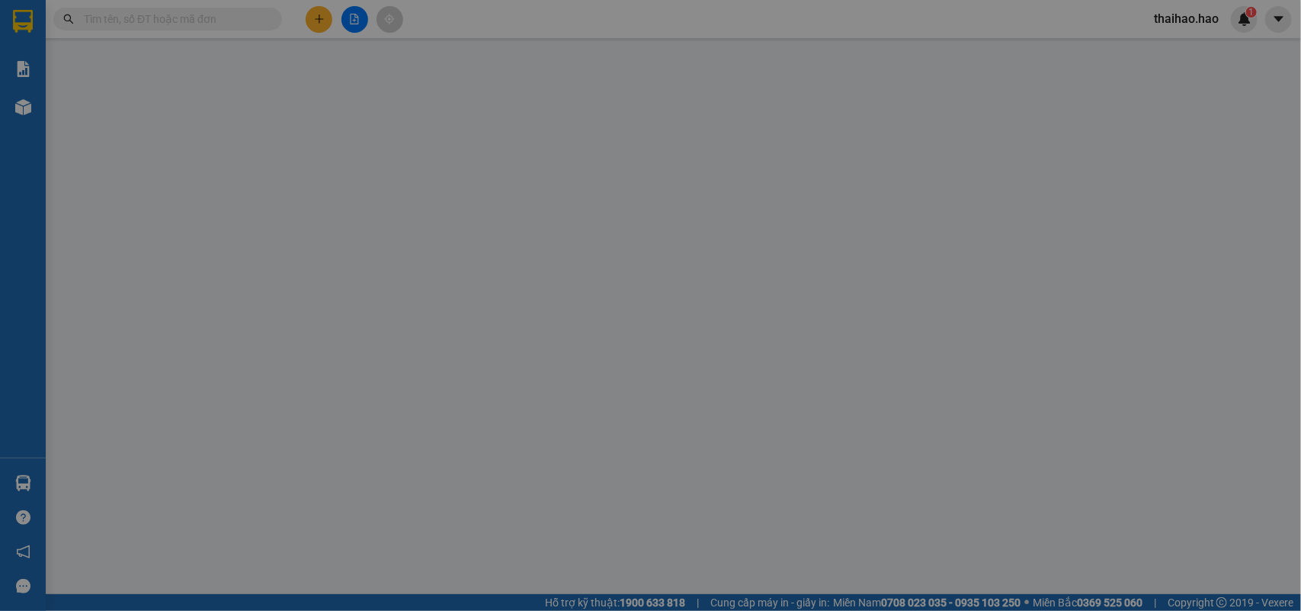
type input "0939109969"
type input "Trung Bé Tám"
type input "30.000"
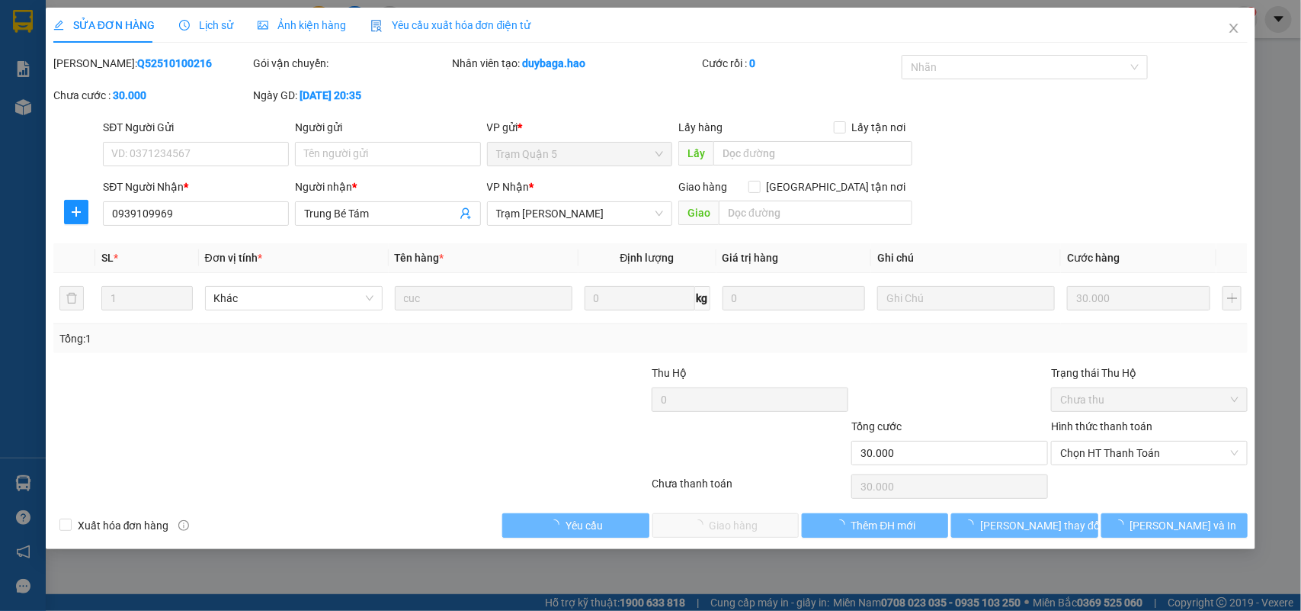
click at [277, 27] on span "Ảnh kiện hàng" at bounding box center [302, 25] width 88 height 12
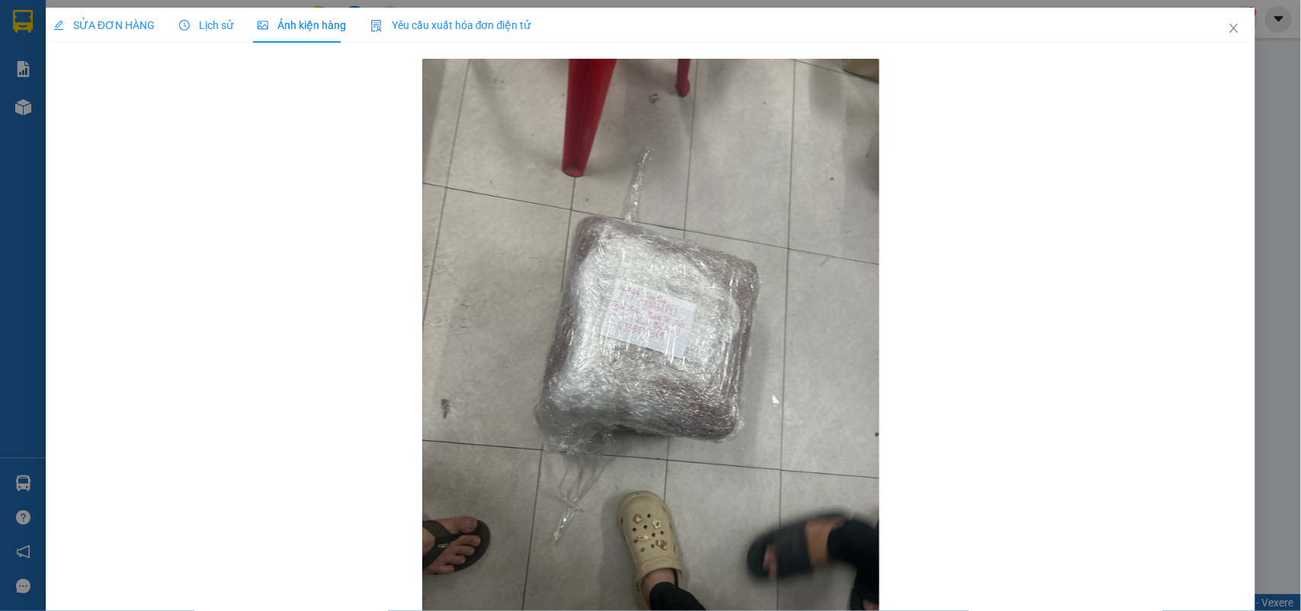
click at [103, 27] on span "SỬA ĐƠN HÀNG" at bounding box center [103, 25] width 101 height 12
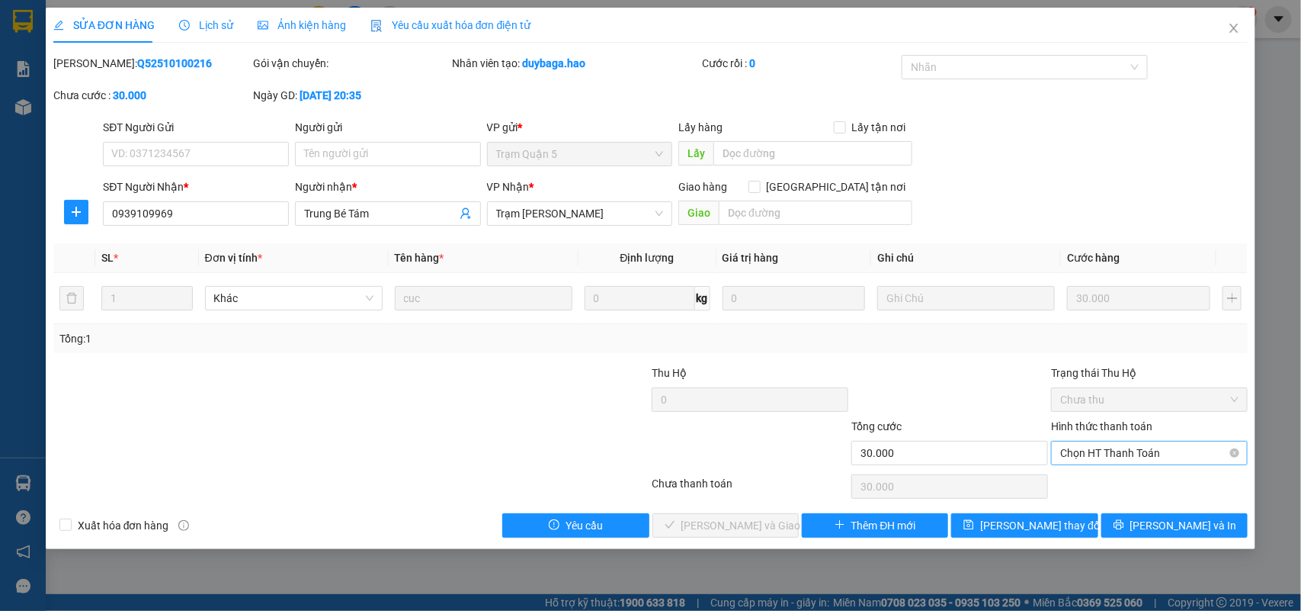
drag, startPoint x: 1103, startPoint y: 450, endPoint x: 1103, endPoint y: 461, distance: 10.7
click at [1103, 450] on span "Chọn HT Thanh Toán" at bounding box center [1149, 452] width 178 height 23
drag, startPoint x: 1100, startPoint y: 488, endPoint x: 1014, endPoint y: 512, distance: 89.5
click at [1095, 489] on div "Tại văn phòng" at bounding box center [1150, 484] width 178 height 17
type input "0"
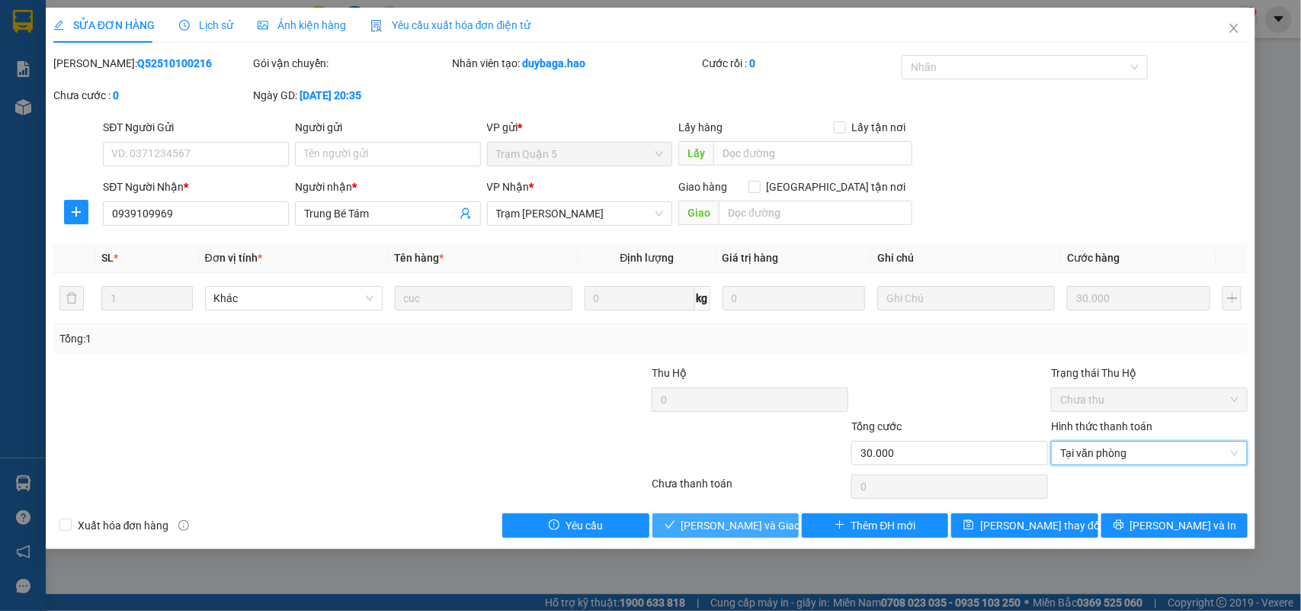
click at [726, 537] on button "[PERSON_NAME] và Giao hàng" at bounding box center [725, 525] width 146 height 24
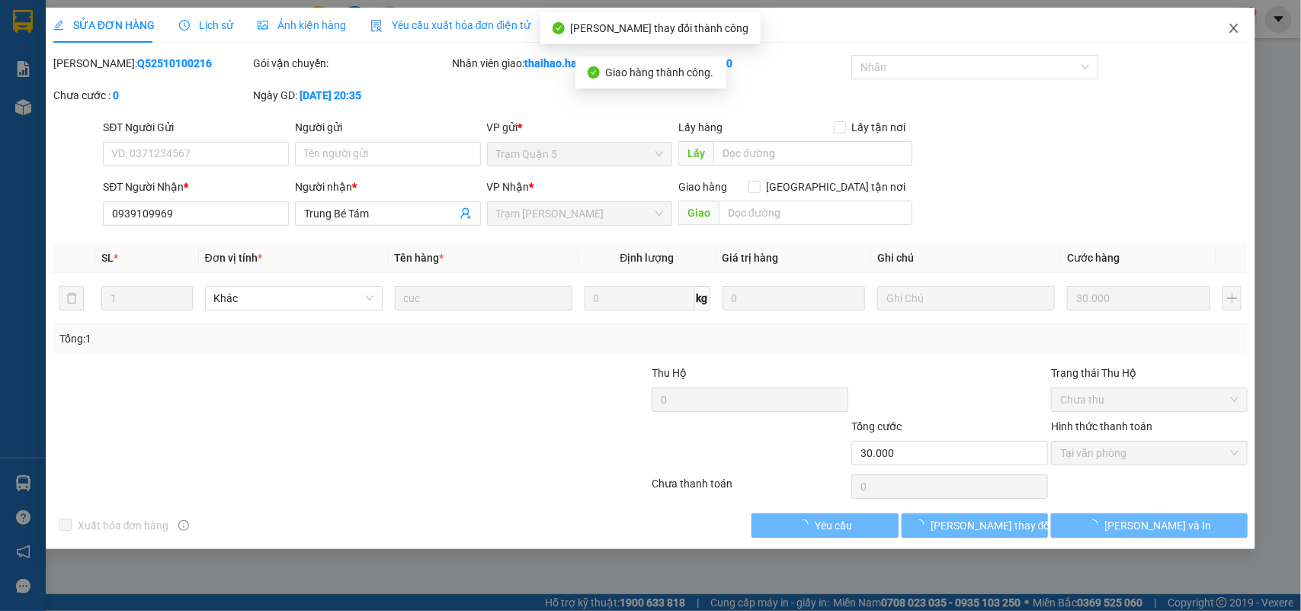
click at [1233, 32] on icon "close" at bounding box center [1234, 28] width 12 height 12
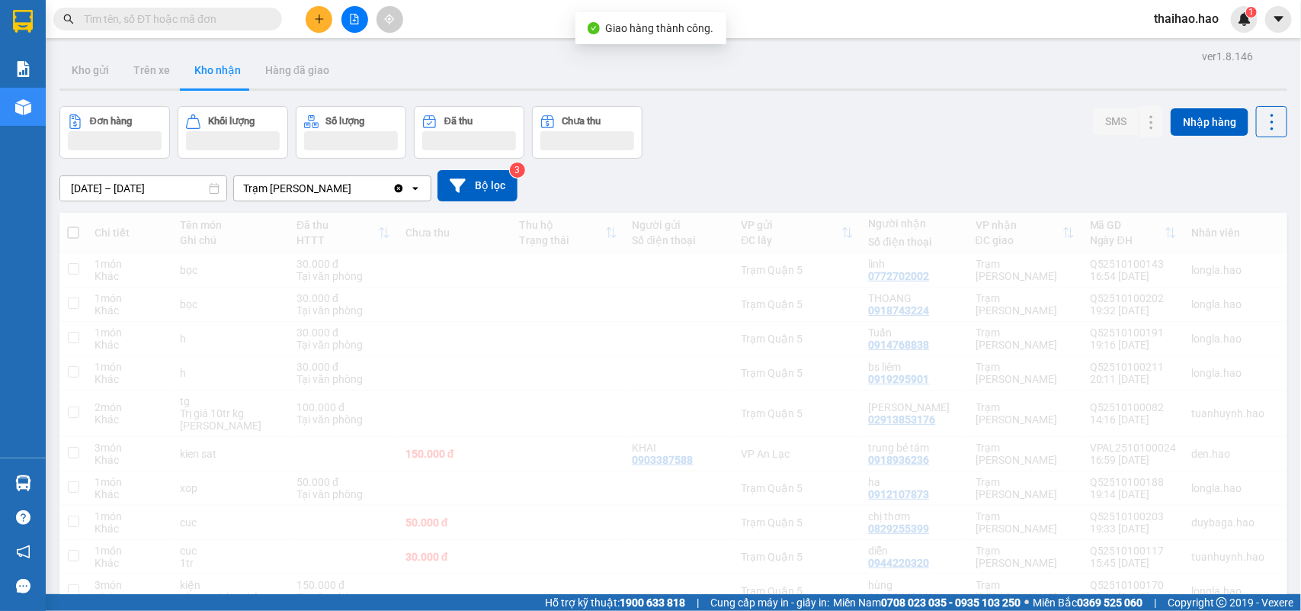
scroll to position [288, 0]
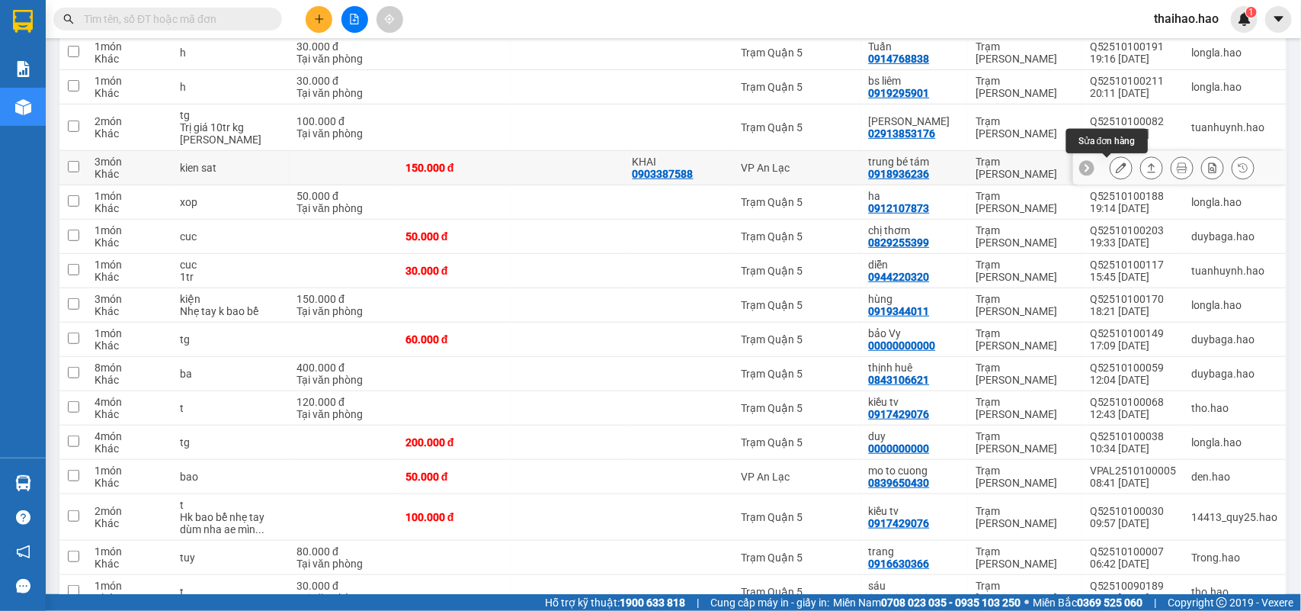
click at [1116, 165] on icon at bounding box center [1121, 167] width 11 height 11
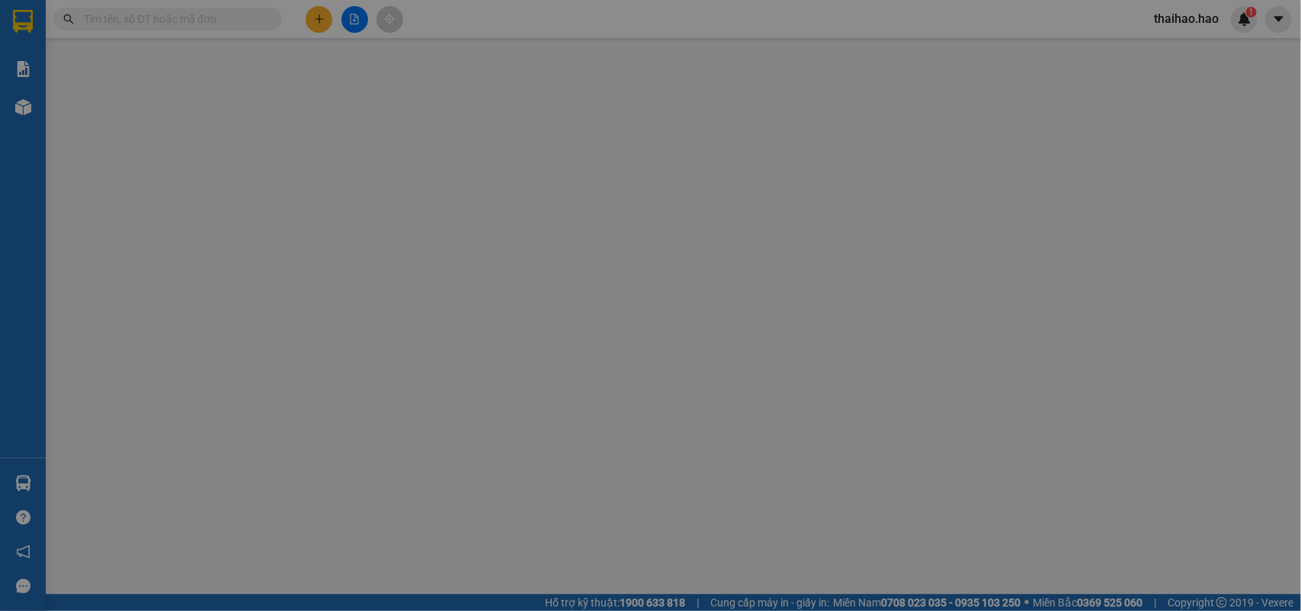
type input "0903387588"
type input "KHAI"
type input "0918936236"
type input "trung bé tám"
type input "150.000"
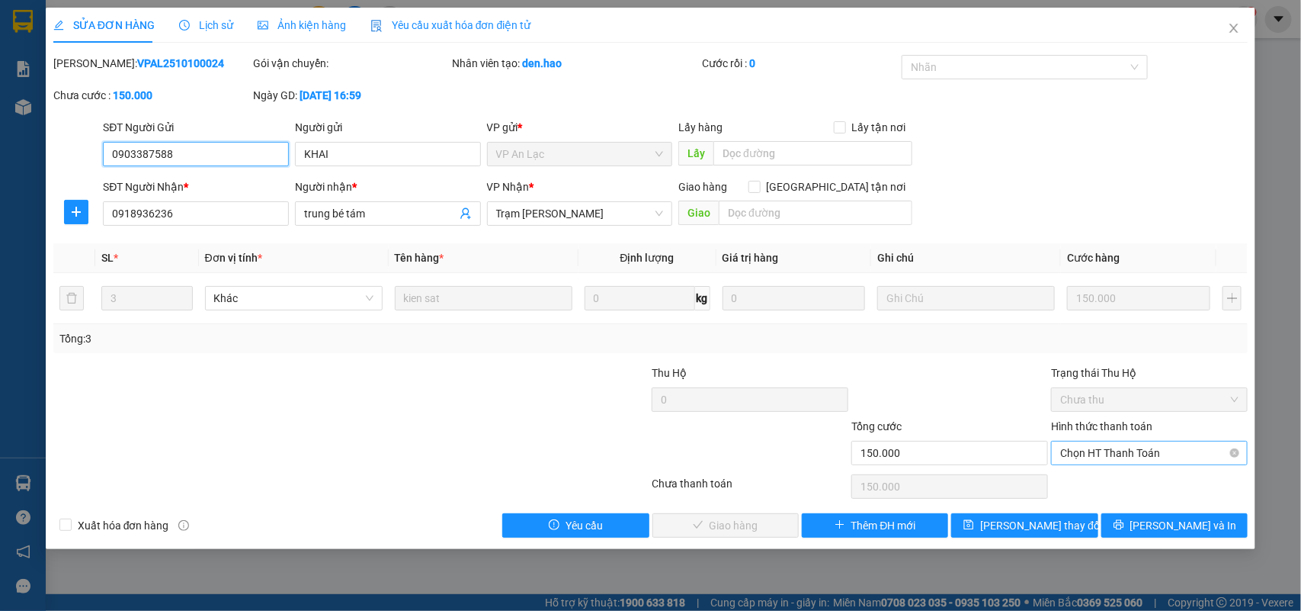
click at [1091, 454] on span "Chọn HT Thanh Toán" at bounding box center [1149, 452] width 178 height 23
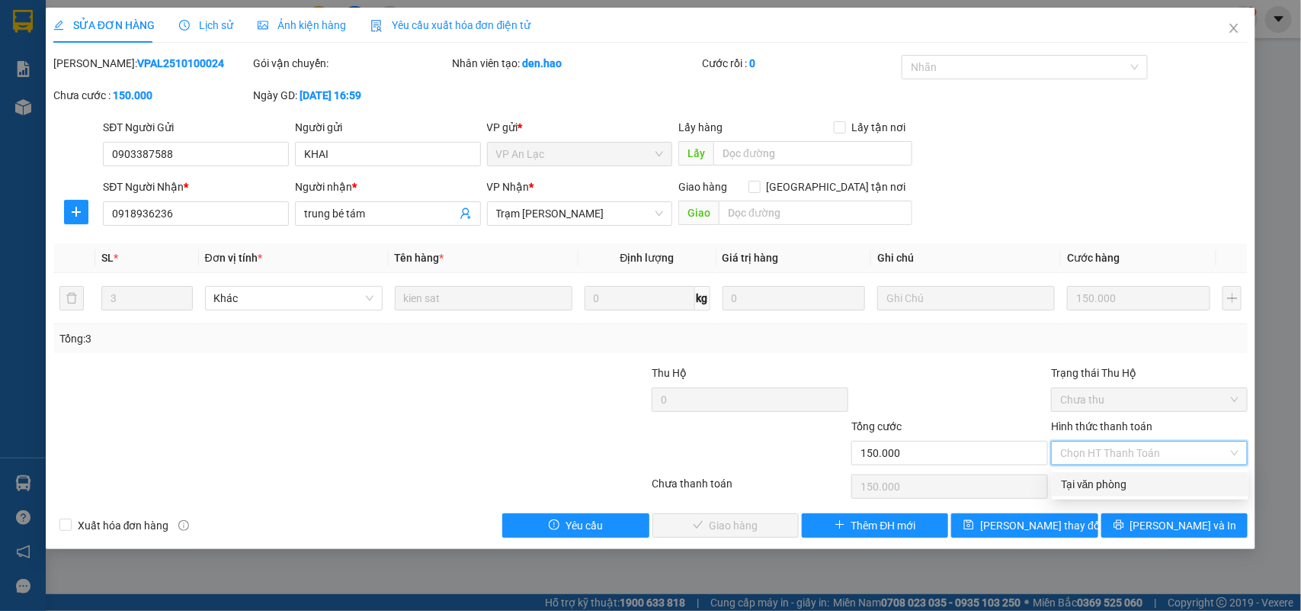
click at [1087, 476] on div "Tại văn phòng" at bounding box center [1150, 484] width 178 height 17
type input "0"
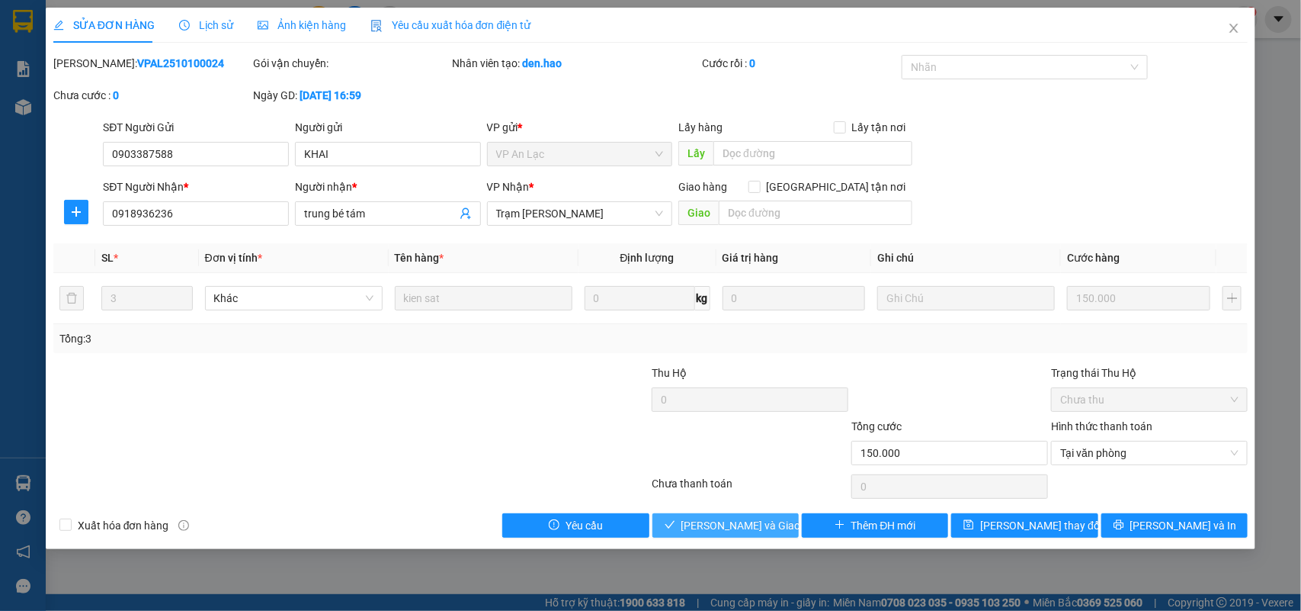
click at [726, 526] on span "[PERSON_NAME] và Giao hàng" at bounding box center [754, 525] width 146 height 17
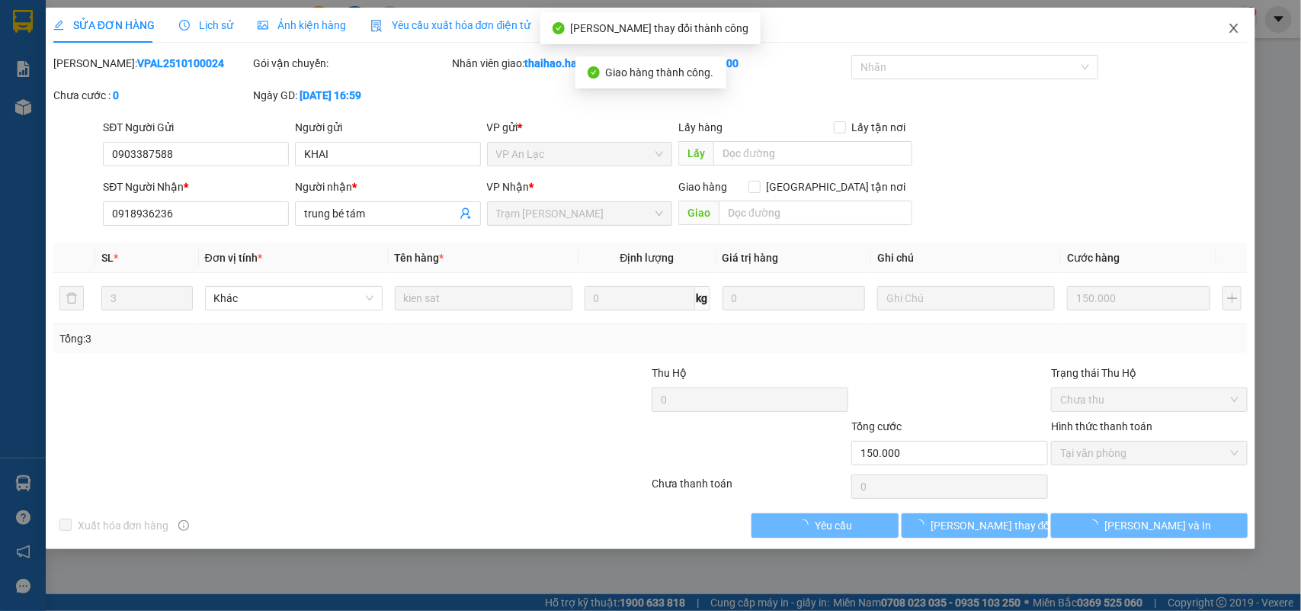
click at [1239, 27] on icon "close" at bounding box center [1234, 28] width 12 height 12
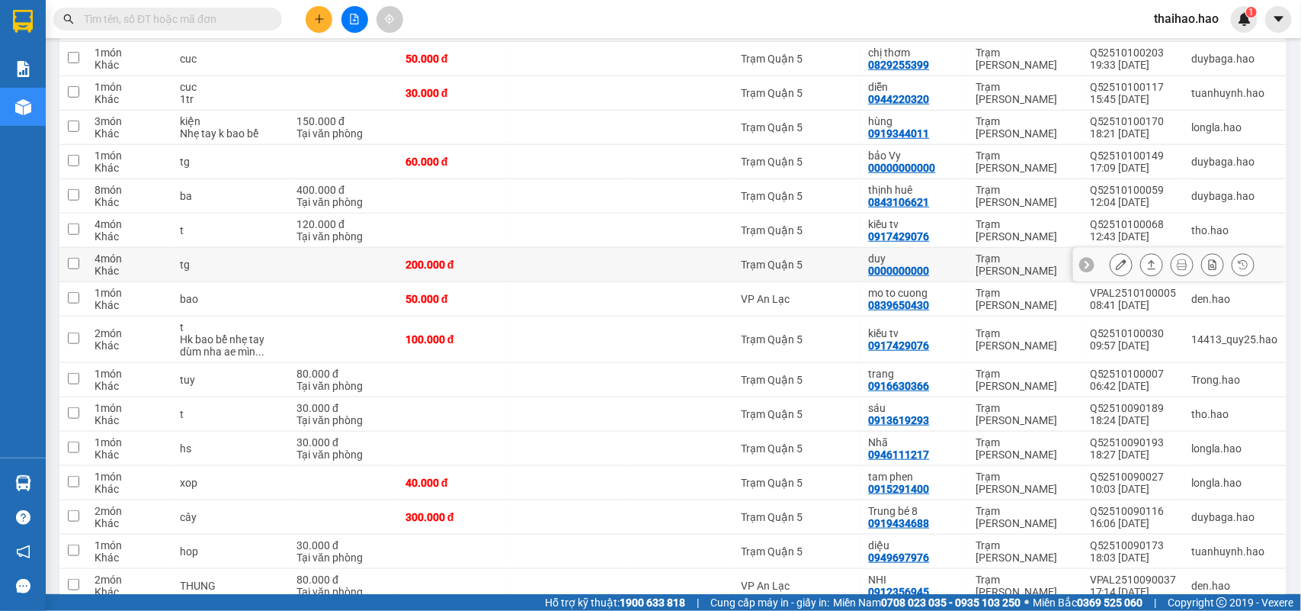
scroll to position [476, 0]
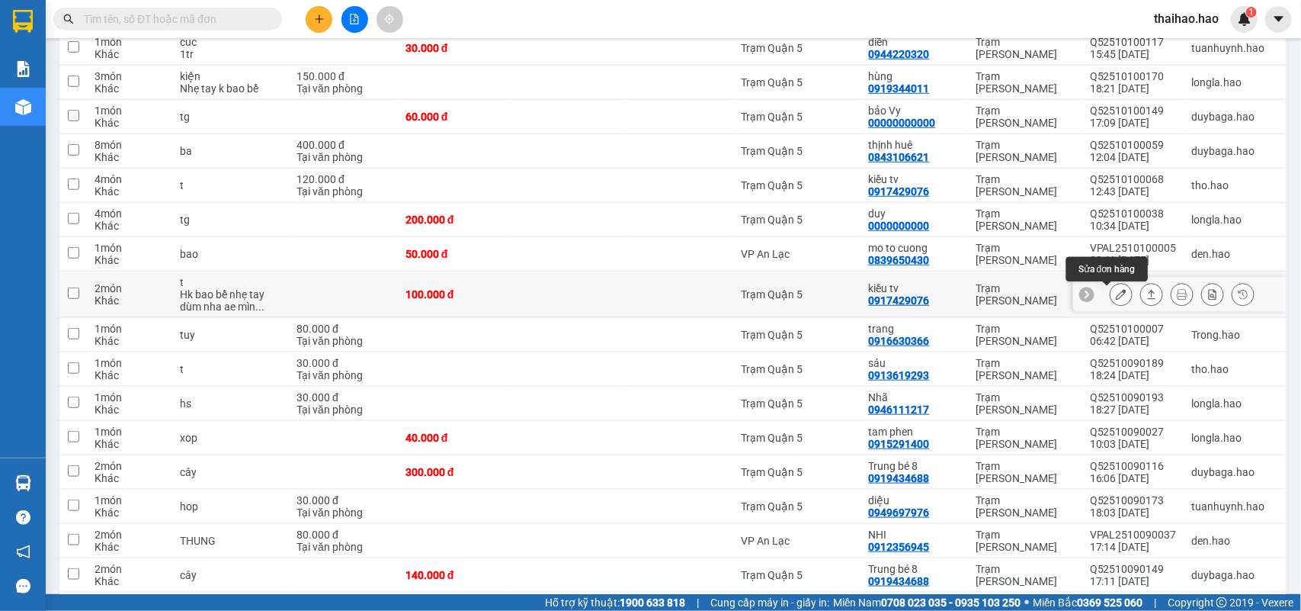
click at [1116, 297] on icon at bounding box center [1121, 294] width 11 height 11
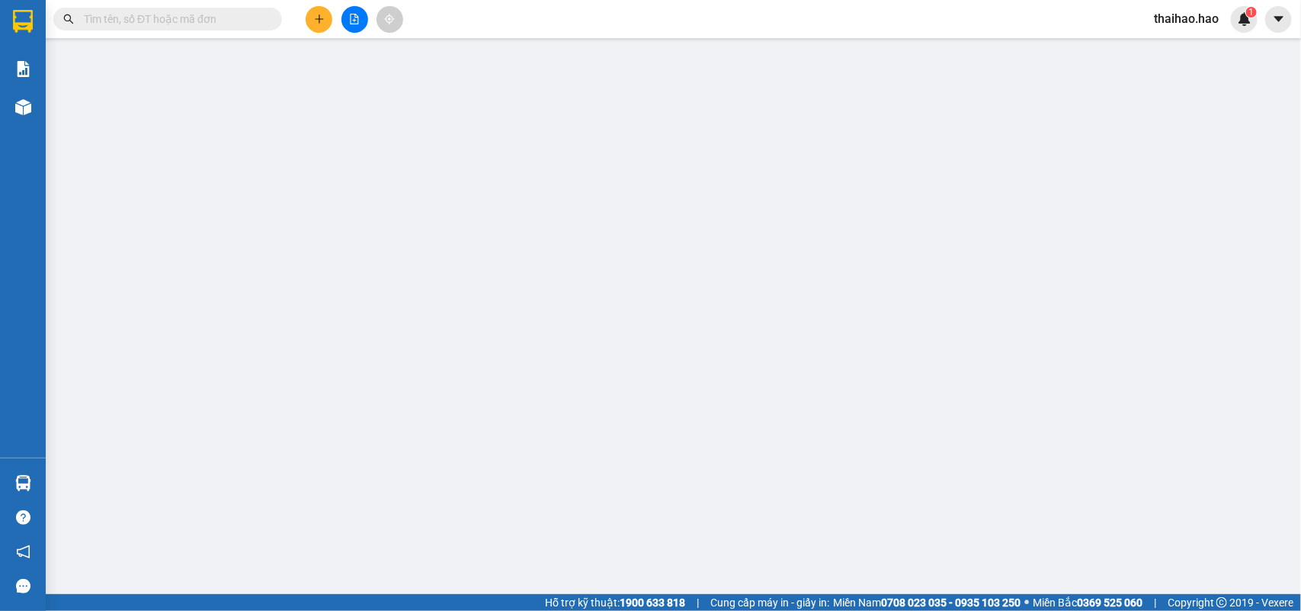
type input "0917429076"
type input "kiều tv"
type input "100.000"
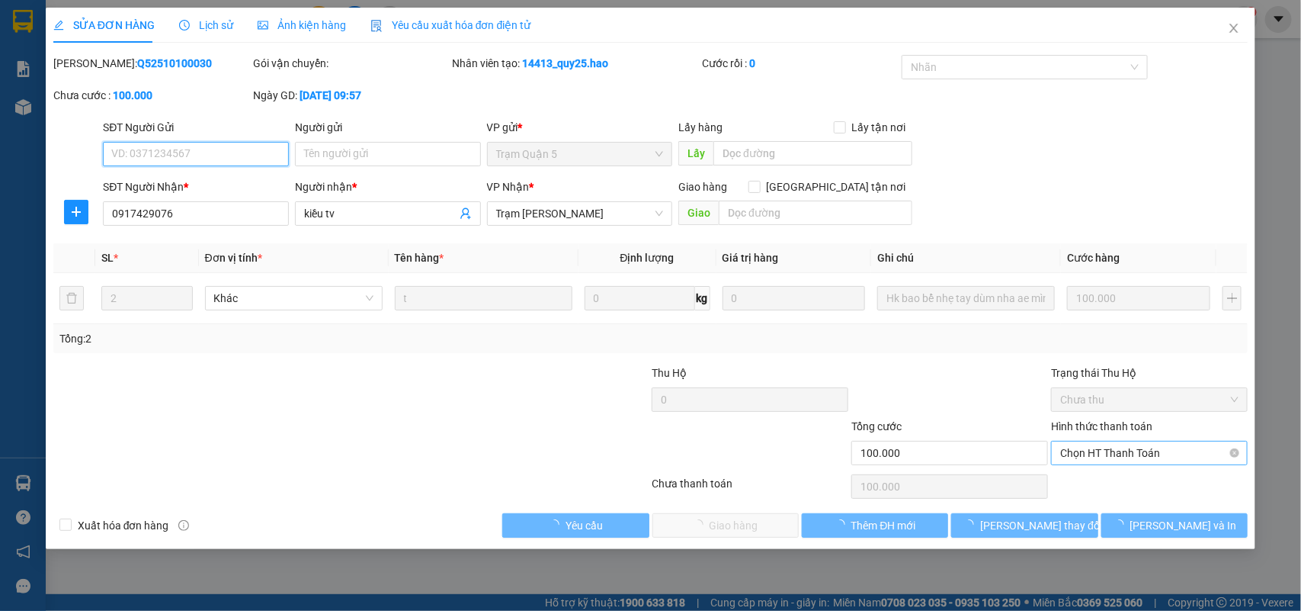
click at [1107, 456] on span "Chọn HT Thanh Toán" at bounding box center [1149, 452] width 178 height 23
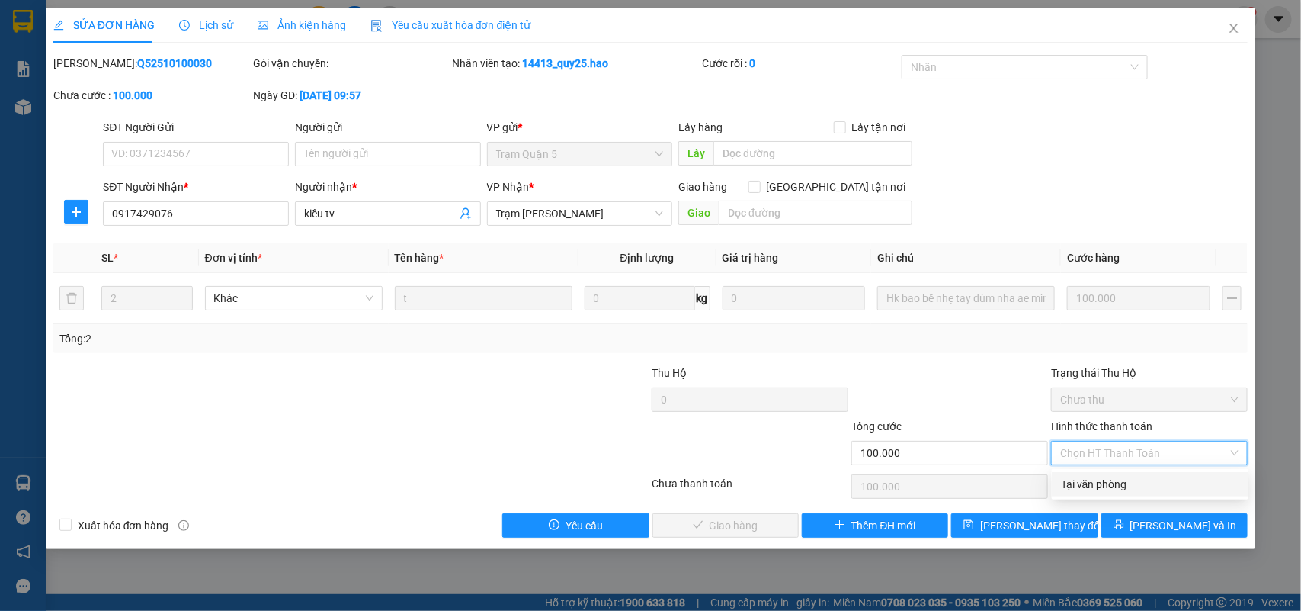
drag, startPoint x: 1107, startPoint y: 476, endPoint x: 1071, endPoint y: 482, distance: 36.3
click at [1106, 477] on div "Tại văn phòng" at bounding box center [1150, 484] width 178 height 17
type input "0"
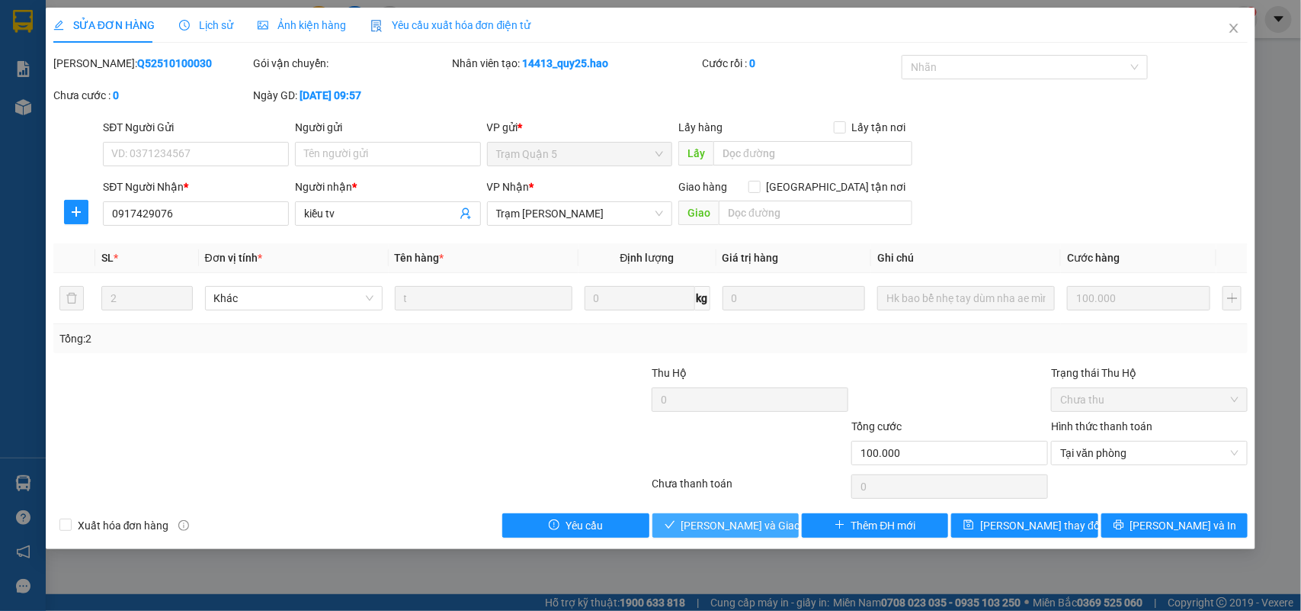
drag, startPoint x: 785, startPoint y: 519, endPoint x: 1063, endPoint y: 217, distance: 410.5
click at [784, 519] on button "[PERSON_NAME] và Giao hàng" at bounding box center [725, 525] width 146 height 24
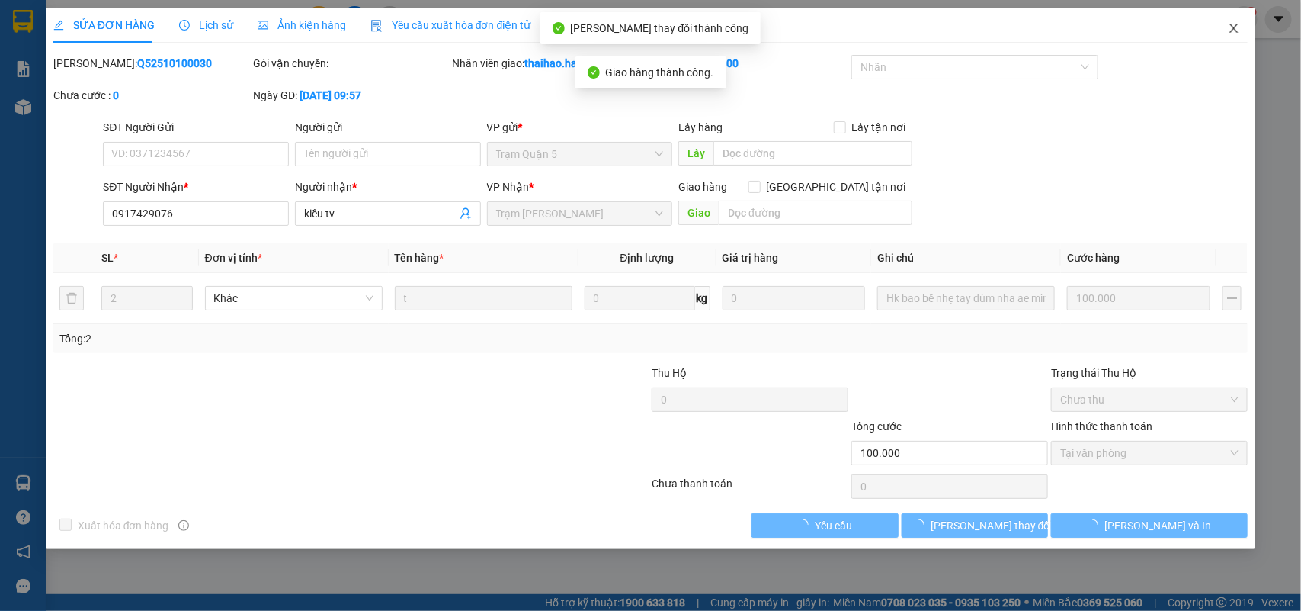
click at [1241, 24] on span "Close" at bounding box center [1234, 29] width 43 height 43
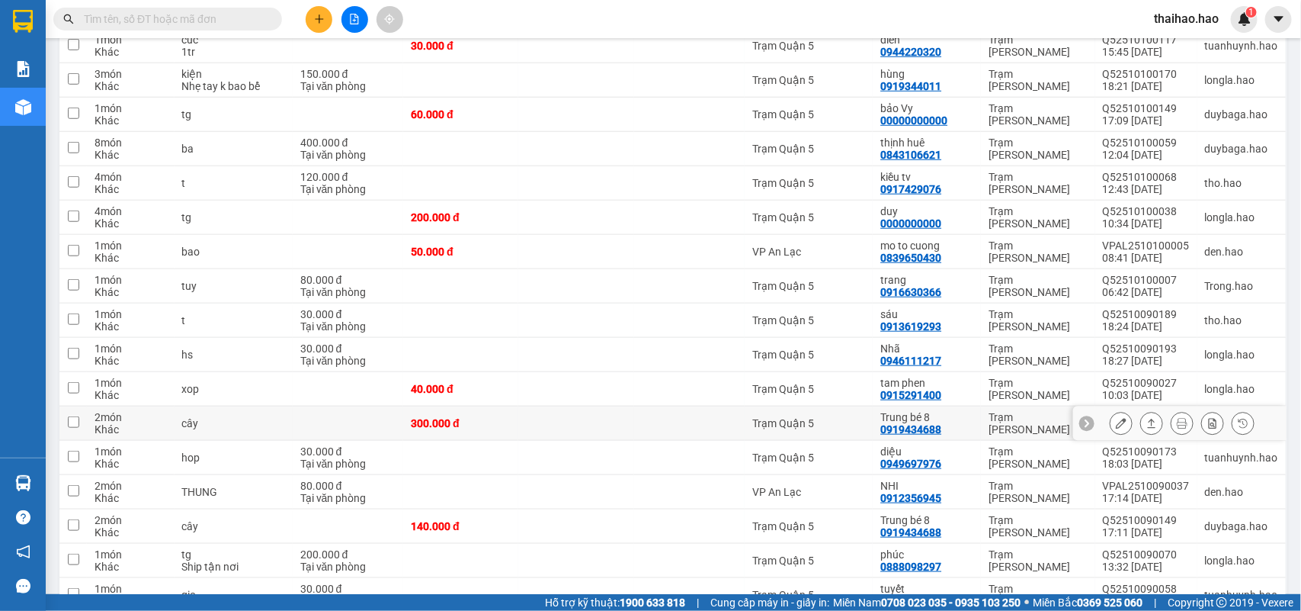
scroll to position [574, 0]
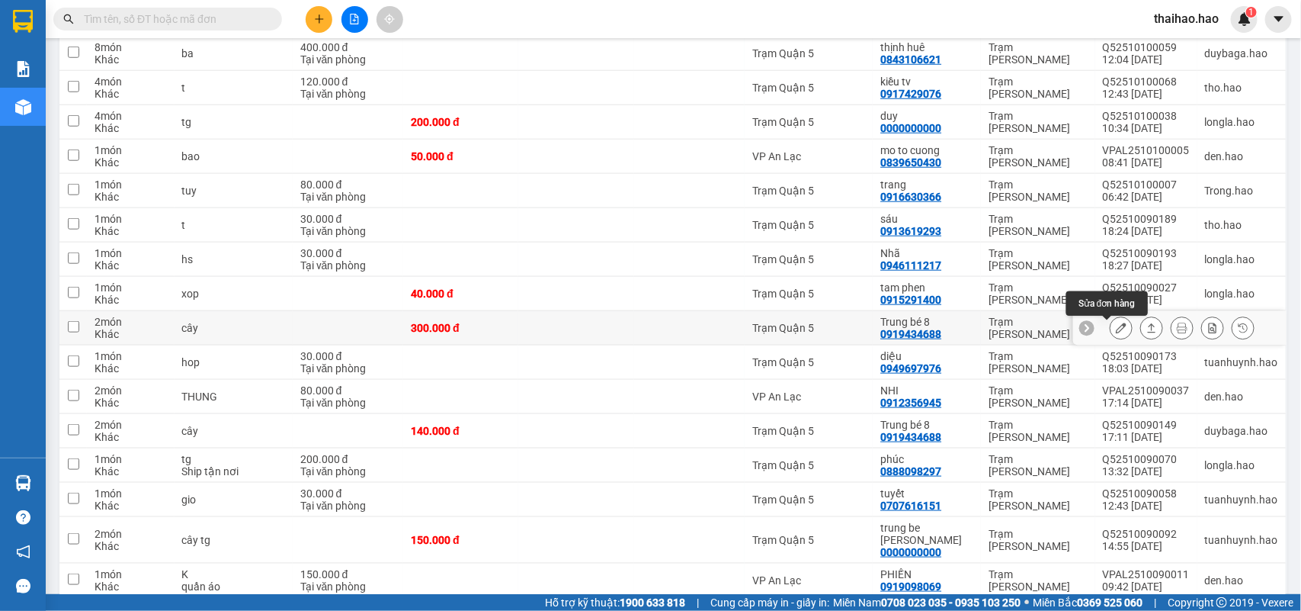
click at [1116, 328] on icon at bounding box center [1121, 327] width 11 height 11
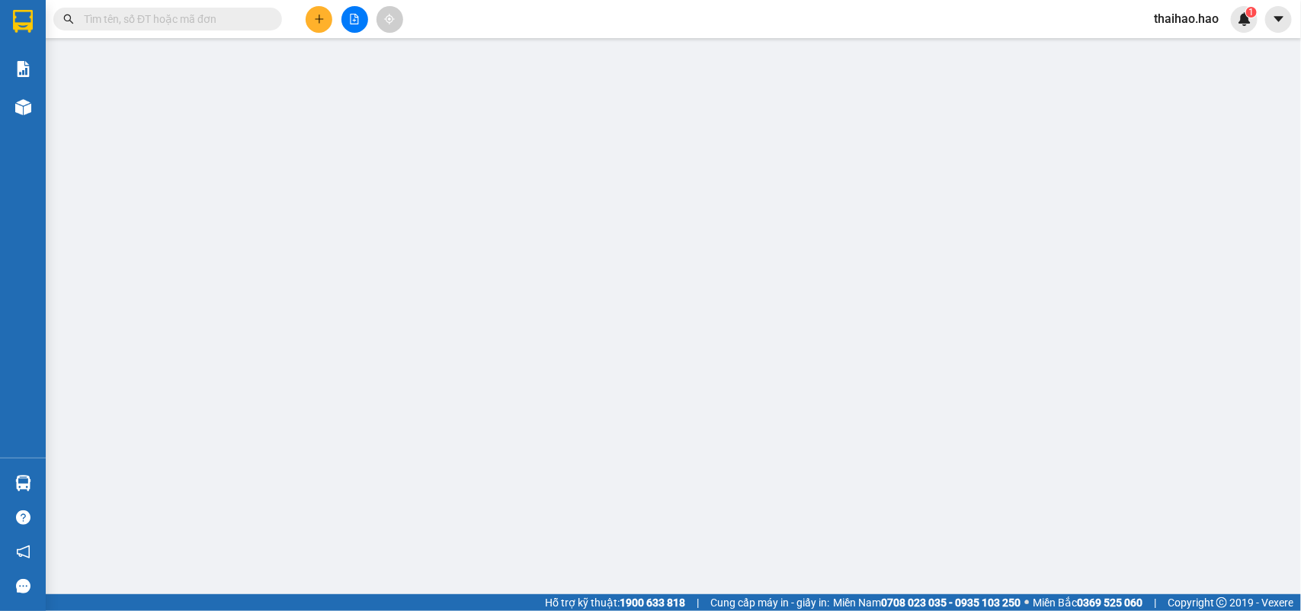
type input "0919434688"
type input "Trung bé 8"
type input "300.000"
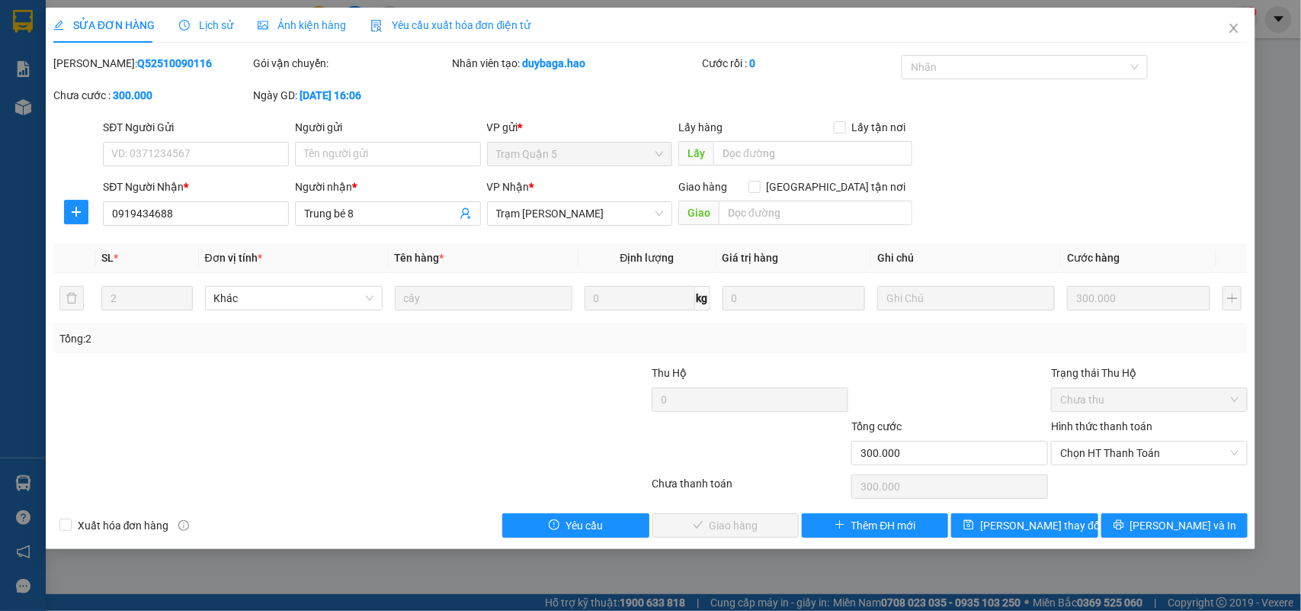
click at [283, 35] on div "Ảnh kiện hàng" at bounding box center [302, 25] width 88 height 35
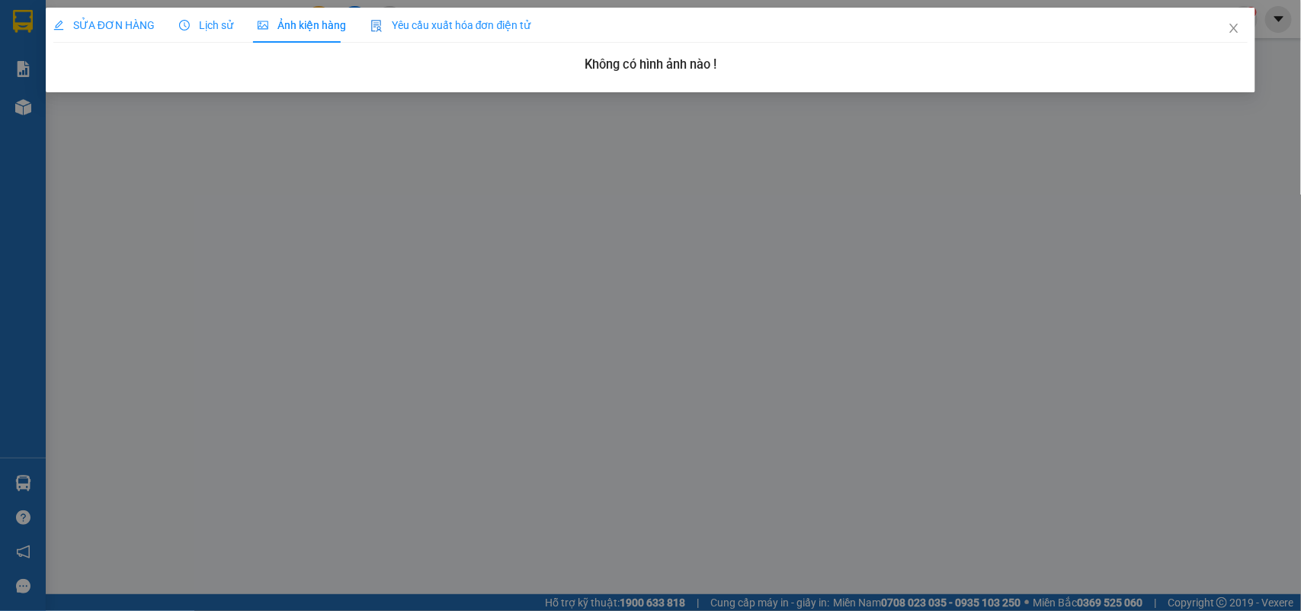
click at [119, 29] on span "SỬA ĐƠN HÀNG" at bounding box center [103, 25] width 101 height 12
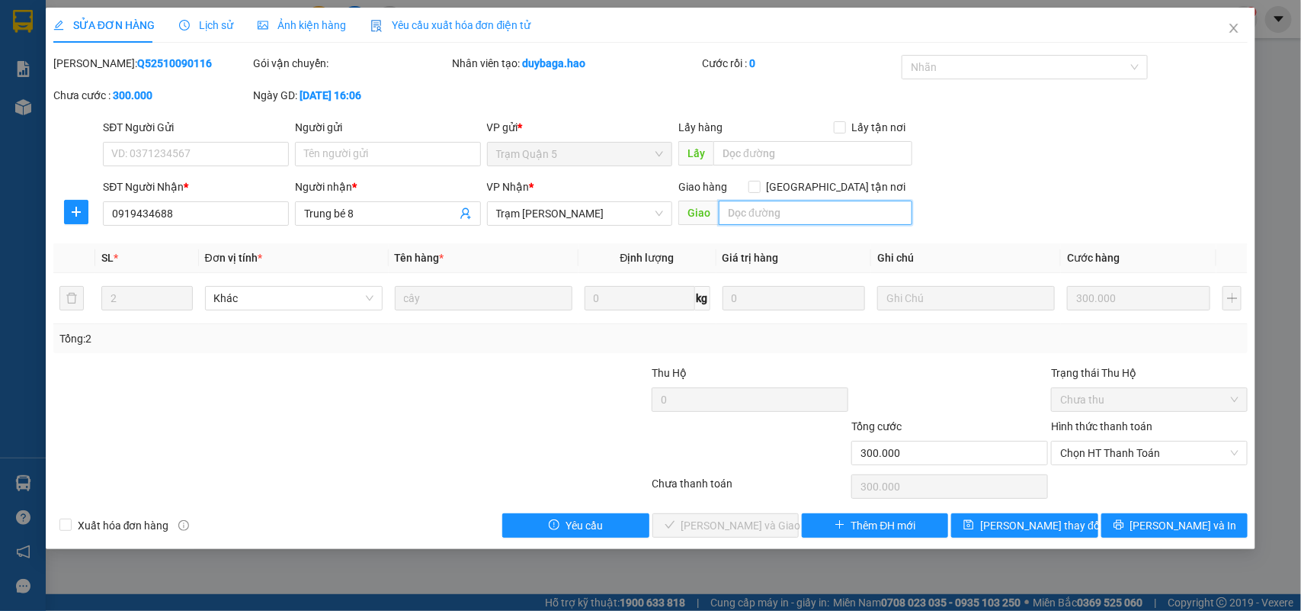
drag, startPoint x: 770, startPoint y: 200, endPoint x: 778, endPoint y: 203, distance: 8.9
click at [771, 200] on input "text" at bounding box center [816, 212] width 194 height 24
click at [779, 204] on input "text" at bounding box center [816, 212] width 194 height 24
click at [1130, 454] on span "Chọn HT Thanh Toán" at bounding box center [1149, 452] width 178 height 23
type input "BỚT 160K"
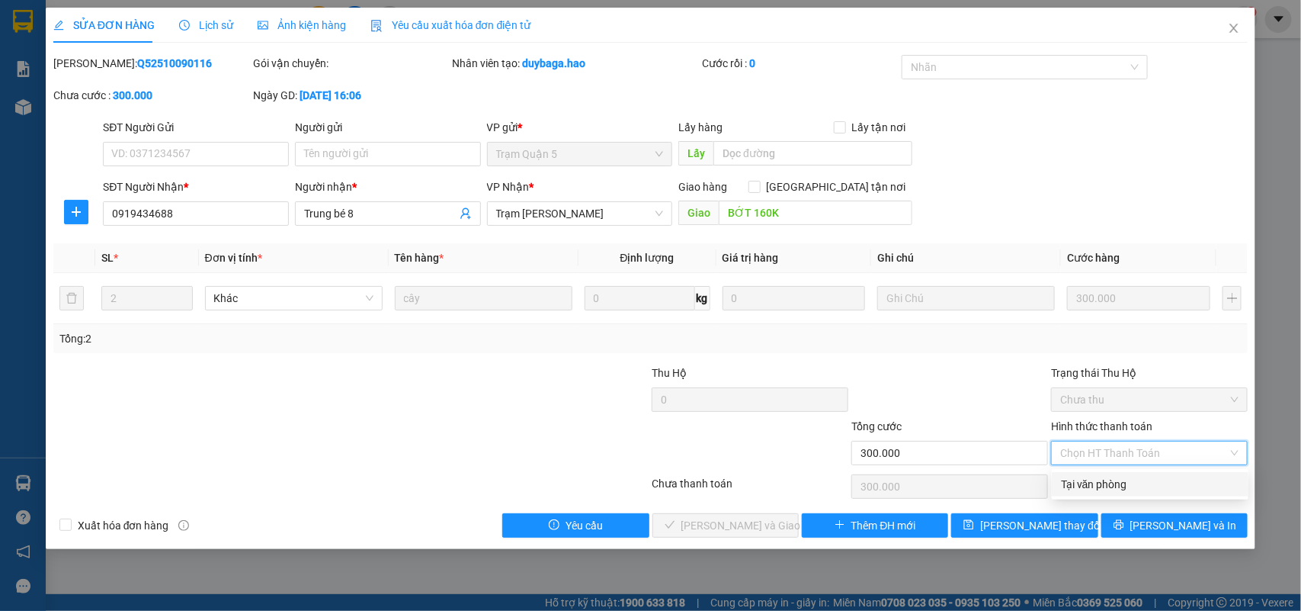
click at [1095, 490] on div "Tại văn phòng" at bounding box center [1150, 484] width 178 height 17
type input "0"
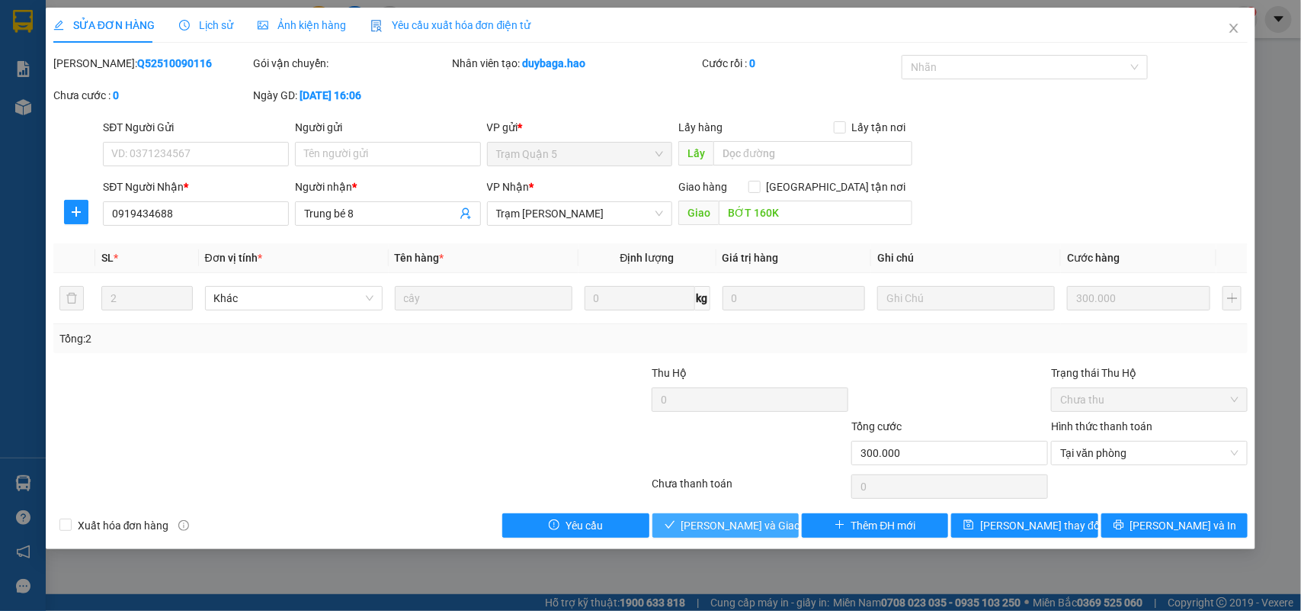
click at [747, 531] on span "[PERSON_NAME] và Giao hàng" at bounding box center [754, 525] width 146 height 17
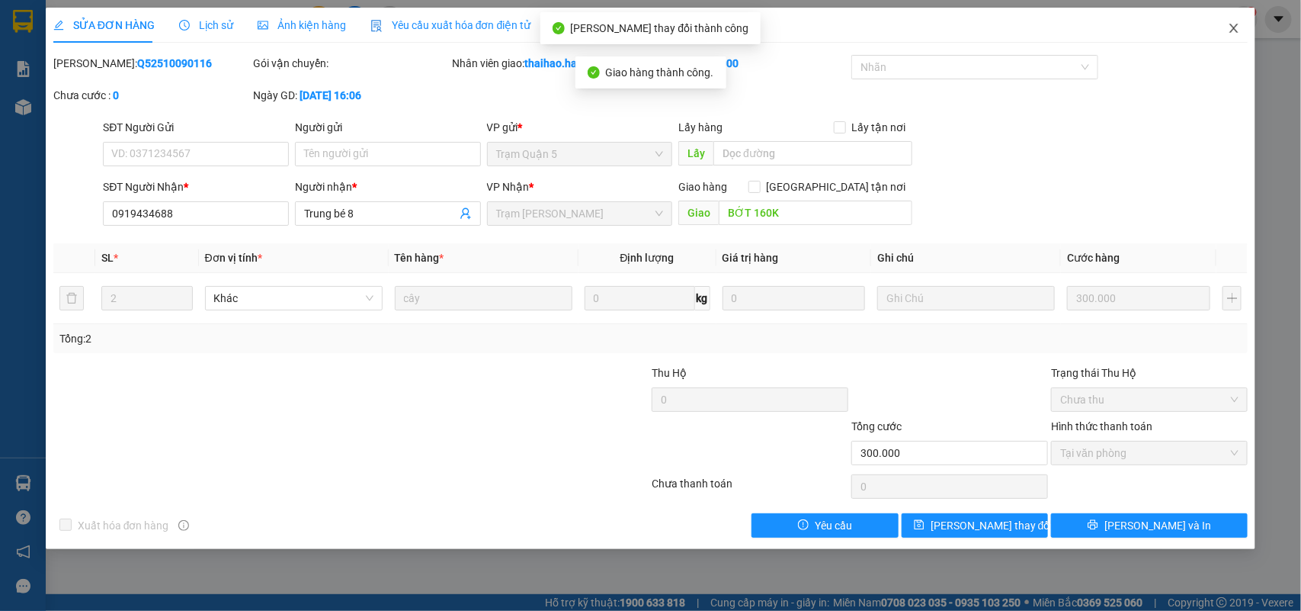
click at [1239, 35] on span "Close" at bounding box center [1234, 29] width 43 height 43
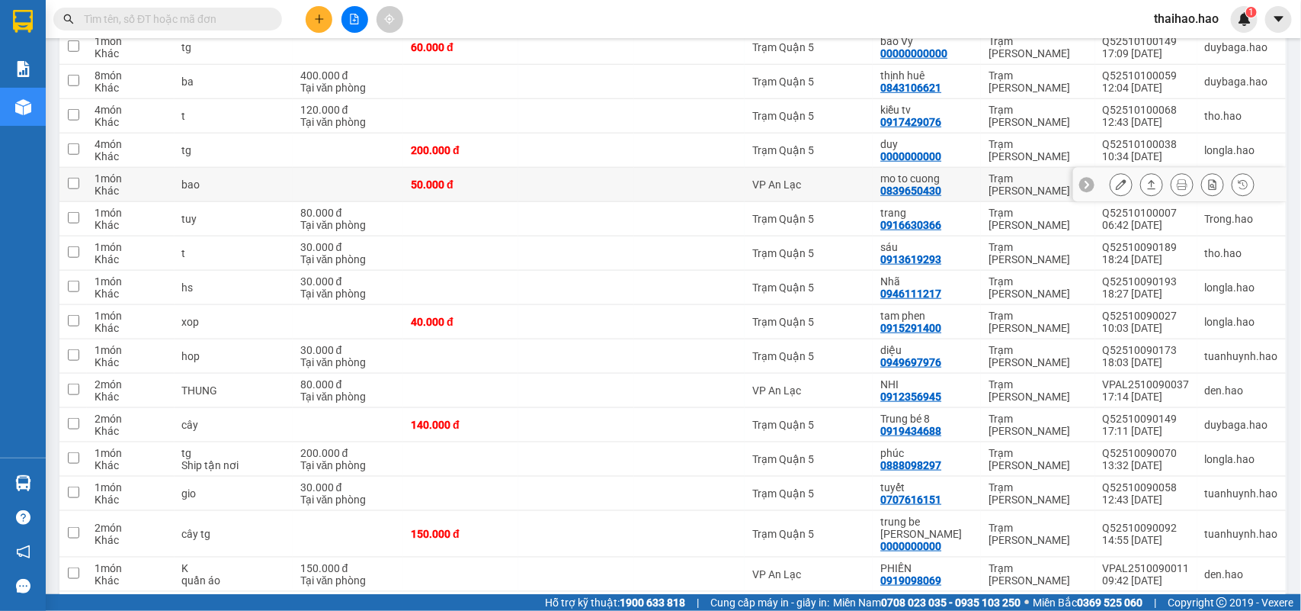
scroll to position [573, 0]
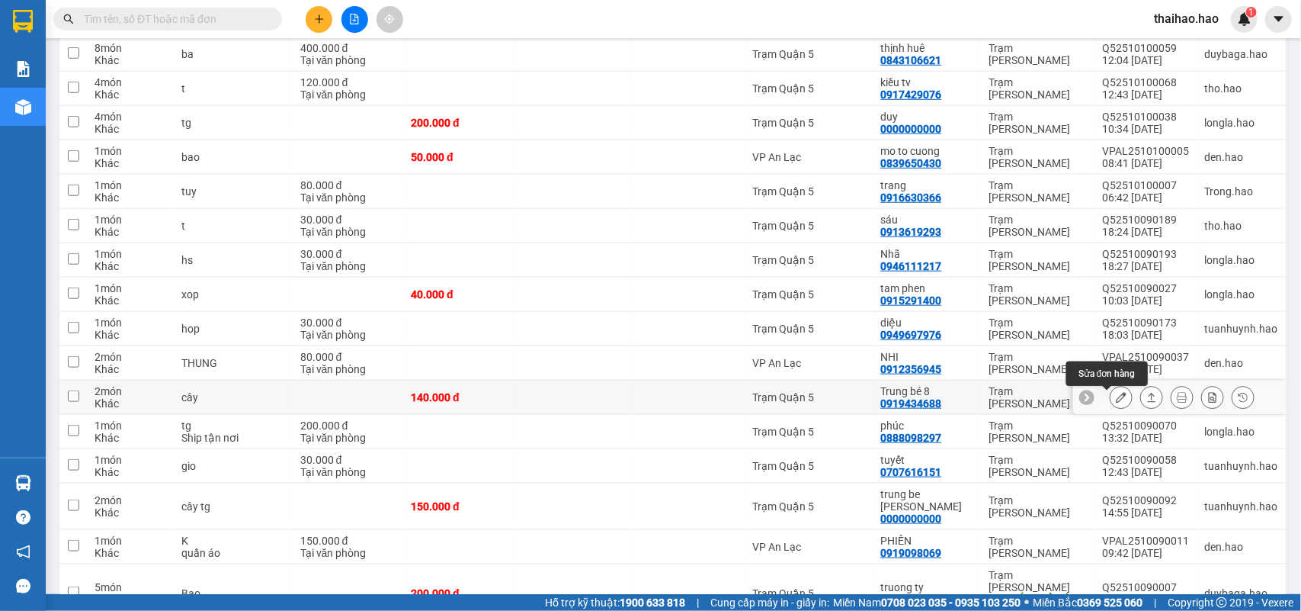
click at [1115, 401] on button at bounding box center [1121, 397] width 21 height 27
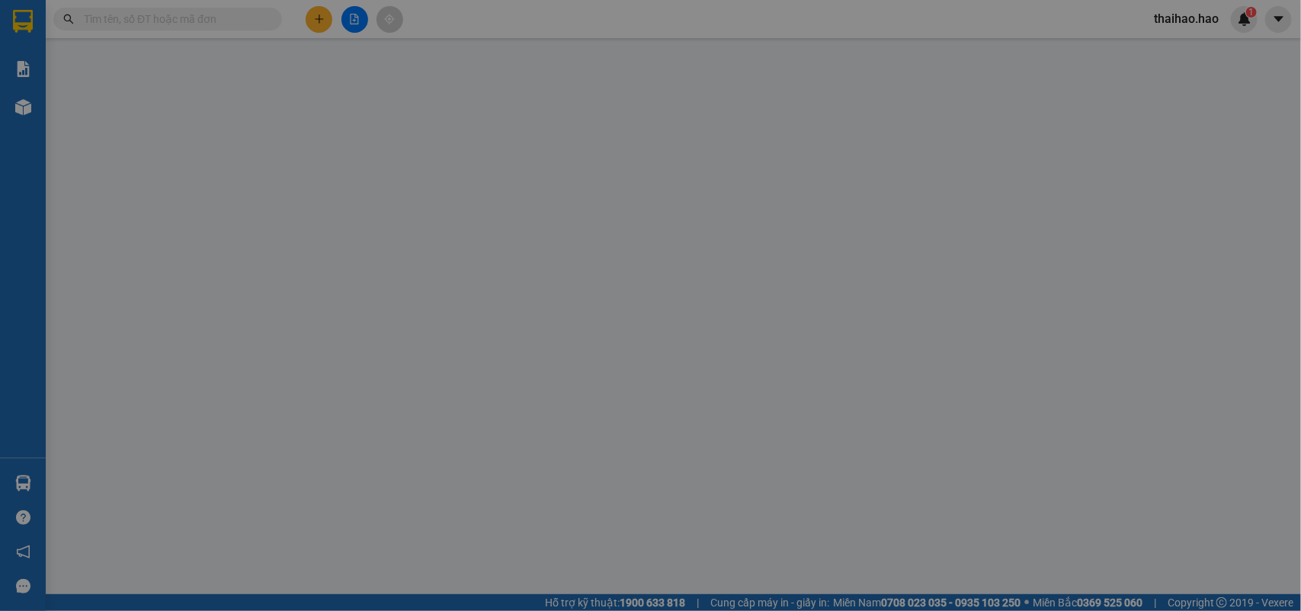
type input "0919434688"
type input "Trung bé 8"
type input "140.000"
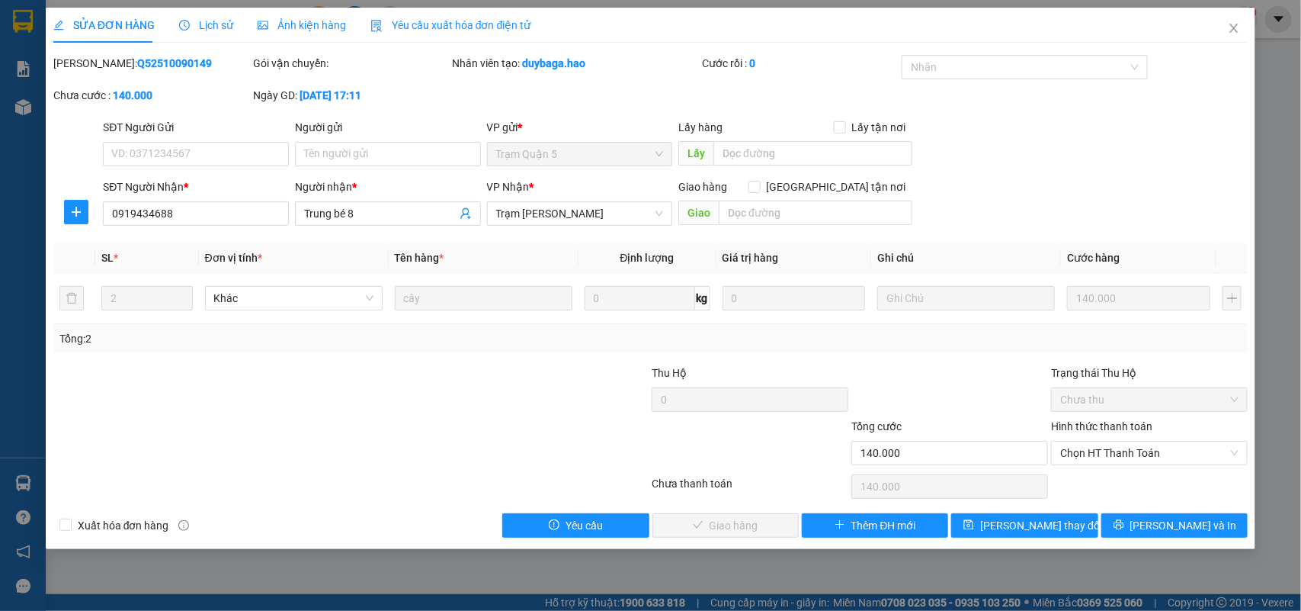
click at [309, 19] on span "Ảnh kiện hàng" at bounding box center [302, 25] width 88 height 12
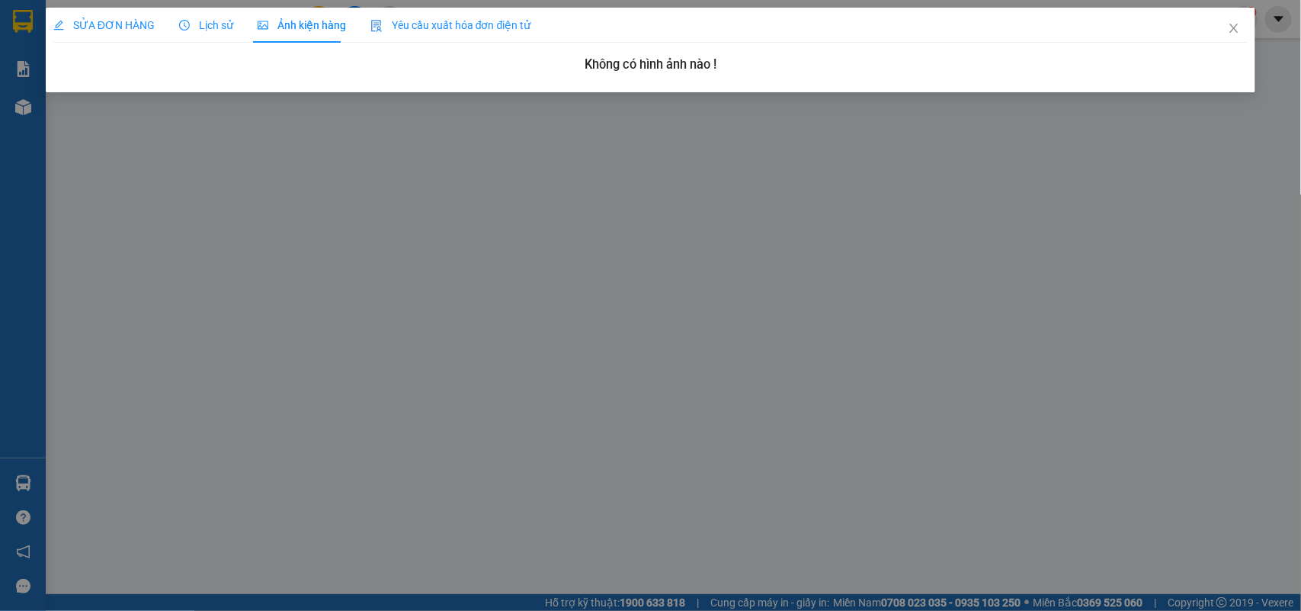
drag, startPoint x: 107, startPoint y: 24, endPoint x: 537, endPoint y: 160, distance: 451.0
click at [107, 23] on span "SỬA ĐƠN HÀNG" at bounding box center [103, 25] width 101 height 12
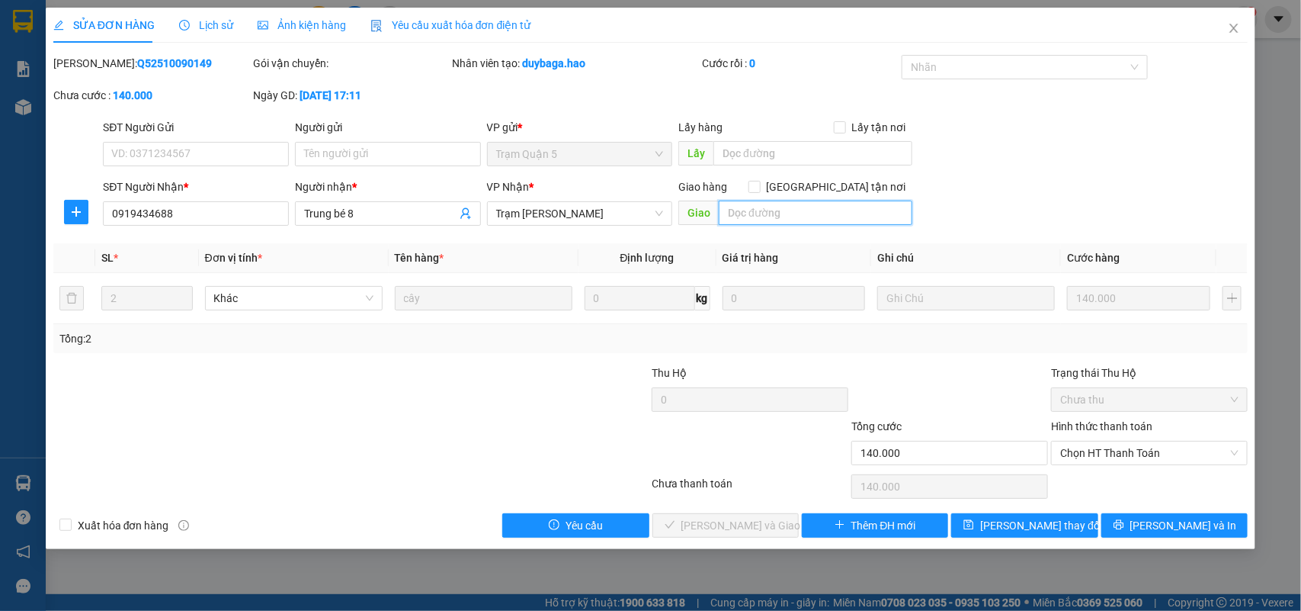
click at [791, 212] on input "text" at bounding box center [816, 212] width 194 height 24
type input "BỚT 80K"
drag, startPoint x: 1130, startPoint y: 176, endPoint x: 1103, endPoint y: 183, distance: 27.5
click at [1123, 178] on form "SĐT Người Gửi VD: 0371234567 Người gửi Tên người gửi VP gửi * Trạm Quận 5 Lấy h…" at bounding box center [650, 175] width 1195 height 113
click at [1149, 456] on span "Chọn HT Thanh Toán" at bounding box center [1149, 452] width 178 height 23
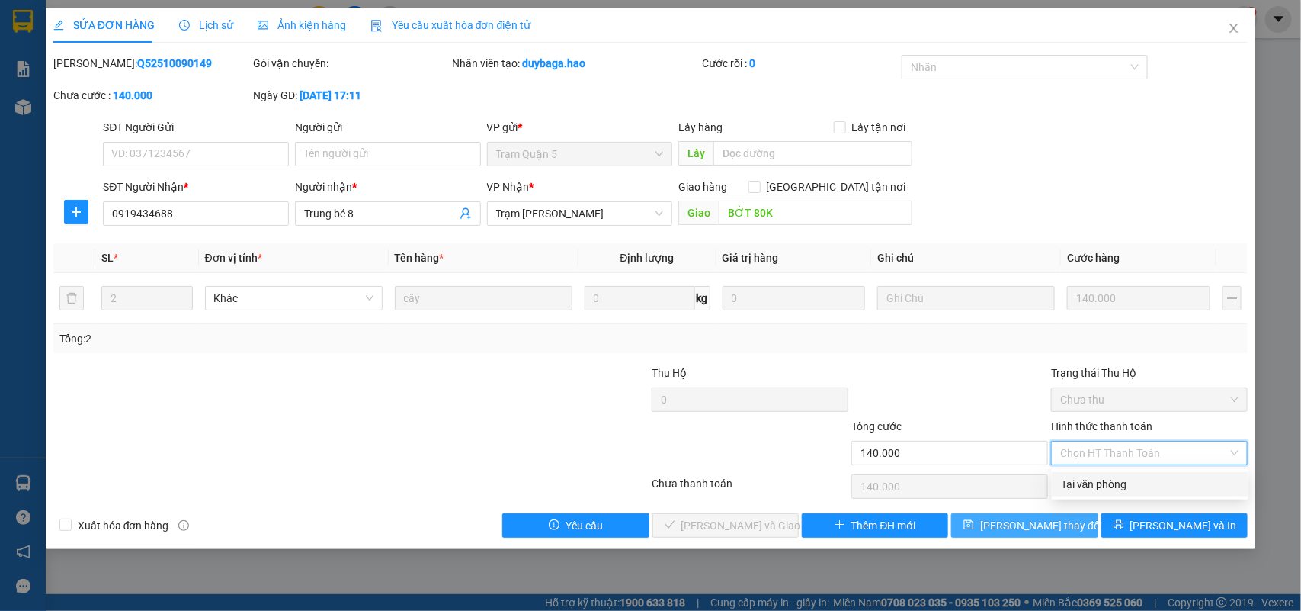
drag, startPoint x: 1148, startPoint y: 462, endPoint x: 954, endPoint y: 516, distance: 201.0
click at [1137, 478] on div "Tại văn phòng" at bounding box center [1150, 484] width 178 height 17
type input "0"
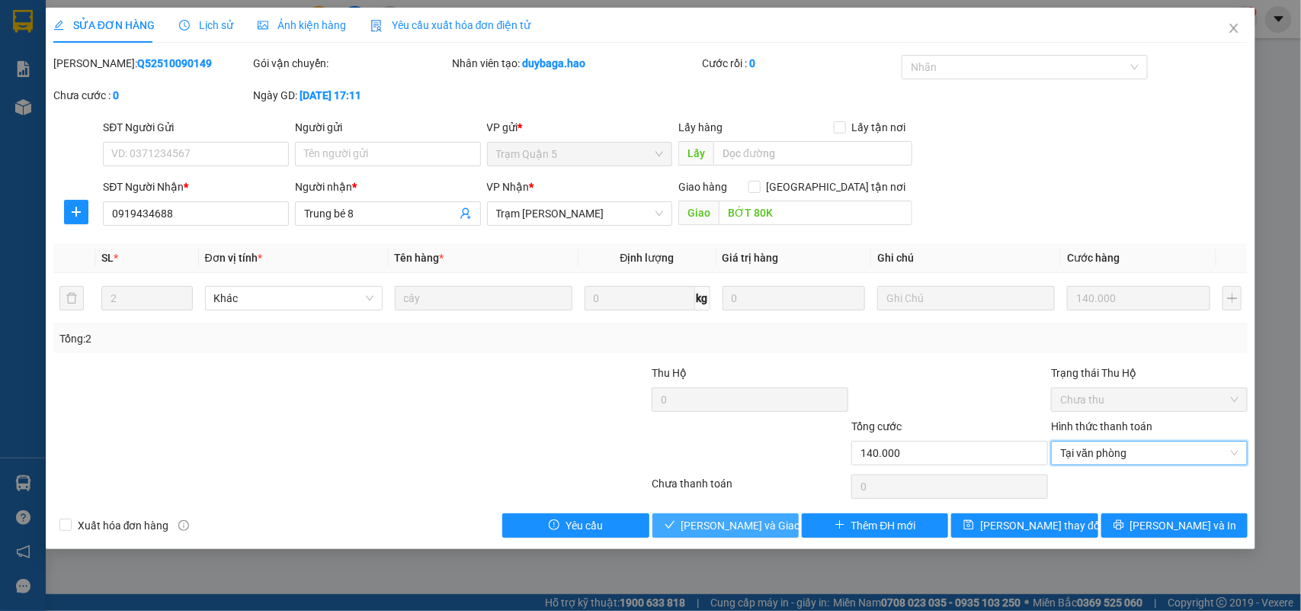
click at [775, 526] on button "[PERSON_NAME] và Giao hàng" at bounding box center [725, 525] width 146 height 24
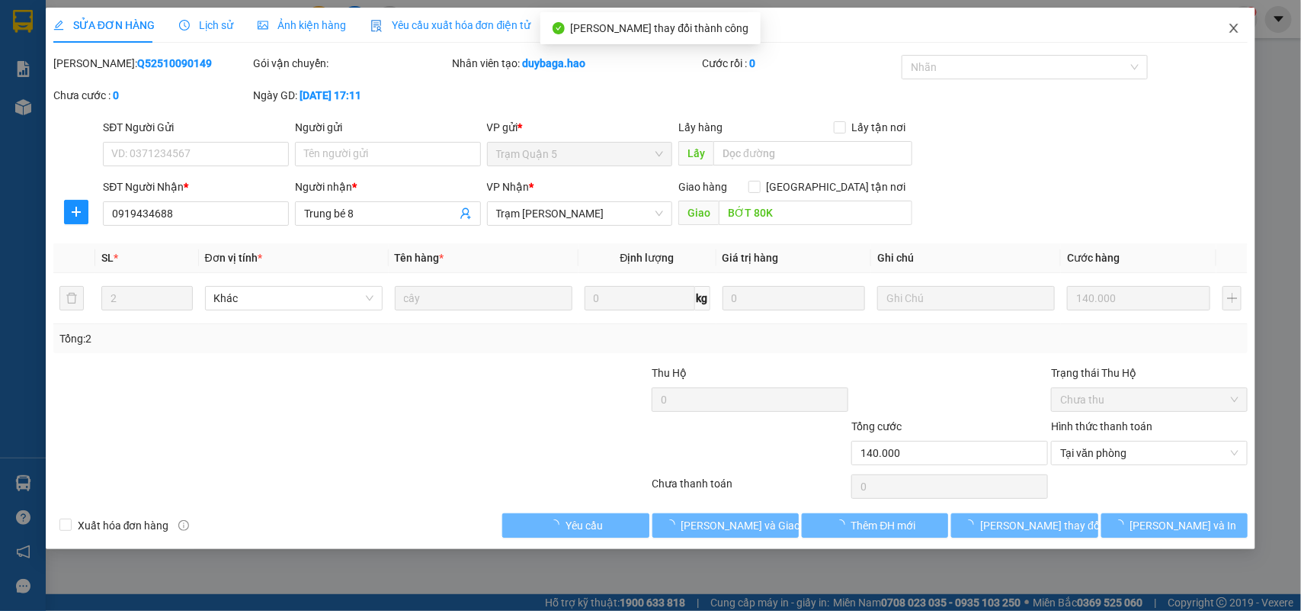
click at [1237, 23] on icon "close" at bounding box center [1234, 28] width 12 height 12
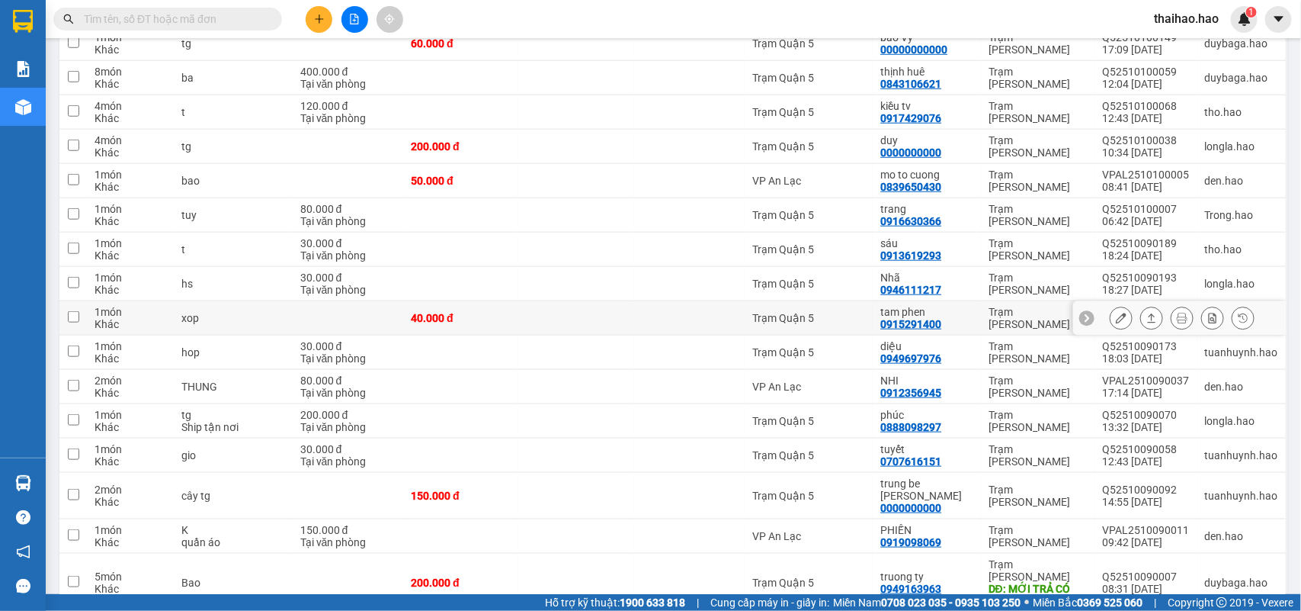
scroll to position [667, 0]
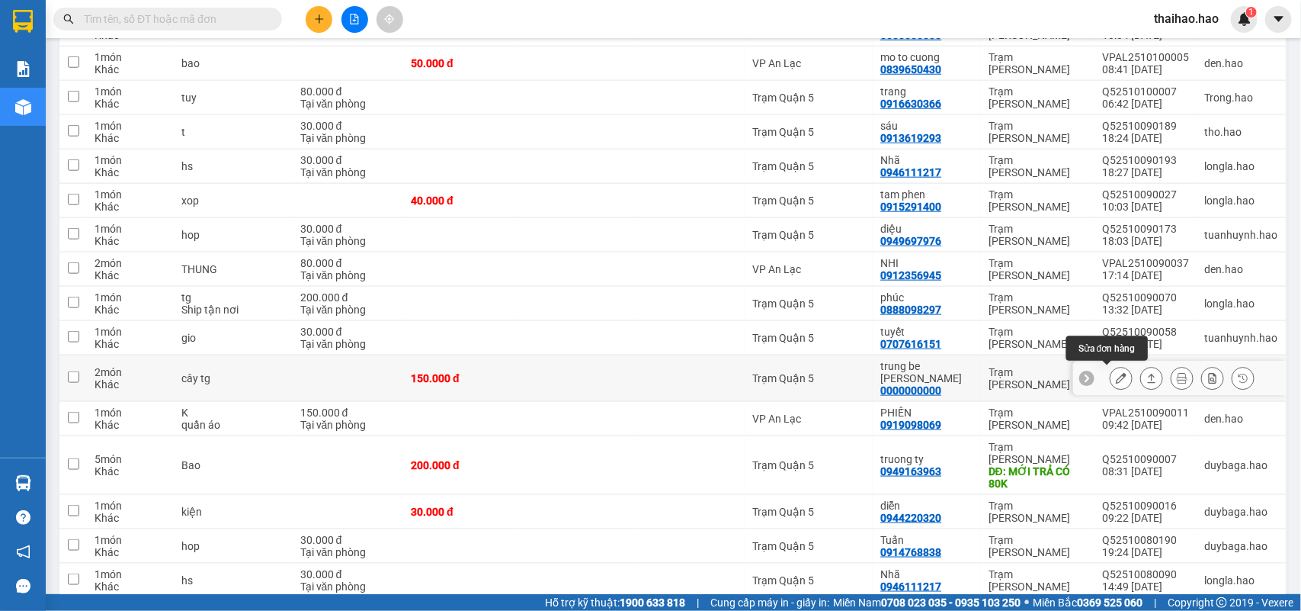
click at [1116, 376] on icon at bounding box center [1121, 378] width 11 height 11
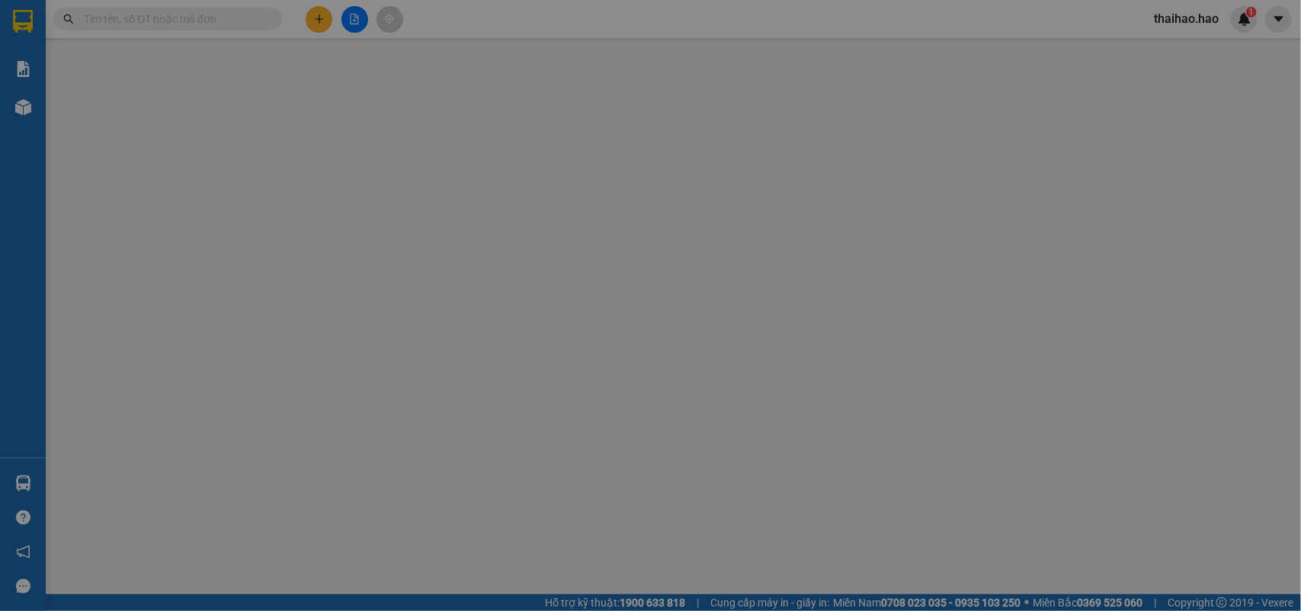
type input "0000000000"
type input "trung be [PERSON_NAME]"
type input "150.000"
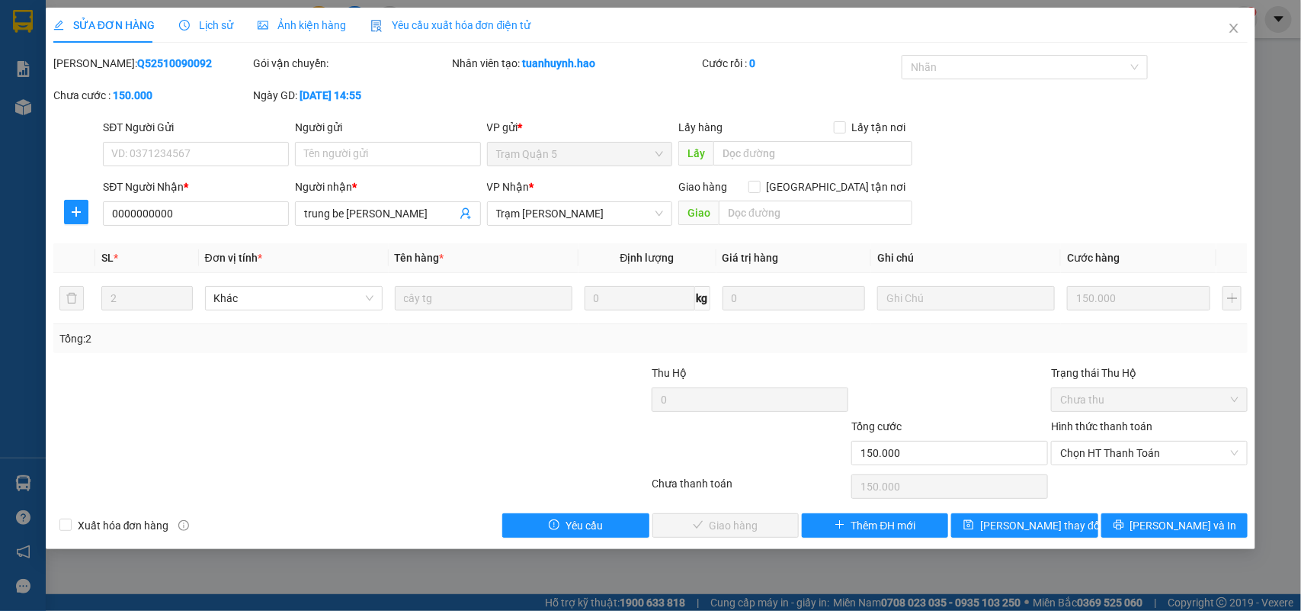
click at [269, 35] on div "Ảnh kiện hàng" at bounding box center [302, 25] width 88 height 35
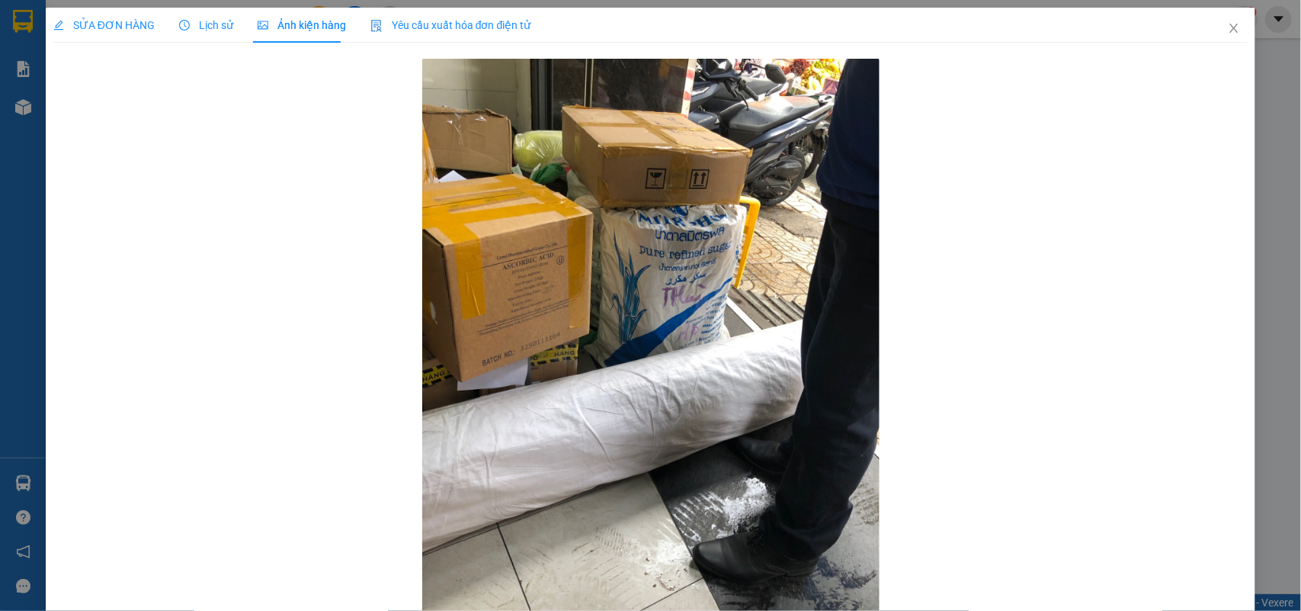
click at [99, 32] on div "SỬA ĐƠN HÀNG" at bounding box center [103, 25] width 101 height 17
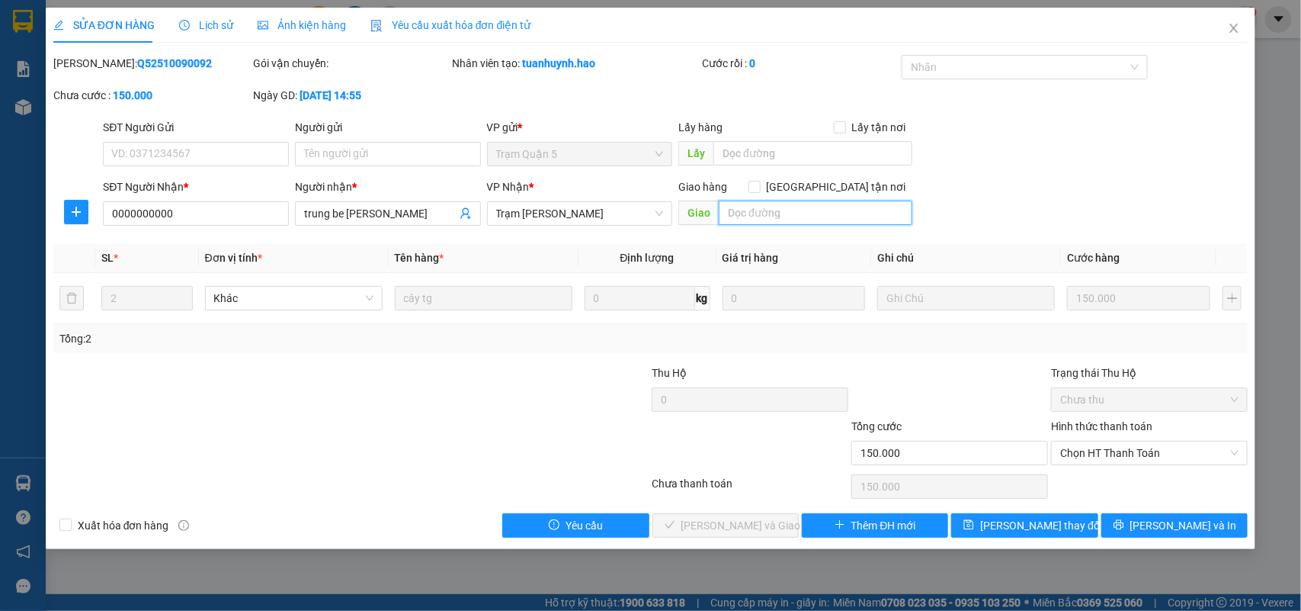
click at [855, 219] on input "text" at bounding box center [816, 212] width 194 height 24
type input "BỚT 50K"
click at [957, 170] on div "SĐT Người Gửi VD: 0371234567 Người gửi Tên người gửi VP gửi * Trạm Quận 5 Lấy h…" at bounding box center [675, 145] width 1151 height 53
click at [1103, 452] on span "Chọn HT Thanh Toán" at bounding box center [1149, 452] width 178 height 23
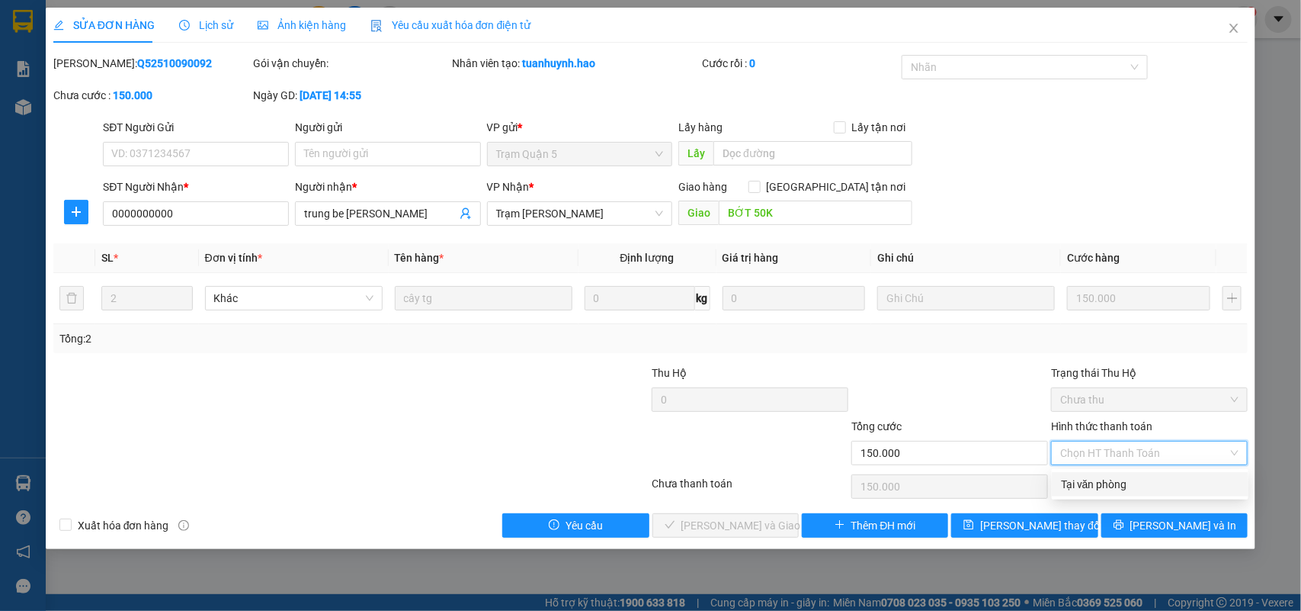
drag, startPoint x: 1099, startPoint y: 481, endPoint x: 1025, endPoint y: 486, distance: 74.1
click at [1087, 484] on div "Tại văn phòng" at bounding box center [1150, 484] width 178 height 17
type input "0"
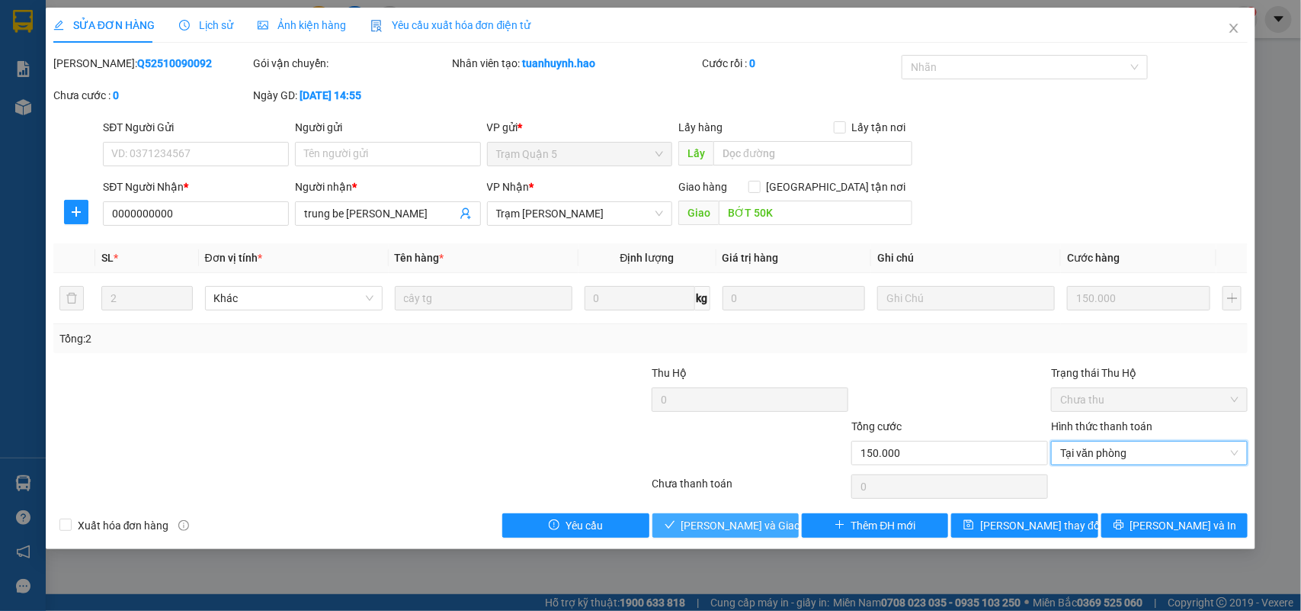
click at [699, 523] on span "[PERSON_NAME] và Giao hàng" at bounding box center [754, 525] width 146 height 17
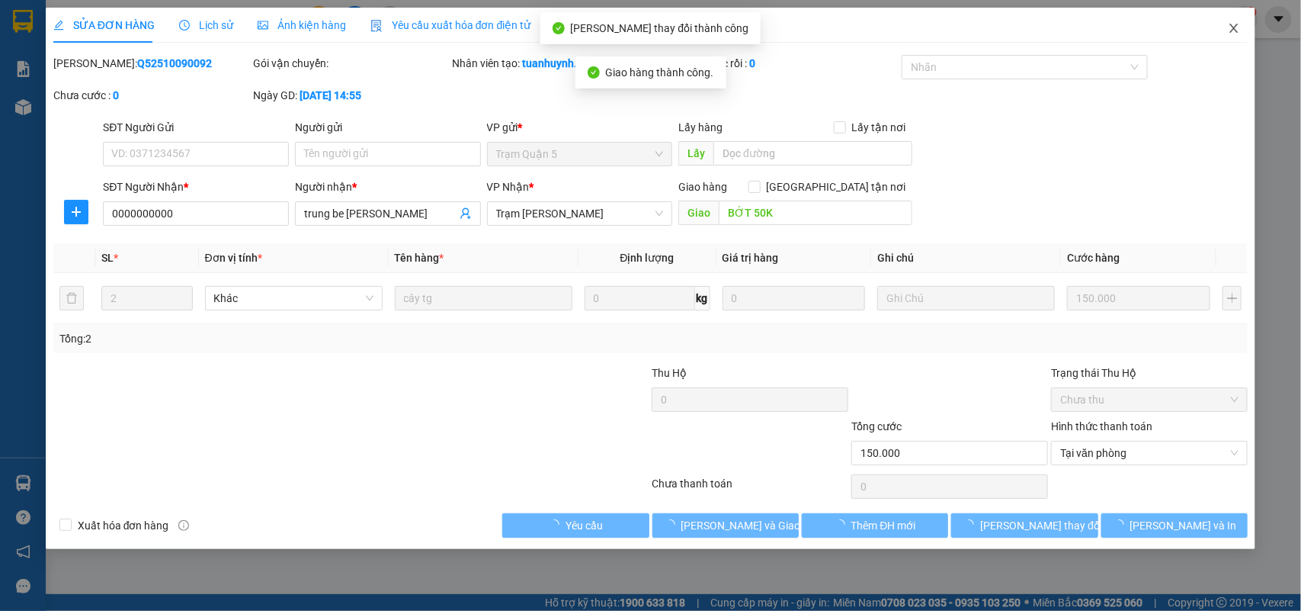
click at [1229, 15] on span "Close" at bounding box center [1234, 29] width 43 height 43
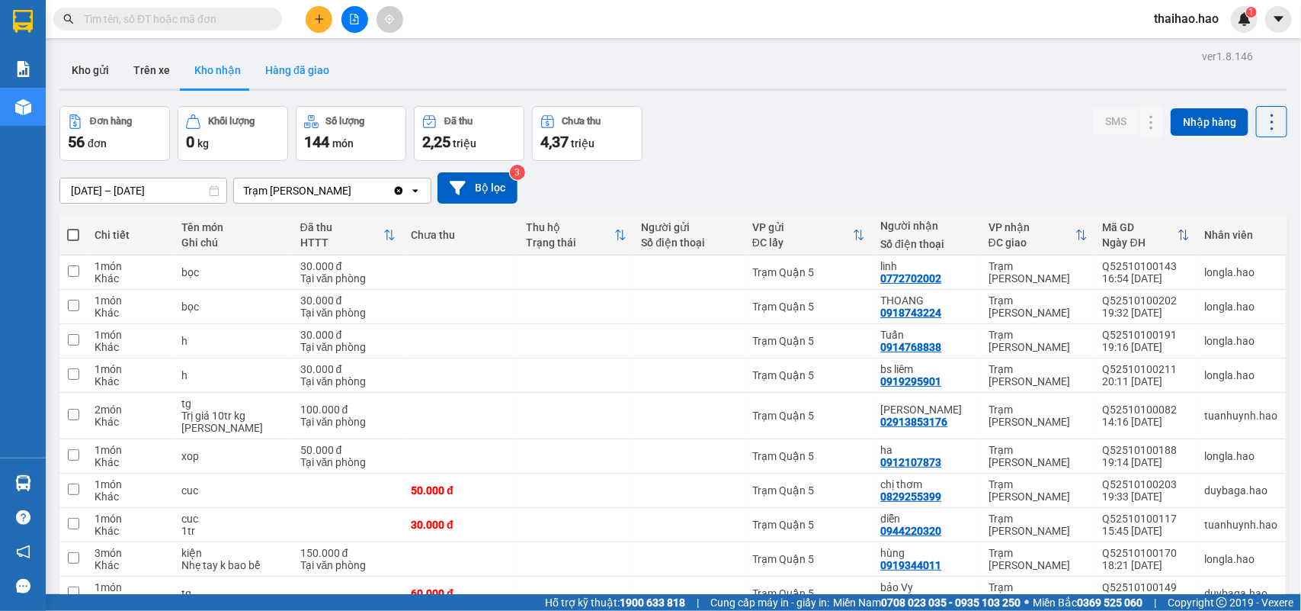
click at [284, 61] on button "Hàng đã giao" at bounding box center [297, 70] width 88 height 37
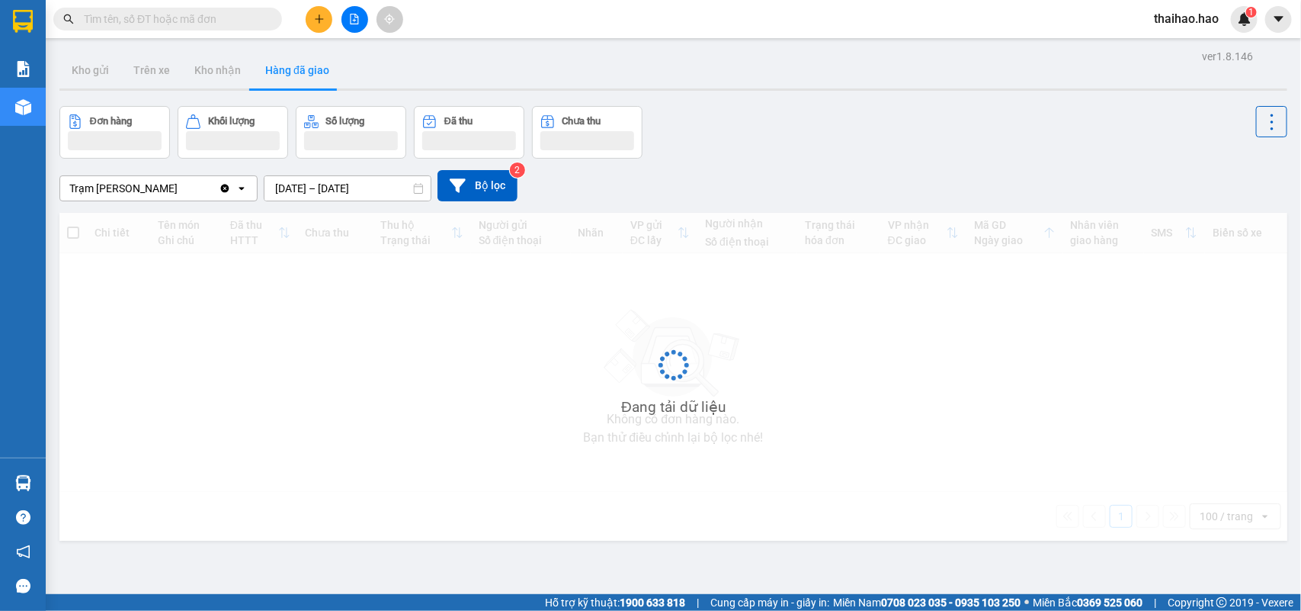
click at [284, 61] on button "Hàng đã giao" at bounding box center [297, 70] width 88 height 37
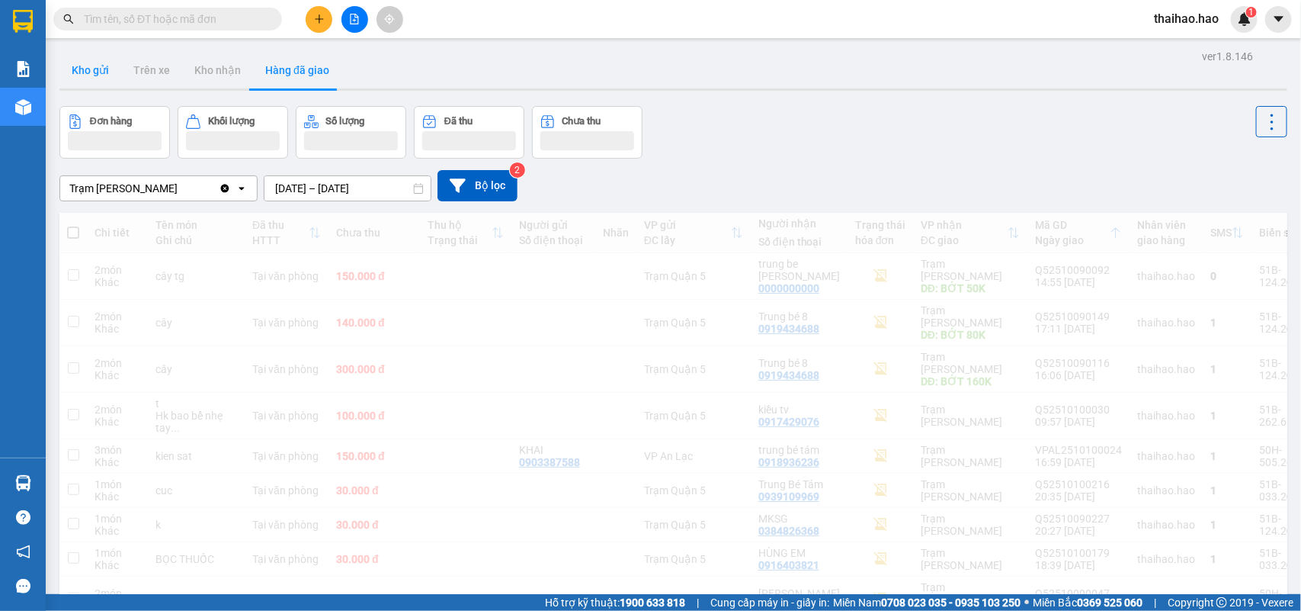
click at [104, 69] on button "Kho gửi" at bounding box center [90, 70] width 62 height 37
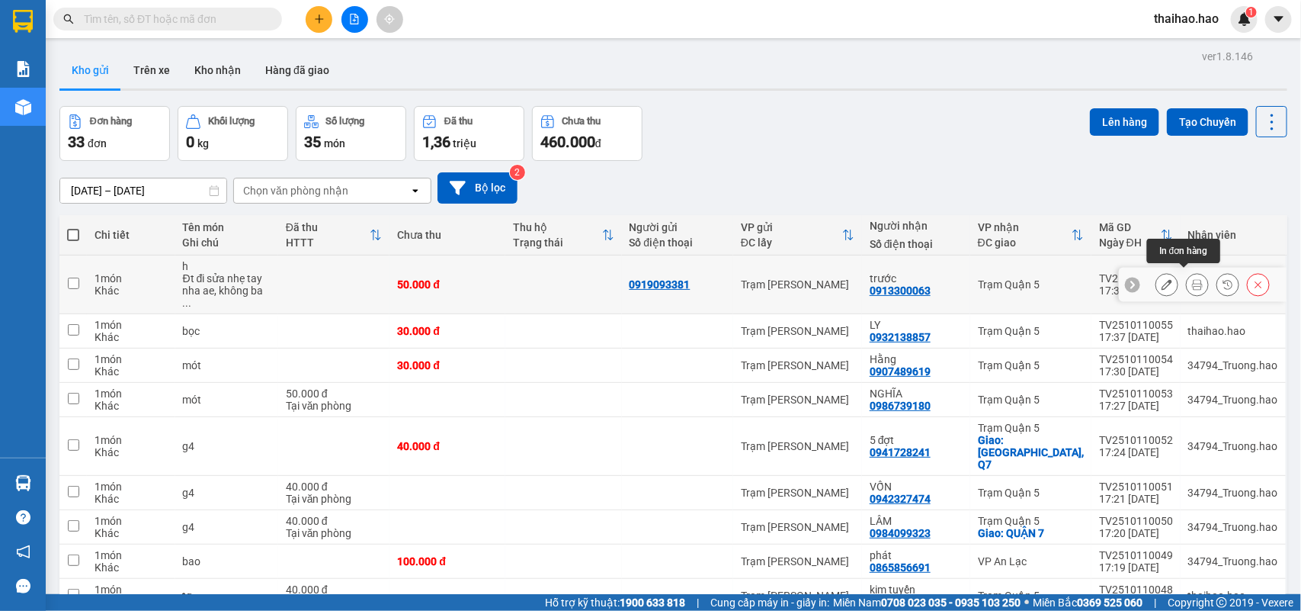
click at [1192, 283] on icon at bounding box center [1197, 284] width 11 height 11
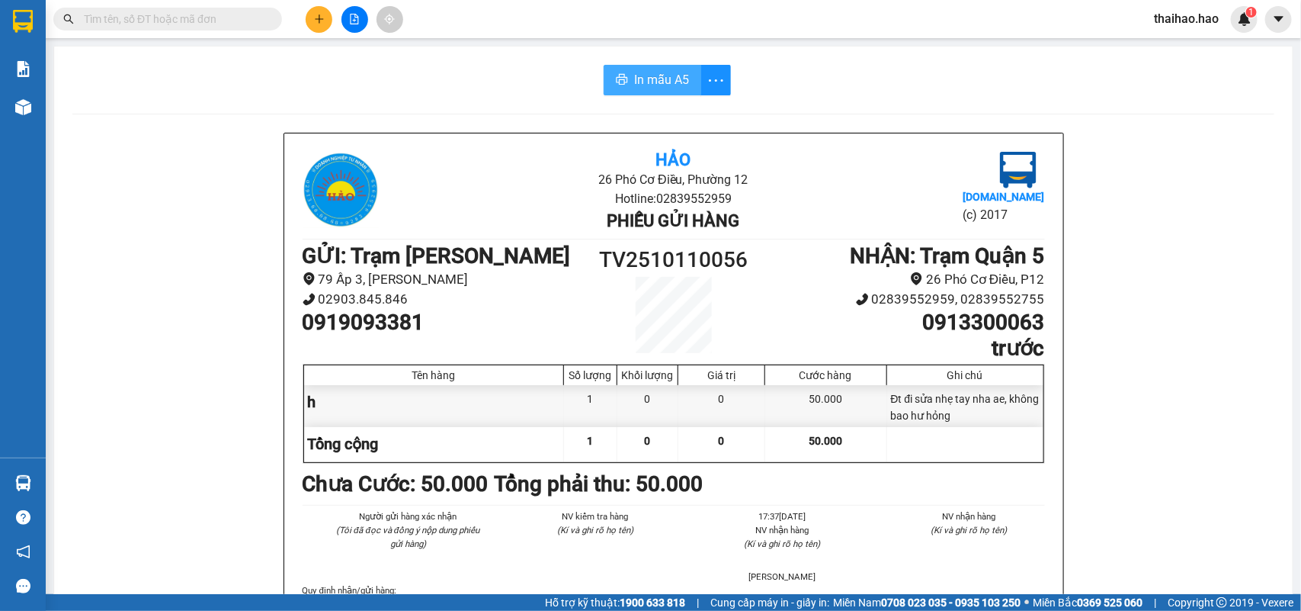
click at [634, 82] on span "In mẫu A5" at bounding box center [661, 79] width 55 height 19
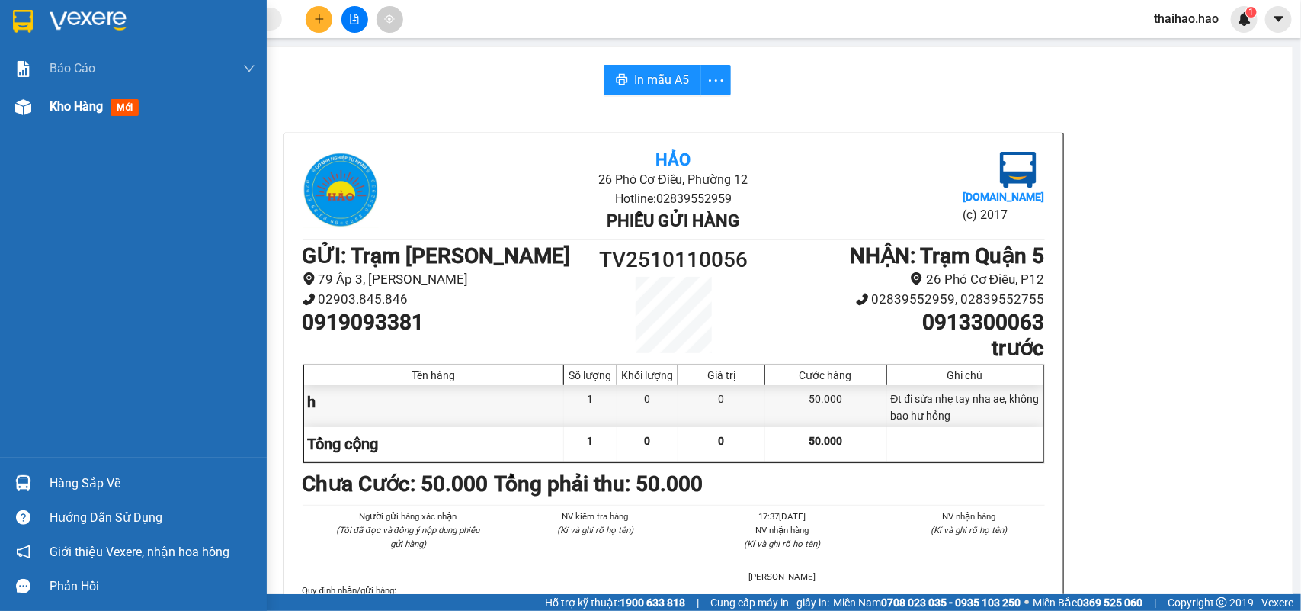
click at [120, 103] on span "mới" at bounding box center [125, 107] width 28 height 17
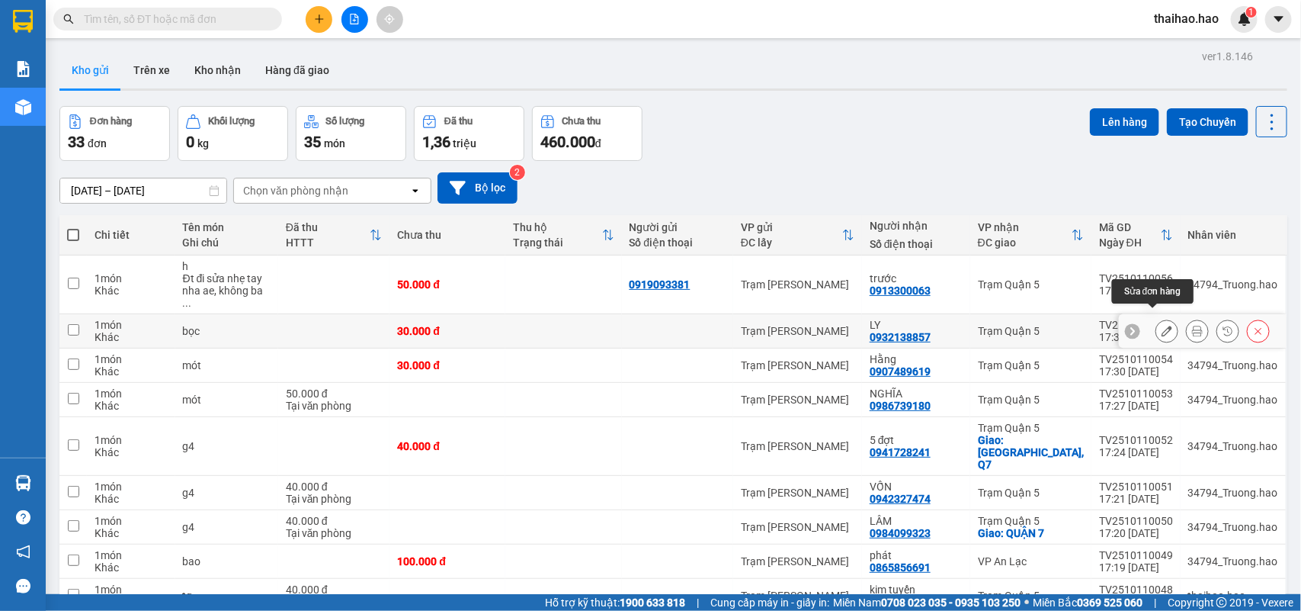
click at [1162, 325] on icon at bounding box center [1167, 330] width 11 height 11
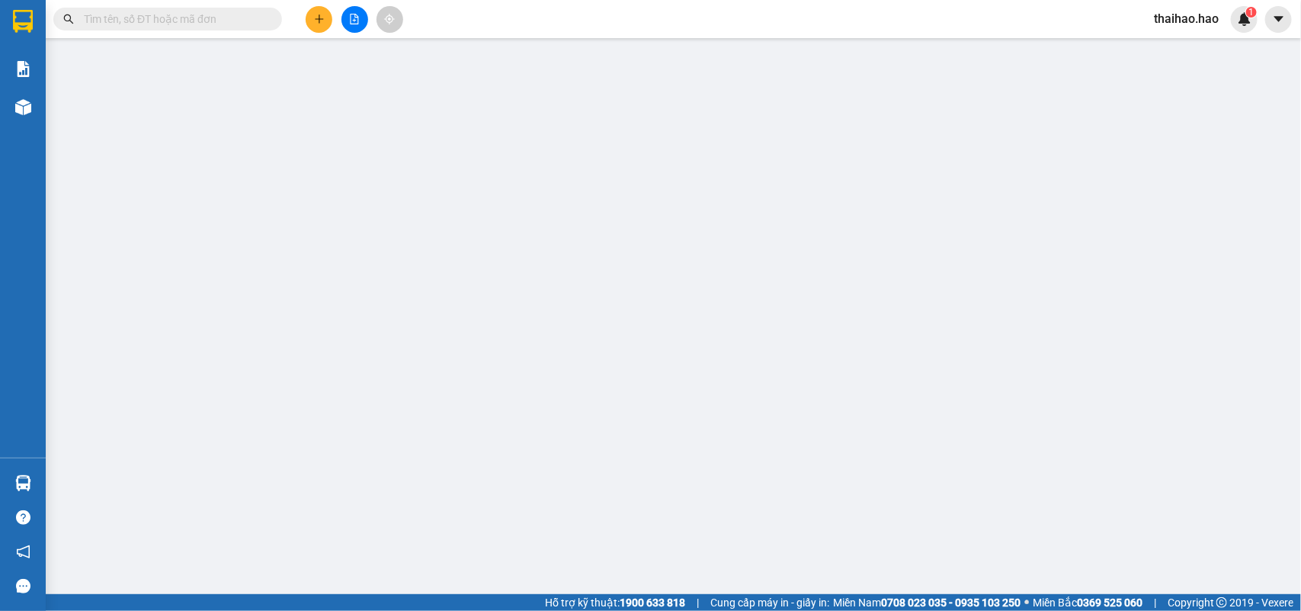
type input "0932138857"
type input "LY"
type input "30.000"
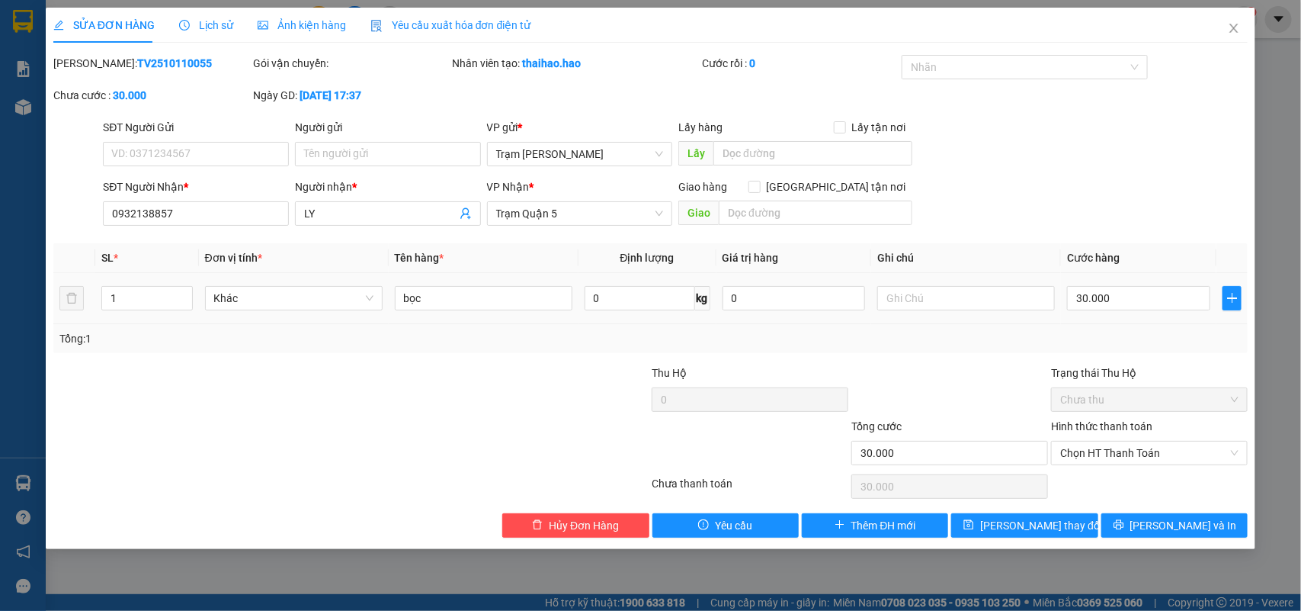
click at [219, 25] on span "Lịch sử" at bounding box center [206, 25] width 54 height 12
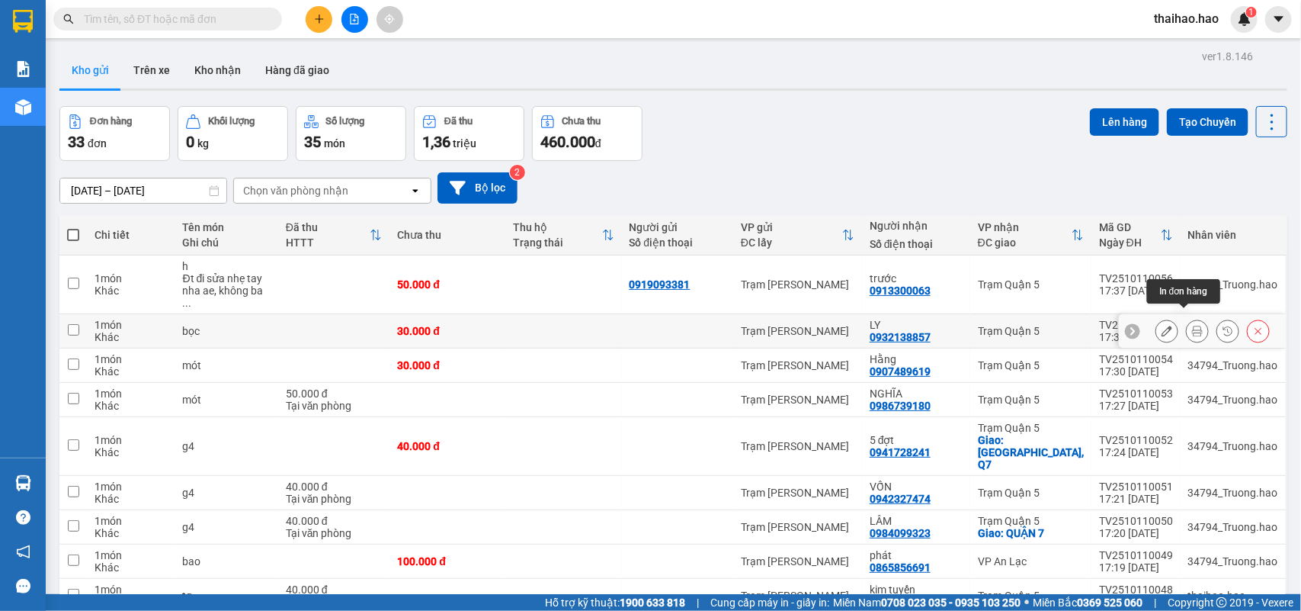
click at [1192, 325] on icon at bounding box center [1197, 330] width 11 height 11
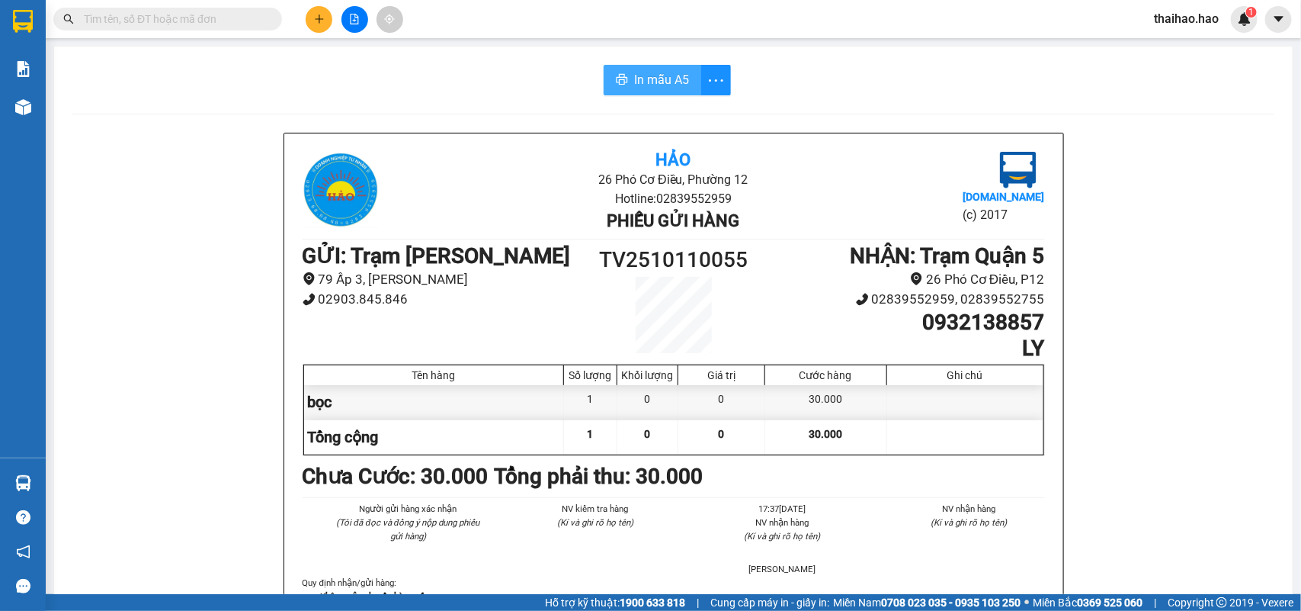
click at [620, 77] on icon "printer" at bounding box center [622, 79] width 12 height 12
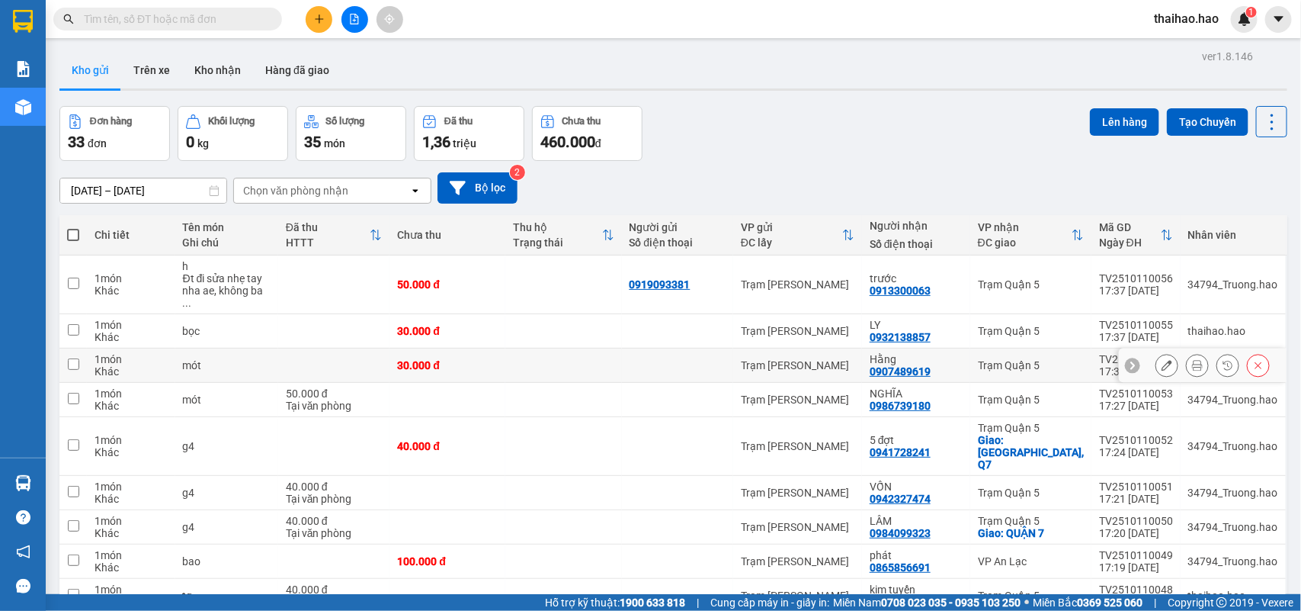
click at [1162, 360] on icon at bounding box center [1167, 365] width 11 height 11
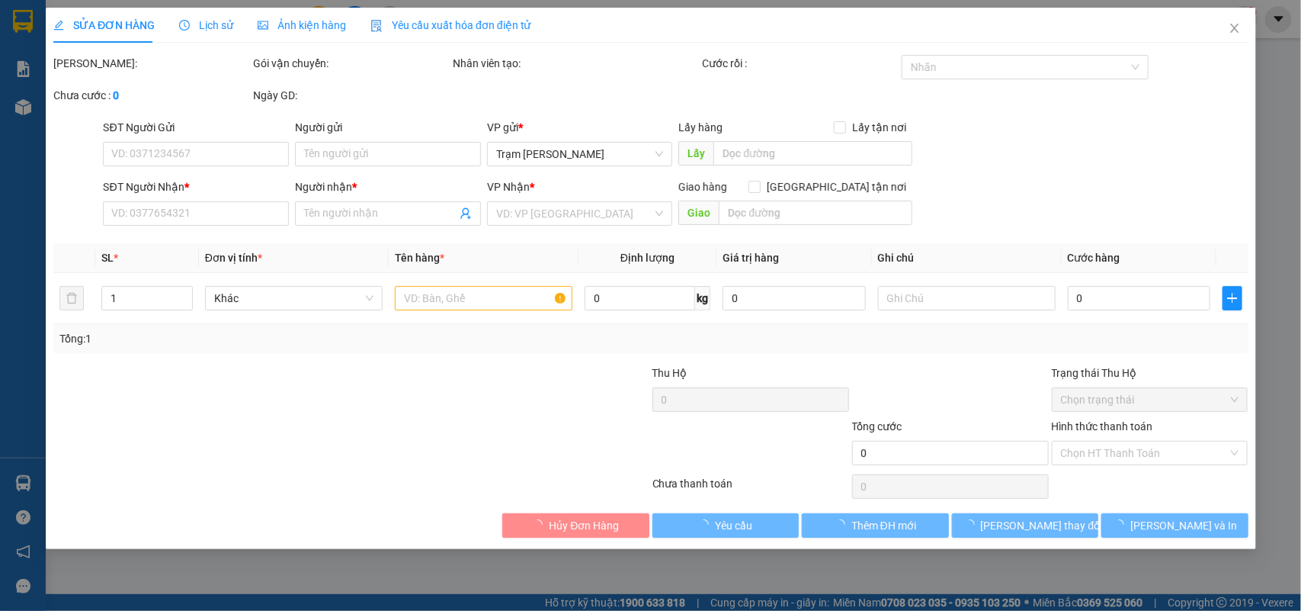
type input "0907489619"
type input "Hằng"
type input "30.000"
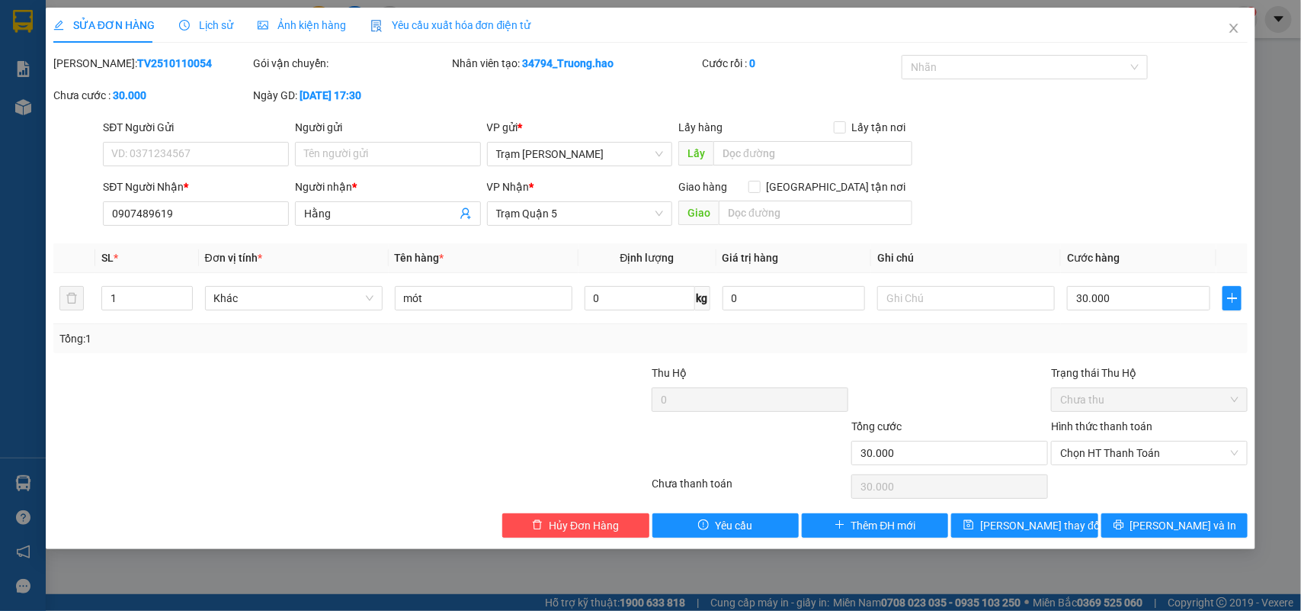
click at [211, 24] on span "Lịch sử" at bounding box center [206, 25] width 54 height 12
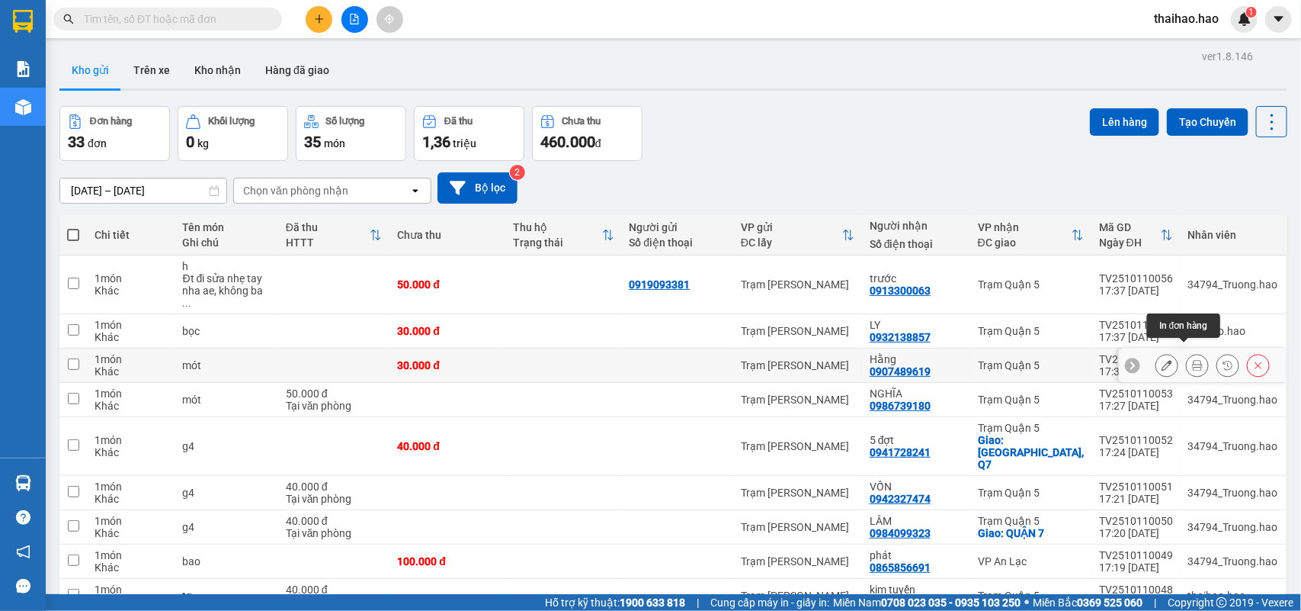
click at [1192, 360] on icon at bounding box center [1197, 365] width 11 height 11
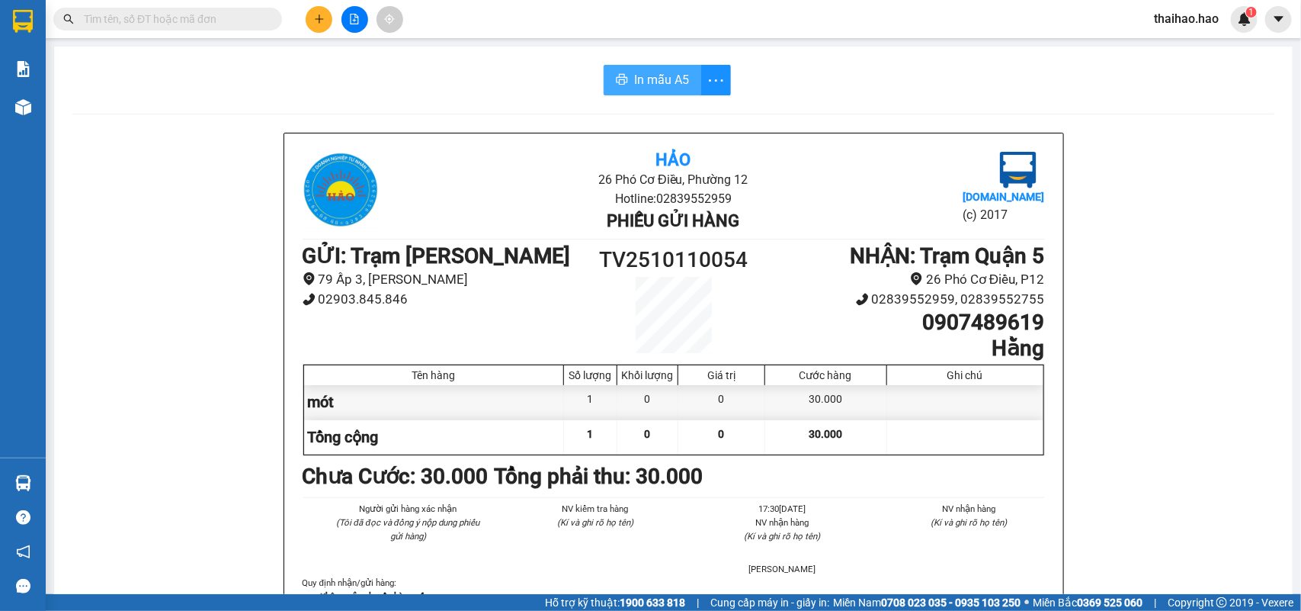
click at [652, 82] on span "In mẫu A5" at bounding box center [661, 79] width 55 height 19
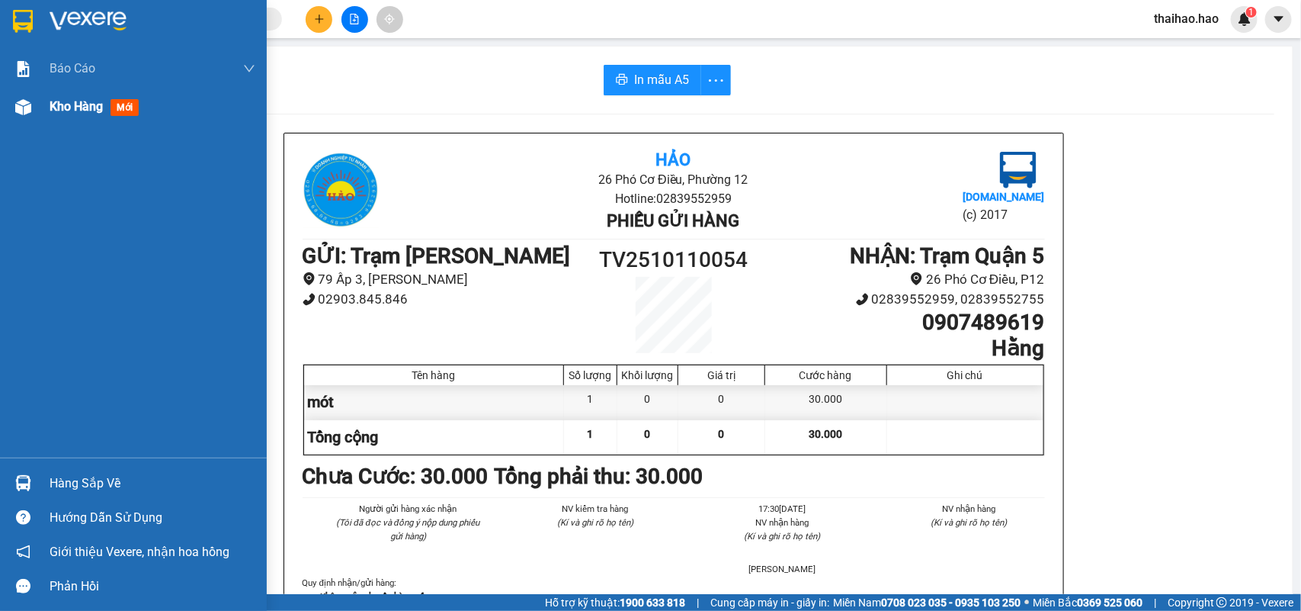
click at [130, 103] on span "mới" at bounding box center [125, 107] width 28 height 17
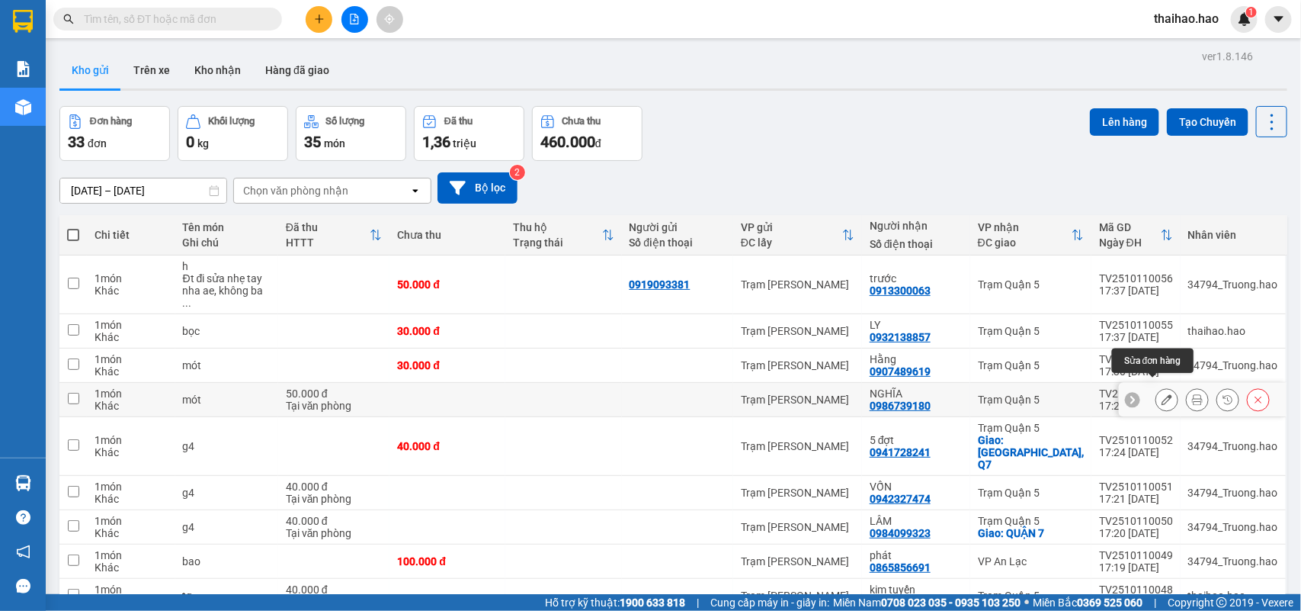
click at [1156, 389] on button at bounding box center [1166, 399] width 21 height 27
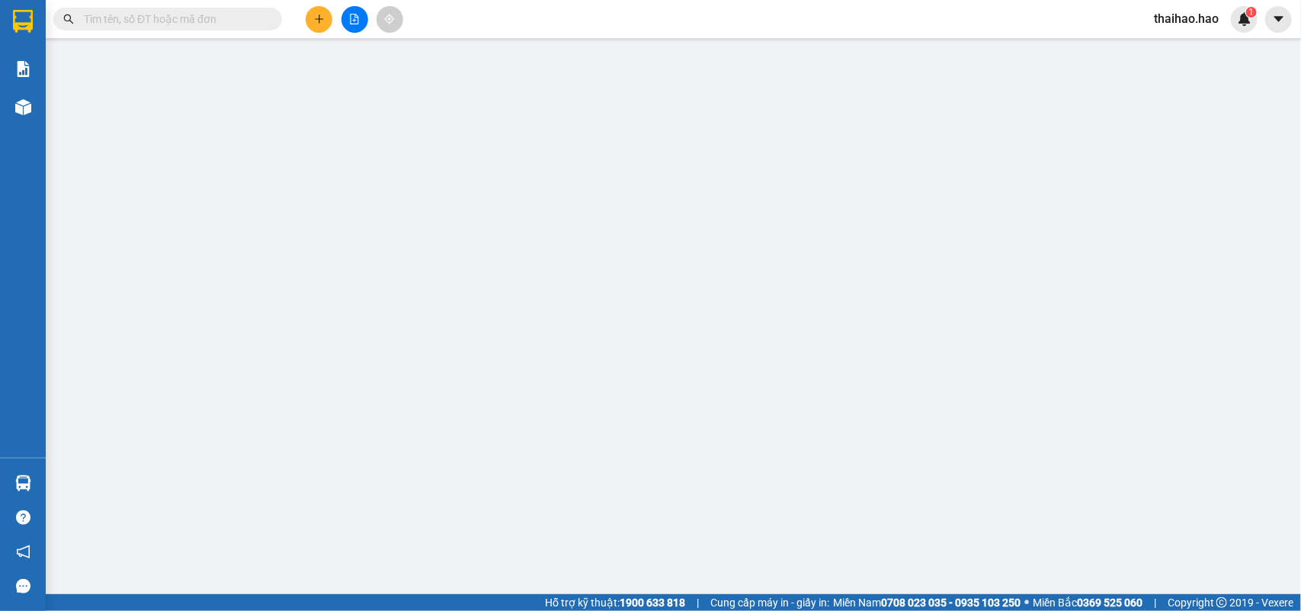
type input "0986739180"
type input "NGHĨA"
type input "50.000"
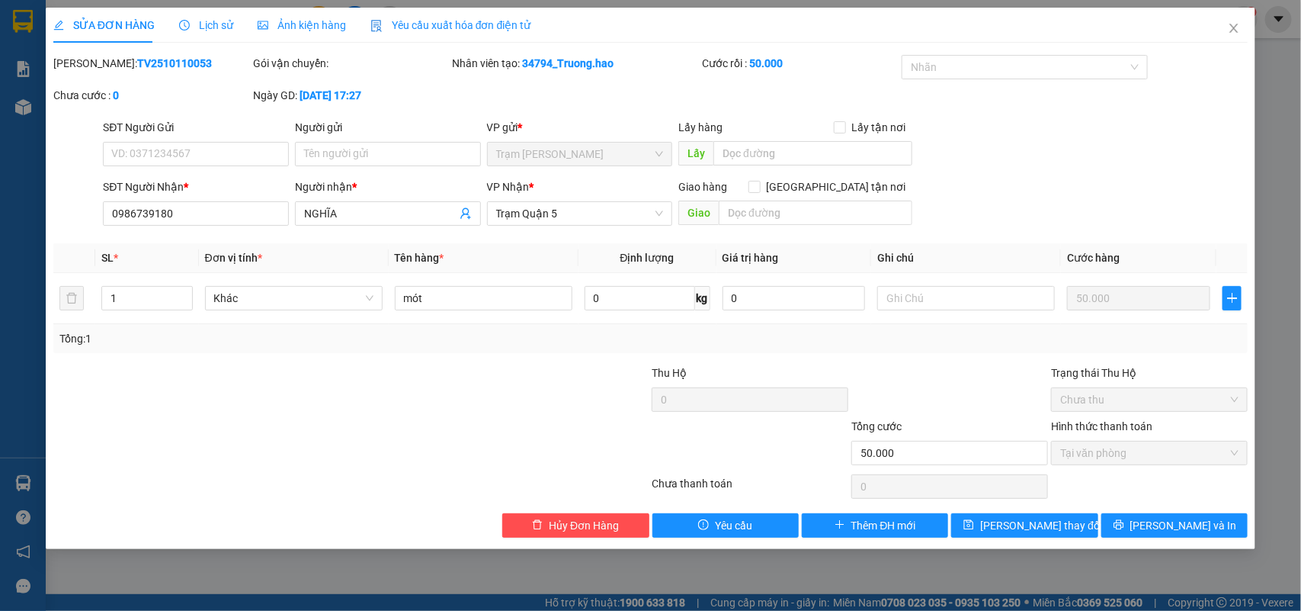
click at [227, 29] on span "Lịch sử" at bounding box center [206, 25] width 54 height 12
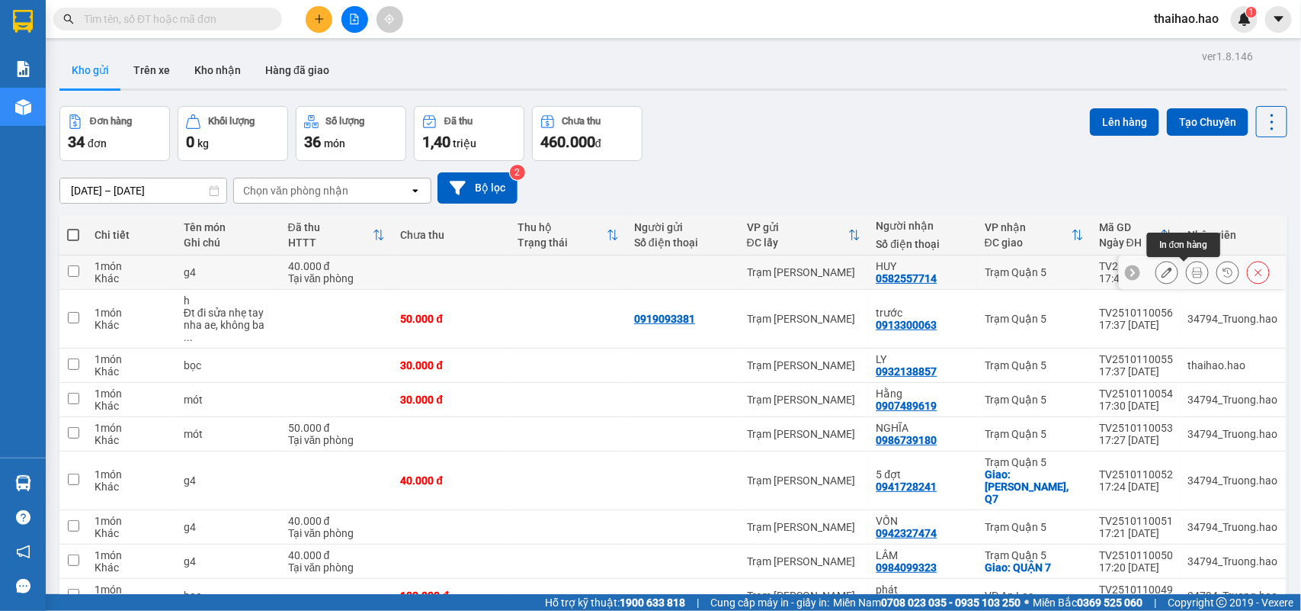
click at [1192, 268] on icon at bounding box center [1197, 272] width 11 height 11
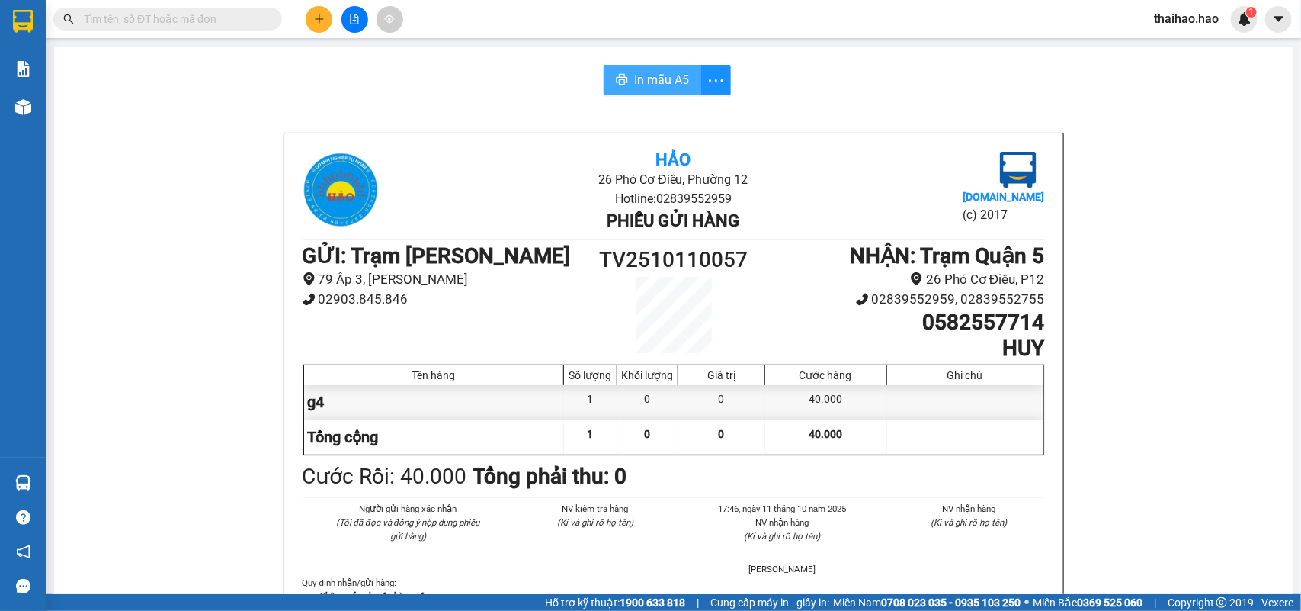
click at [634, 78] on span "In mẫu A5" at bounding box center [661, 79] width 55 height 19
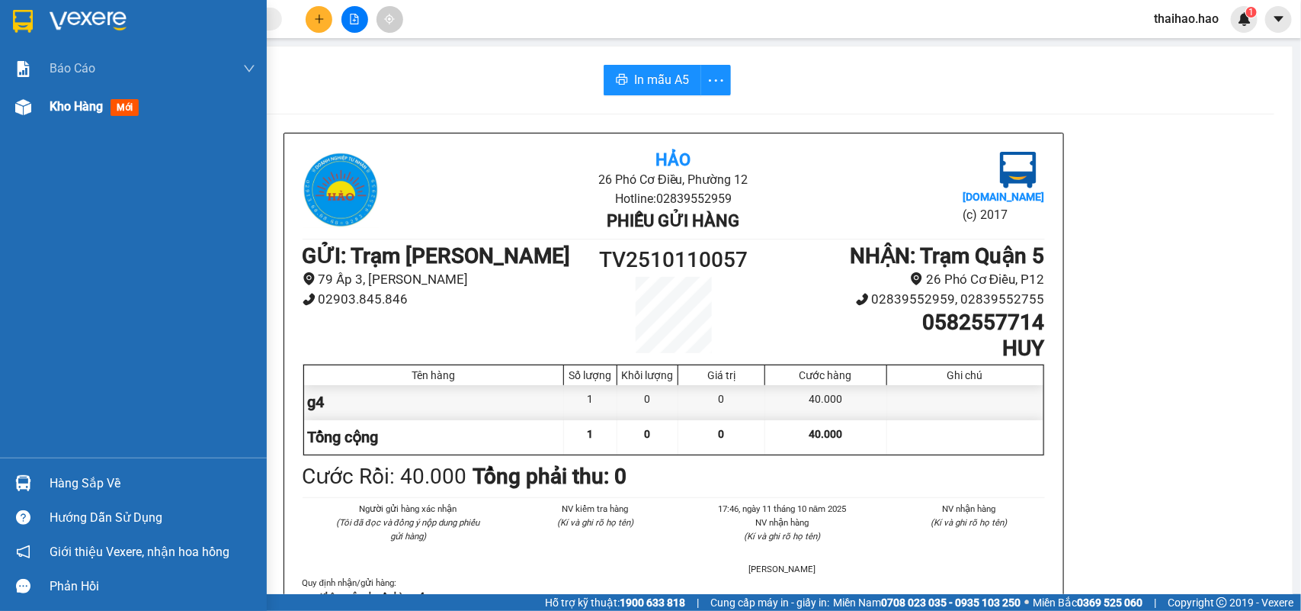
click at [25, 107] on img at bounding box center [23, 107] width 16 height 16
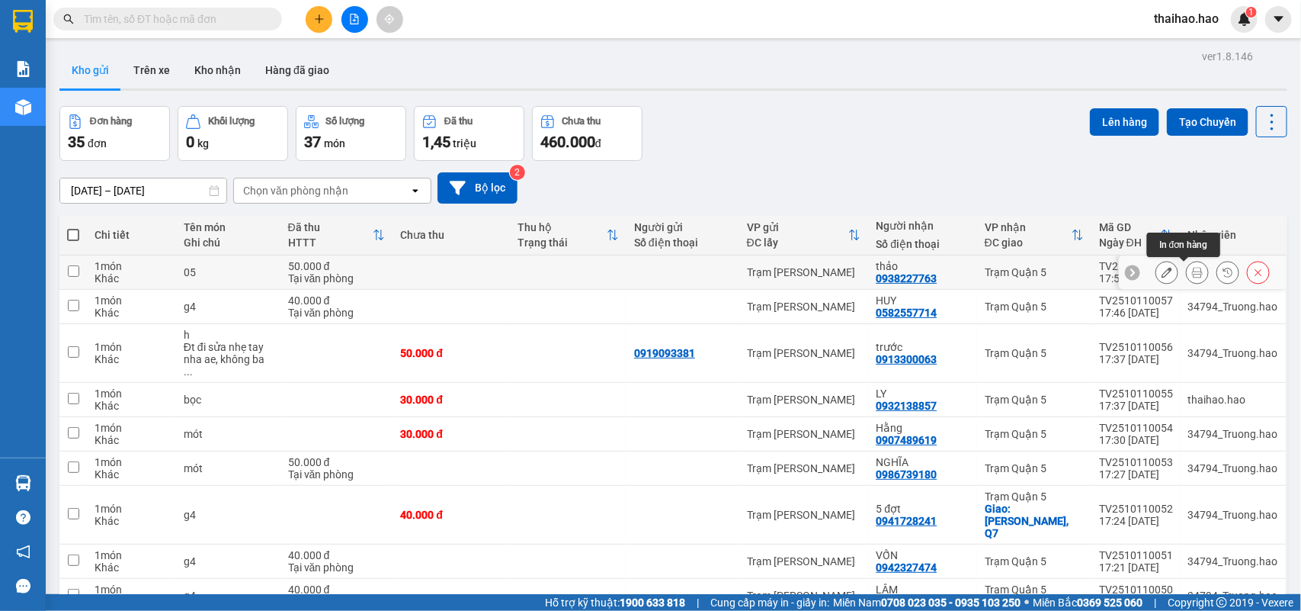
click at [1192, 268] on icon at bounding box center [1197, 272] width 11 height 11
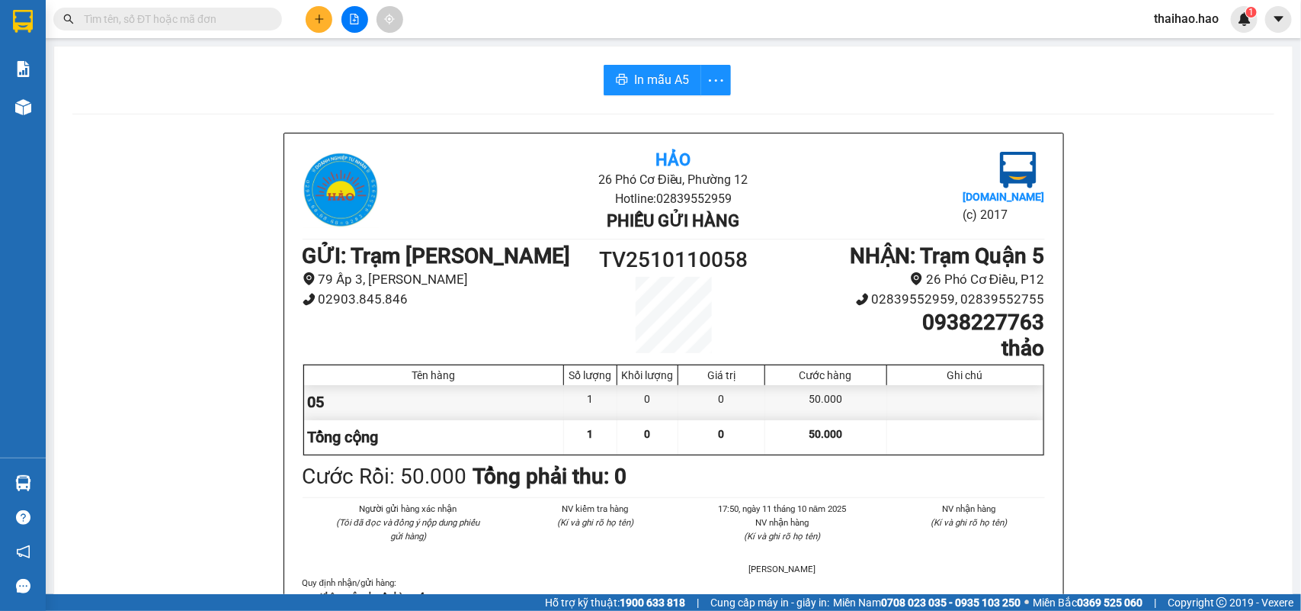
click at [623, 75] on button "In mẫu A5" at bounding box center [653, 80] width 98 height 30
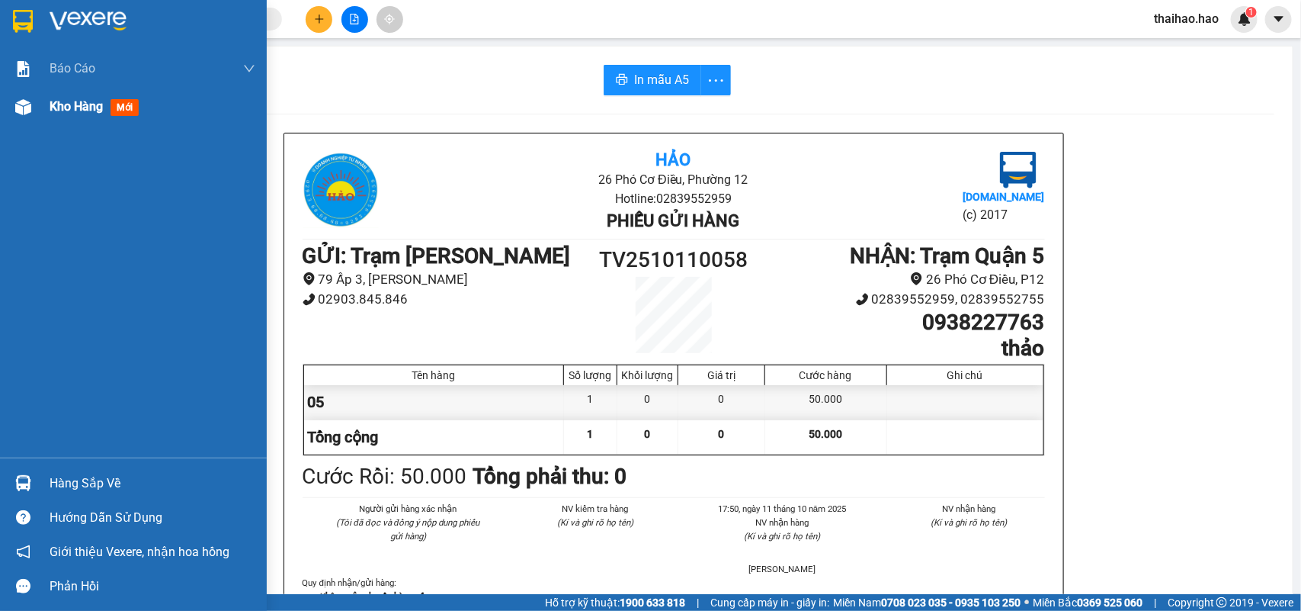
click at [127, 105] on span "mới" at bounding box center [125, 107] width 28 height 17
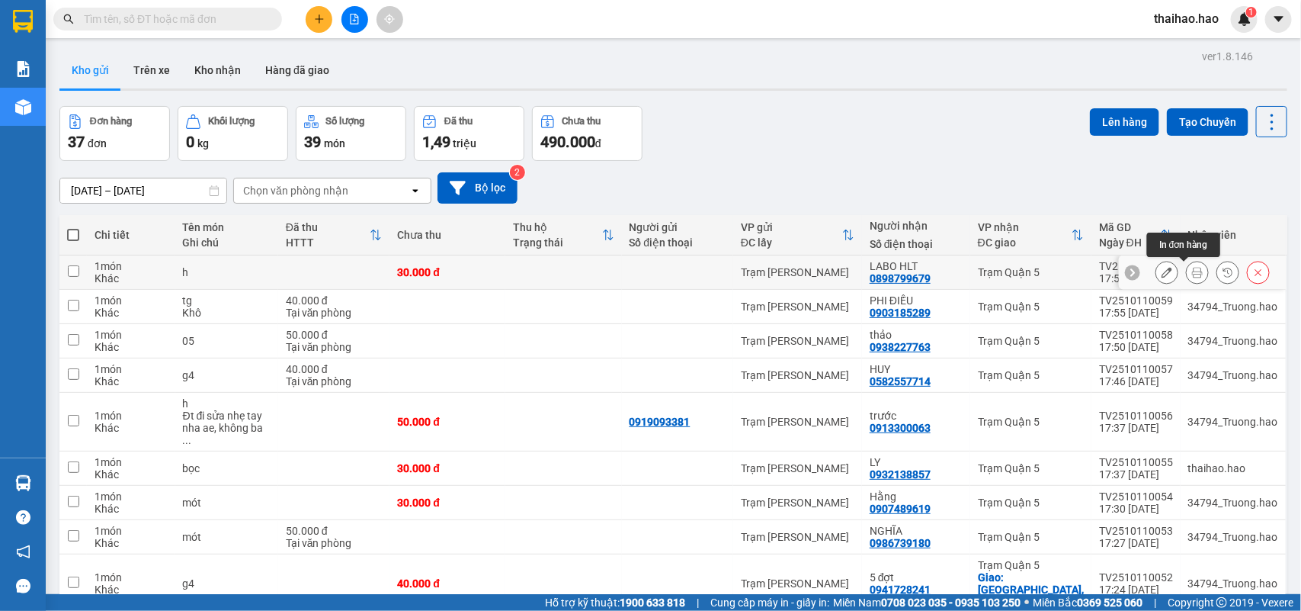
click at [1192, 271] on icon at bounding box center [1197, 272] width 11 height 11
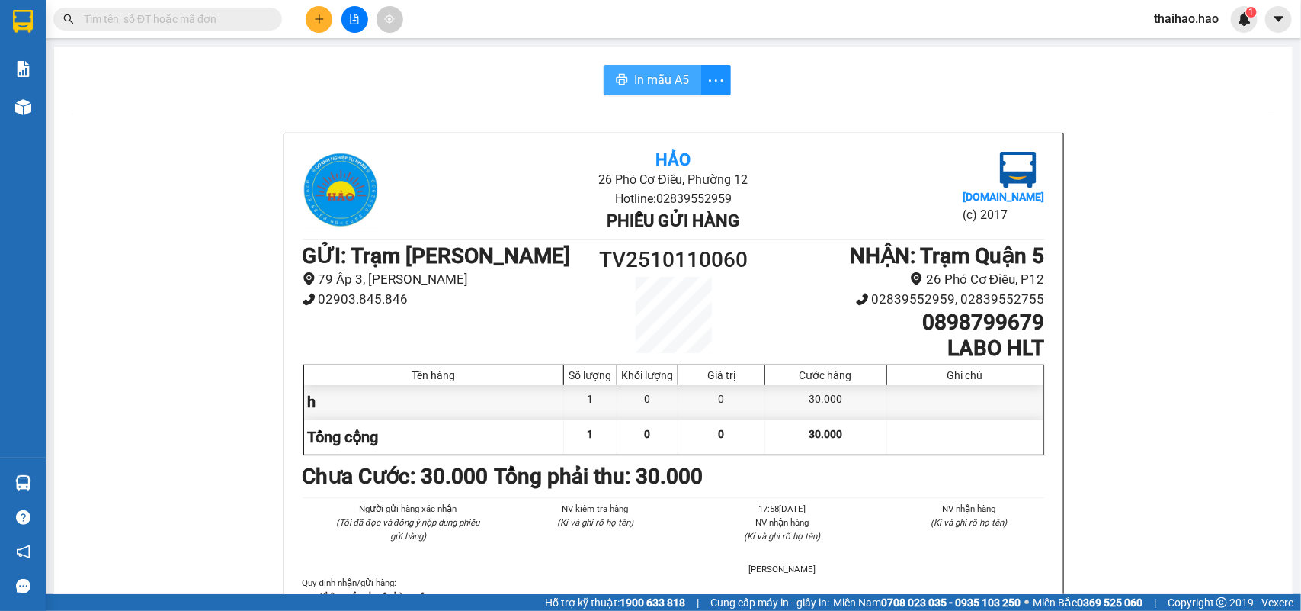
click at [649, 85] on span "In mẫu A5" at bounding box center [661, 79] width 55 height 19
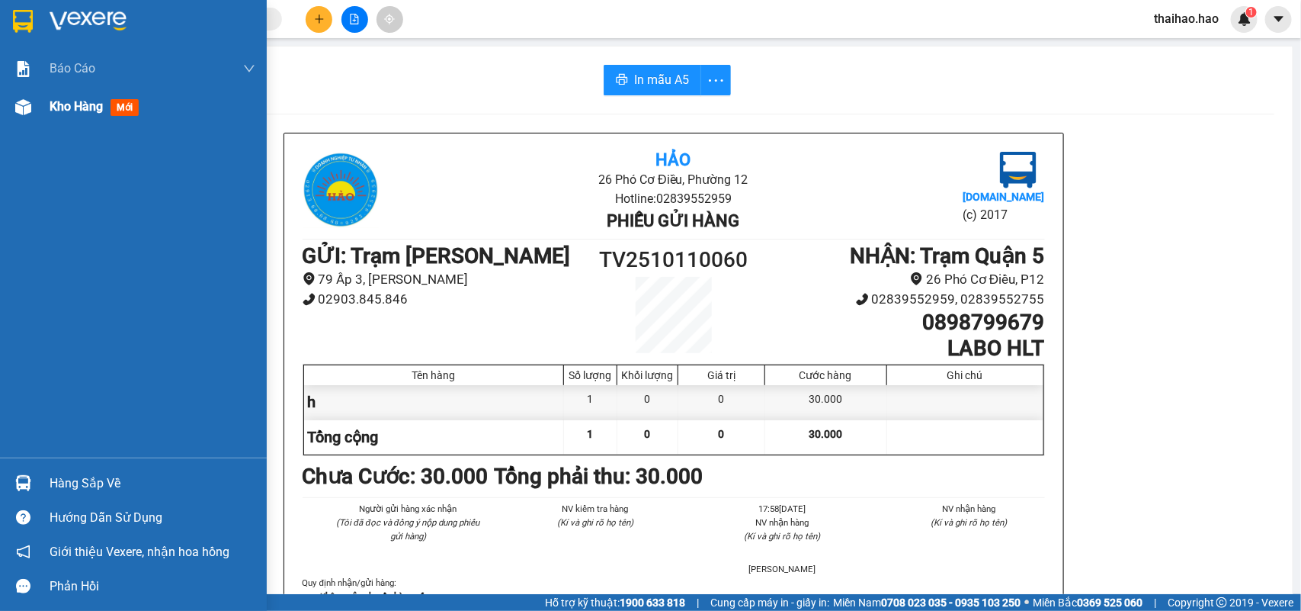
click at [127, 107] on span "mới" at bounding box center [125, 107] width 28 height 17
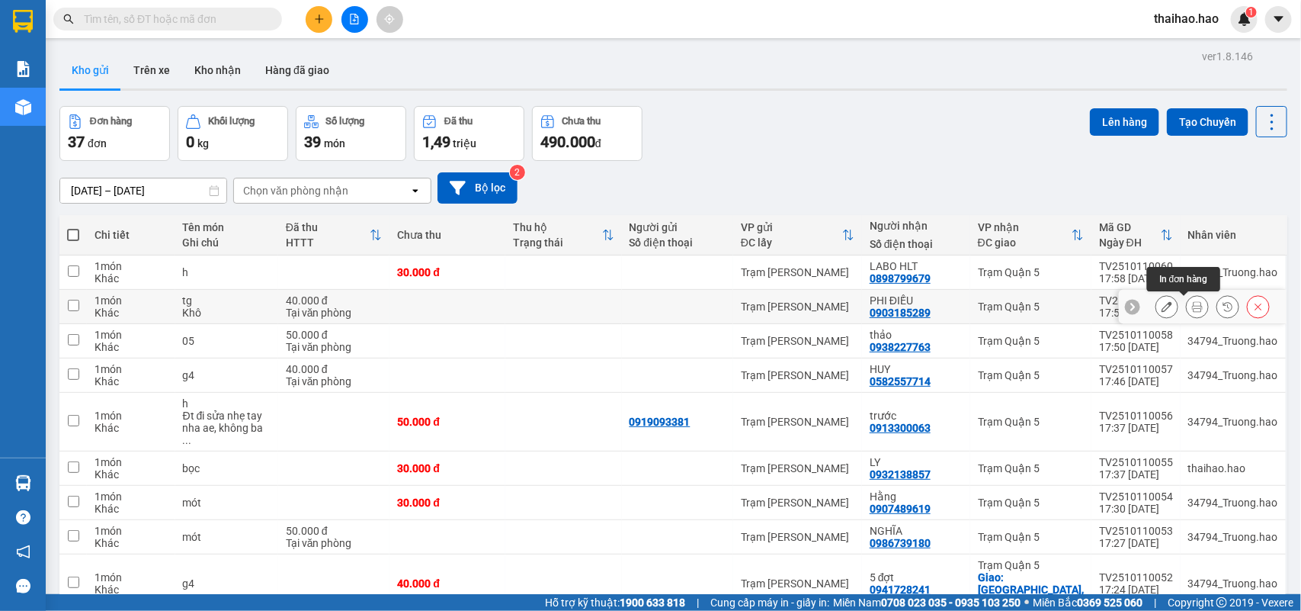
click at [1192, 309] on icon at bounding box center [1197, 306] width 11 height 11
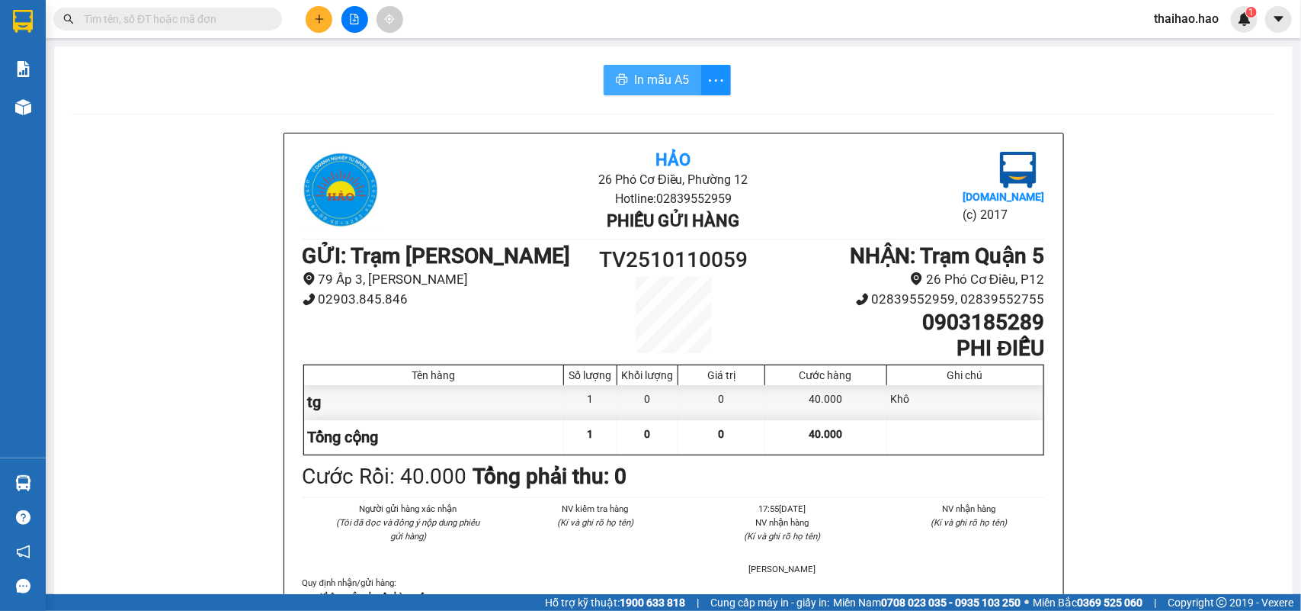
click at [623, 74] on button "In mẫu A5" at bounding box center [653, 80] width 98 height 30
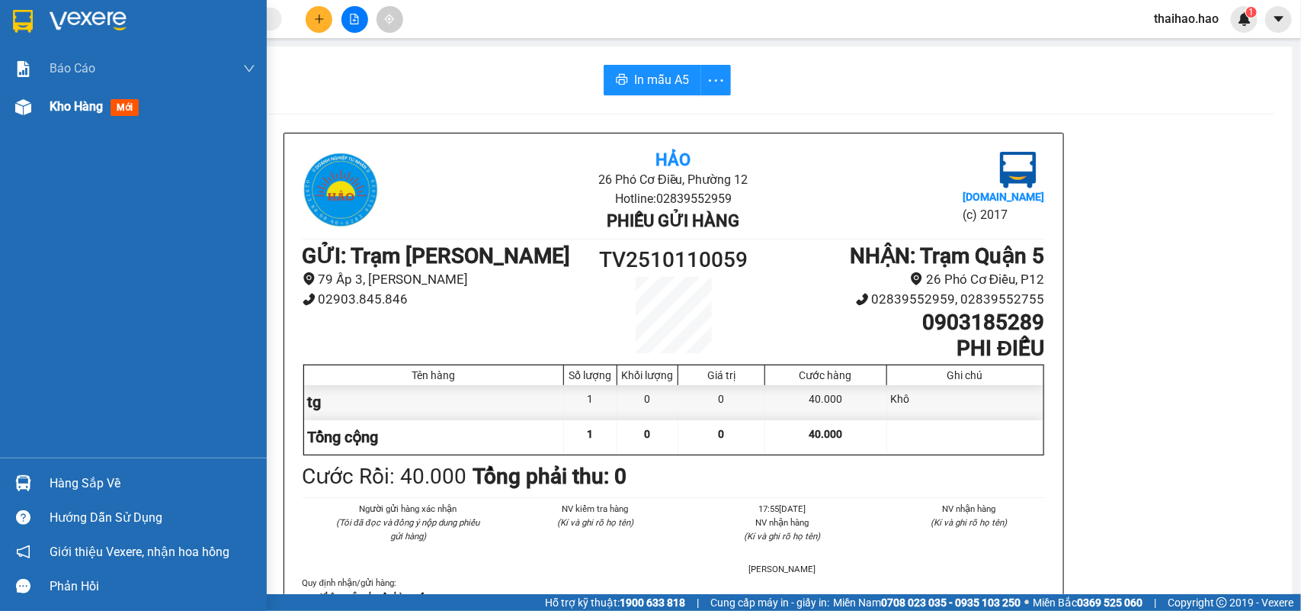
click at [123, 103] on span "mới" at bounding box center [125, 107] width 28 height 17
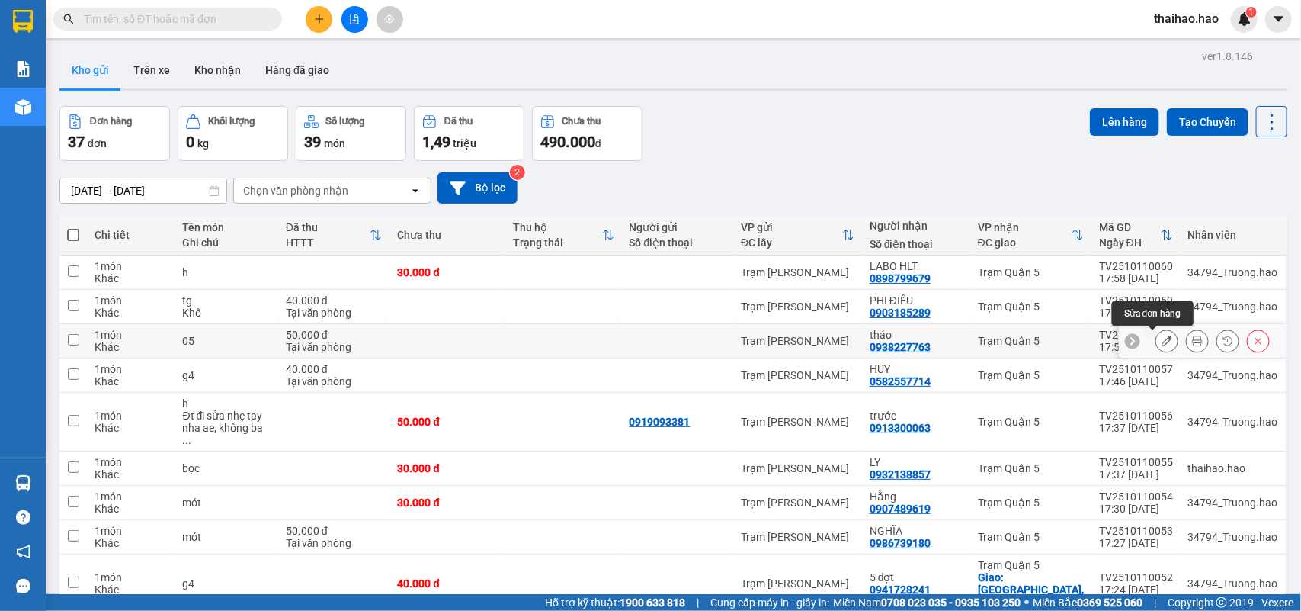
click at [1162, 345] on icon at bounding box center [1167, 340] width 11 height 11
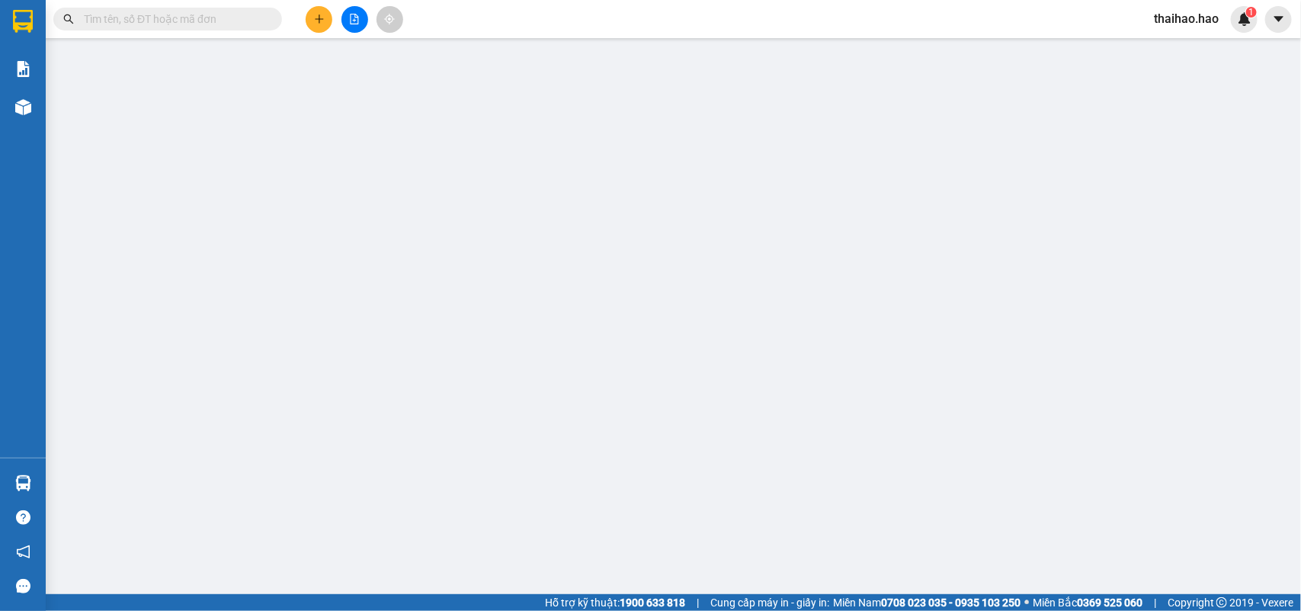
type input "0938227763"
type input "thảo"
type input "50.000"
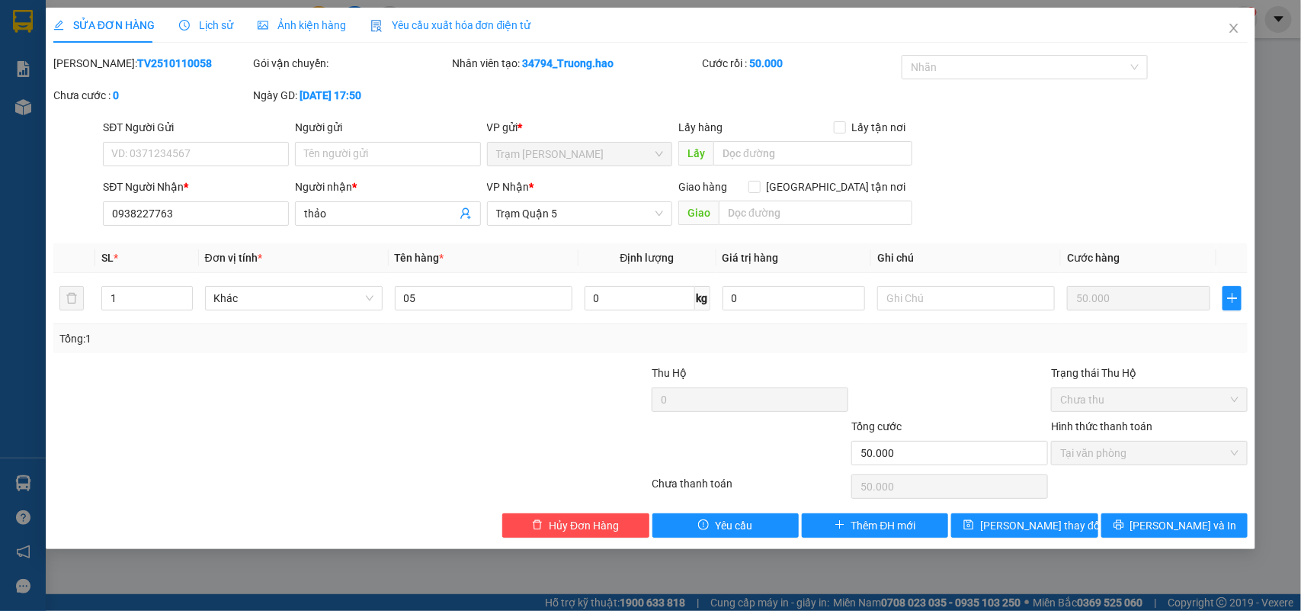
click at [210, 30] on span "Lịch sử" at bounding box center [206, 25] width 54 height 12
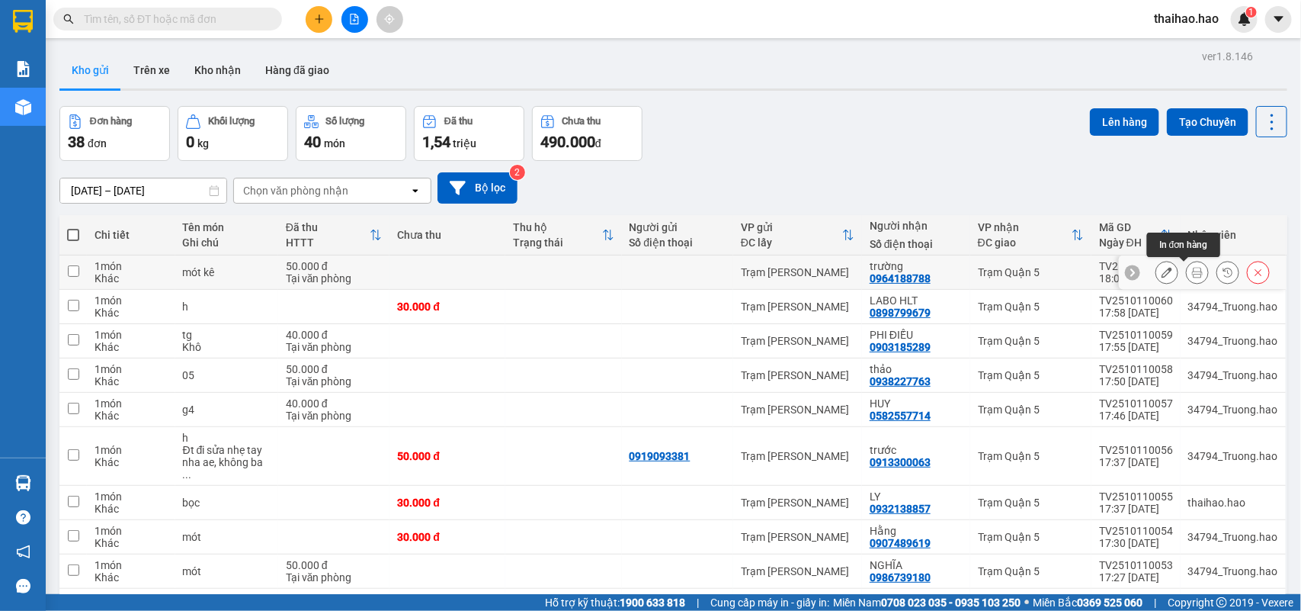
click at [1192, 274] on icon at bounding box center [1197, 272] width 11 height 11
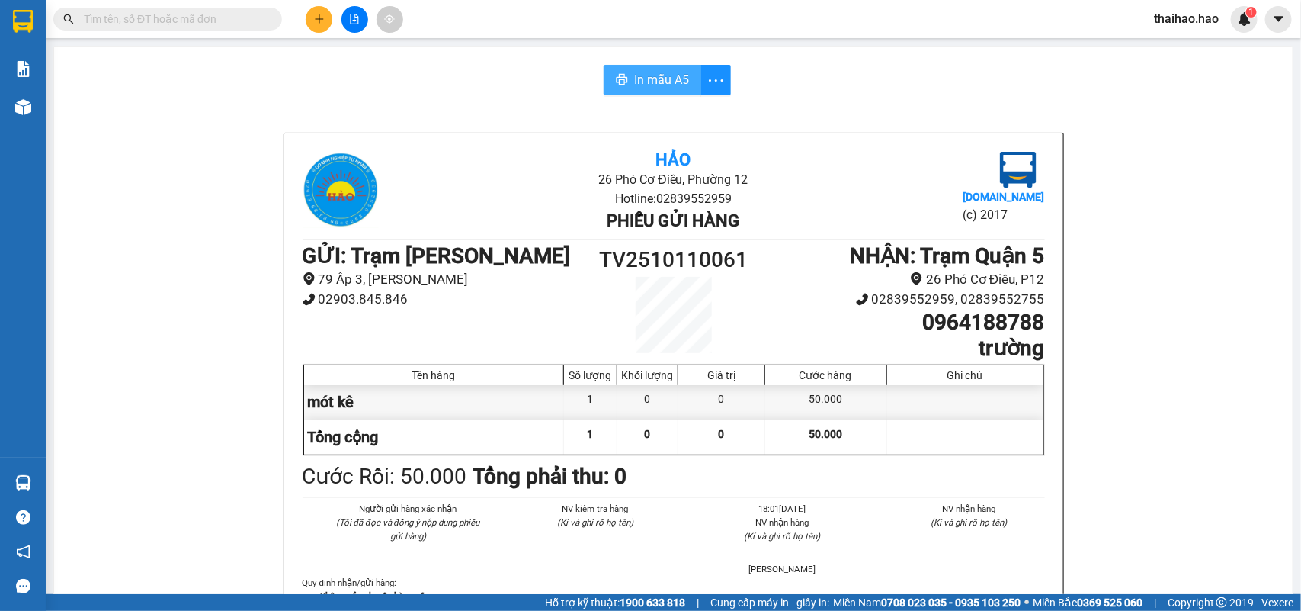
click at [671, 77] on span "In mẫu A5" at bounding box center [661, 79] width 55 height 19
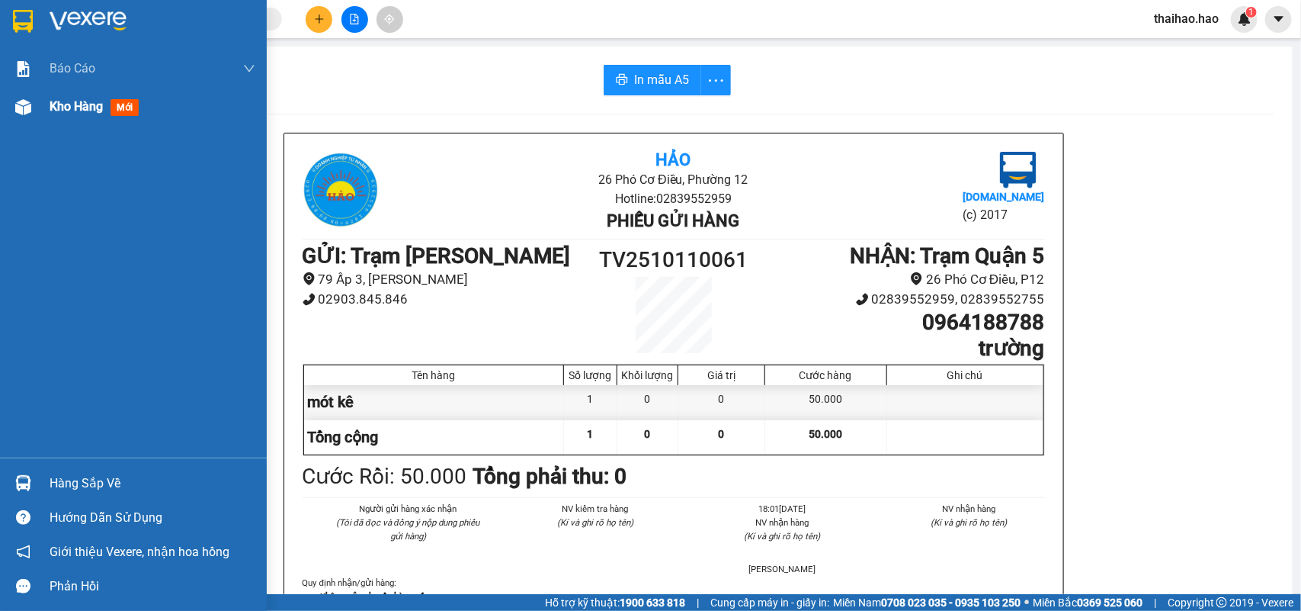
click at [132, 111] on span "mới" at bounding box center [125, 107] width 28 height 17
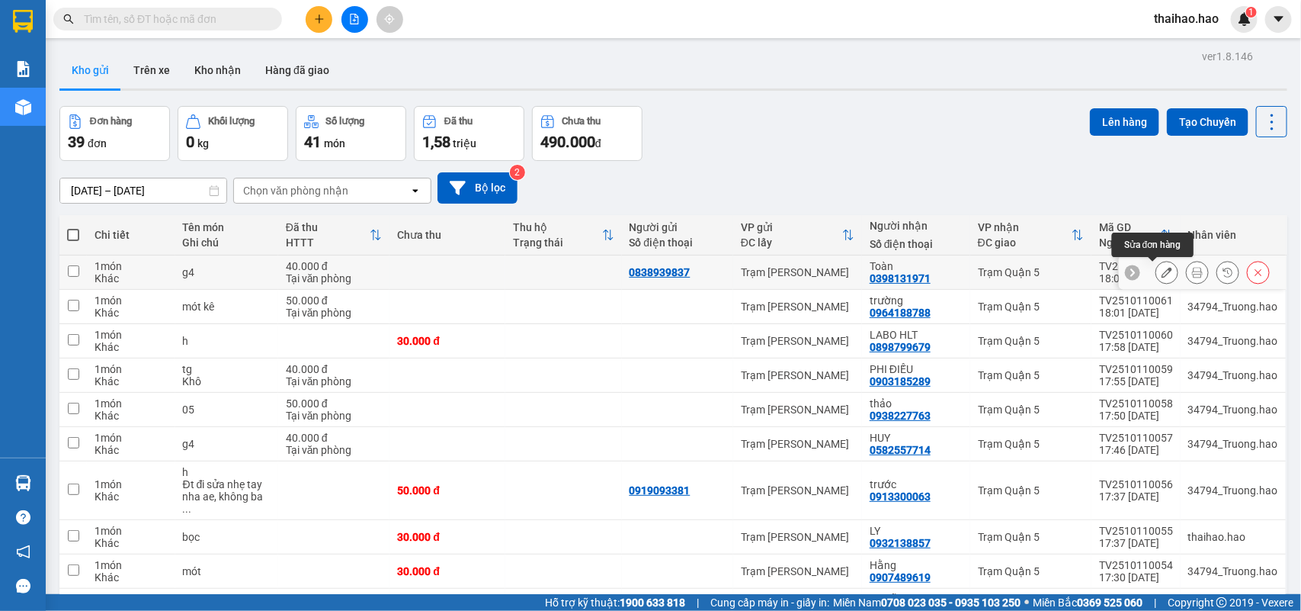
click at [1162, 276] on icon at bounding box center [1167, 272] width 11 height 11
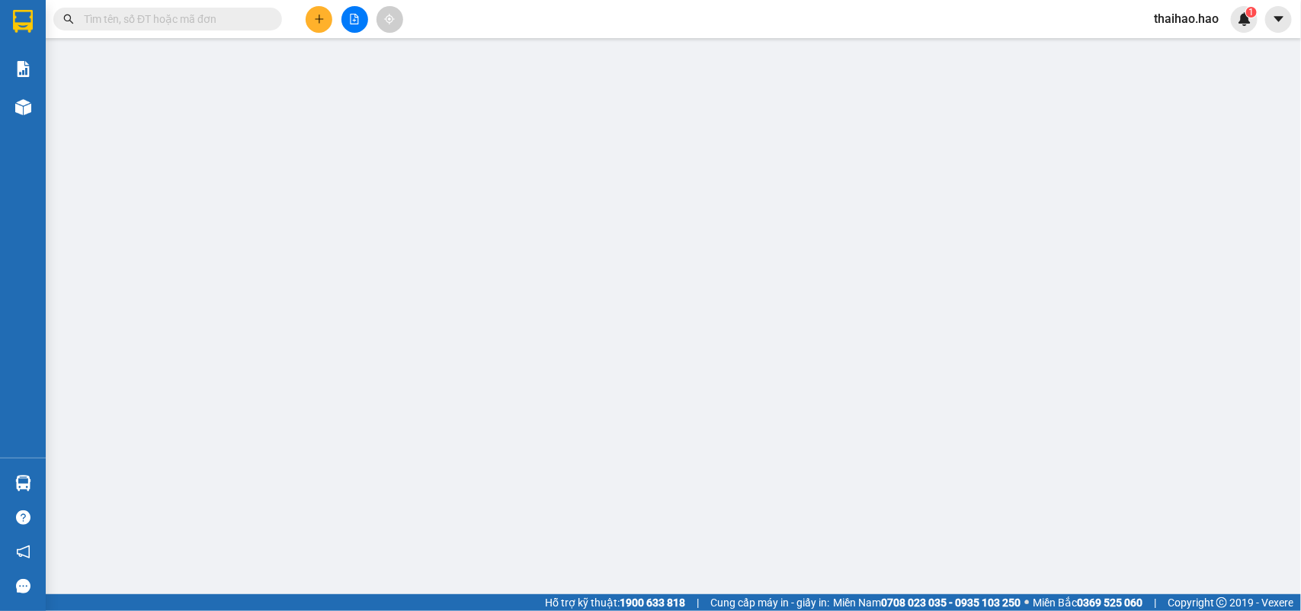
type input "0838939837"
type input "0398131971"
type input "Toàn"
type input "40.000"
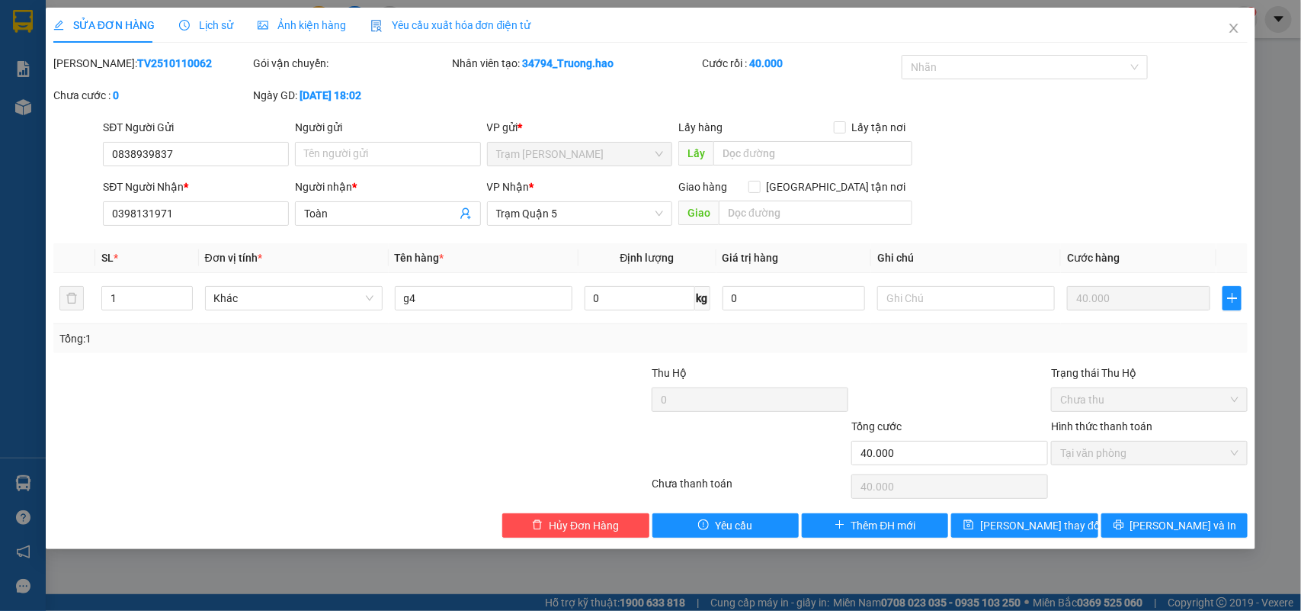
click at [226, 30] on span "Lịch sử" at bounding box center [206, 25] width 54 height 12
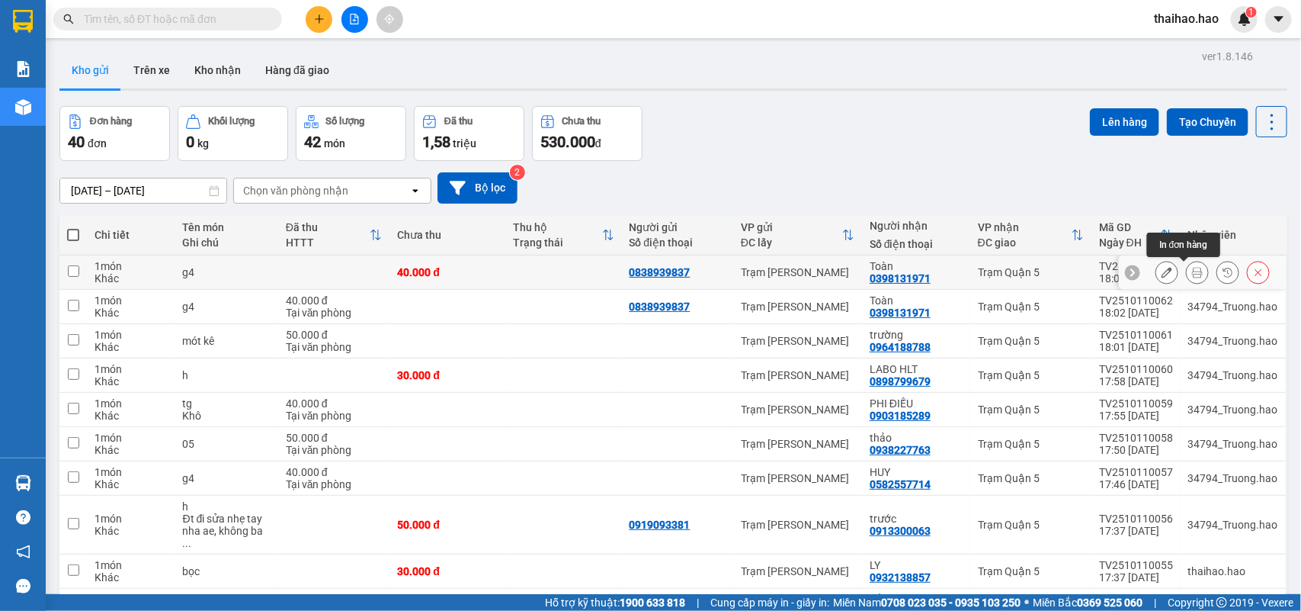
click at [1190, 273] on button at bounding box center [1197, 272] width 21 height 27
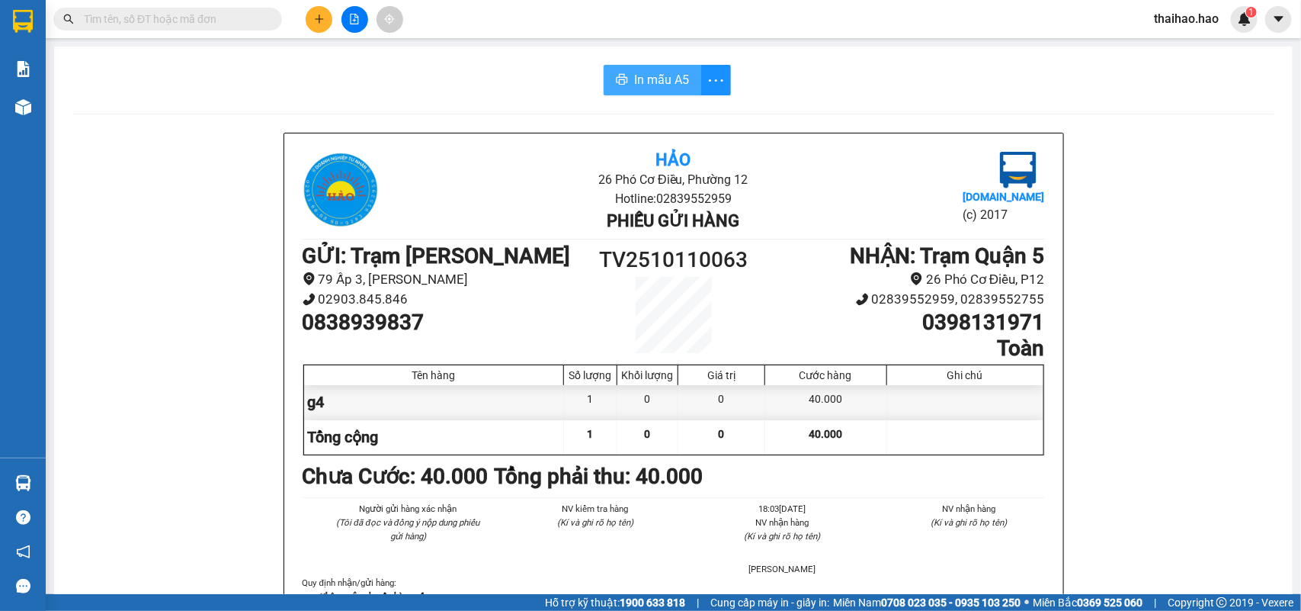
click at [665, 93] on button "In mẫu A5" at bounding box center [653, 80] width 98 height 30
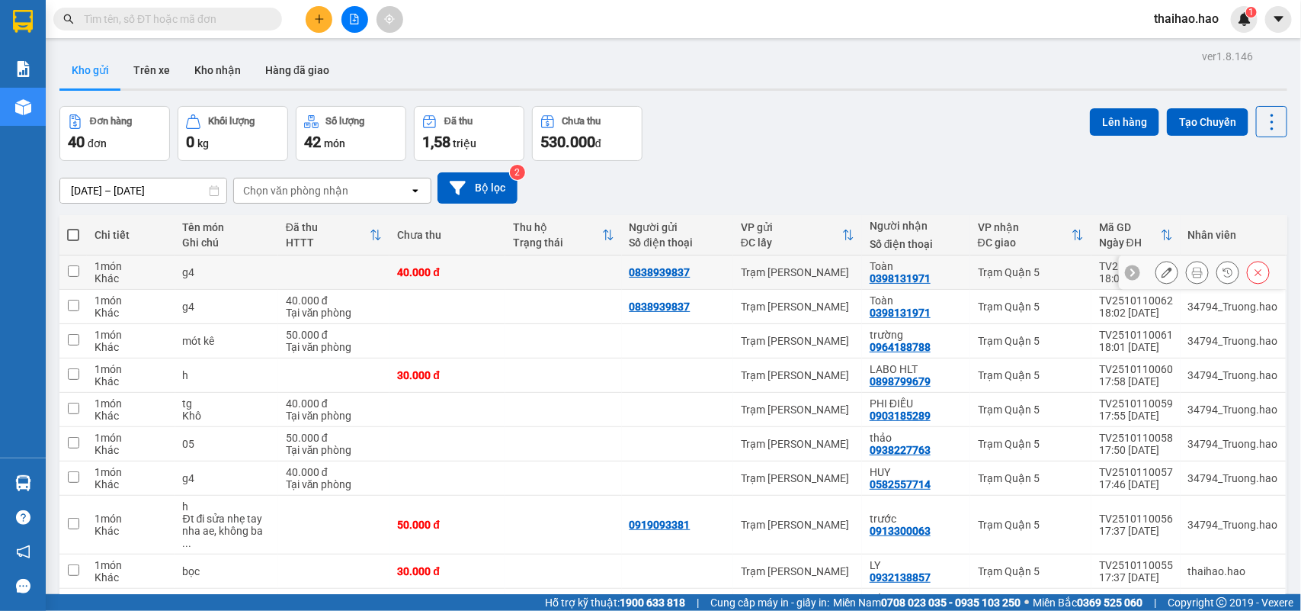
click at [1253, 274] on icon at bounding box center [1258, 272] width 11 height 11
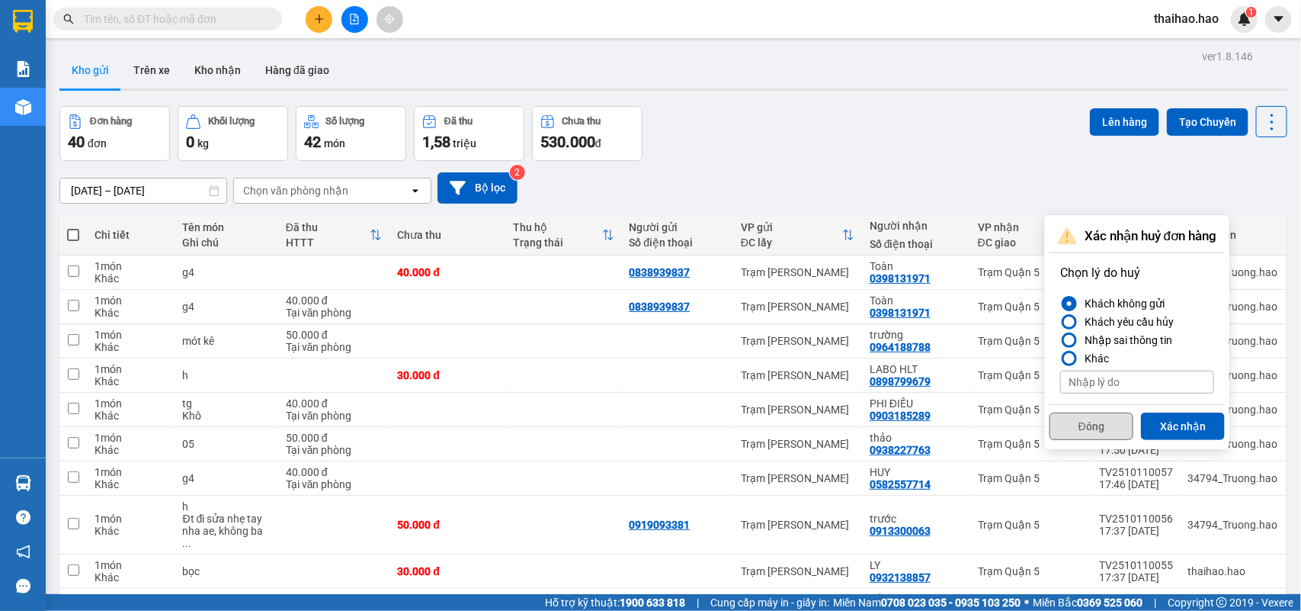
click at [1100, 428] on button "Đóng" at bounding box center [1092, 425] width 84 height 27
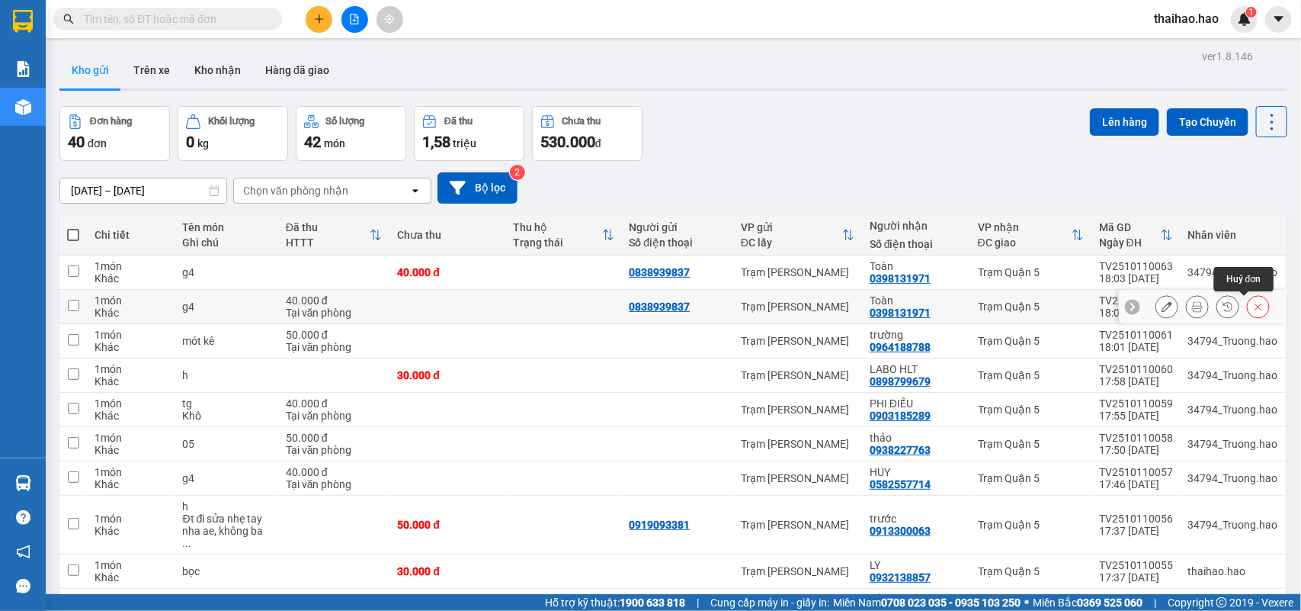
click at [1253, 309] on icon at bounding box center [1258, 306] width 11 height 11
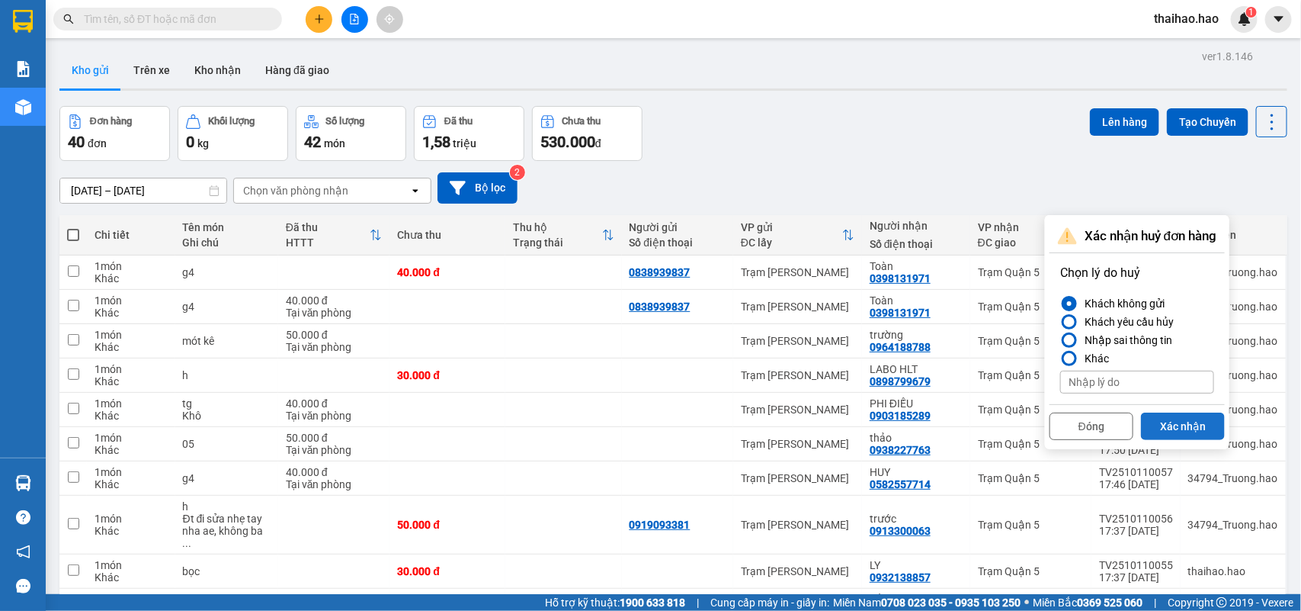
click at [1168, 421] on button "Xác nhận" at bounding box center [1183, 425] width 84 height 27
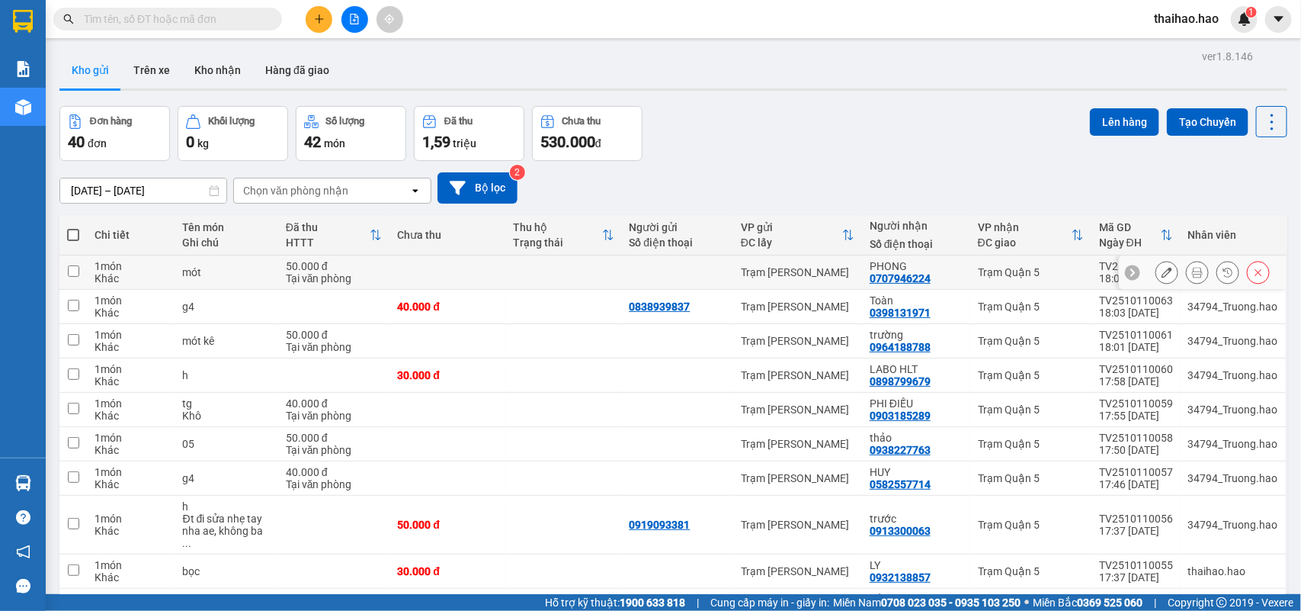
click at [1192, 276] on icon at bounding box center [1197, 272] width 11 height 11
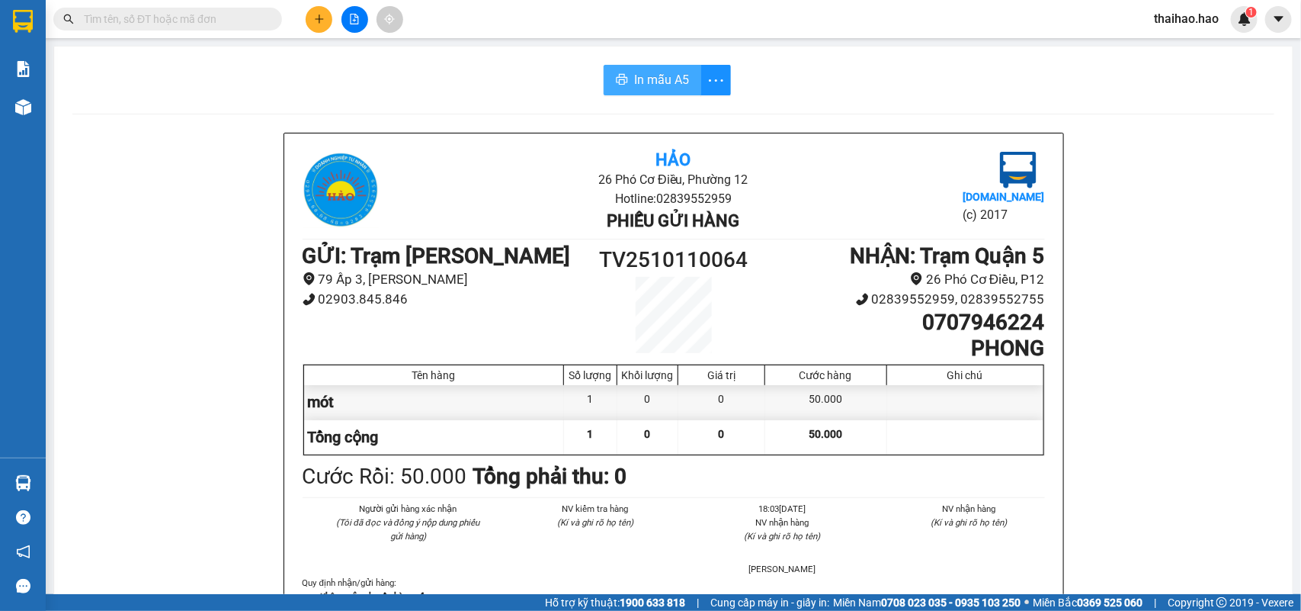
click at [673, 77] on span "In mẫu A5" at bounding box center [661, 79] width 55 height 19
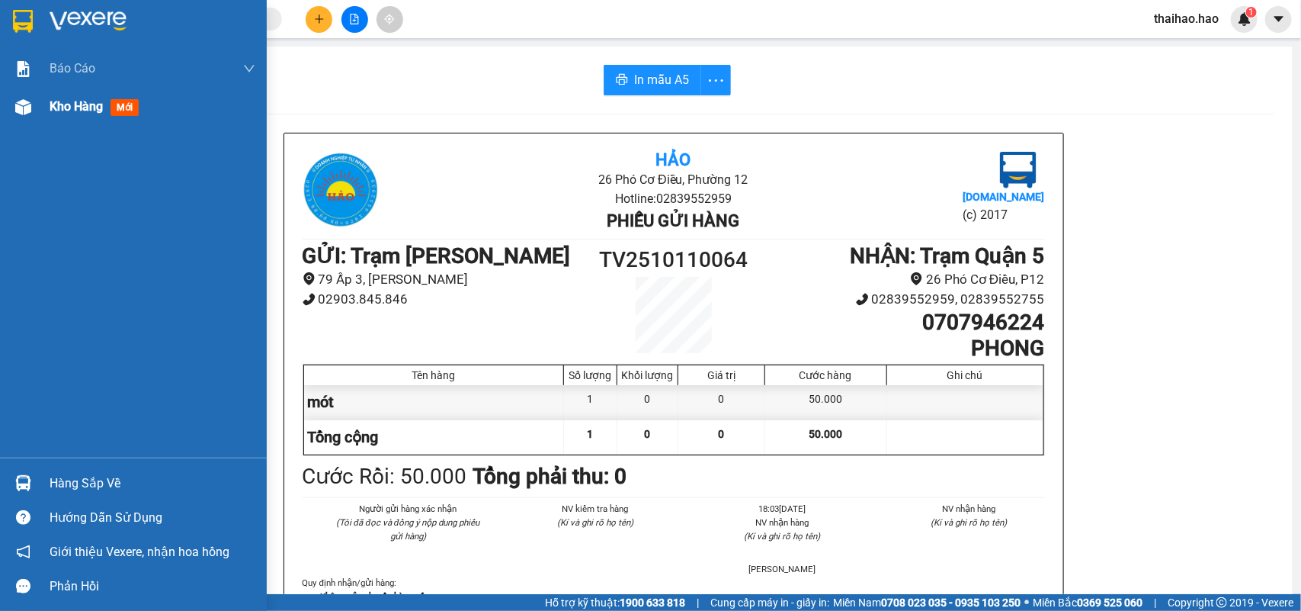
click at [118, 107] on span "mới" at bounding box center [125, 107] width 28 height 17
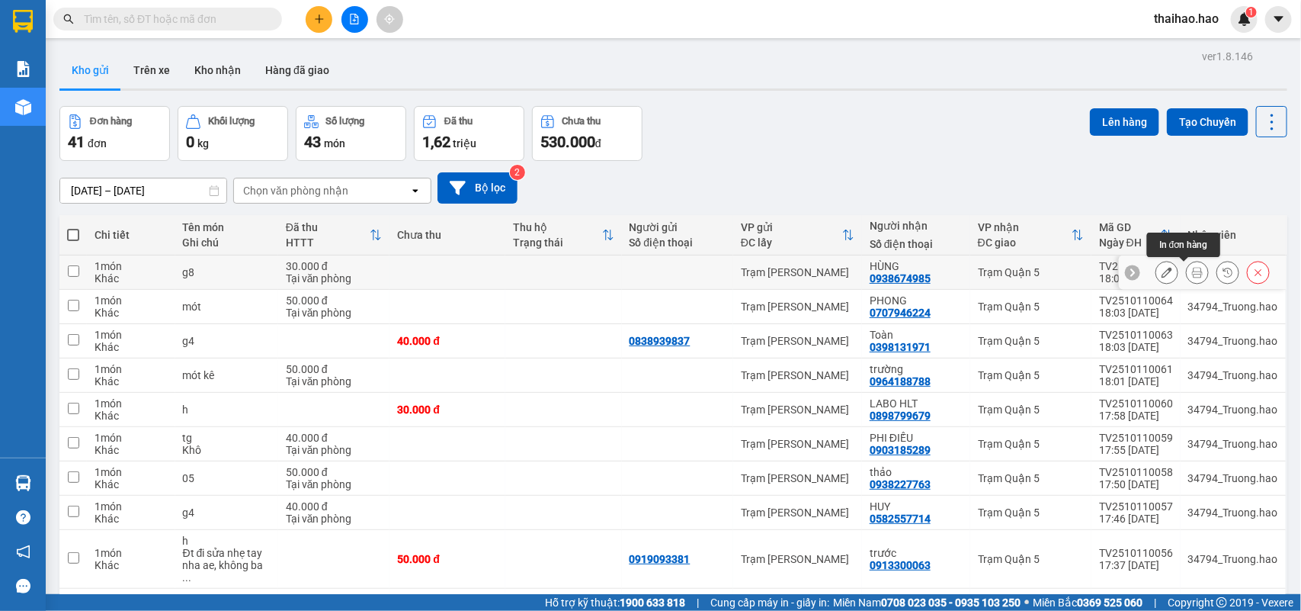
click at [1192, 268] on icon at bounding box center [1197, 272] width 11 height 11
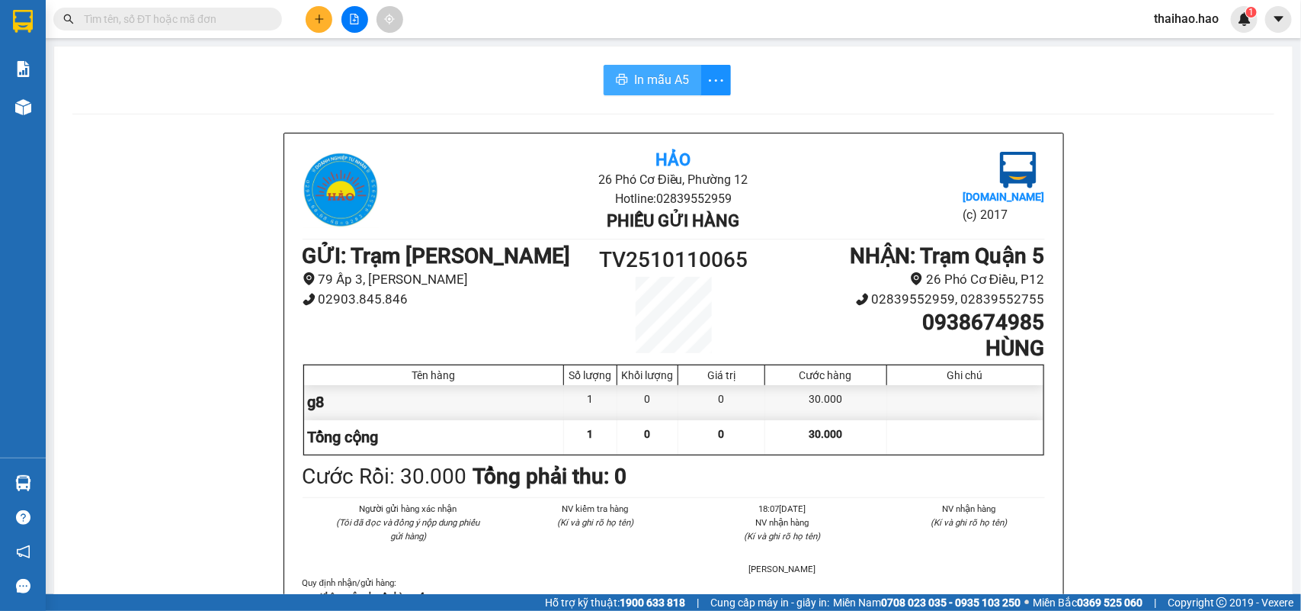
click at [636, 71] on span "In mẫu A5" at bounding box center [661, 79] width 55 height 19
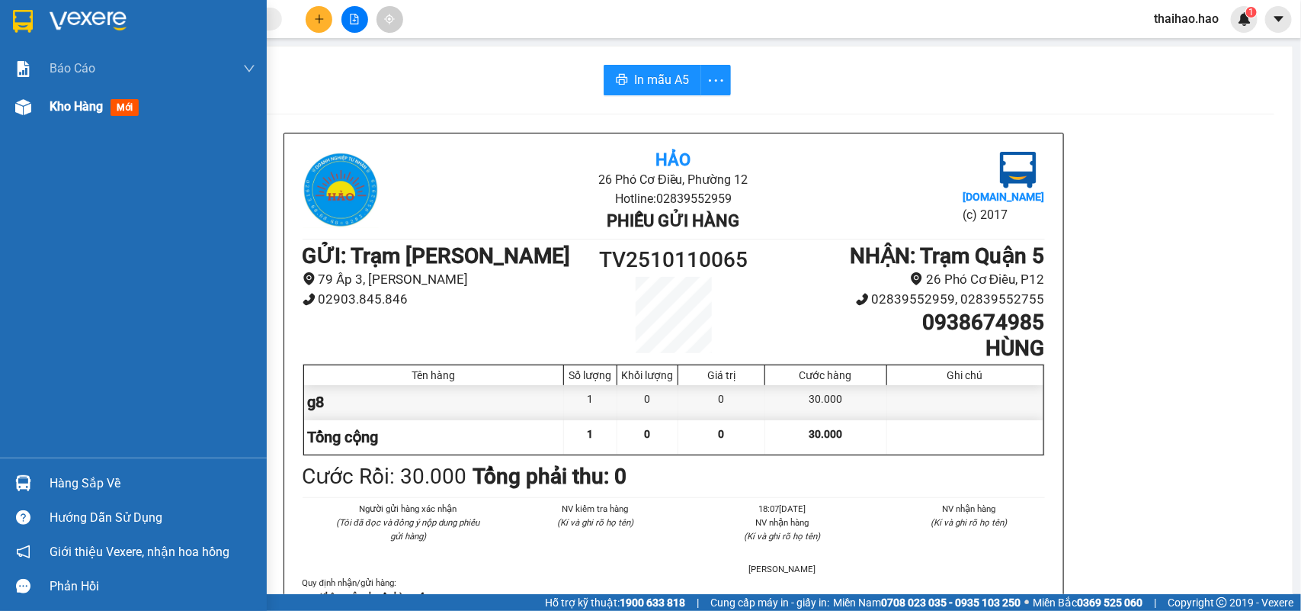
click at [127, 112] on span "mới" at bounding box center [125, 107] width 28 height 17
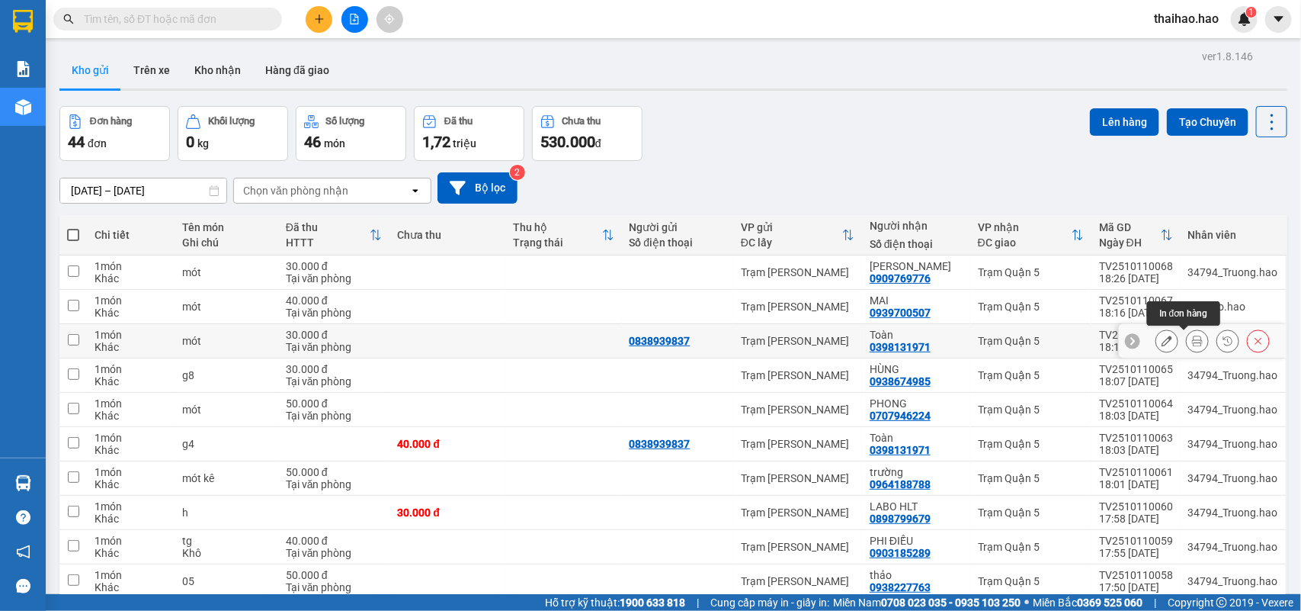
click at [1192, 344] on icon at bounding box center [1197, 340] width 11 height 11
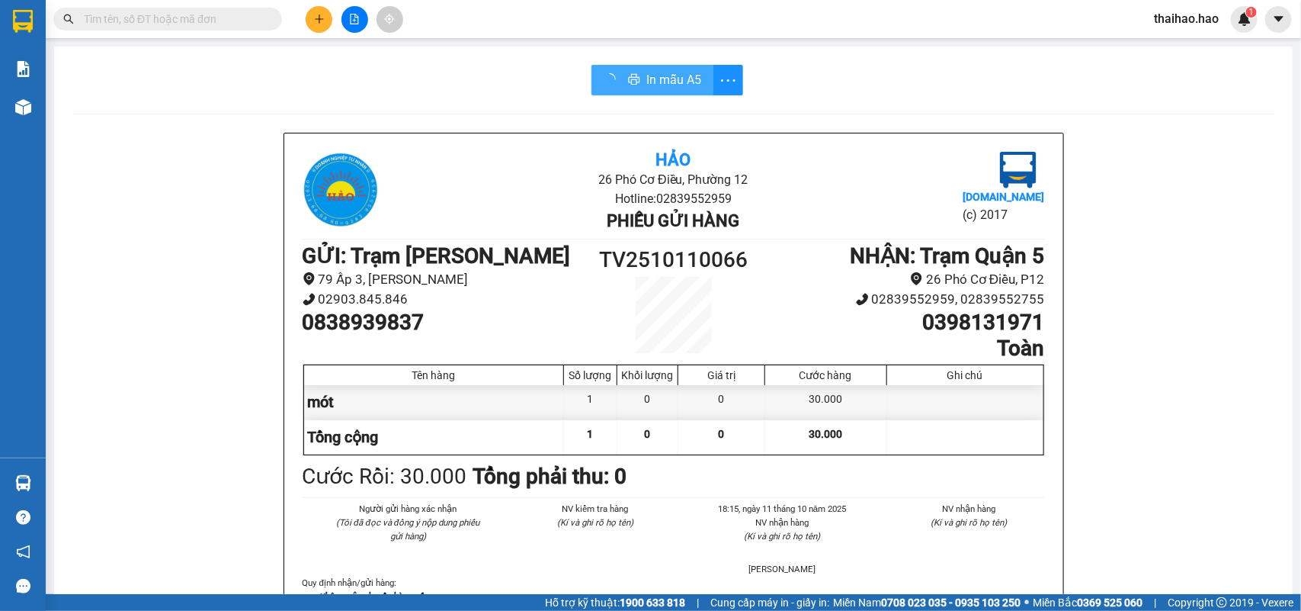
click at [646, 88] on span "In mẫu A5" at bounding box center [673, 79] width 55 height 19
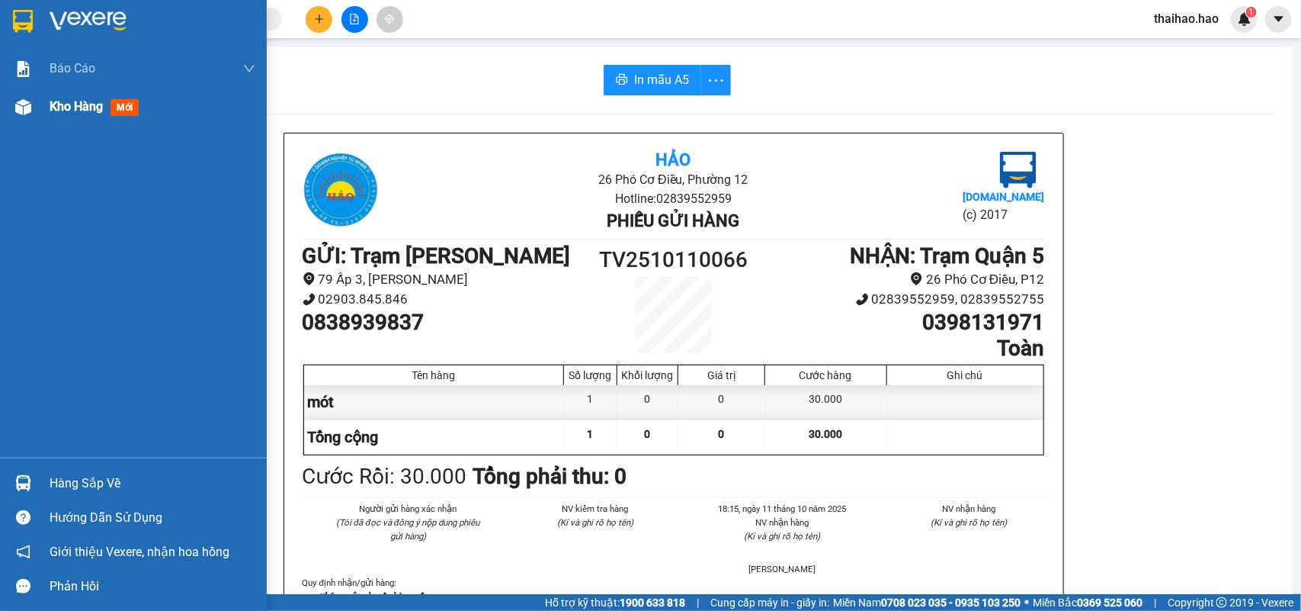
click at [88, 115] on div "Kho hàng mới" at bounding box center [97, 106] width 95 height 19
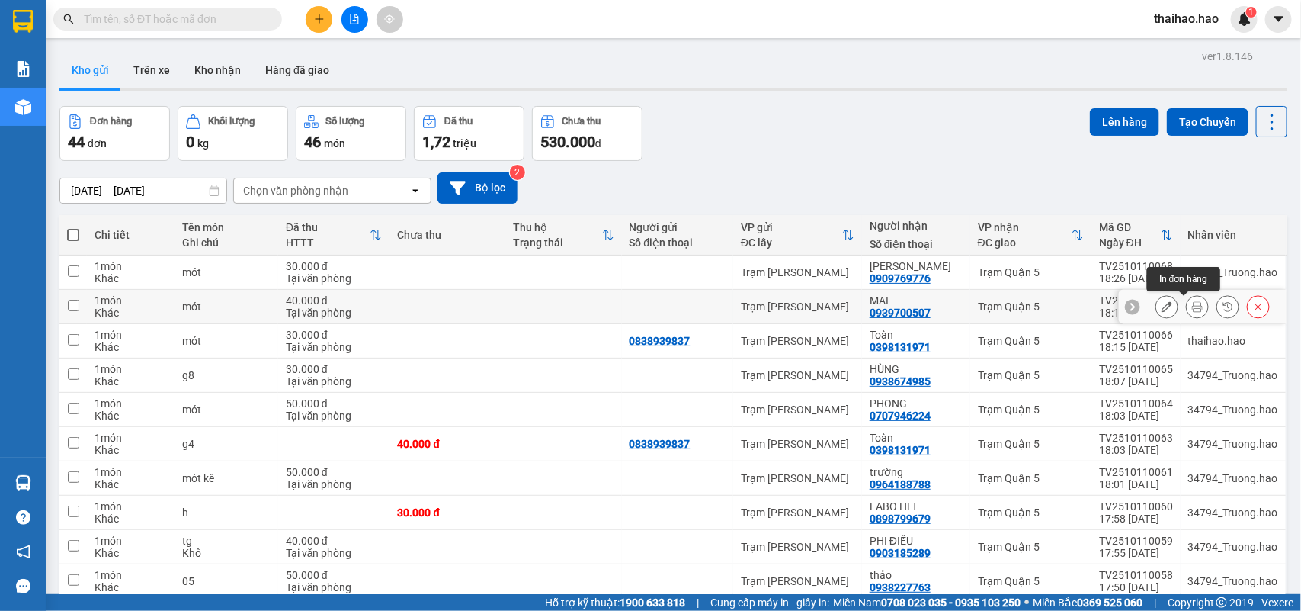
click at [1192, 303] on icon at bounding box center [1197, 306] width 11 height 11
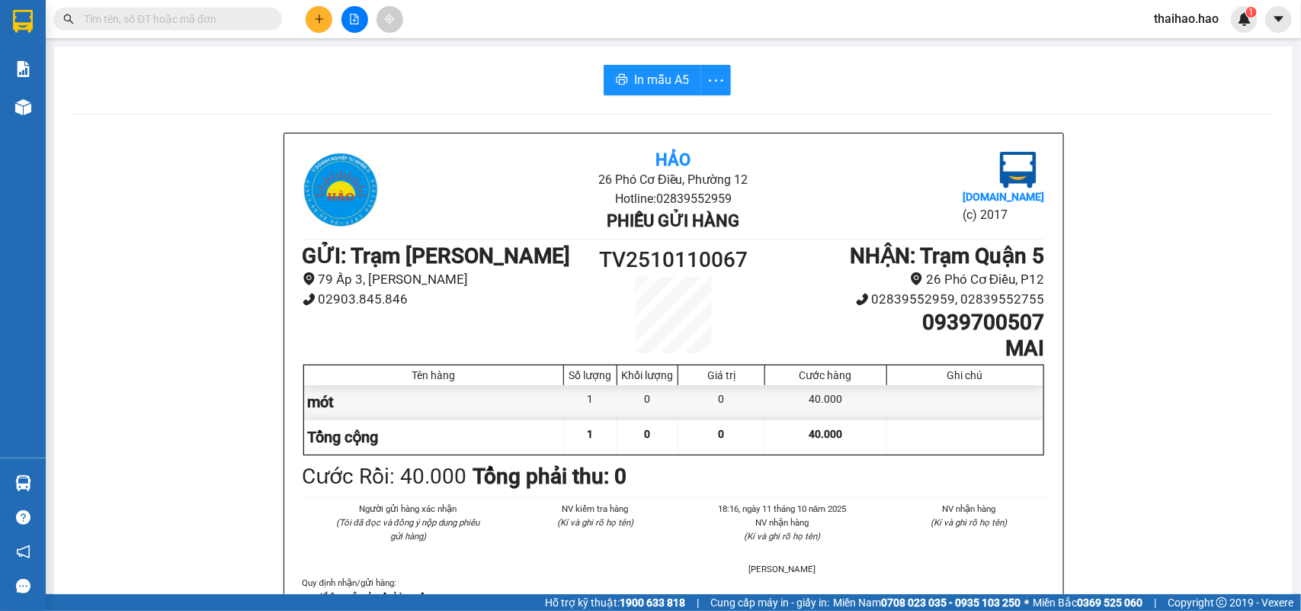
click at [675, 75] on span "In mẫu A5" at bounding box center [661, 79] width 55 height 19
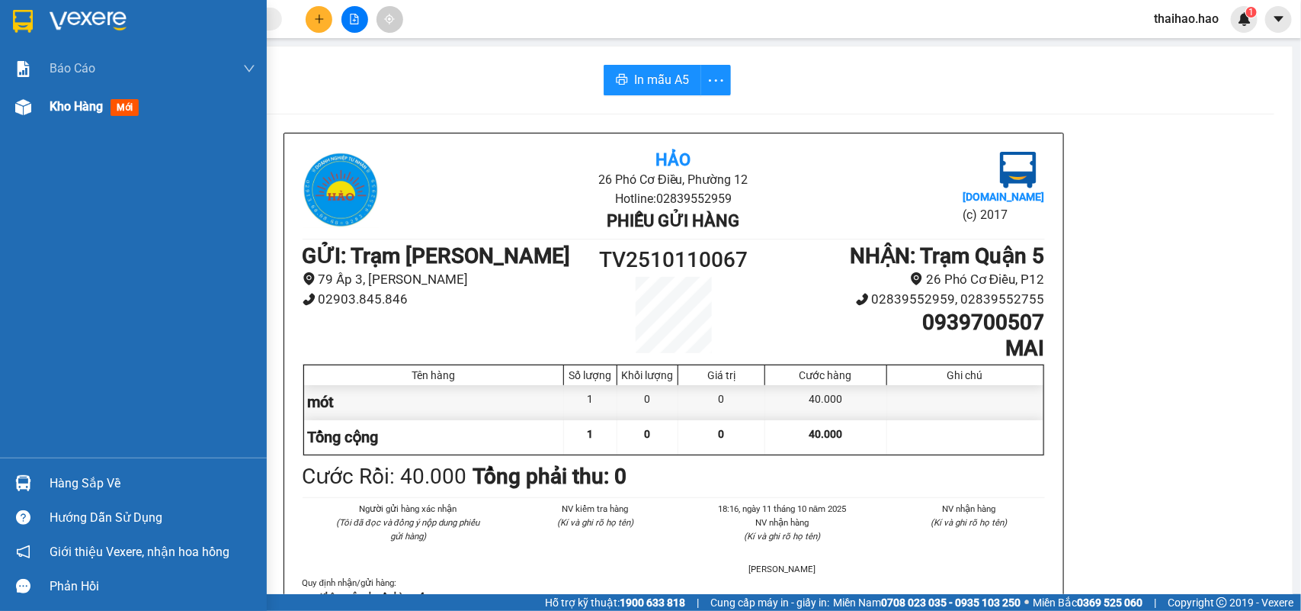
click at [59, 88] on div "Kho hàng mới" at bounding box center [153, 107] width 206 height 38
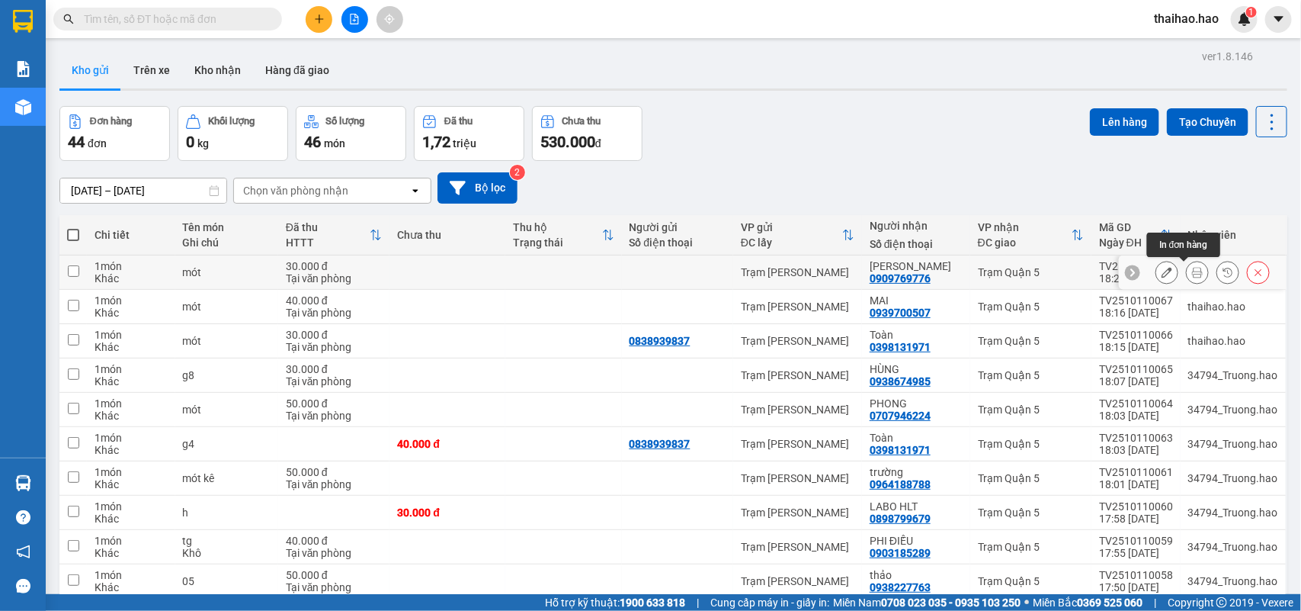
click at [1192, 271] on icon at bounding box center [1197, 272] width 11 height 11
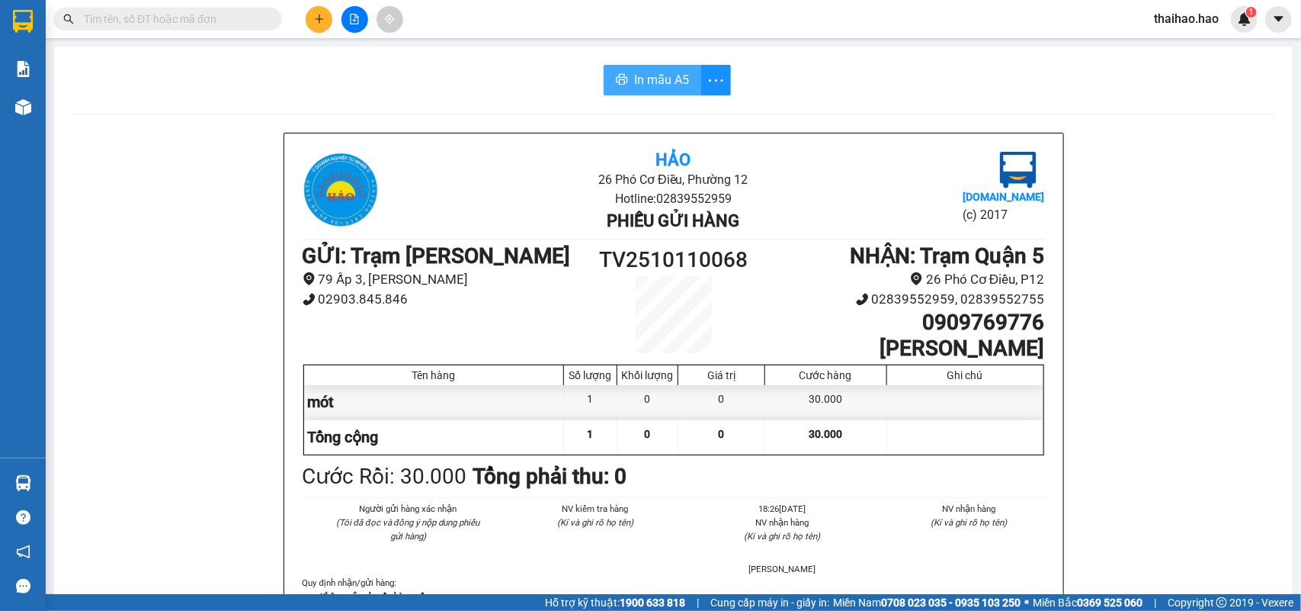
click at [648, 76] on span "In mẫu A5" at bounding box center [661, 79] width 55 height 19
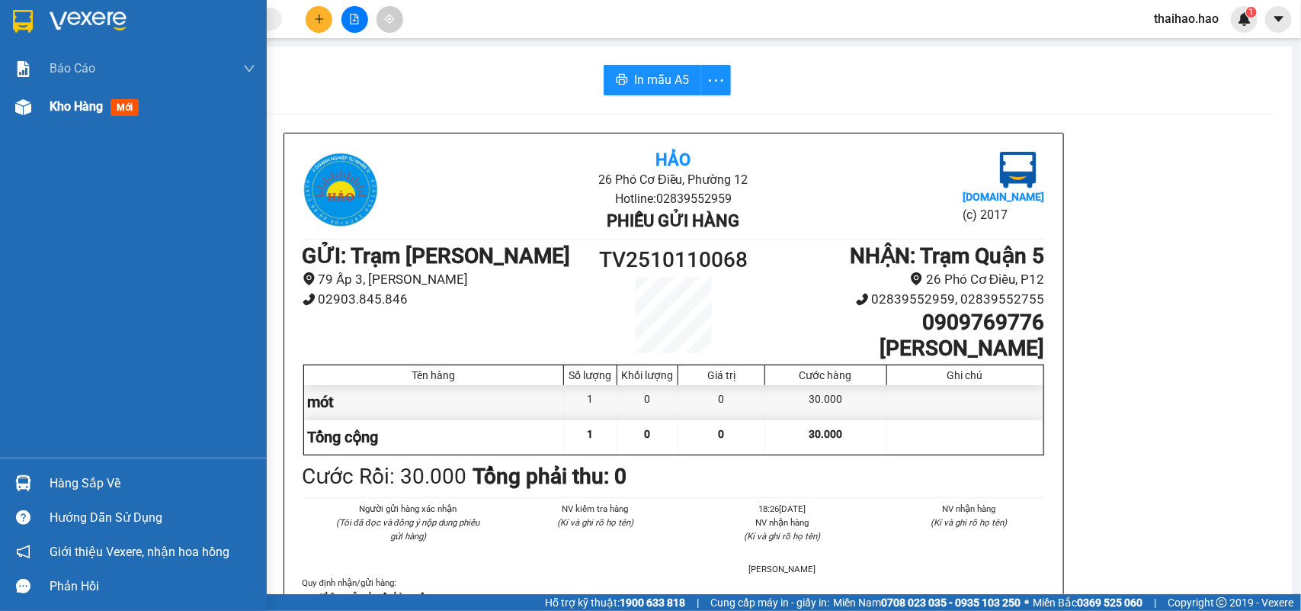
click at [130, 104] on span "mới" at bounding box center [125, 107] width 28 height 17
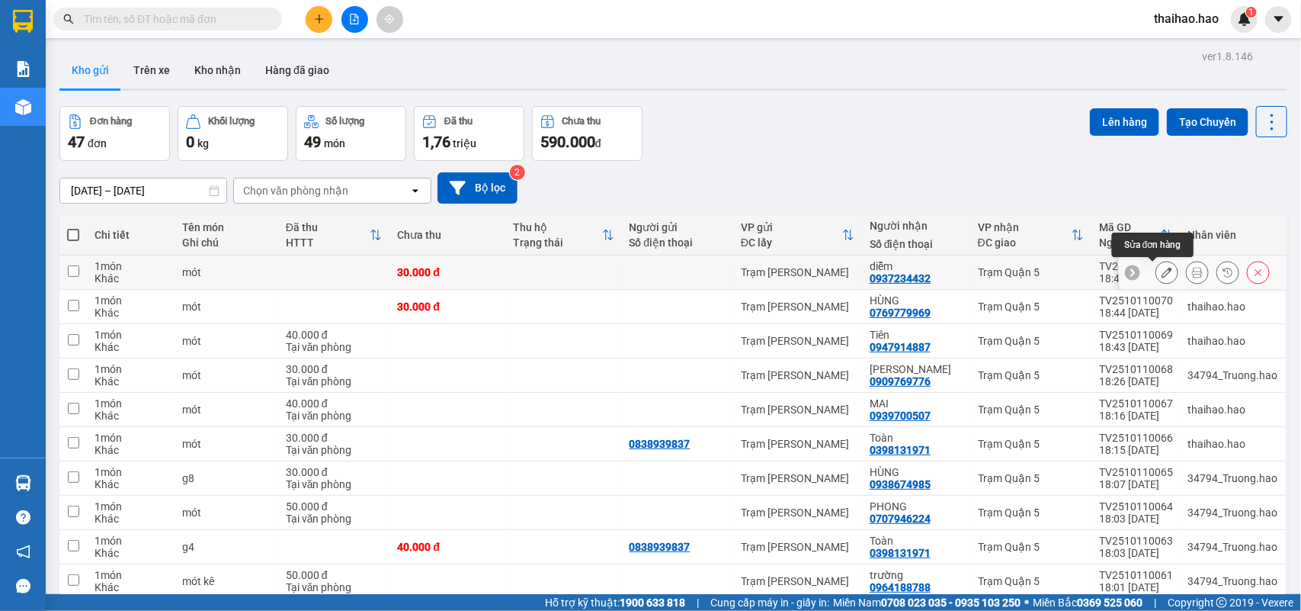
click at [1162, 272] on icon at bounding box center [1167, 272] width 11 height 11
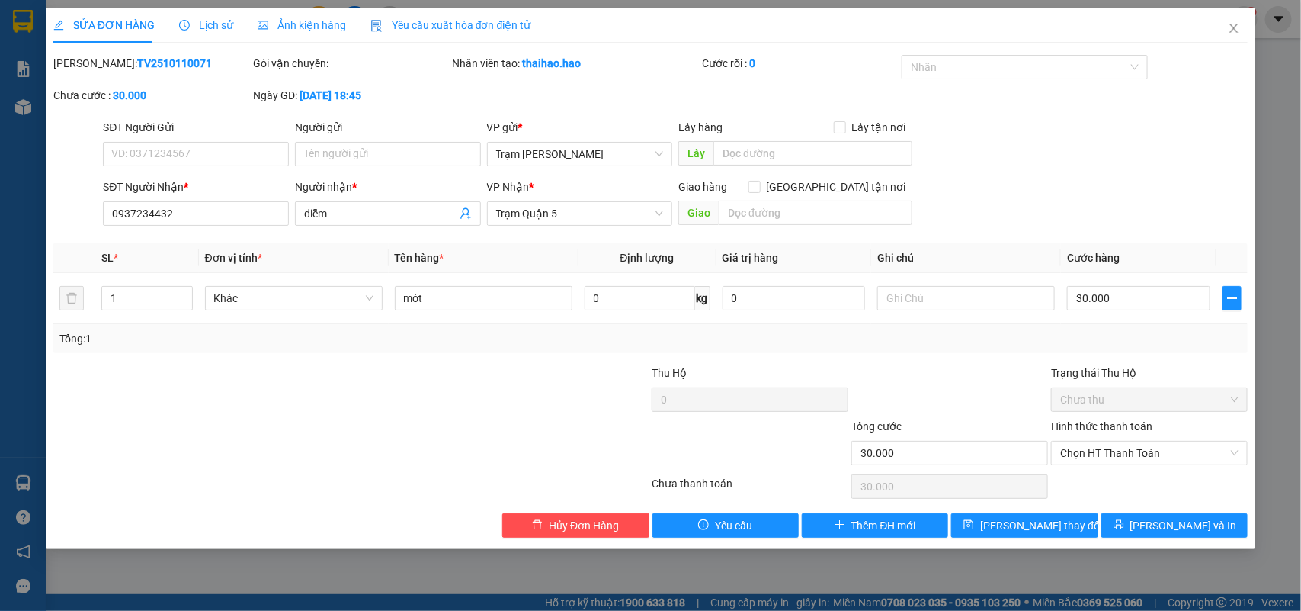
click at [220, 32] on div "Lịch sử" at bounding box center [206, 25] width 54 height 17
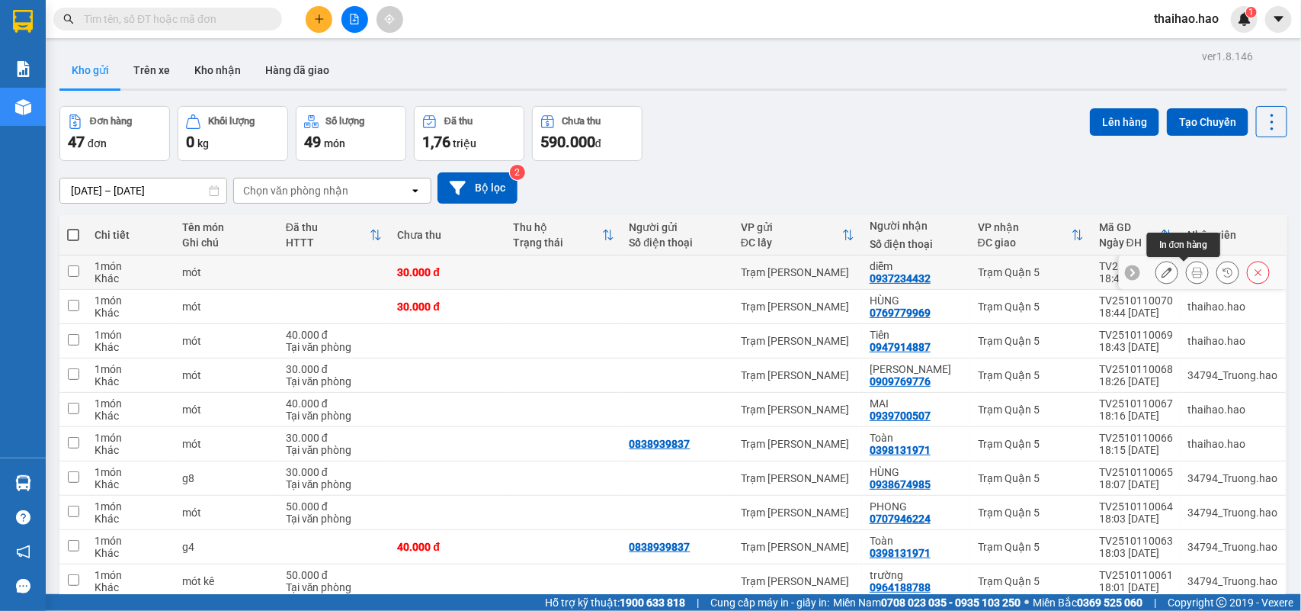
click at [1192, 273] on icon at bounding box center [1197, 272] width 11 height 11
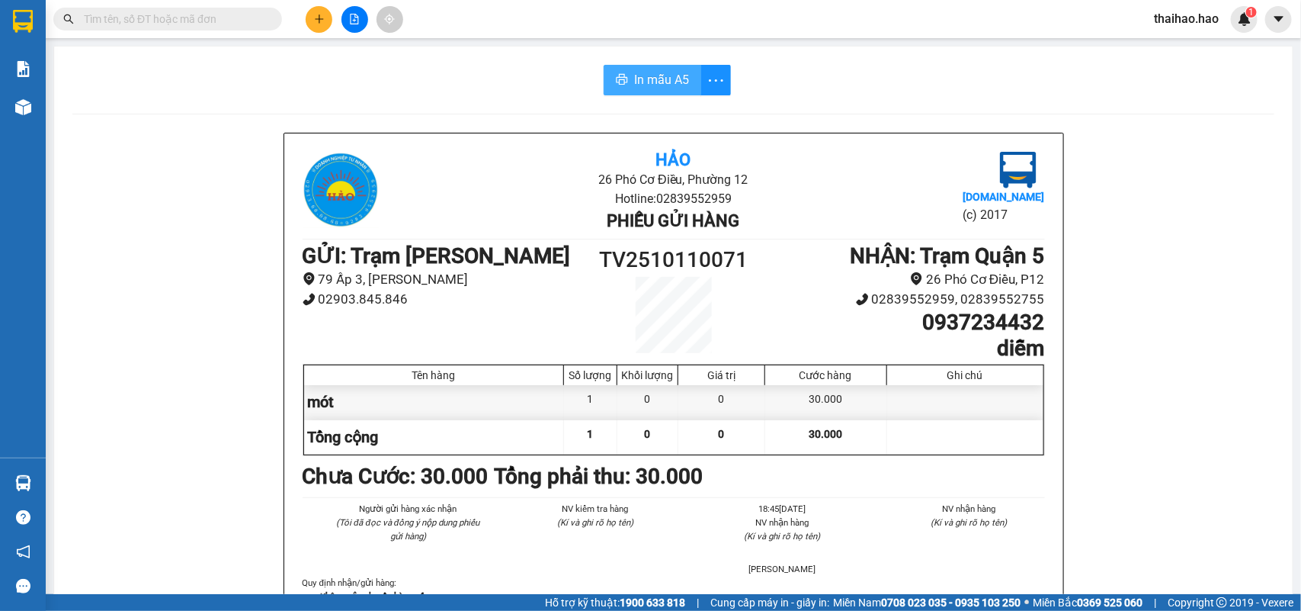
click at [659, 84] on span "In mẫu A5" at bounding box center [661, 79] width 55 height 19
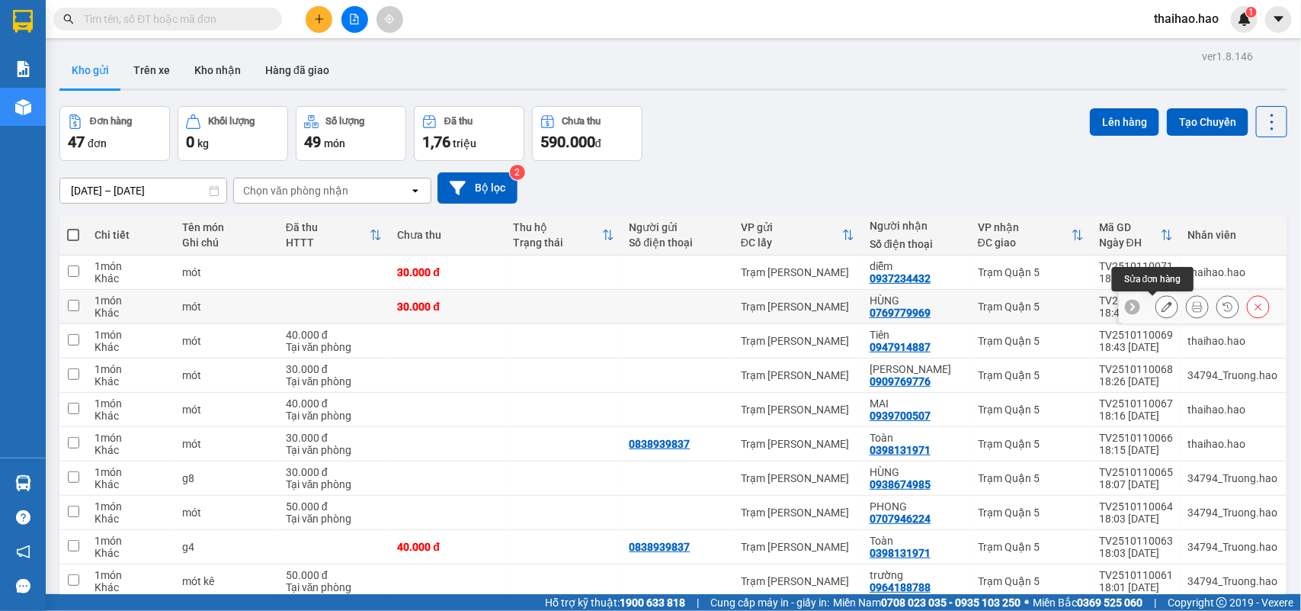
click at [1162, 309] on icon at bounding box center [1167, 306] width 11 height 11
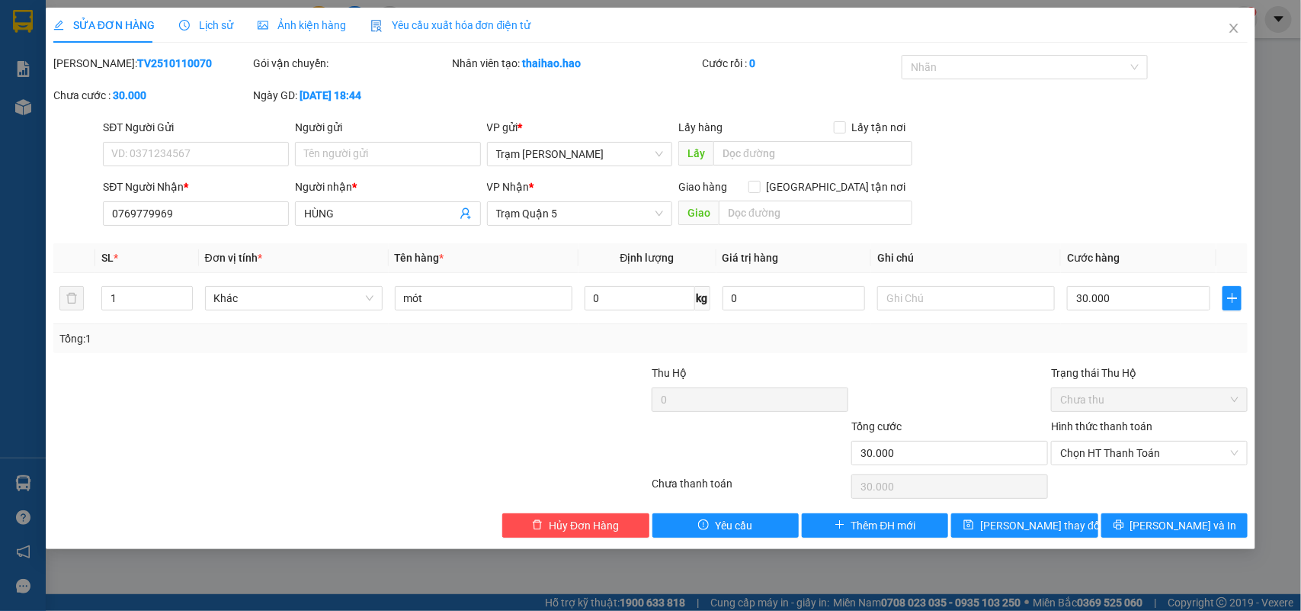
click at [203, 28] on span "Lịch sử" at bounding box center [206, 25] width 54 height 12
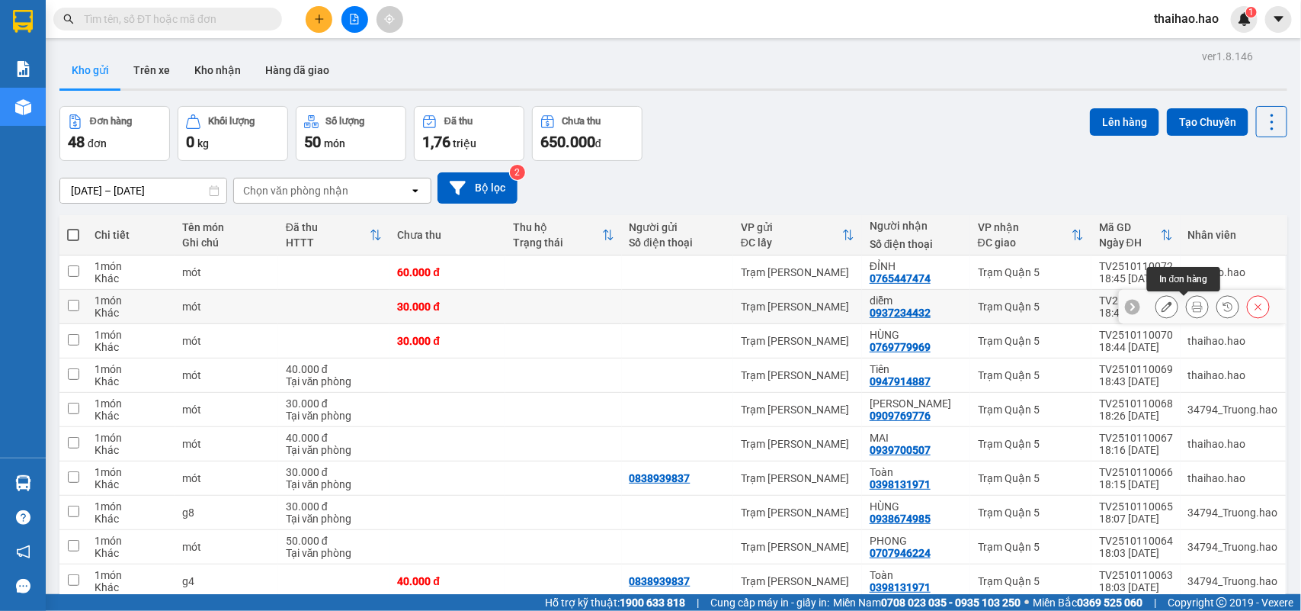
click at [1192, 307] on icon at bounding box center [1197, 306] width 11 height 11
click at [1192, 340] on icon at bounding box center [1197, 340] width 11 height 11
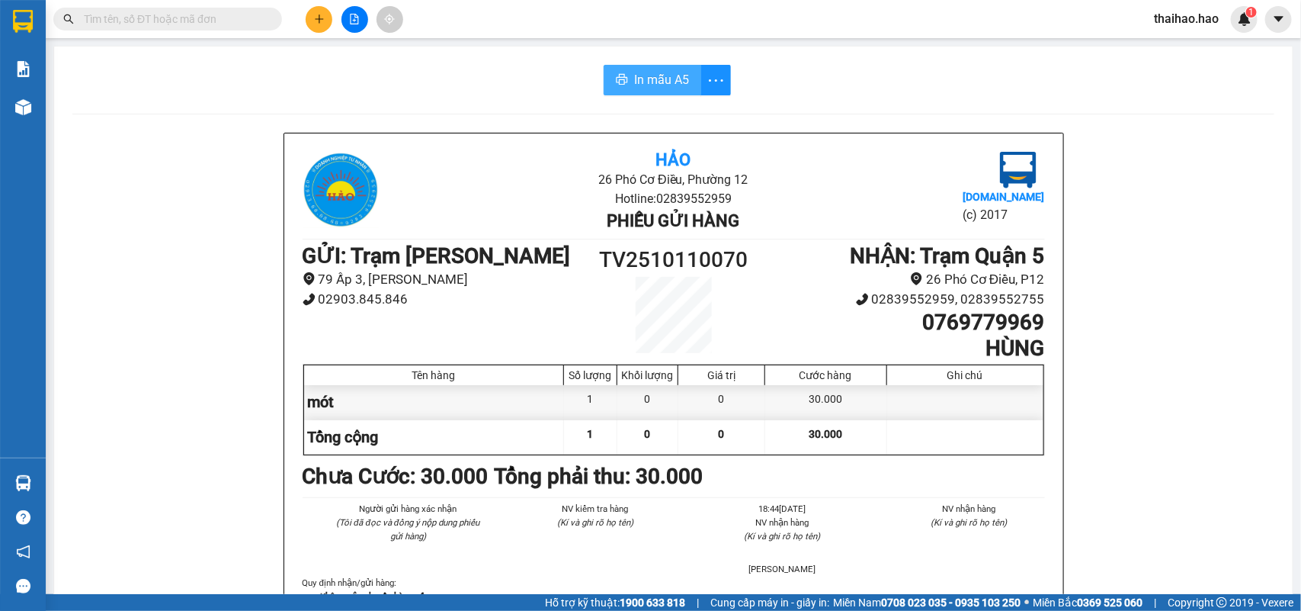
click at [686, 75] on button "In mẫu A5" at bounding box center [653, 80] width 98 height 30
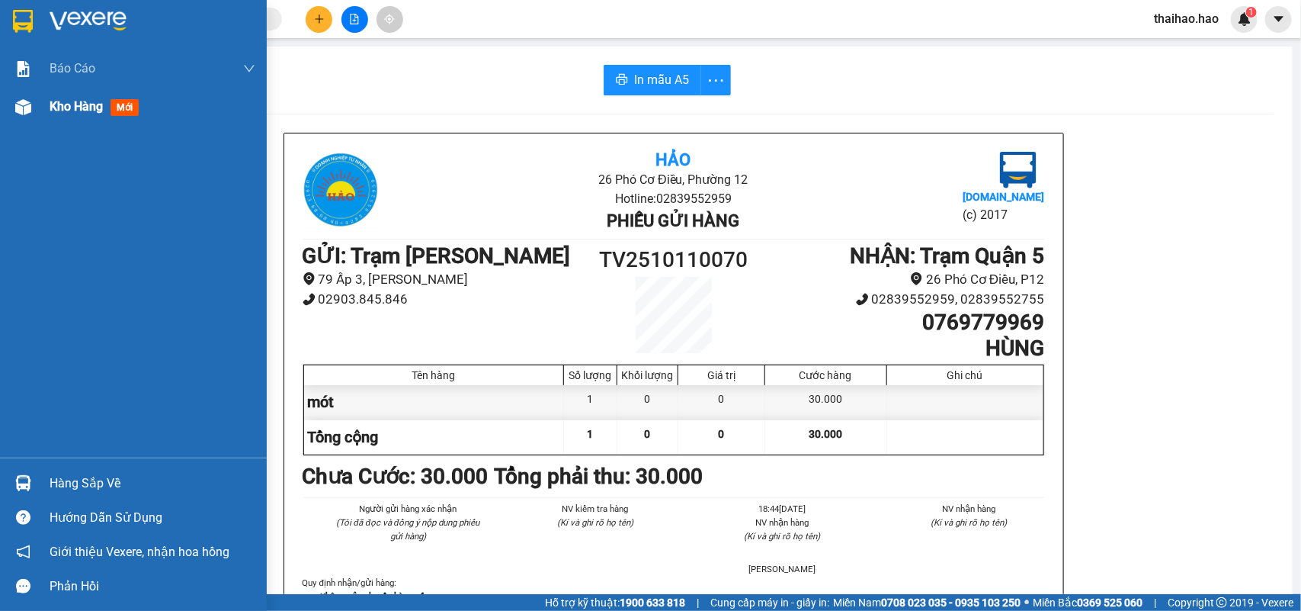
click at [126, 100] on span "mới" at bounding box center [125, 107] width 28 height 17
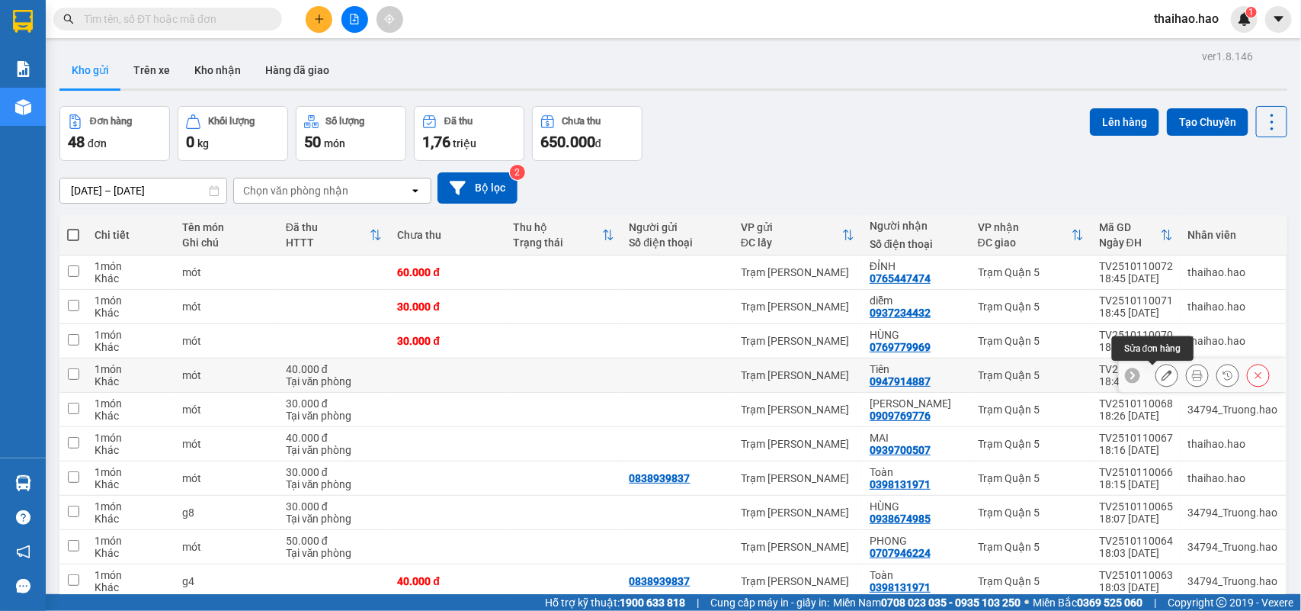
click at [1159, 377] on button at bounding box center [1166, 375] width 21 height 27
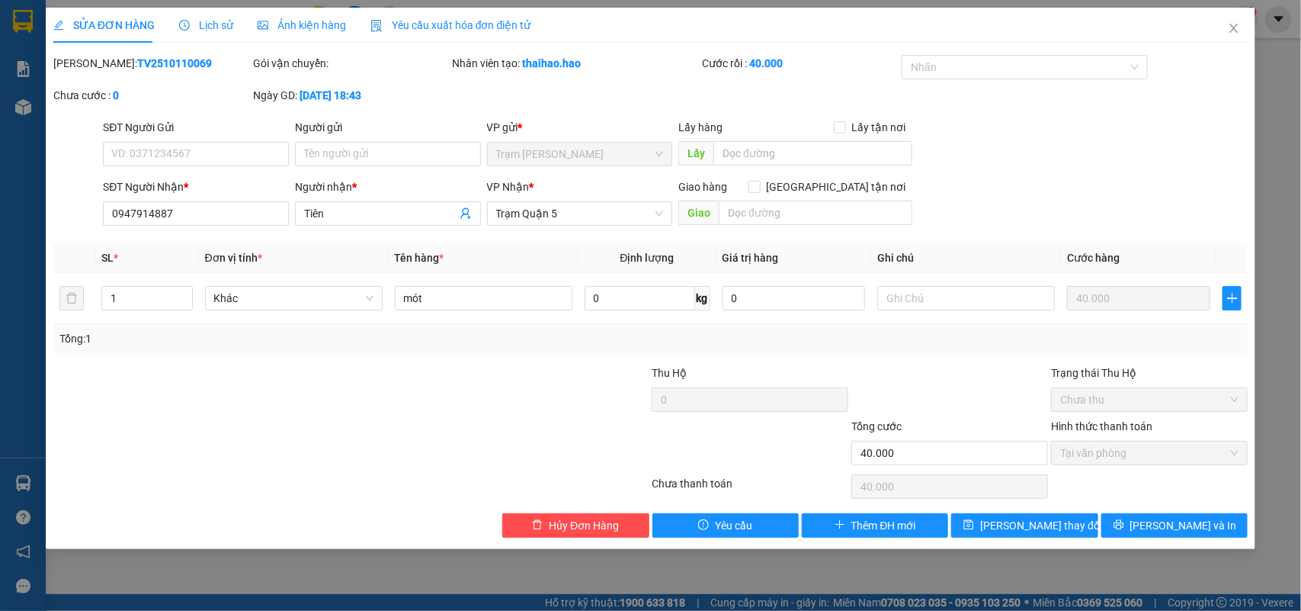
click at [210, 27] on span "Lịch sử" at bounding box center [206, 25] width 54 height 12
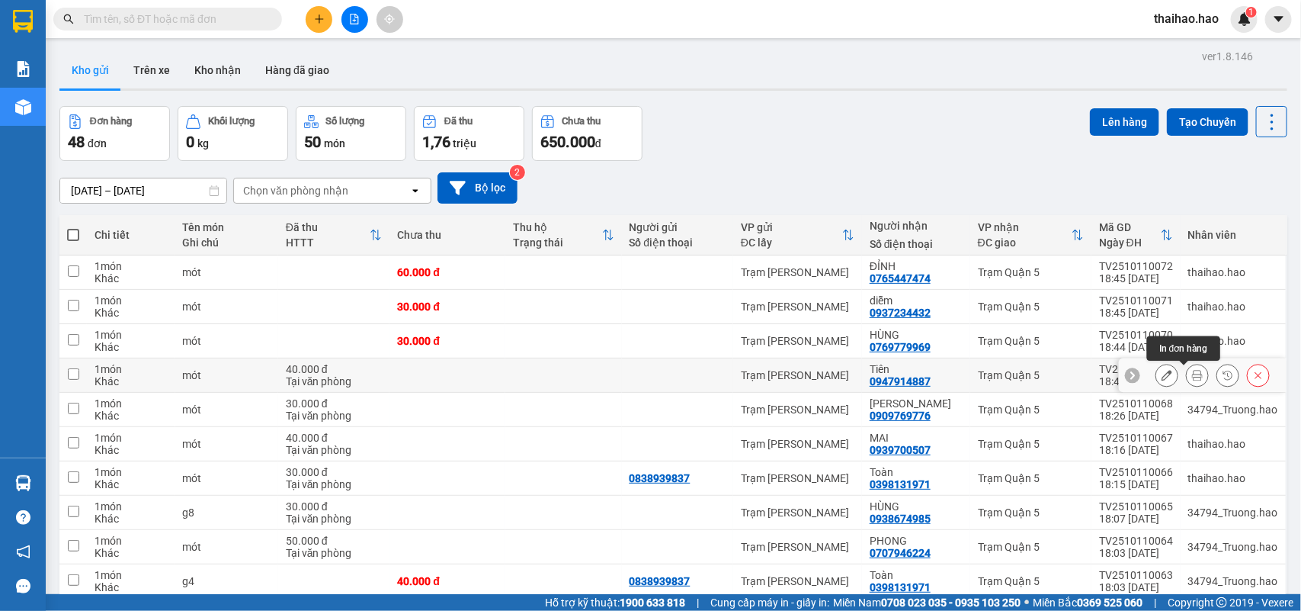
click at [1192, 378] on icon at bounding box center [1197, 375] width 11 height 11
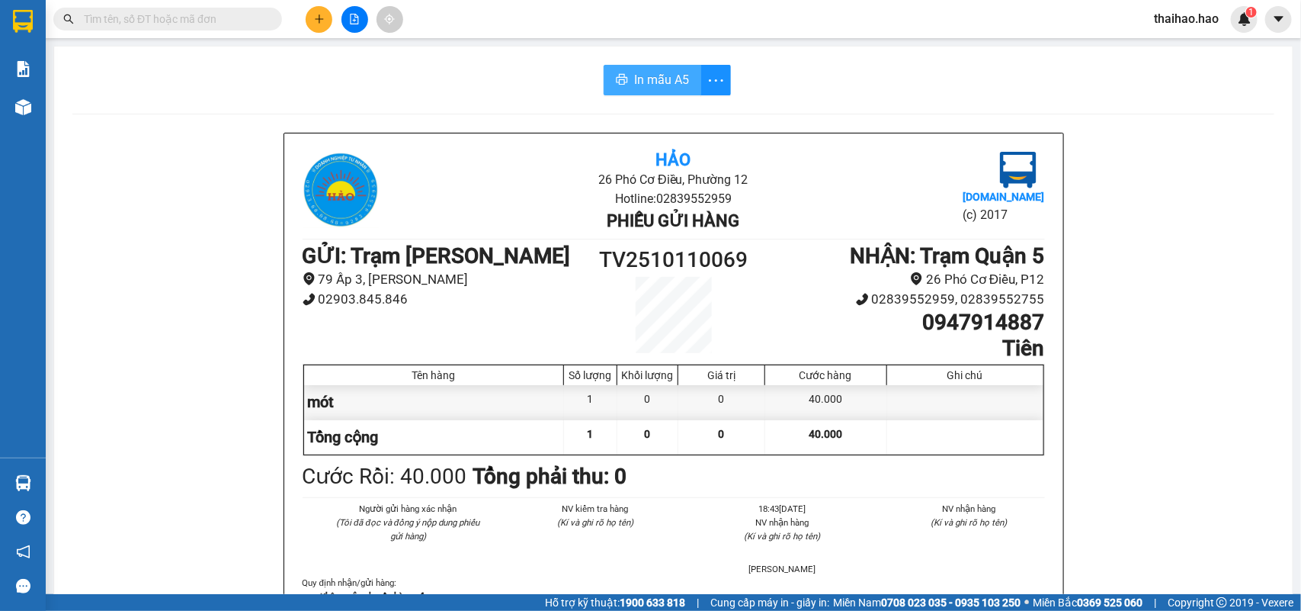
click at [679, 84] on span "In mẫu A5" at bounding box center [661, 79] width 55 height 19
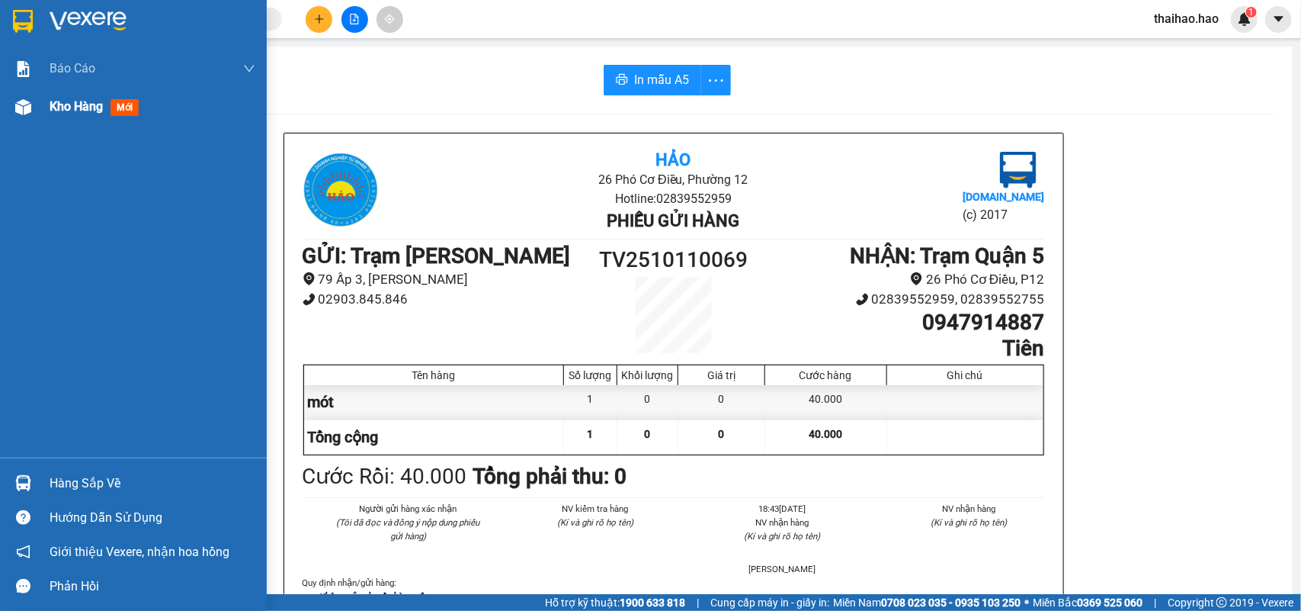
click at [123, 109] on span "mới" at bounding box center [125, 107] width 28 height 17
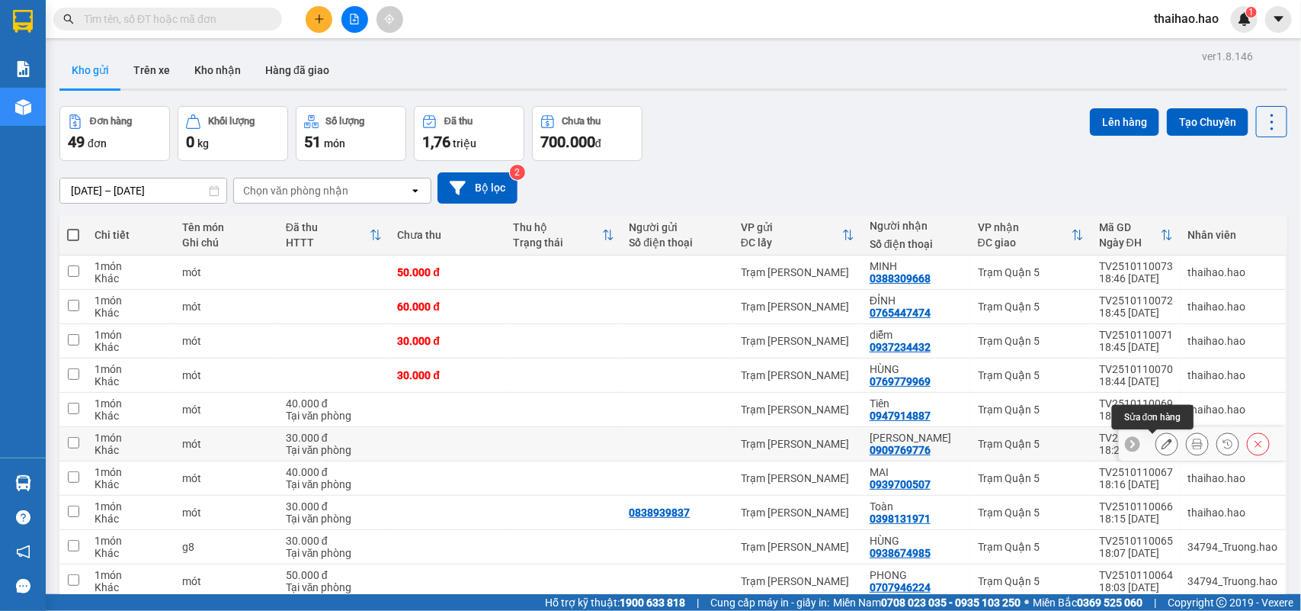
click at [1162, 444] on icon at bounding box center [1167, 443] width 11 height 11
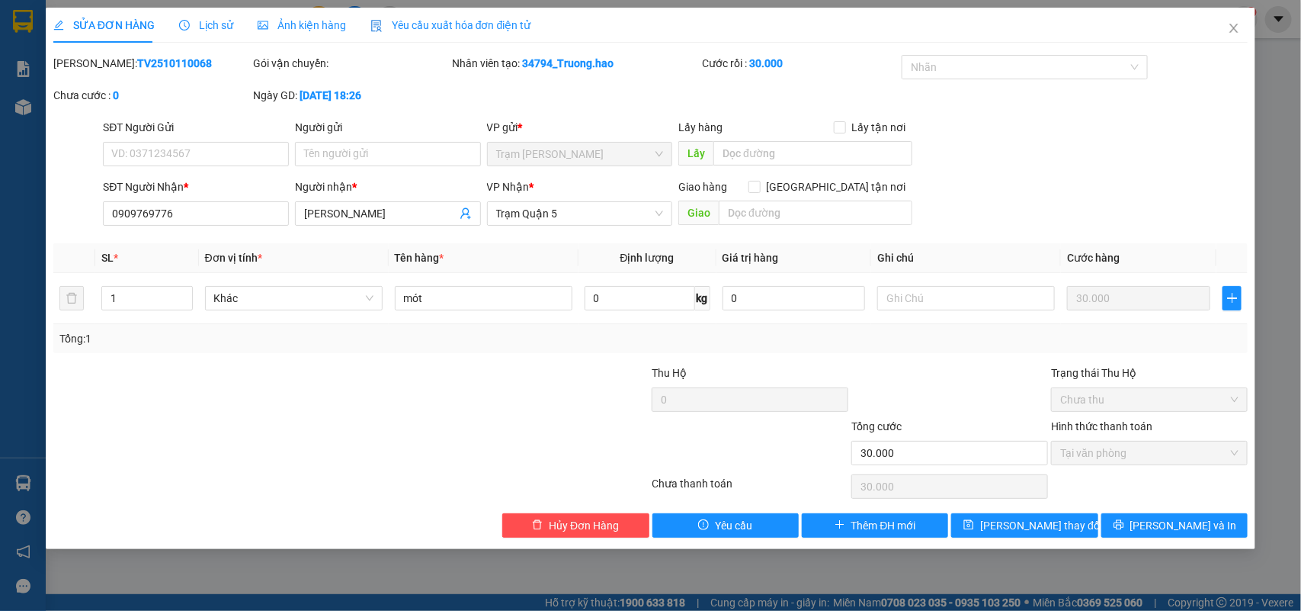
click at [197, 20] on span "Lịch sử" at bounding box center [206, 25] width 54 height 12
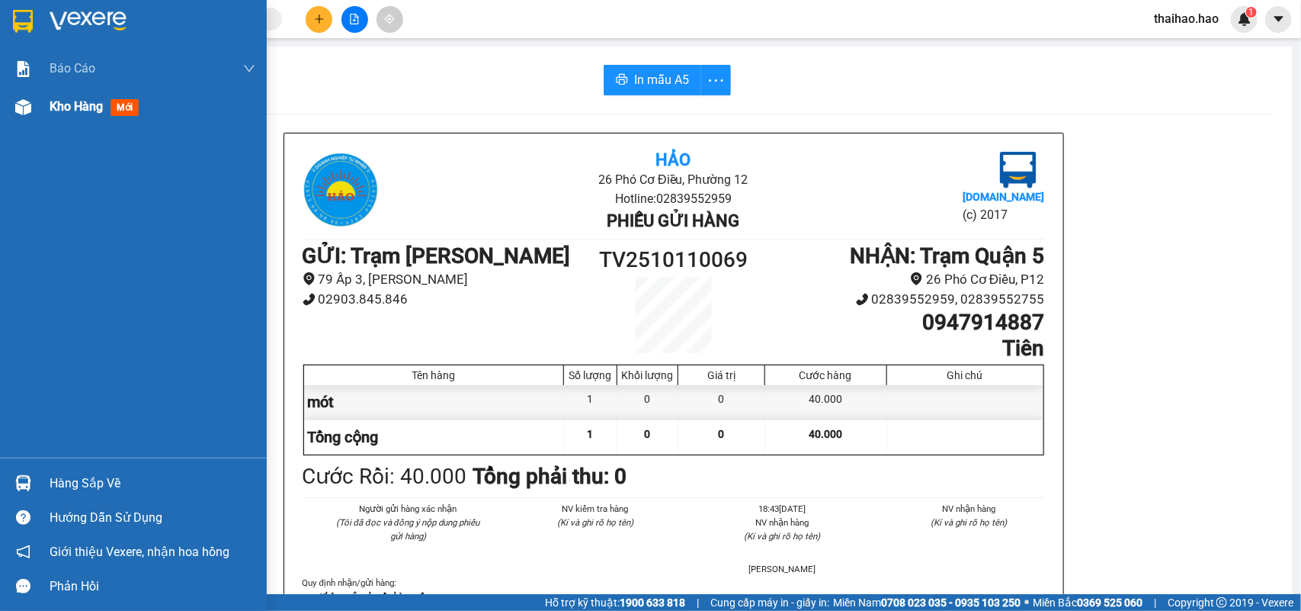
click at [124, 101] on span "mới" at bounding box center [125, 107] width 28 height 17
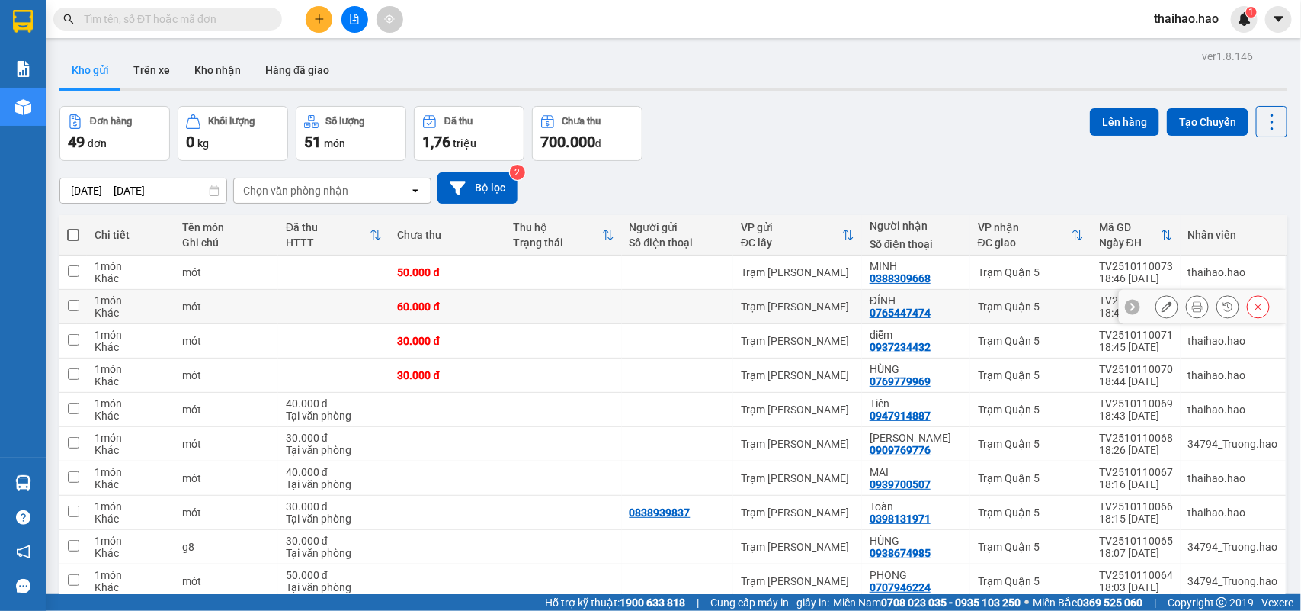
click at [1162, 306] on icon at bounding box center [1167, 306] width 11 height 11
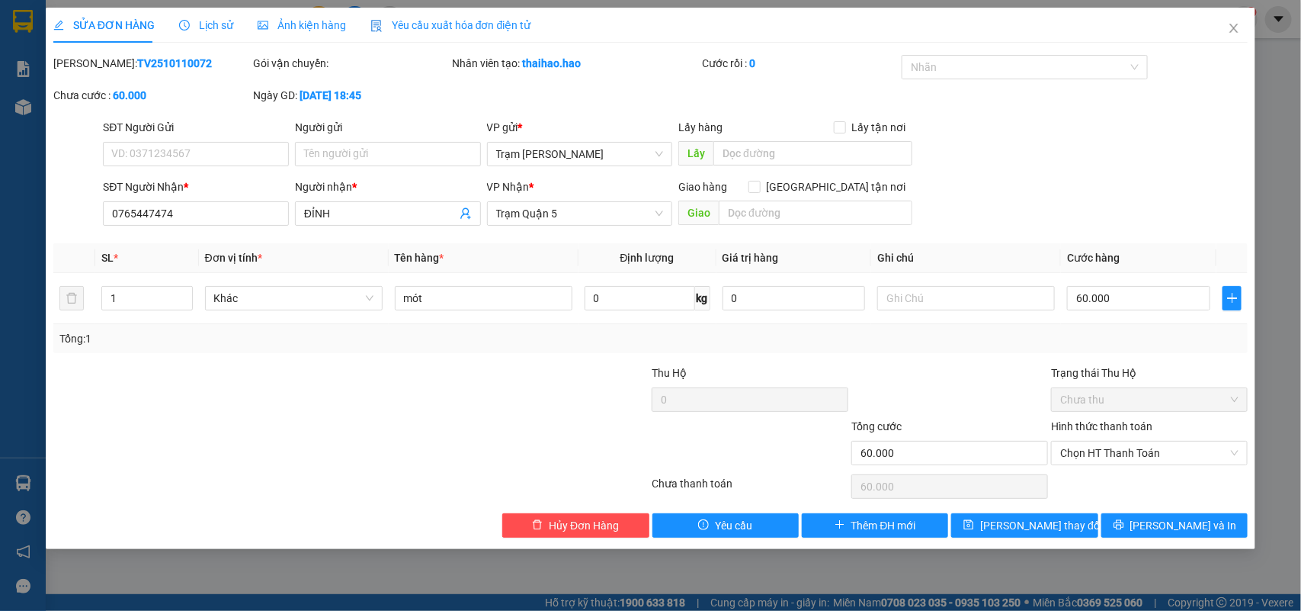
click at [200, 15] on div "Lịch sử" at bounding box center [206, 25] width 54 height 35
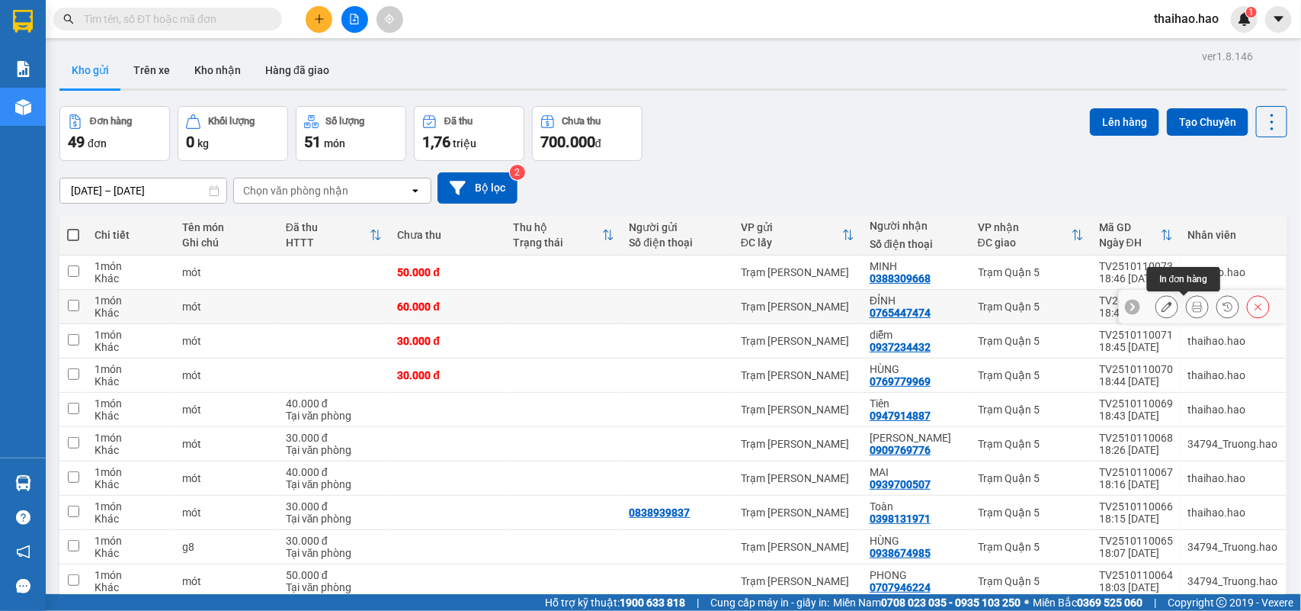
click at [1192, 312] on icon at bounding box center [1197, 306] width 11 height 11
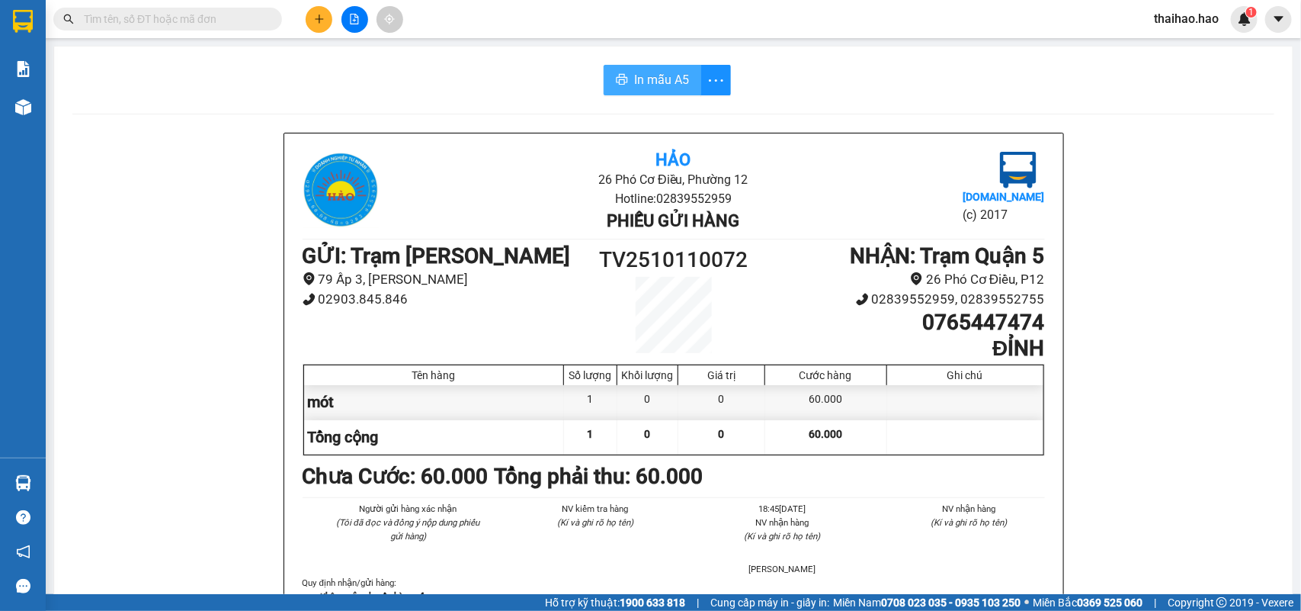
click at [625, 82] on button "In mẫu A5" at bounding box center [653, 80] width 98 height 30
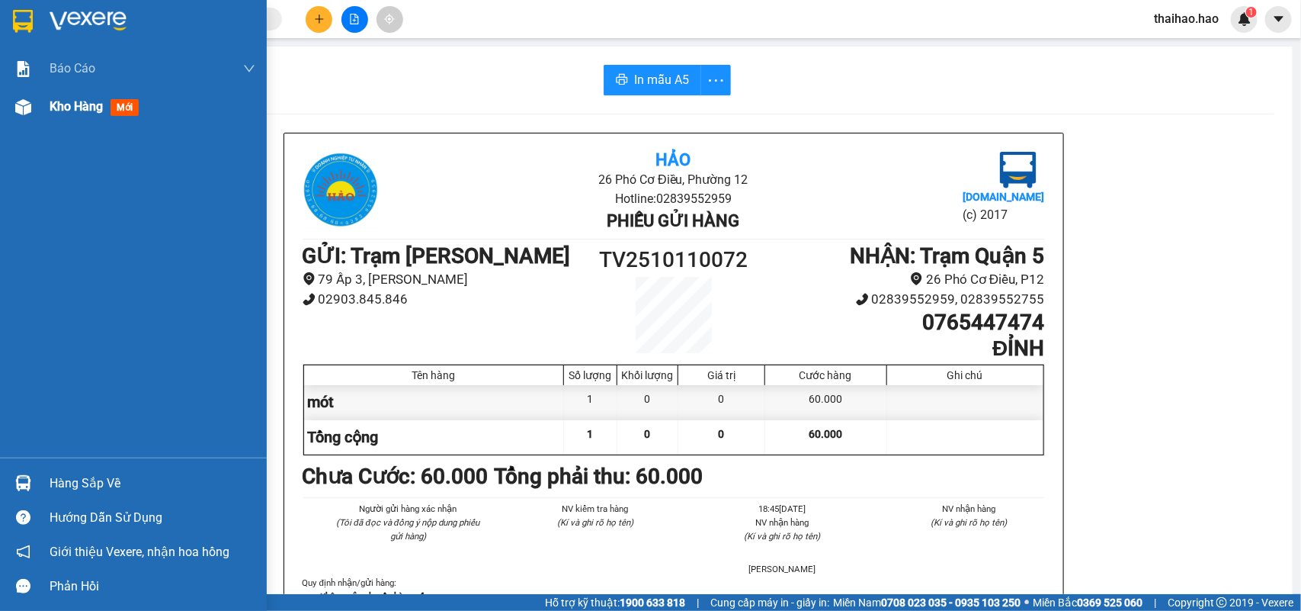
click at [123, 107] on span "mới" at bounding box center [125, 107] width 28 height 17
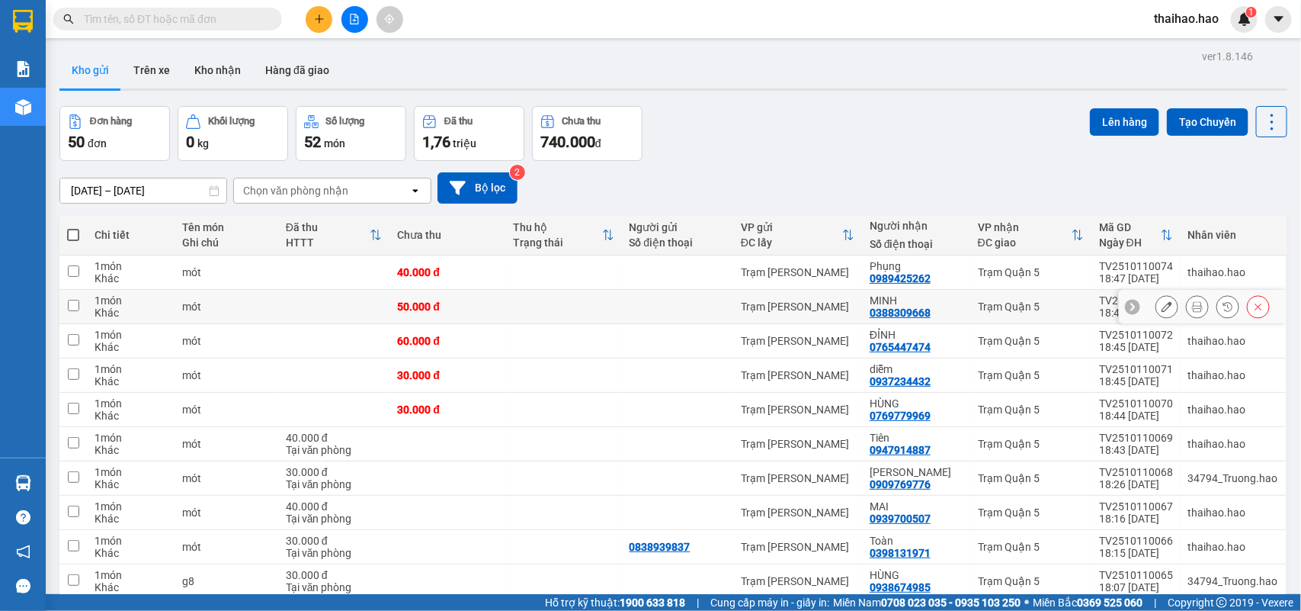
click at [1192, 309] on icon at bounding box center [1197, 306] width 11 height 11
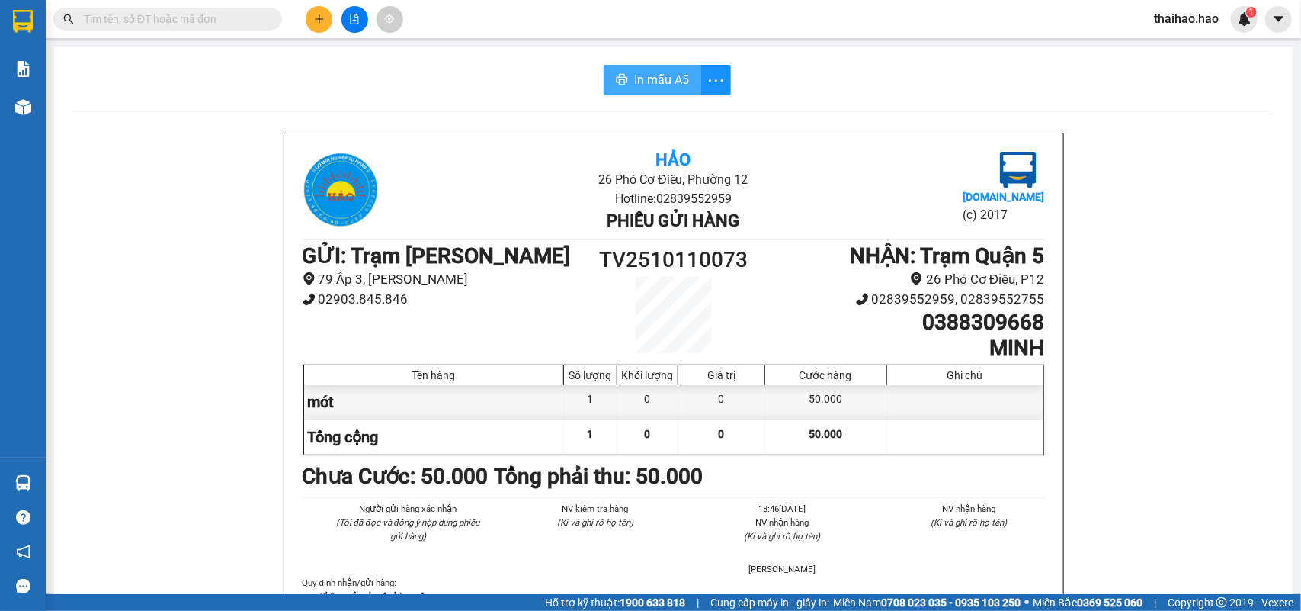
click at [679, 88] on span "In mẫu A5" at bounding box center [661, 79] width 55 height 19
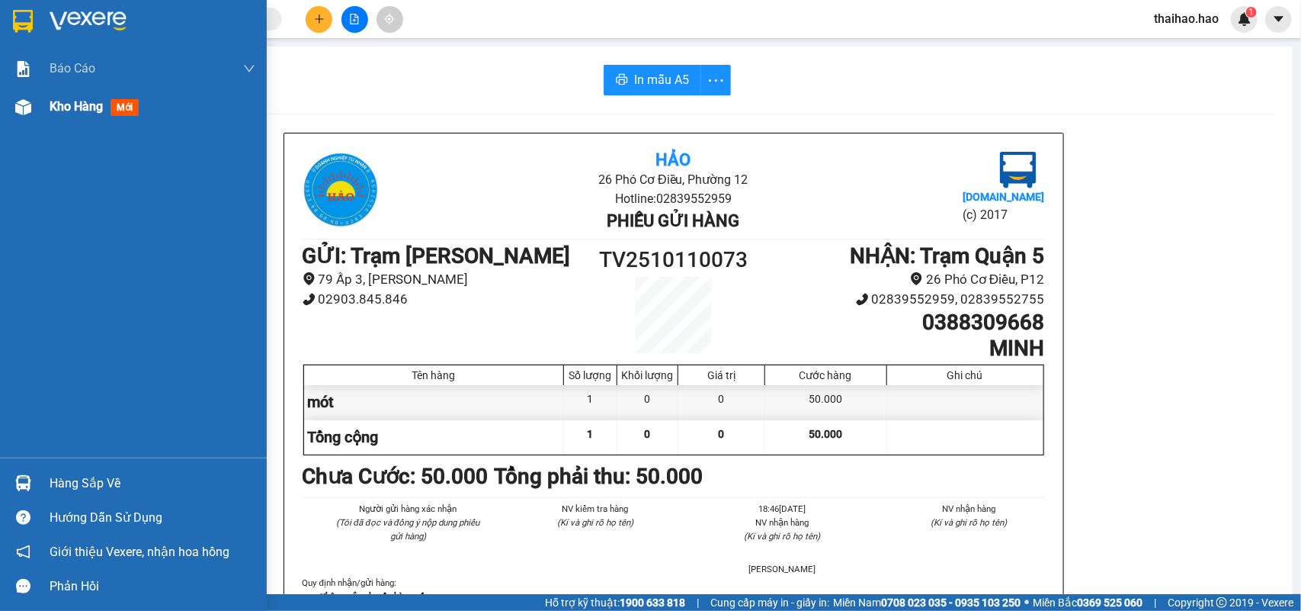
click at [118, 107] on span "mới" at bounding box center [125, 107] width 28 height 17
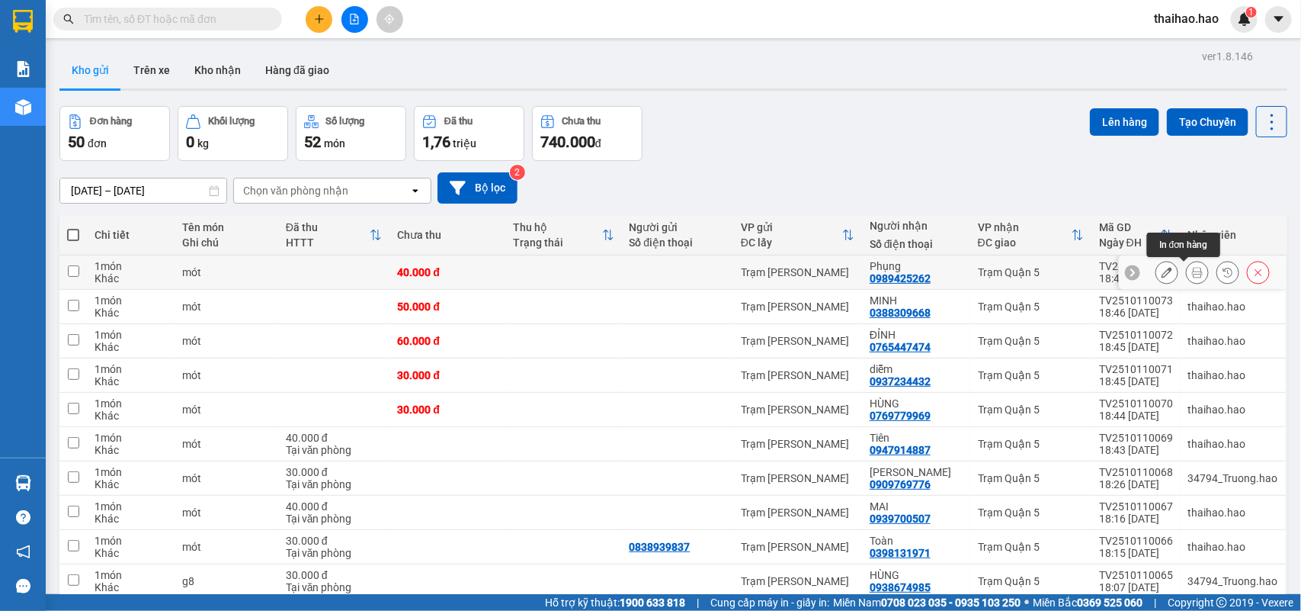
click at [1189, 274] on button at bounding box center [1197, 272] width 21 height 27
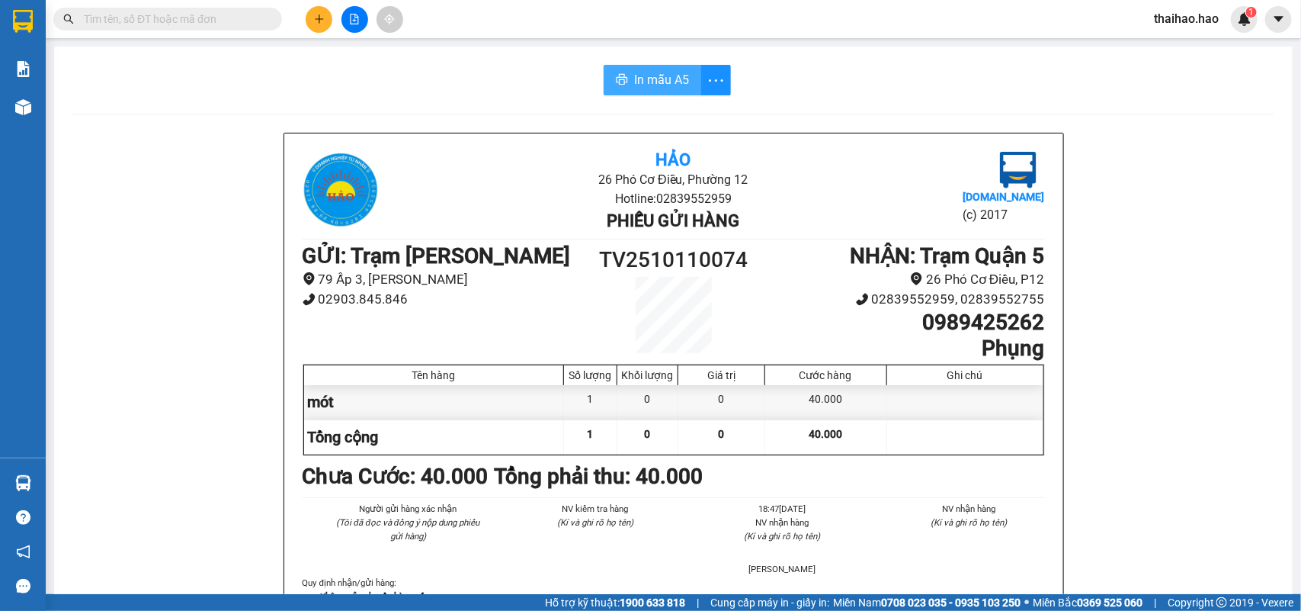
click at [634, 77] on span "In mẫu A5" at bounding box center [661, 79] width 55 height 19
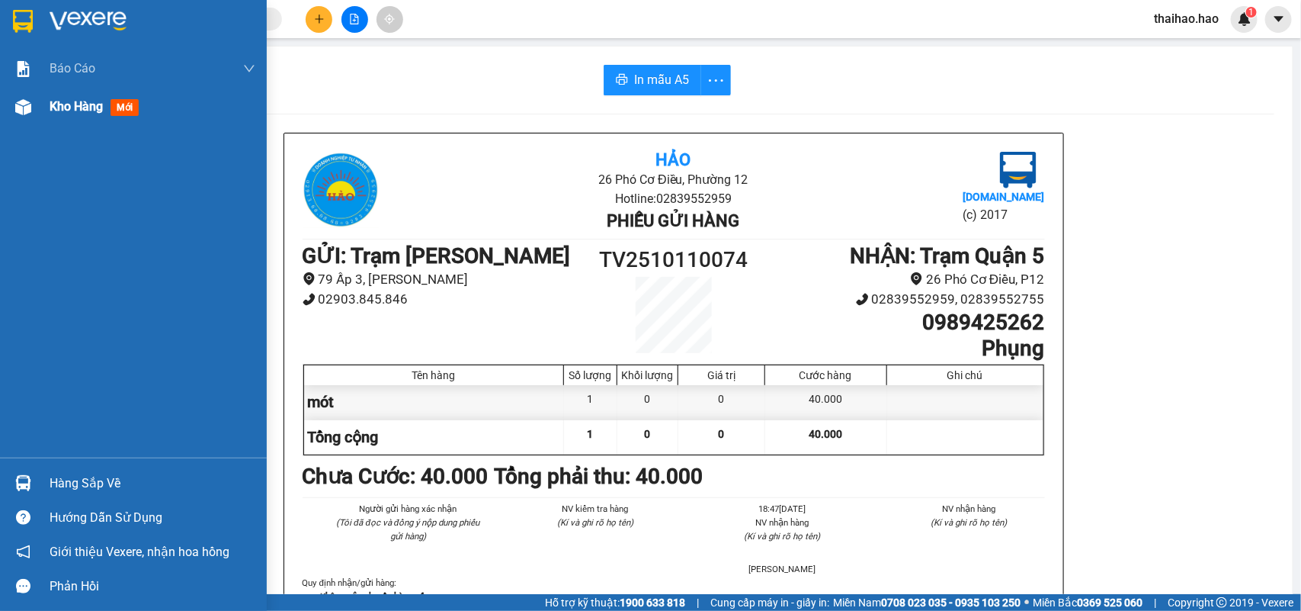
click at [120, 107] on span "mới" at bounding box center [125, 107] width 28 height 17
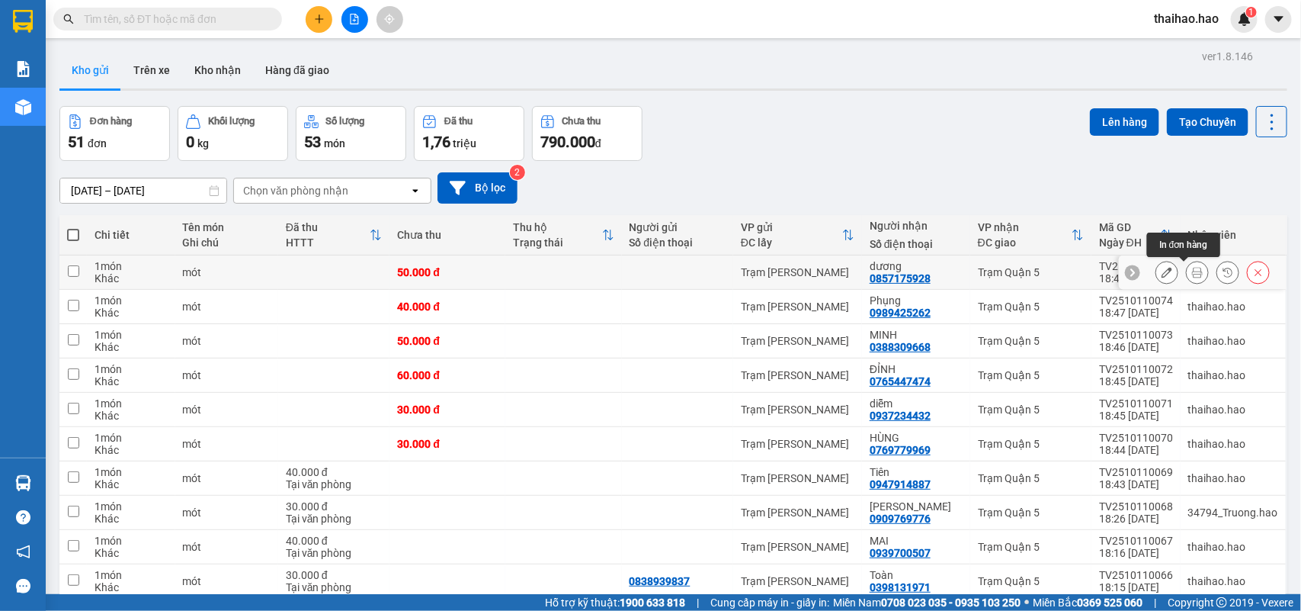
click at [1192, 275] on icon at bounding box center [1197, 272] width 11 height 11
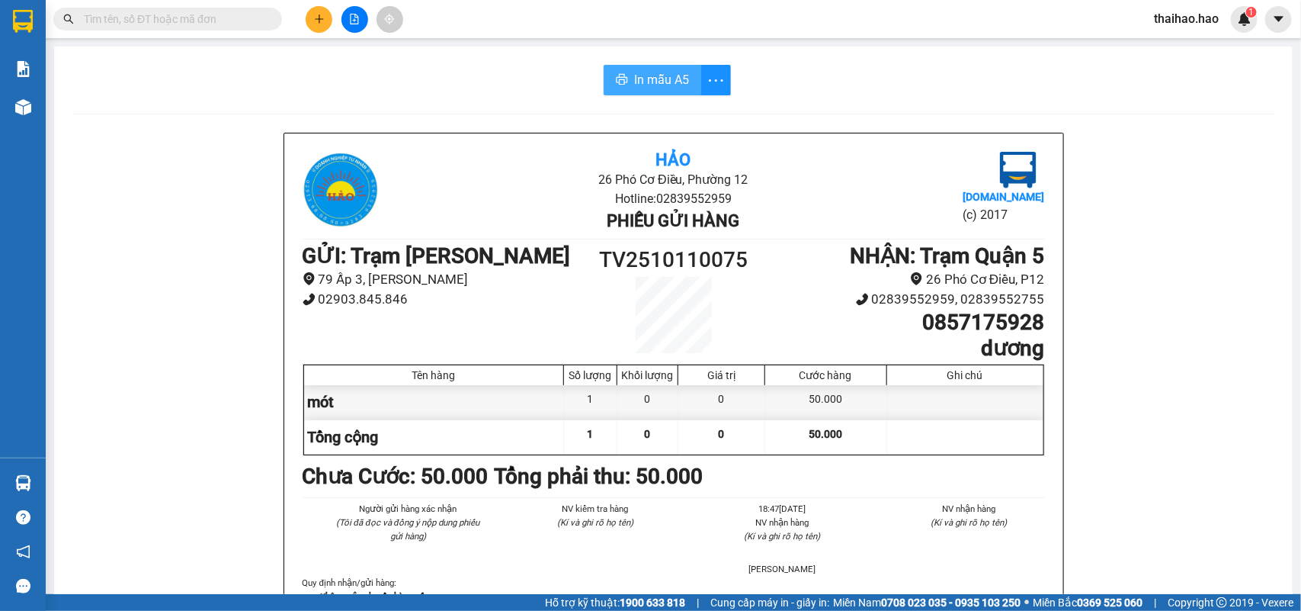
click at [652, 76] on span "In mẫu A5" at bounding box center [661, 79] width 55 height 19
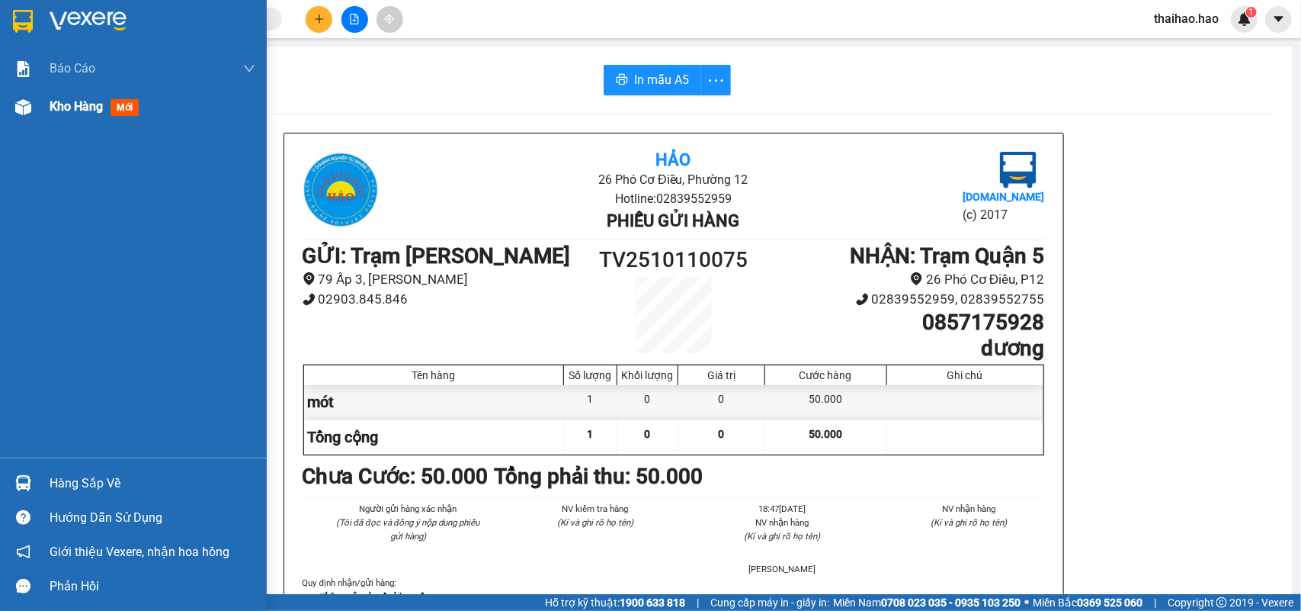
click at [124, 105] on span "mới" at bounding box center [125, 107] width 28 height 17
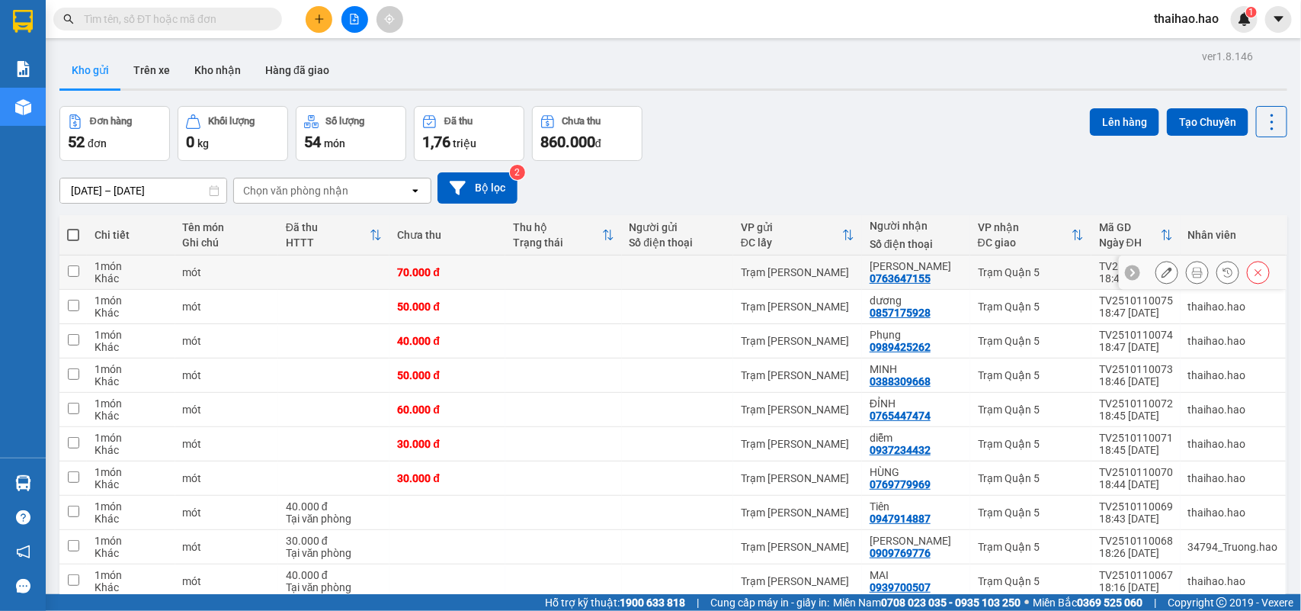
click at [1192, 269] on icon at bounding box center [1197, 272] width 11 height 11
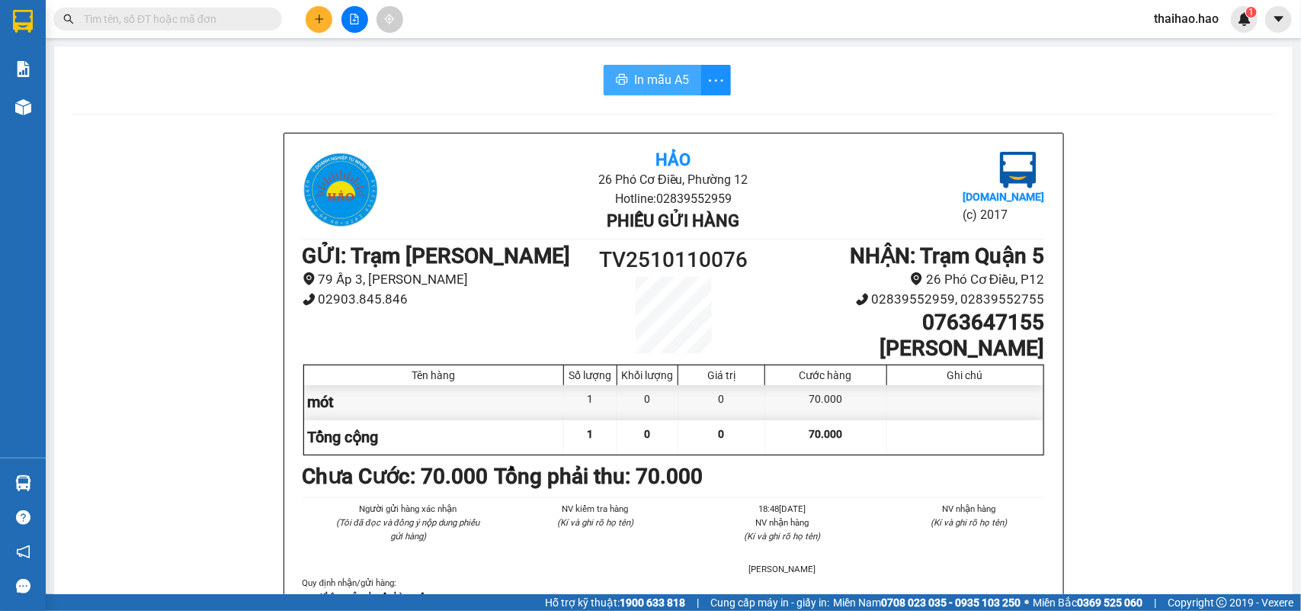
click at [645, 70] on span "In mẫu A5" at bounding box center [661, 79] width 55 height 19
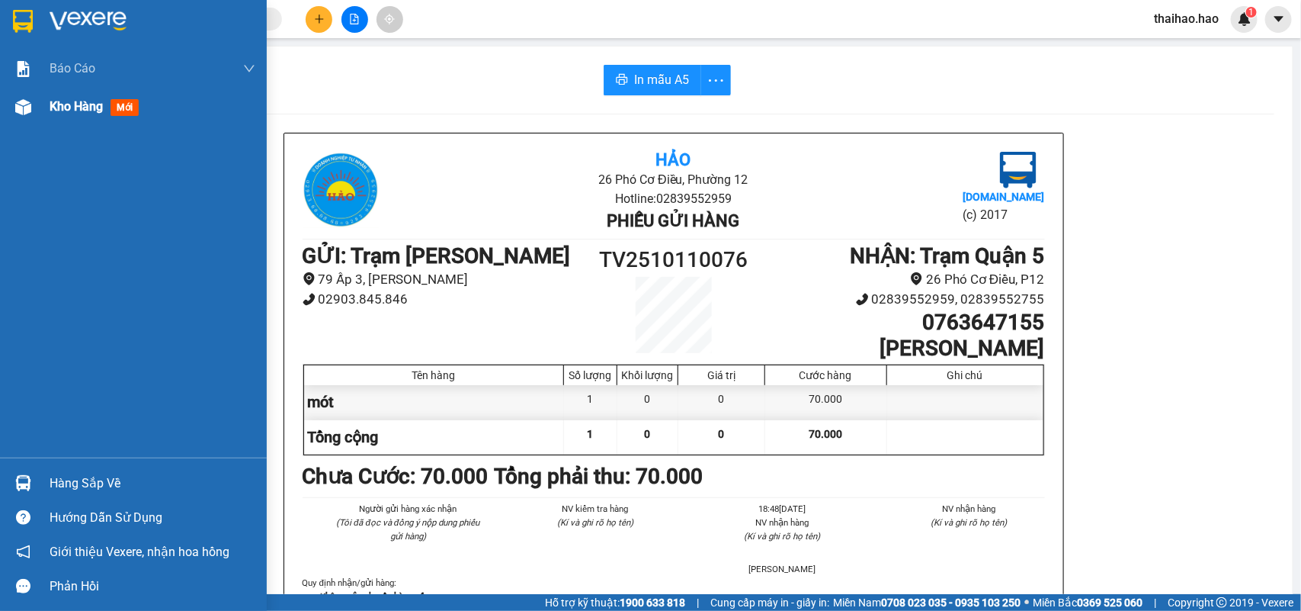
click at [128, 101] on span "mới" at bounding box center [125, 107] width 28 height 17
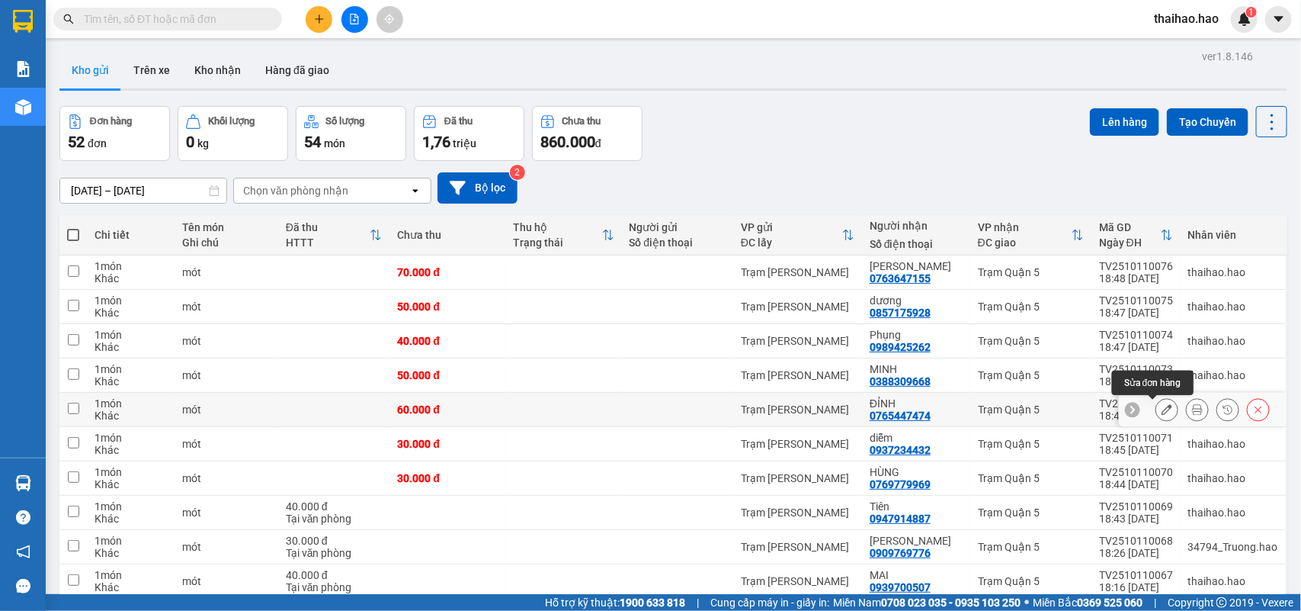
click at [1156, 412] on button at bounding box center [1166, 409] width 21 height 27
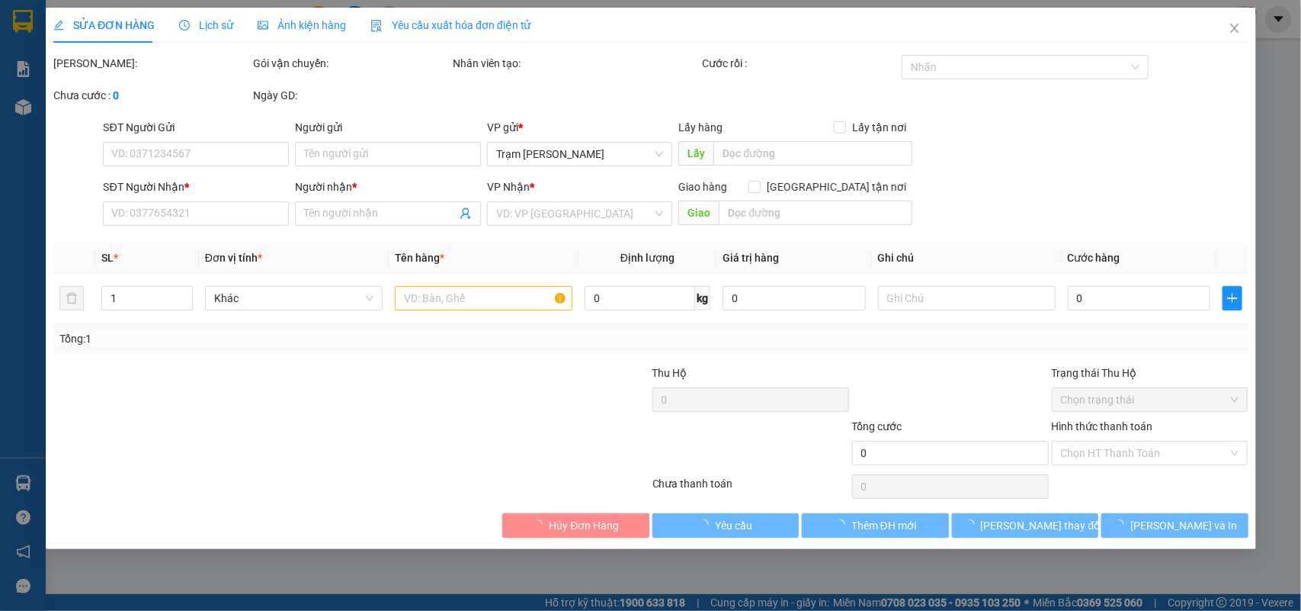
type input "0765447474"
type input "ĐỈNH"
type input "60.000"
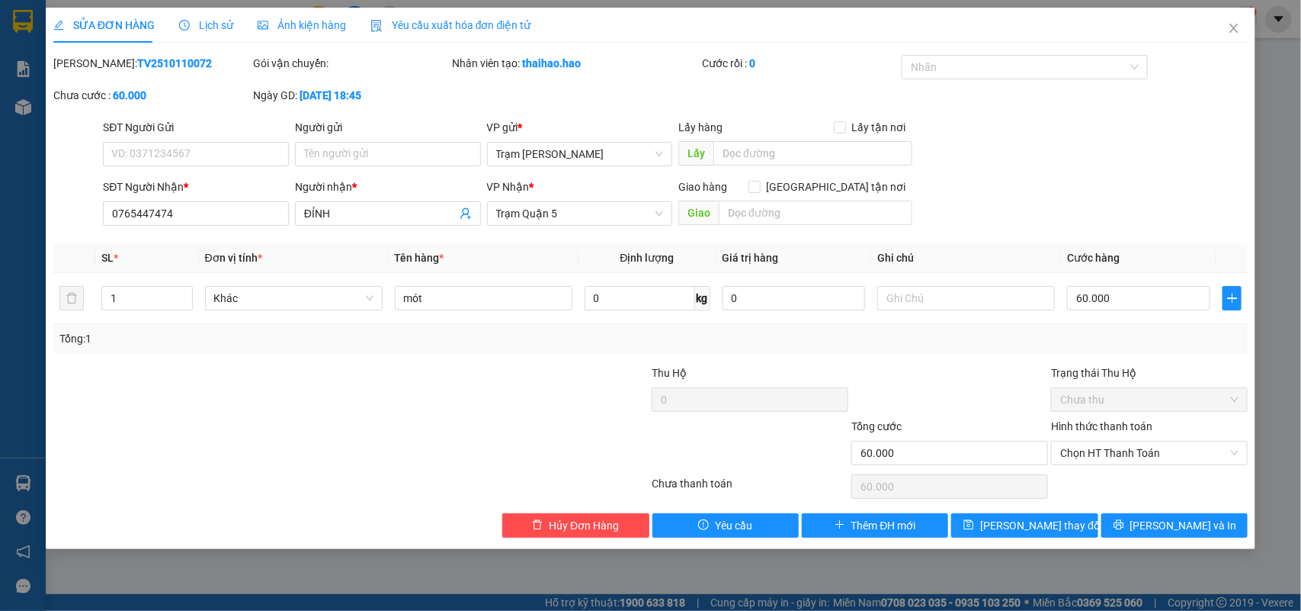
click at [215, 37] on div "Lịch sử" at bounding box center [206, 25] width 54 height 35
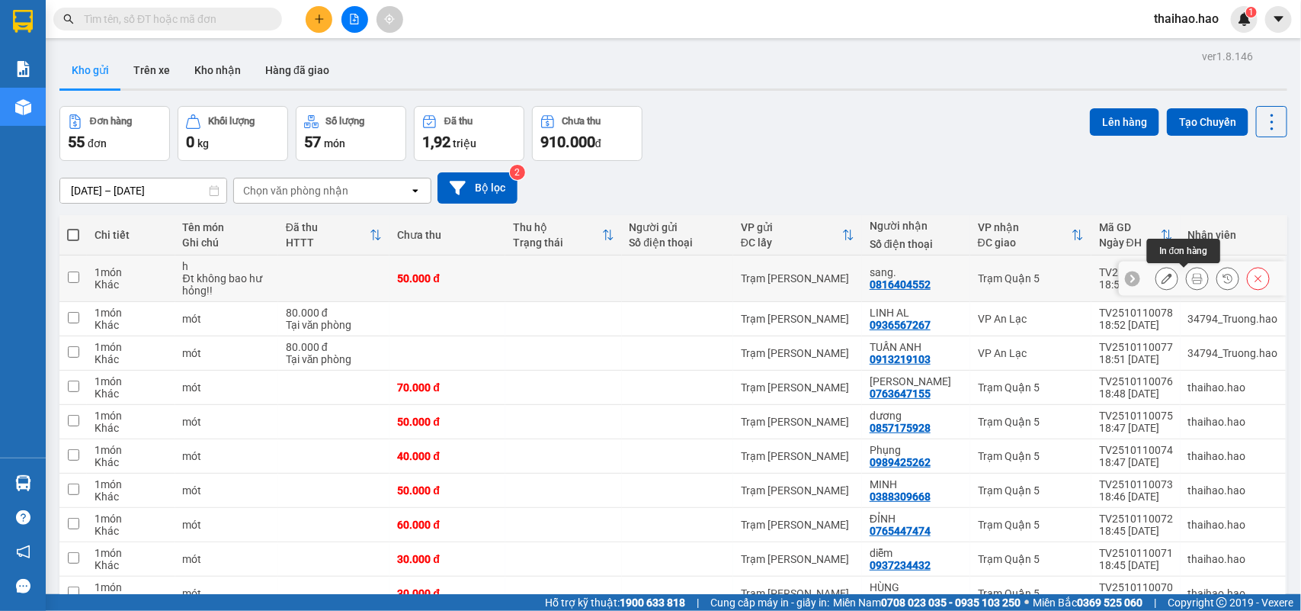
click at [1192, 279] on icon at bounding box center [1197, 278] width 11 height 11
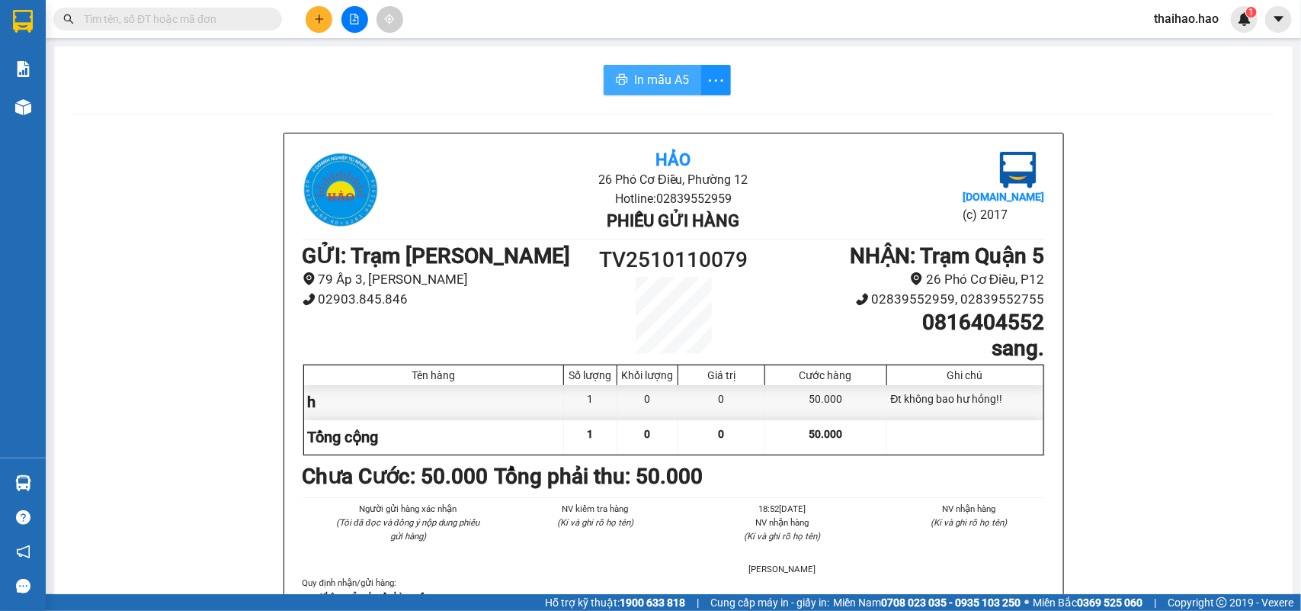
click at [646, 90] on button "In mẫu A5" at bounding box center [653, 80] width 98 height 30
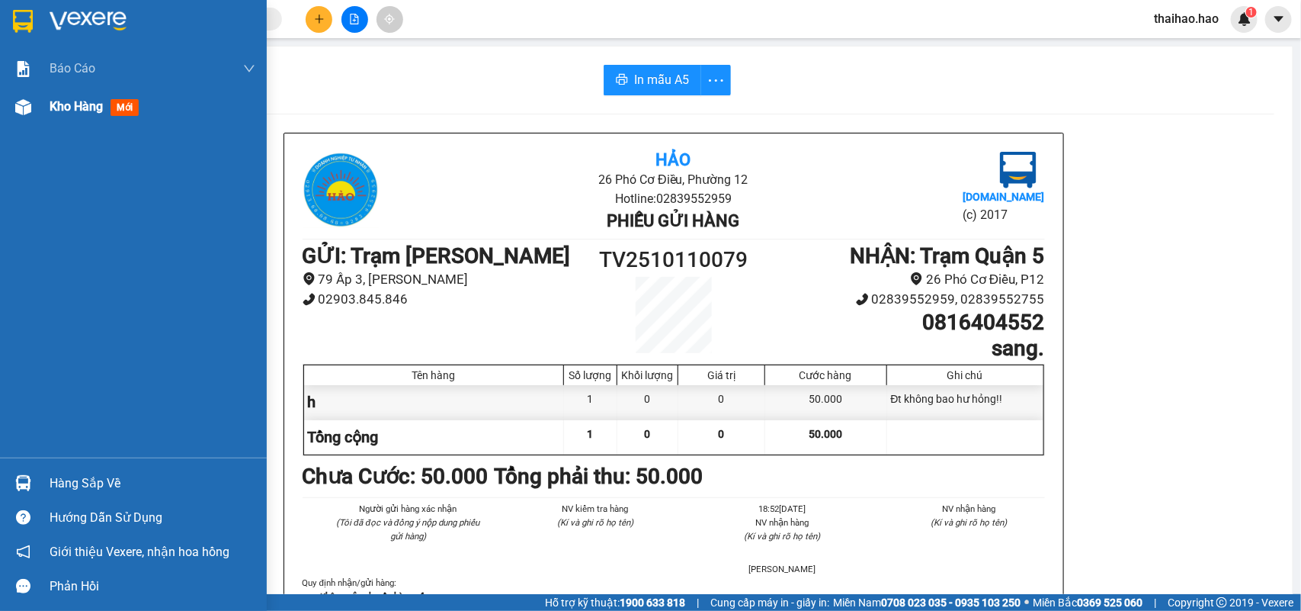
click at [135, 109] on span "mới" at bounding box center [125, 107] width 28 height 17
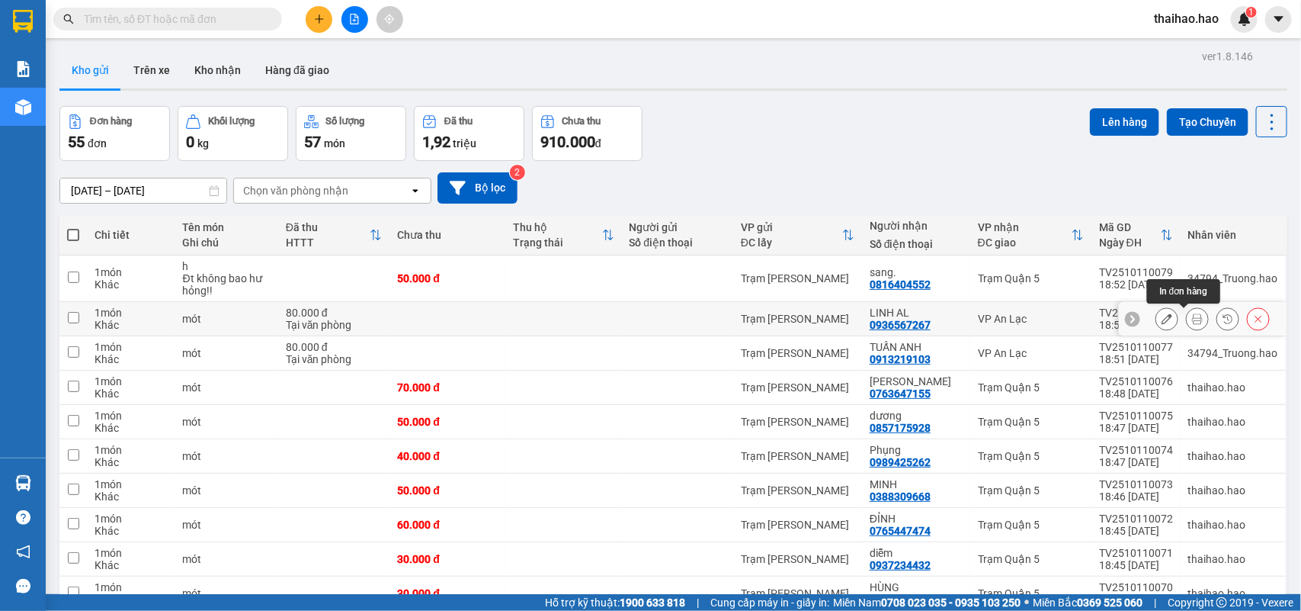
click at [1192, 319] on icon at bounding box center [1197, 318] width 11 height 11
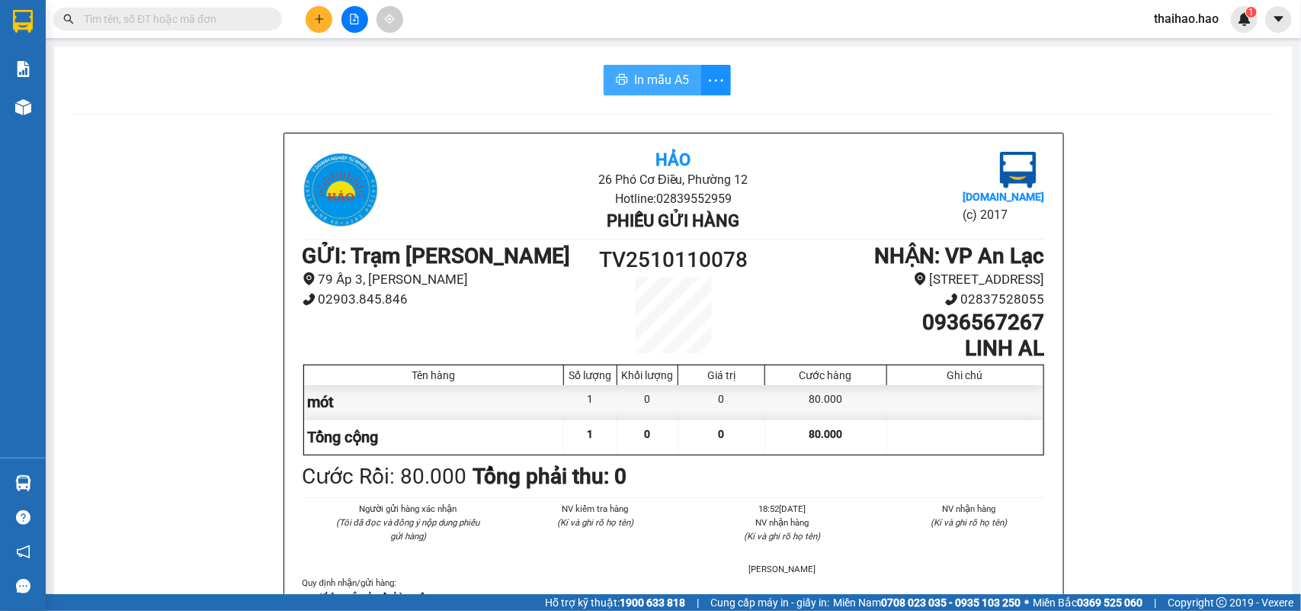
click at [652, 86] on span "In mẫu A5" at bounding box center [661, 79] width 55 height 19
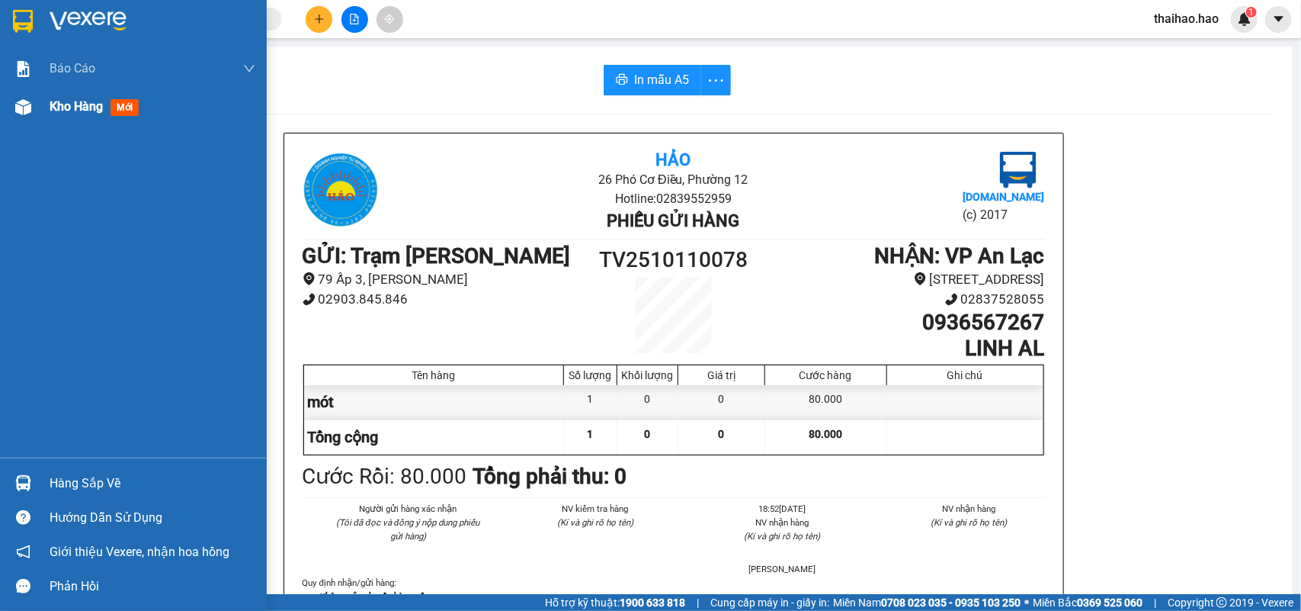
click at [128, 107] on span "mới" at bounding box center [125, 107] width 28 height 17
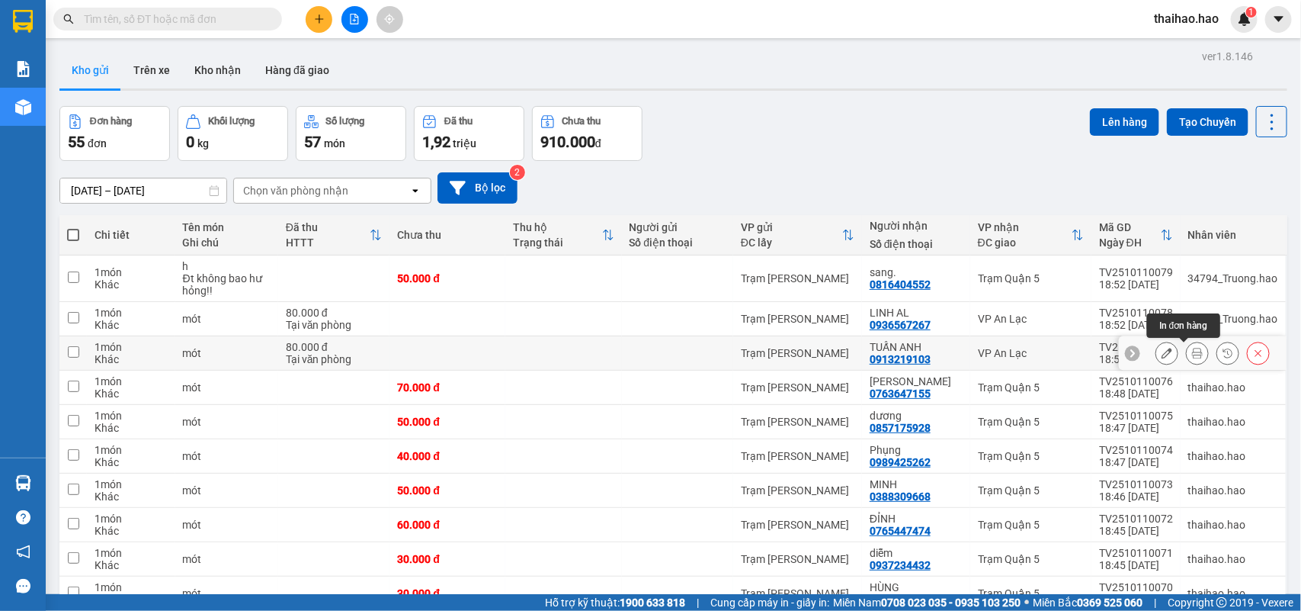
click at [1192, 353] on icon at bounding box center [1197, 353] width 11 height 11
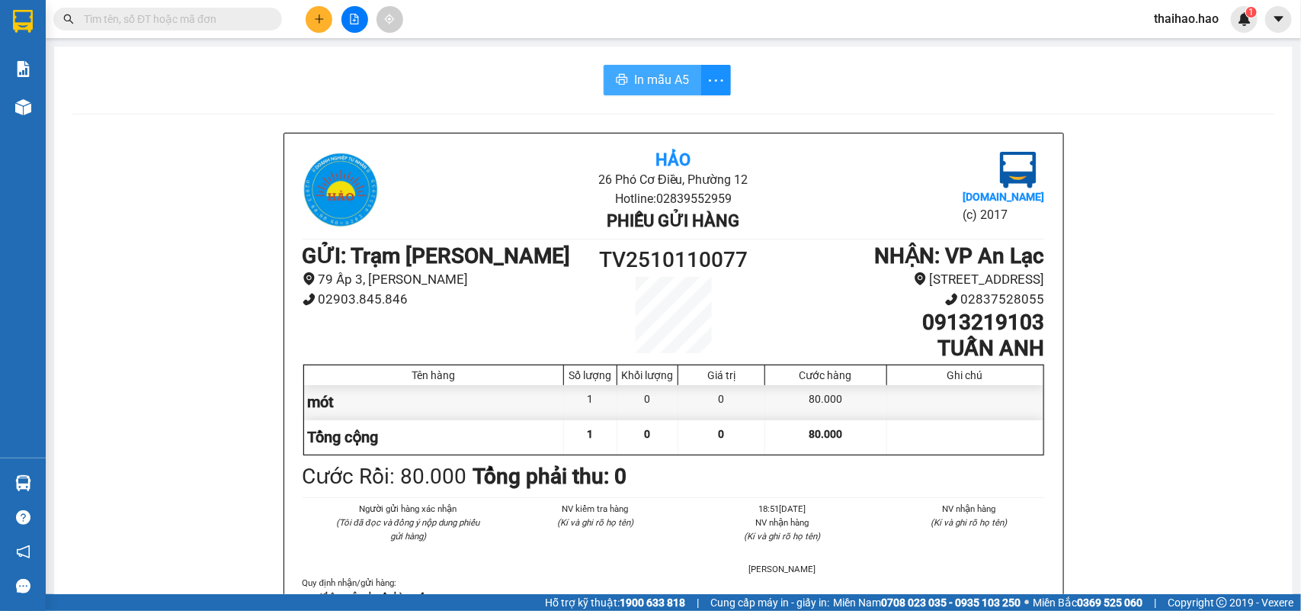
click at [652, 77] on span "In mẫu A5" at bounding box center [661, 79] width 55 height 19
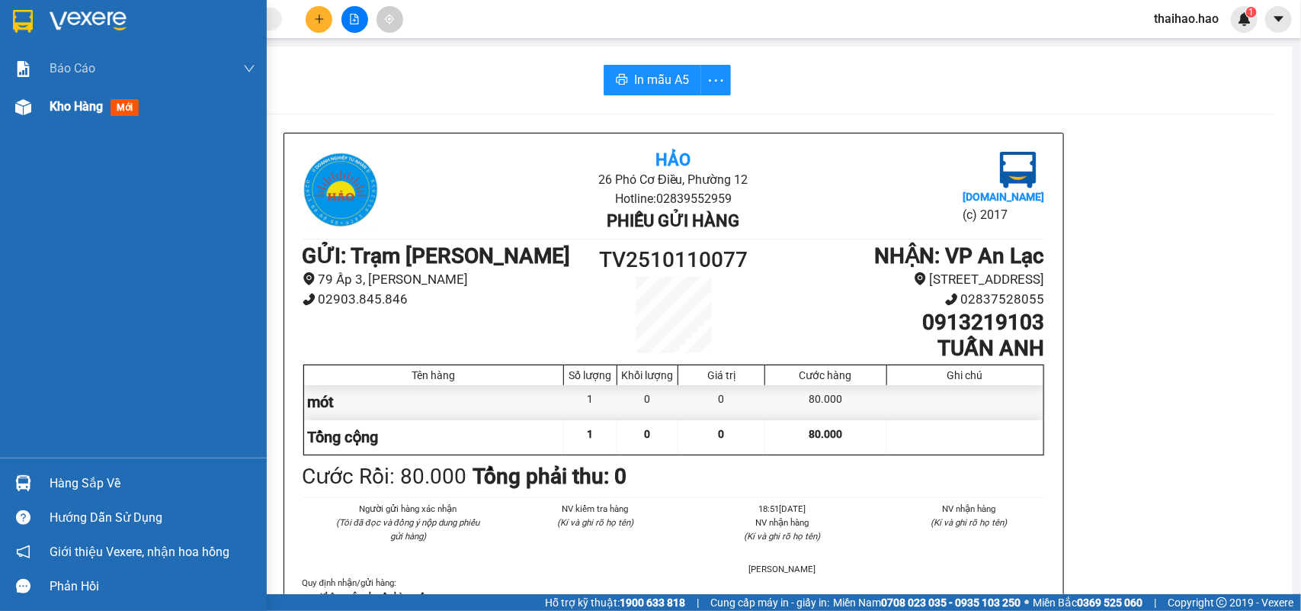
click at [123, 104] on span "mới" at bounding box center [125, 107] width 28 height 17
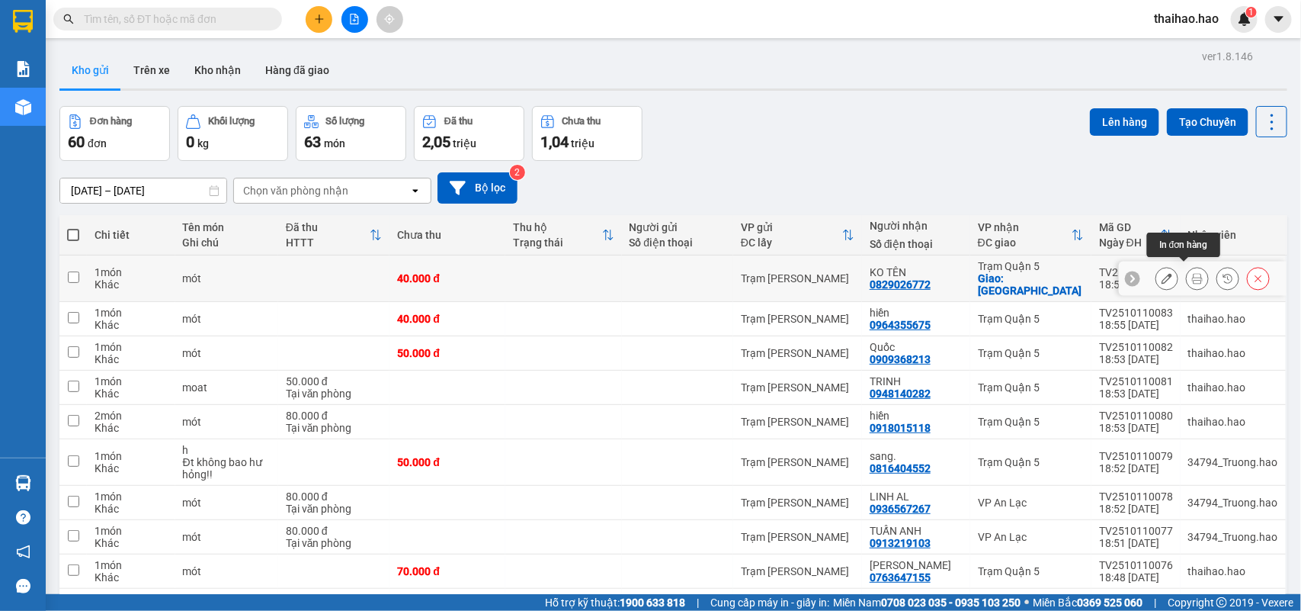
click at [1192, 273] on icon at bounding box center [1197, 278] width 11 height 11
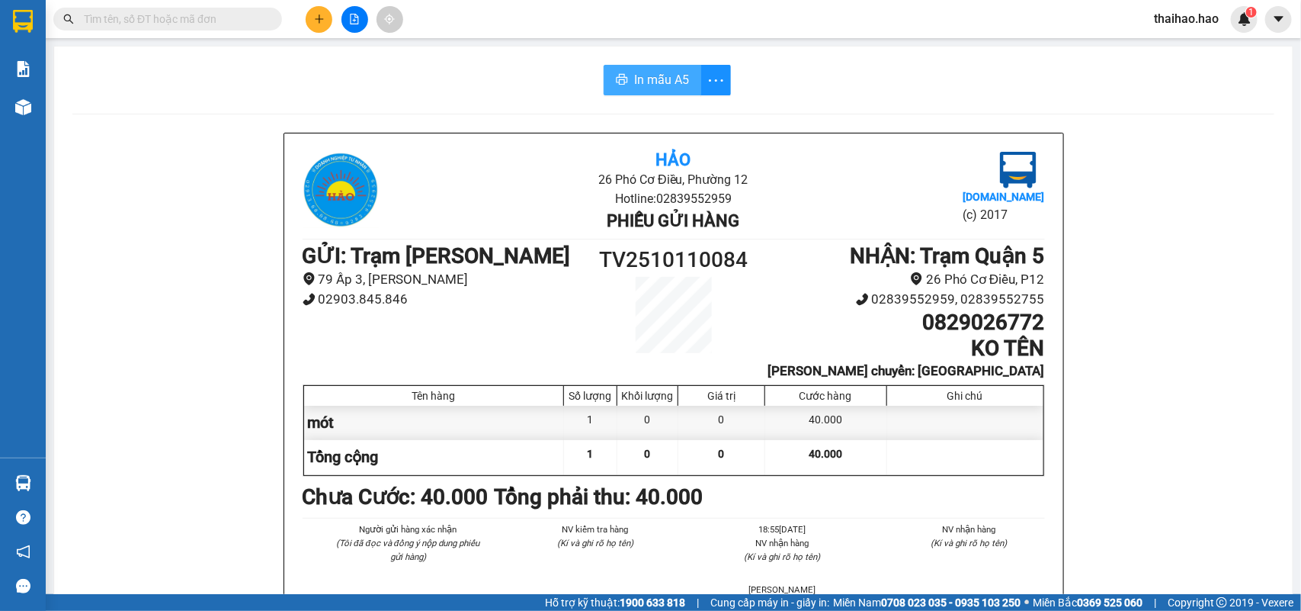
click at [672, 78] on span "In mẫu A5" at bounding box center [661, 79] width 55 height 19
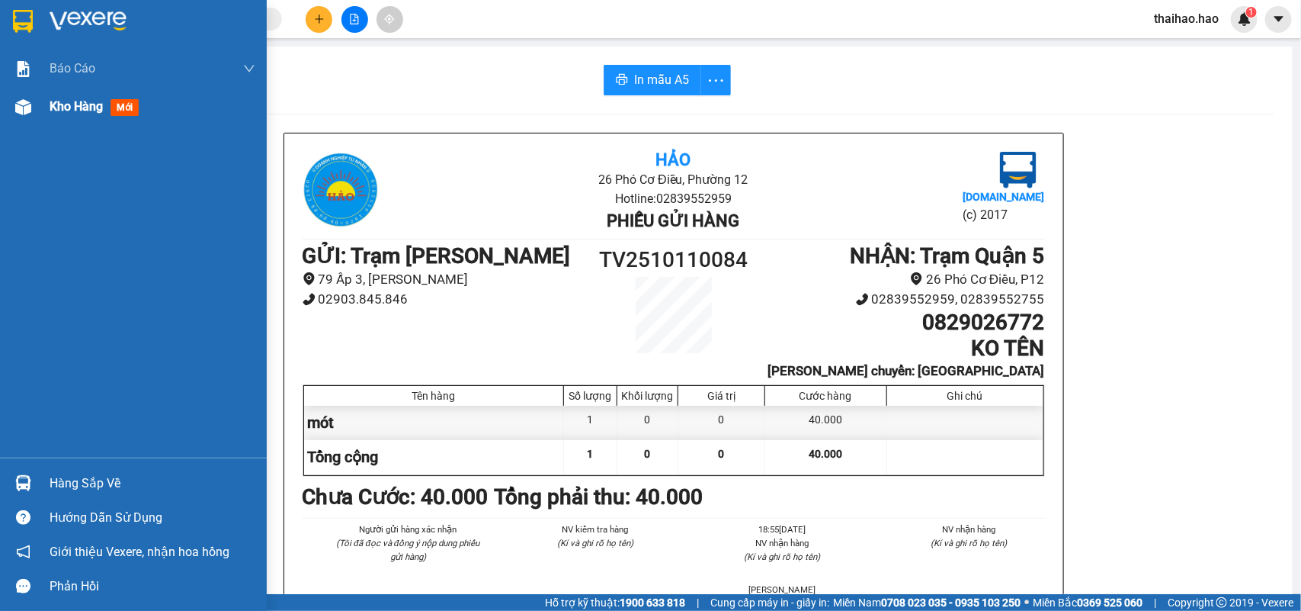
click at [122, 107] on span "mới" at bounding box center [125, 107] width 28 height 17
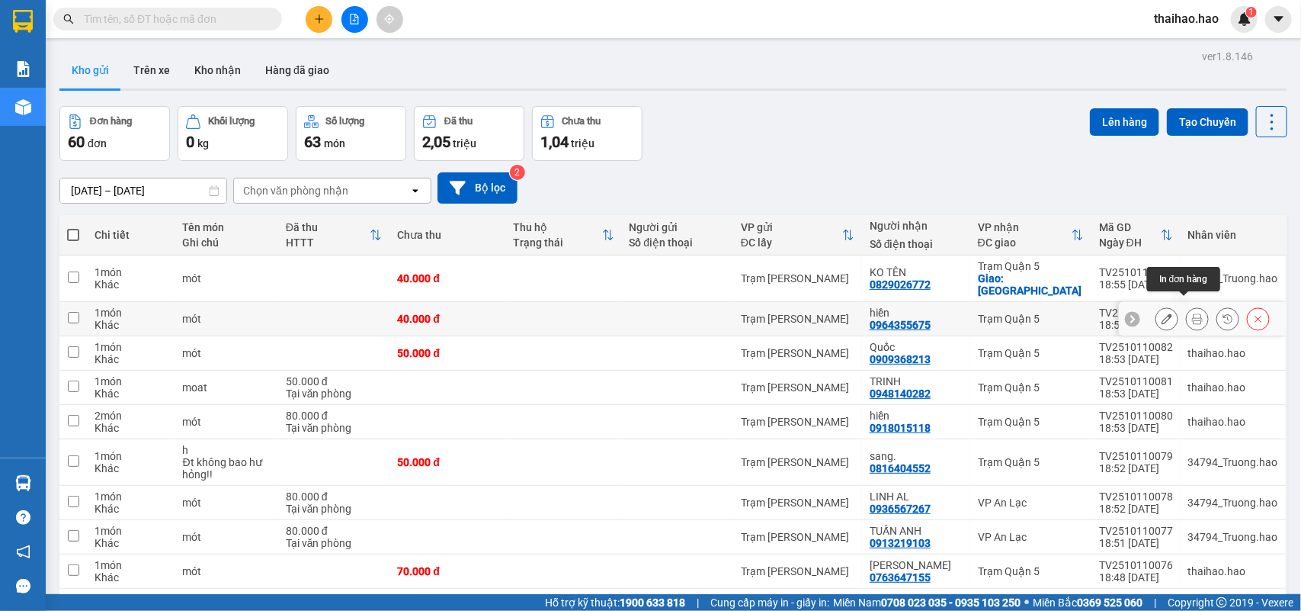
click at [1192, 313] on icon at bounding box center [1197, 318] width 11 height 11
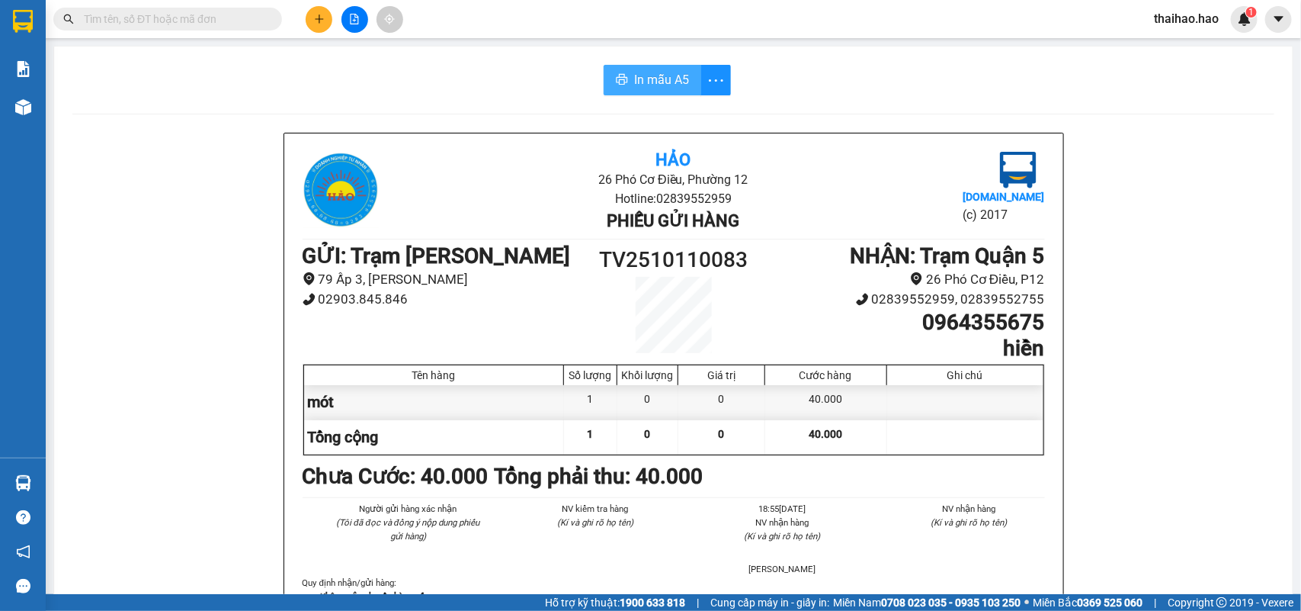
click at [687, 77] on button "In mẫu A5" at bounding box center [653, 80] width 98 height 30
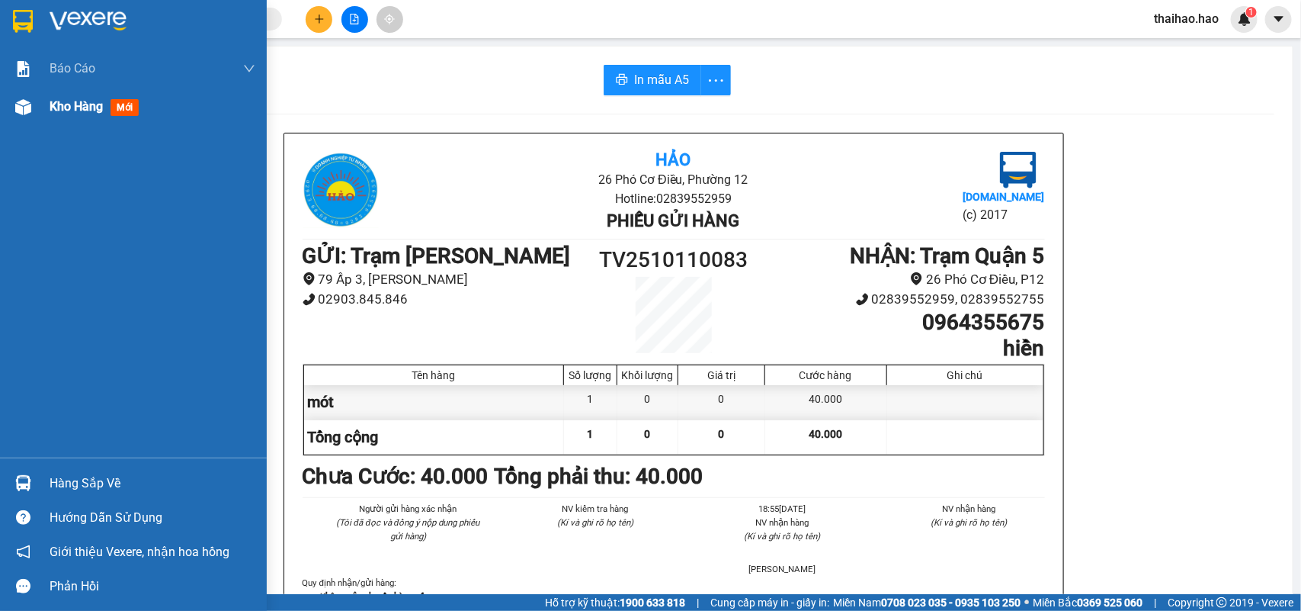
click at [120, 108] on span "mới" at bounding box center [125, 107] width 28 height 17
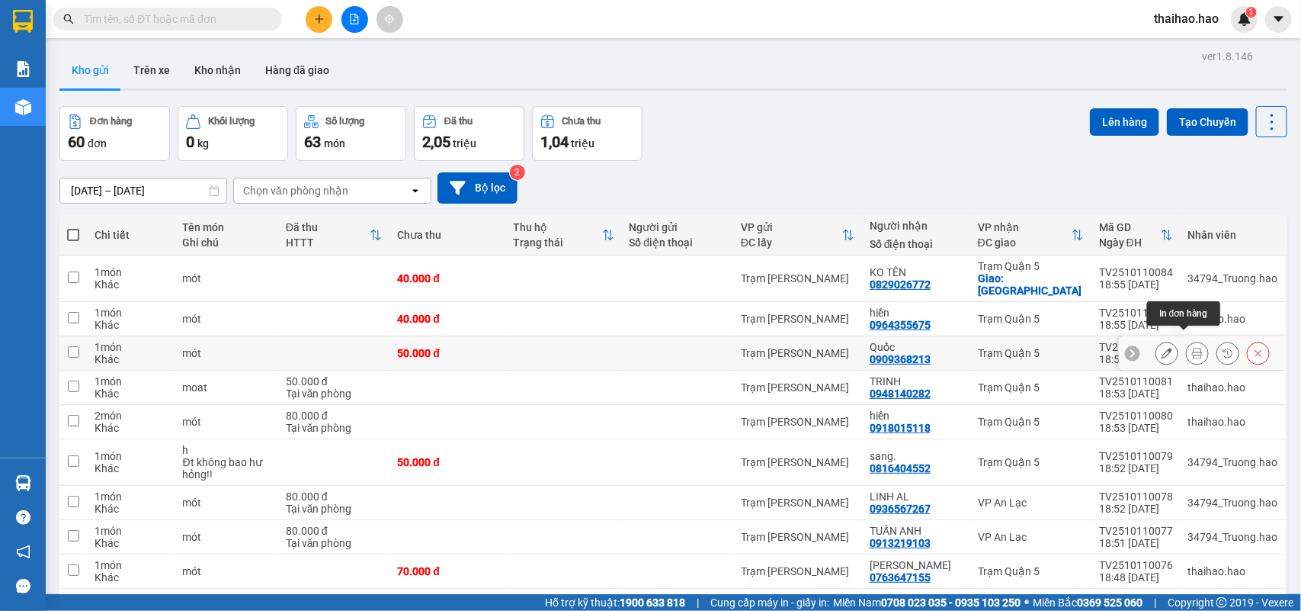
click at [1190, 340] on button at bounding box center [1197, 353] width 21 height 27
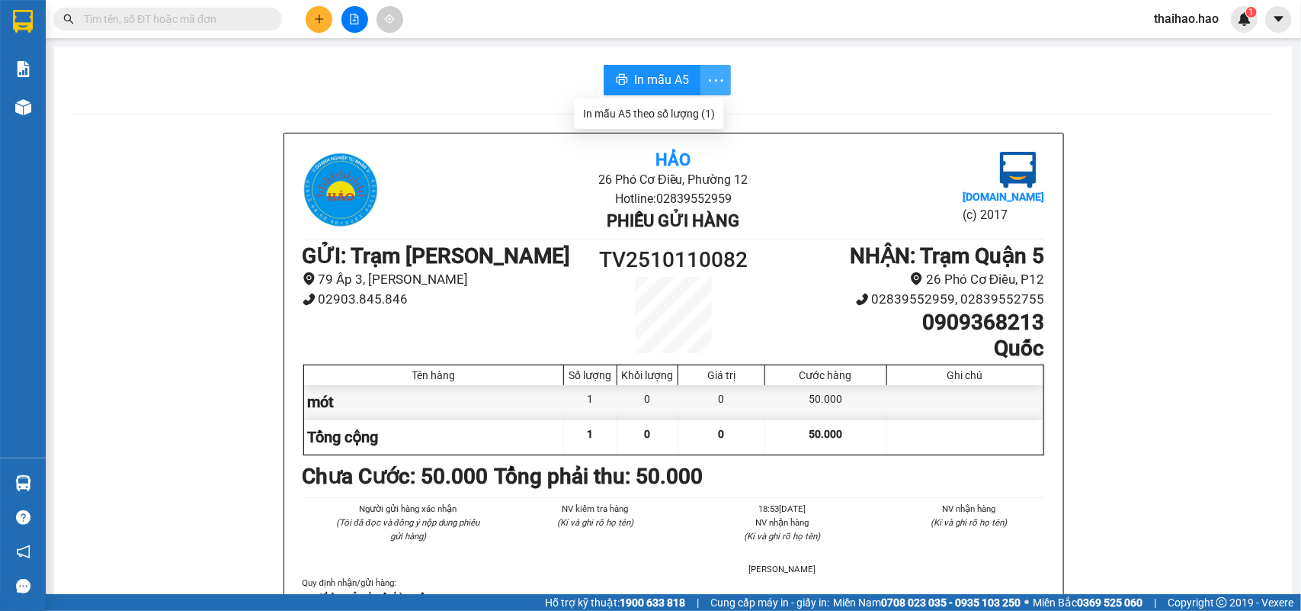
click at [701, 76] on span "more" at bounding box center [715, 80] width 29 height 19
click at [641, 82] on span "In mẫu A5" at bounding box center [661, 79] width 55 height 19
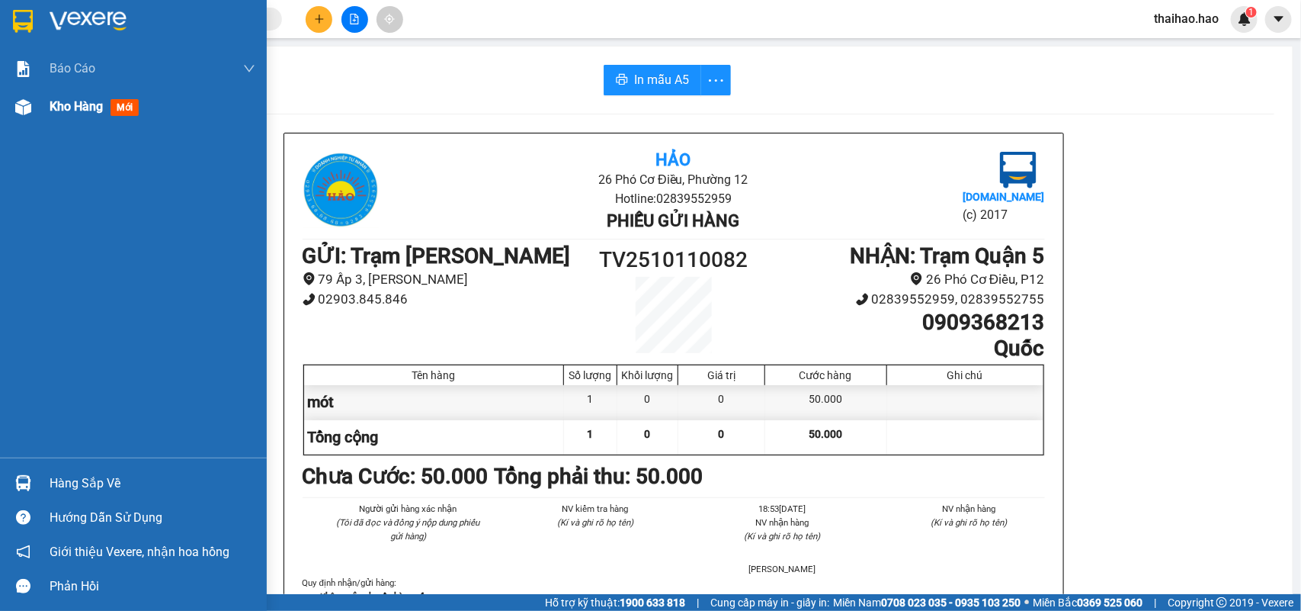
click at [131, 108] on span "mới" at bounding box center [125, 107] width 28 height 17
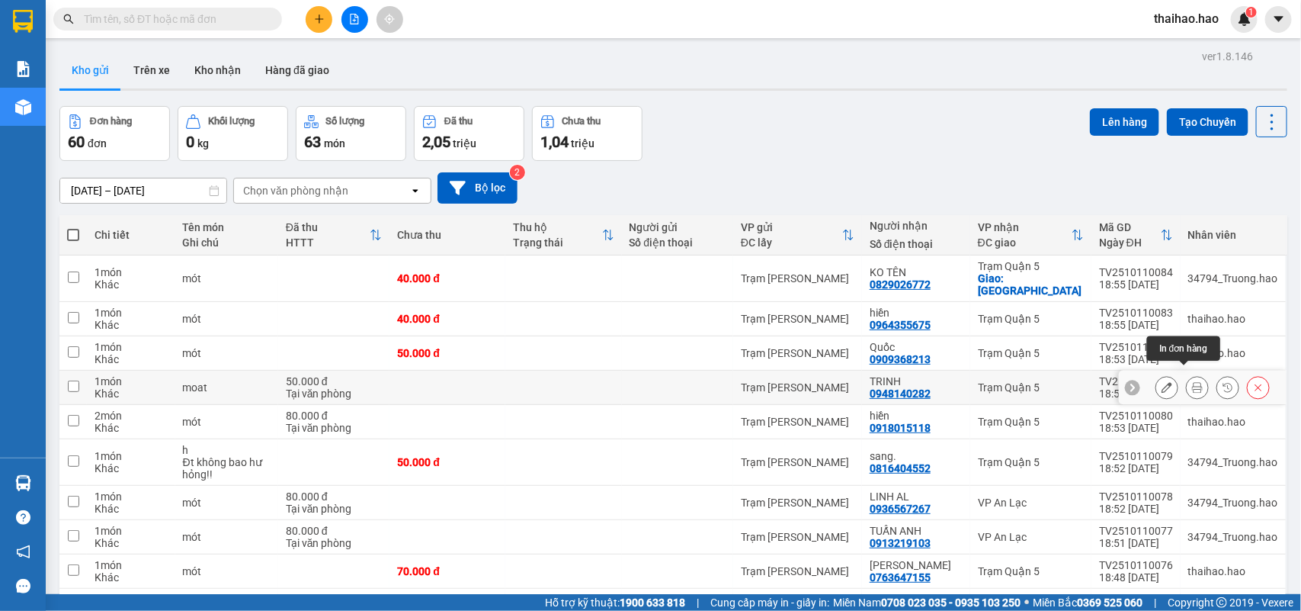
click at [1192, 382] on icon at bounding box center [1197, 387] width 11 height 11
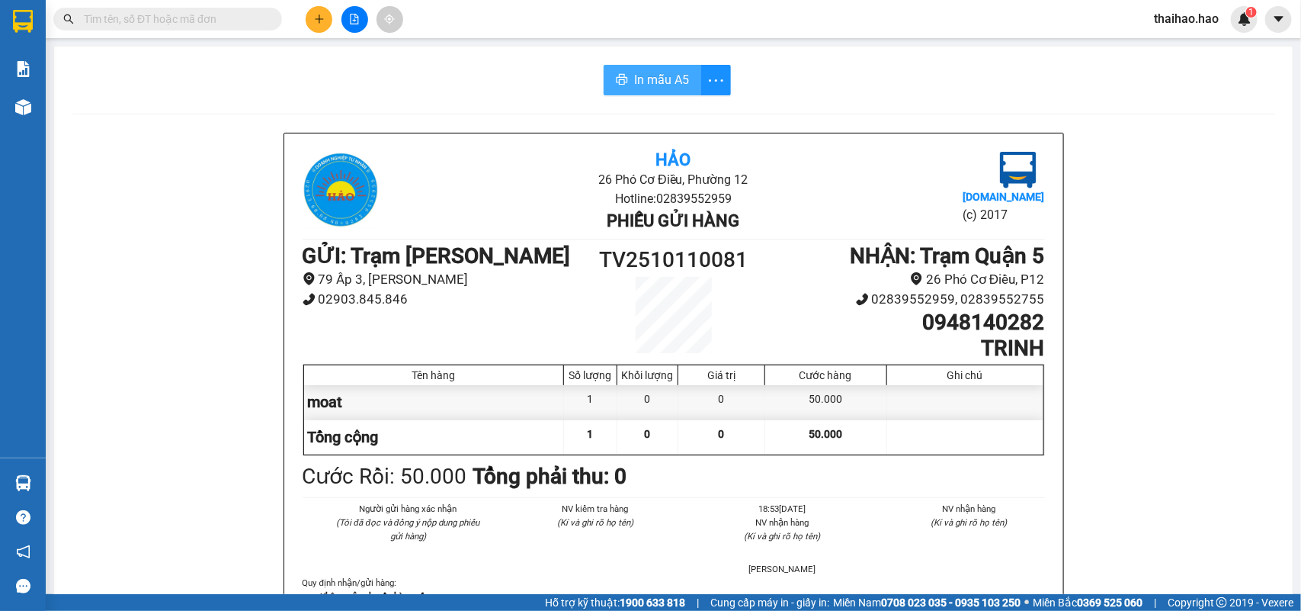
click at [658, 74] on span "In mẫu A5" at bounding box center [661, 79] width 55 height 19
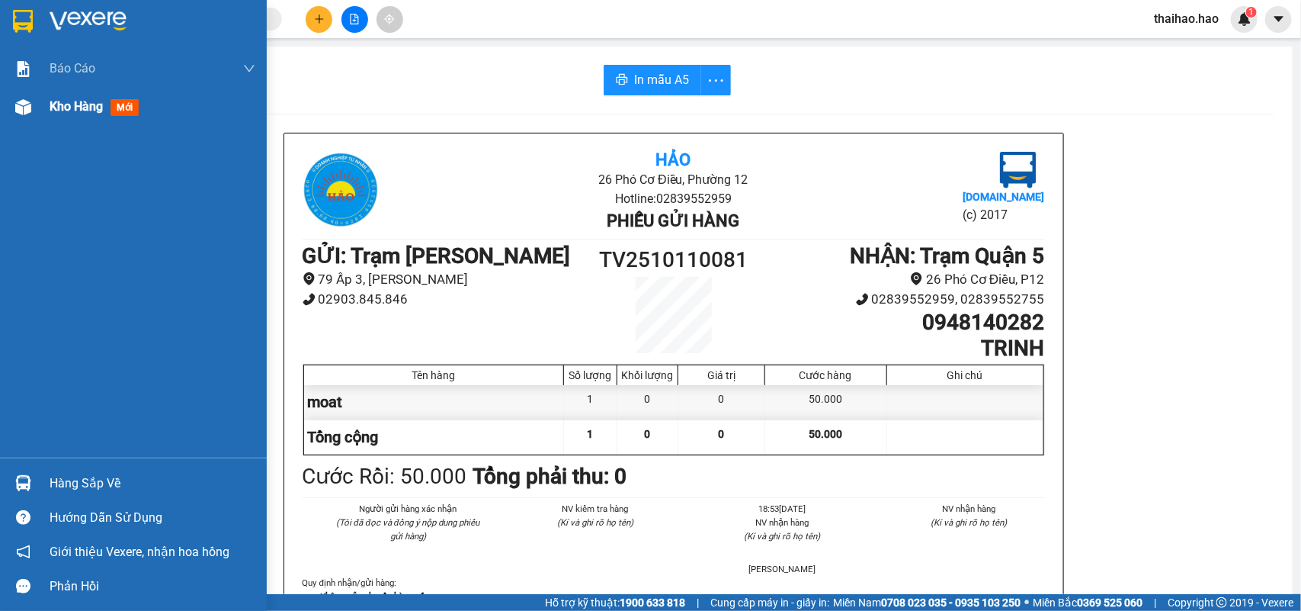
click at [131, 105] on span "mới" at bounding box center [125, 107] width 28 height 17
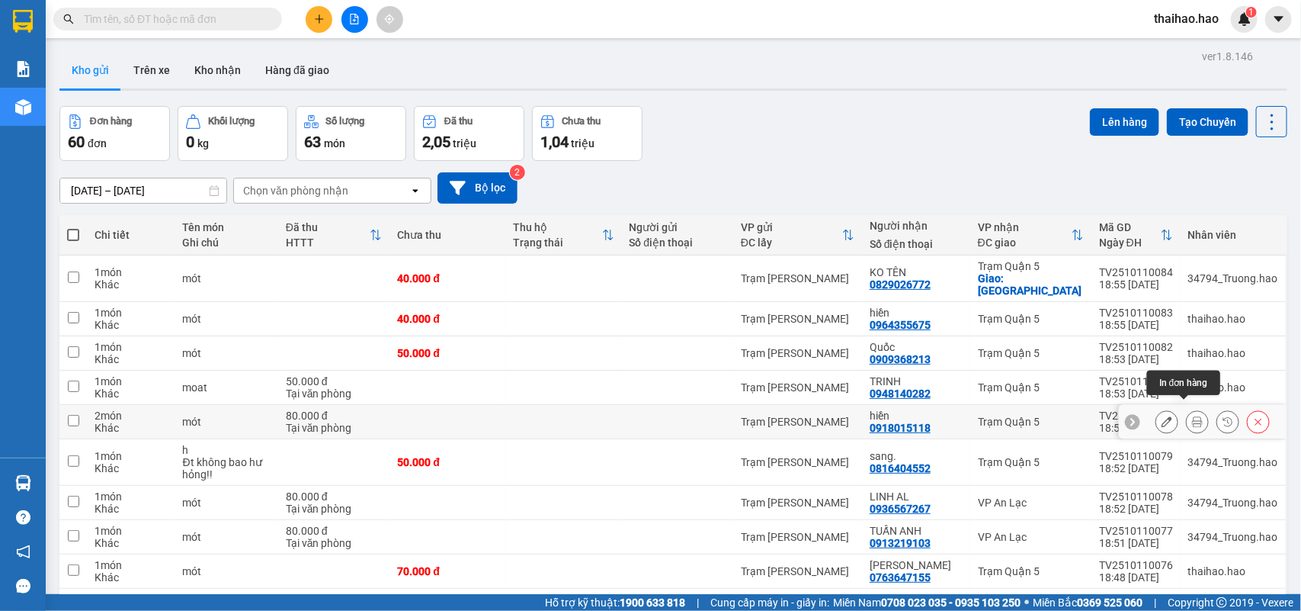
click at [1187, 409] on button at bounding box center [1197, 422] width 21 height 27
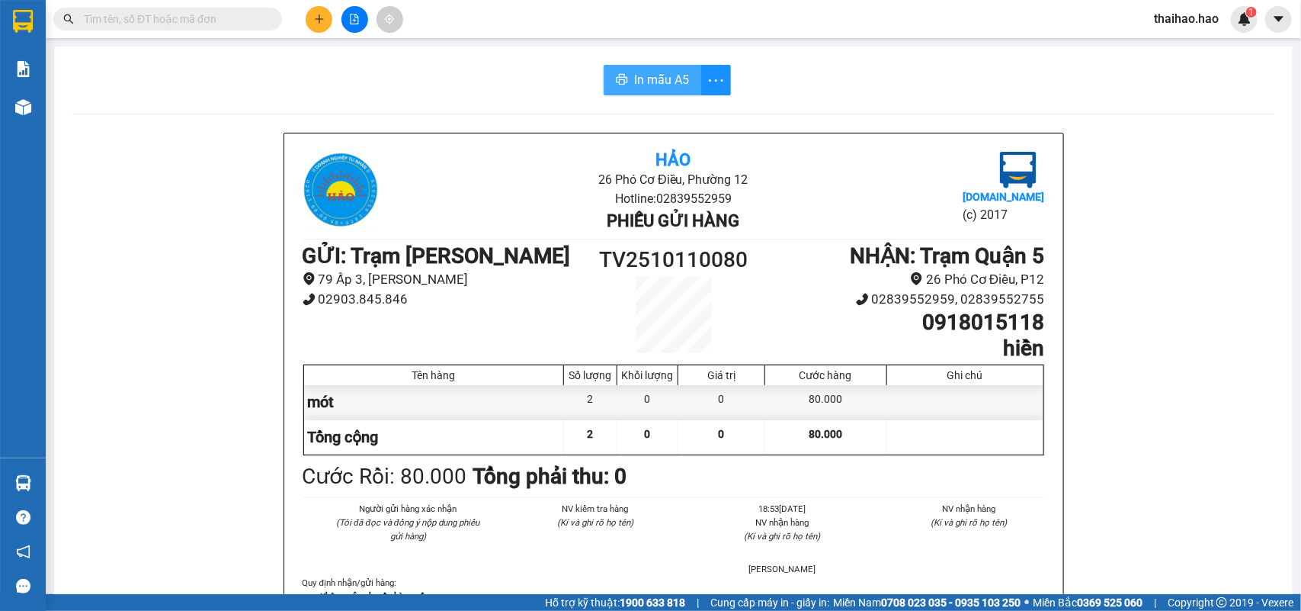
click at [653, 85] on span "In mẫu A5" at bounding box center [661, 79] width 55 height 19
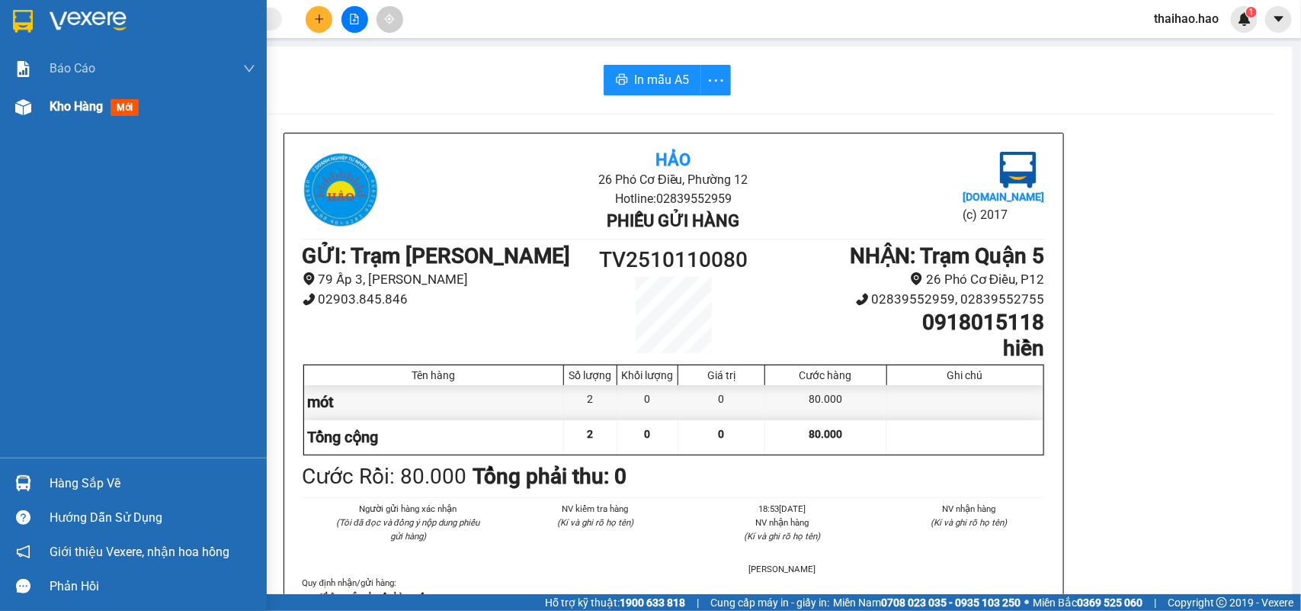
click at [124, 111] on span "mới" at bounding box center [125, 107] width 28 height 17
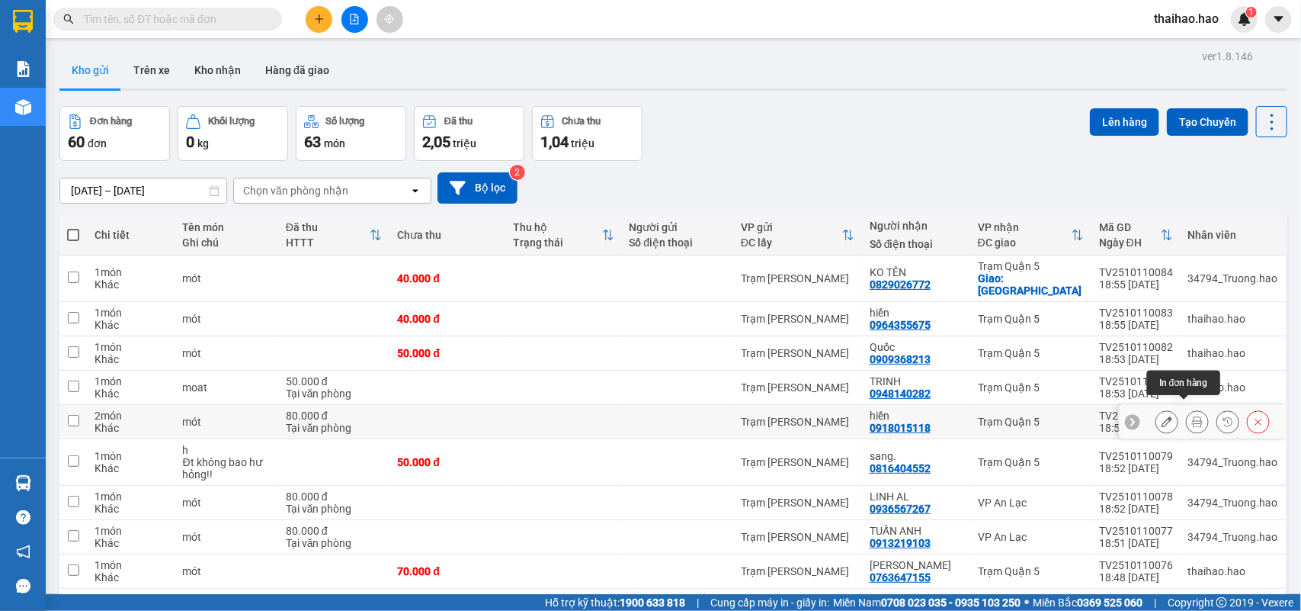
click at [1192, 416] on icon at bounding box center [1197, 421] width 11 height 11
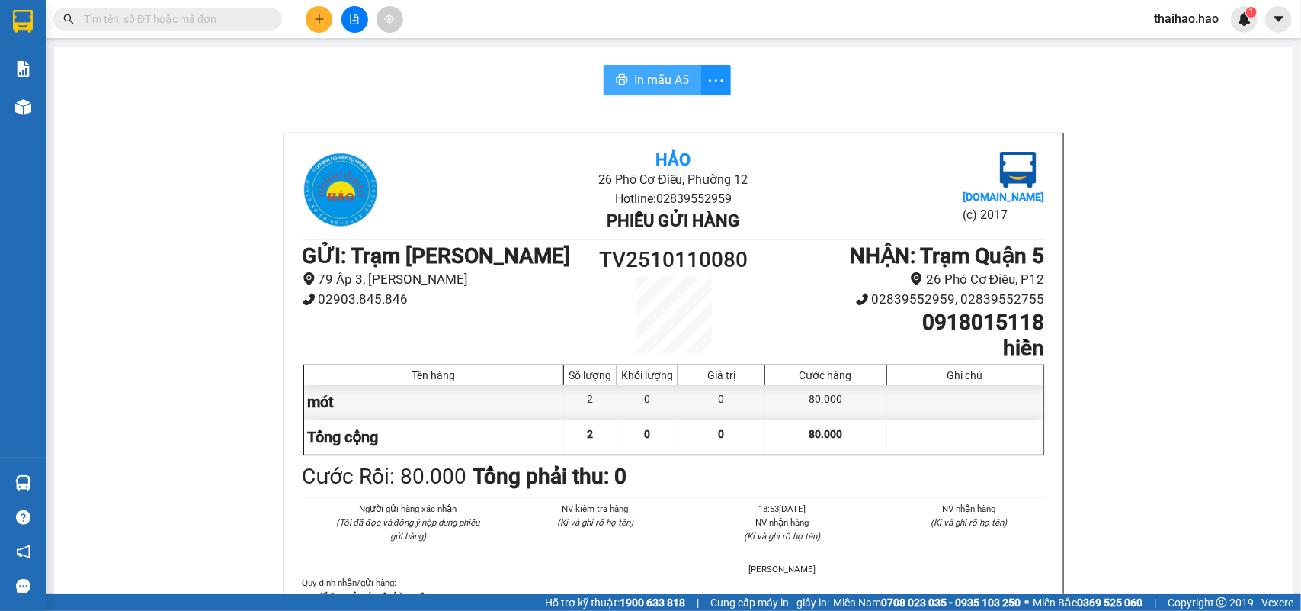
click at [659, 82] on span "In mẫu A5" at bounding box center [661, 79] width 55 height 19
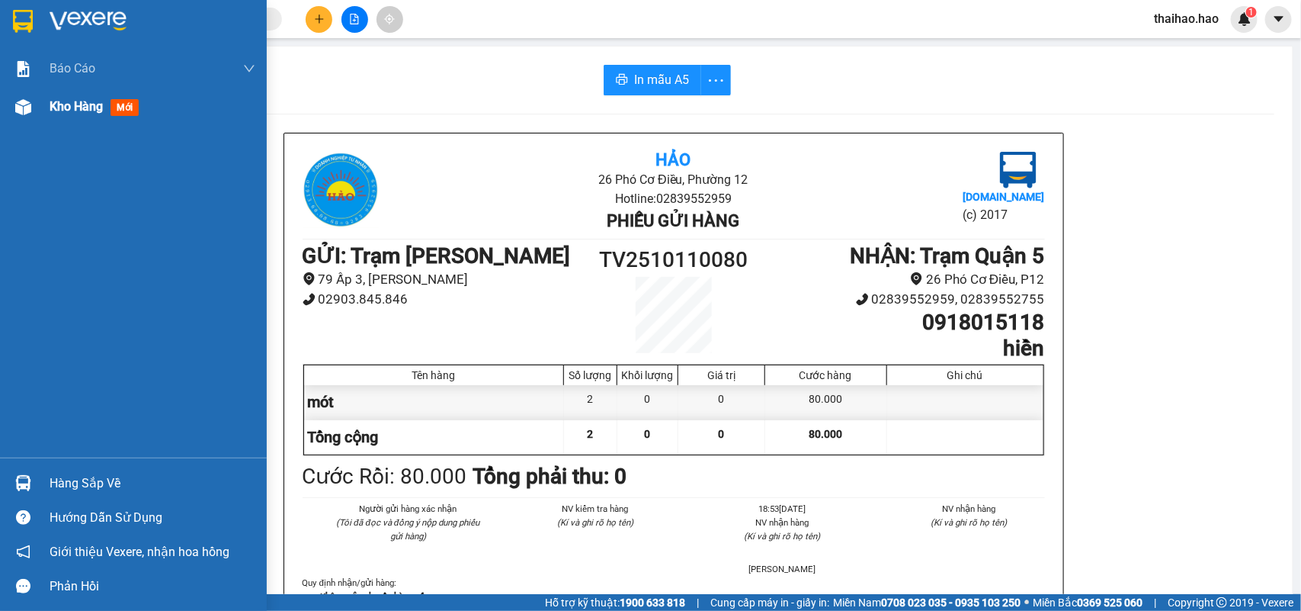
click at [122, 105] on span "mới" at bounding box center [125, 107] width 28 height 17
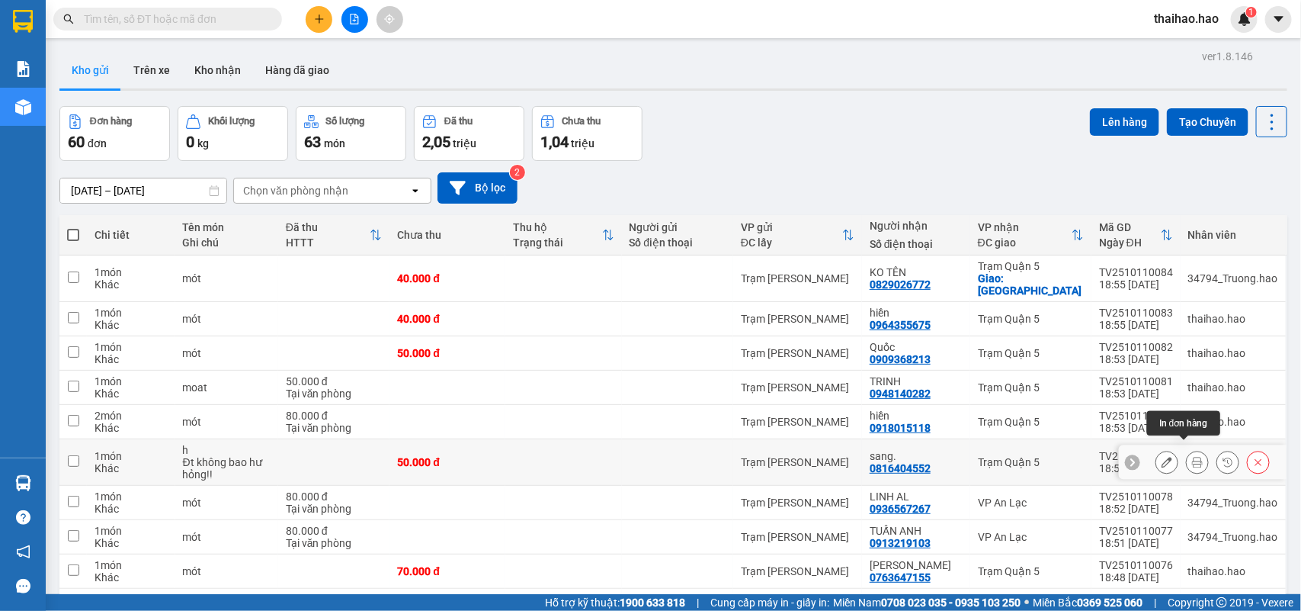
click at [1192, 457] on icon at bounding box center [1197, 462] width 11 height 11
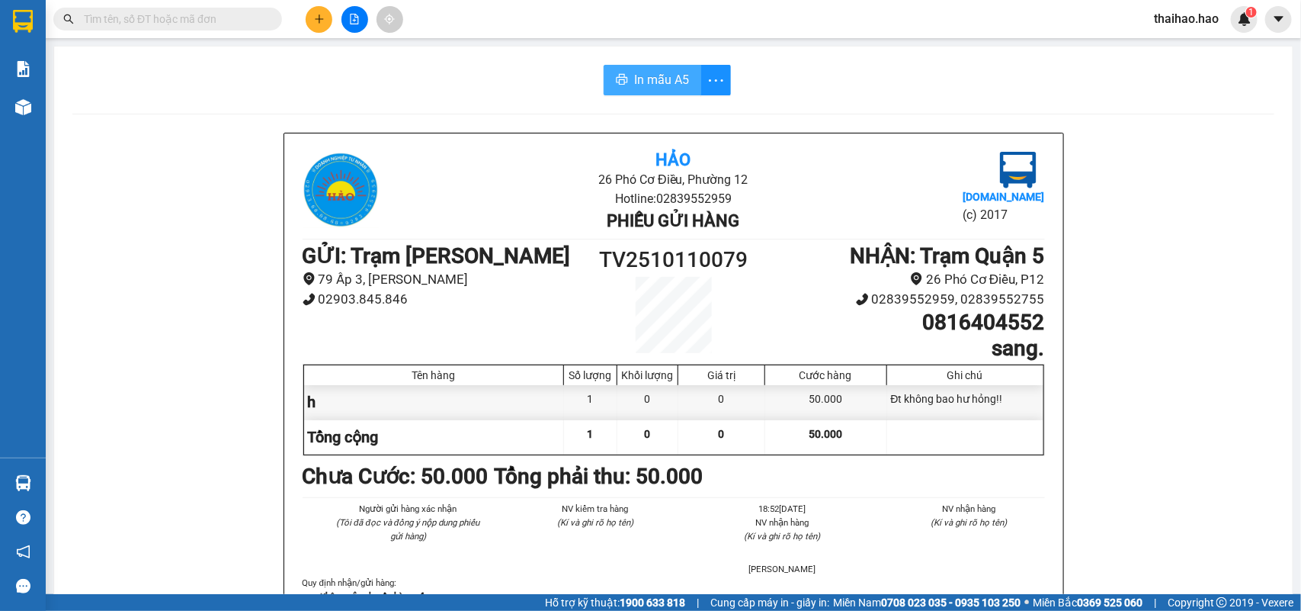
click at [663, 80] on span "In mẫu A5" at bounding box center [661, 79] width 55 height 19
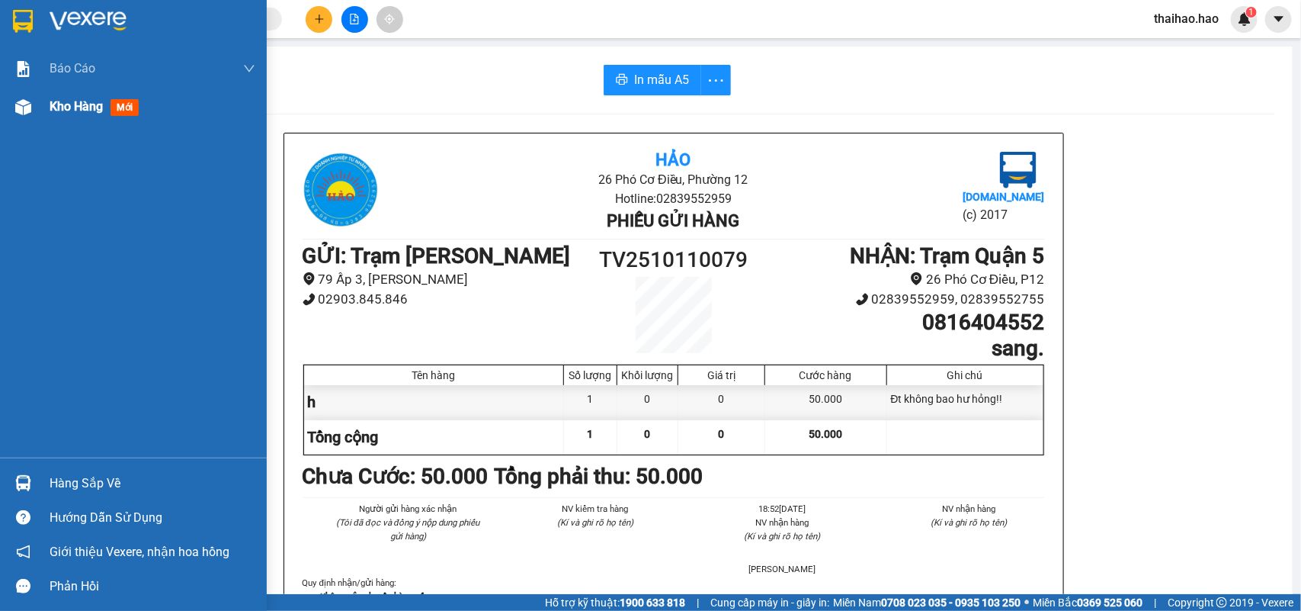
click at [116, 105] on span "mới" at bounding box center [125, 107] width 28 height 17
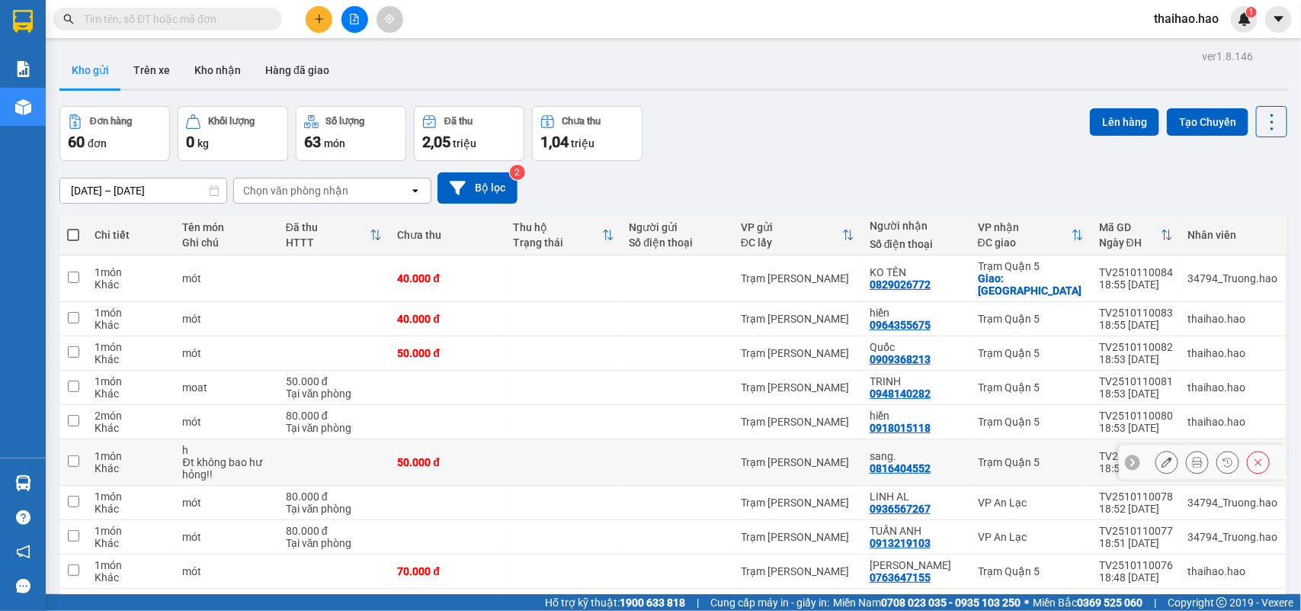
click at [1162, 457] on icon at bounding box center [1167, 462] width 11 height 11
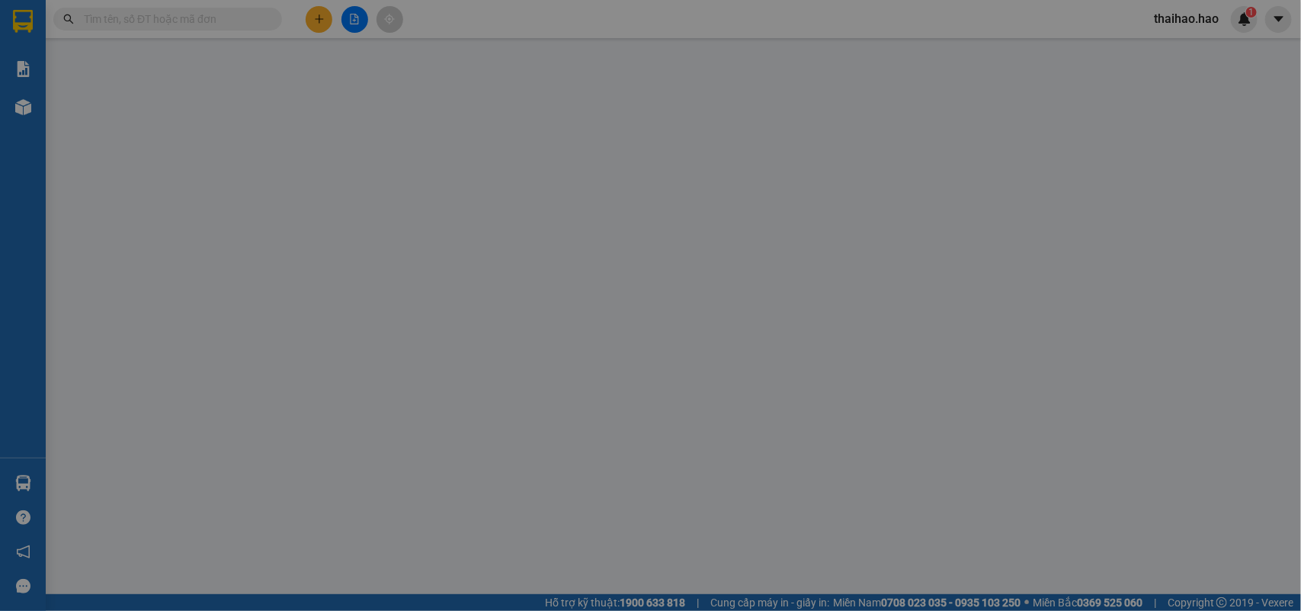
type input "0816404552"
type input "sang."
type input "50.000"
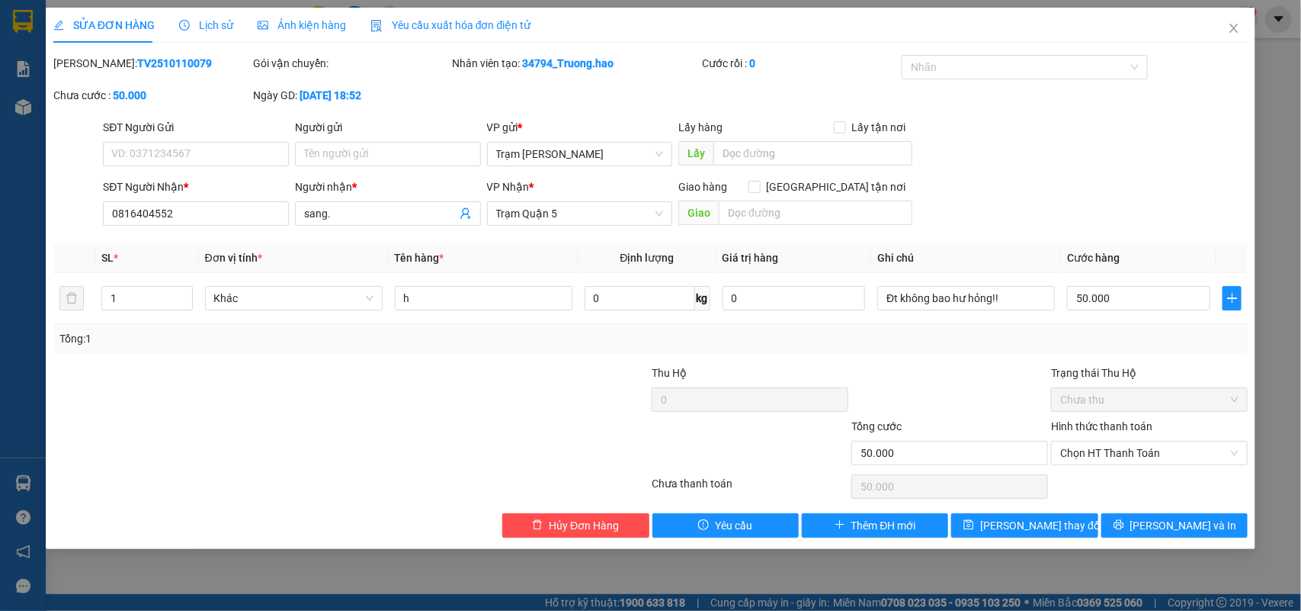
click at [219, 28] on span "Lịch sử" at bounding box center [206, 25] width 54 height 12
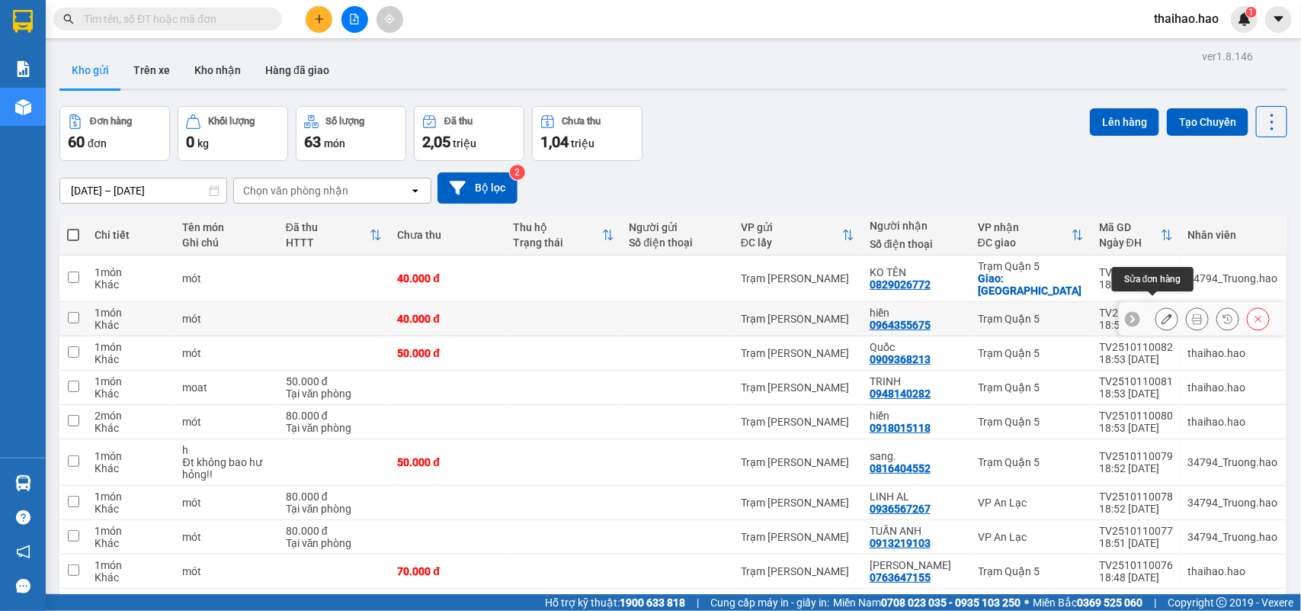
click at [1162, 313] on icon at bounding box center [1167, 318] width 11 height 11
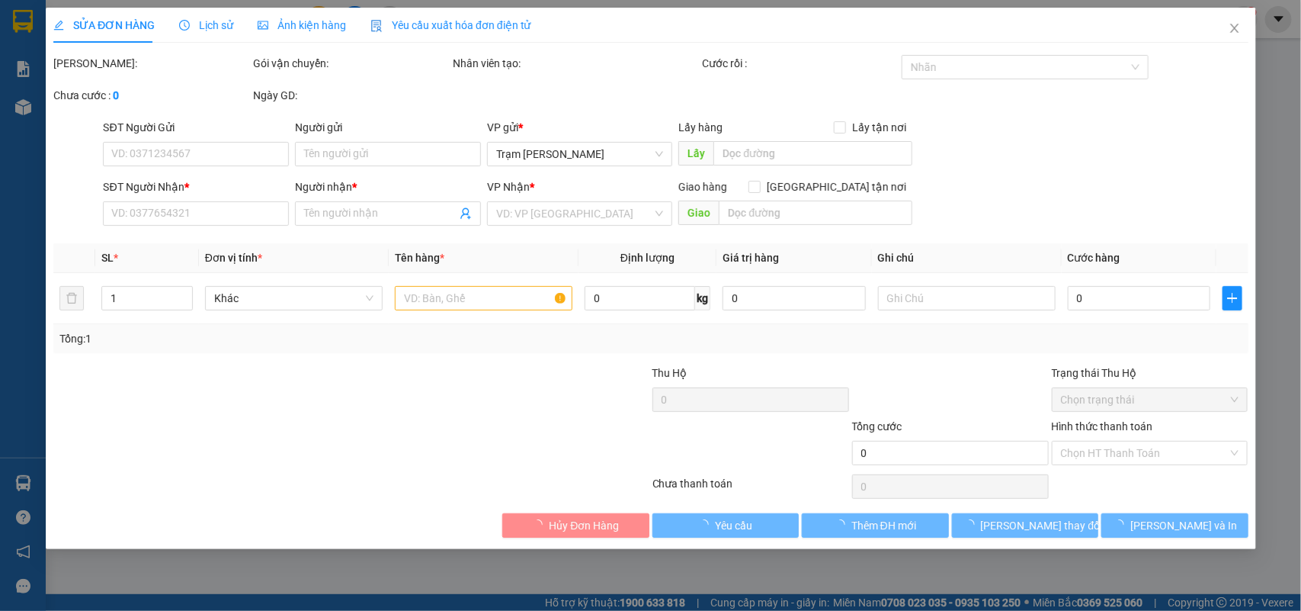
type input "0964355675"
type input "hiền"
type input "40.000"
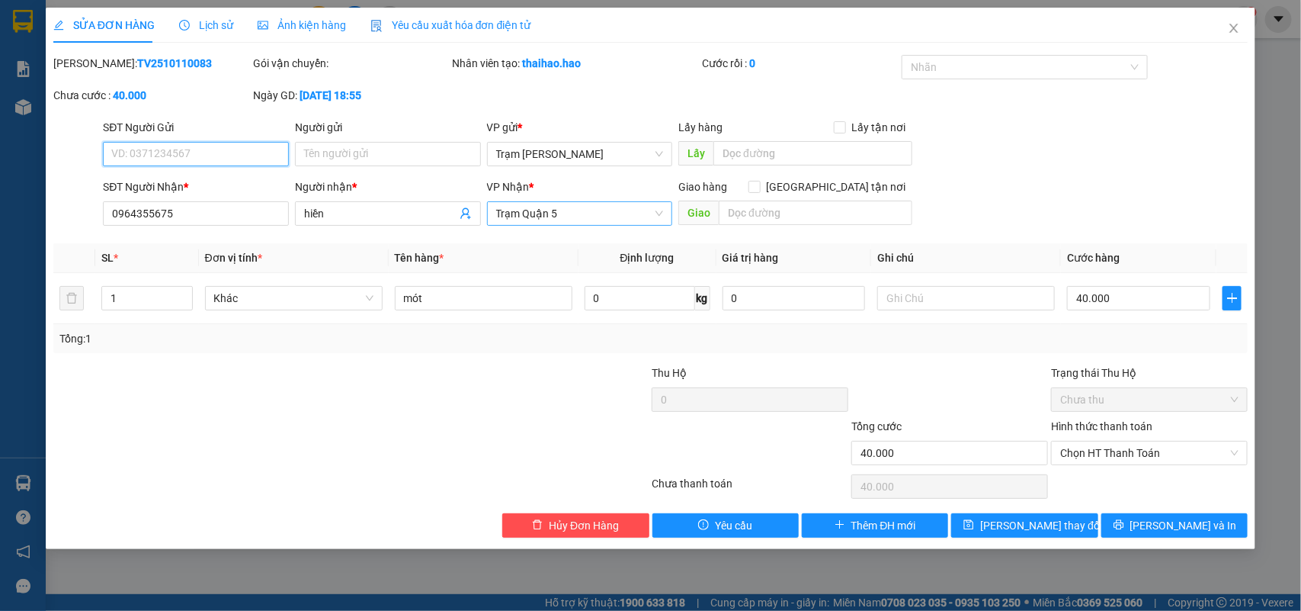
click at [659, 216] on span "Trạm Quận 5" at bounding box center [580, 213] width 168 height 23
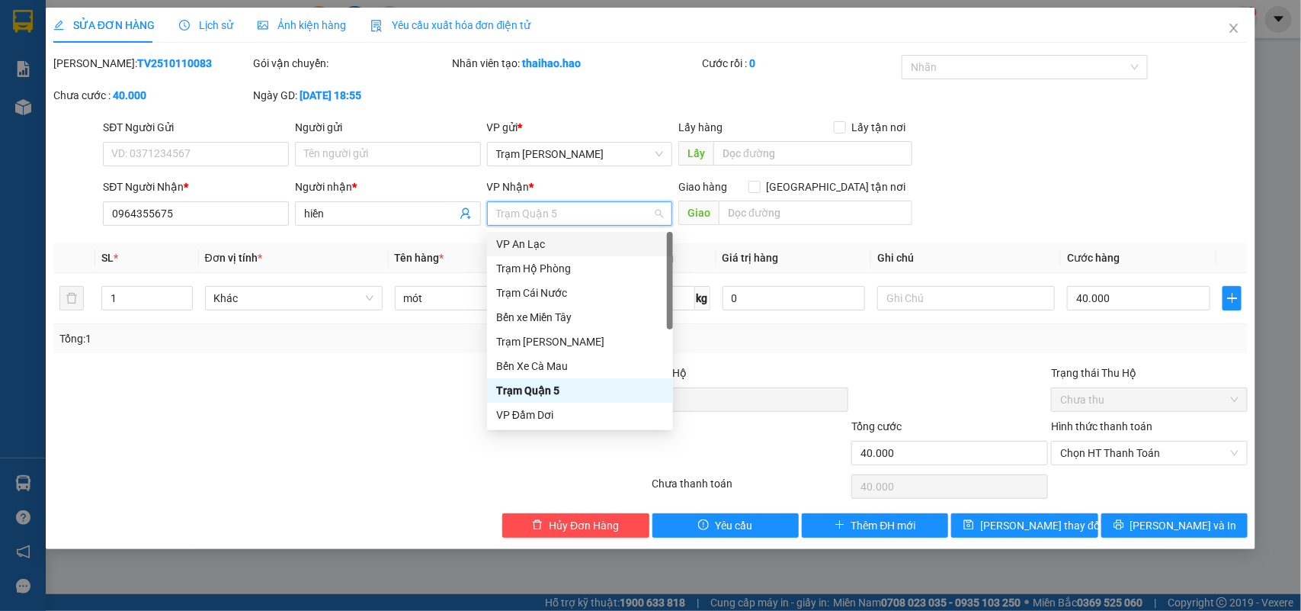
click at [541, 245] on div "VP An Lạc" at bounding box center [580, 244] width 168 height 17
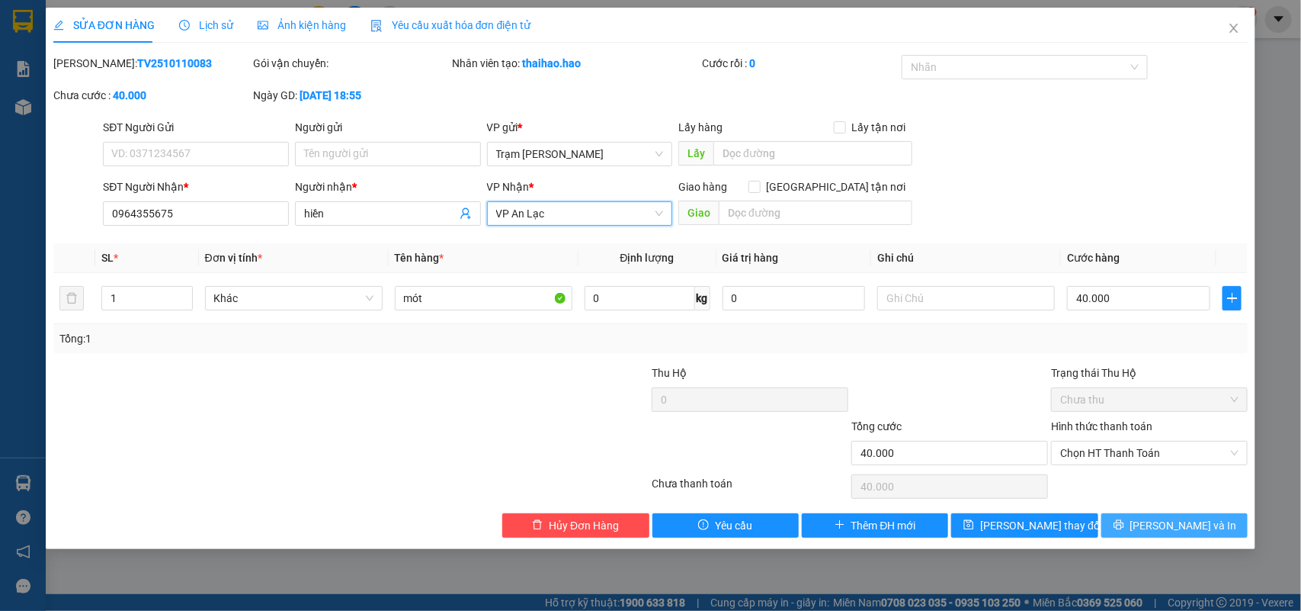
click at [1144, 524] on button "[PERSON_NAME] và In" at bounding box center [1174, 525] width 146 height 24
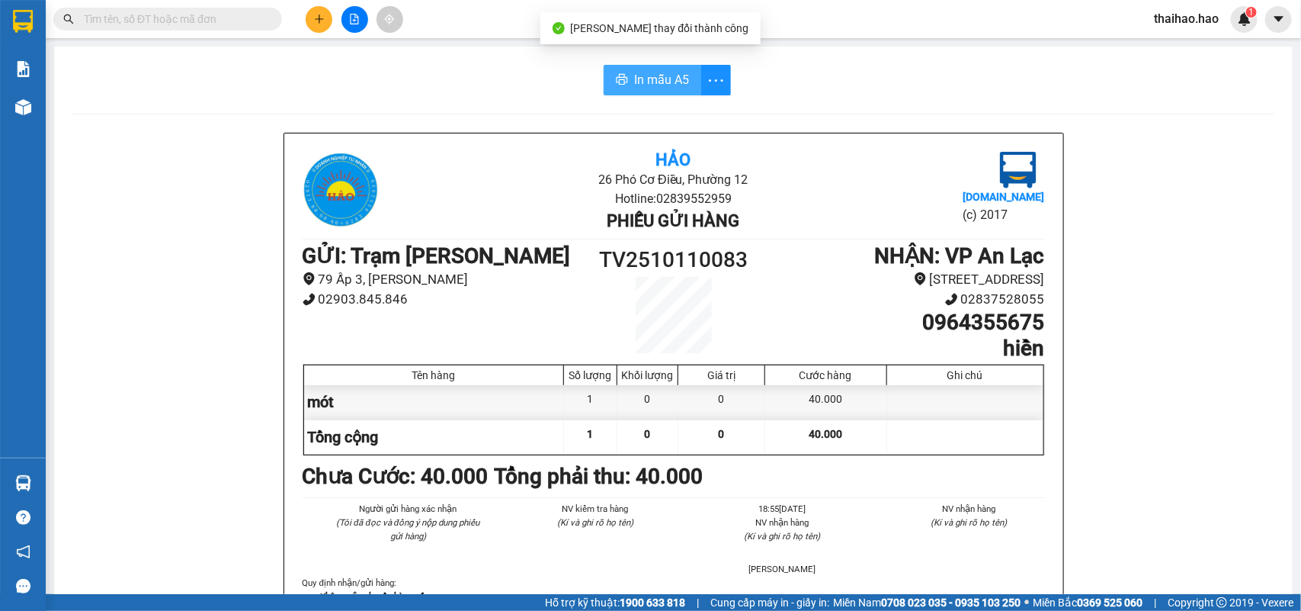
click at [650, 79] on span "In mẫu A5" at bounding box center [661, 79] width 55 height 19
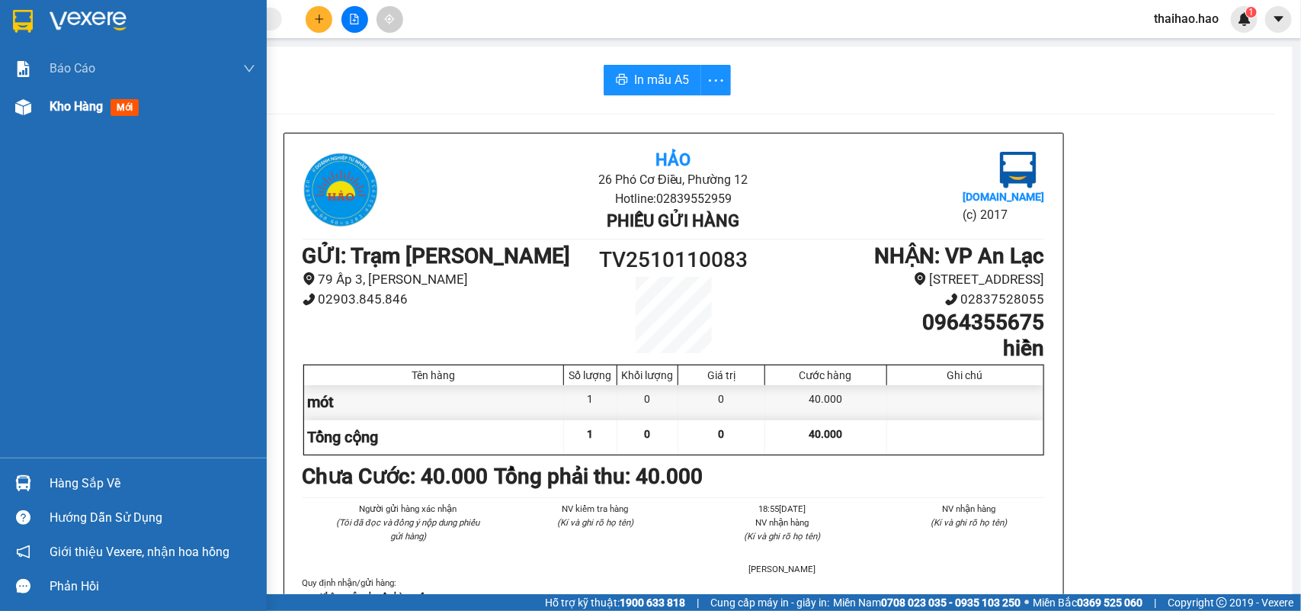
click at [127, 109] on span "mới" at bounding box center [125, 107] width 28 height 17
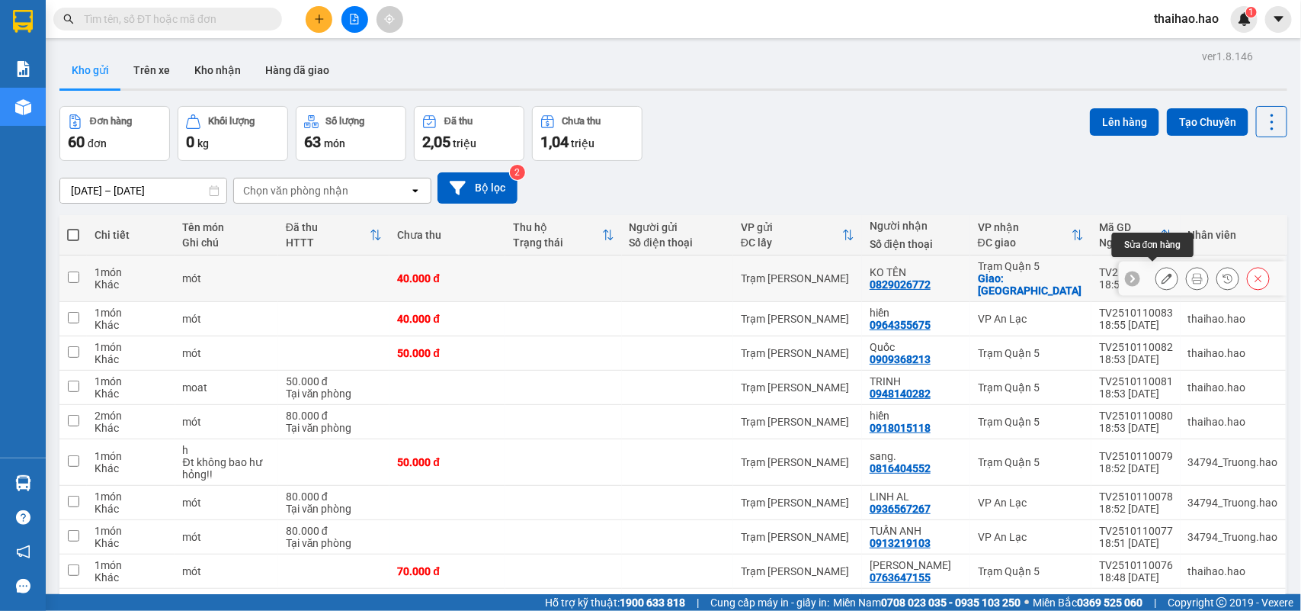
click at [1162, 273] on icon at bounding box center [1167, 278] width 11 height 11
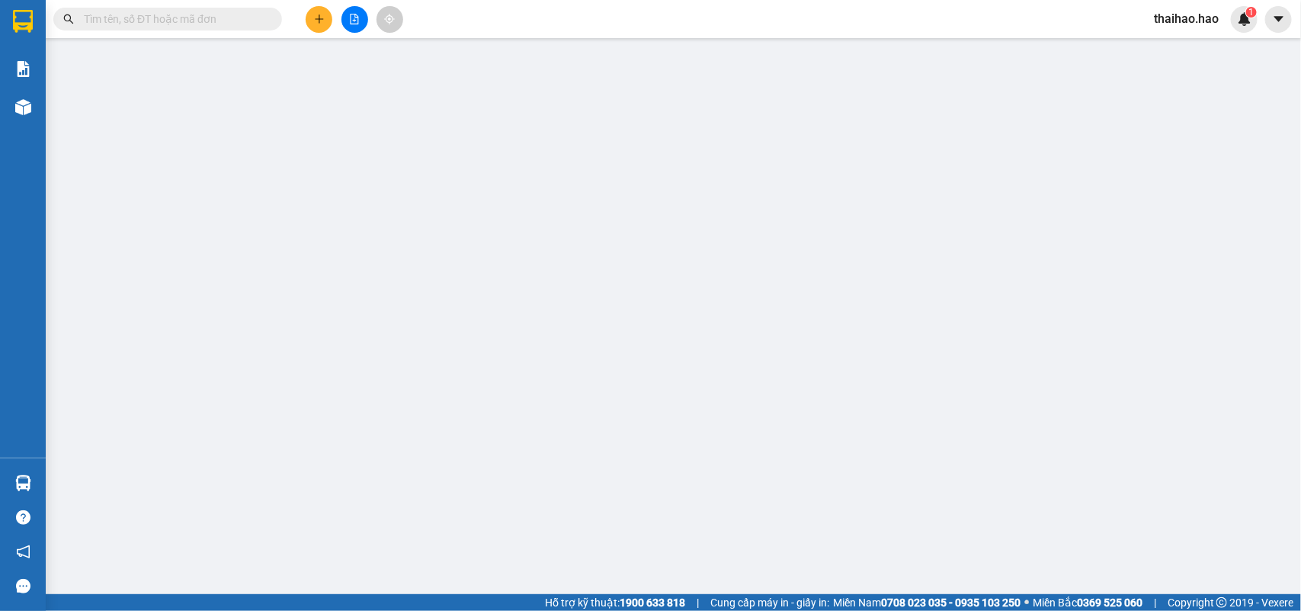
type input "0829026772"
type input "KO TÊN"
checkbox input "true"
type input "cầu phước lộc"
type input "40.000"
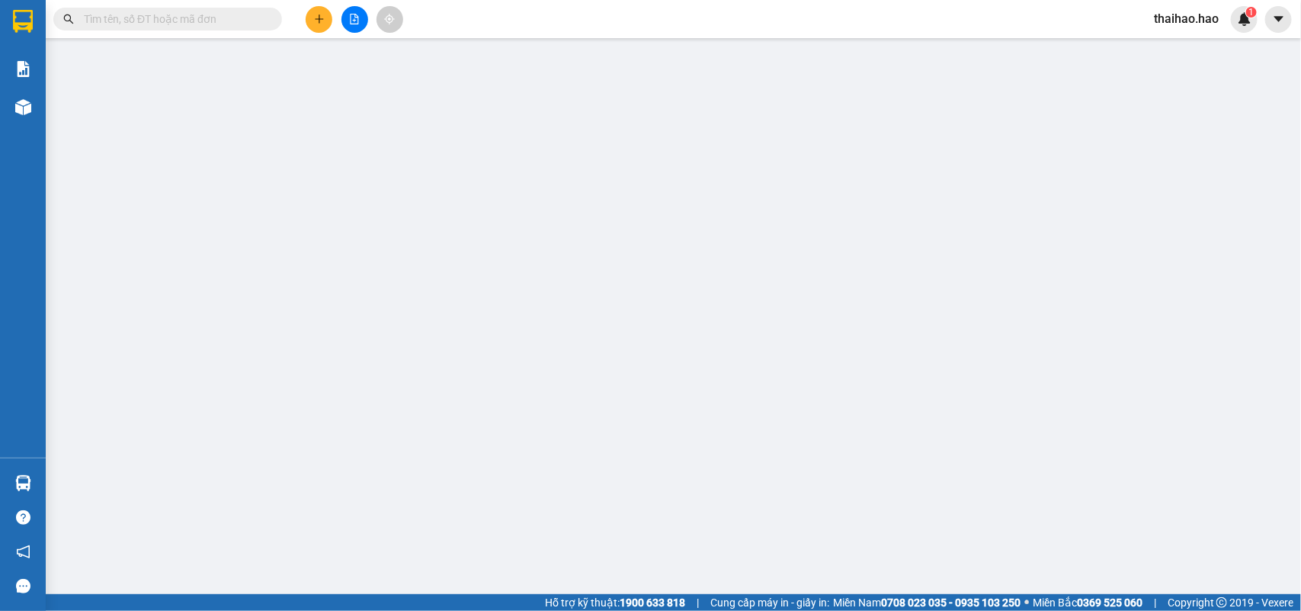
type input "40.000"
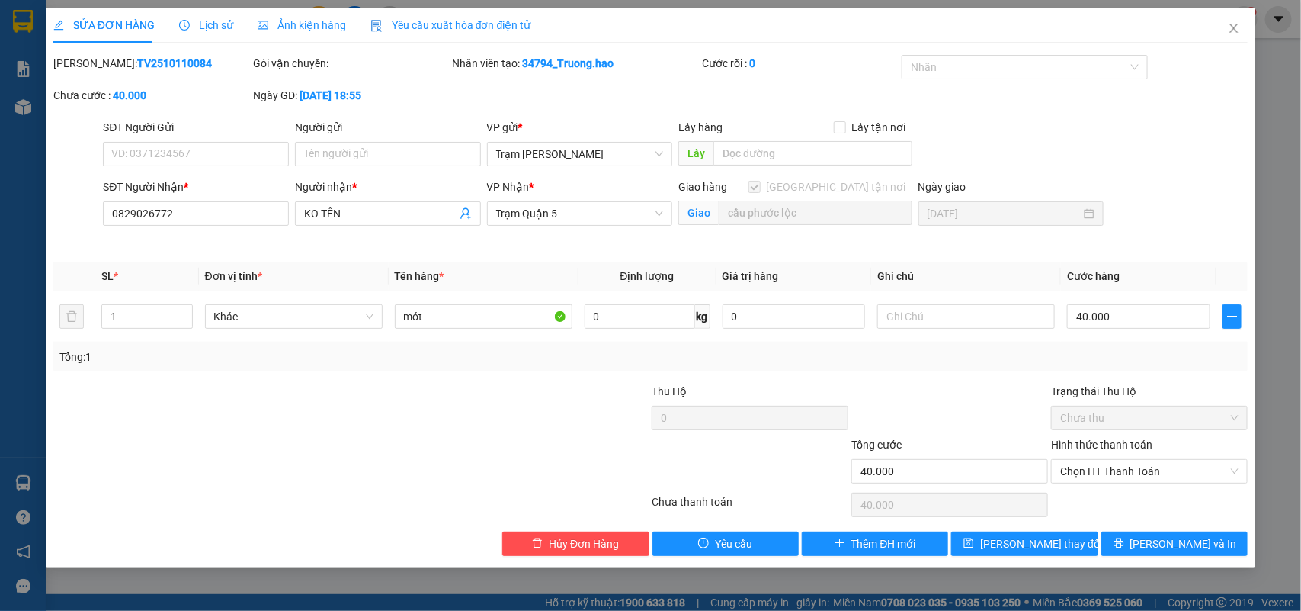
click at [219, 28] on span "Lịch sử" at bounding box center [206, 25] width 54 height 12
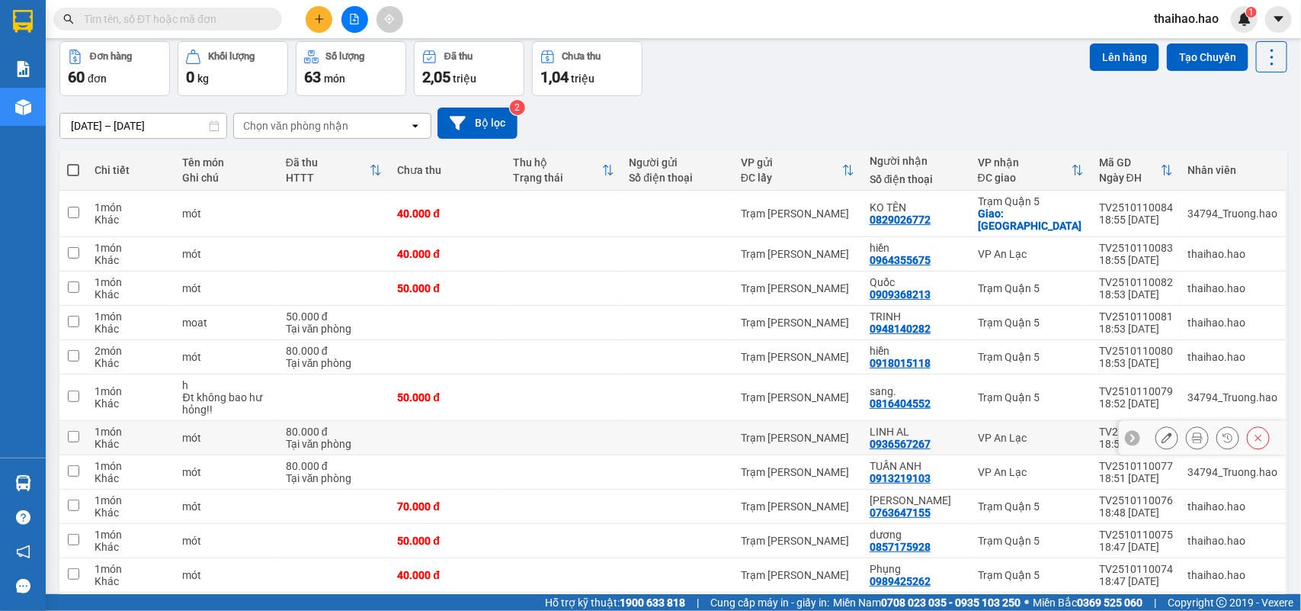
scroll to position [95, 0]
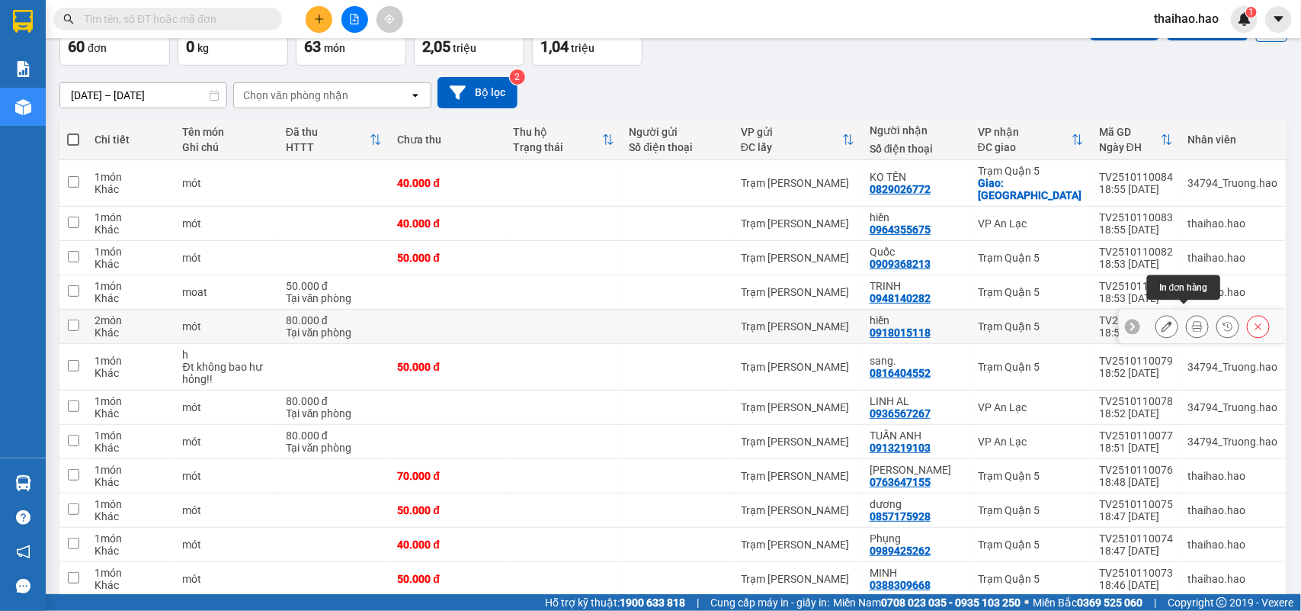
click at [1192, 321] on icon at bounding box center [1197, 326] width 11 height 11
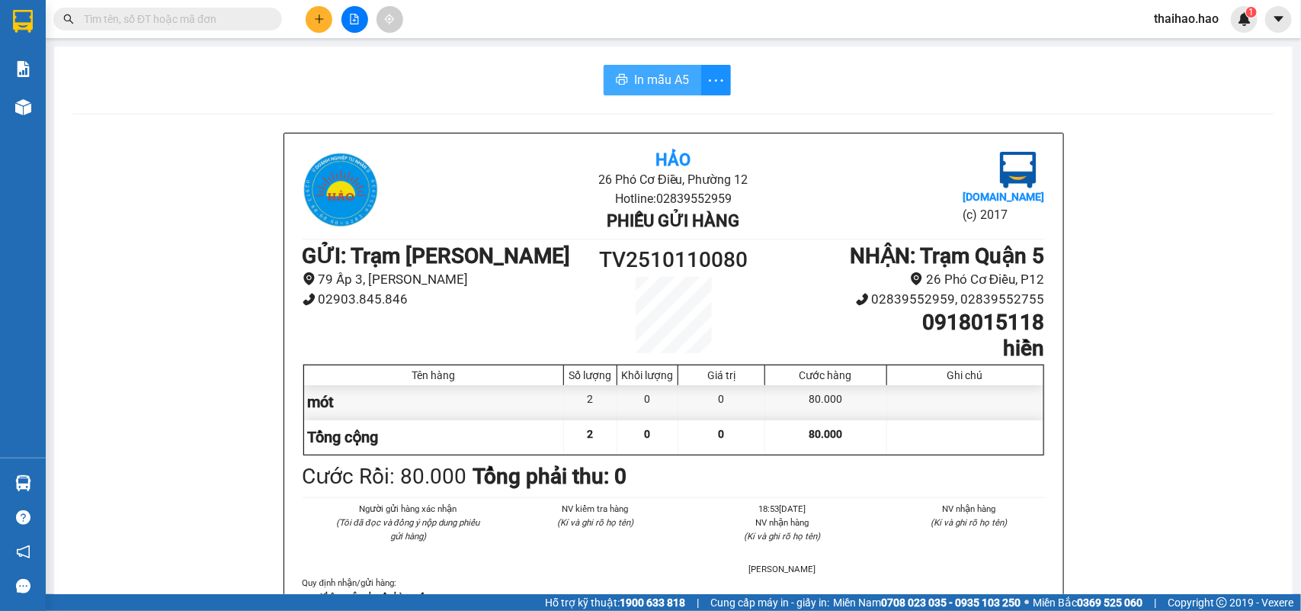
click at [652, 80] on span "In mẫu A5" at bounding box center [661, 79] width 55 height 19
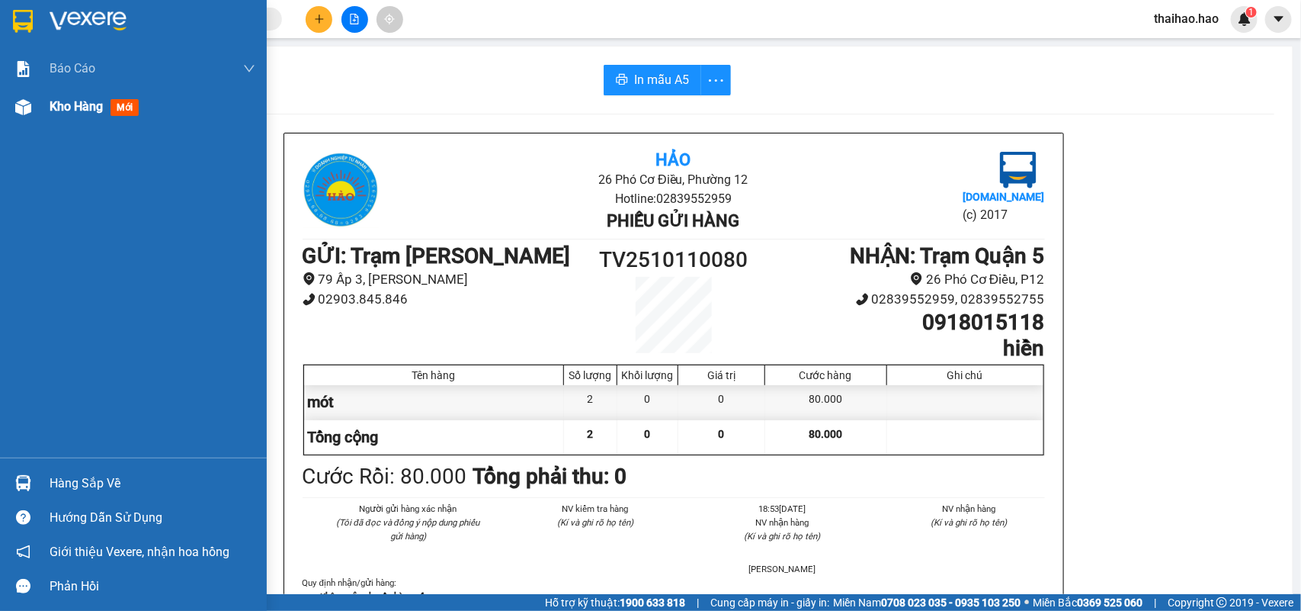
click at [128, 111] on span "mới" at bounding box center [125, 107] width 28 height 17
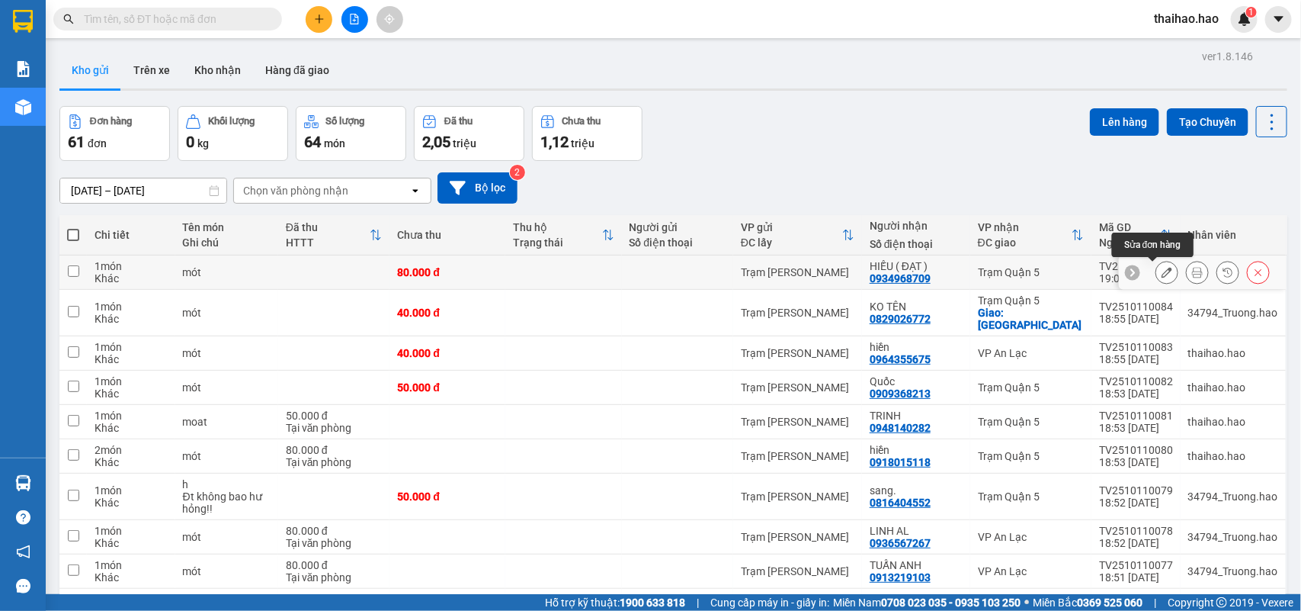
click at [1162, 271] on icon at bounding box center [1167, 272] width 11 height 11
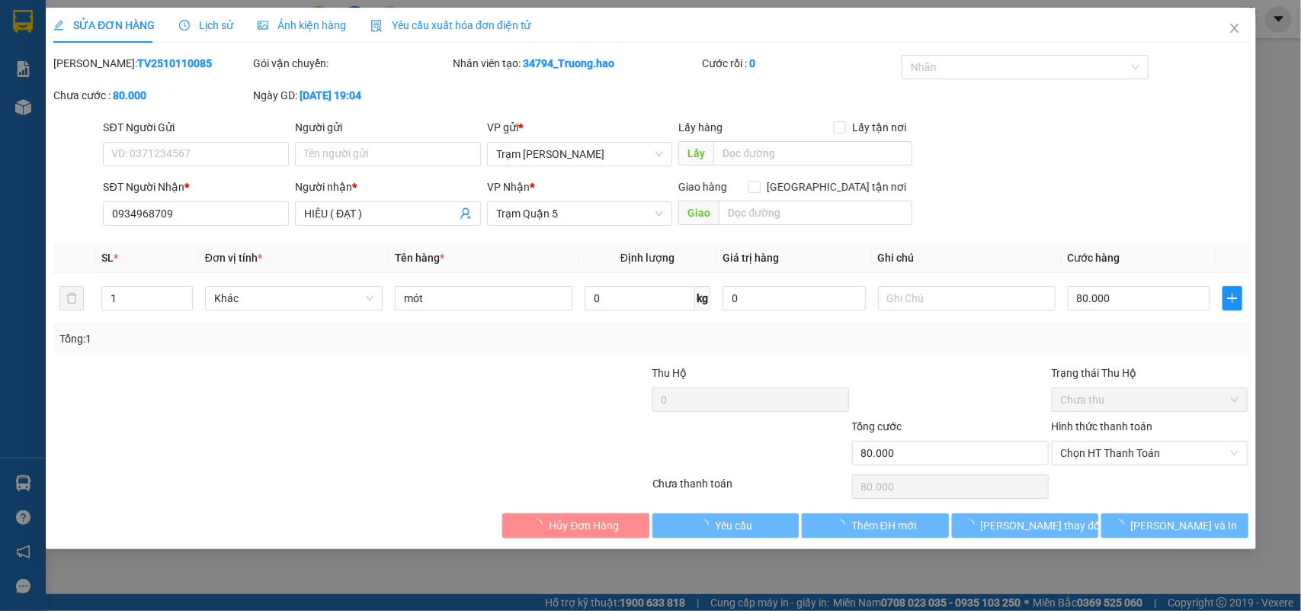
type input "0934968709"
type input "HIẾU ( ĐẠT )"
type input "80.000"
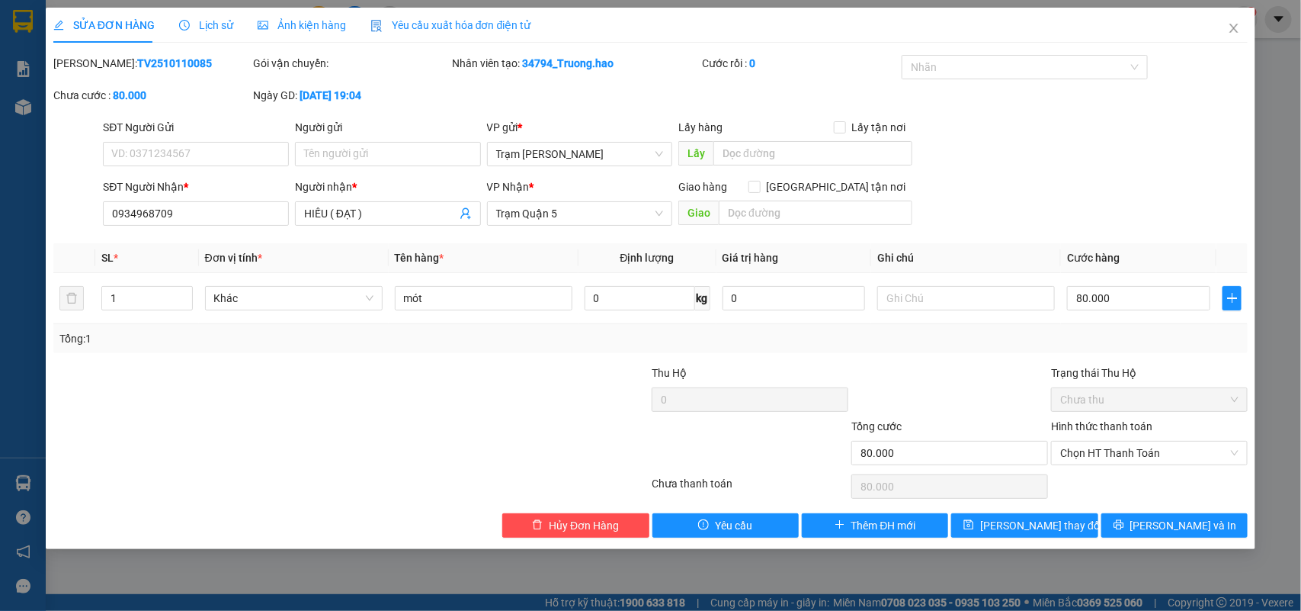
click at [220, 25] on span "Lịch sử" at bounding box center [206, 25] width 54 height 12
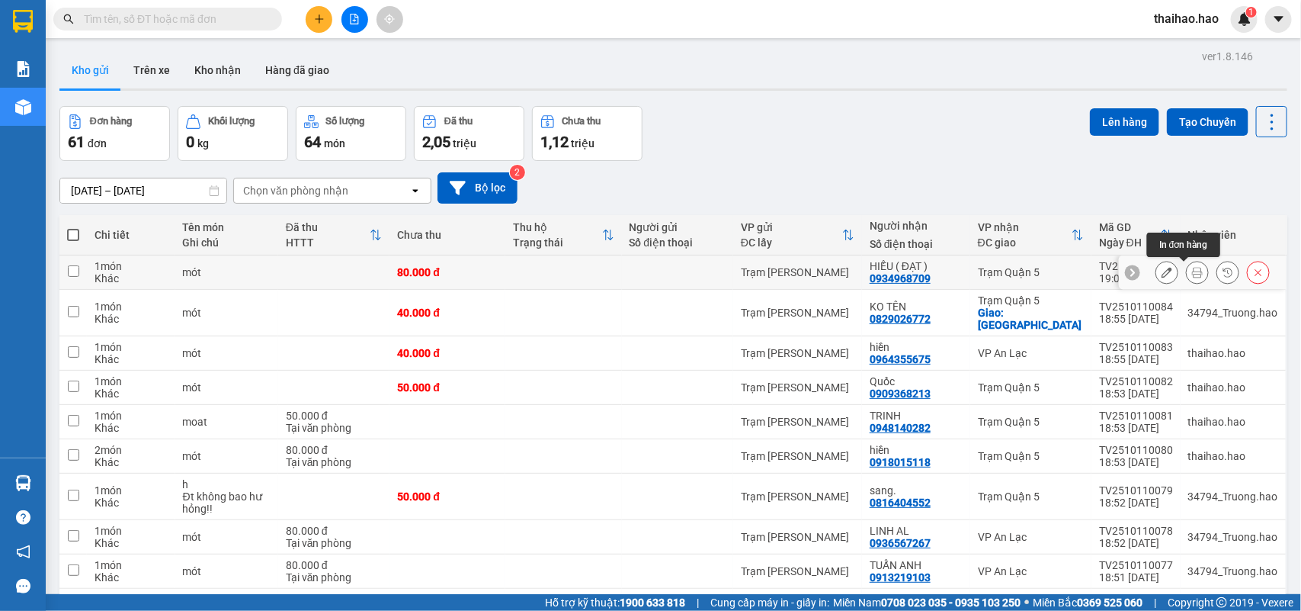
click at [1192, 272] on icon at bounding box center [1197, 272] width 11 height 11
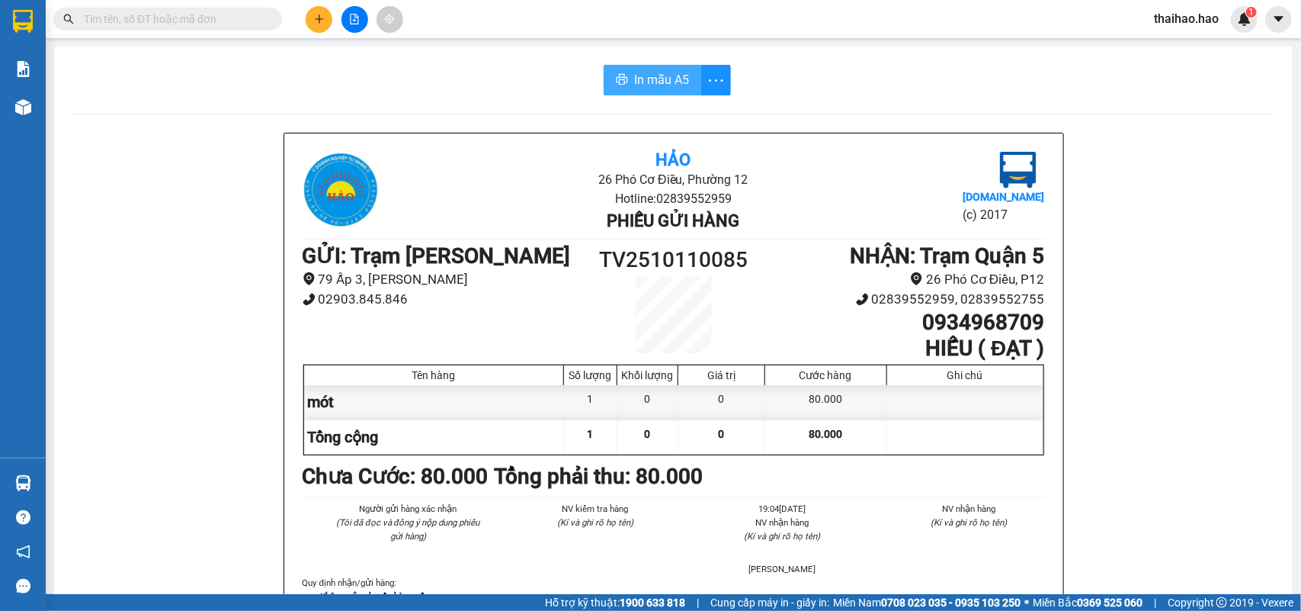
click at [671, 85] on span "In mẫu A5" at bounding box center [661, 79] width 55 height 19
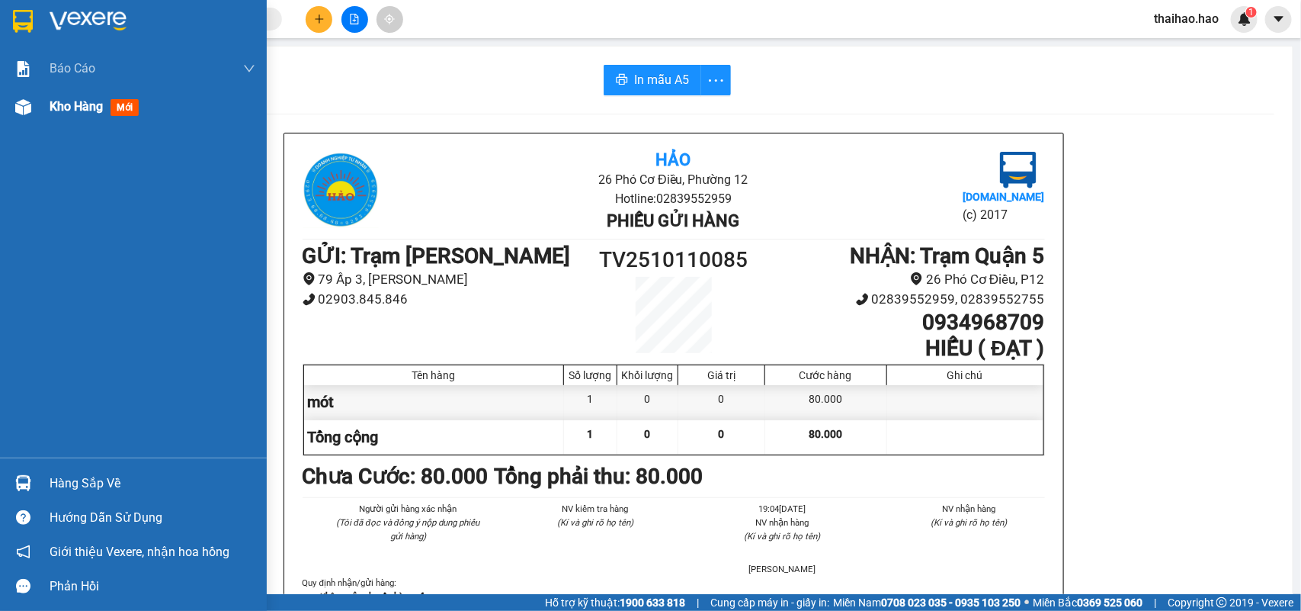
click at [120, 101] on span "mới" at bounding box center [125, 107] width 28 height 17
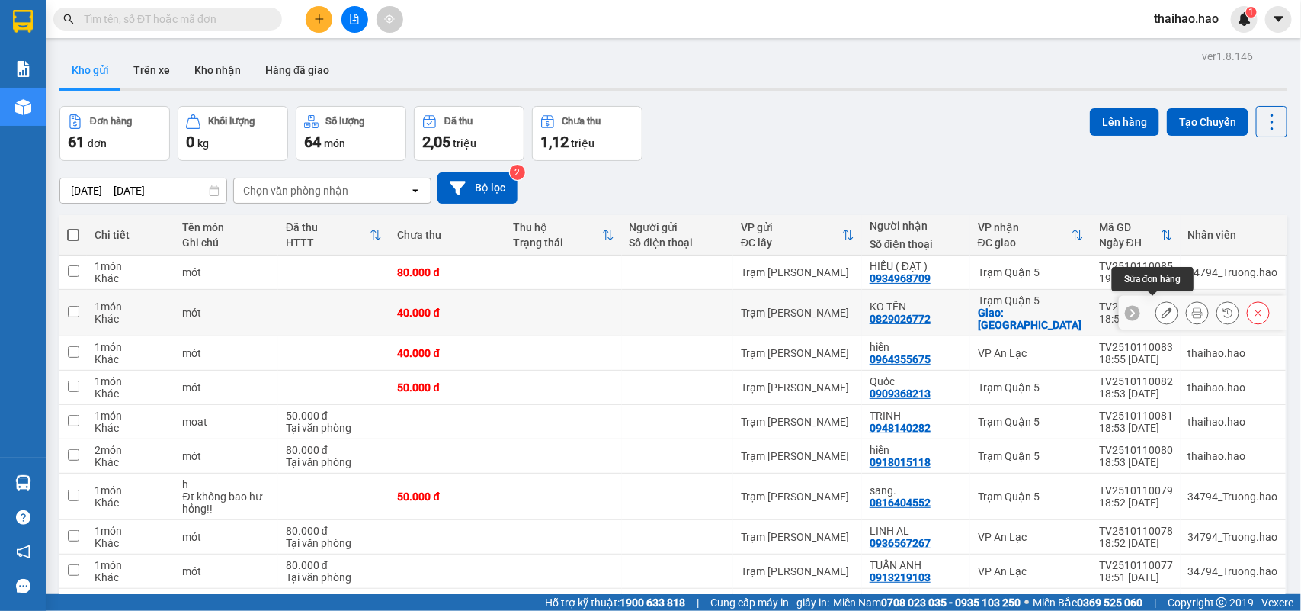
click at [1162, 307] on icon at bounding box center [1167, 312] width 11 height 11
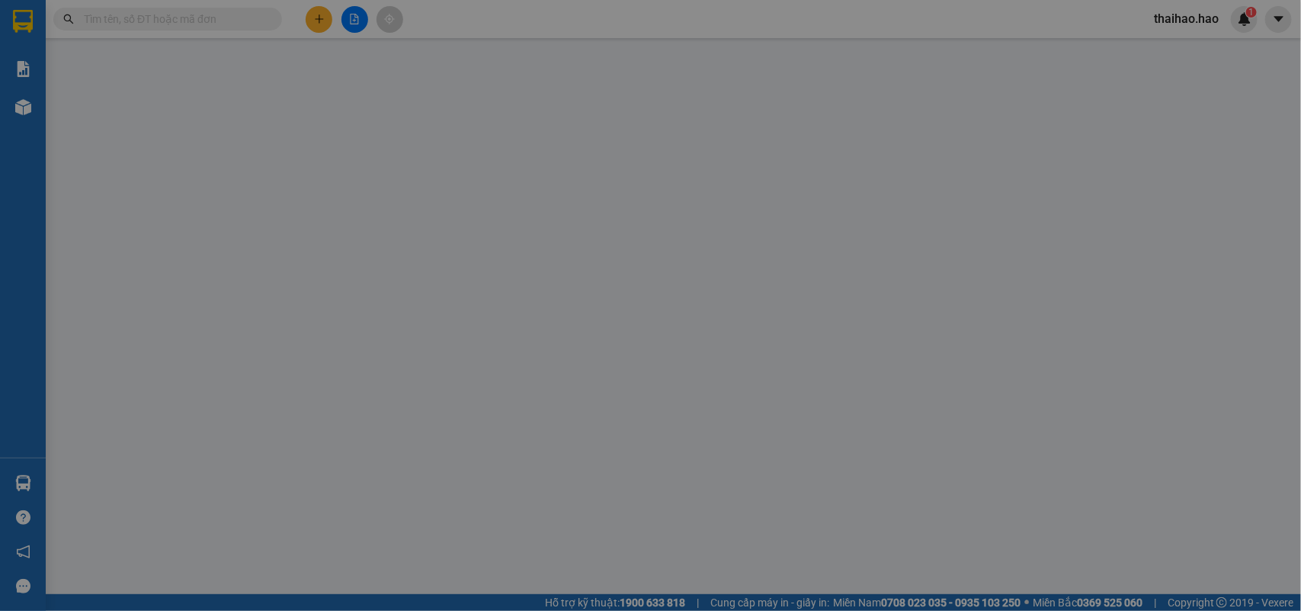
type input "0829026772"
type input "KO TÊN"
checkbox input "true"
type input "cầu phước lộc"
type input "40.000"
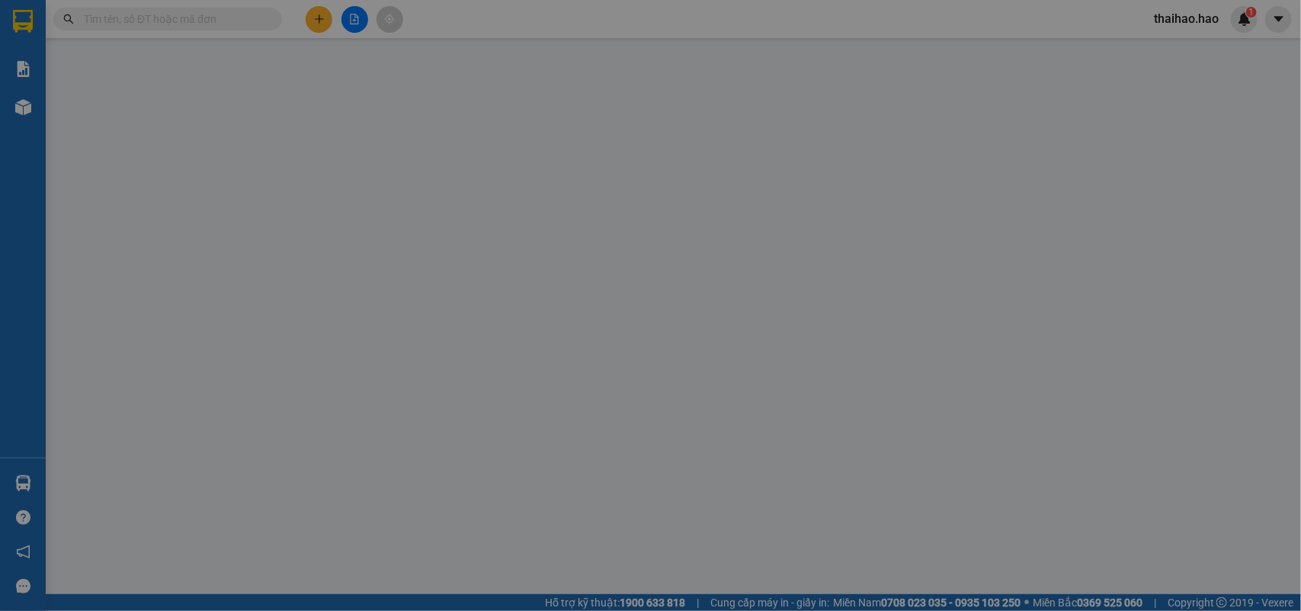
type input "40.000"
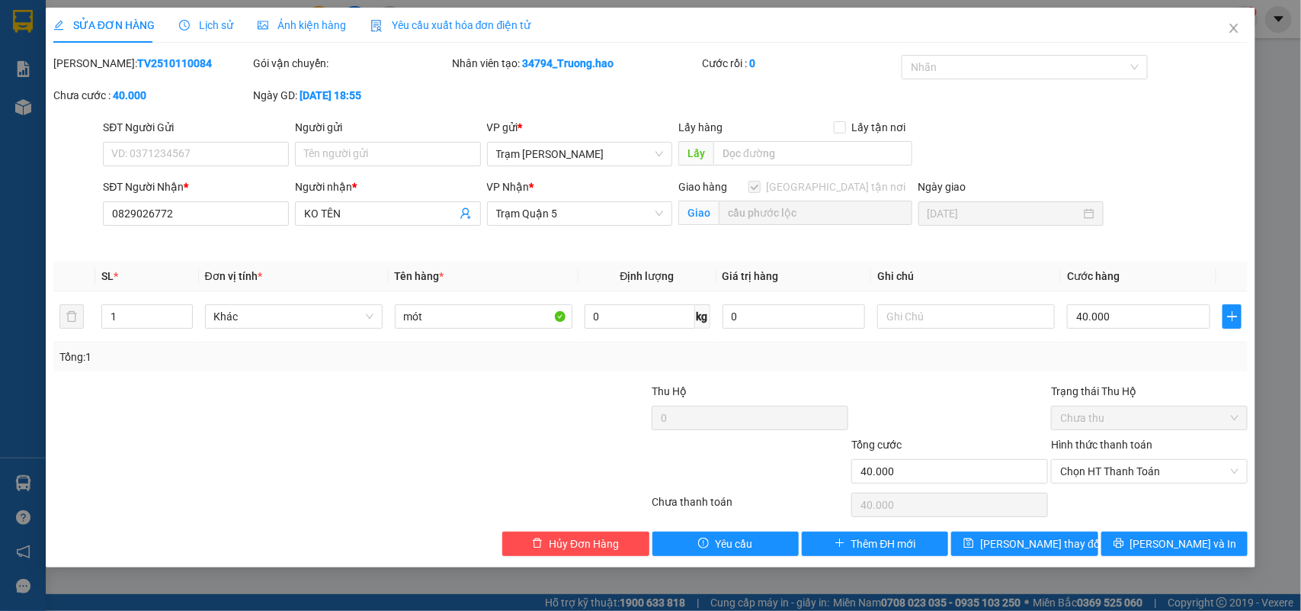
click at [212, 32] on div "Lịch sử" at bounding box center [206, 25] width 54 height 17
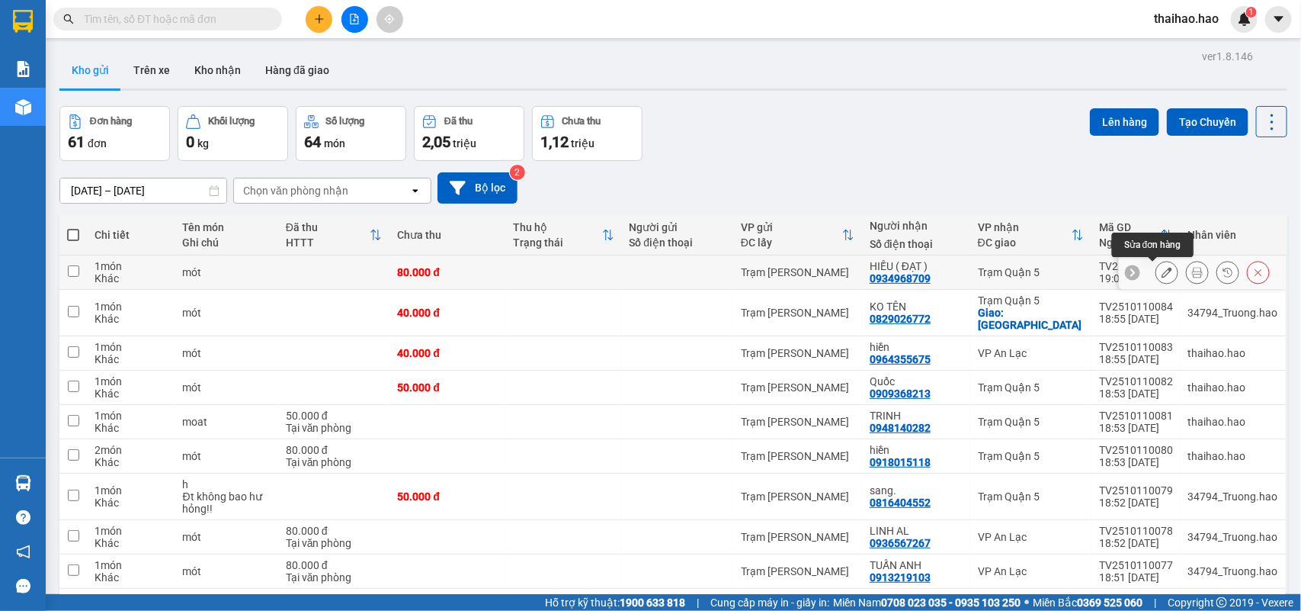
click at [1159, 274] on button at bounding box center [1166, 272] width 21 height 27
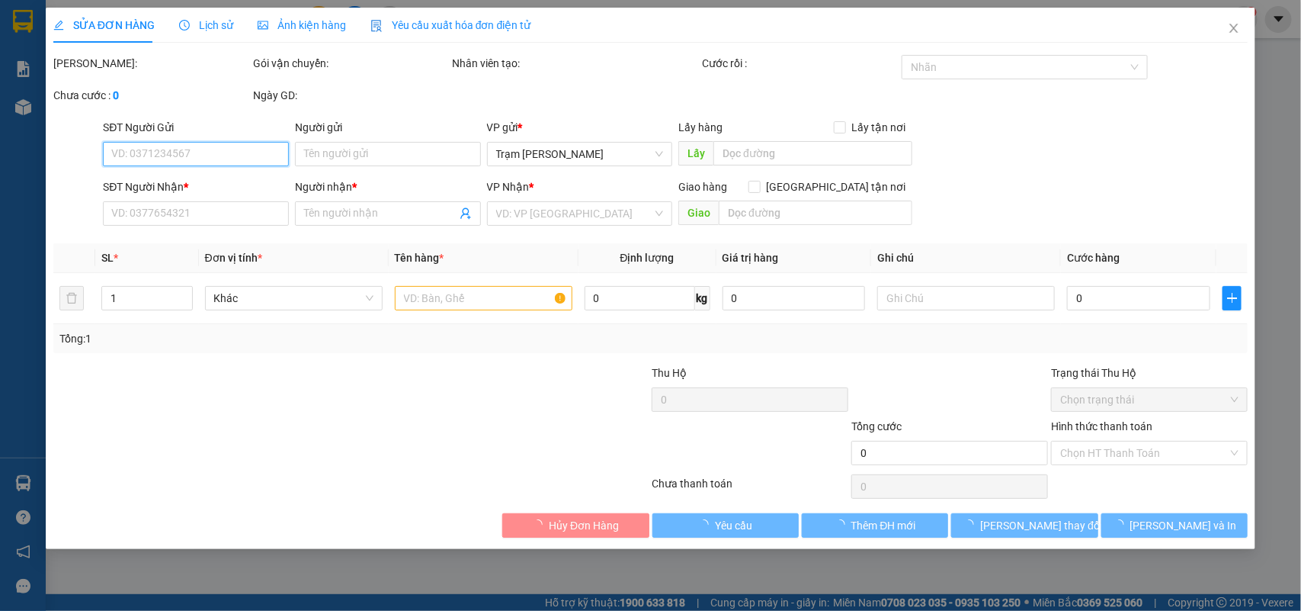
type input "0934968709"
type input "HIẾU ( ĐẠT )"
type input "80.000"
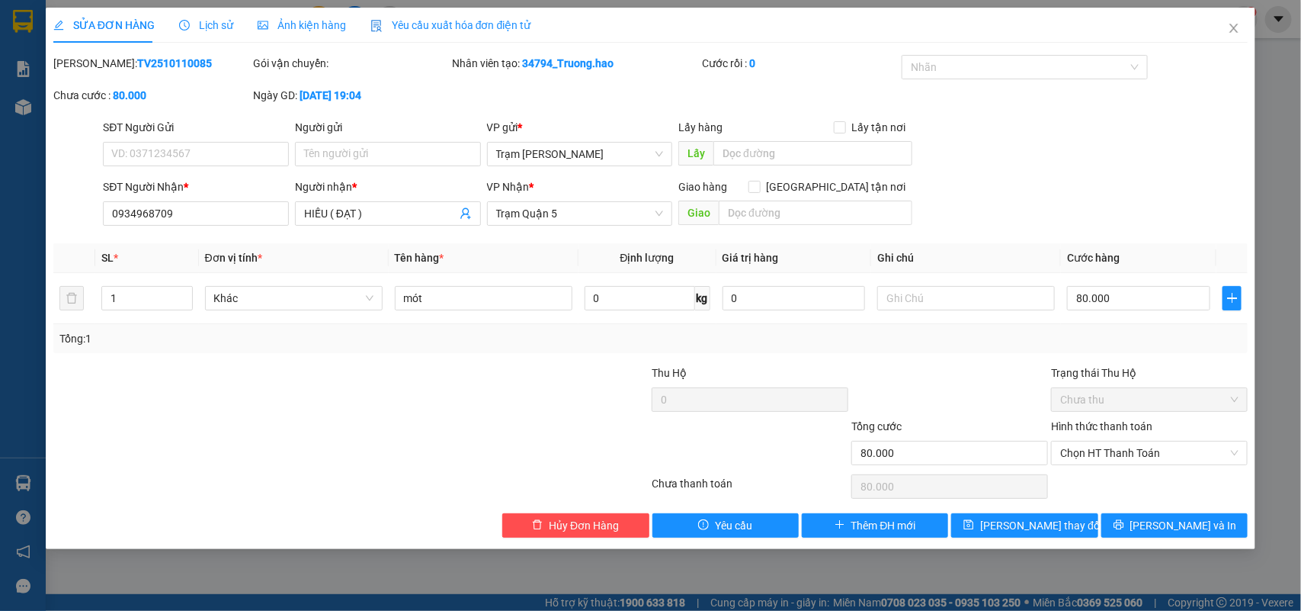
click at [214, 21] on span "Lịch sử" at bounding box center [206, 25] width 54 height 12
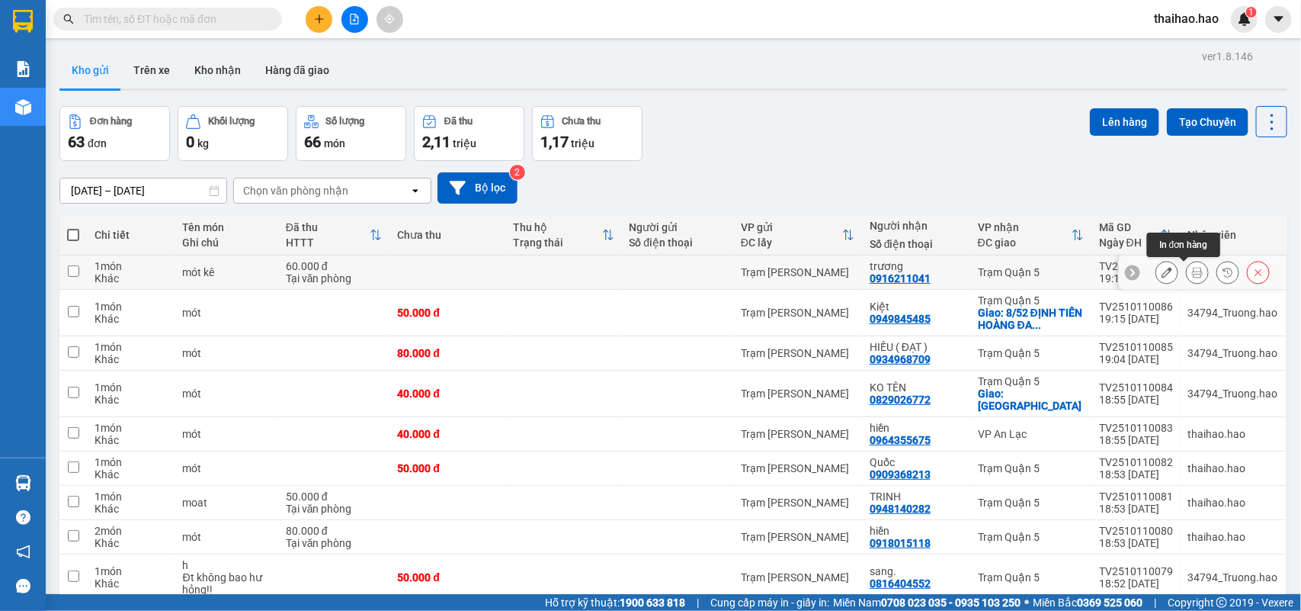
click at [1192, 271] on icon at bounding box center [1197, 272] width 11 height 11
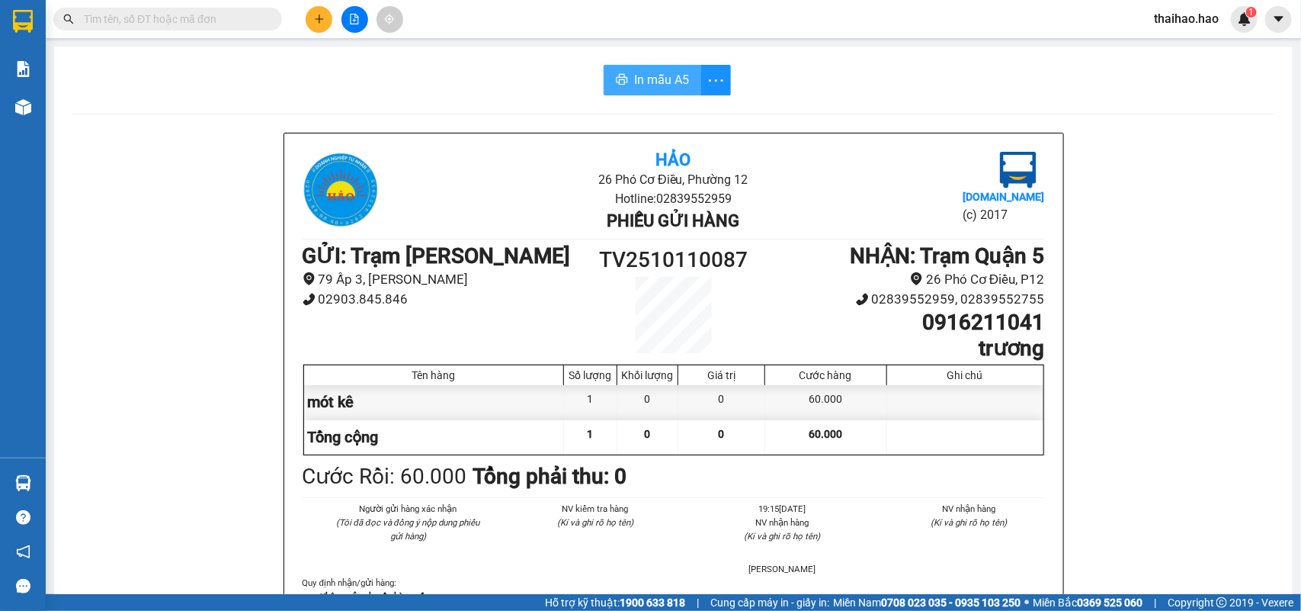
click at [675, 85] on span "In mẫu A5" at bounding box center [661, 79] width 55 height 19
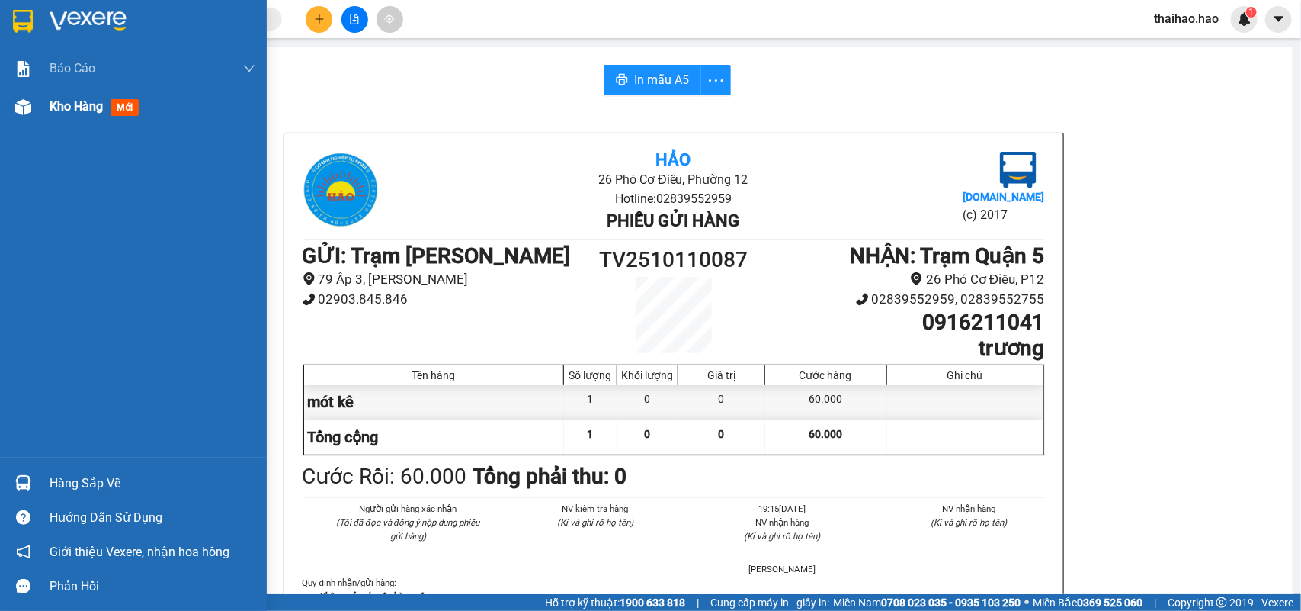
click at [116, 101] on span "mới" at bounding box center [125, 107] width 28 height 17
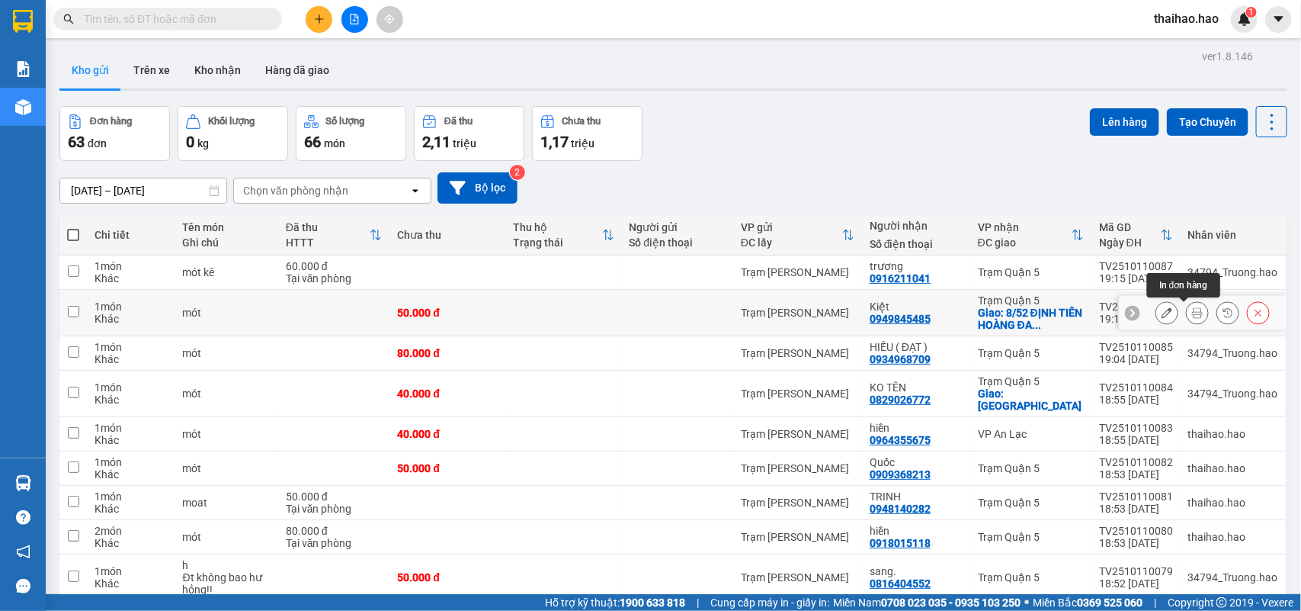
click at [1192, 313] on icon at bounding box center [1197, 312] width 11 height 11
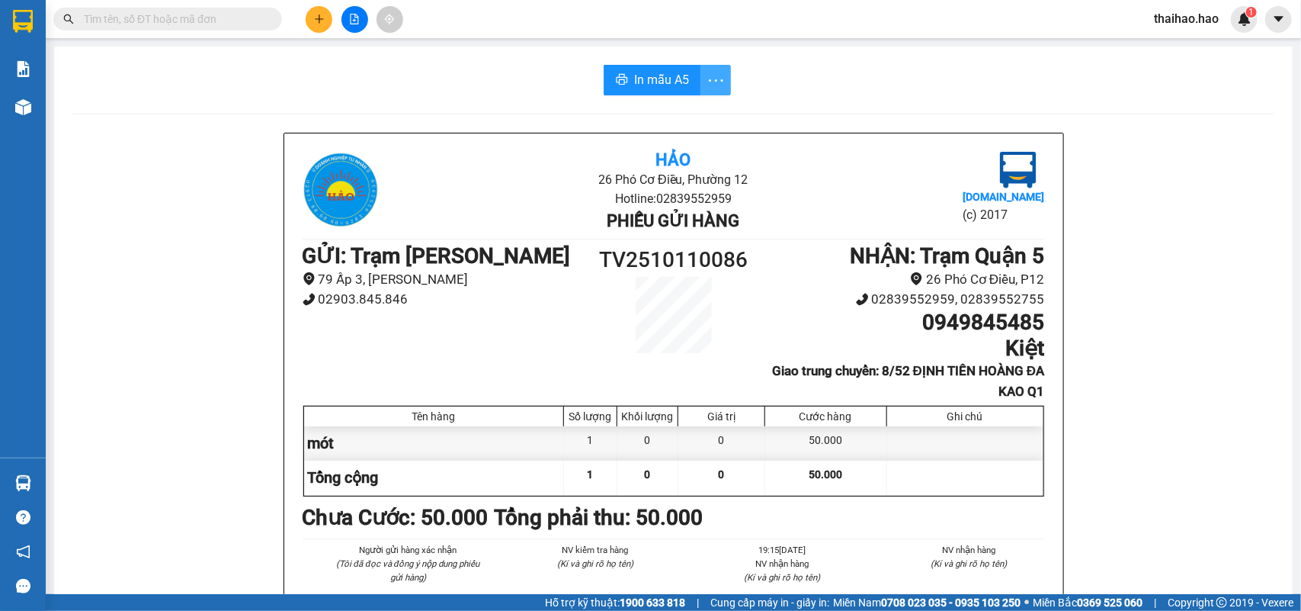
click at [701, 78] on span "more" at bounding box center [715, 80] width 29 height 19
click at [634, 76] on span "In mẫu A5" at bounding box center [661, 79] width 55 height 19
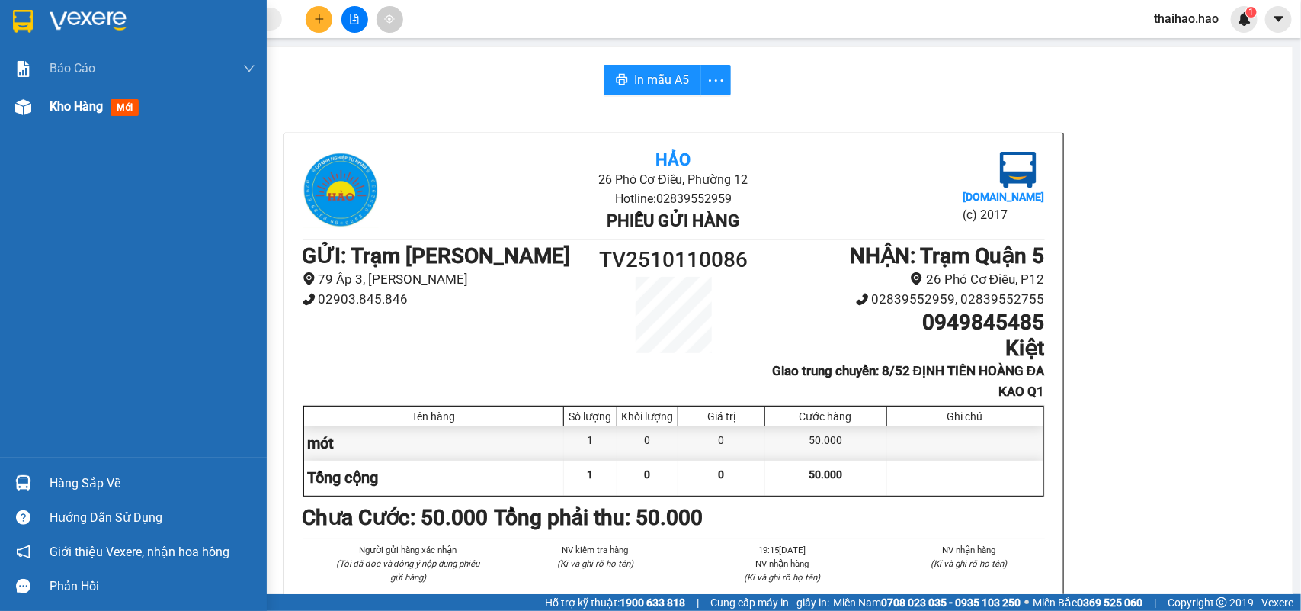
click at [127, 107] on span "mới" at bounding box center [125, 107] width 28 height 17
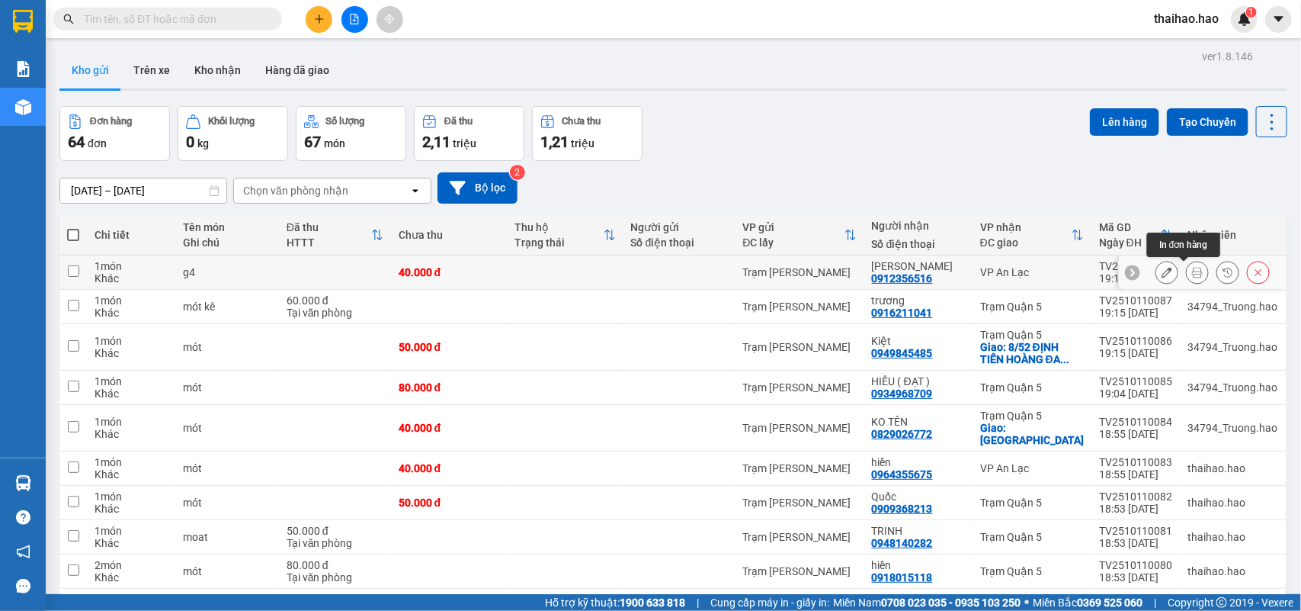
click at [1189, 273] on button at bounding box center [1197, 272] width 21 height 27
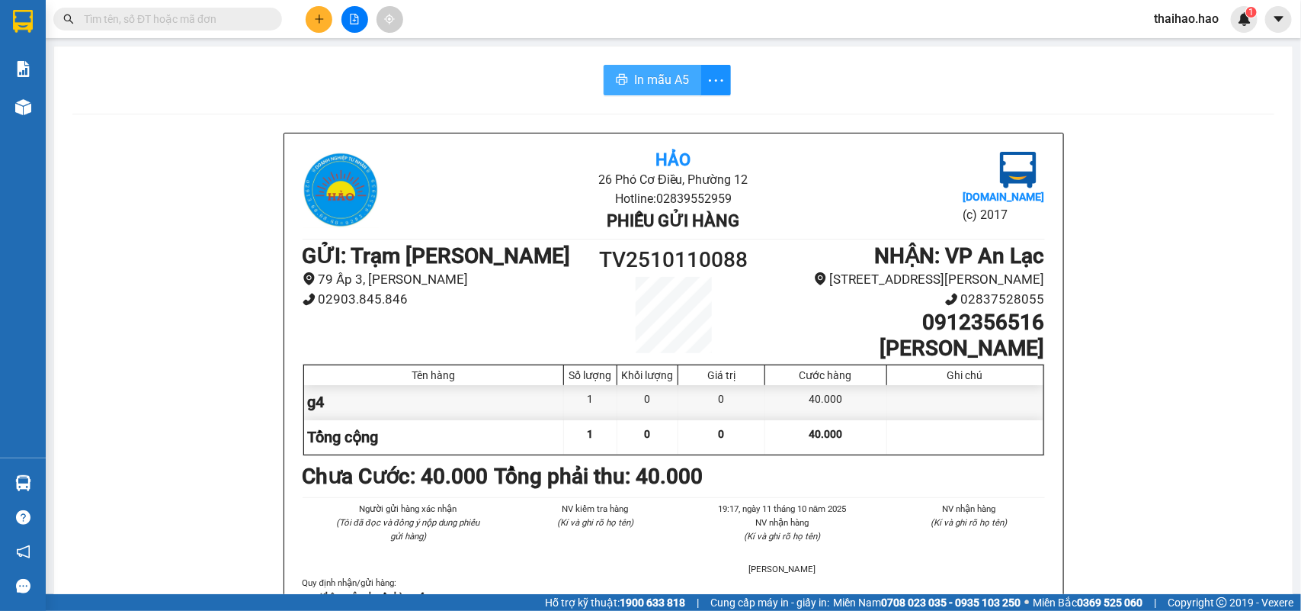
click at [672, 77] on span "In mẫu A5" at bounding box center [661, 79] width 55 height 19
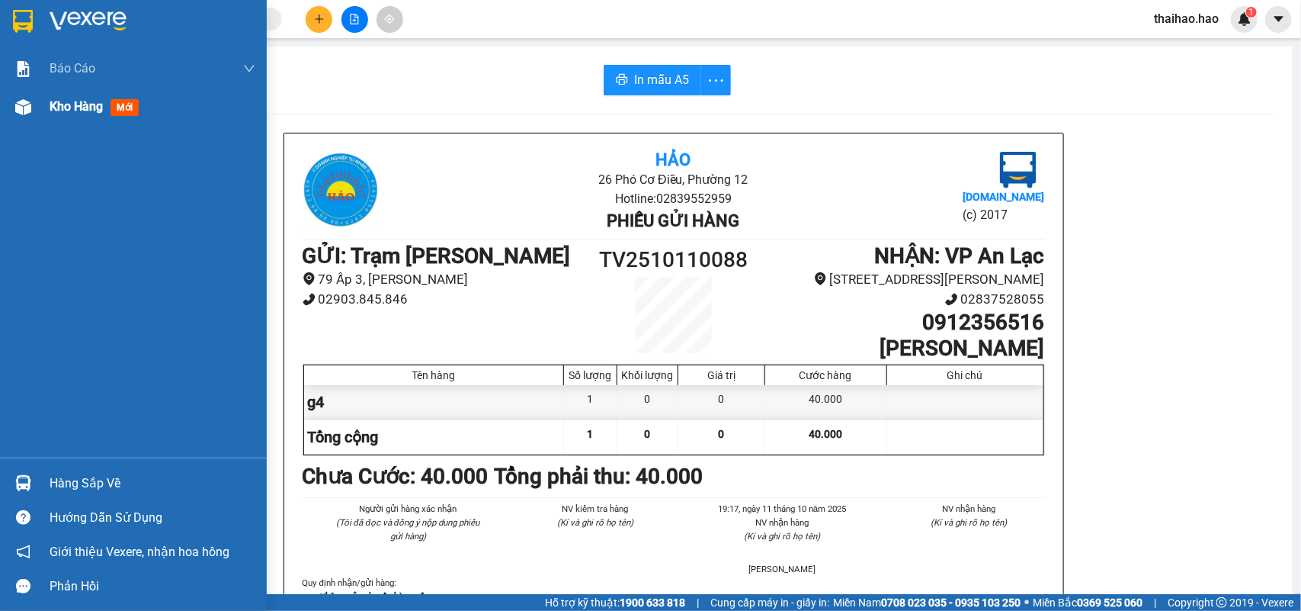
click at [123, 103] on span "mới" at bounding box center [125, 107] width 28 height 17
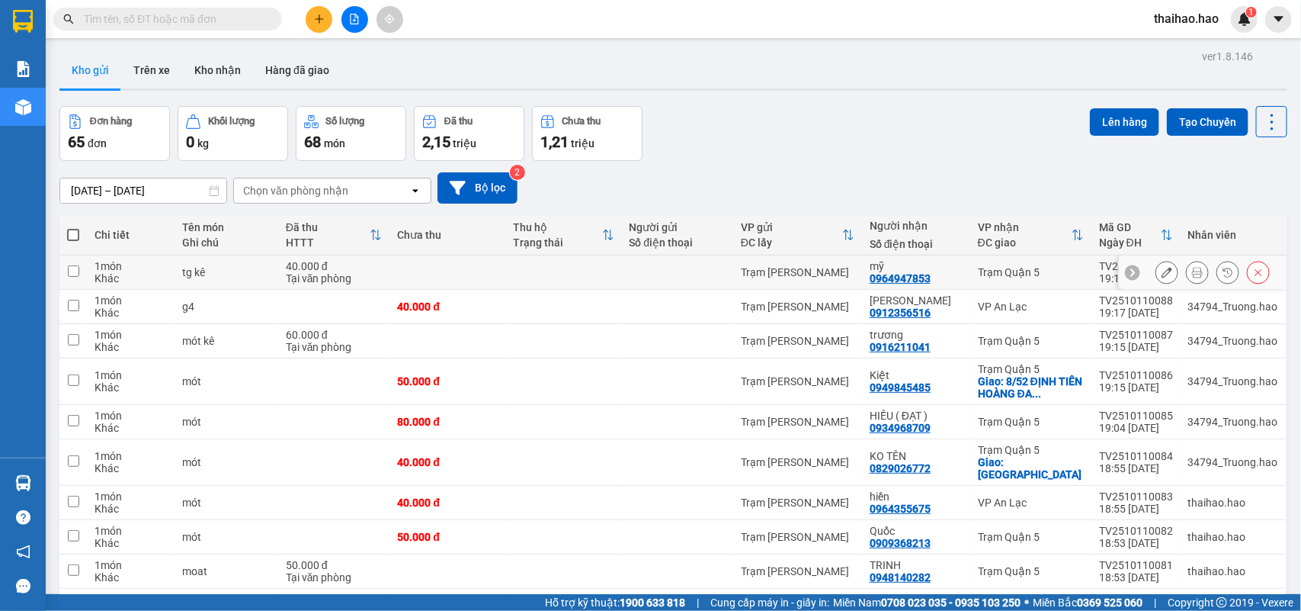
click at [1192, 272] on icon at bounding box center [1197, 272] width 11 height 11
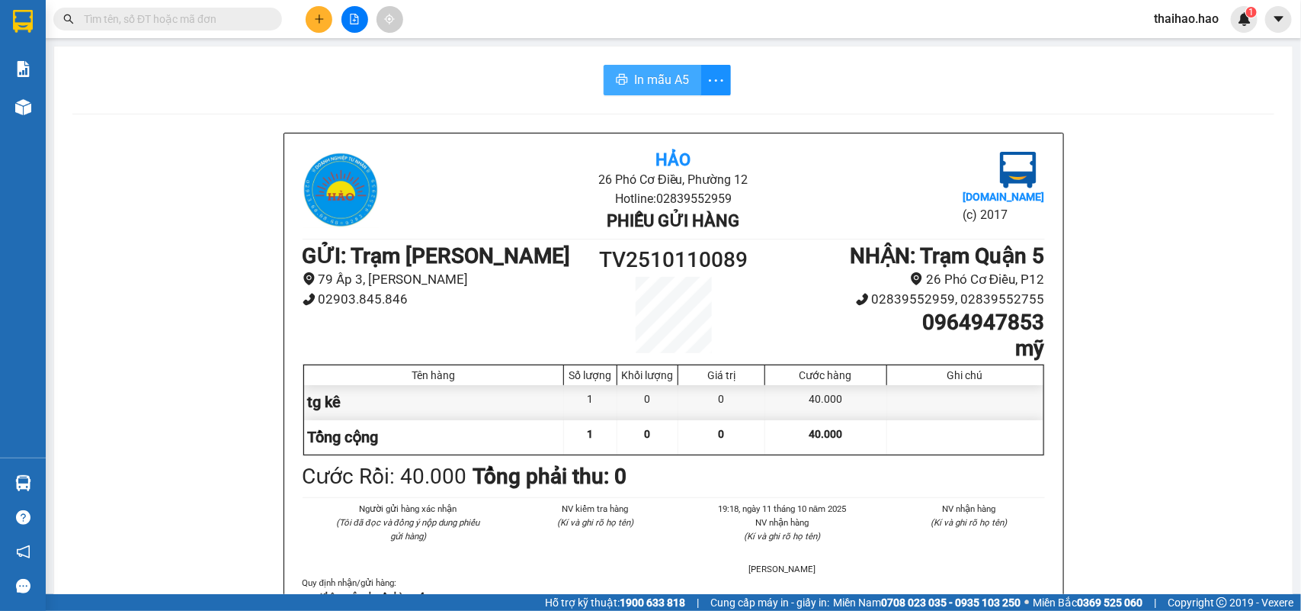
click at [654, 80] on span "In mẫu A5" at bounding box center [661, 79] width 55 height 19
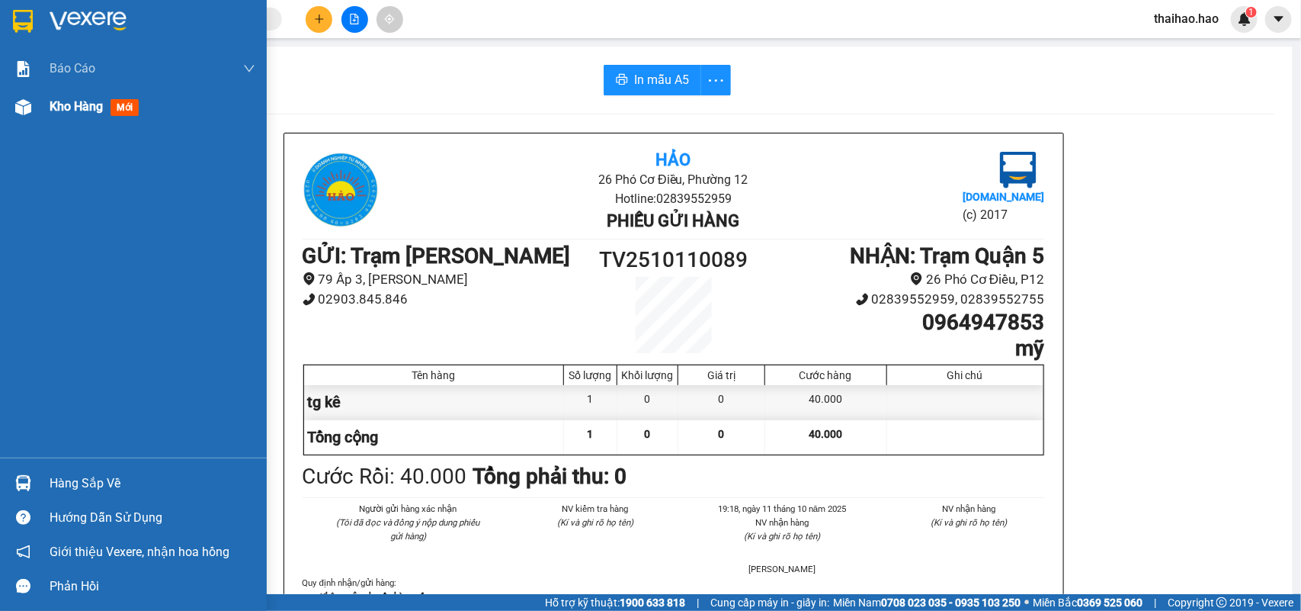
click at [126, 107] on span "mới" at bounding box center [125, 107] width 28 height 17
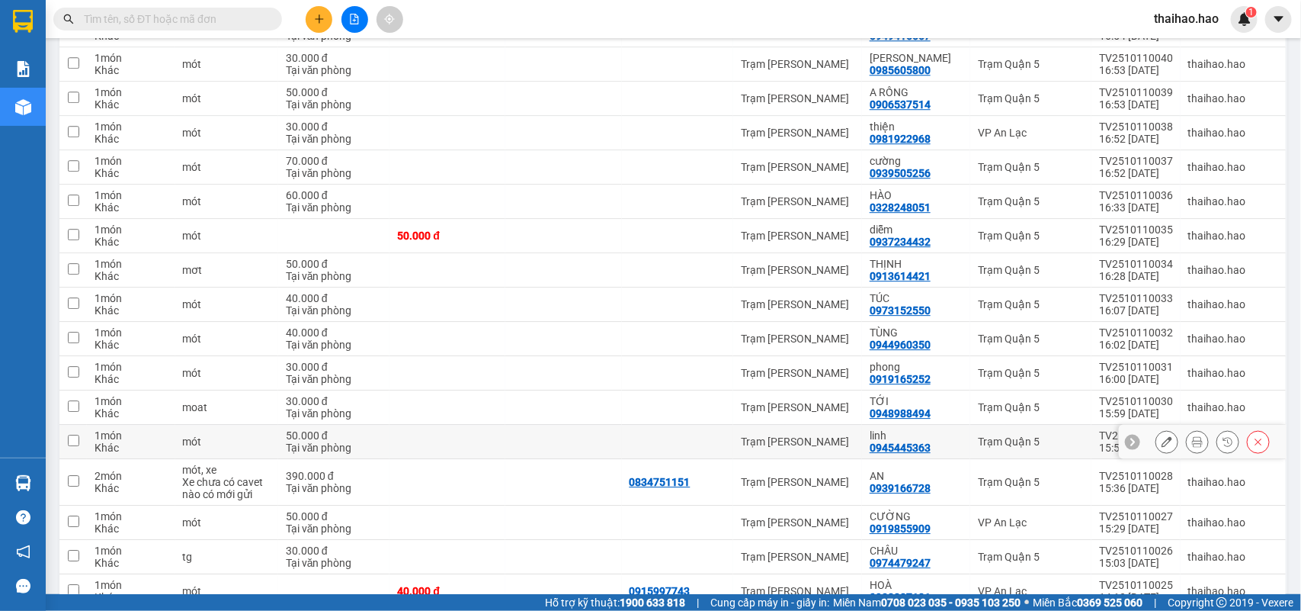
scroll to position [2027, 0]
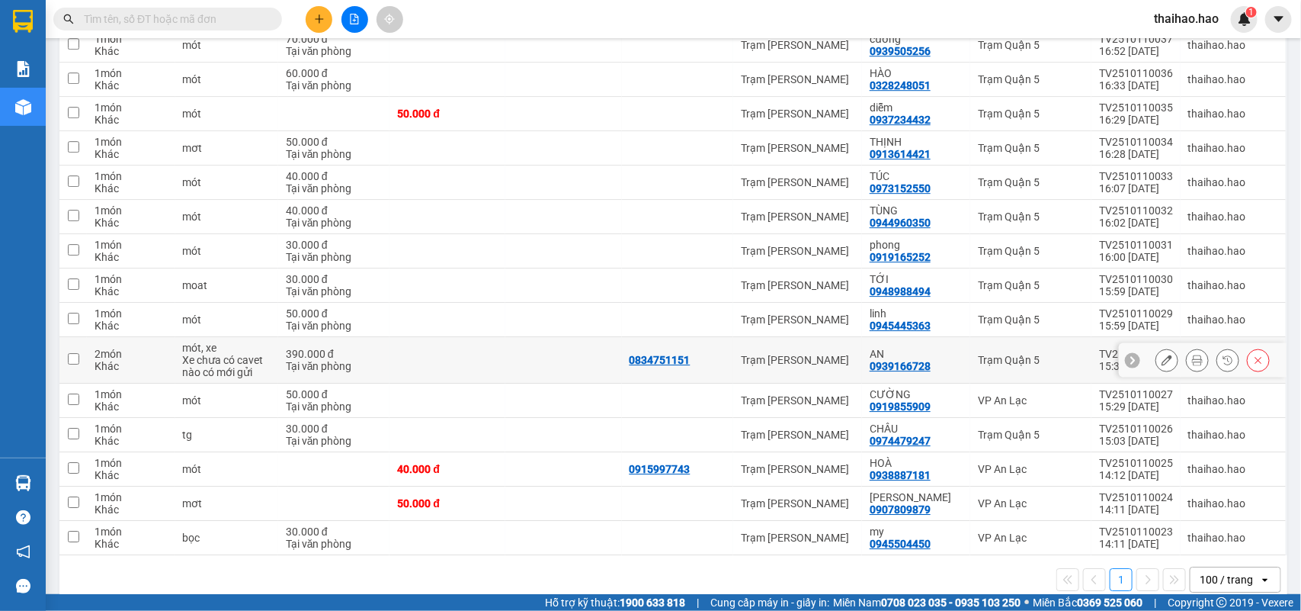
click at [1162, 354] on icon at bounding box center [1167, 359] width 11 height 11
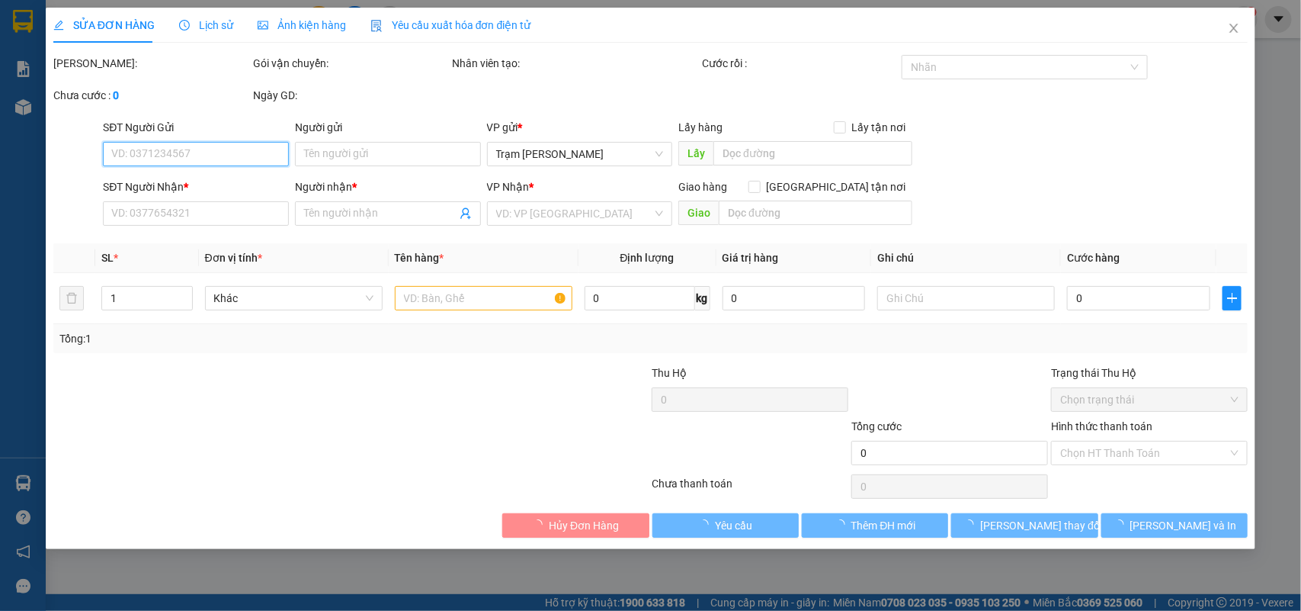
type input "0834751151"
type input "0939166728"
type input "AN"
type input "390.000"
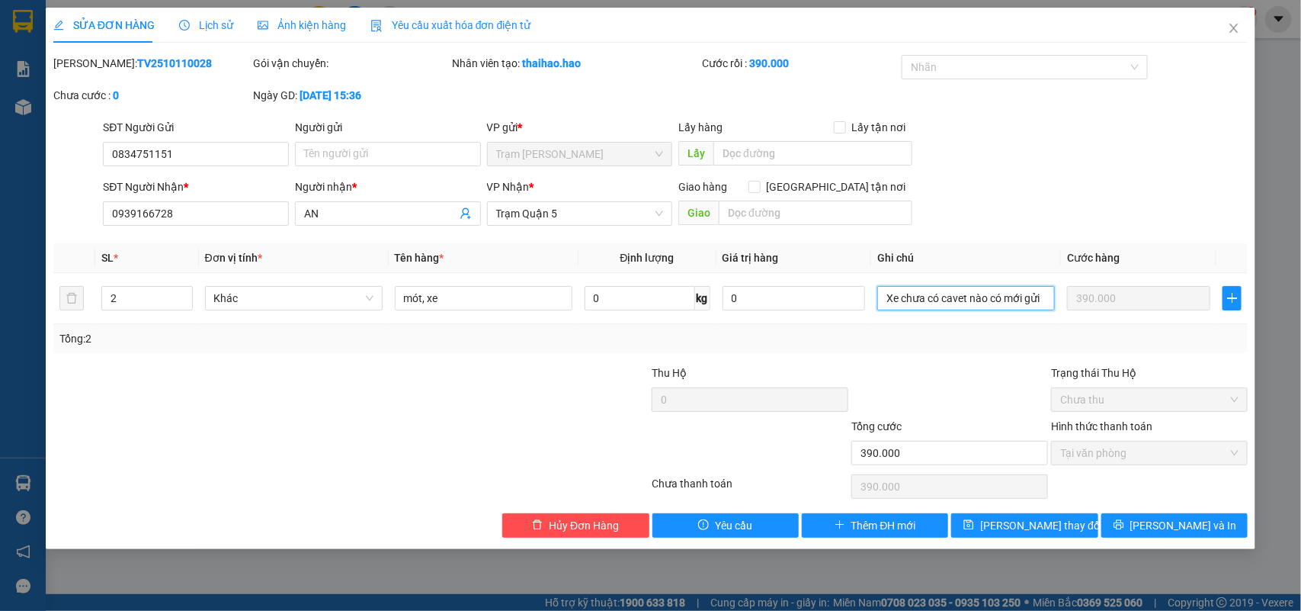
drag, startPoint x: 886, startPoint y: 302, endPoint x: 1062, endPoint y: 345, distance: 180.6
click at [1062, 345] on div "SL * Đơn vị tính * Tên hàng * Định lượng Giá trị hàng Ghi chú Cước hàng 2 Khác …" at bounding box center [650, 298] width 1195 height 110
type input "0"
click at [1140, 534] on button "[PERSON_NAME] và In" at bounding box center [1174, 525] width 146 height 24
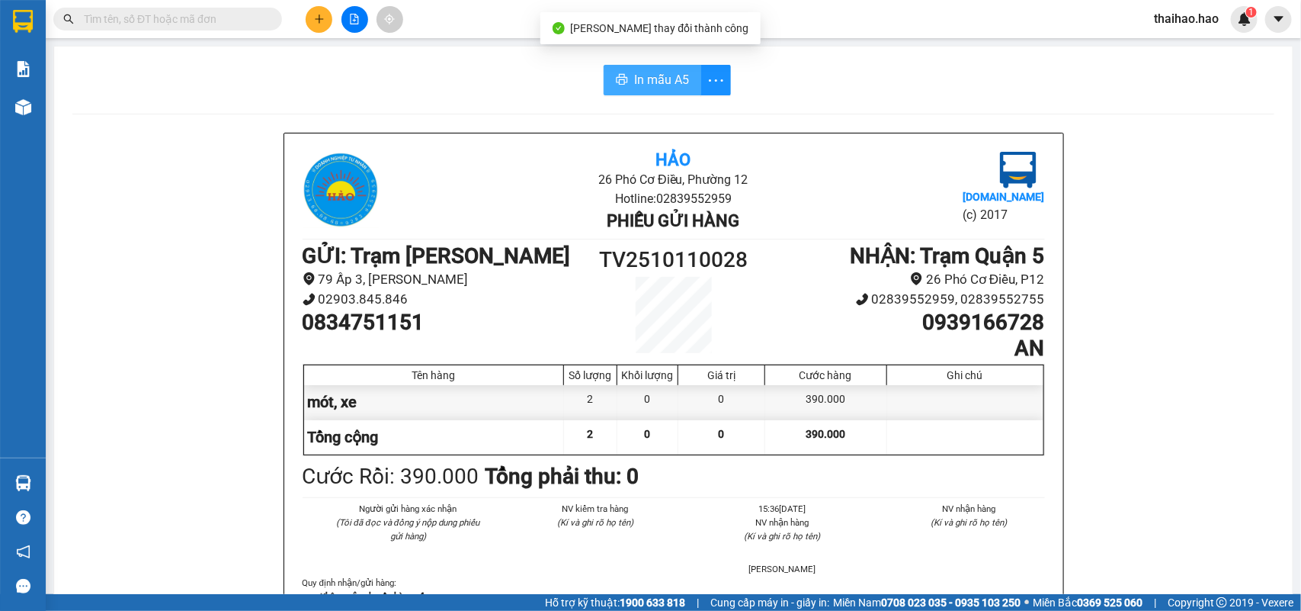
click at [625, 73] on button "In mẫu A5" at bounding box center [653, 80] width 98 height 30
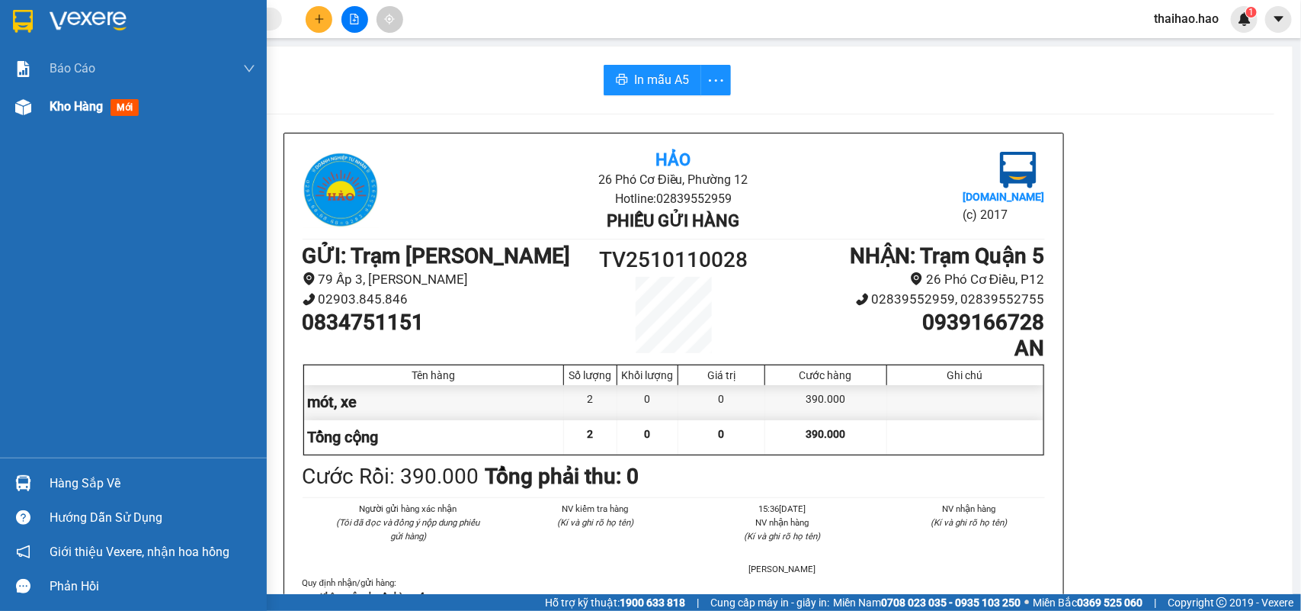
click at [31, 117] on div at bounding box center [23, 107] width 27 height 27
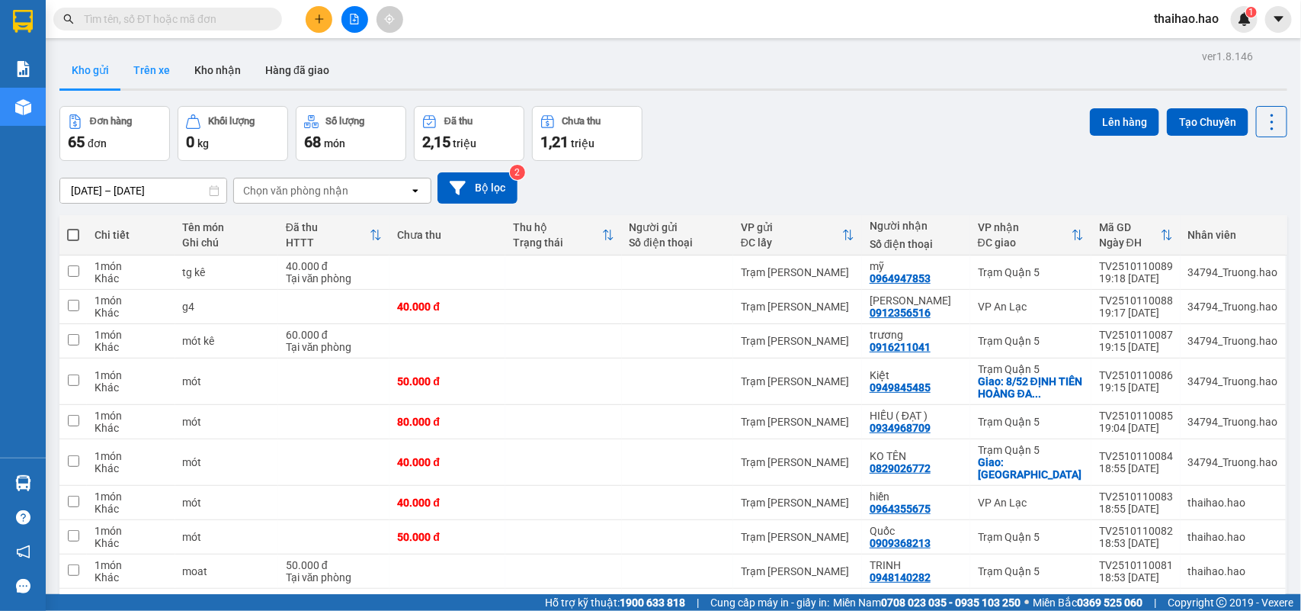
click at [127, 59] on button "Trên xe" at bounding box center [151, 70] width 61 height 37
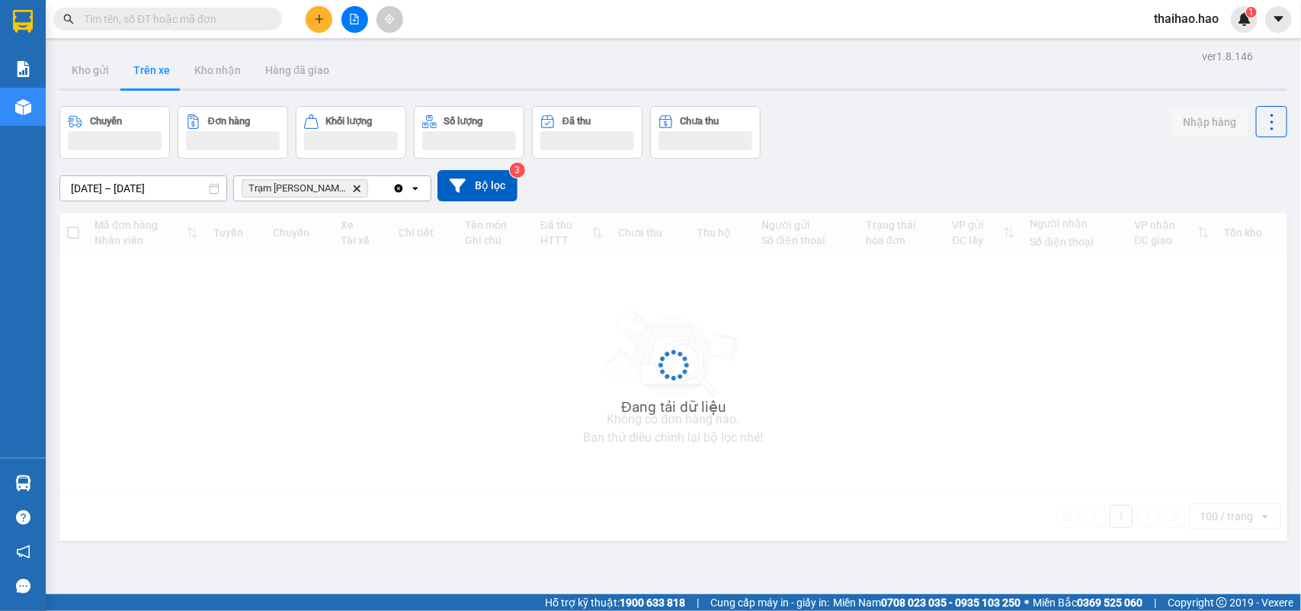
click at [133, 61] on button "Trên xe" at bounding box center [151, 70] width 61 height 37
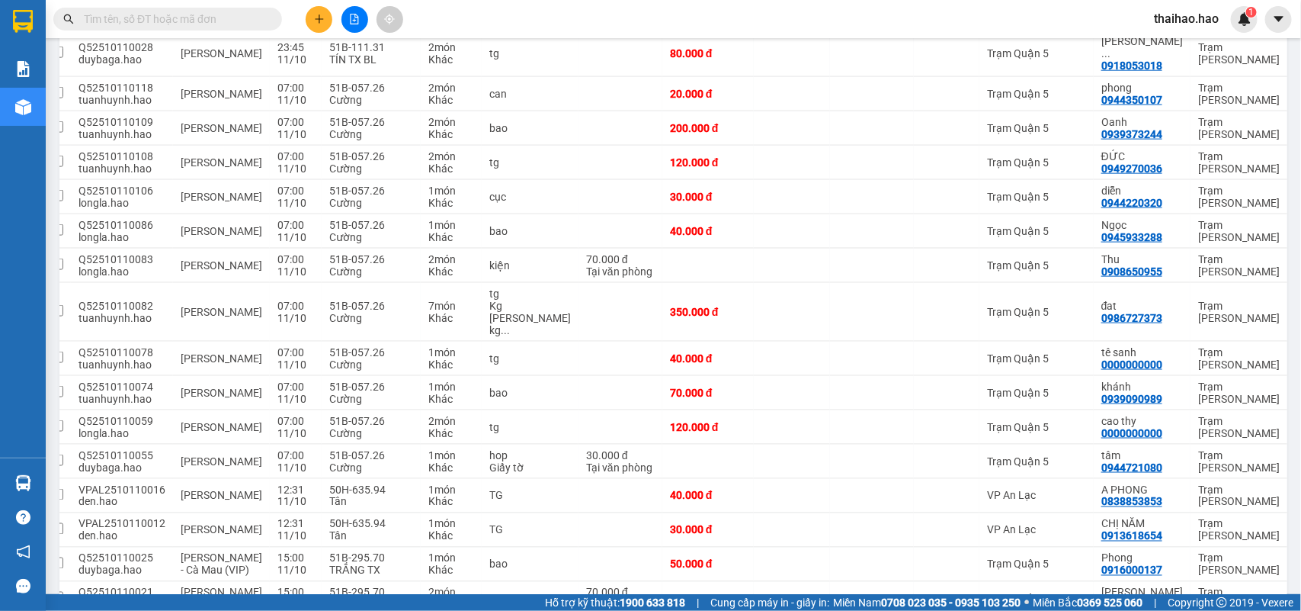
scroll to position [0, 34]
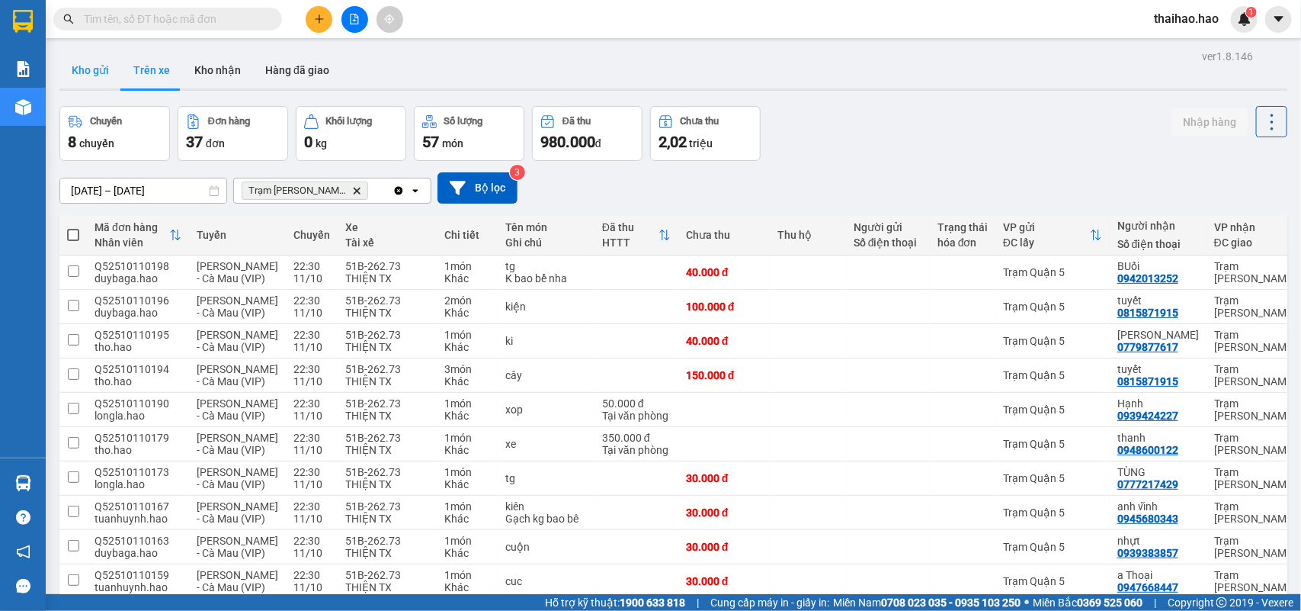
click at [82, 74] on button "Kho gửi" at bounding box center [90, 70] width 62 height 37
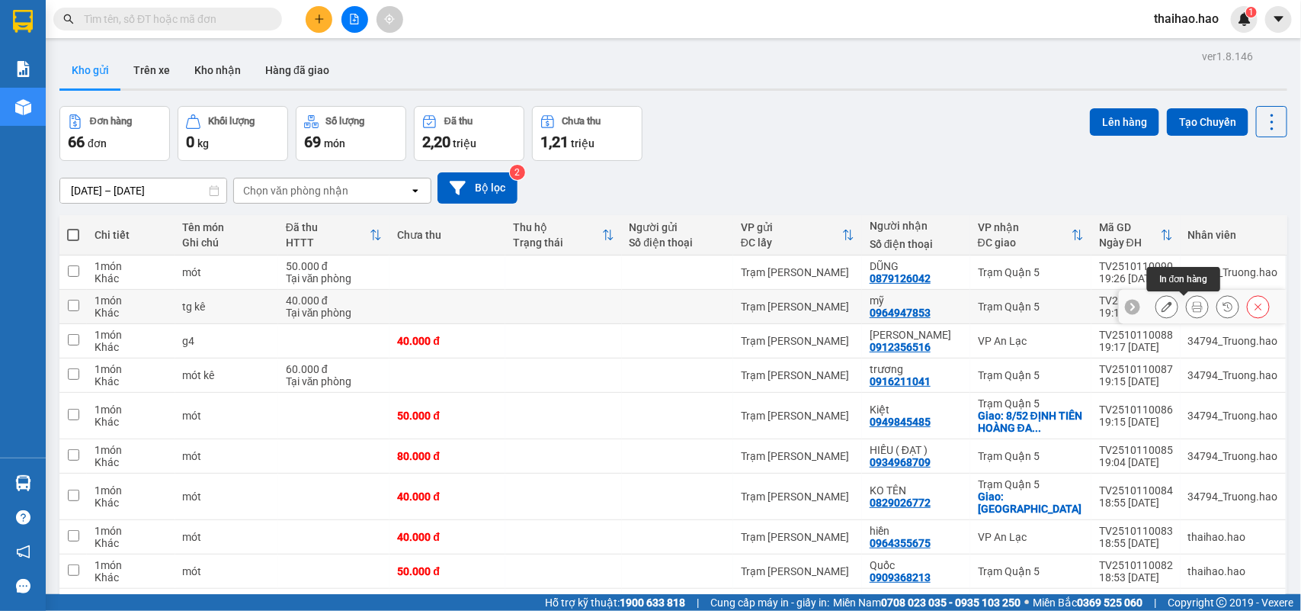
click at [1192, 309] on icon at bounding box center [1197, 306] width 11 height 11
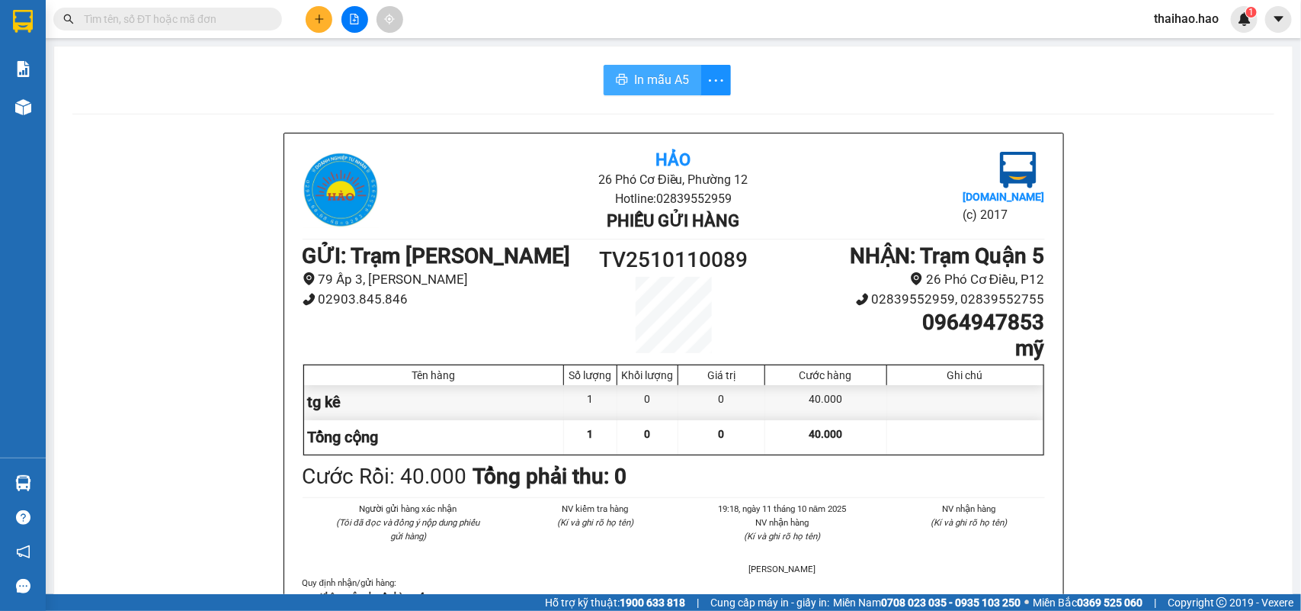
click at [662, 79] on span "In mẫu A5" at bounding box center [661, 79] width 55 height 19
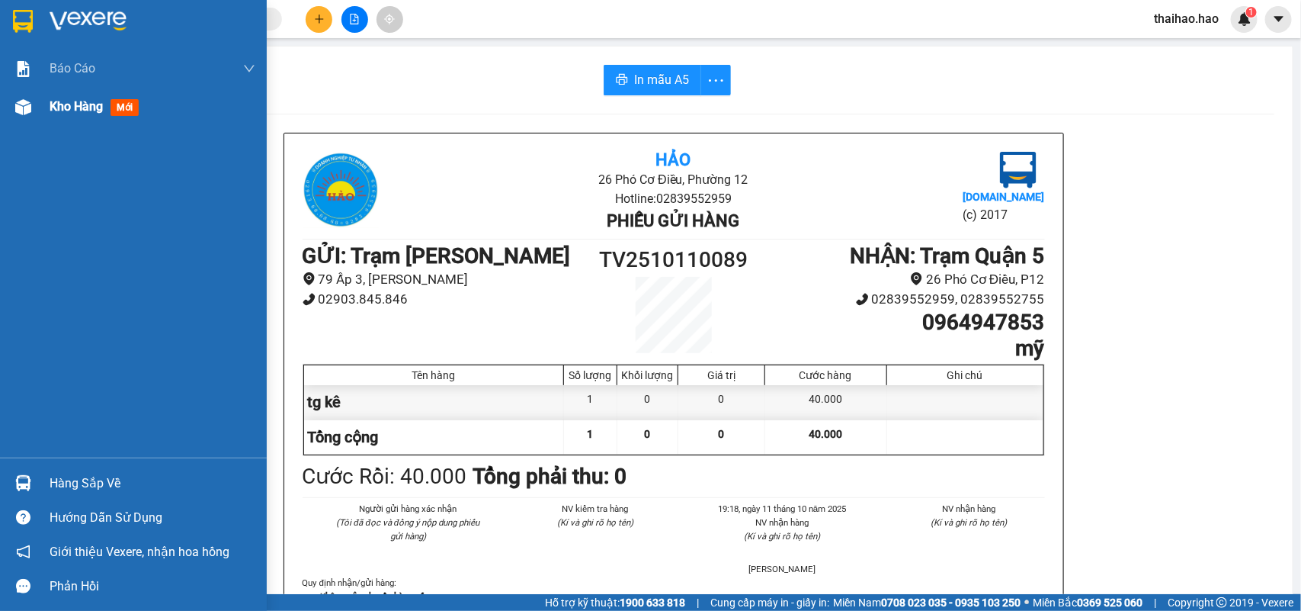
click at [118, 105] on span "mới" at bounding box center [125, 107] width 28 height 17
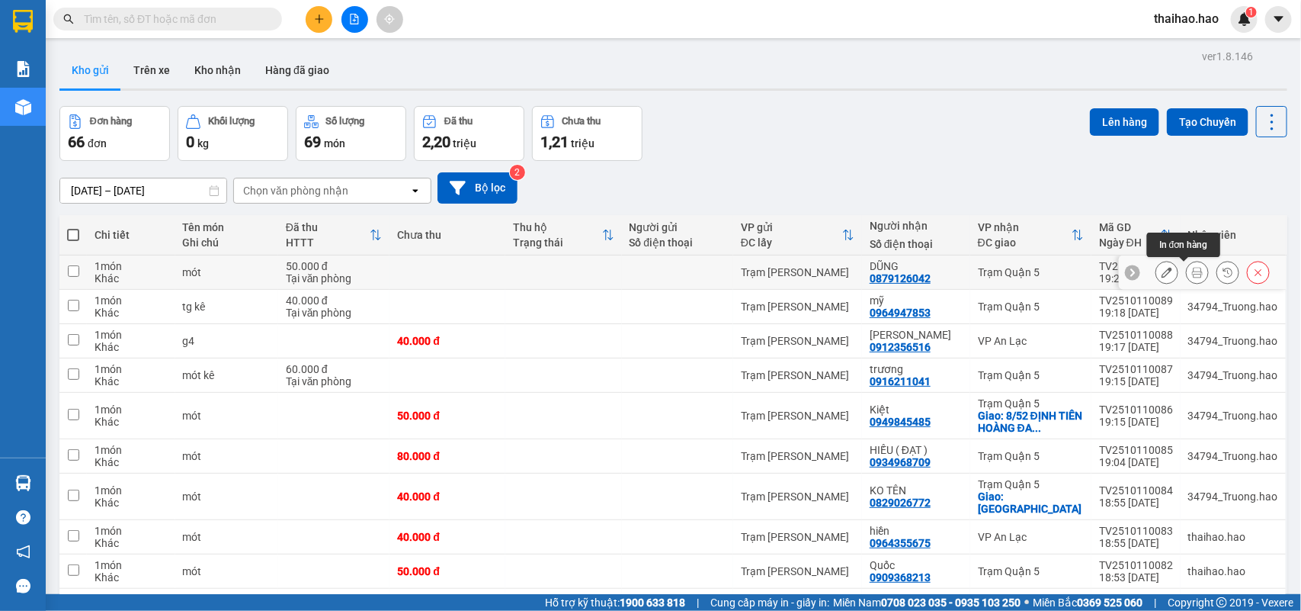
click at [1192, 274] on icon at bounding box center [1197, 272] width 11 height 11
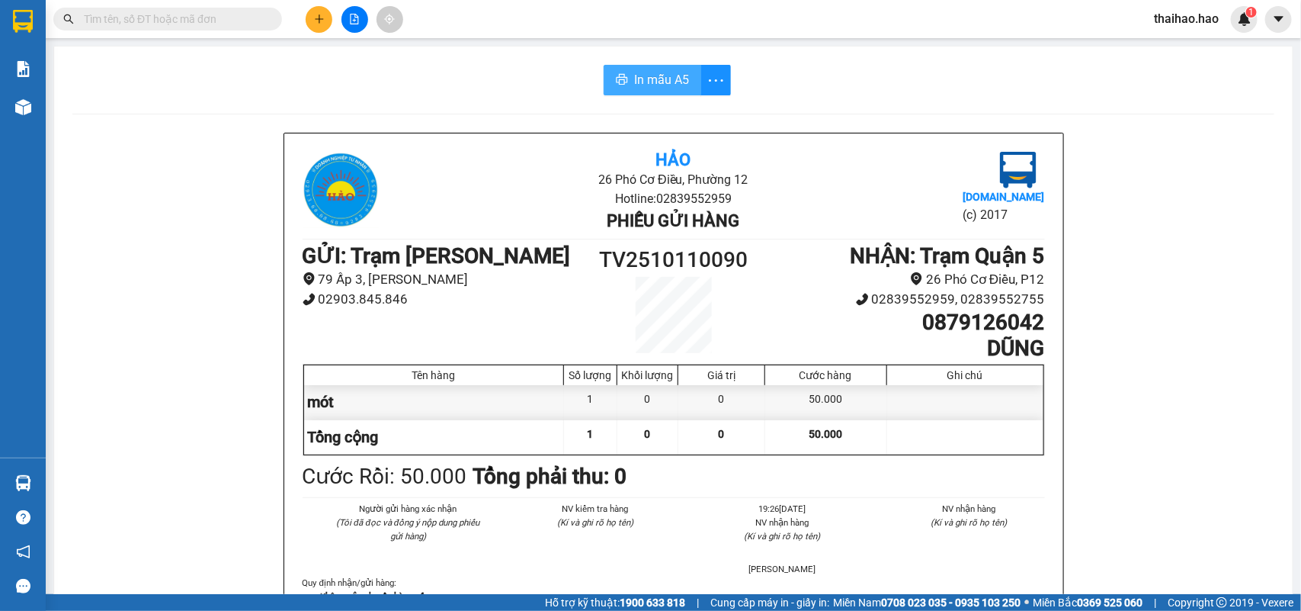
click at [668, 78] on span "In mẫu A5" at bounding box center [661, 79] width 55 height 19
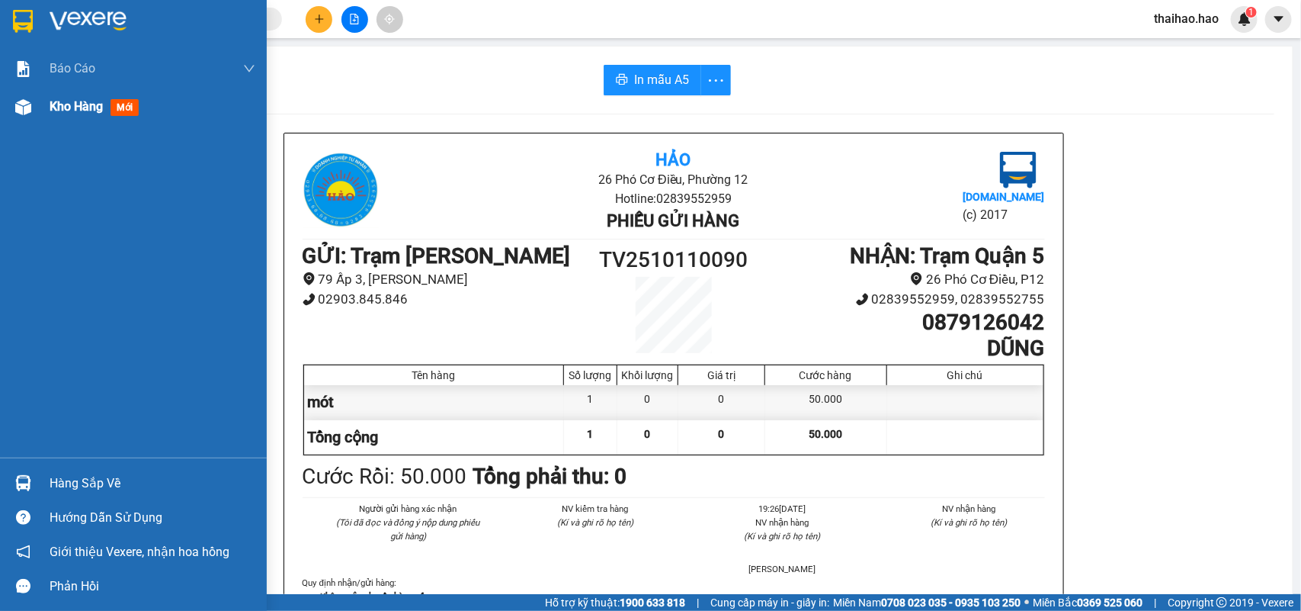
click at [124, 104] on span "mới" at bounding box center [125, 107] width 28 height 17
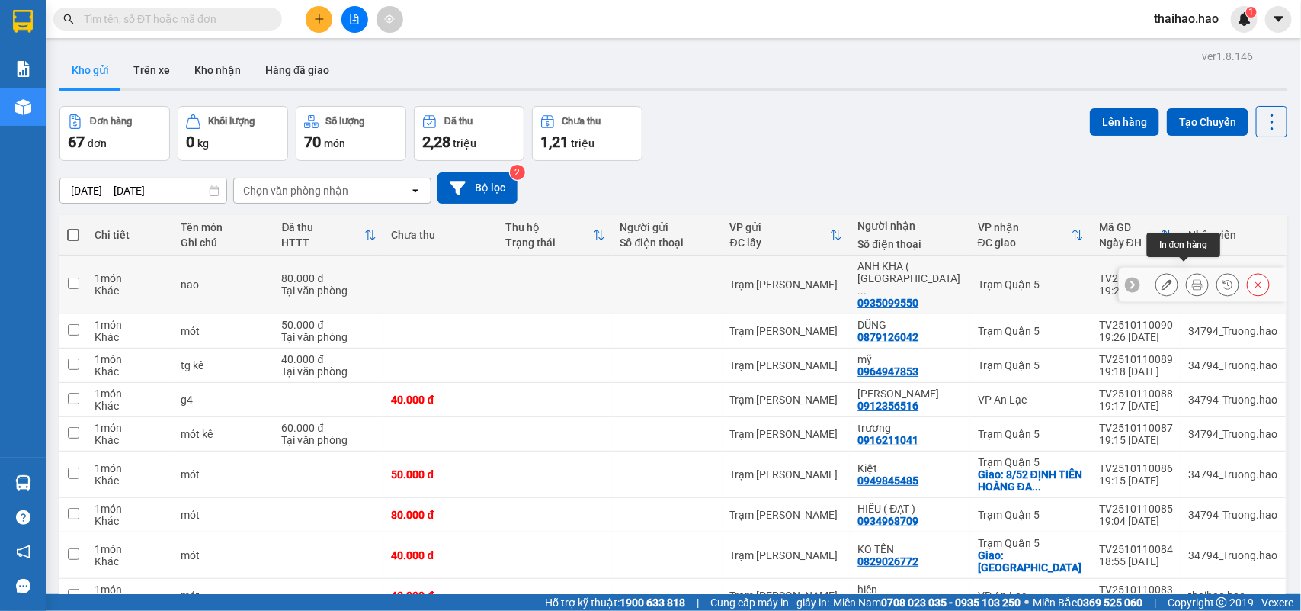
click at [1192, 279] on icon at bounding box center [1197, 284] width 11 height 11
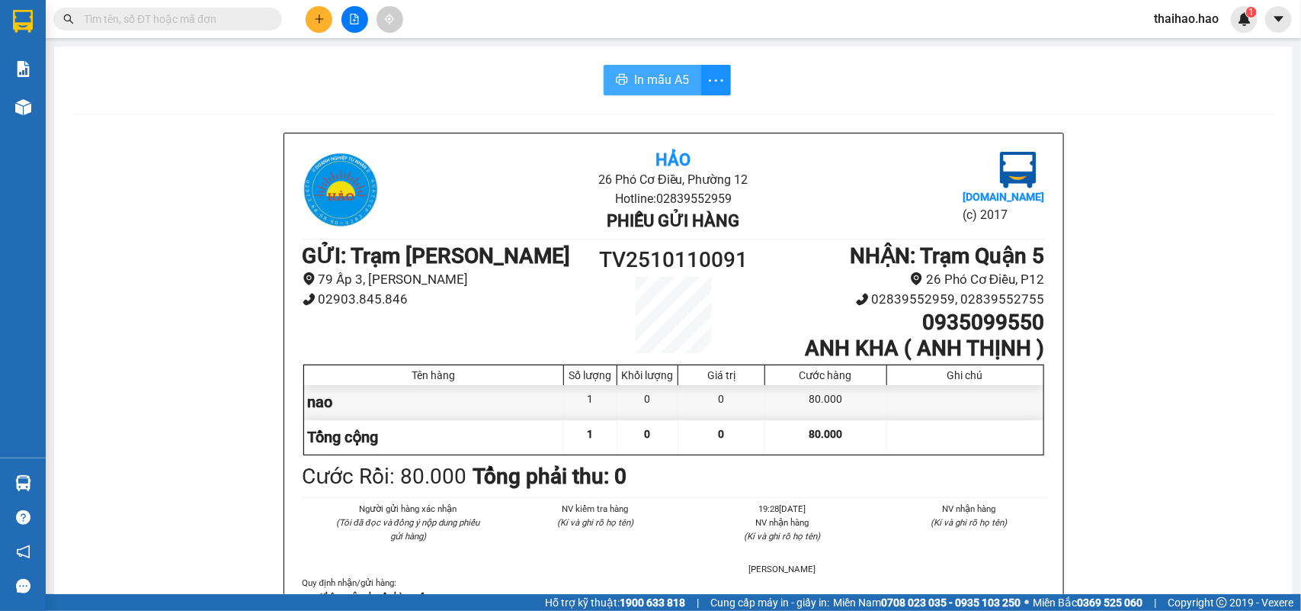
click at [649, 85] on span "In mẫu A5" at bounding box center [661, 79] width 55 height 19
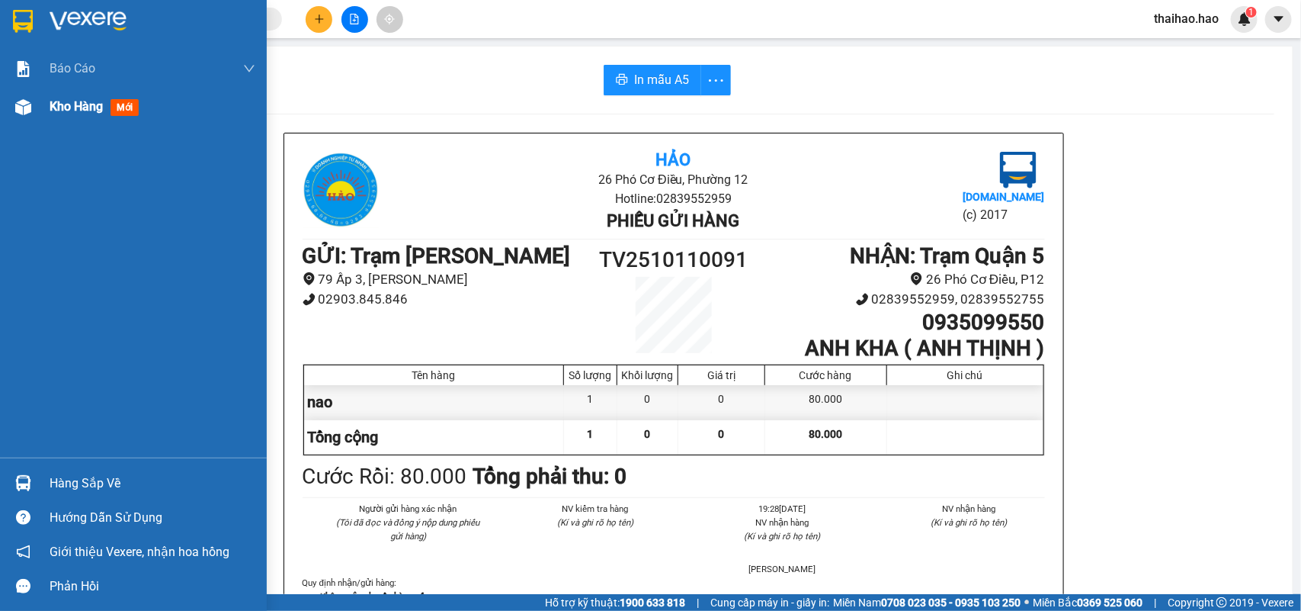
click at [124, 107] on span "mới" at bounding box center [125, 107] width 28 height 17
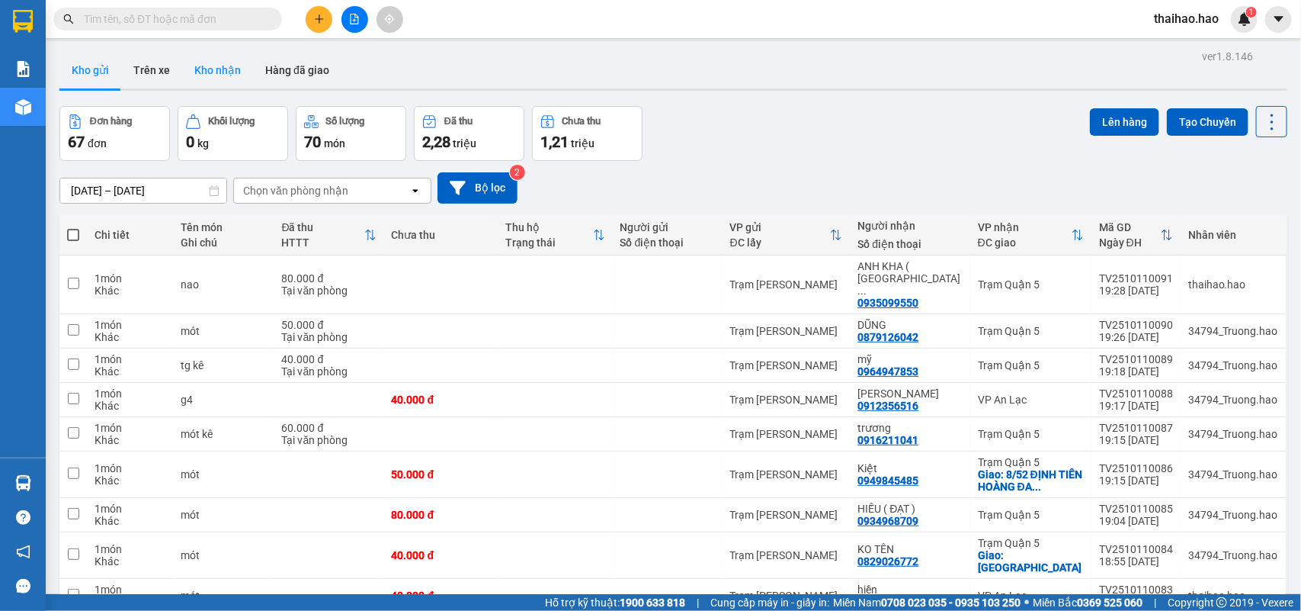
click at [204, 80] on button "Kho nhận" at bounding box center [217, 70] width 71 height 37
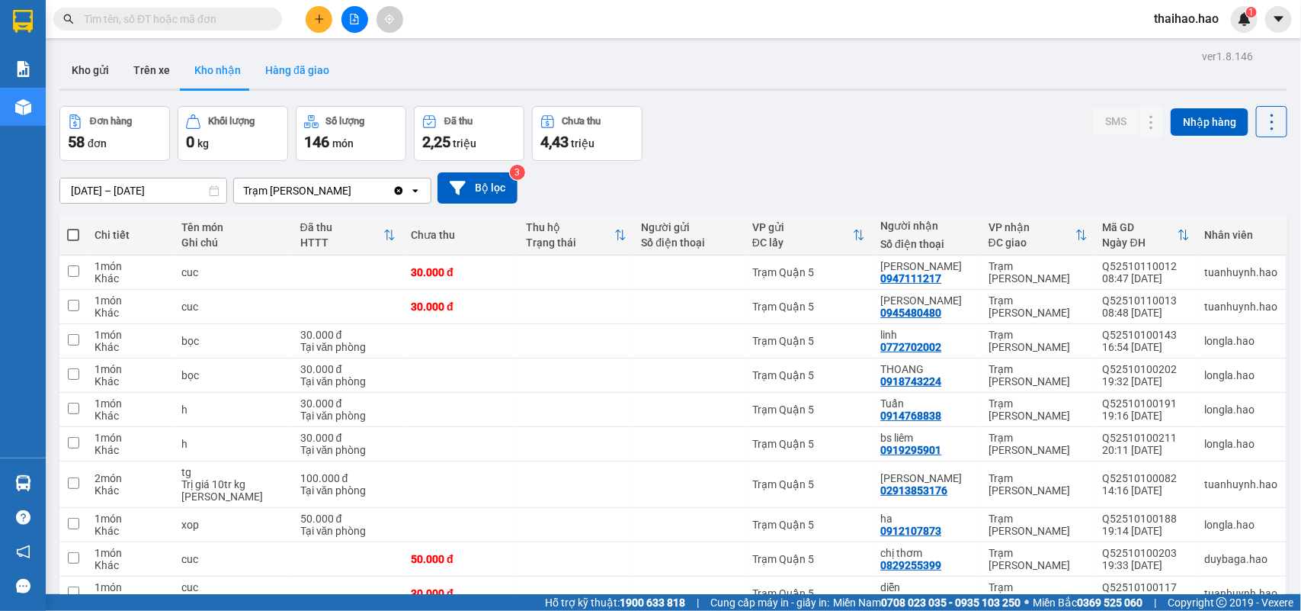
click at [294, 79] on button "Hàng đã giao" at bounding box center [297, 70] width 88 height 37
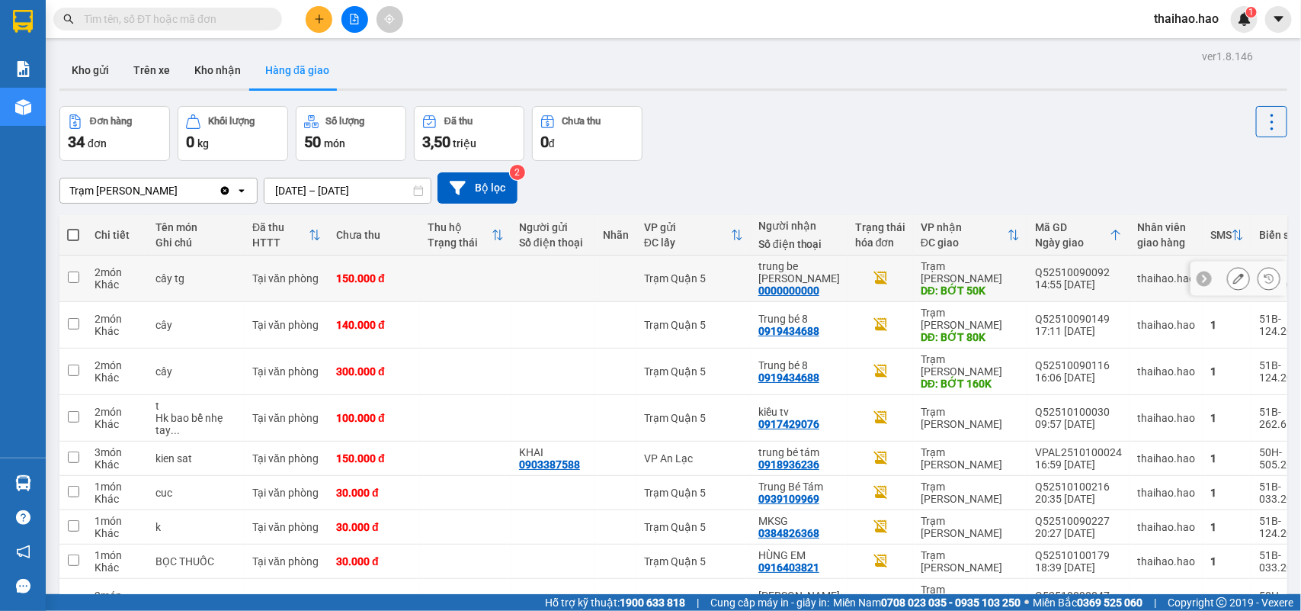
click at [1233, 273] on icon at bounding box center [1238, 278] width 11 height 11
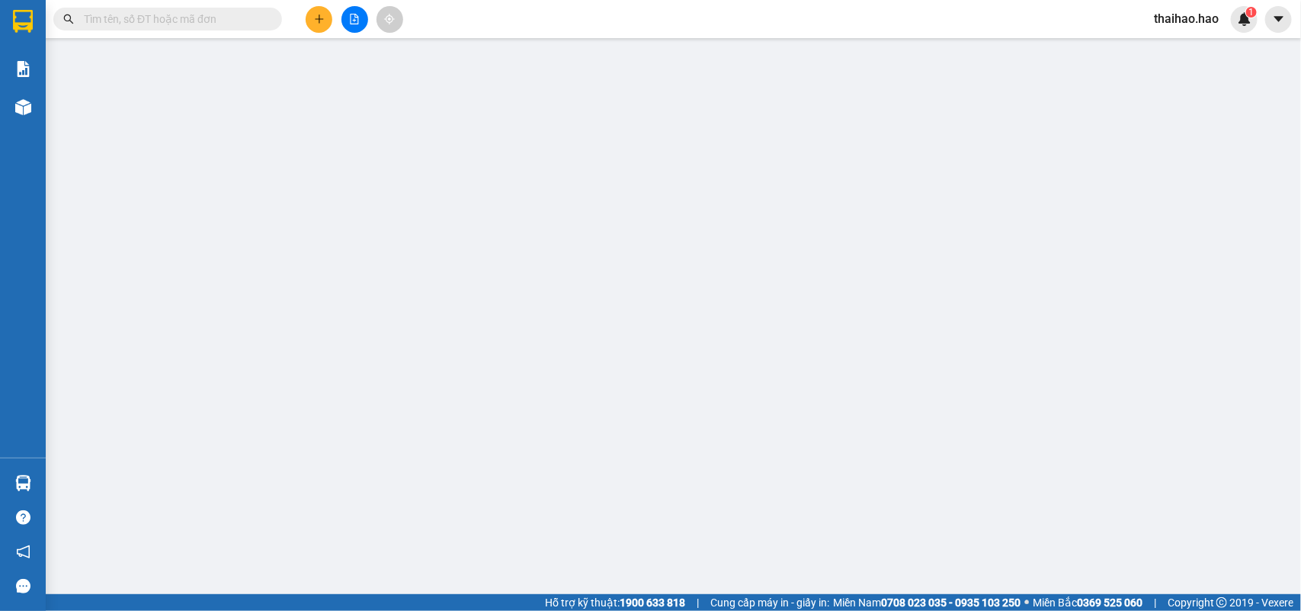
type input "0000000000"
type input "trung be Tam"
type input "BỚT 50K"
type input "150.000"
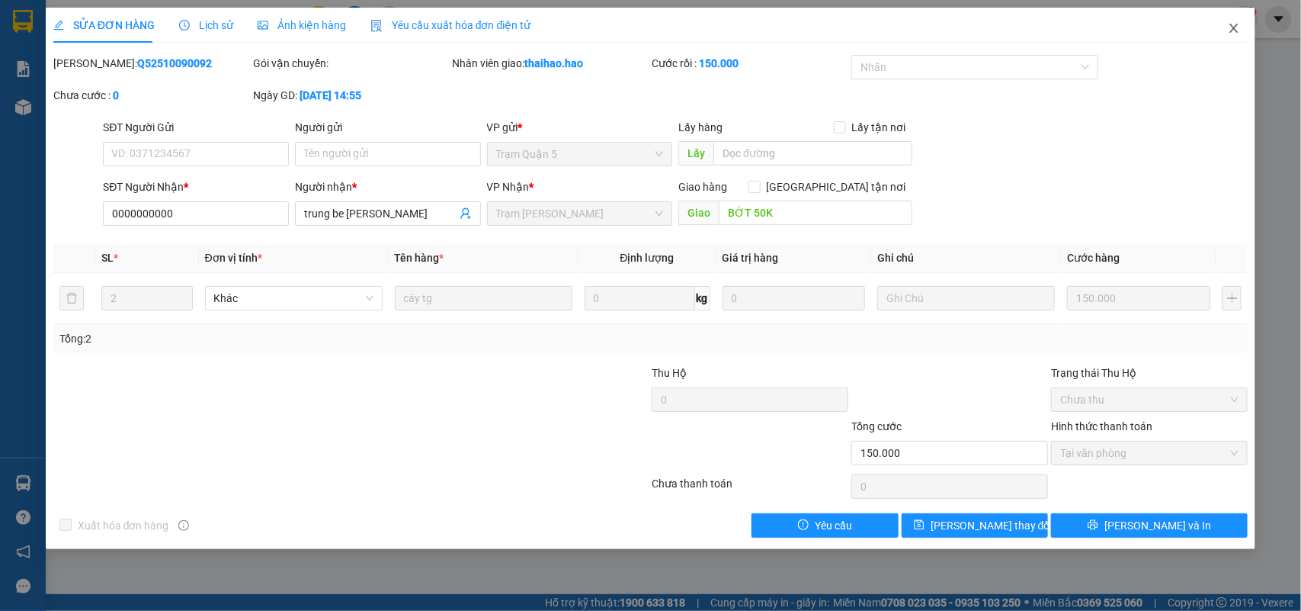
click at [1232, 29] on icon "close" at bounding box center [1234, 28] width 12 height 12
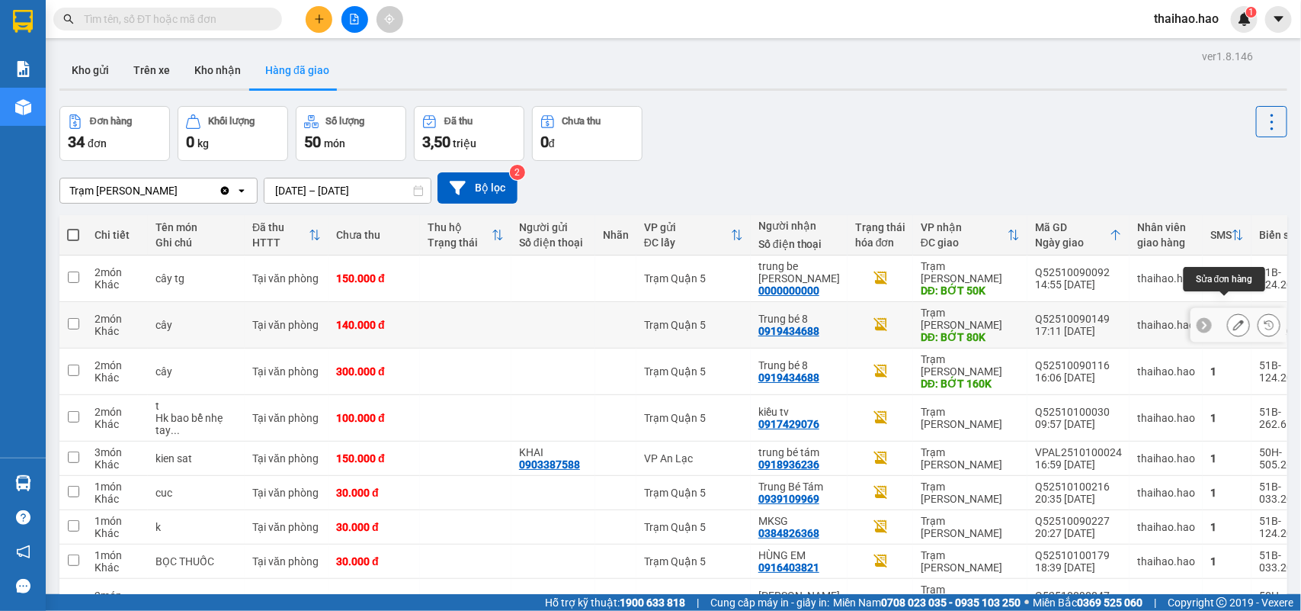
click at [1228, 312] on button at bounding box center [1238, 325] width 21 height 27
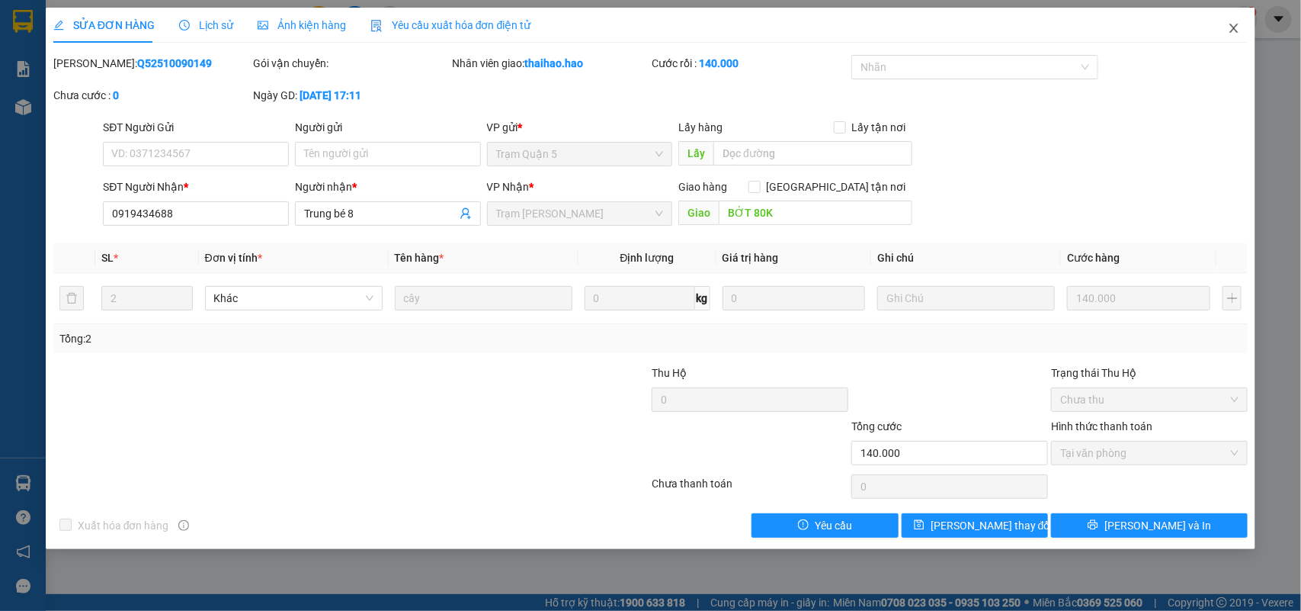
click at [1236, 21] on span "Close" at bounding box center [1234, 29] width 43 height 43
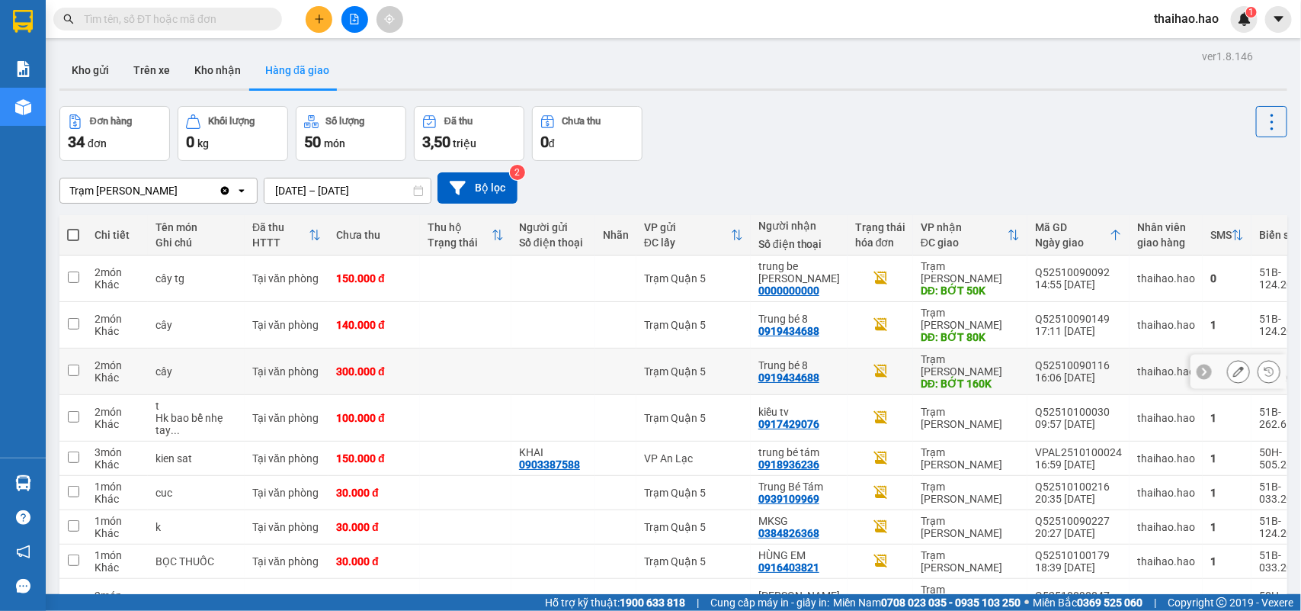
click at [1233, 366] on icon at bounding box center [1238, 371] width 11 height 11
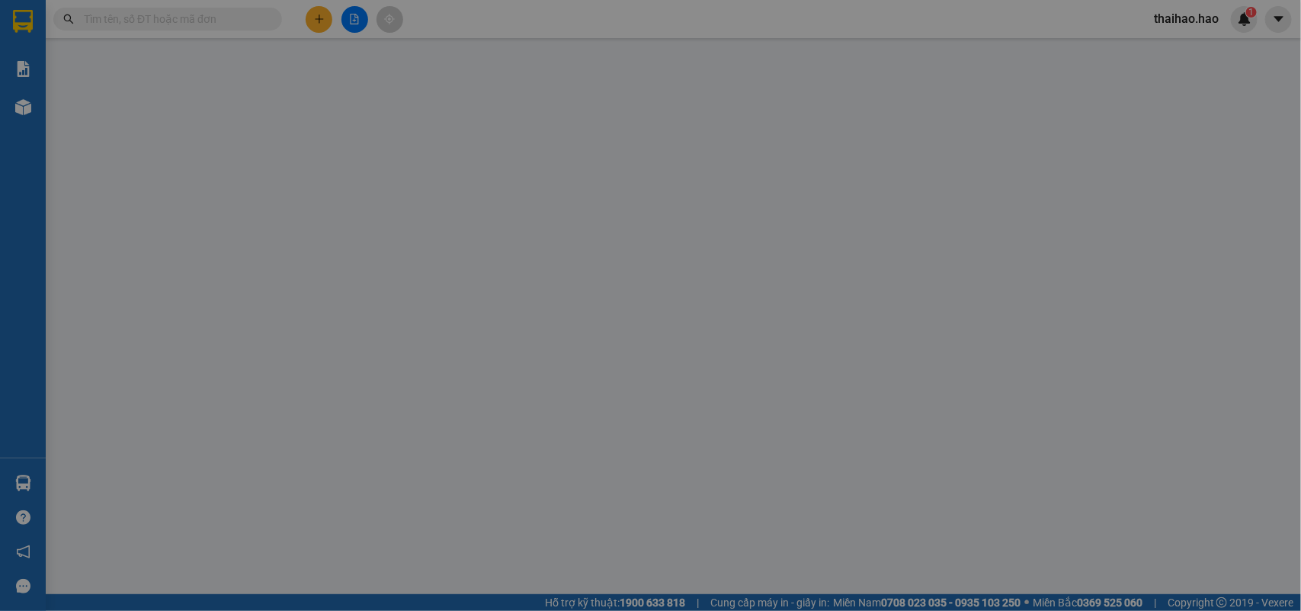
type input "0919434688"
type input "Trung bé 8"
type input "BỚT 160K"
type input "300.000"
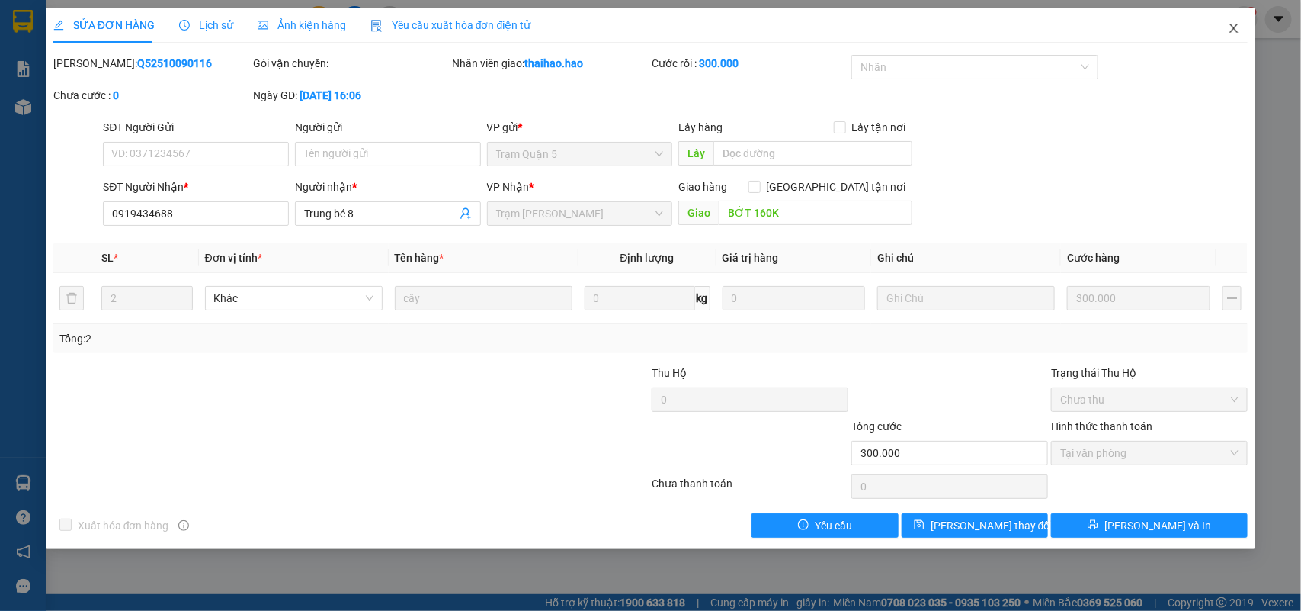
click at [1228, 29] on icon "close" at bounding box center [1234, 28] width 12 height 12
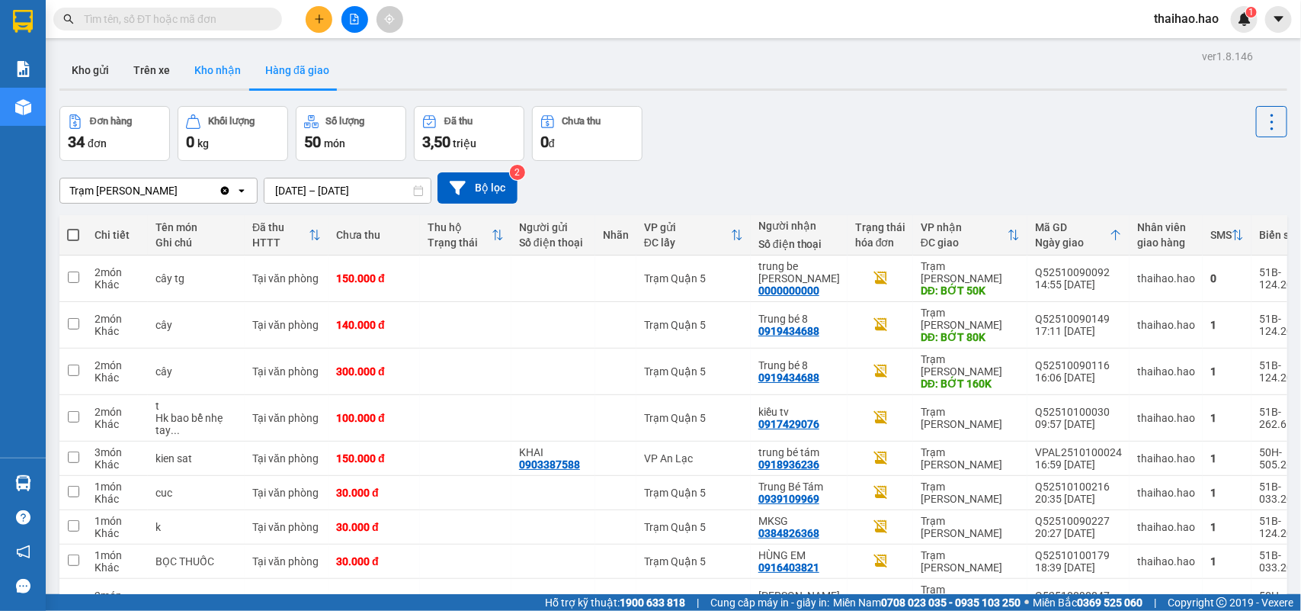
click at [223, 71] on button "Kho nhận" at bounding box center [217, 70] width 71 height 37
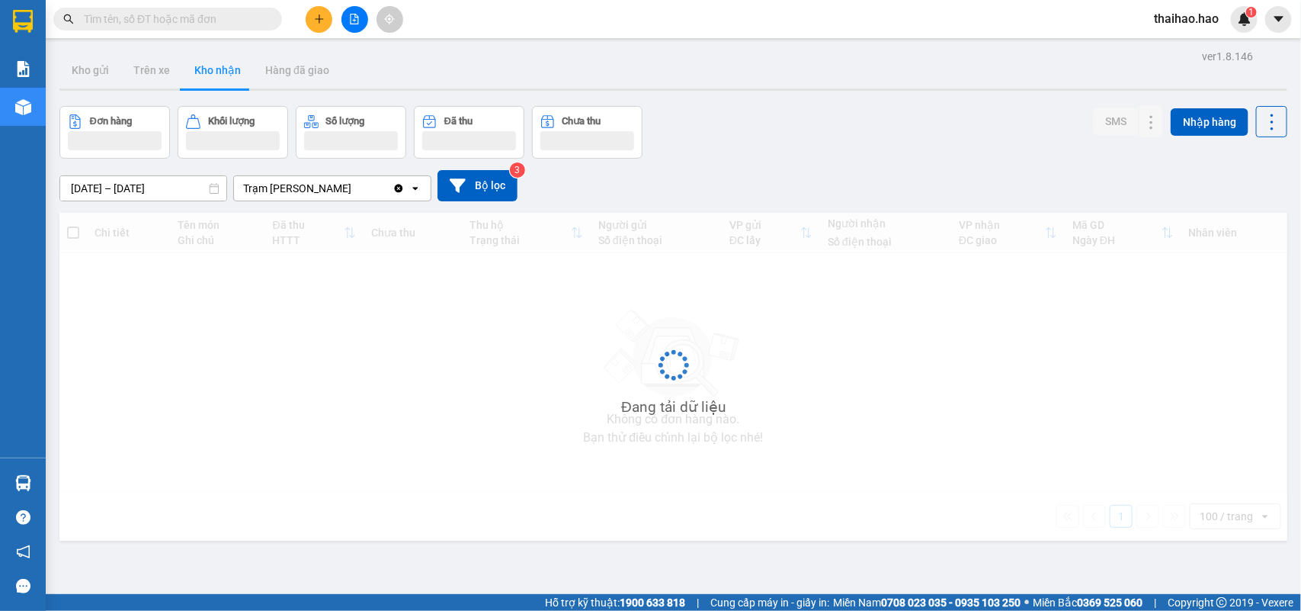
click at [223, 71] on button "Kho nhận" at bounding box center [217, 70] width 71 height 37
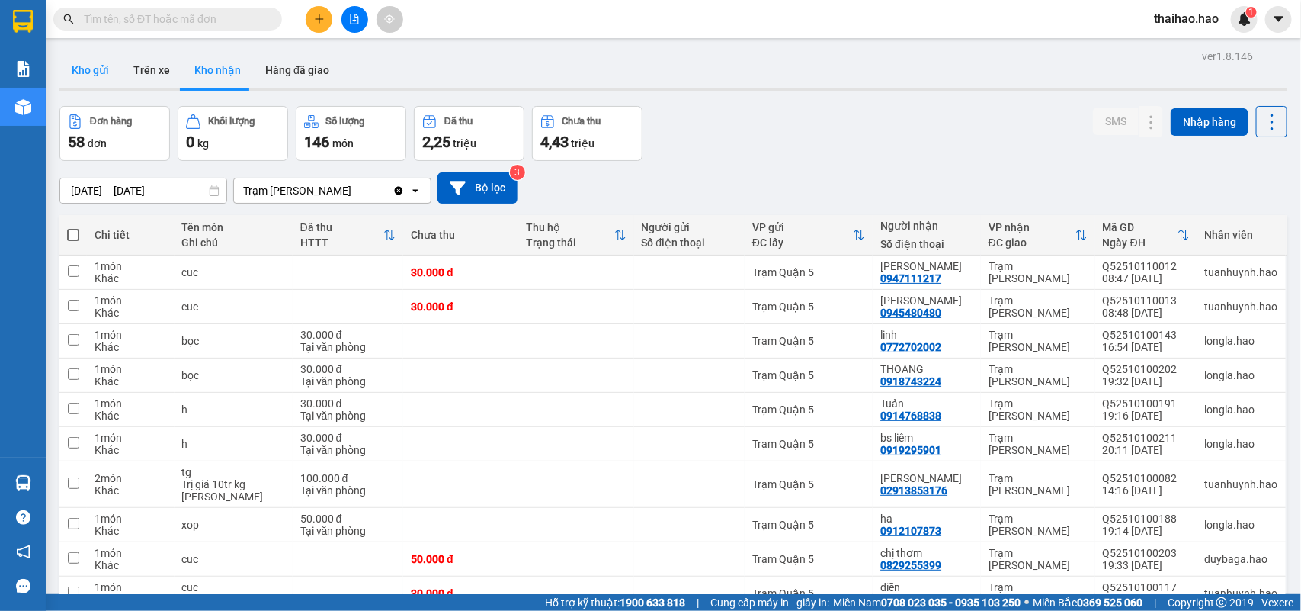
click at [92, 72] on button "Kho gửi" at bounding box center [90, 70] width 62 height 37
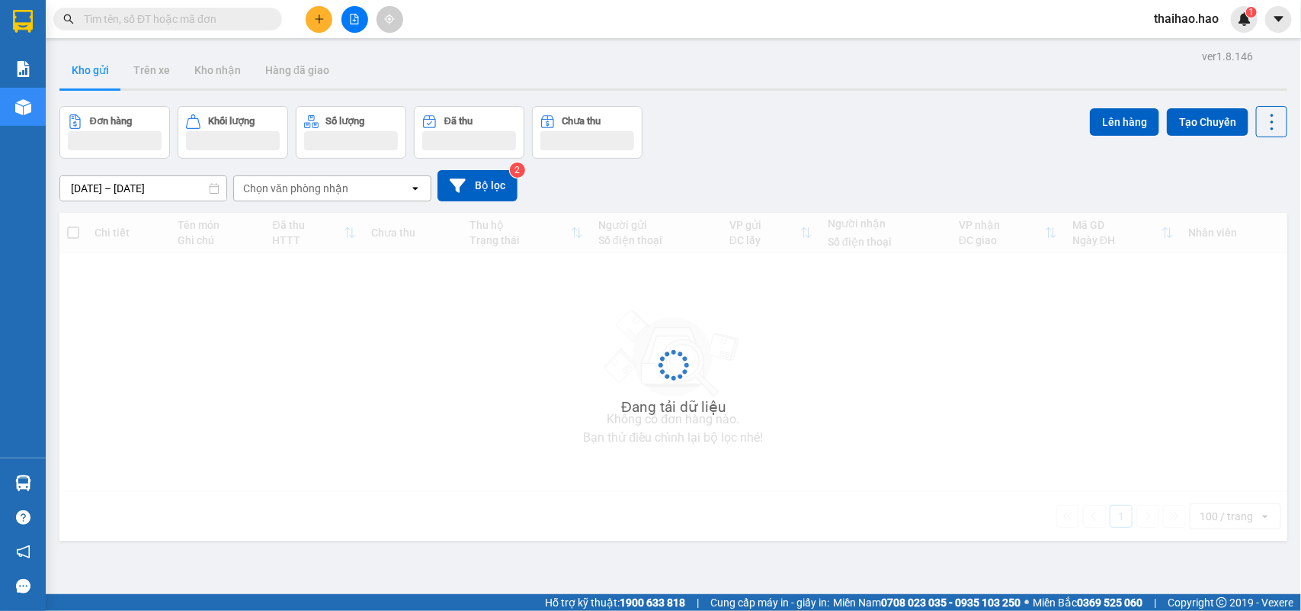
click at [92, 72] on button "Kho gửi" at bounding box center [90, 70] width 62 height 37
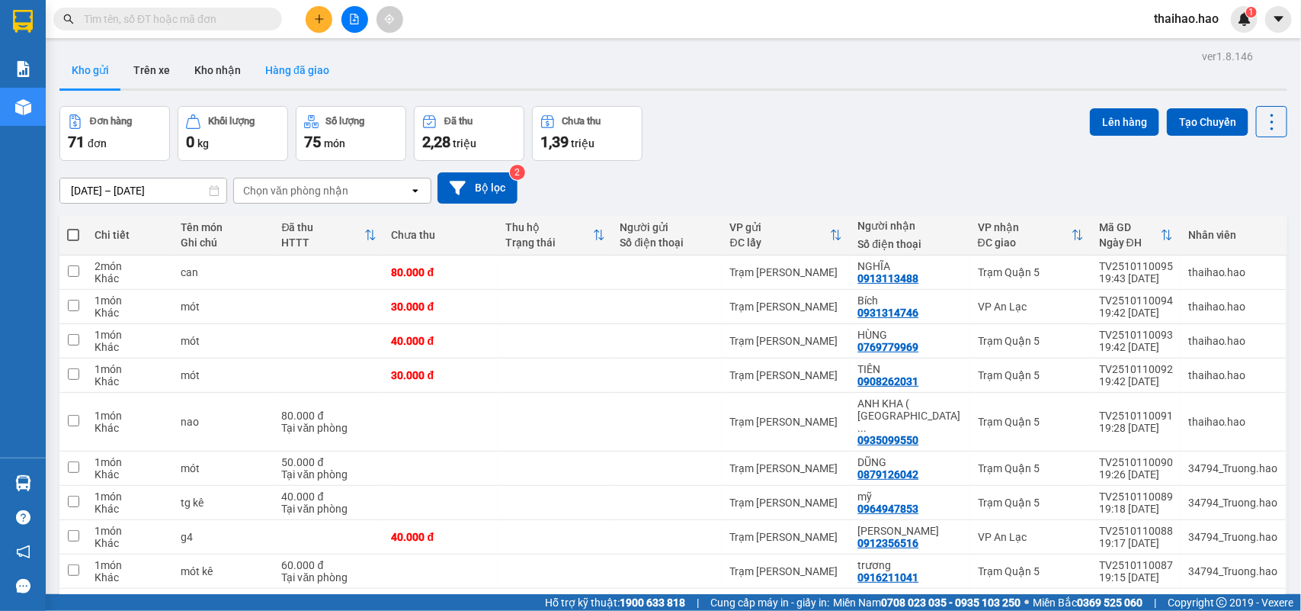
click at [302, 72] on button "Hàng đã giao" at bounding box center [297, 70] width 88 height 37
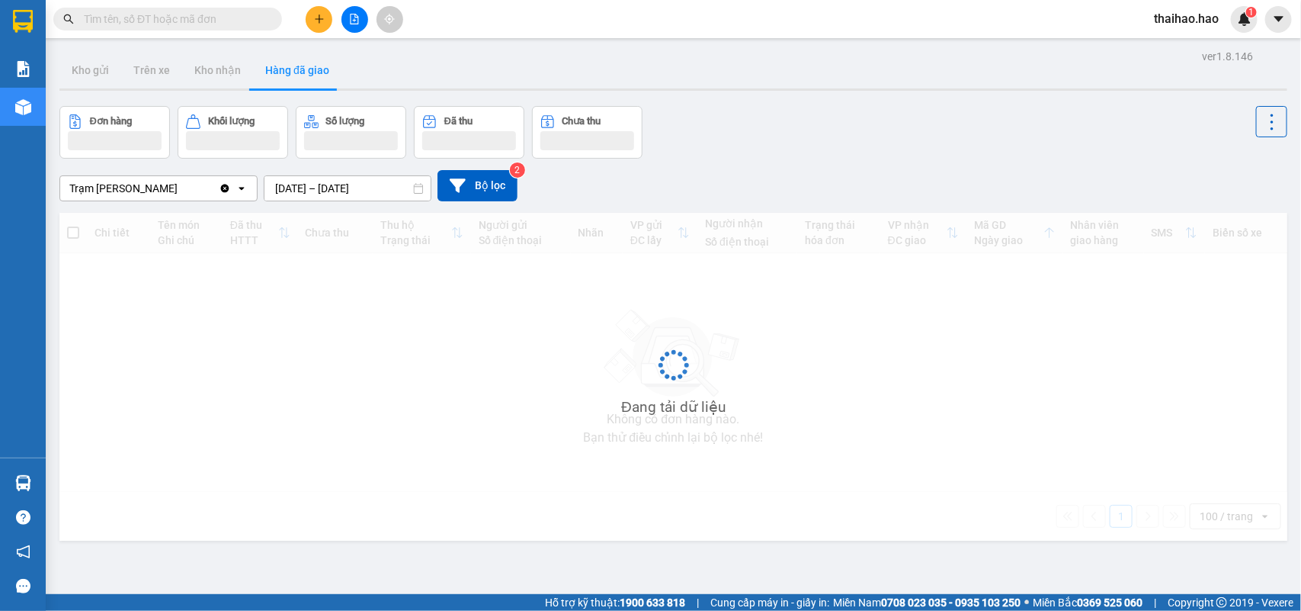
click at [302, 72] on button "Hàng đã giao" at bounding box center [297, 70] width 88 height 37
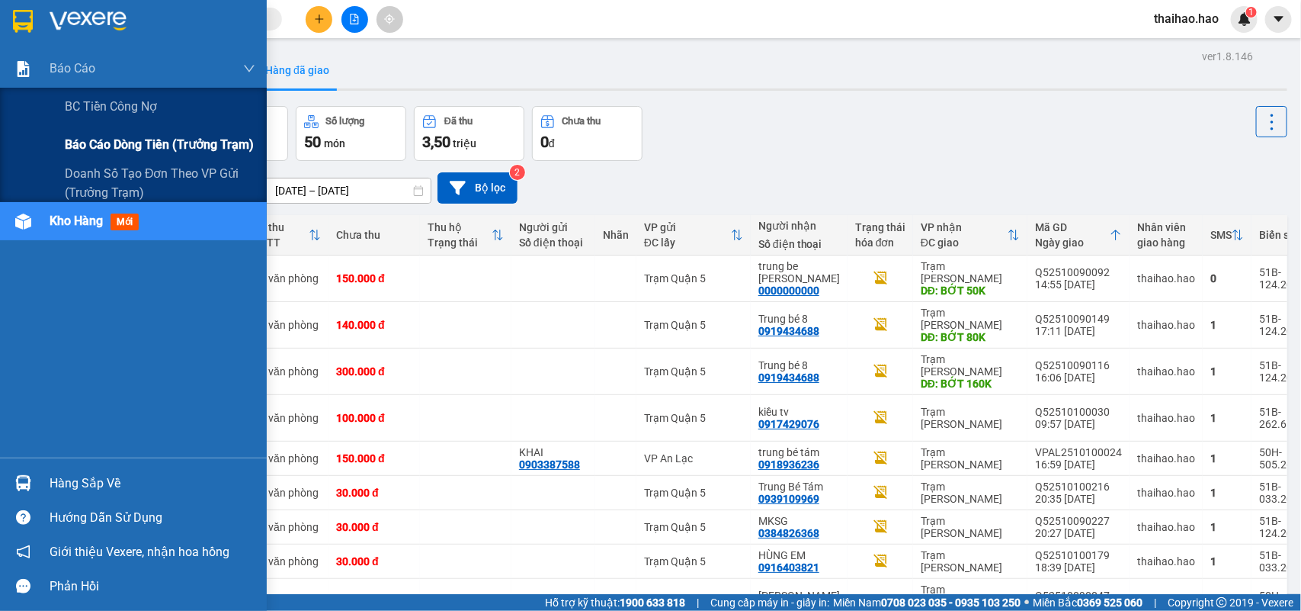
click at [89, 141] on span "Báo cáo dòng tiền (trưởng trạm)" at bounding box center [159, 144] width 189 height 19
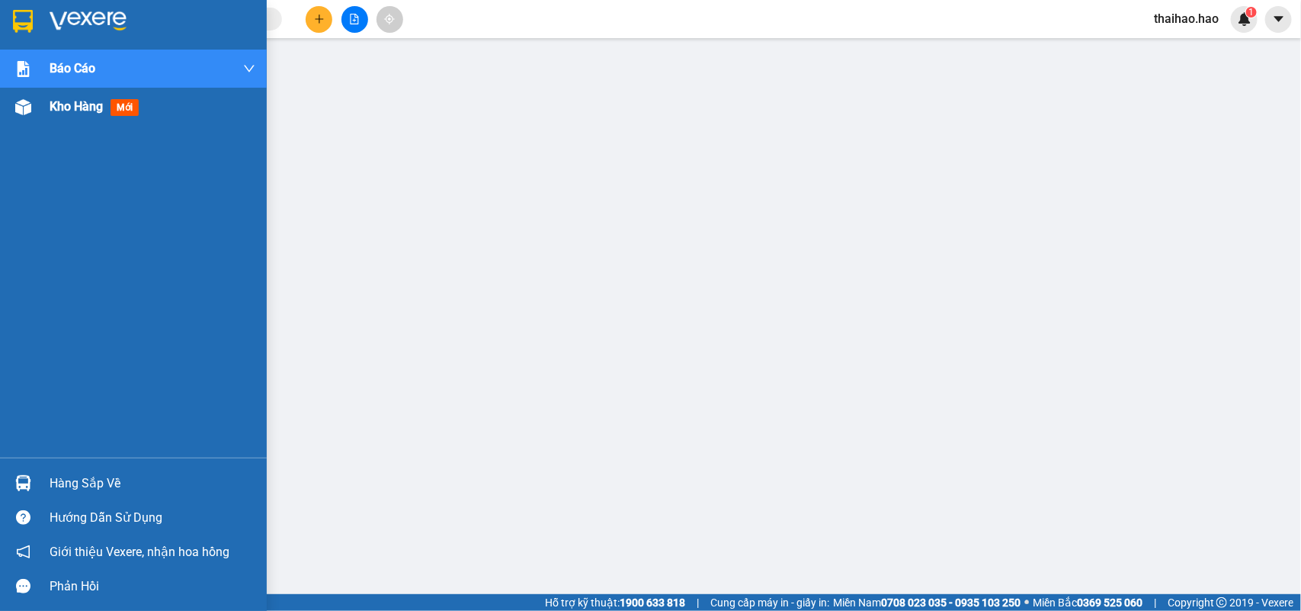
click at [27, 105] on img at bounding box center [23, 107] width 16 height 16
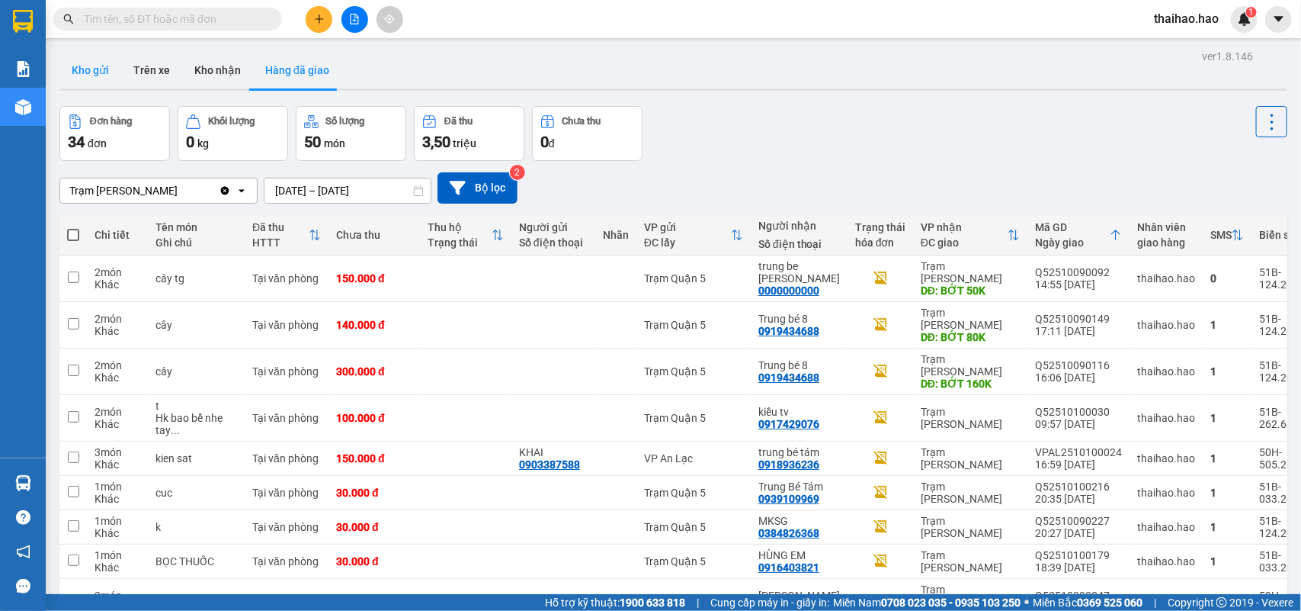
click at [89, 72] on button "Kho gửi" at bounding box center [90, 70] width 62 height 37
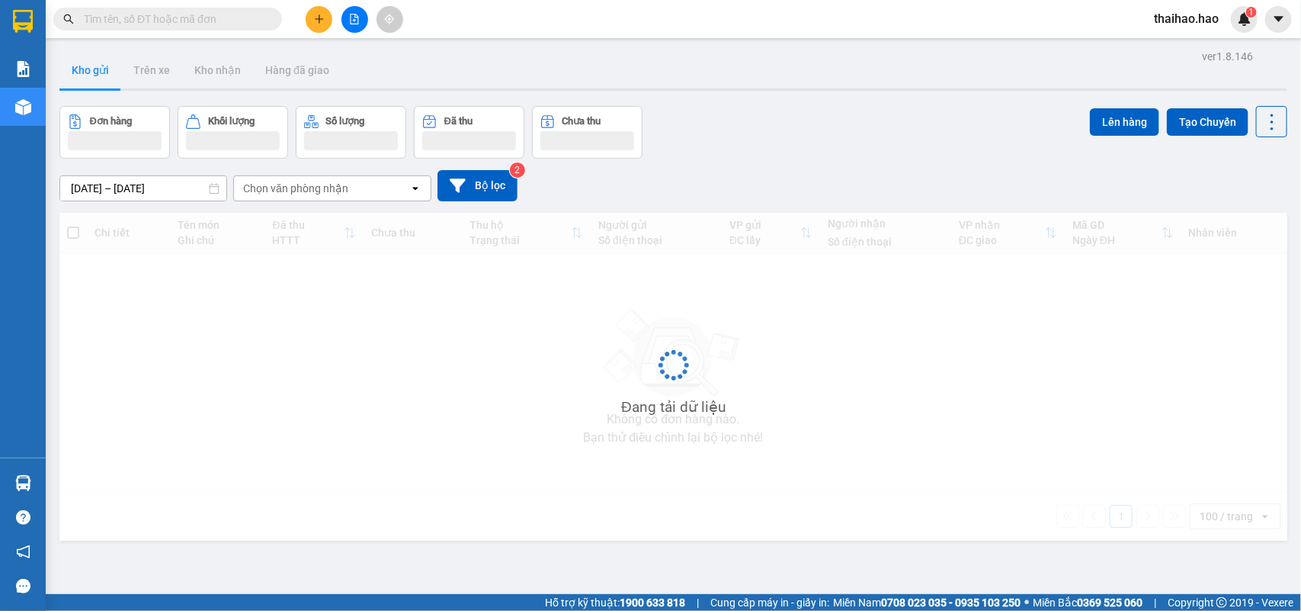
click at [89, 72] on button "Kho gửi" at bounding box center [90, 70] width 62 height 37
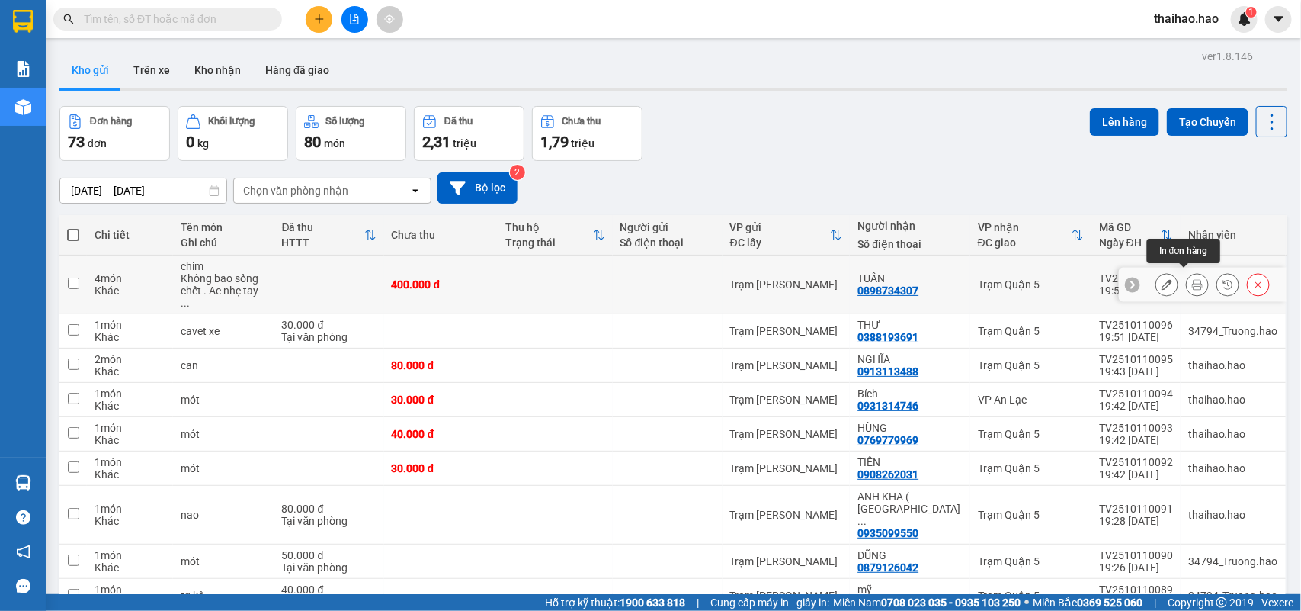
click at [1187, 271] on button at bounding box center [1197, 284] width 21 height 27
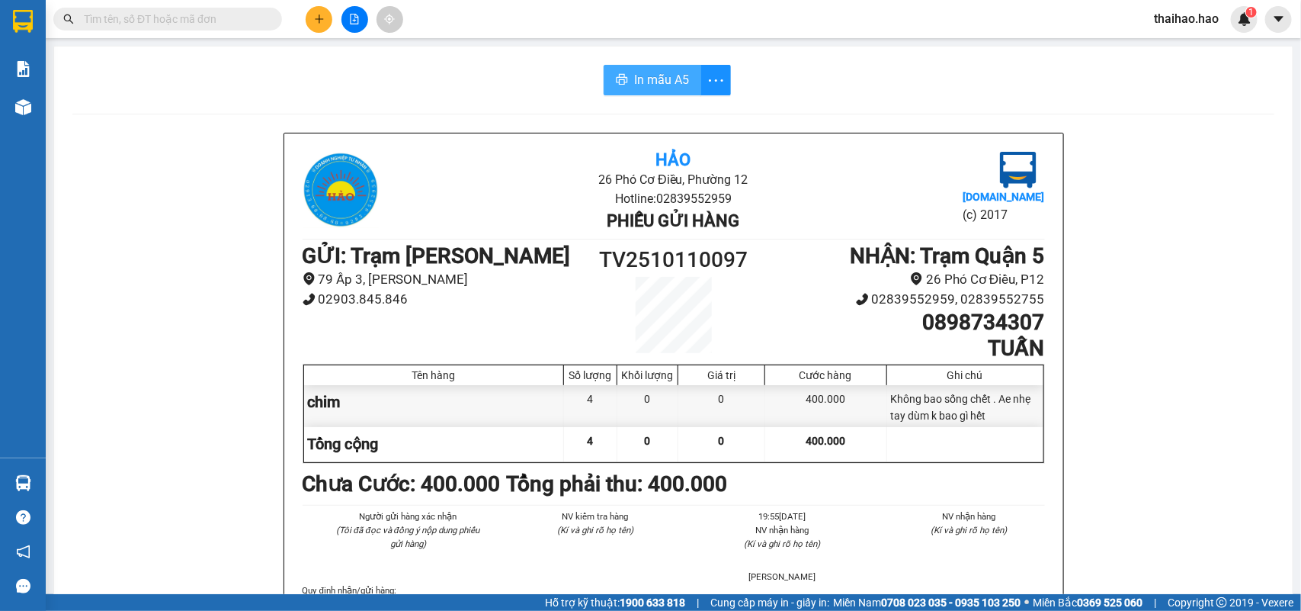
click at [616, 77] on icon "printer" at bounding box center [622, 79] width 12 height 12
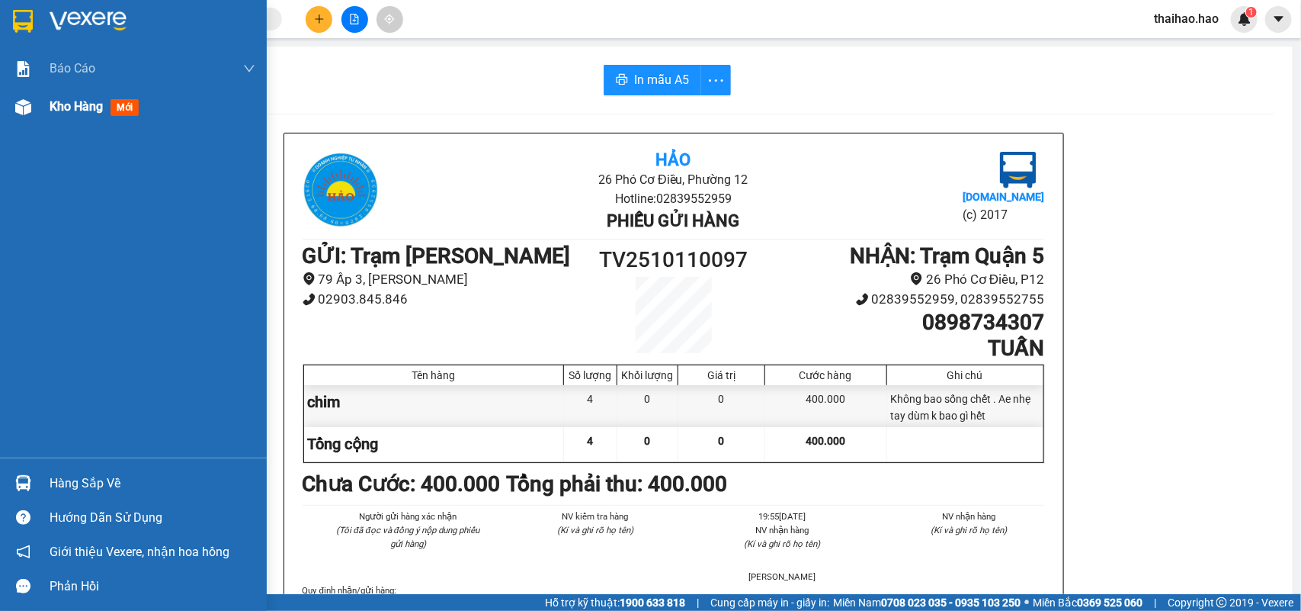
click at [27, 101] on img at bounding box center [23, 107] width 16 height 16
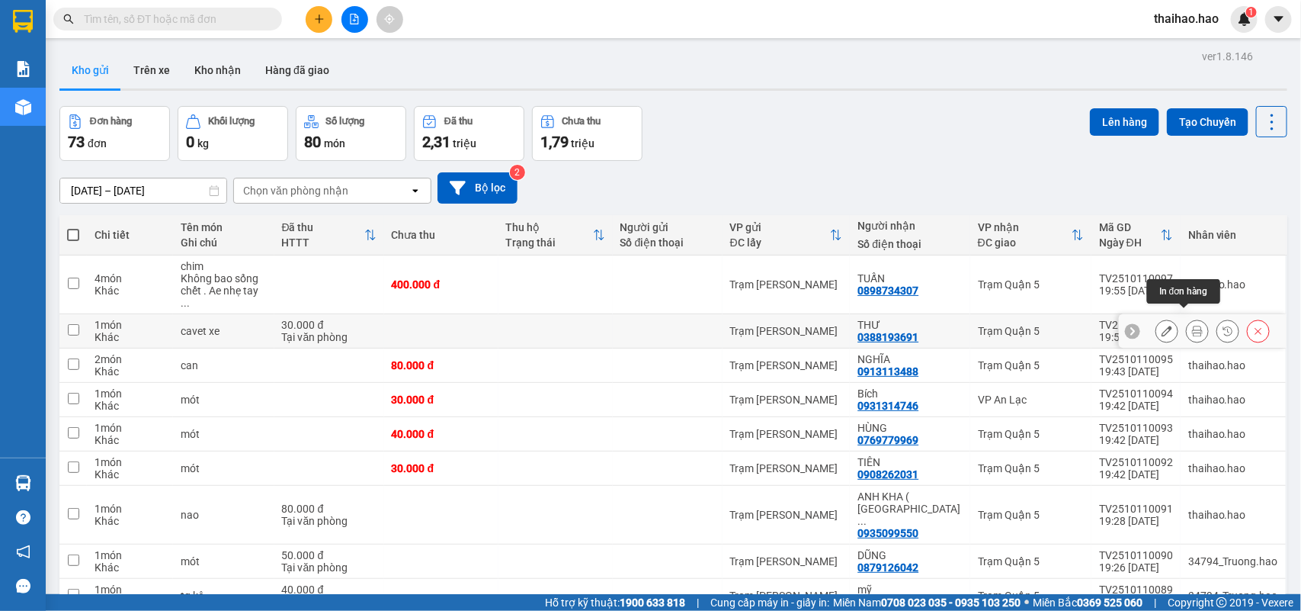
click at [1192, 325] on icon at bounding box center [1197, 330] width 11 height 11
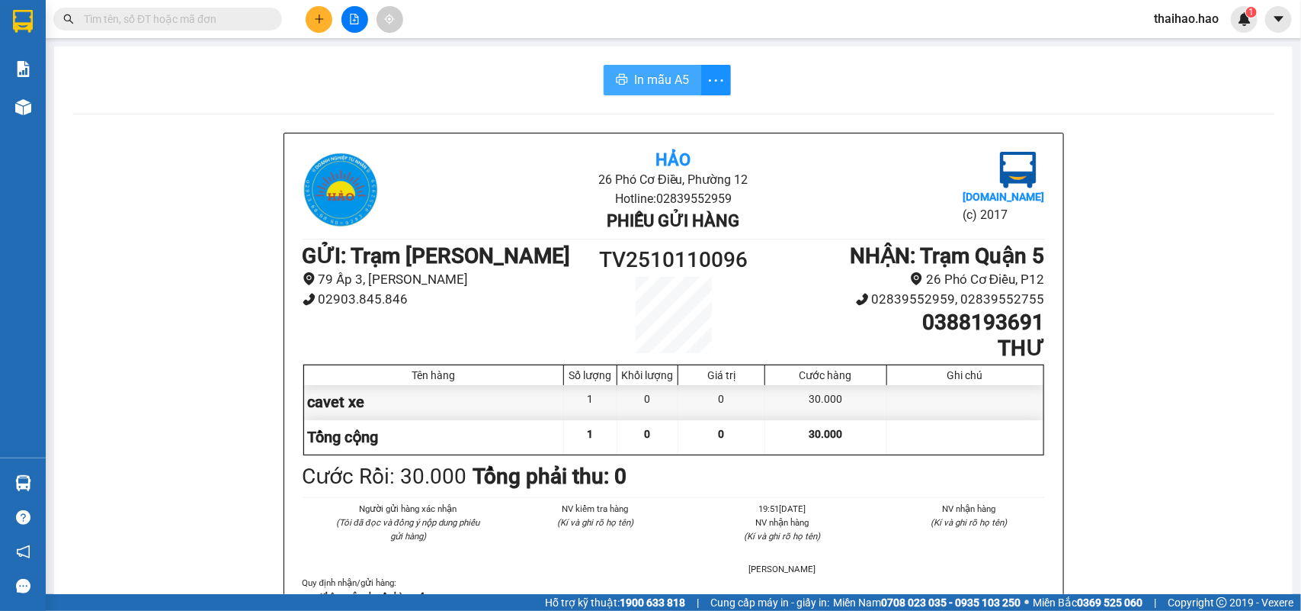
click at [663, 78] on span "In mẫu A5" at bounding box center [661, 79] width 55 height 19
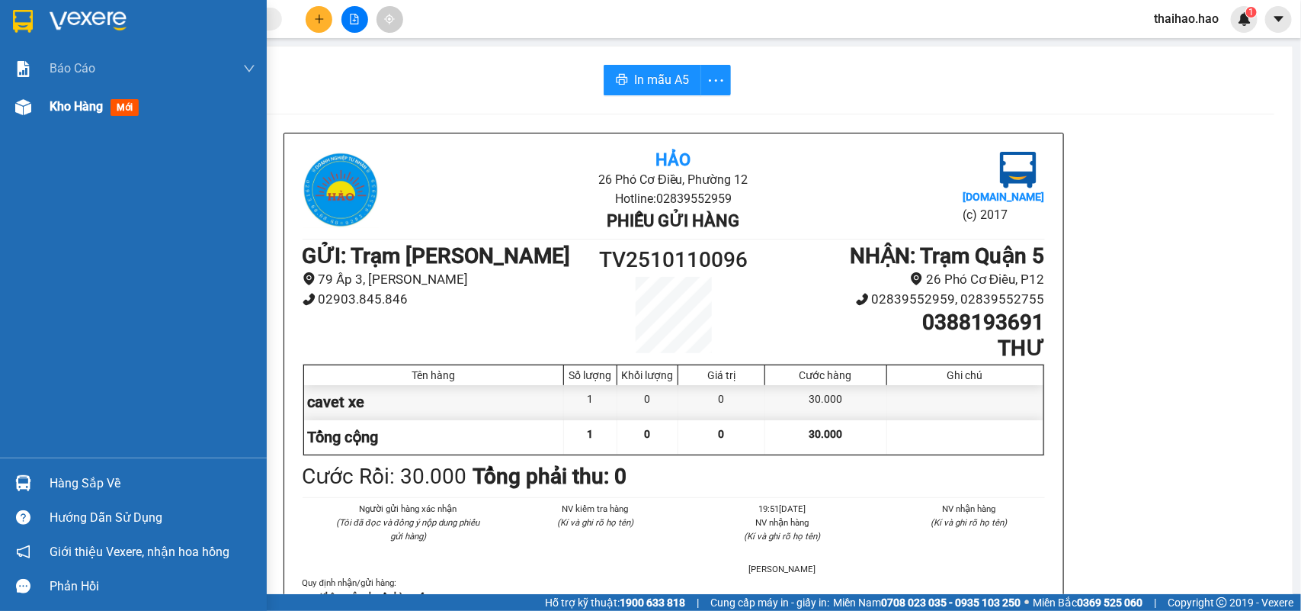
click at [12, 103] on div at bounding box center [23, 107] width 27 height 27
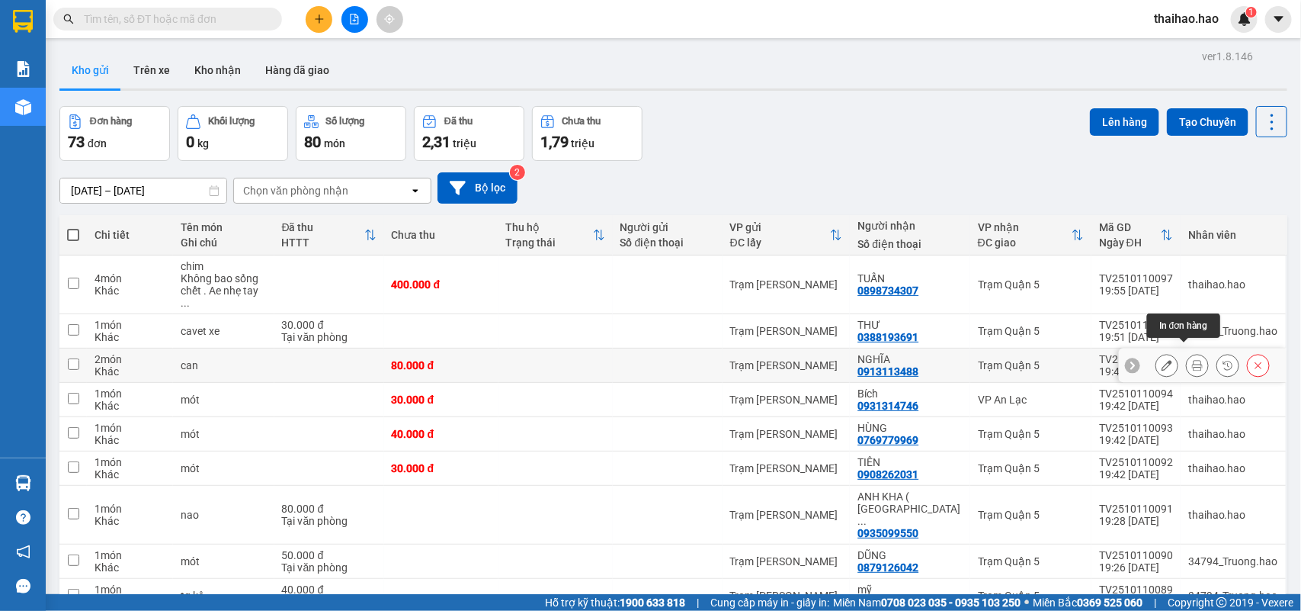
click at [1192, 360] on icon at bounding box center [1197, 365] width 11 height 11
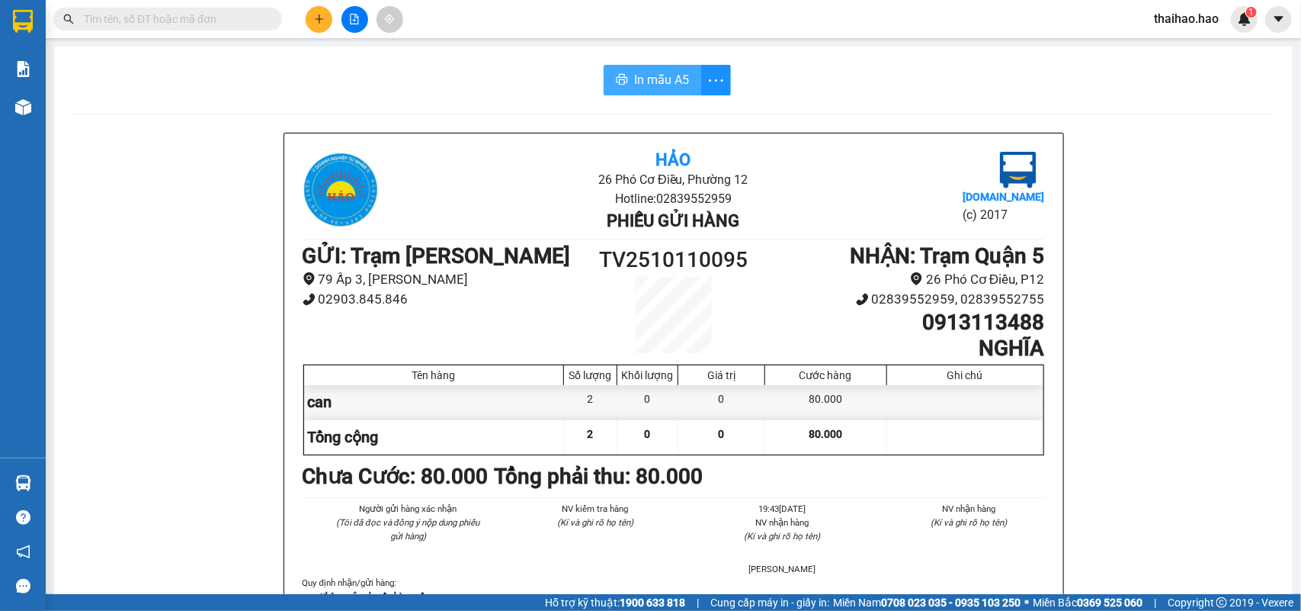
click at [626, 82] on button "In mẫu A5" at bounding box center [653, 80] width 98 height 30
click at [634, 86] on span "In mẫu A5" at bounding box center [661, 79] width 55 height 19
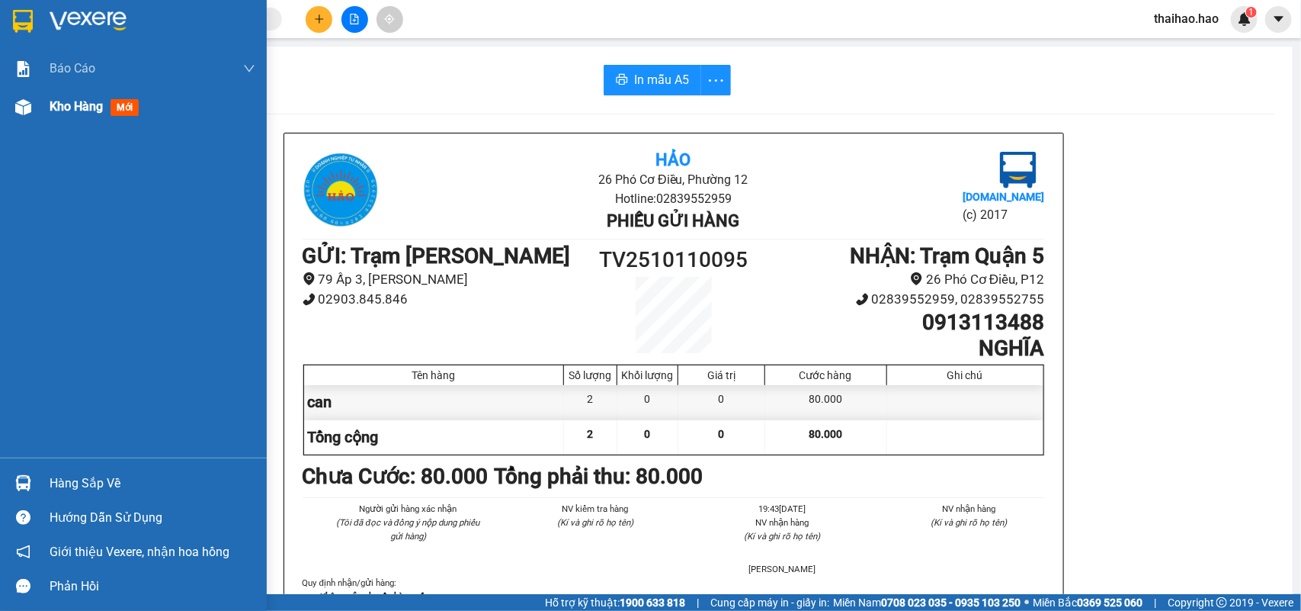
click at [28, 104] on img at bounding box center [23, 107] width 16 height 16
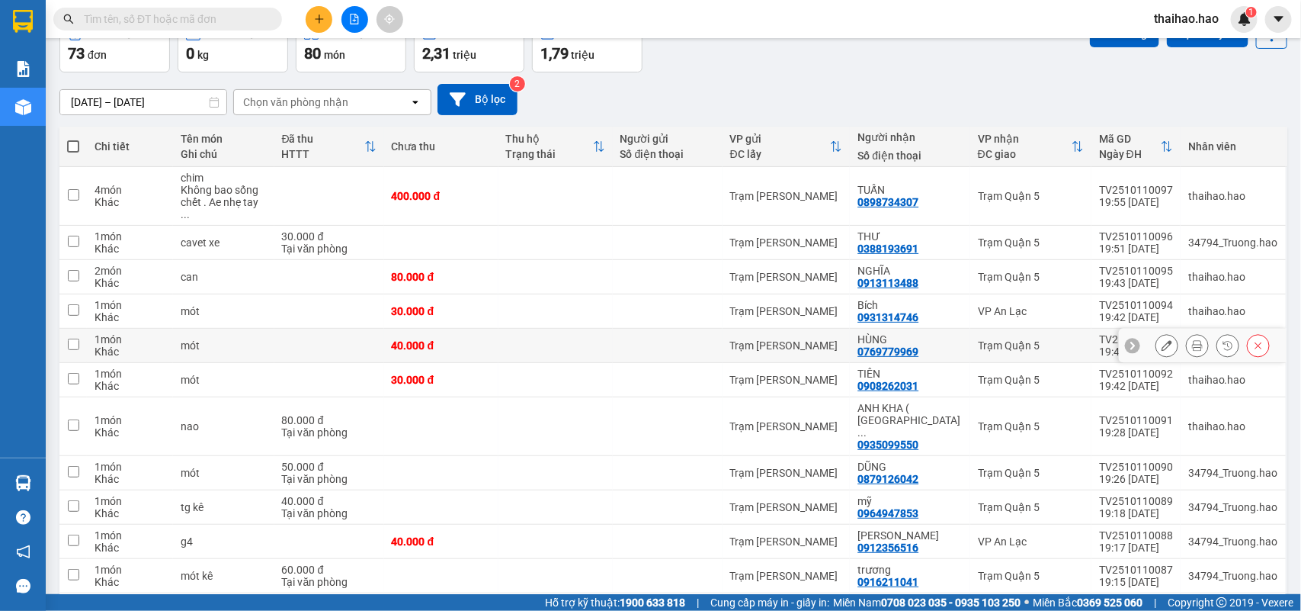
scroll to position [95, 0]
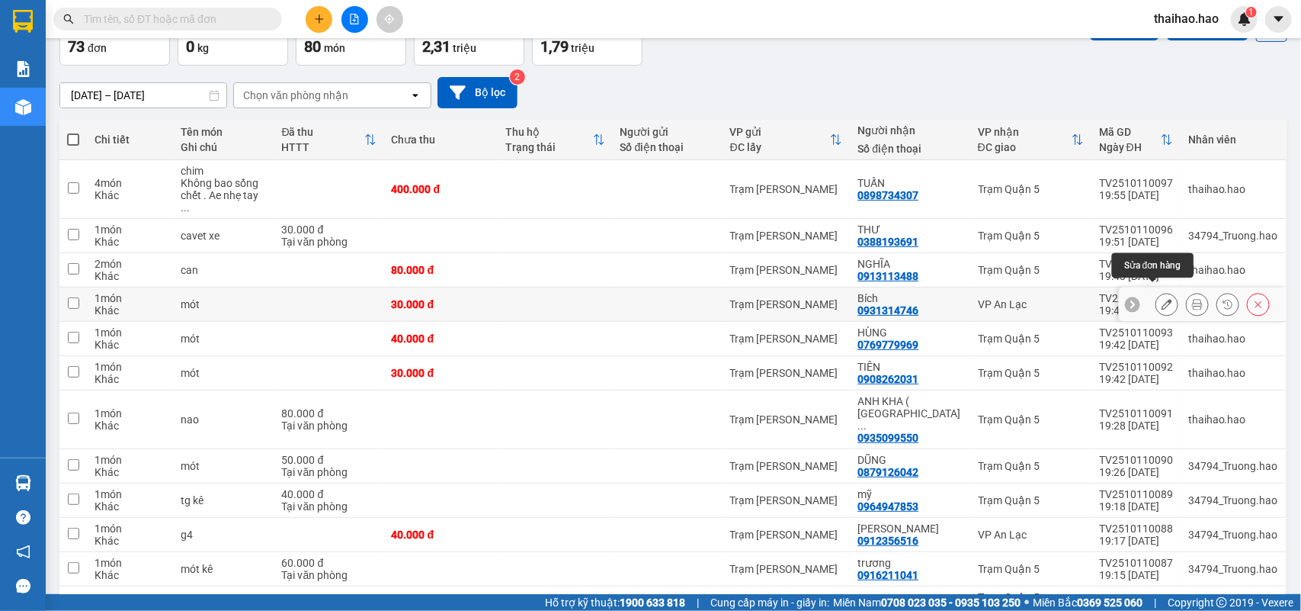
click at [1192, 299] on icon at bounding box center [1197, 304] width 11 height 11
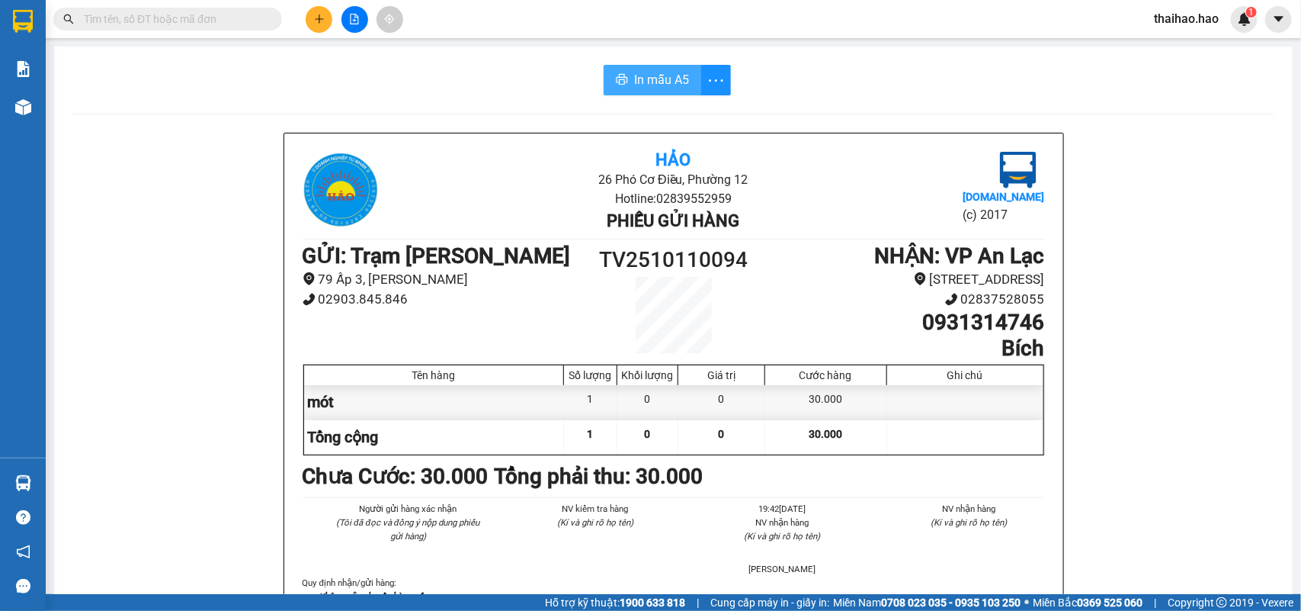
click at [634, 88] on span "In mẫu A5" at bounding box center [661, 79] width 55 height 19
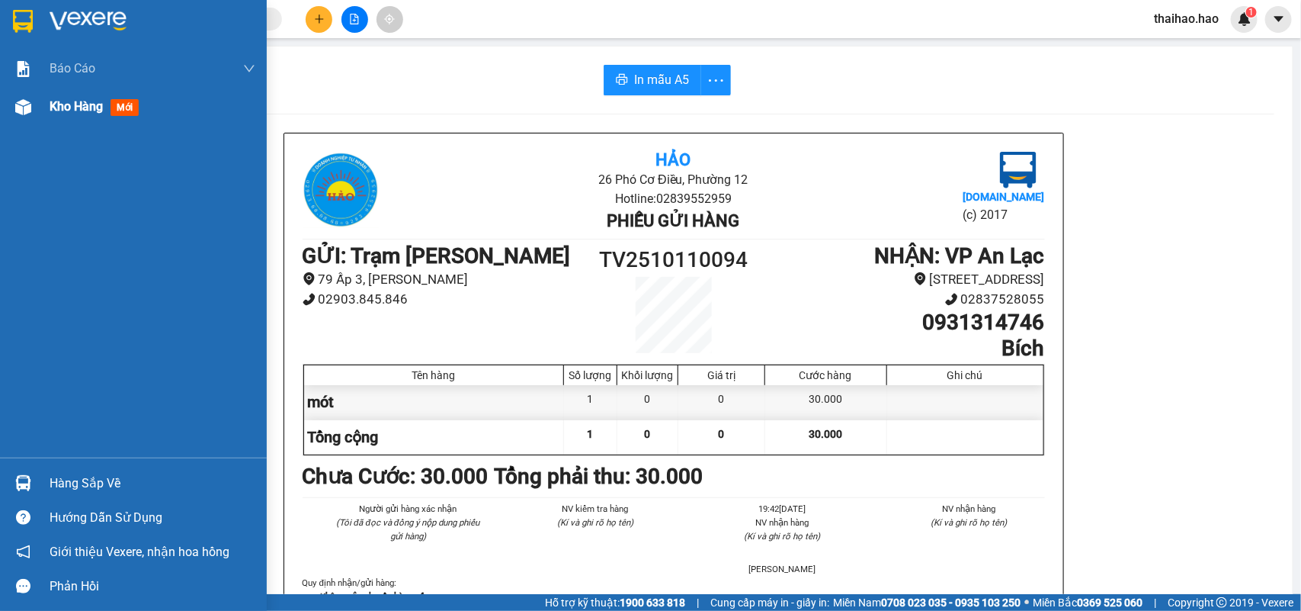
click at [27, 103] on img at bounding box center [23, 107] width 16 height 16
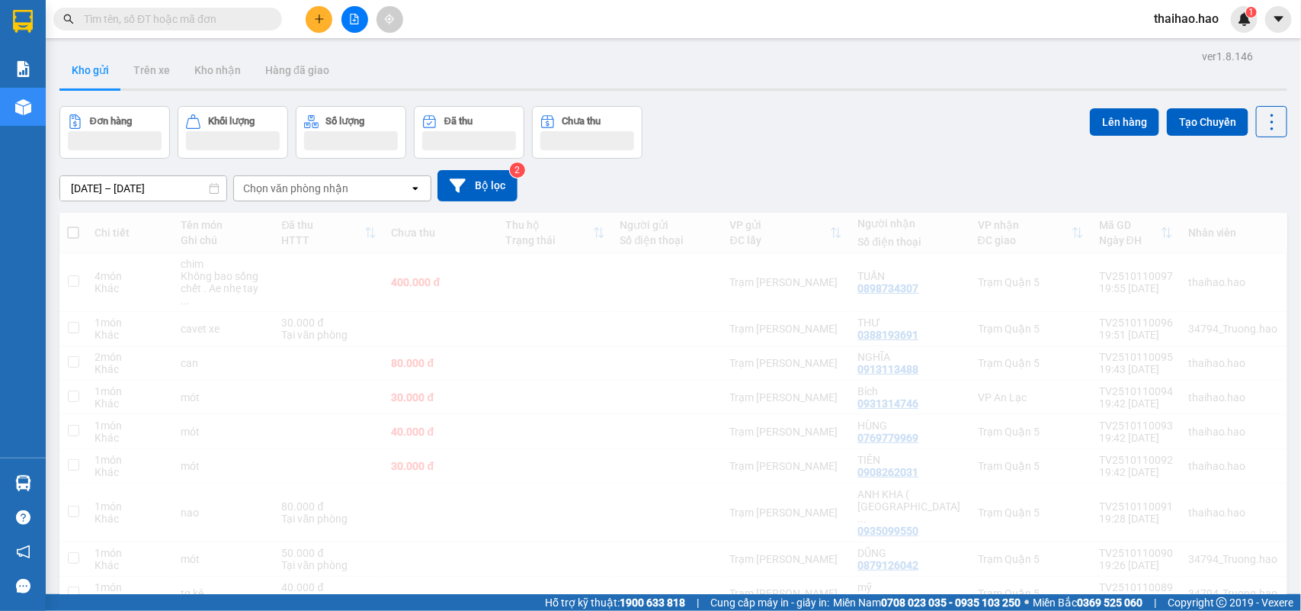
scroll to position [95, 0]
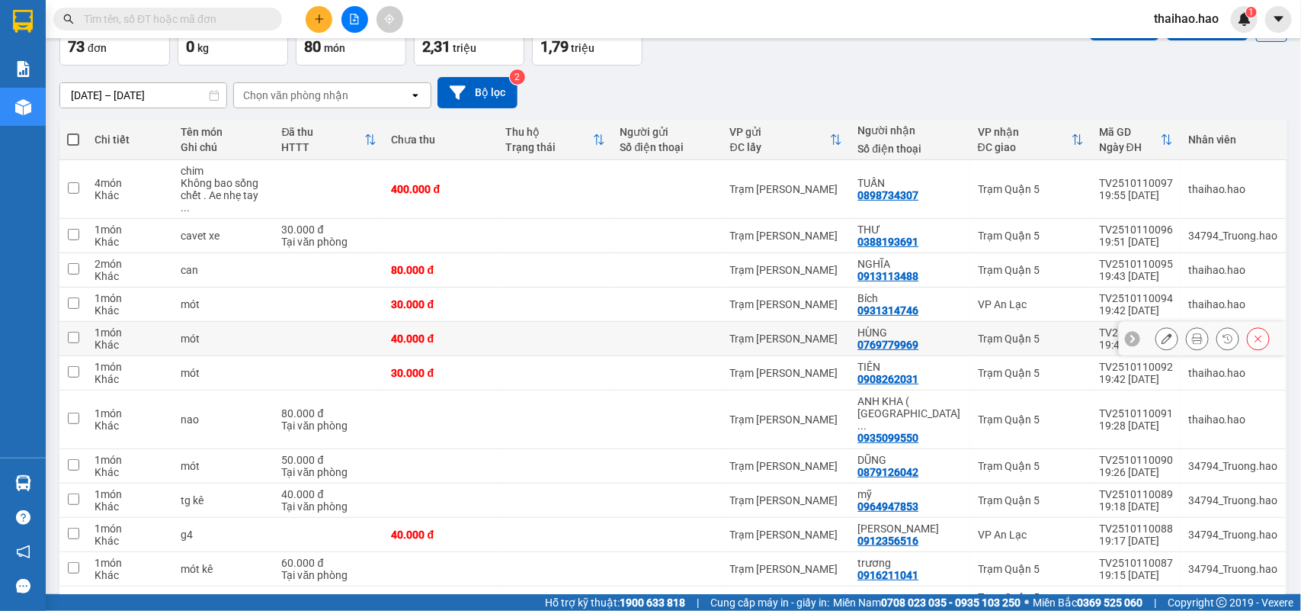
click at [1192, 333] on icon at bounding box center [1197, 338] width 11 height 11
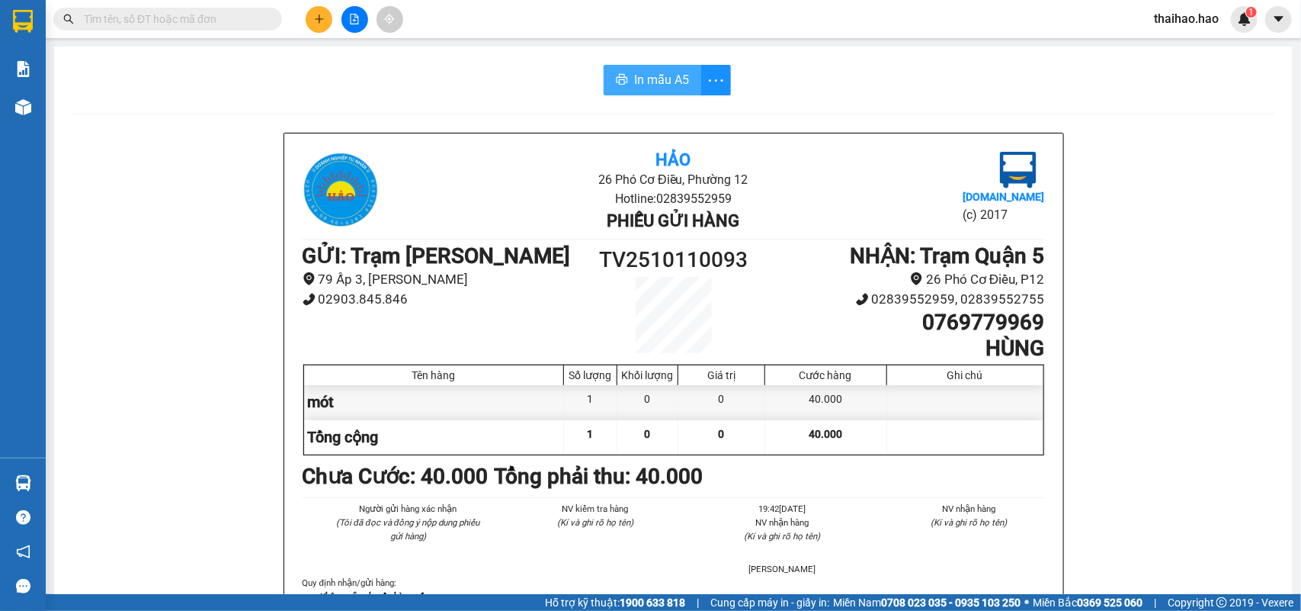
click at [634, 72] on span "In mẫu A5" at bounding box center [661, 79] width 55 height 19
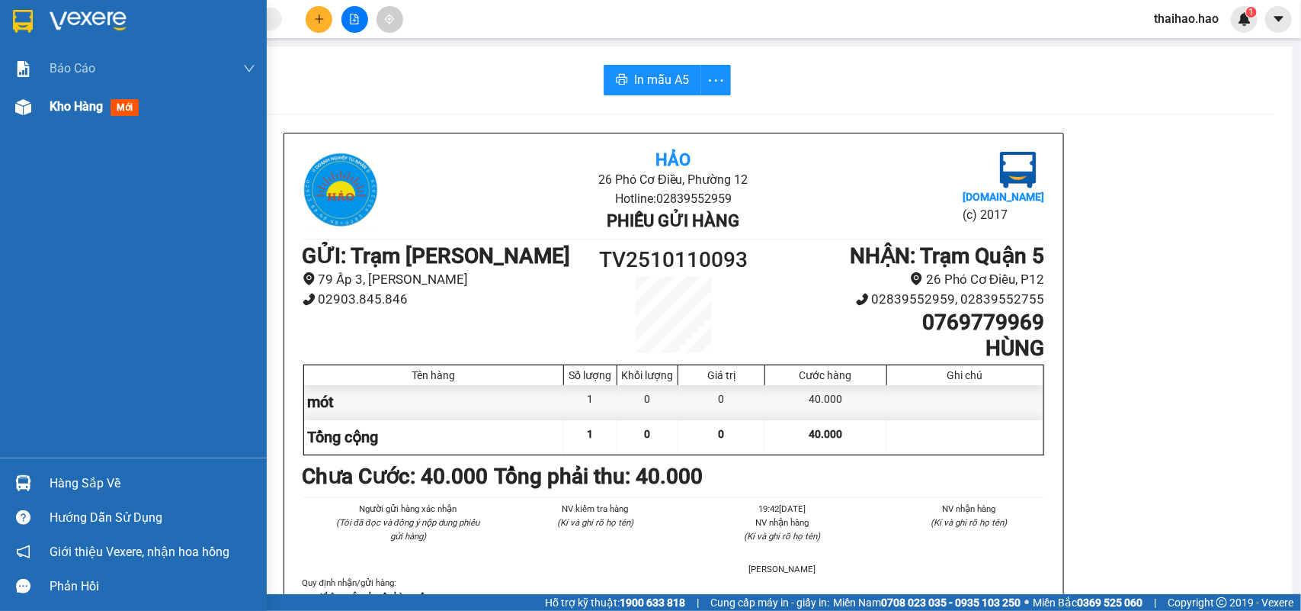
click at [28, 113] on img at bounding box center [23, 107] width 16 height 16
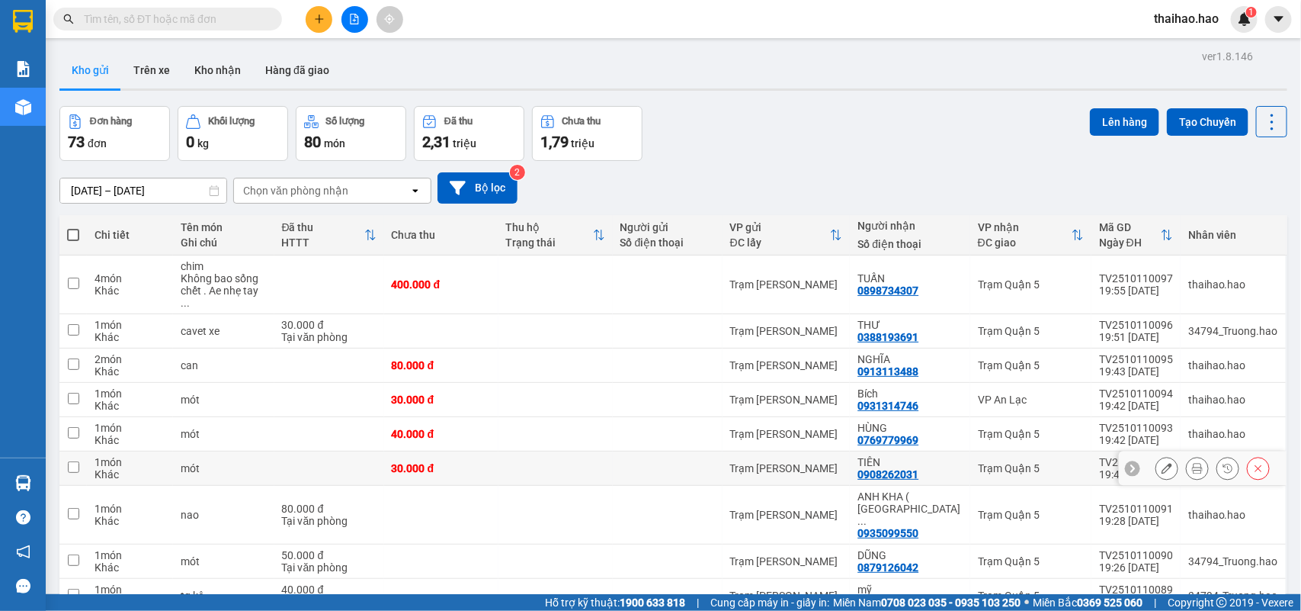
click at [1192, 463] on icon at bounding box center [1197, 468] width 11 height 11
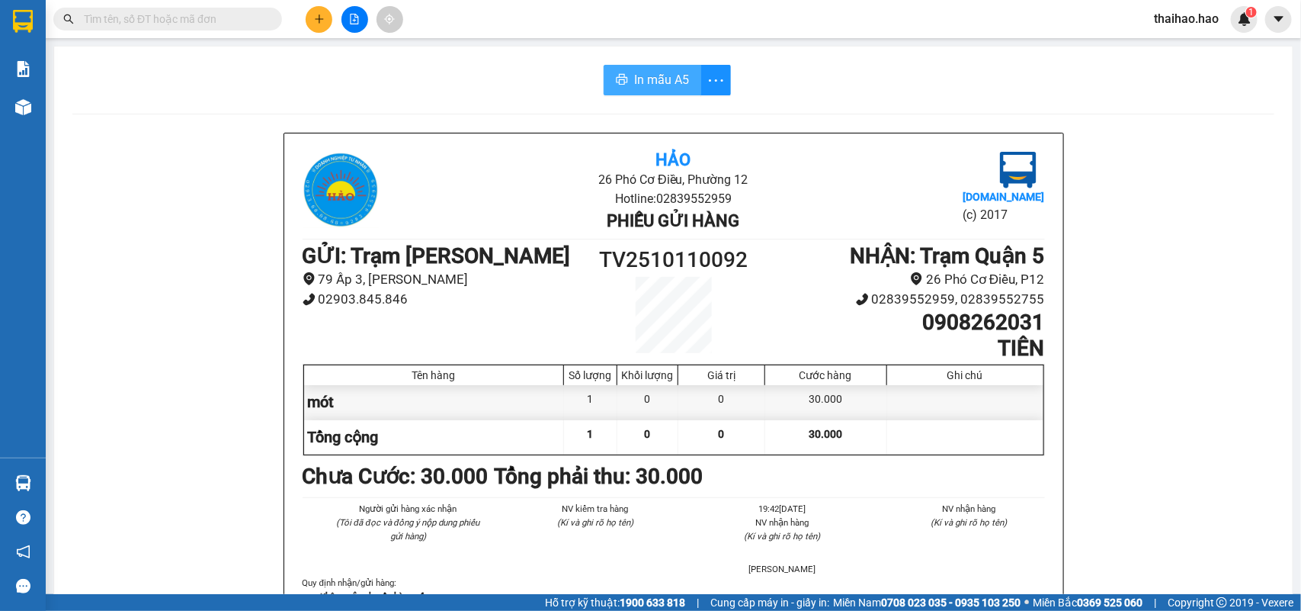
click at [649, 85] on span "In mẫu A5" at bounding box center [661, 79] width 55 height 19
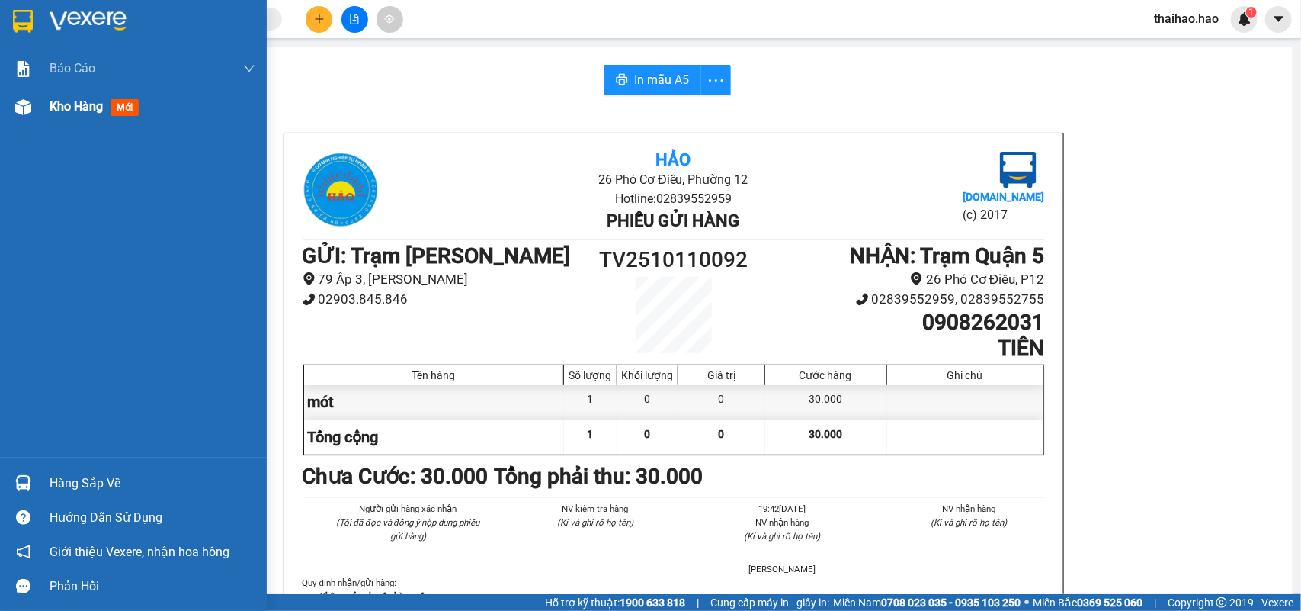
click at [35, 115] on div at bounding box center [23, 107] width 27 height 27
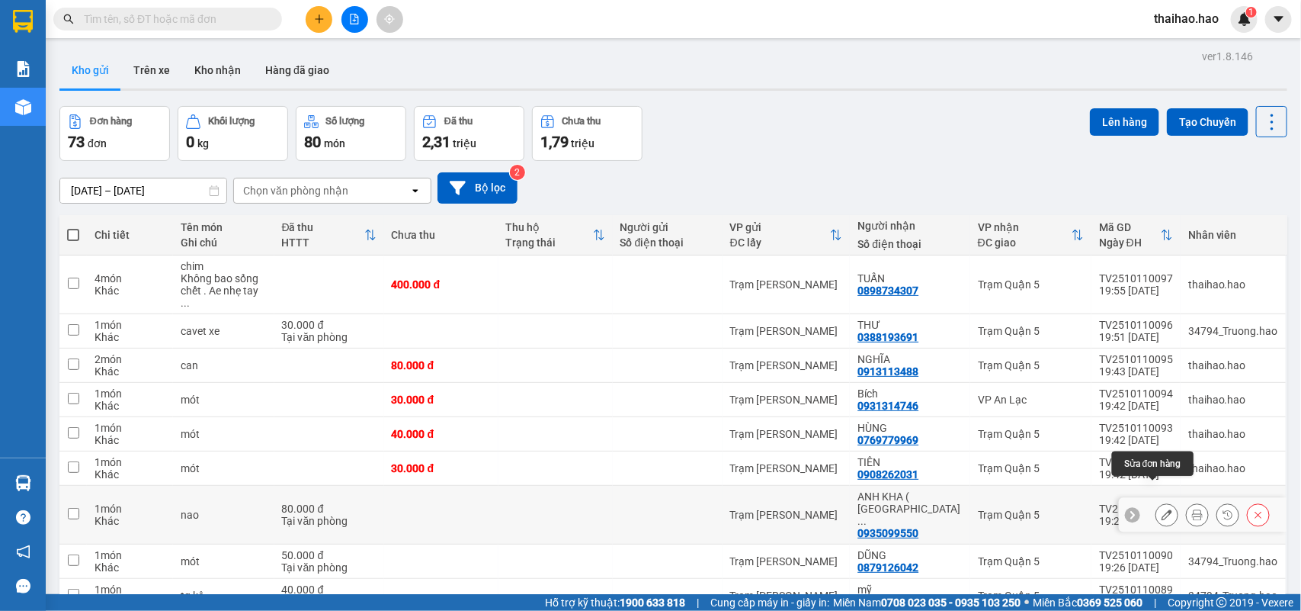
click at [1156, 502] on button at bounding box center [1166, 515] width 21 height 27
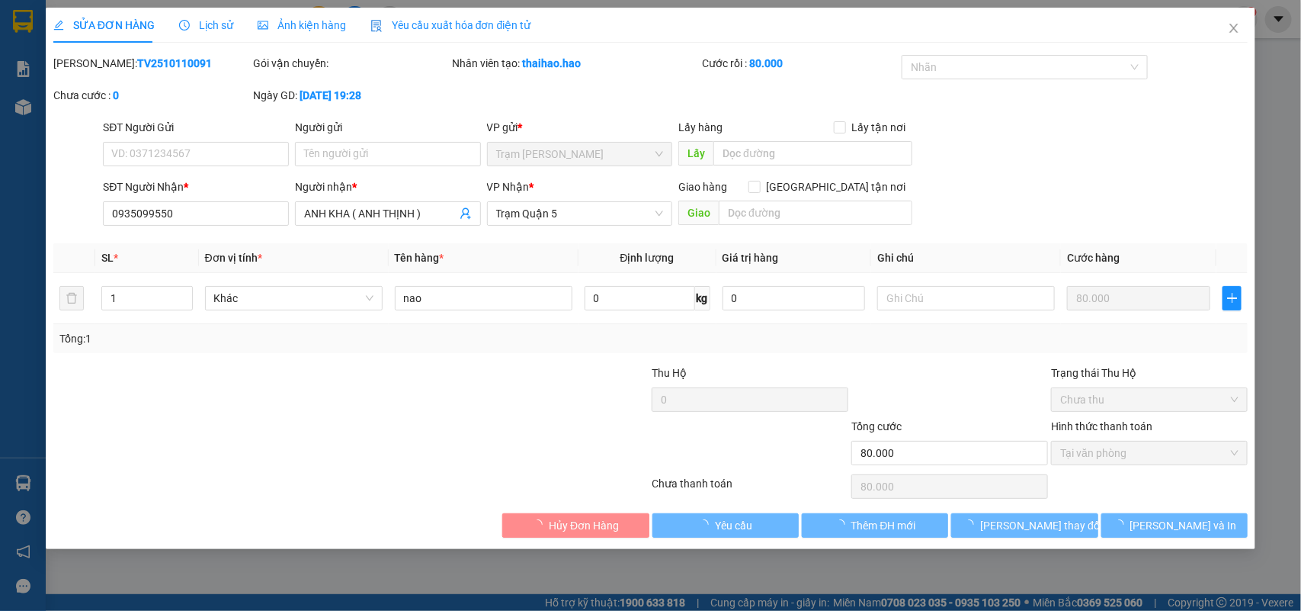
click at [200, 21] on span "Lịch sử" at bounding box center [206, 25] width 54 height 12
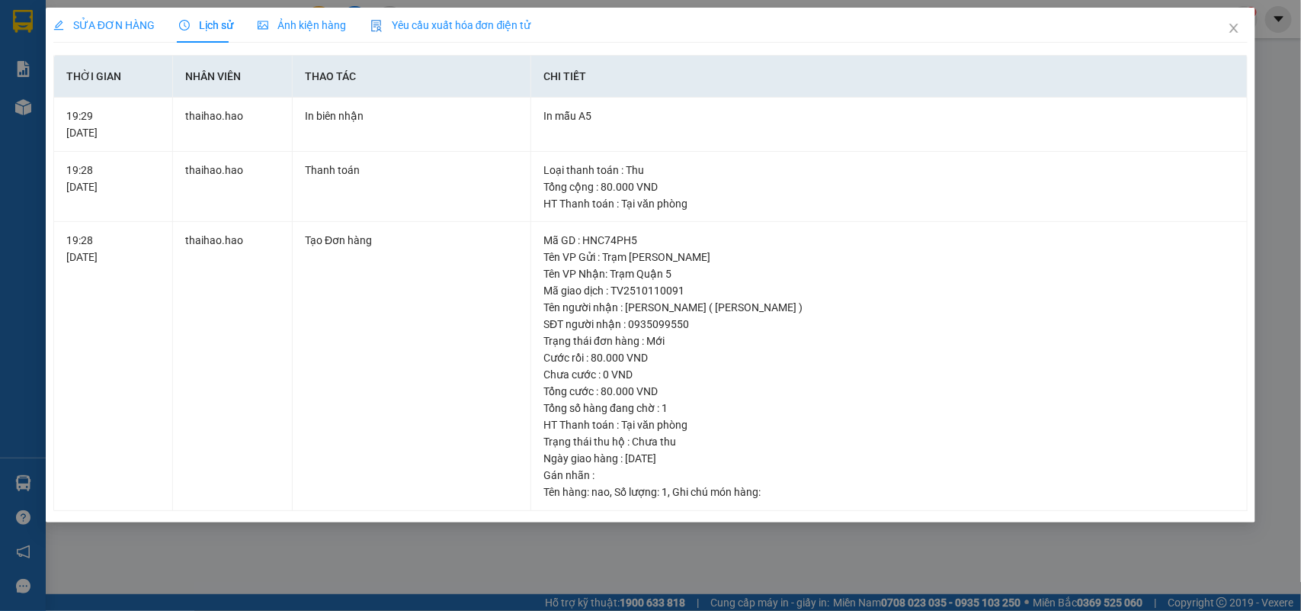
click at [302, 33] on div "Ảnh kiện hàng" at bounding box center [302, 25] width 88 height 17
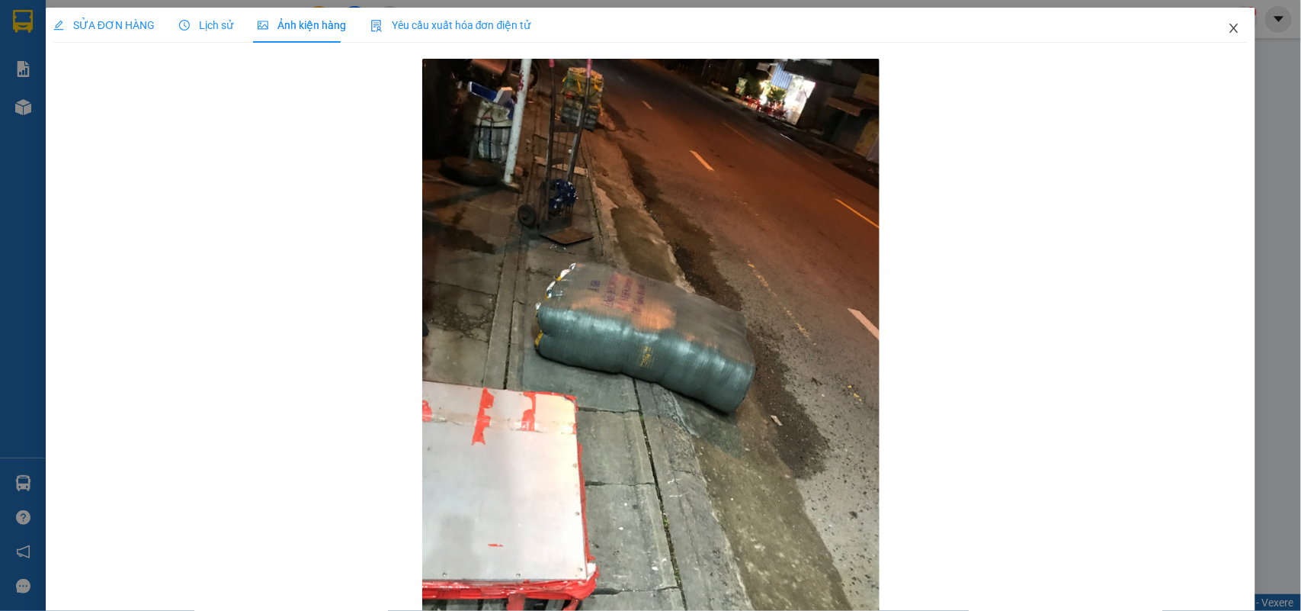
click at [1230, 25] on icon "close" at bounding box center [1234, 28] width 8 height 9
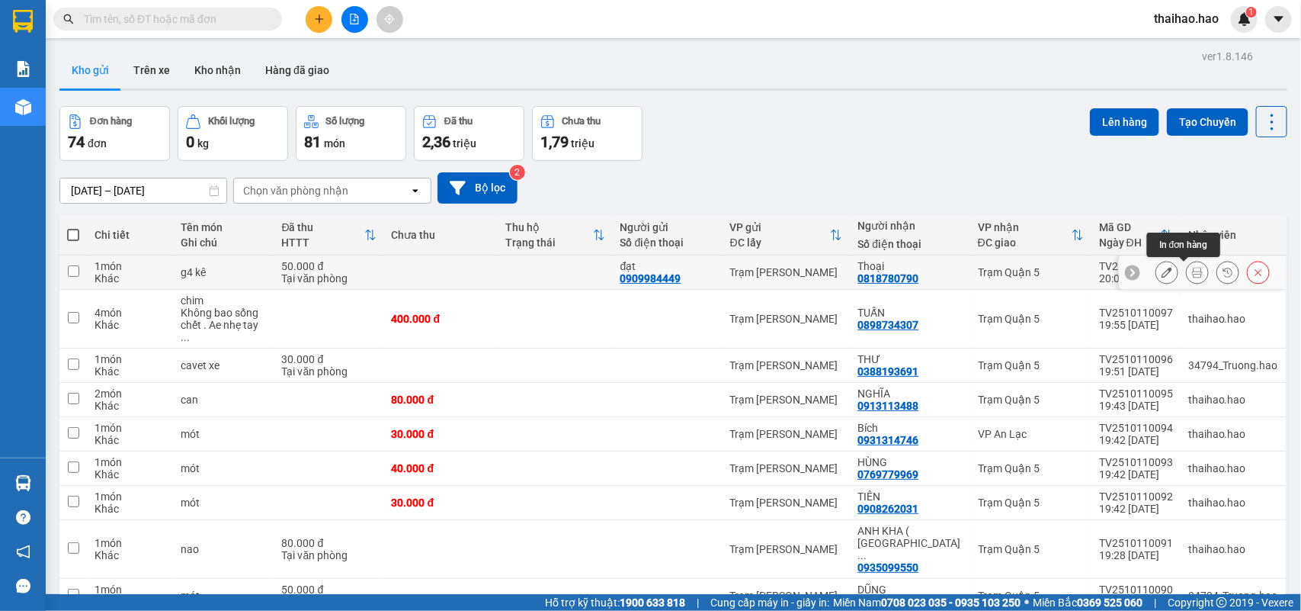
click at [1192, 274] on icon at bounding box center [1197, 272] width 11 height 11
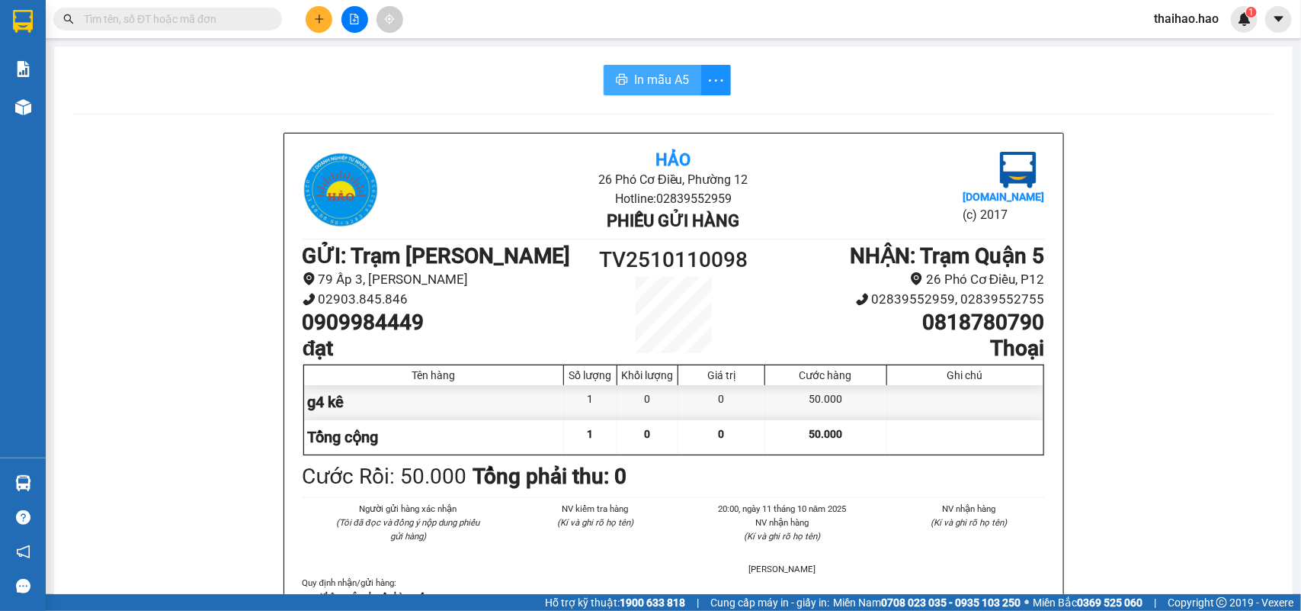
click at [641, 81] on span "In mẫu A5" at bounding box center [661, 79] width 55 height 19
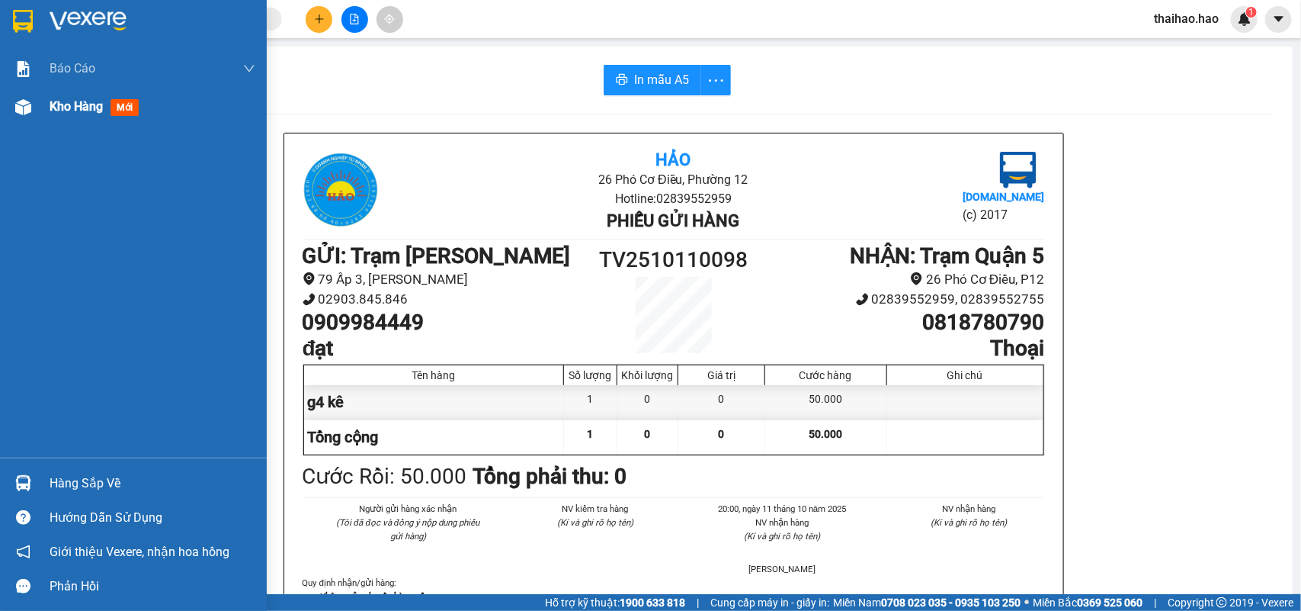
click at [127, 107] on span "mới" at bounding box center [125, 107] width 28 height 17
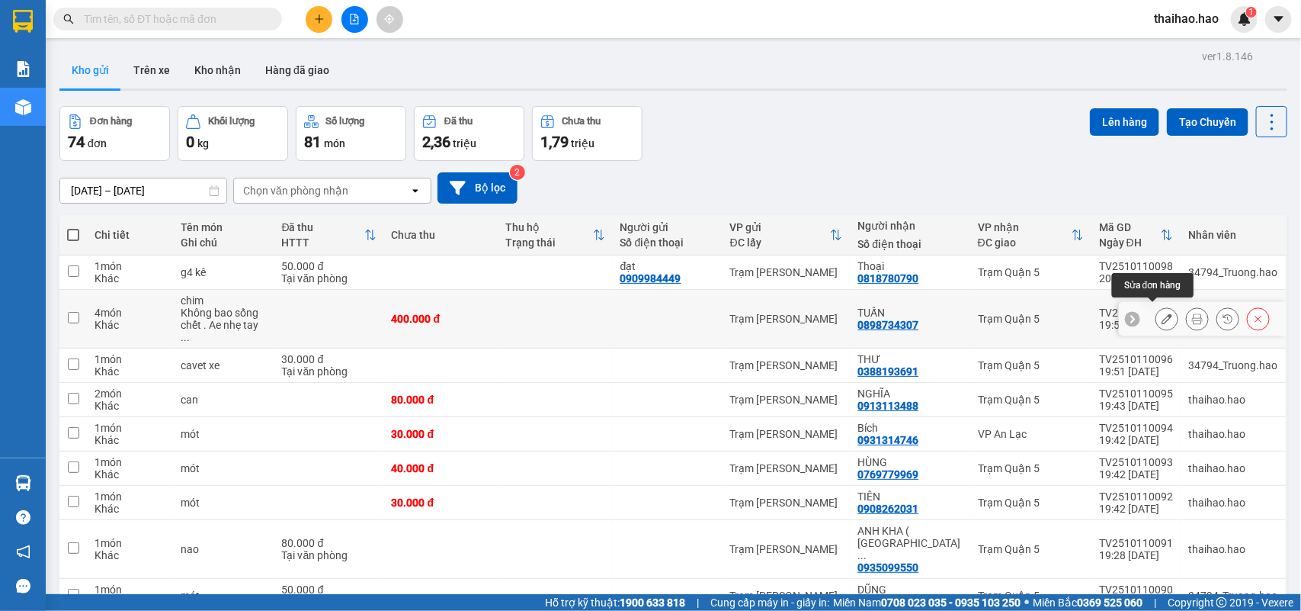
click at [1162, 318] on icon at bounding box center [1167, 318] width 11 height 11
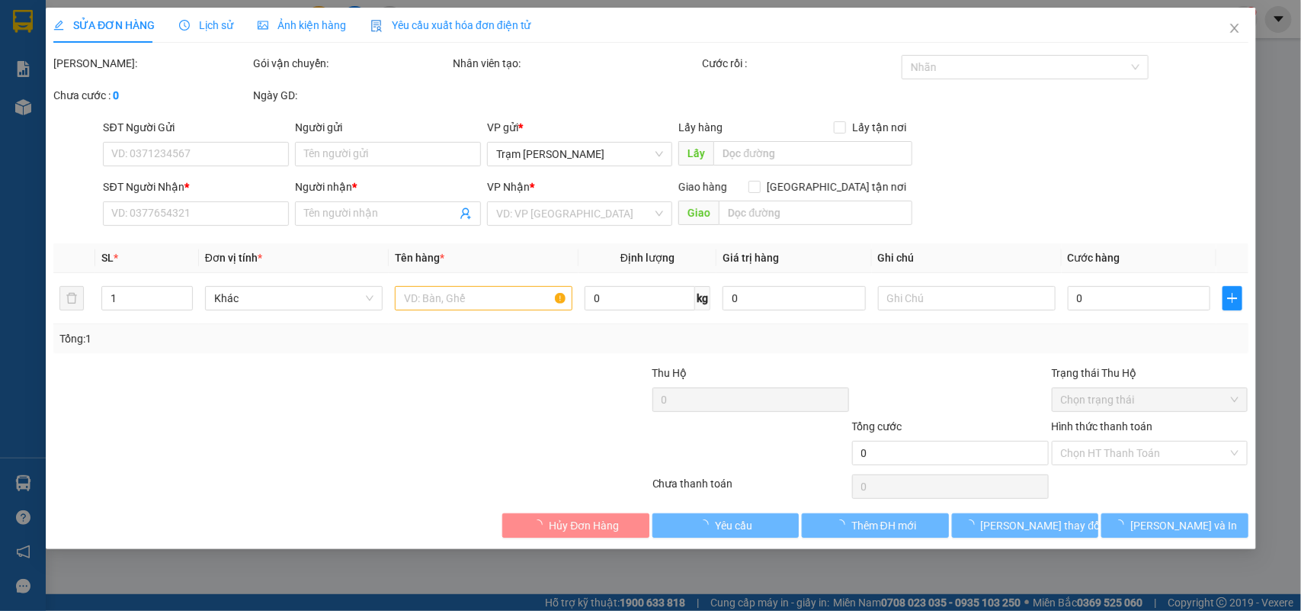
type input "0898734307"
type input "TUẤN"
type input "400.000"
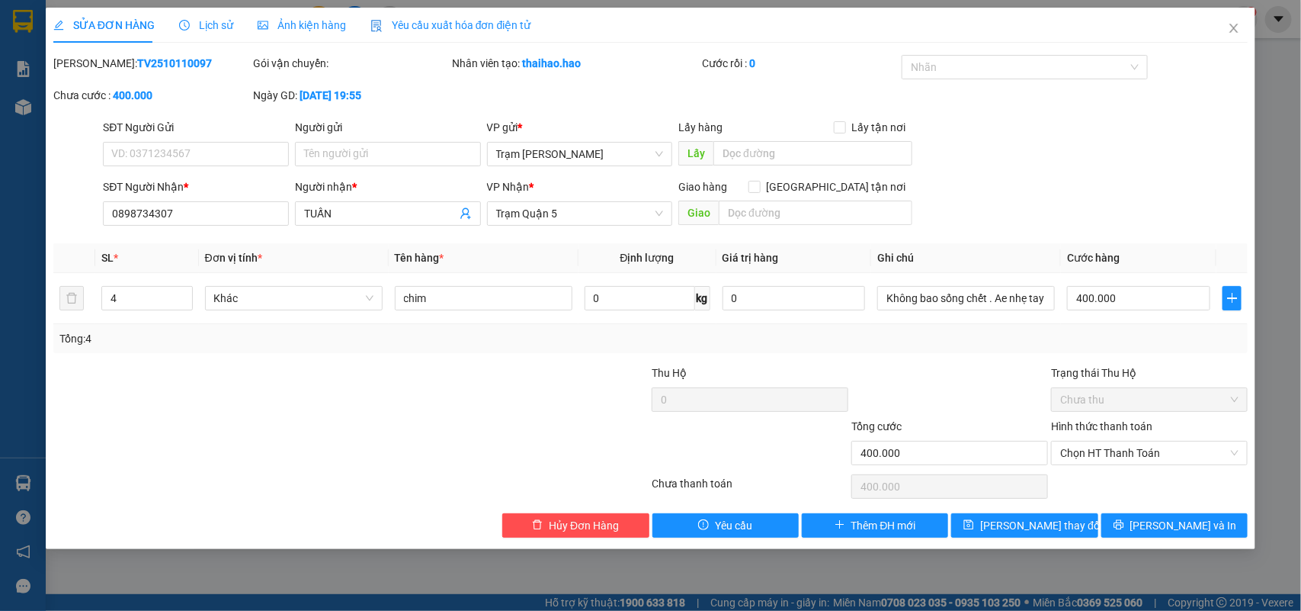
click at [207, 27] on span "Lịch sử" at bounding box center [206, 25] width 54 height 12
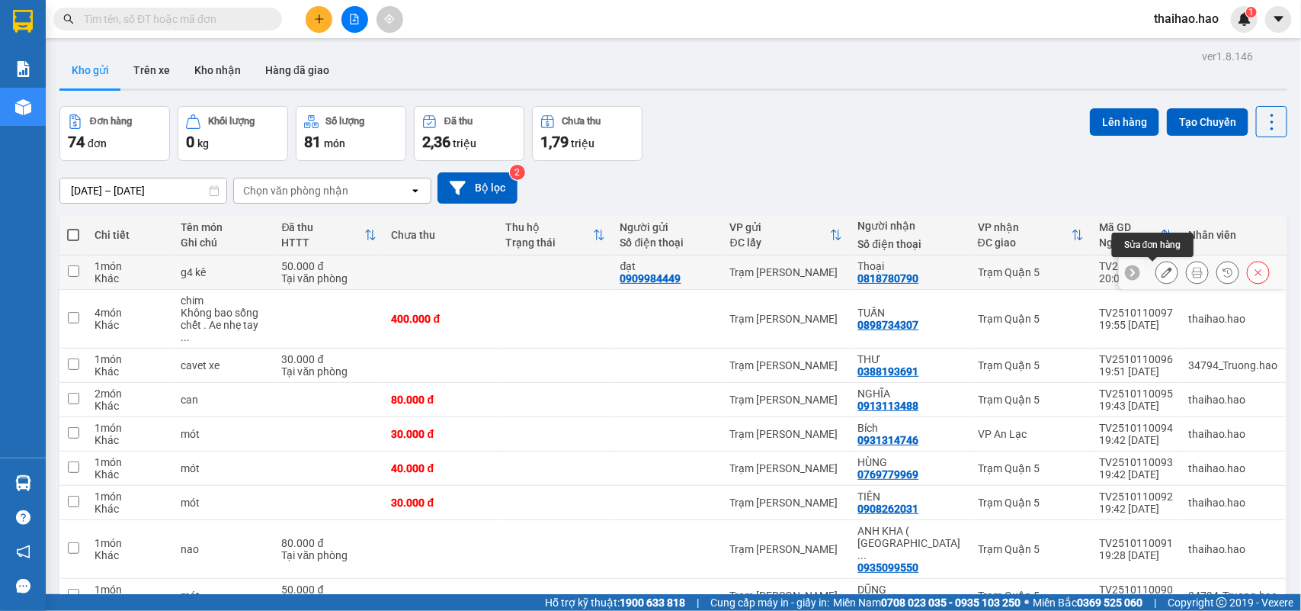
click at [1162, 276] on icon at bounding box center [1167, 272] width 11 height 11
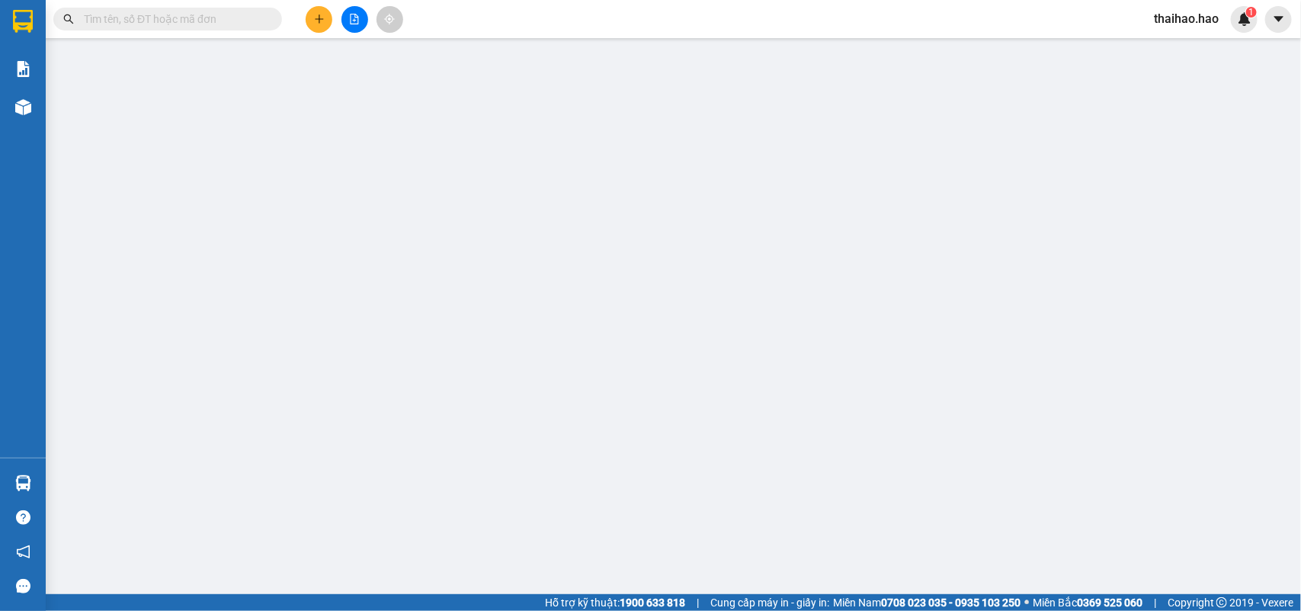
type input "0909984449"
type input "đạt"
type input "0818780790"
type input "Thoại"
type input "50.000"
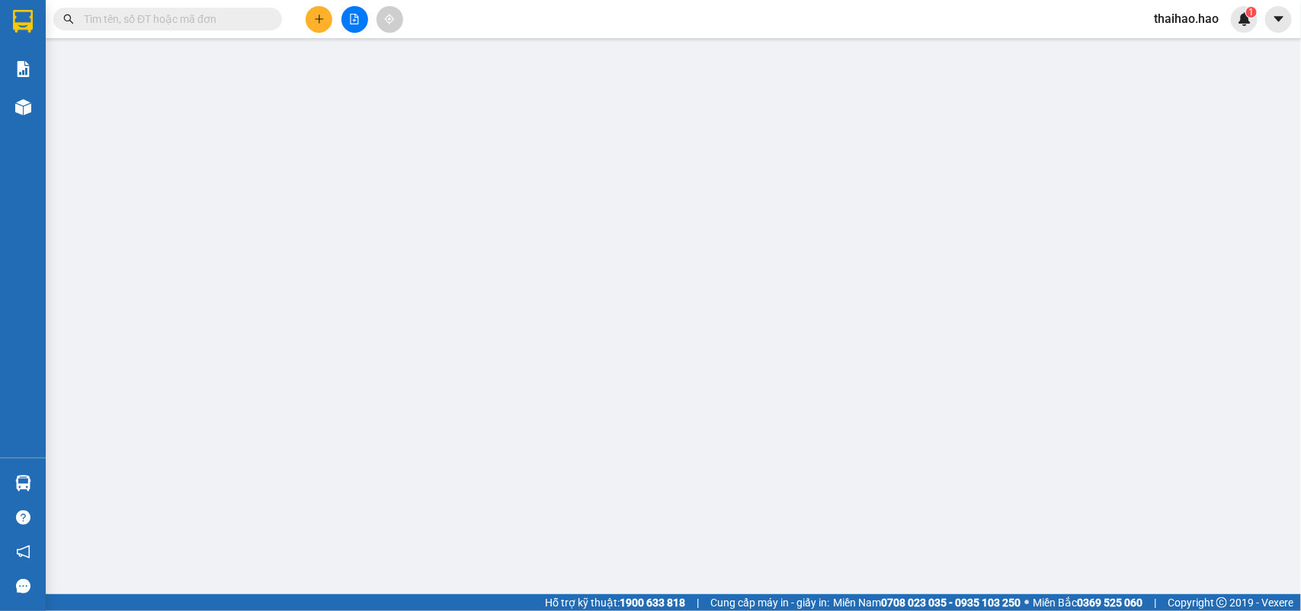
type input "50.000"
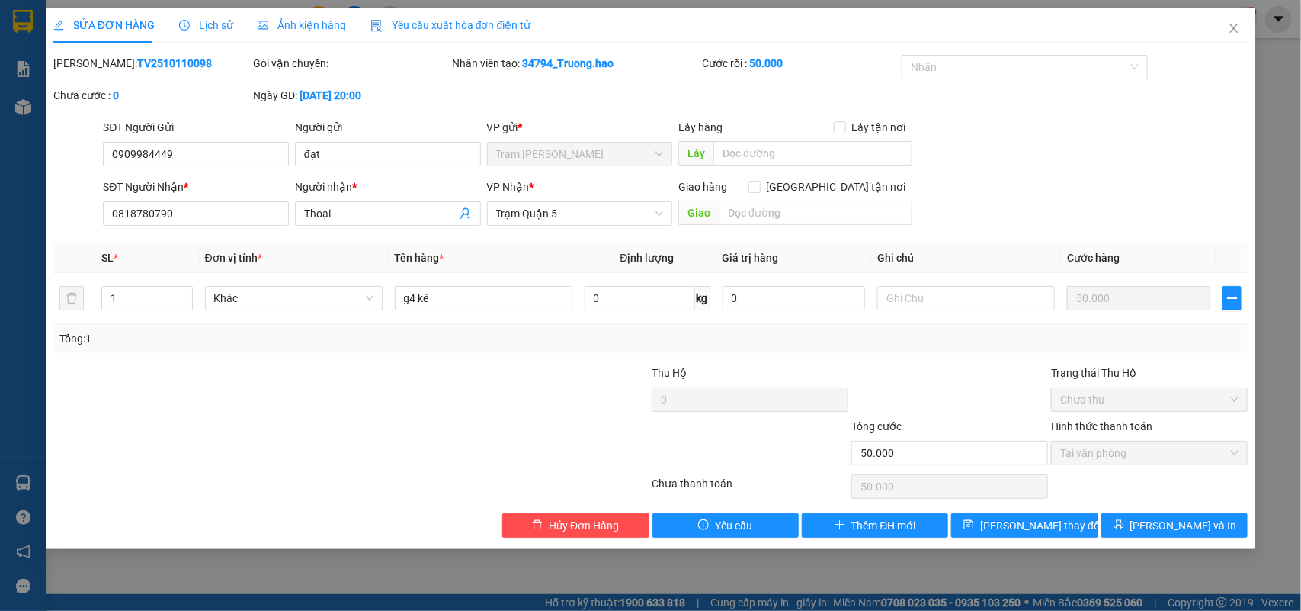
click at [213, 27] on span "Lịch sử" at bounding box center [206, 25] width 54 height 12
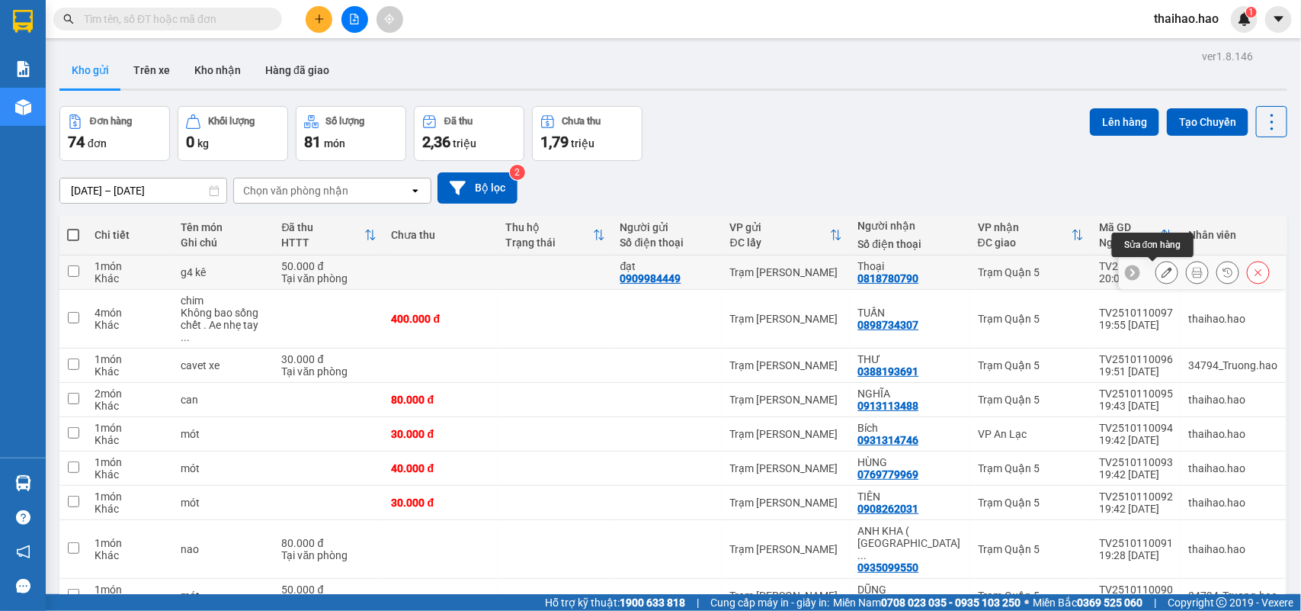
click at [1162, 274] on icon at bounding box center [1167, 272] width 11 height 11
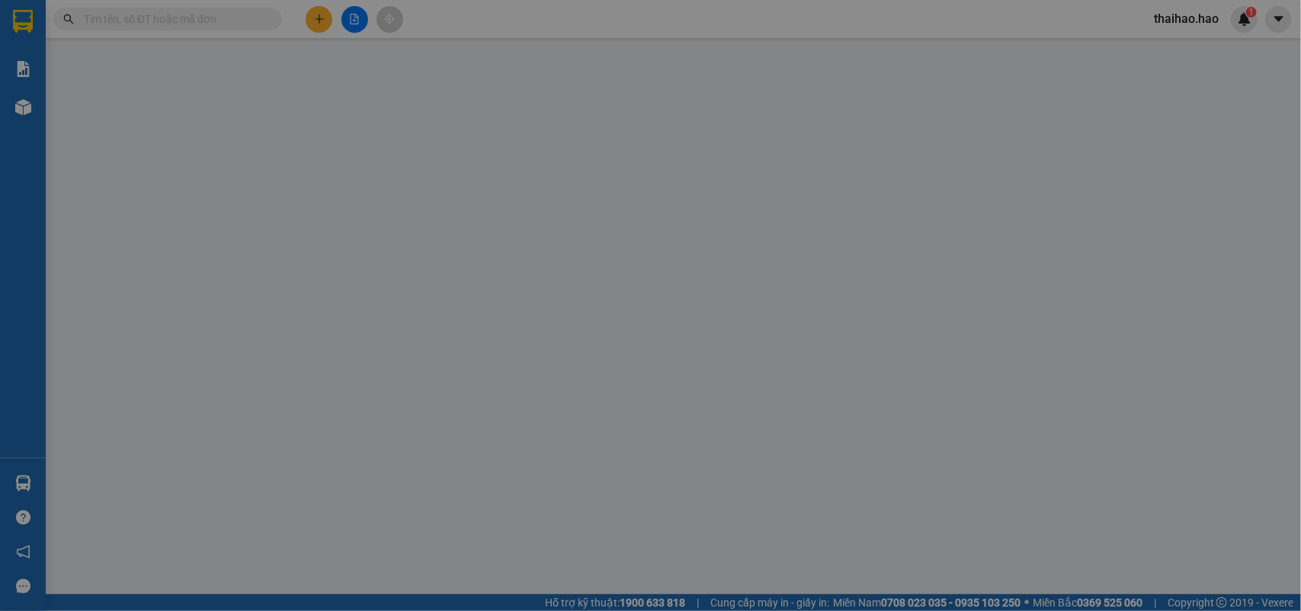
type input "0909984449"
type input "đạt"
type input "0818780790"
type input "Thoại"
type input "50.000"
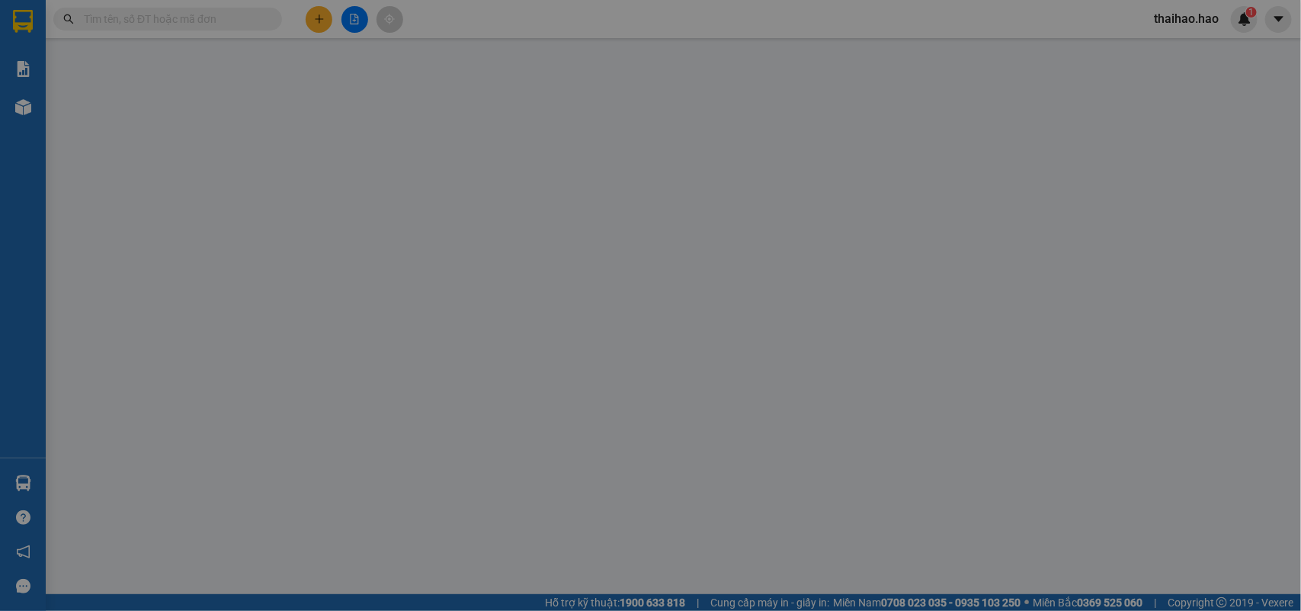
type input "50.000"
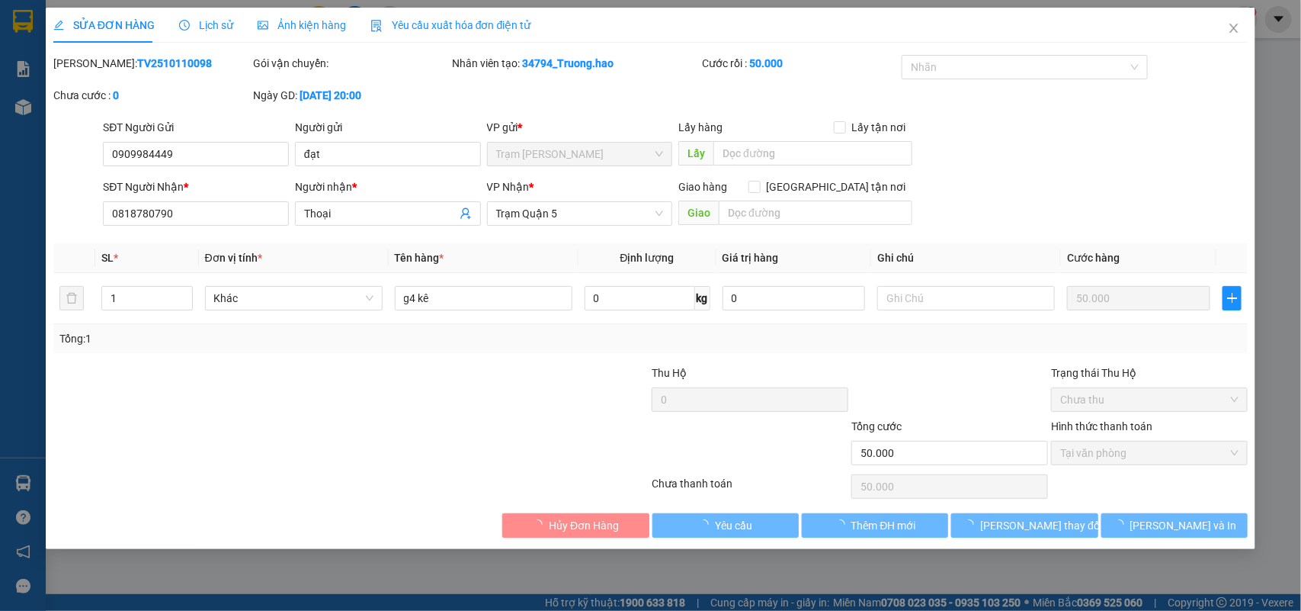
click at [229, 25] on div "SỬA ĐƠN HÀNG Lịch sử Ảnh kiện hàng Yêu cầu xuất hóa đơn điện tử" at bounding box center [292, 25] width 478 height 35
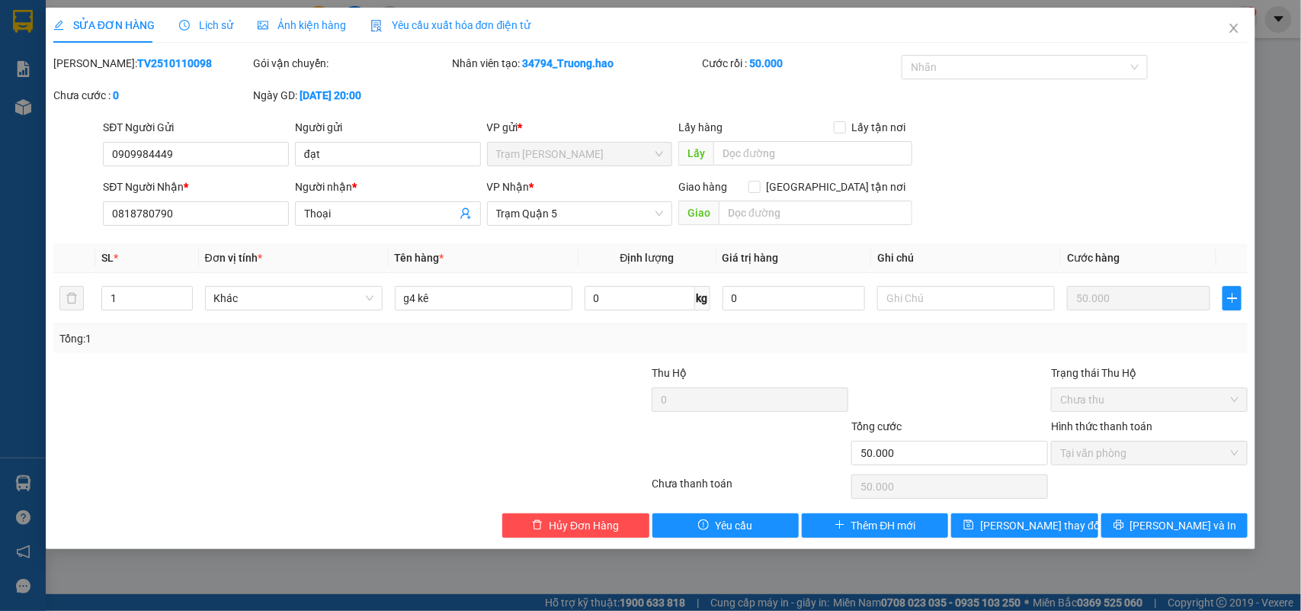
click at [219, 27] on span "Lịch sử" at bounding box center [206, 25] width 54 height 12
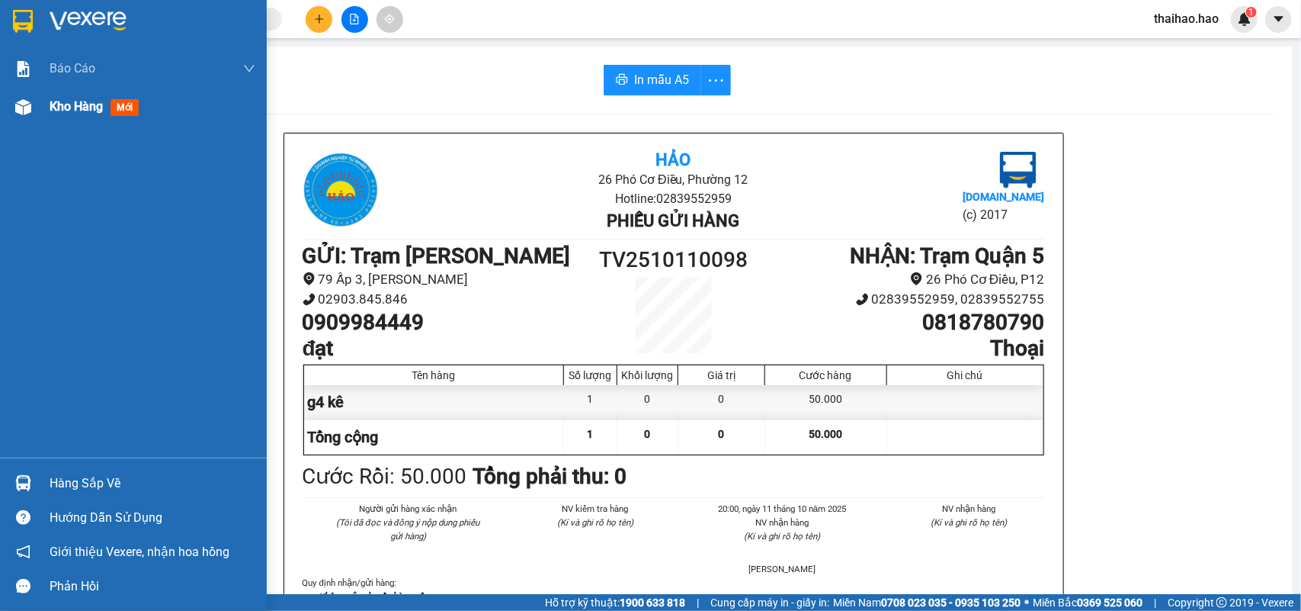
click at [120, 104] on span "mới" at bounding box center [125, 107] width 28 height 17
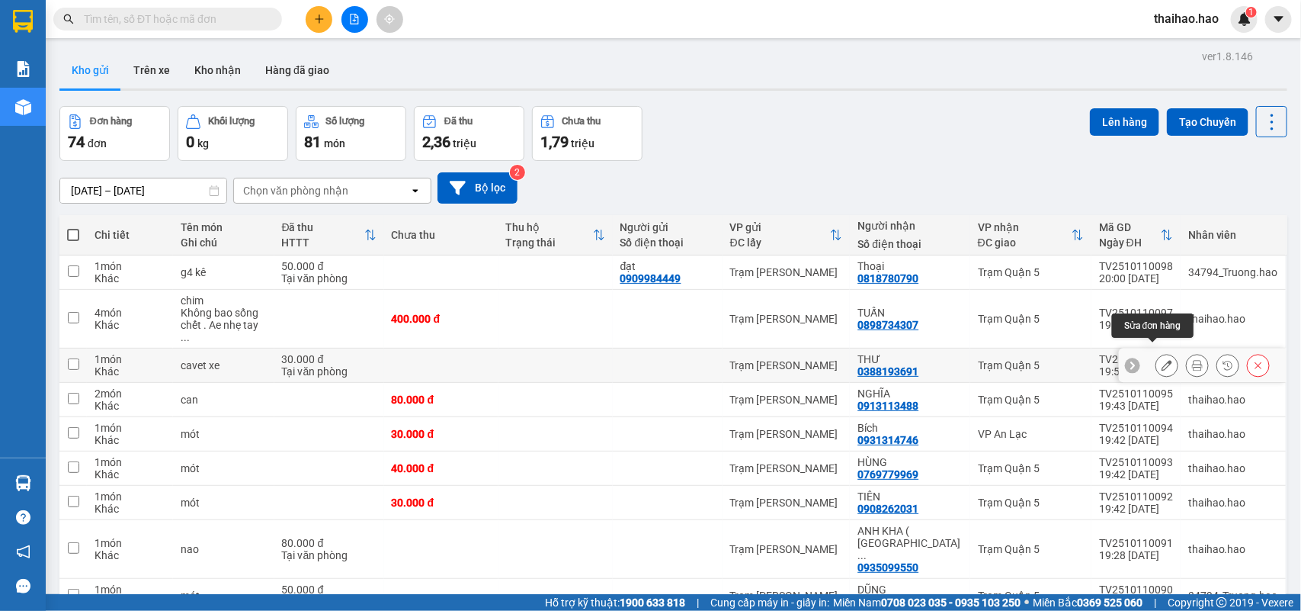
click at [1162, 360] on icon at bounding box center [1167, 365] width 11 height 11
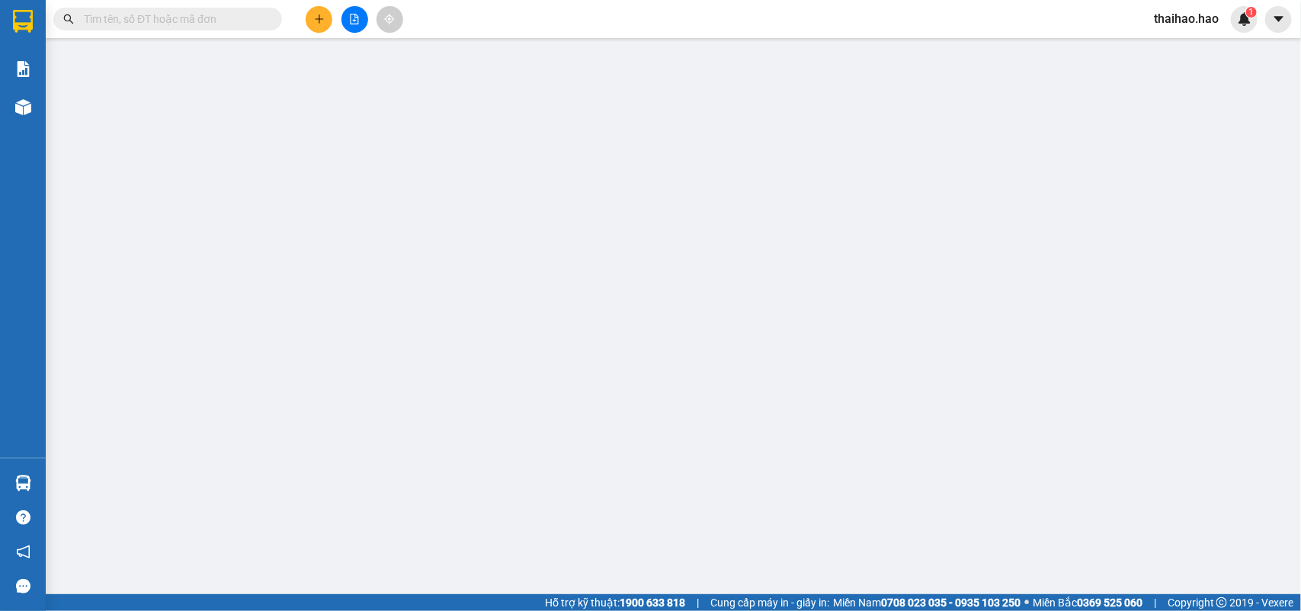
type input "0388193691"
type input "THƯ"
type input "30.000"
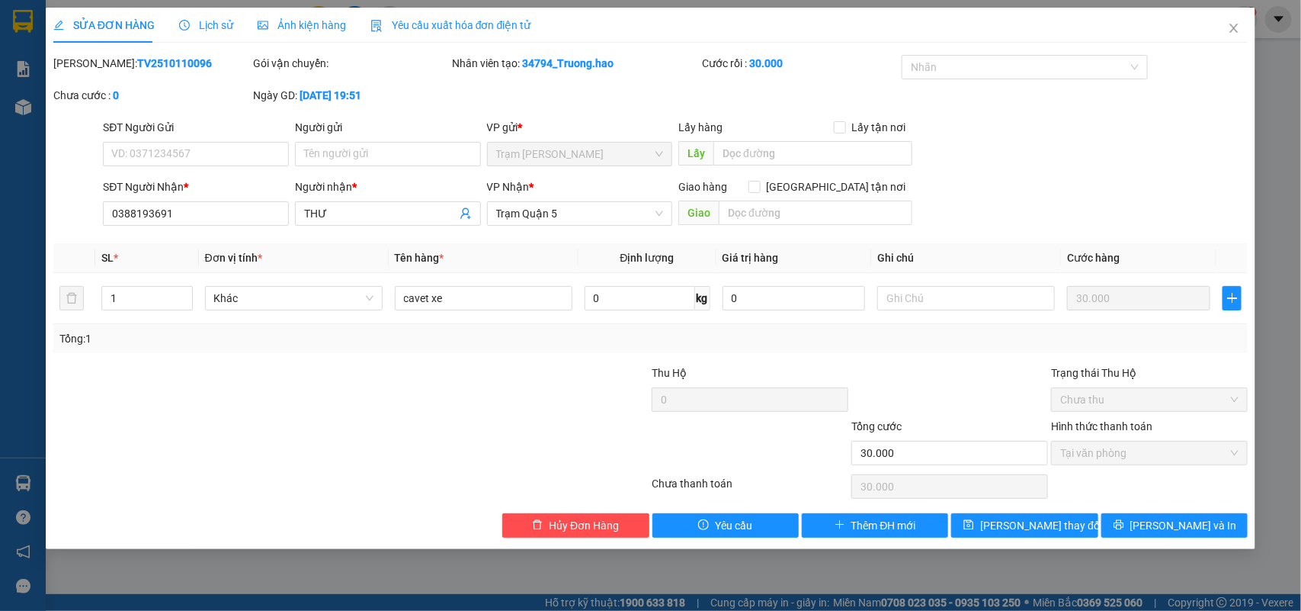
click at [196, 27] on span "Lịch sử" at bounding box center [206, 25] width 54 height 12
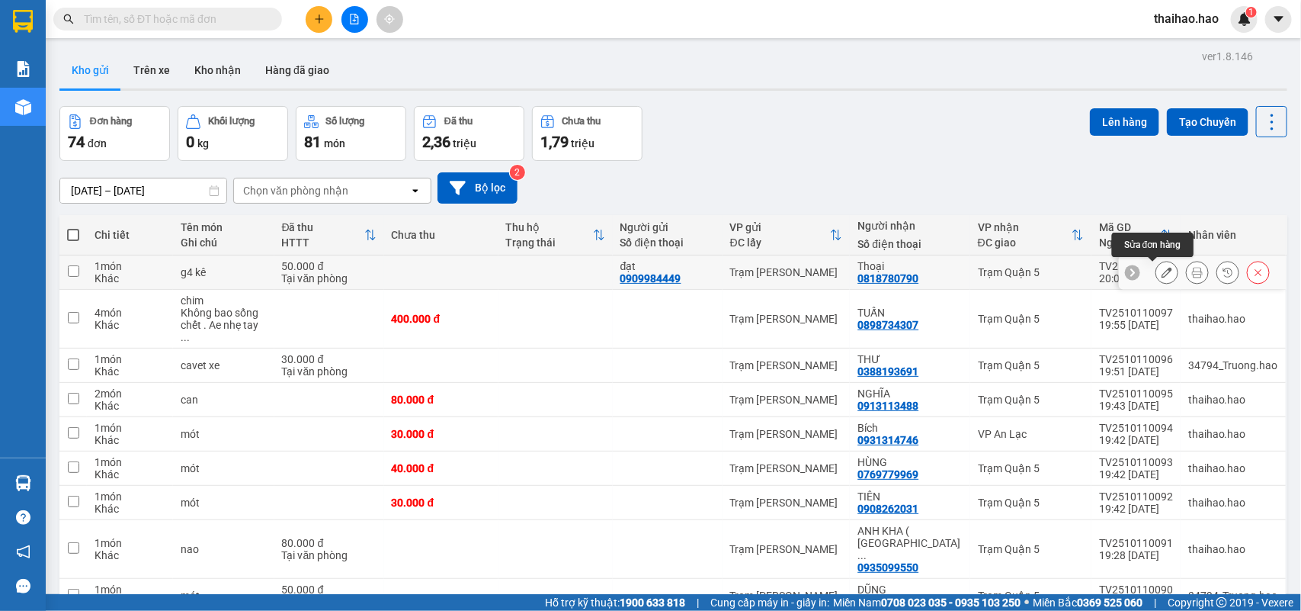
click at [1162, 273] on icon at bounding box center [1167, 272] width 11 height 11
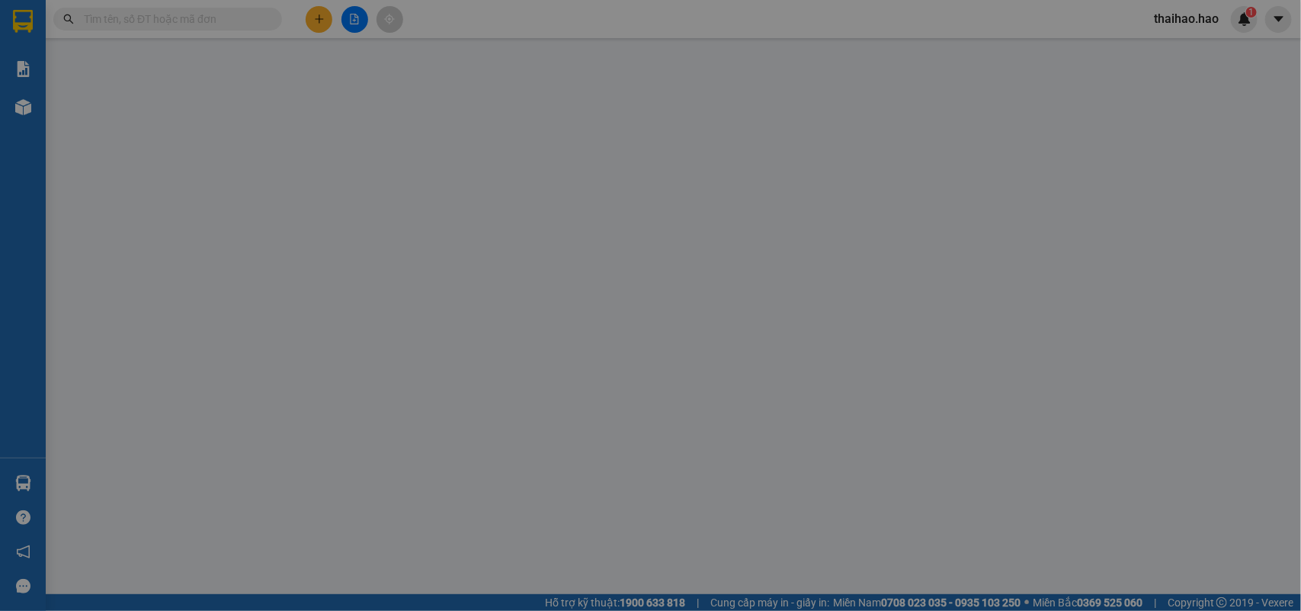
type input "0909984449"
type input "đạt"
type input "0818780790"
type input "Thoại"
type input "50.000"
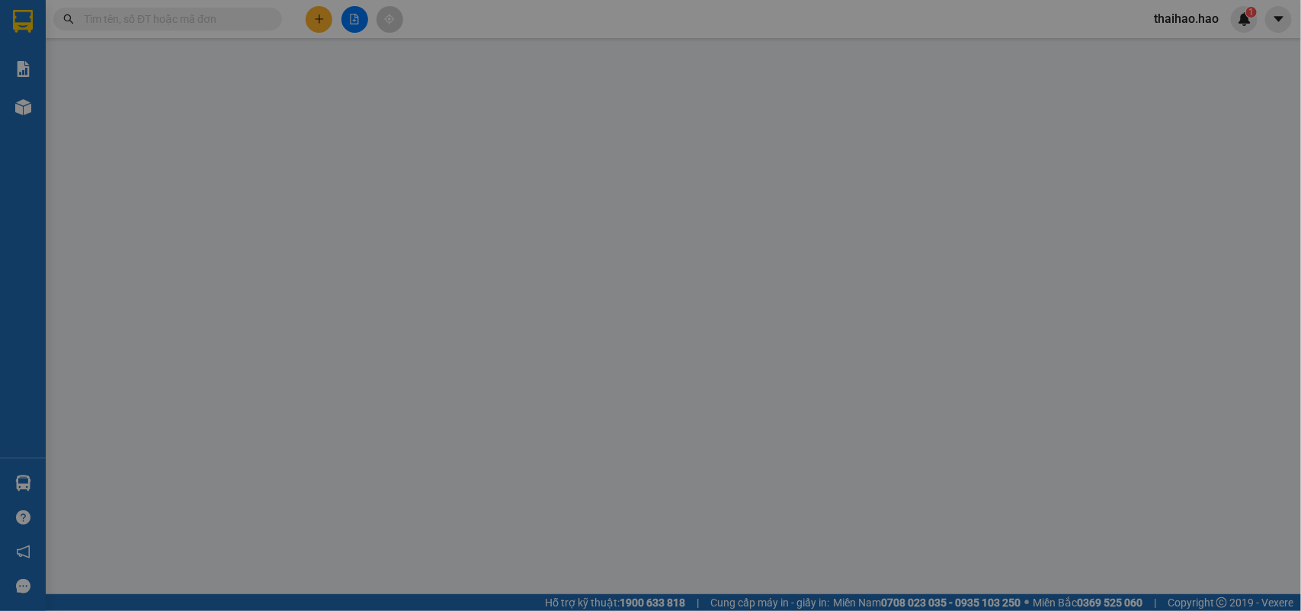
type input "50.000"
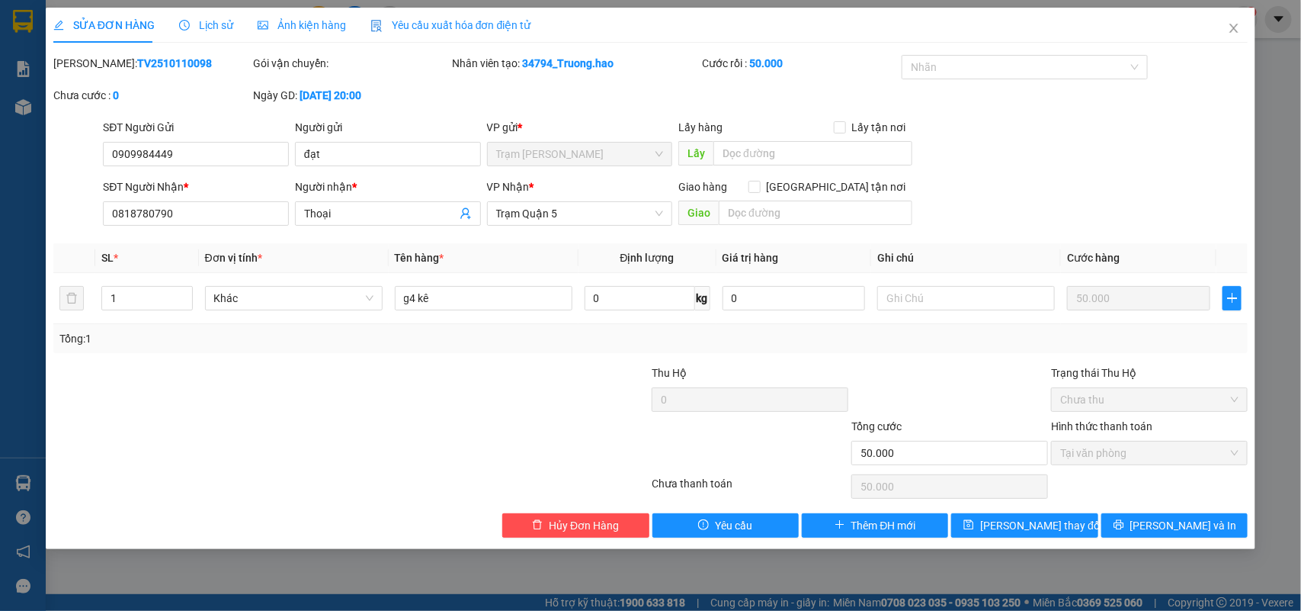
click at [223, 27] on span "Lịch sử" at bounding box center [206, 25] width 54 height 12
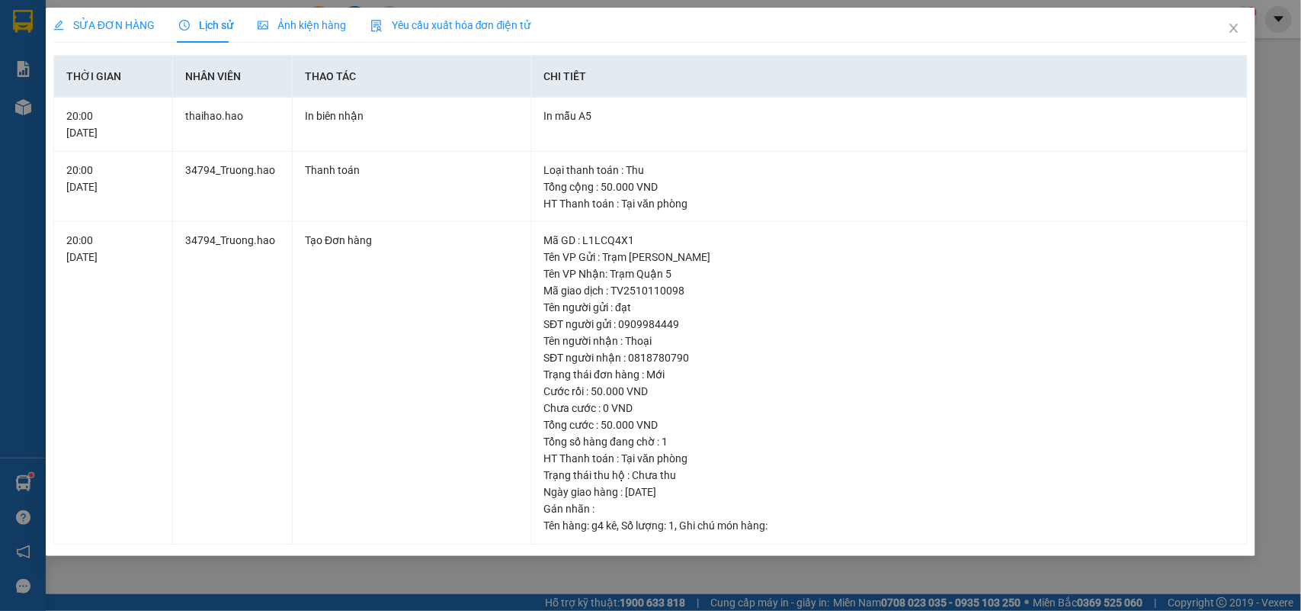
click at [27, 109] on div "SỬA ĐƠN HÀNG Lịch sử Ảnh kiện hàng Yêu cầu xuất hóa đơn điện tử Total Paid Fee …" at bounding box center [650, 305] width 1301 height 611
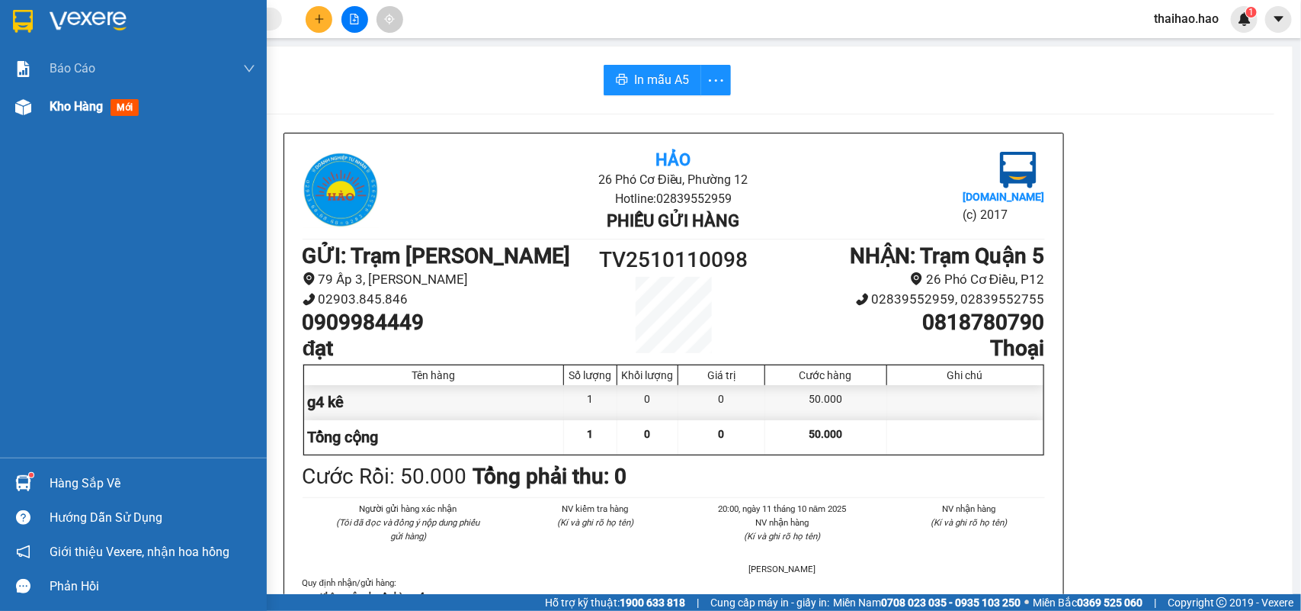
drag, startPoint x: 127, startPoint y: 104, endPoint x: 122, endPoint y: 112, distance: 9.9
click at [127, 103] on span "mới" at bounding box center [125, 107] width 28 height 17
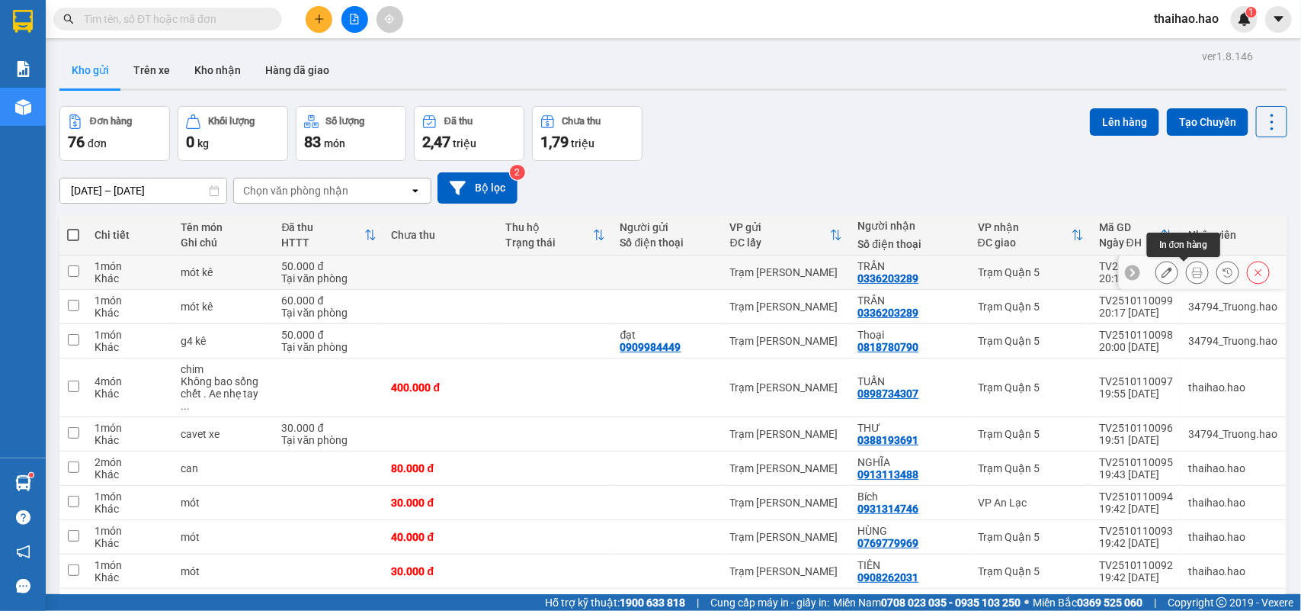
click at [1192, 276] on icon at bounding box center [1197, 272] width 11 height 11
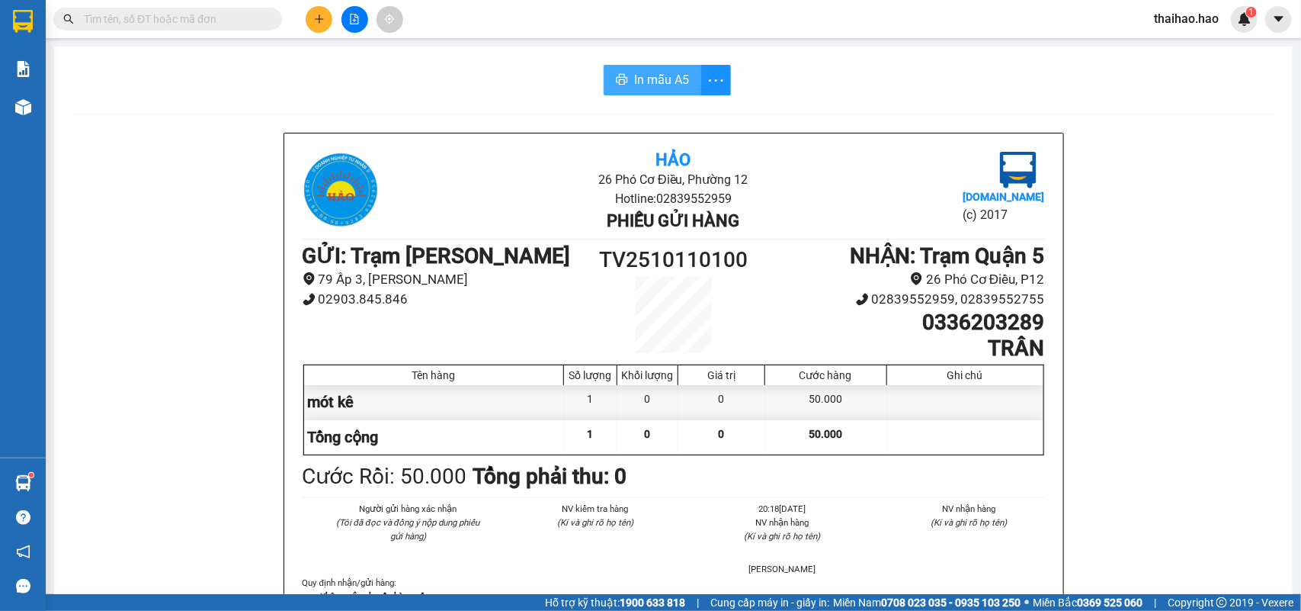
click at [671, 78] on span "In mẫu A5" at bounding box center [661, 79] width 55 height 19
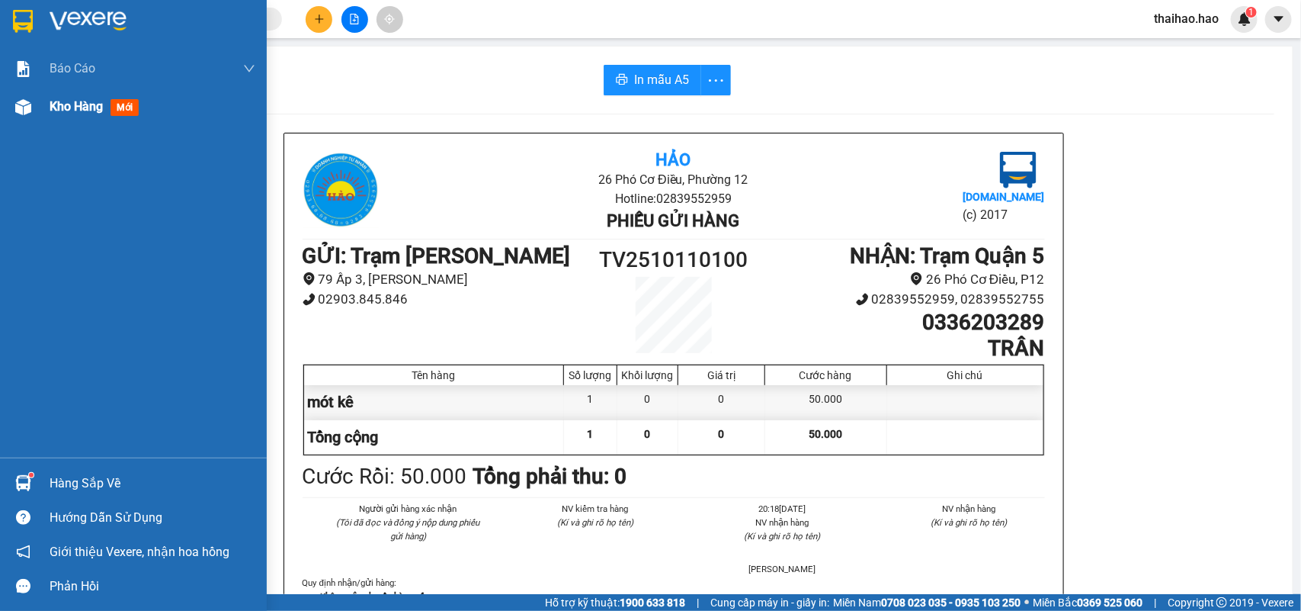
click at [130, 107] on span "mới" at bounding box center [125, 107] width 28 height 17
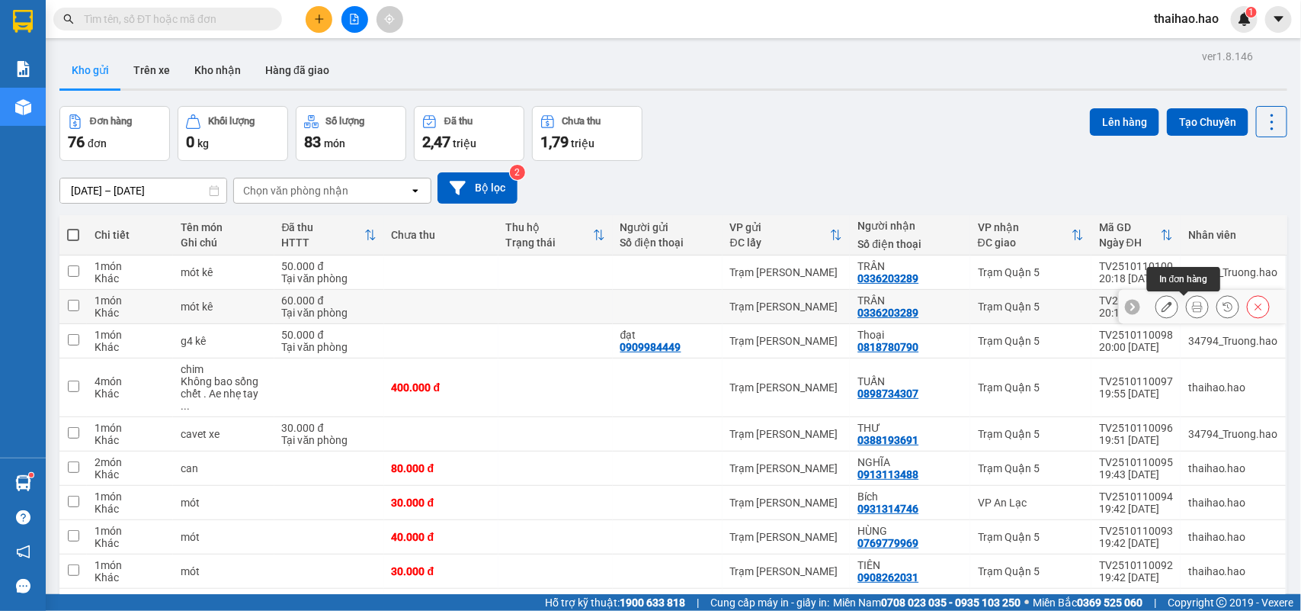
click at [1192, 307] on icon at bounding box center [1197, 306] width 11 height 11
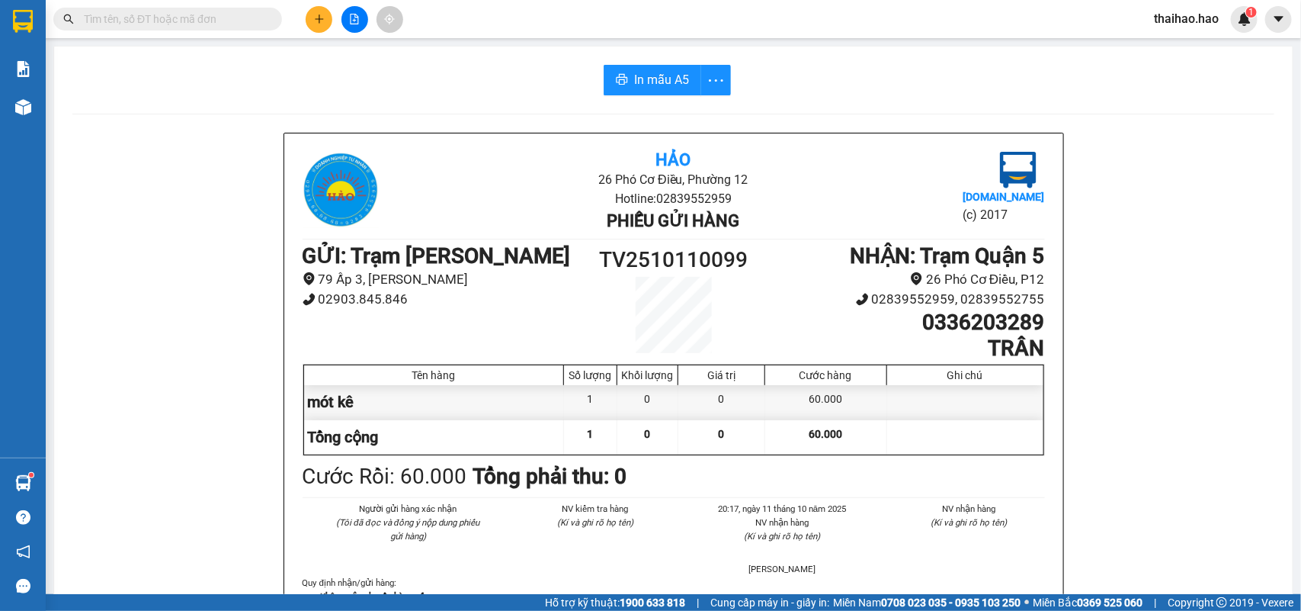
click at [636, 72] on span "In mẫu A5" at bounding box center [661, 79] width 55 height 19
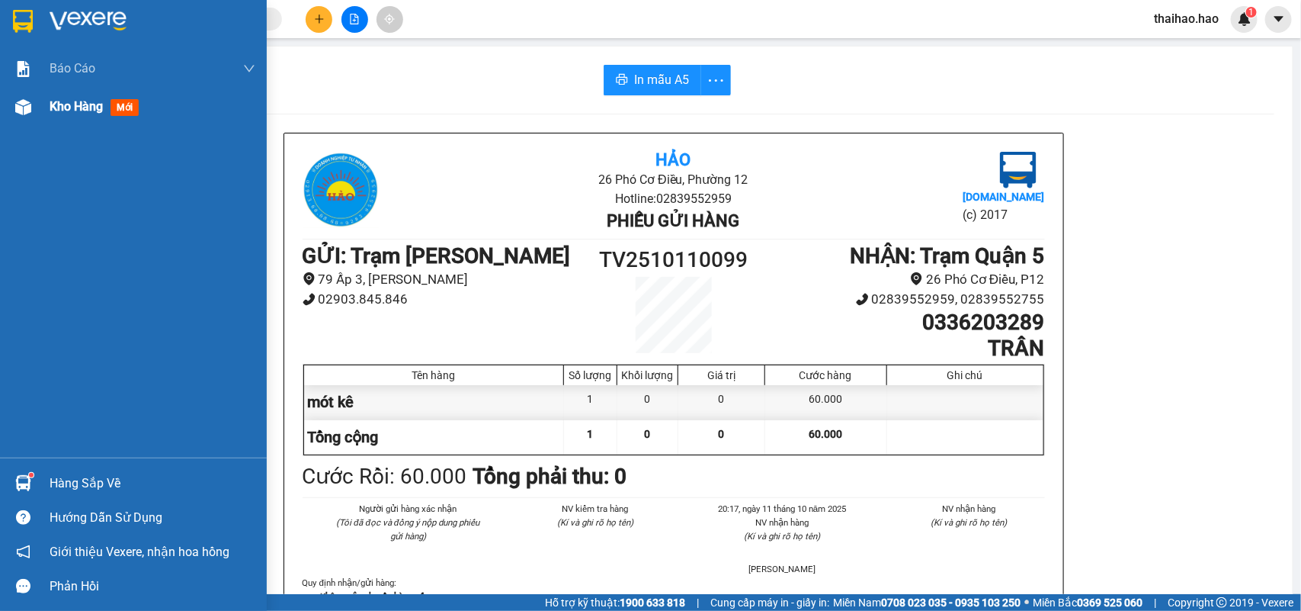
click at [122, 107] on span "mới" at bounding box center [125, 107] width 28 height 17
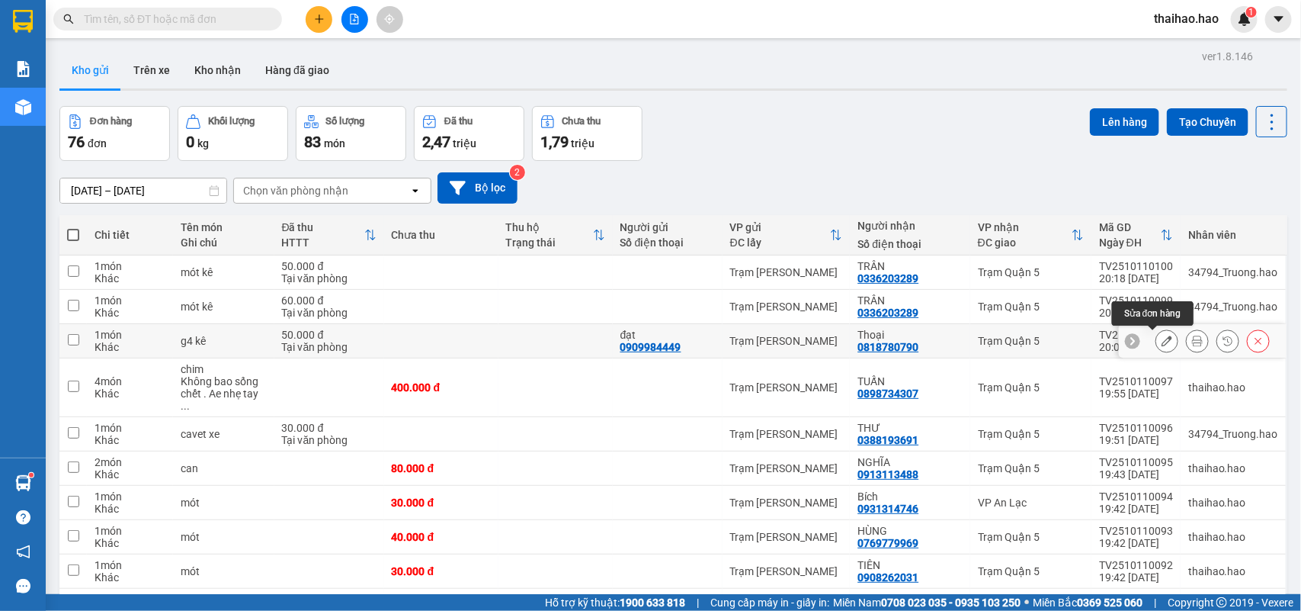
click at [1156, 339] on button at bounding box center [1166, 341] width 21 height 27
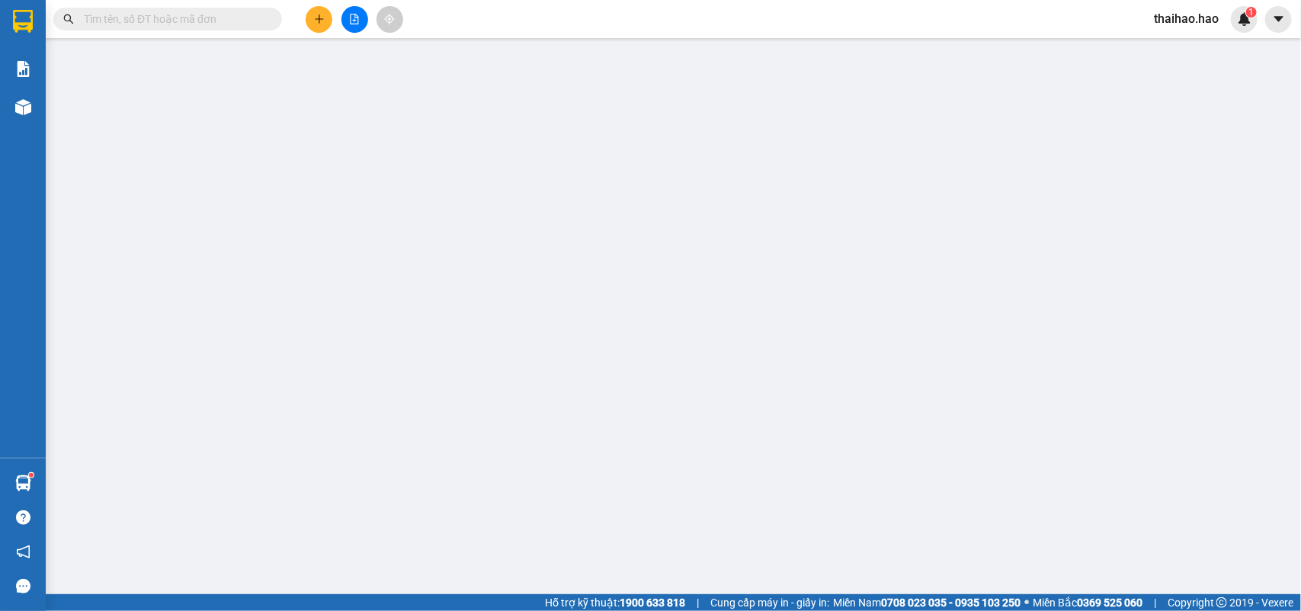
type input "0909984449"
type input "đạt"
type input "0818780790"
type input "Thoại"
type input "50.000"
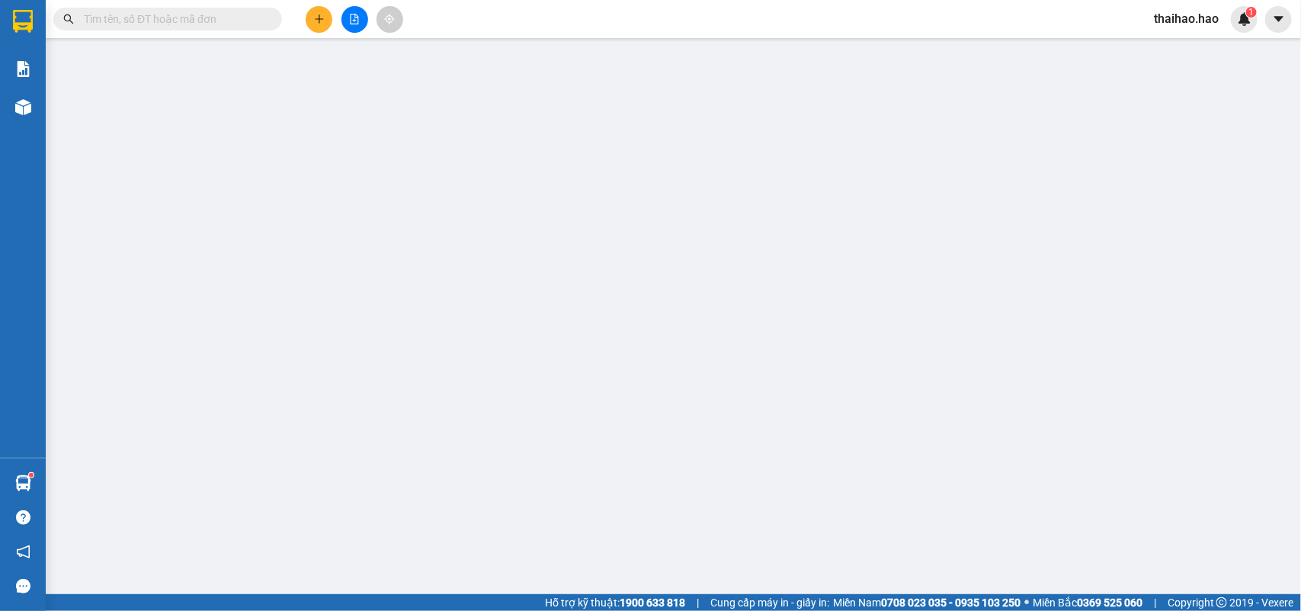
type input "50.000"
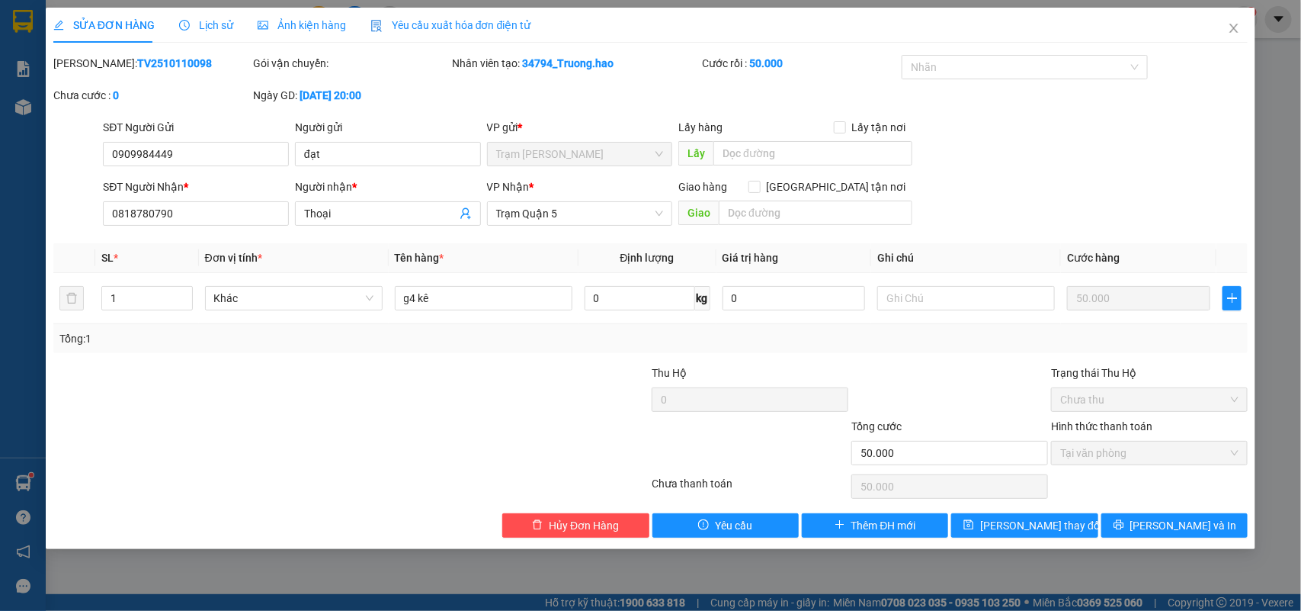
click at [214, 24] on span "Lịch sử" at bounding box center [206, 25] width 54 height 12
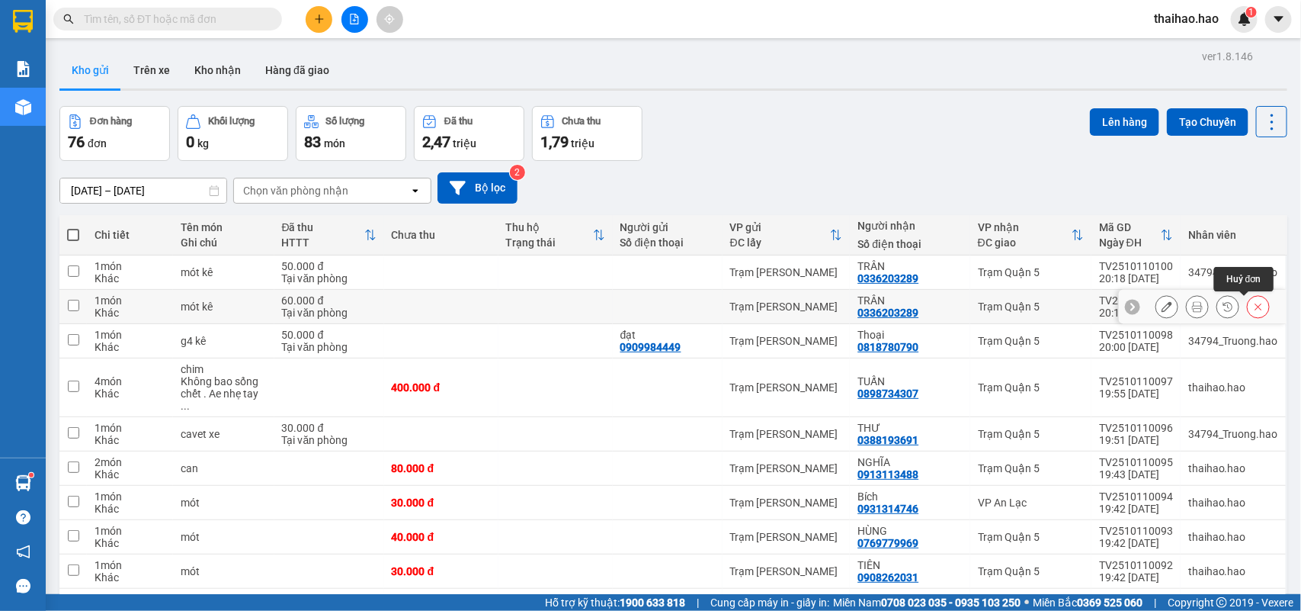
click at [1253, 306] on icon at bounding box center [1258, 306] width 11 height 11
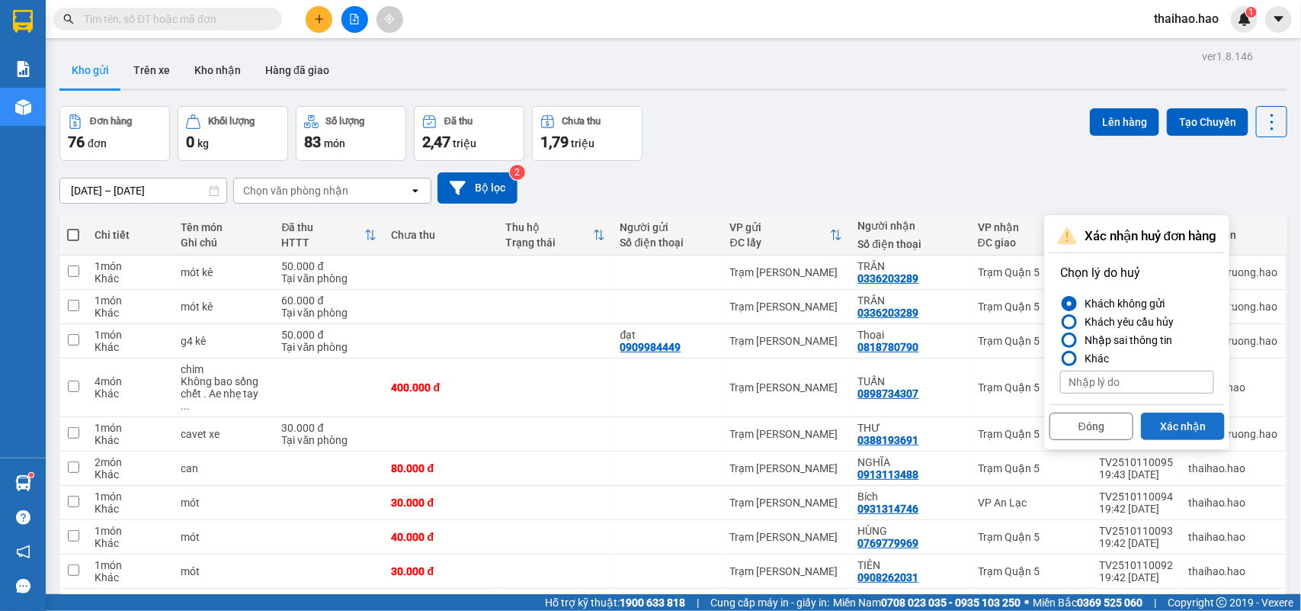
click at [1191, 425] on button "Xác nhận" at bounding box center [1183, 425] width 84 height 27
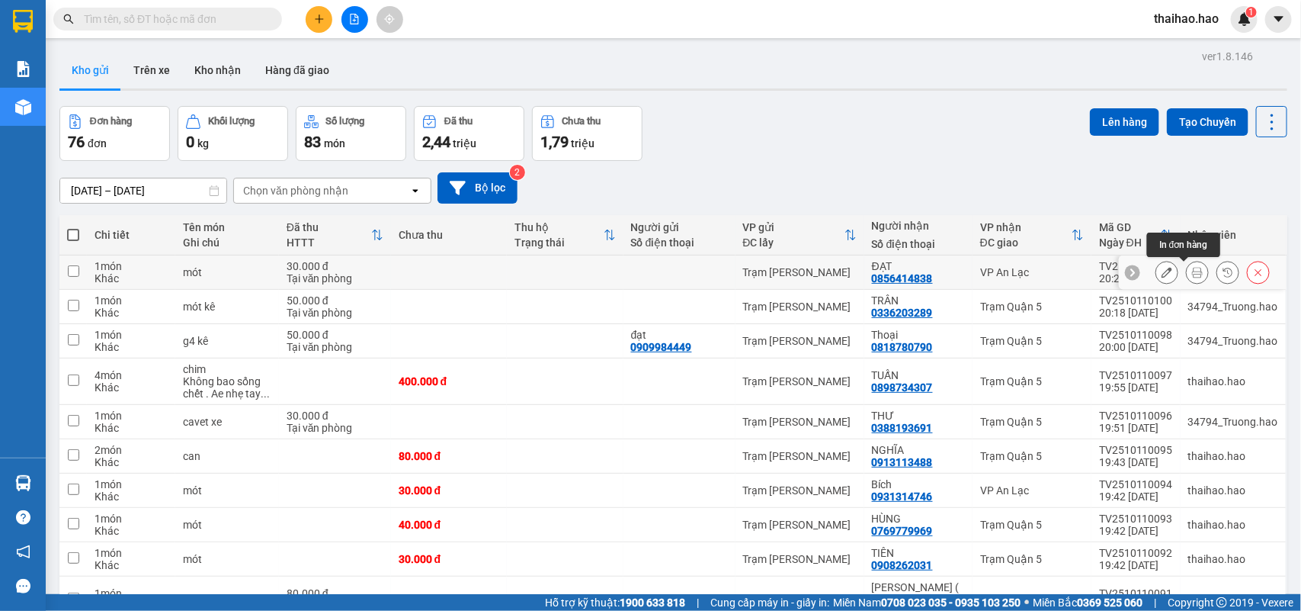
click at [1192, 275] on icon at bounding box center [1197, 272] width 11 height 11
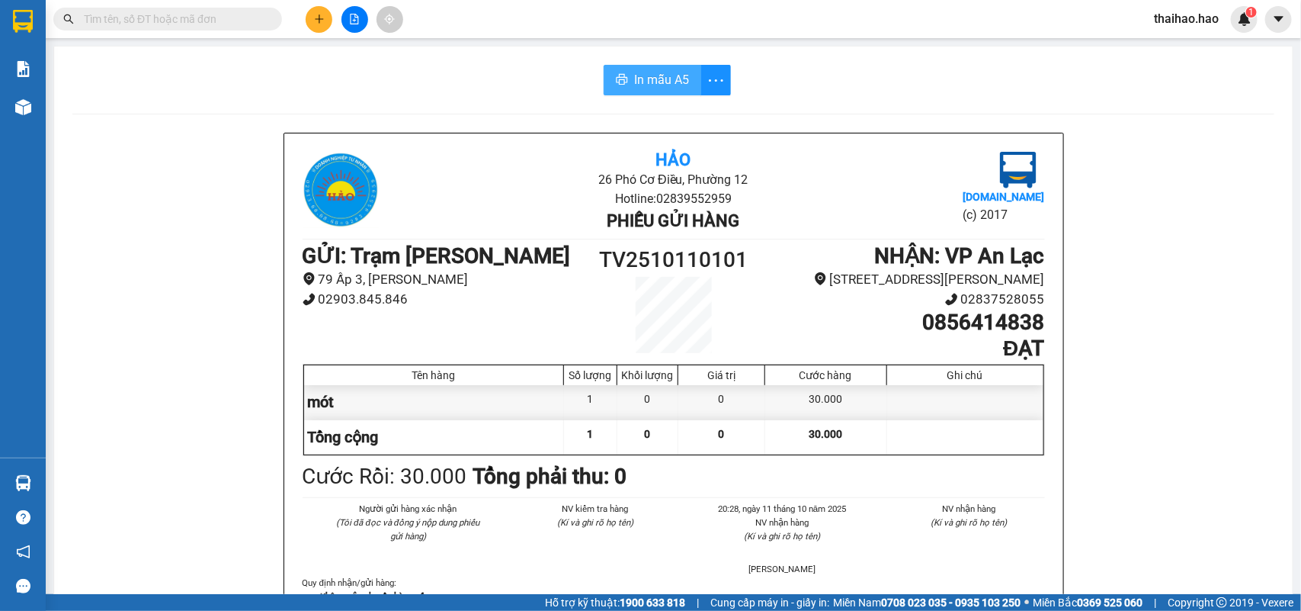
click at [650, 75] on span "In mẫu A5" at bounding box center [661, 79] width 55 height 19
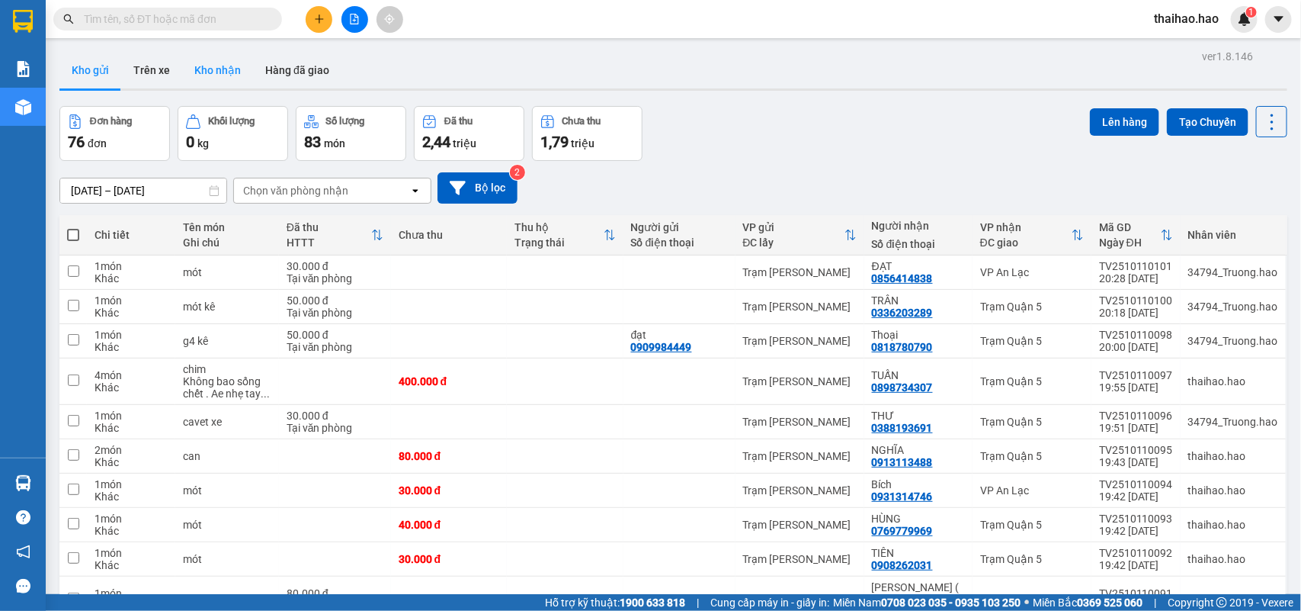
click at [223, 76] on button "Kho nhận" at bounding box center [217, 70] width 71 height 37
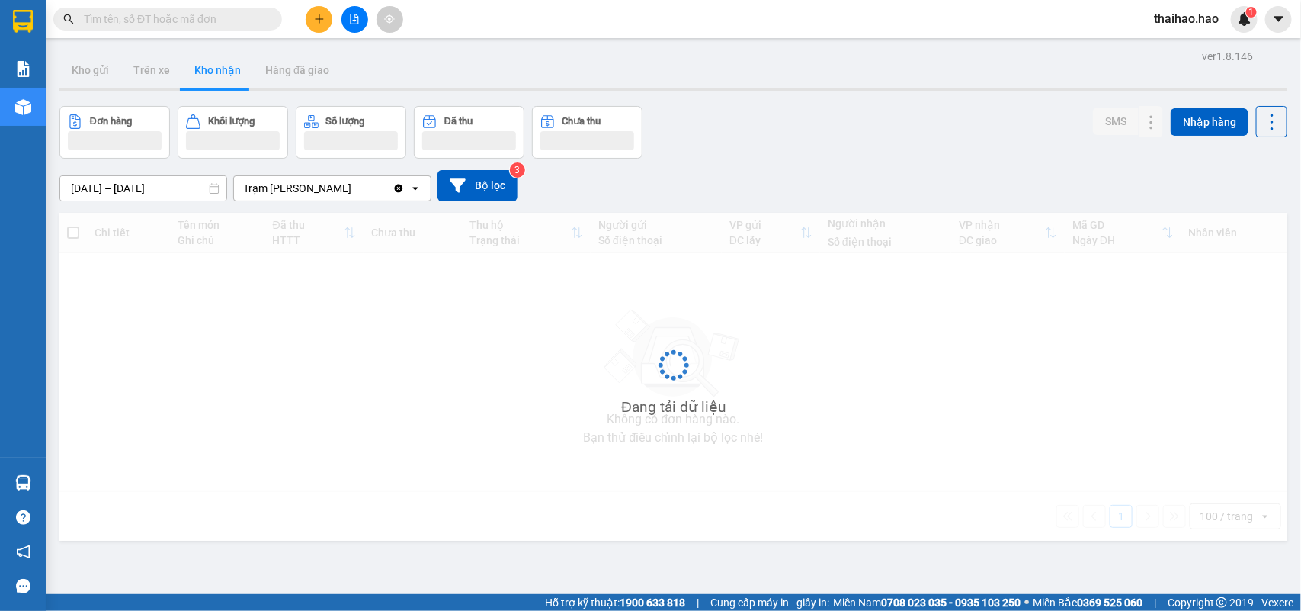
click at [149, 24] on input "text" at bounding box center [174, 19] width 180 height 17
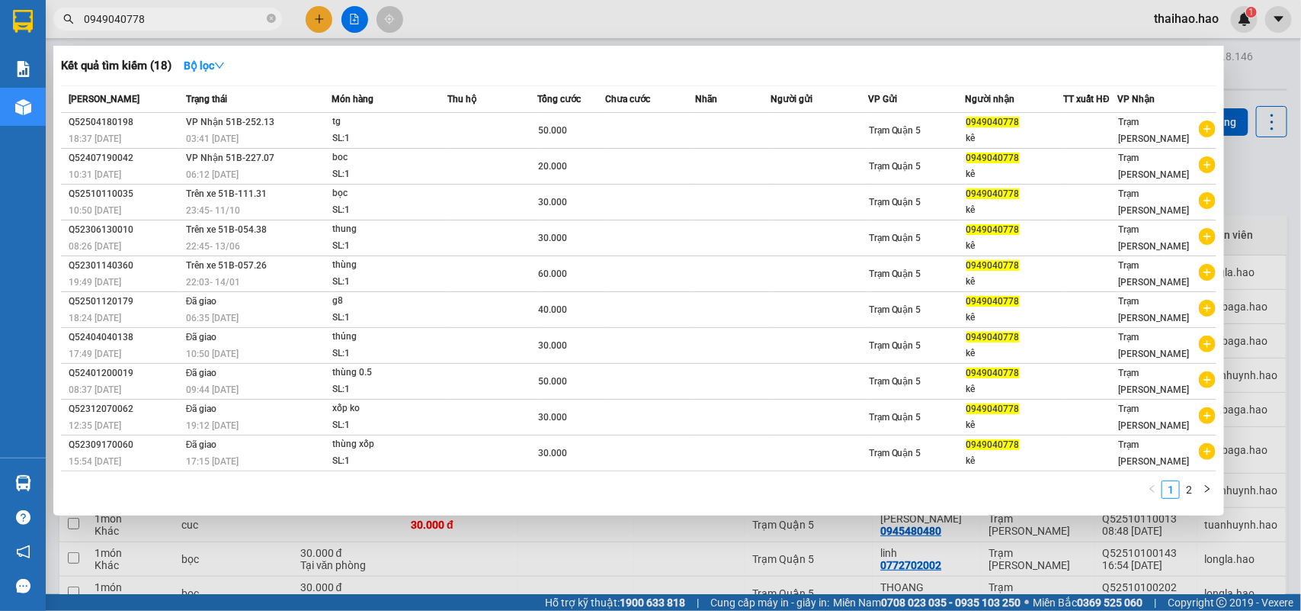
type input "0949040778"
